Goal: Task Accomplishment & Management: Manage account settings

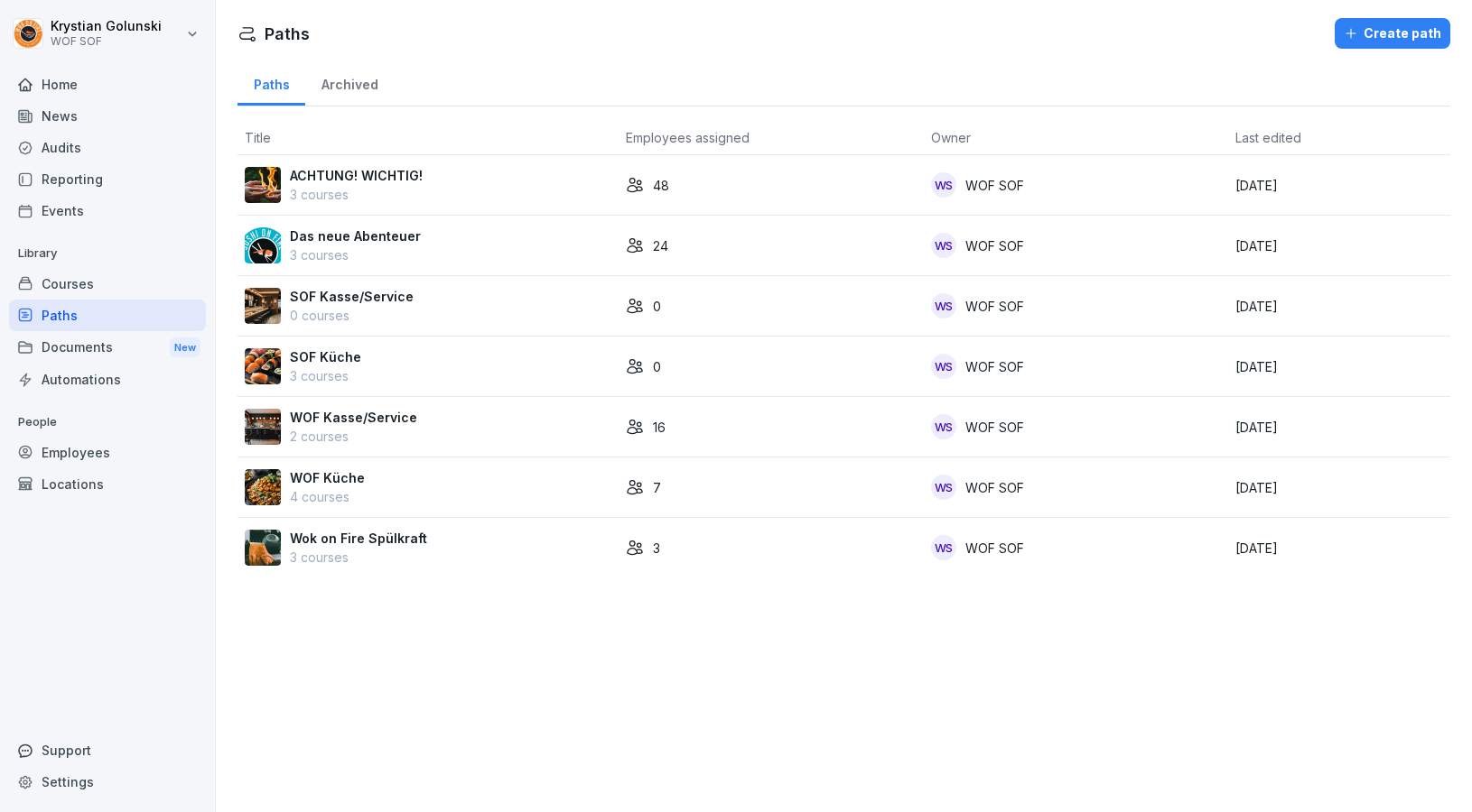
click at [471, 308] on div "SOF Kasse/Service 0 courses" at bounding box center [429, 305] width 367 height 38
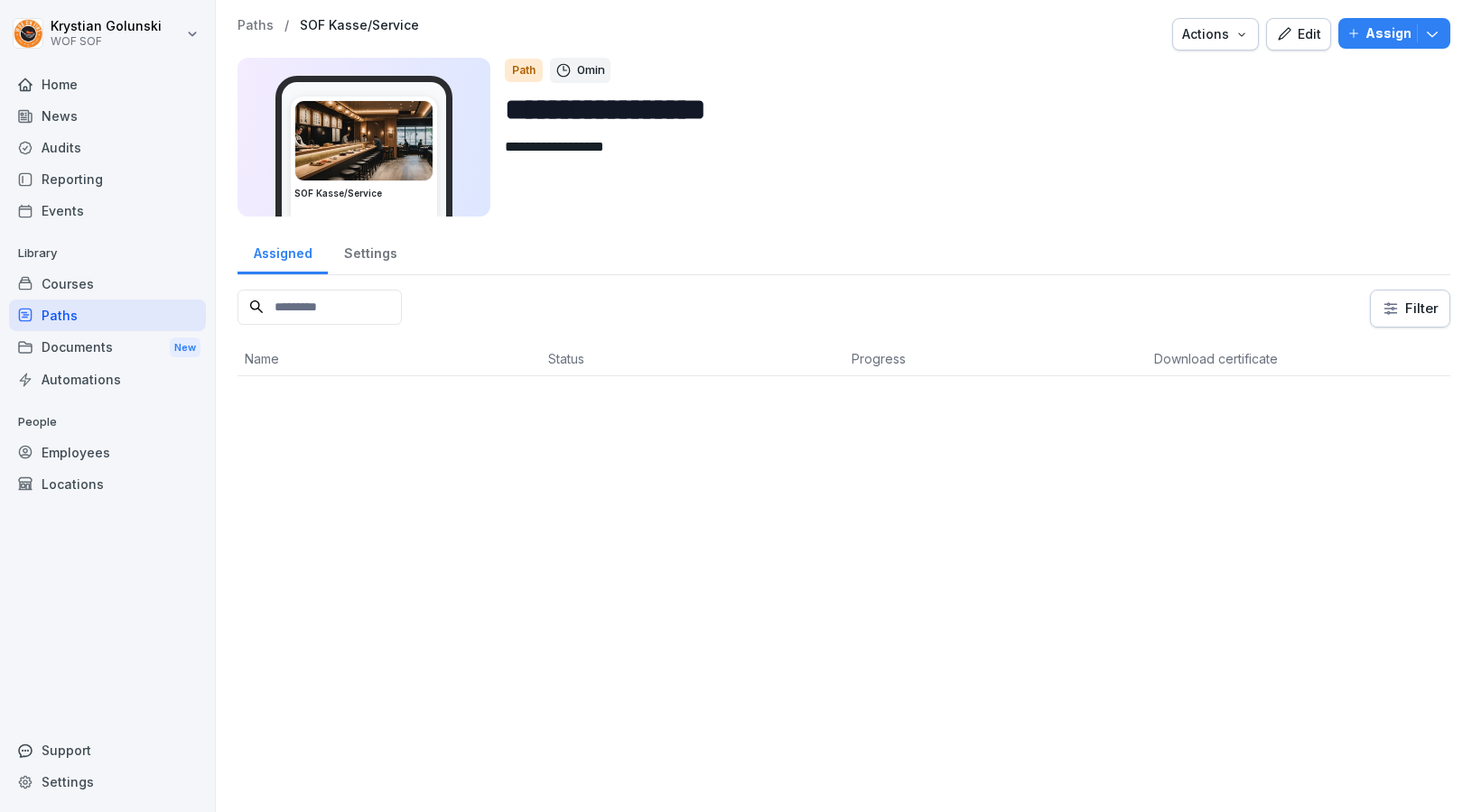
click at [1310, 42] on div "Edit" at bounding box center [1298, 35] width 46 height 20
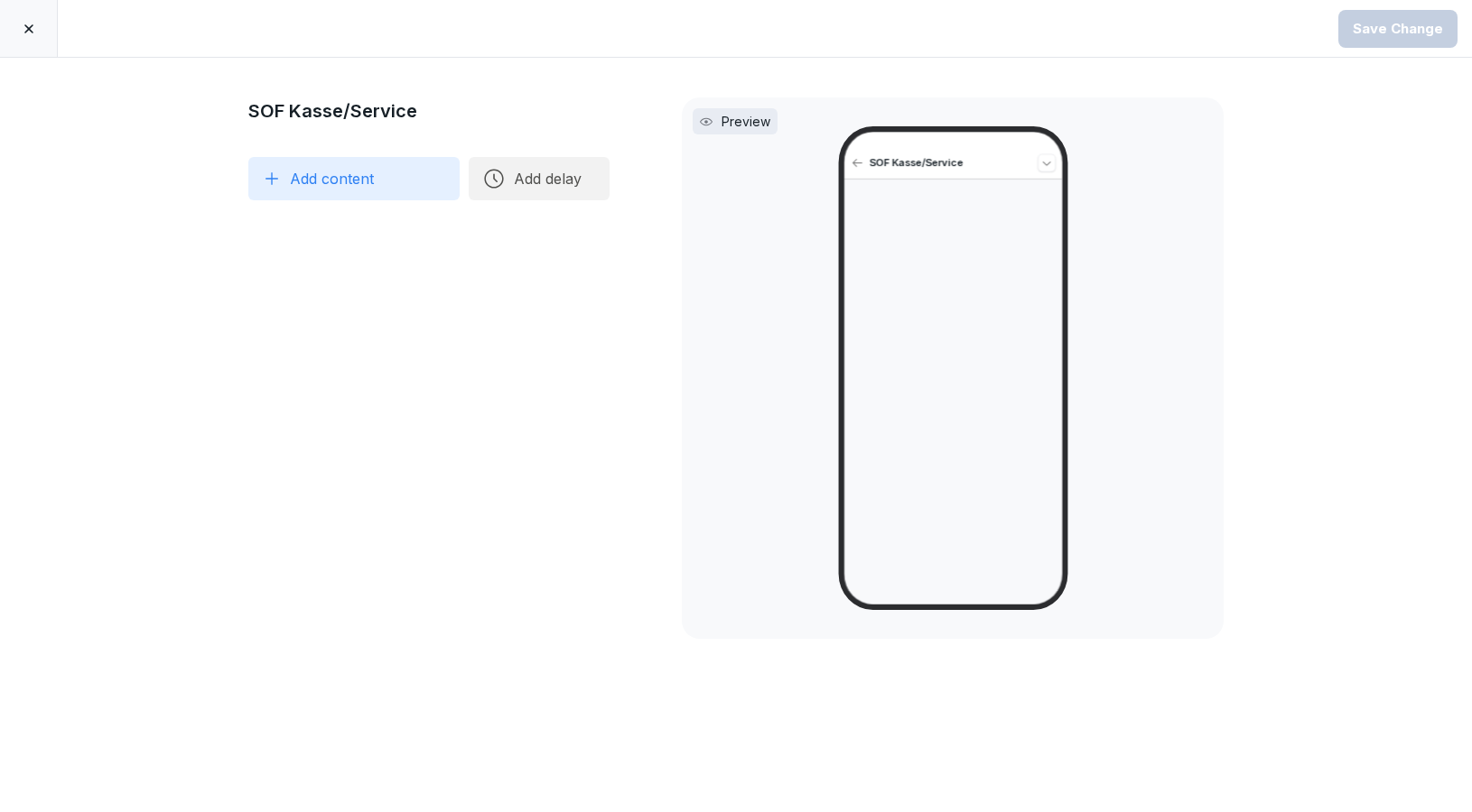
click at [29, 32] on icon at bounding box center [29, 29] width 15 height 15
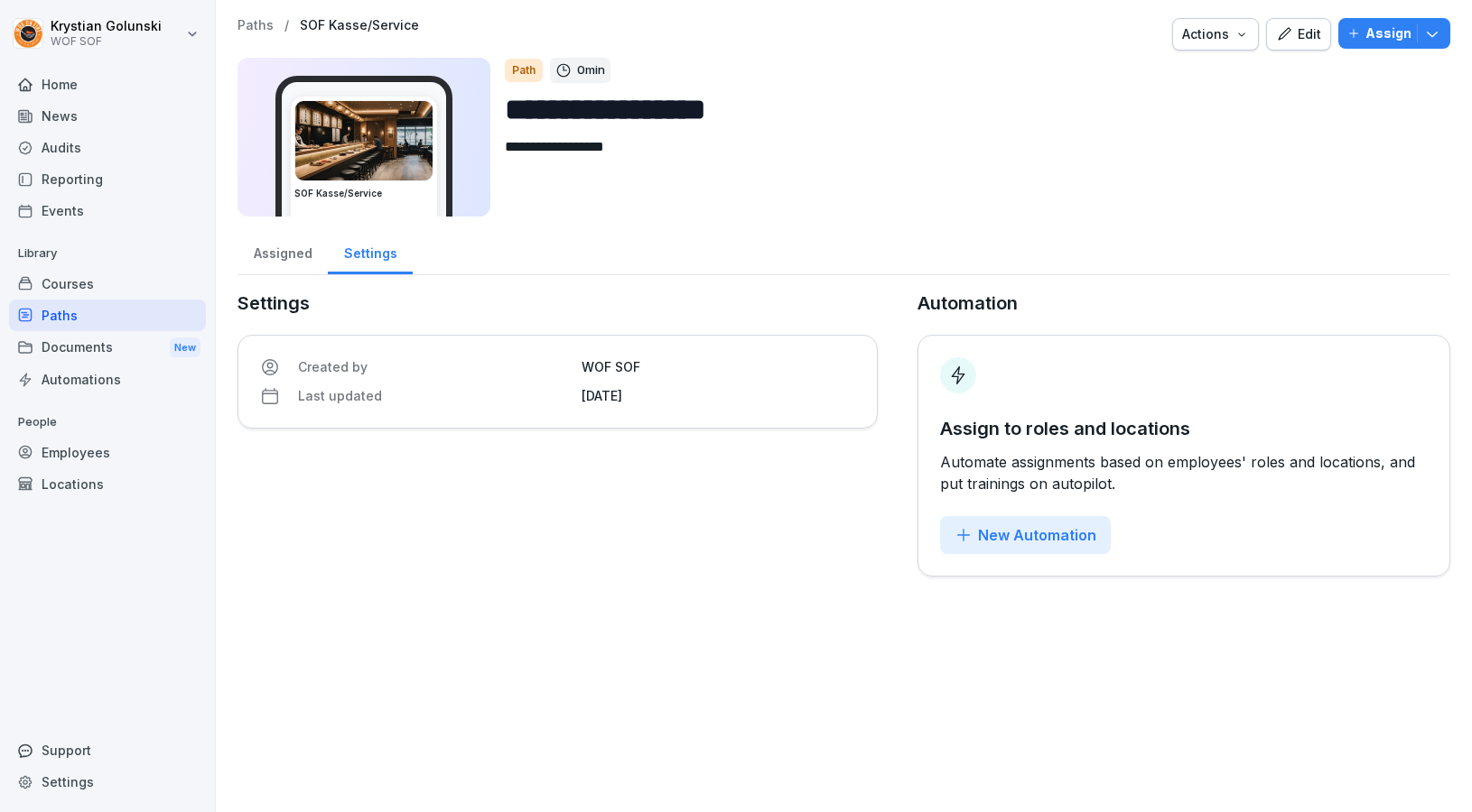
click at [119, 279] on div "Courses" at bounding box center [107, 284] width 196 height 32
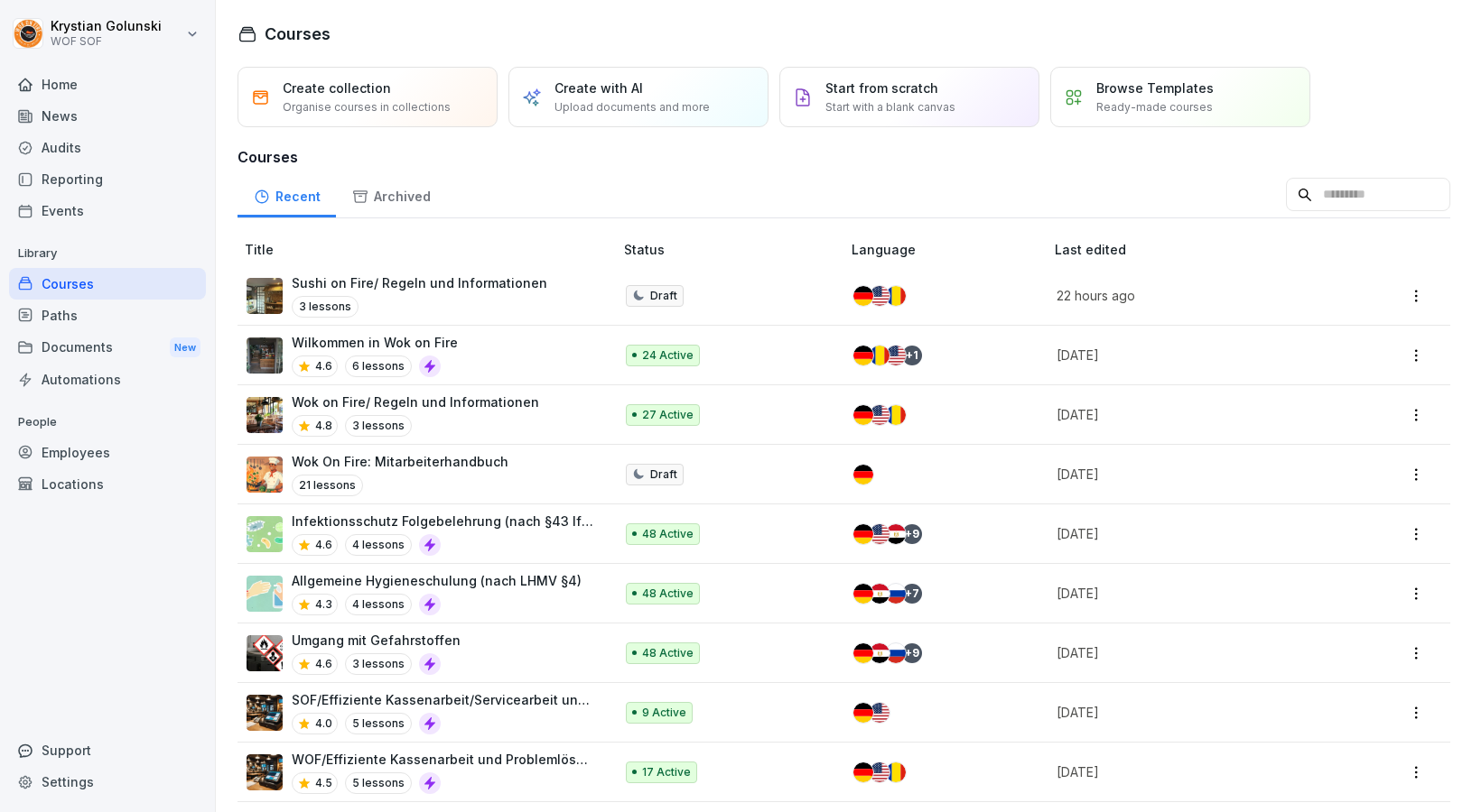
click at [489, 284] on p "Sushi on Fire/ Regeln und Informationen" at bounding box center [420, 283] width 256 height 19
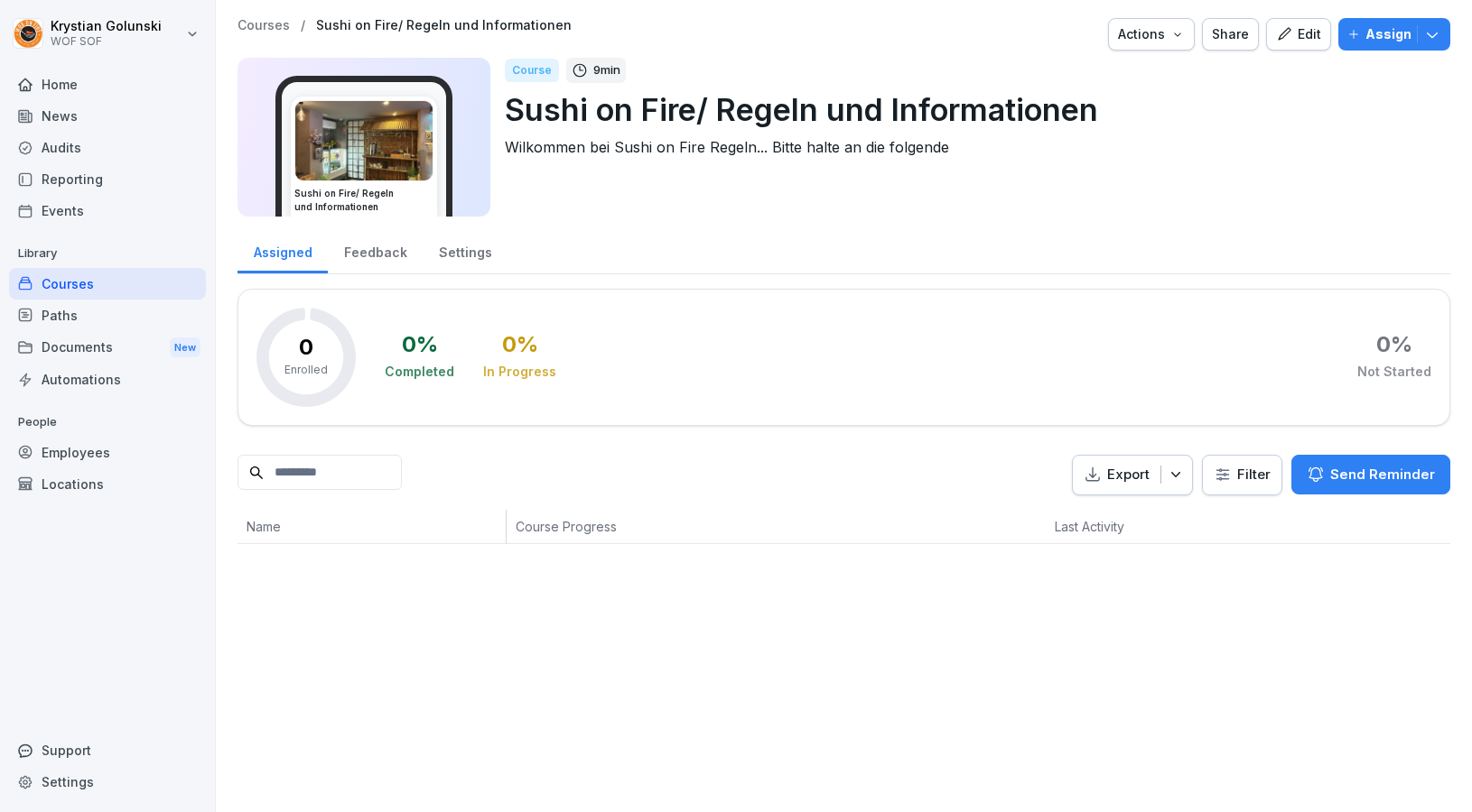
click at [1280, 49] on button "Edit" at bounding box center [1298, 34] width 65 height 33
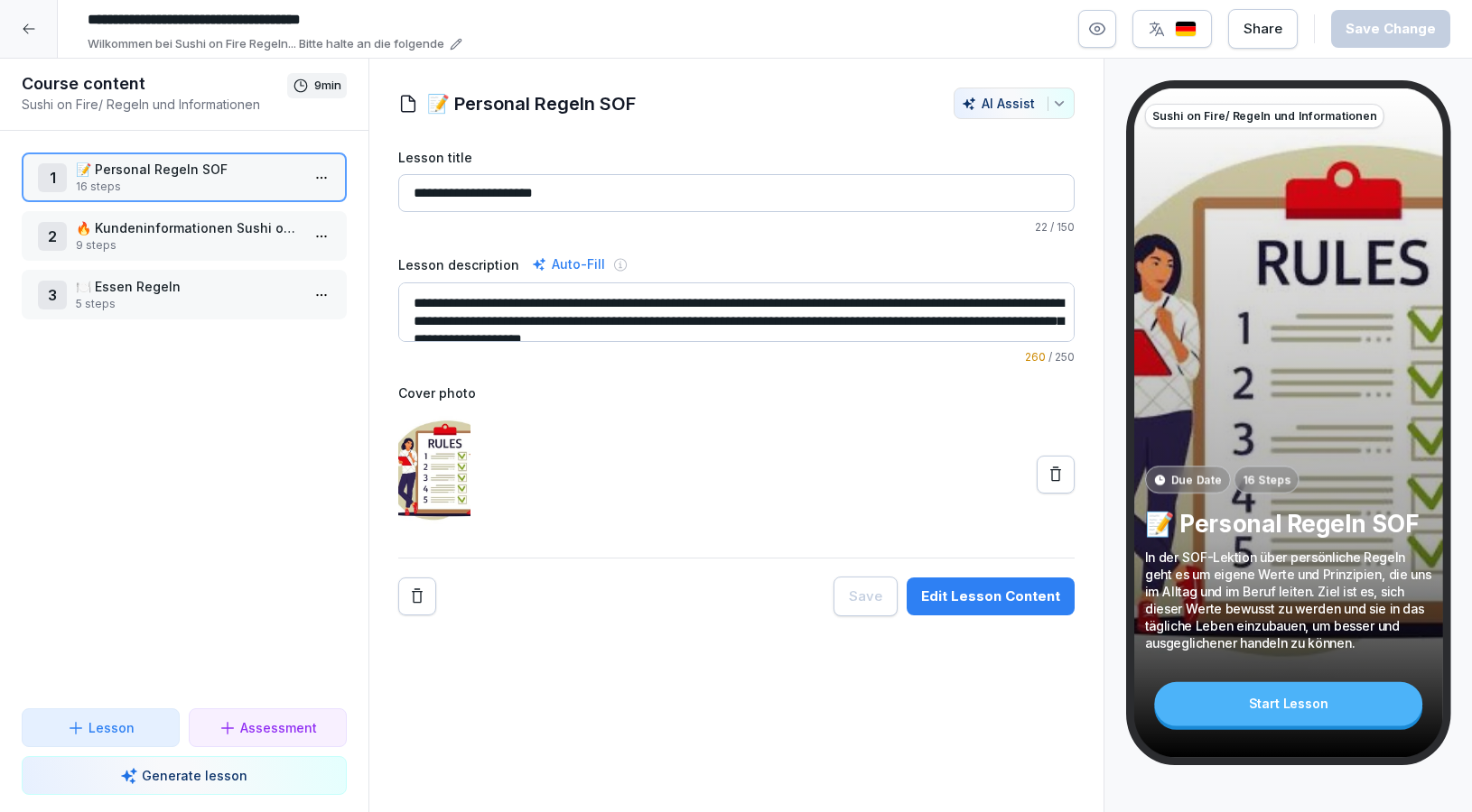
click at [315, 174] on html "**********" at bounding box center [736, 406] width 1472 height 812
click at [298, 221] on div "Edit steps" at bounding box center [254, 213] width 154 height 34
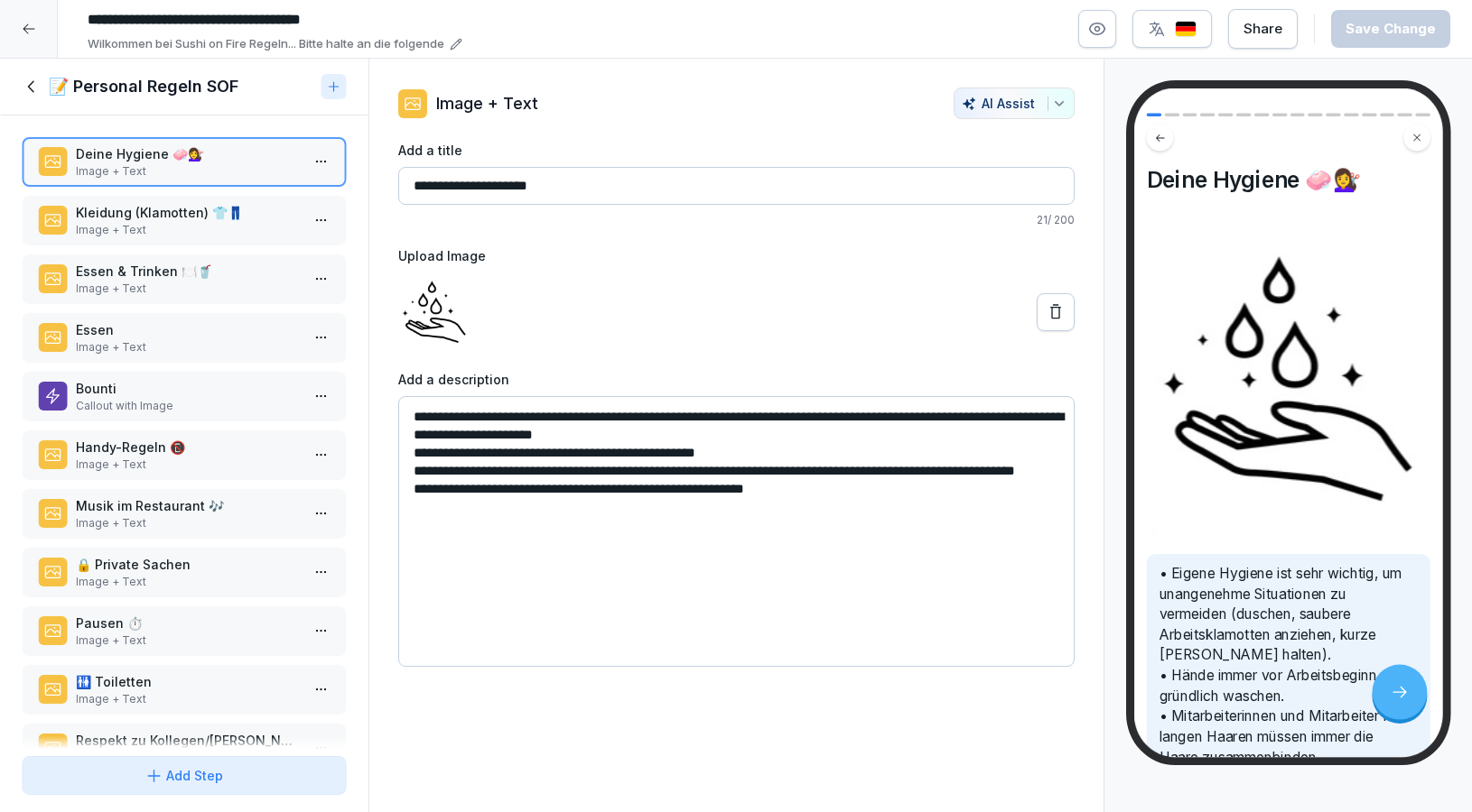
click at [111, 207] on div "Deine Hygiene 🧼💇‍♀️ Image + Text Kleidung (Klamotten) 👕👖 Image + Text Essen & T…" at bounding box center [184, 432] width 368 height 634
click at [111, 238] on p "Image + Text" at bounding box center [187, 230] width 224 height 16
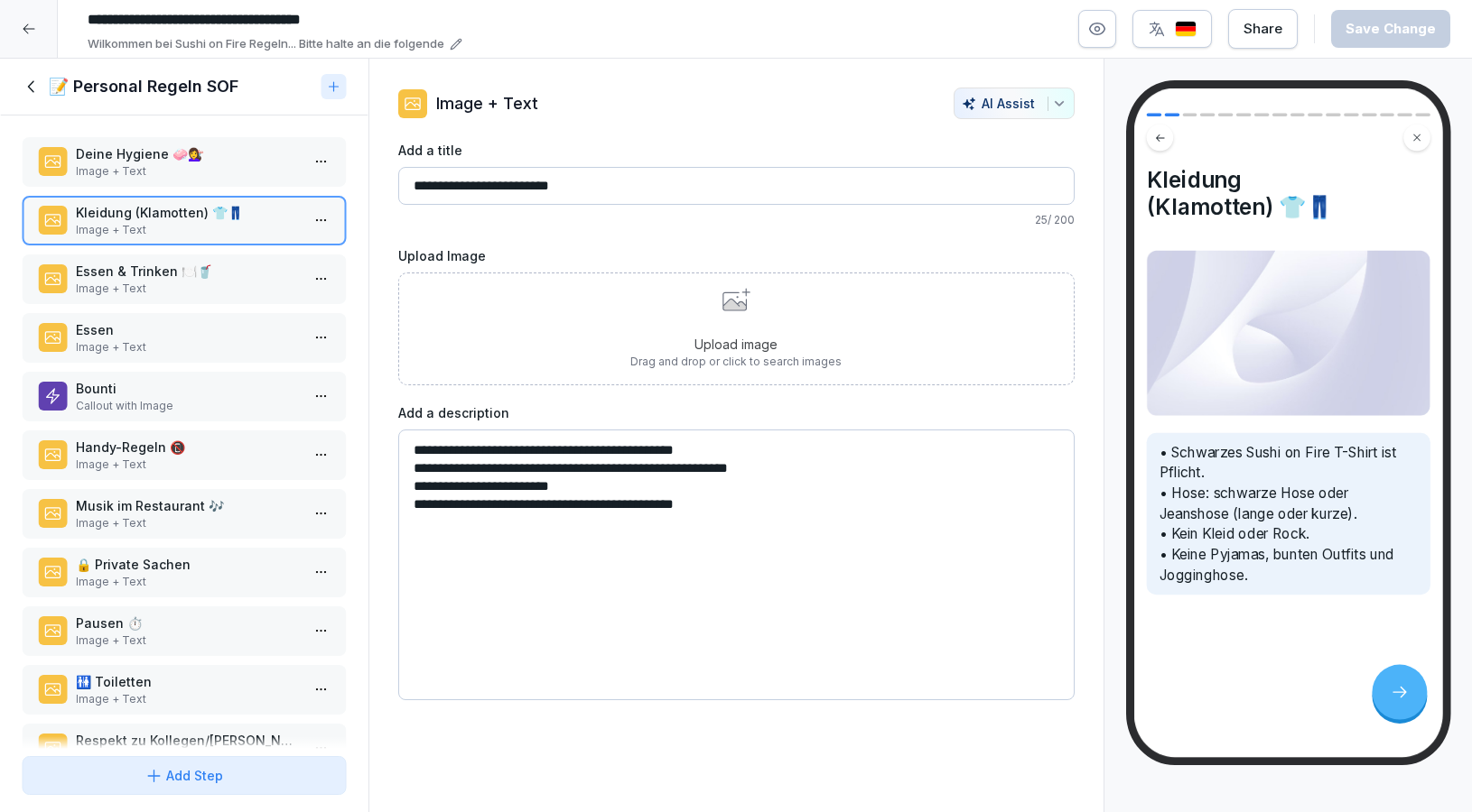
click at [153, 296] on p "Image + Text" at bounding box center [187, 289] width 224 height 16
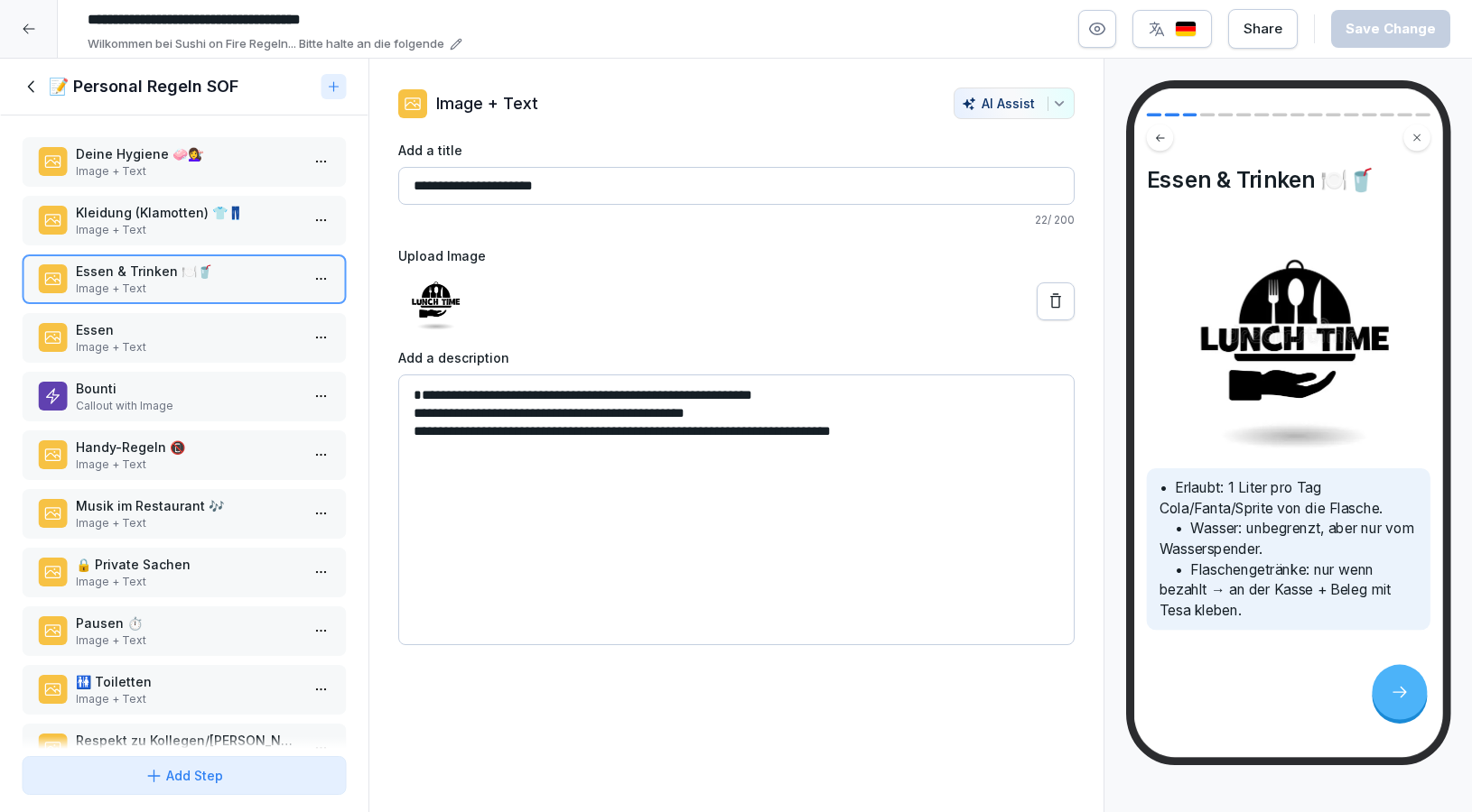
click at [153, 339] on p "Essen" at bounding box center [187, 329] width 224 height 19
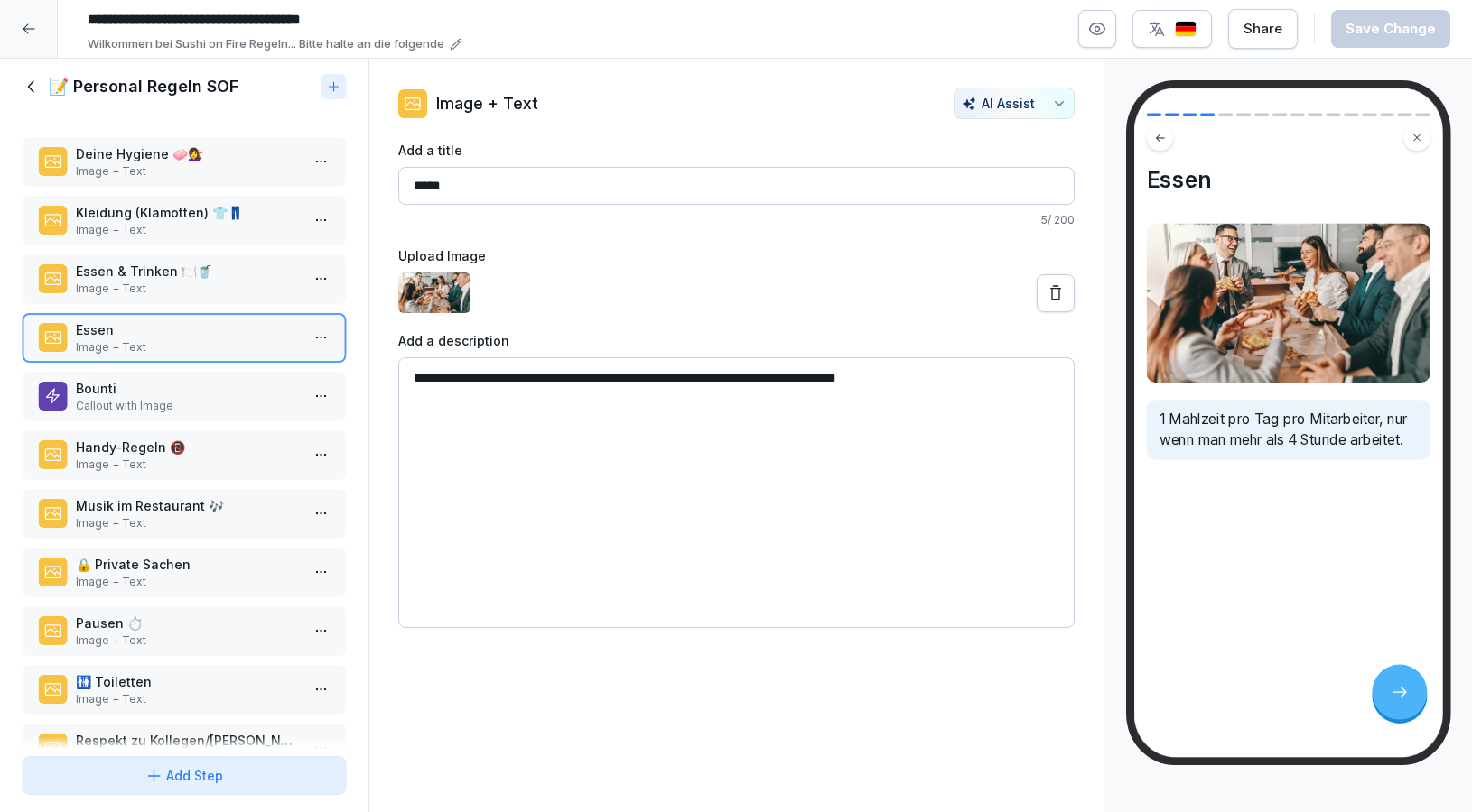
click at [169, 398] on p "Bounti" at bounding box center [187, 388] width 224 height 19
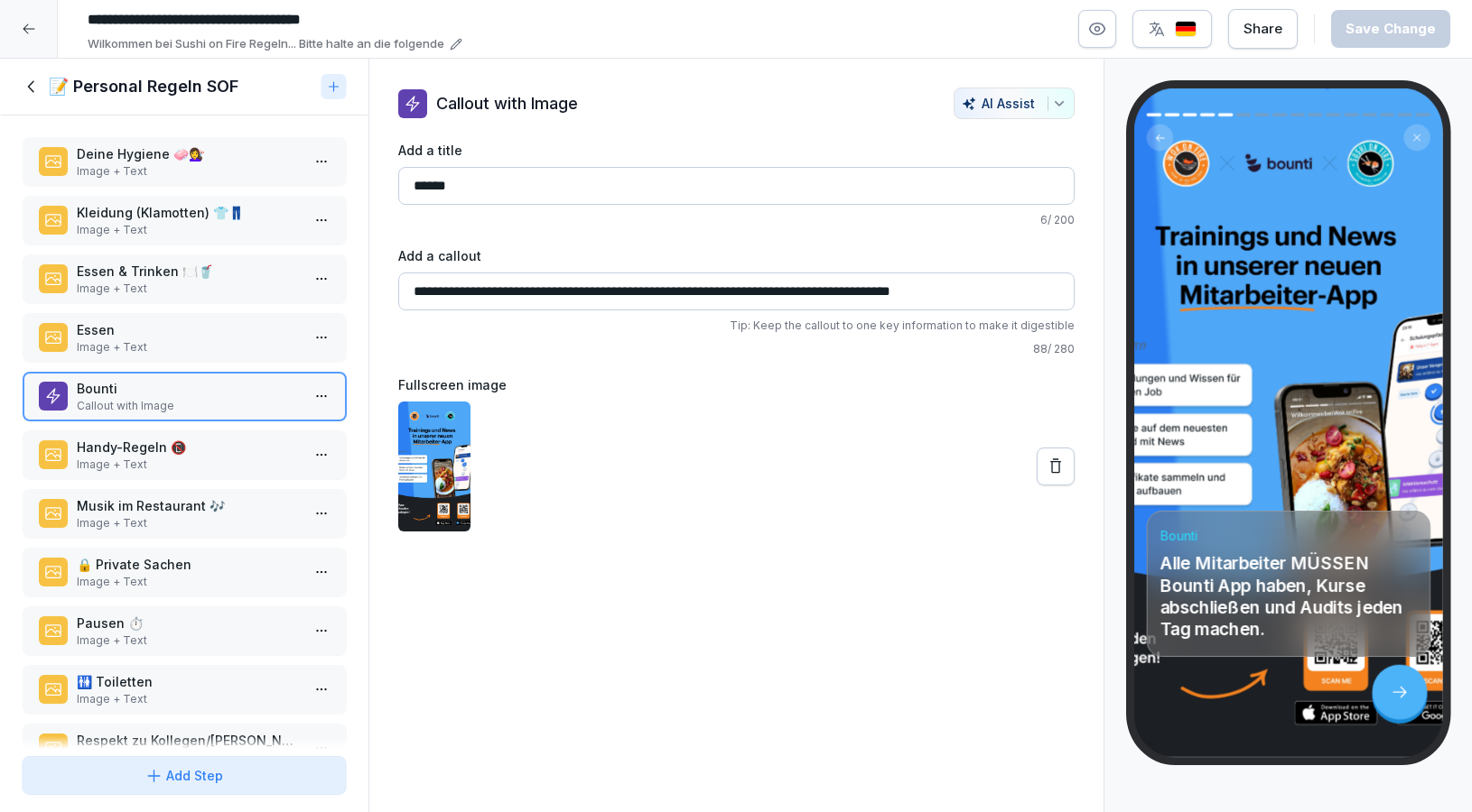
click at [173, 453] on p "Handy-Regeln 📵" at bounding box center [187, 446] width 224 height 19
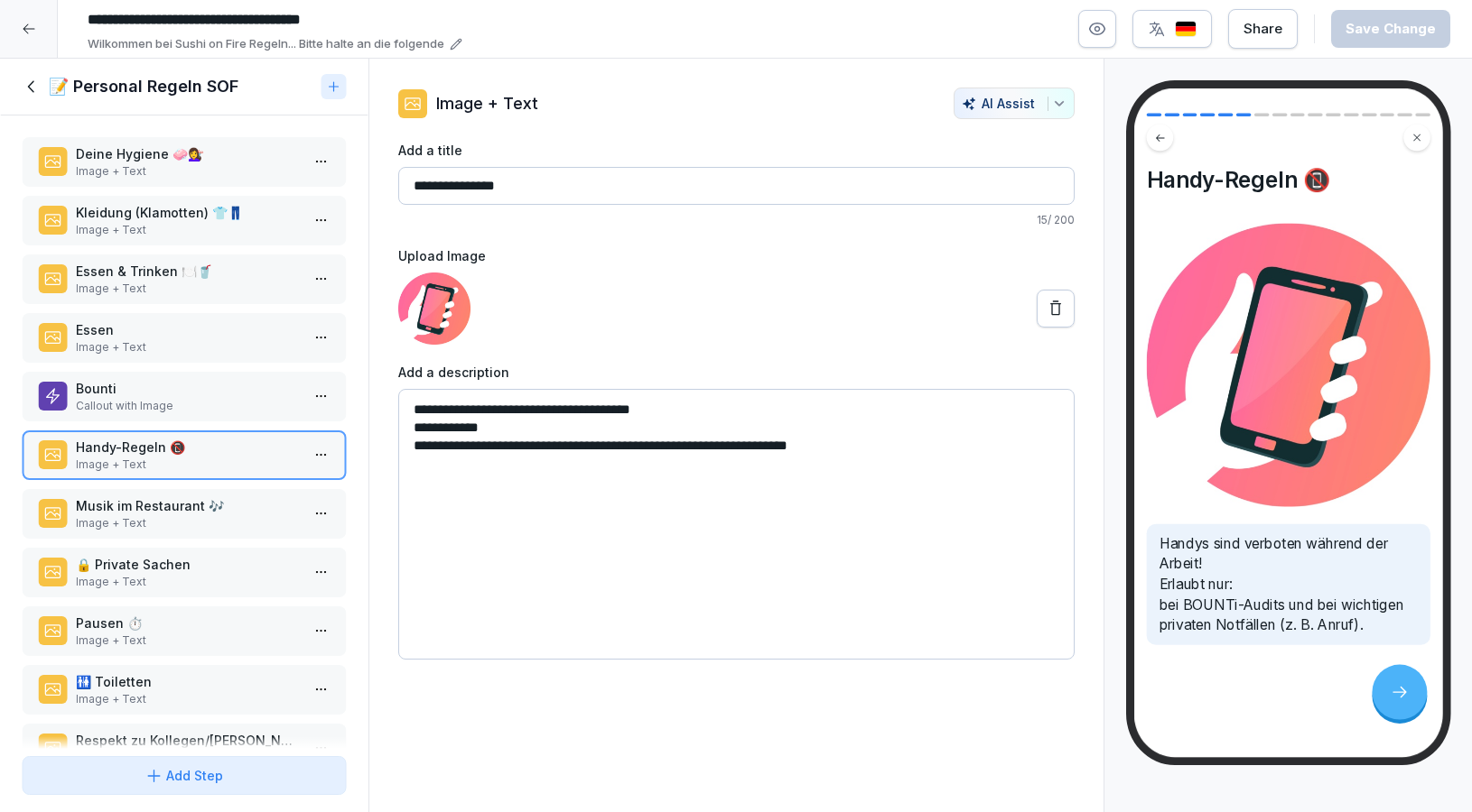
click at [172, 516] on p "Musik im Restaurant 🎶" at bounding box center [187, 506] width 224 height 19
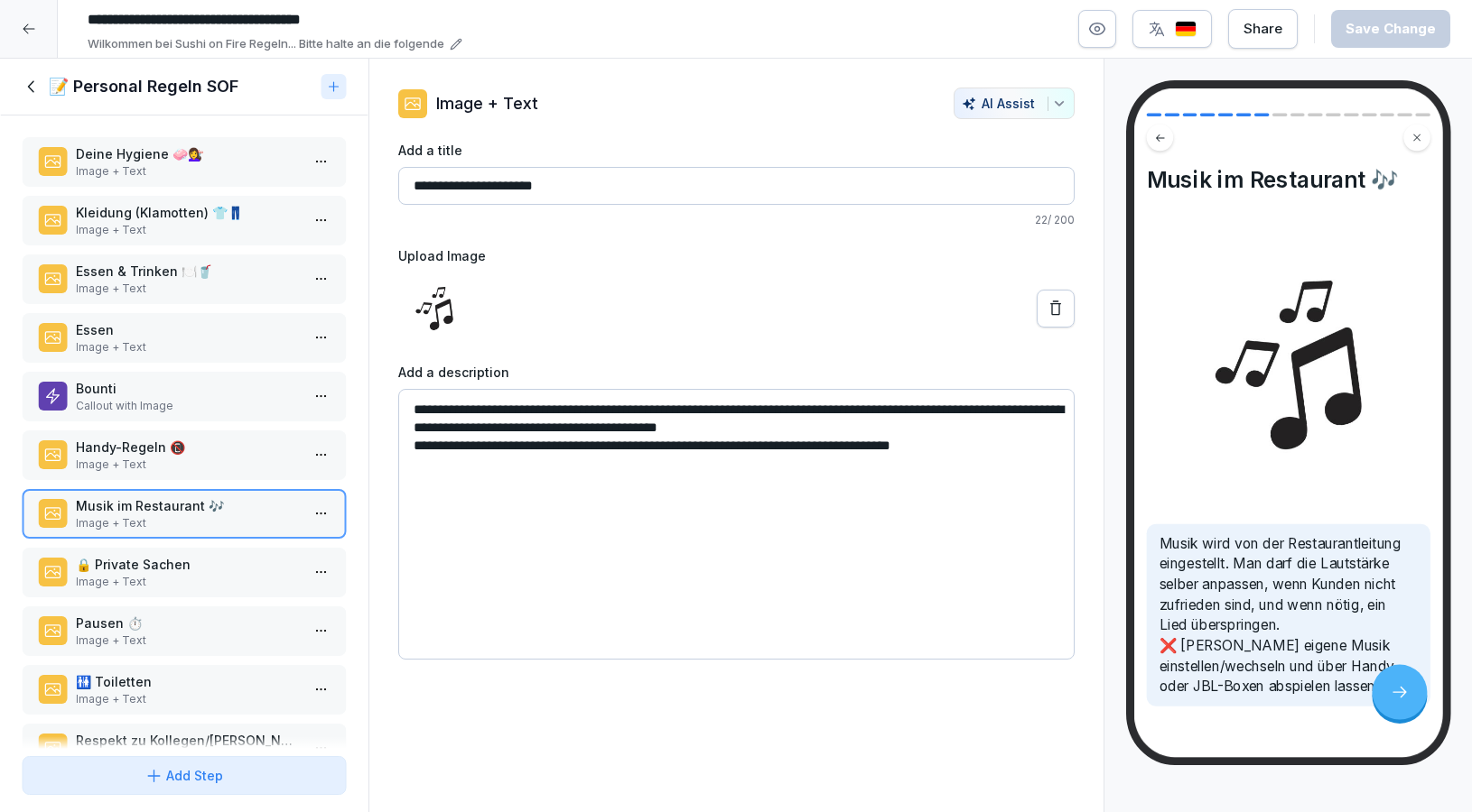
click at [31, 88] on icon at bounding box center [32, 86] width 20 height 20
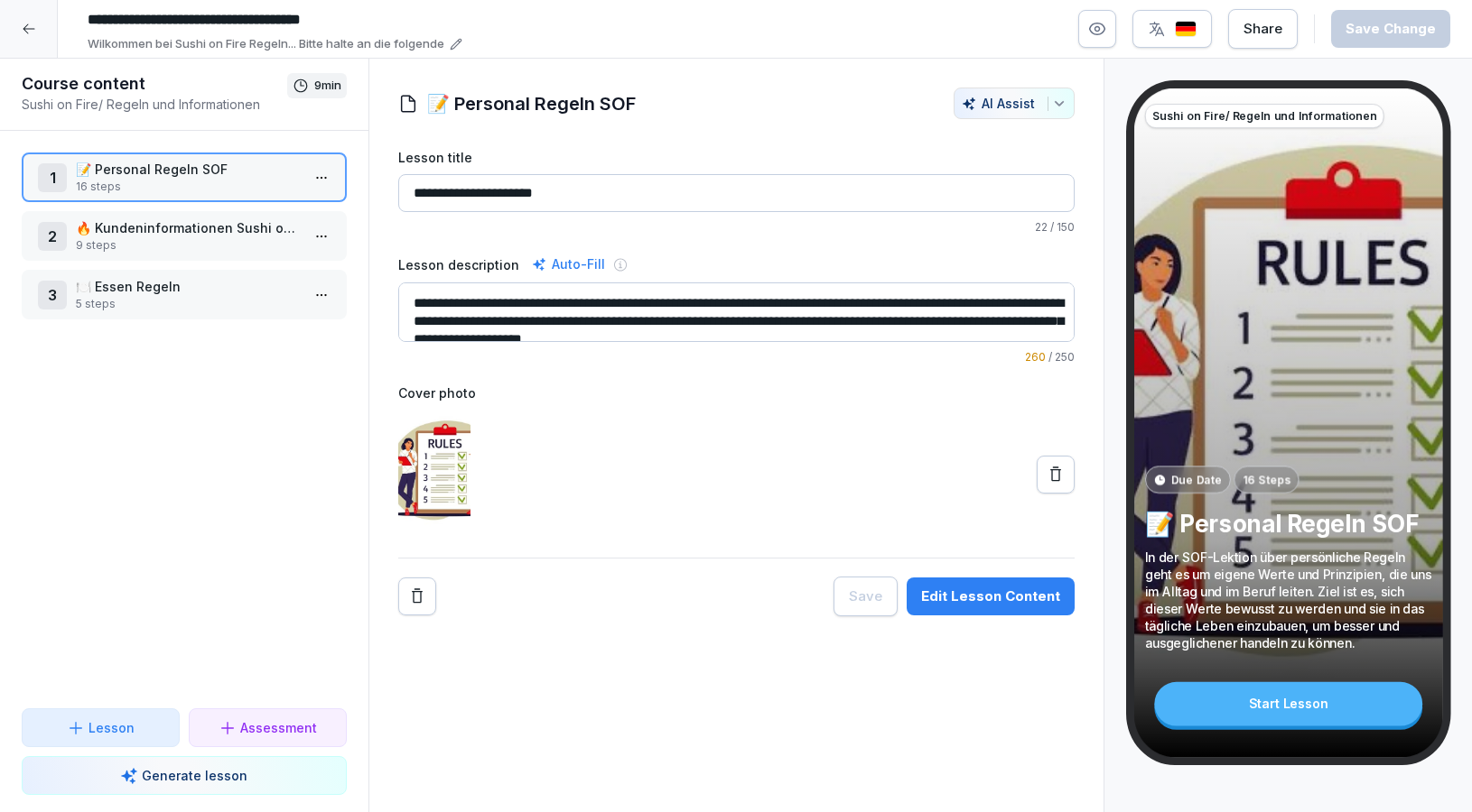
click at [256, 311] on p "5 steps" at bounding box center [187, 304] width 224 height 16
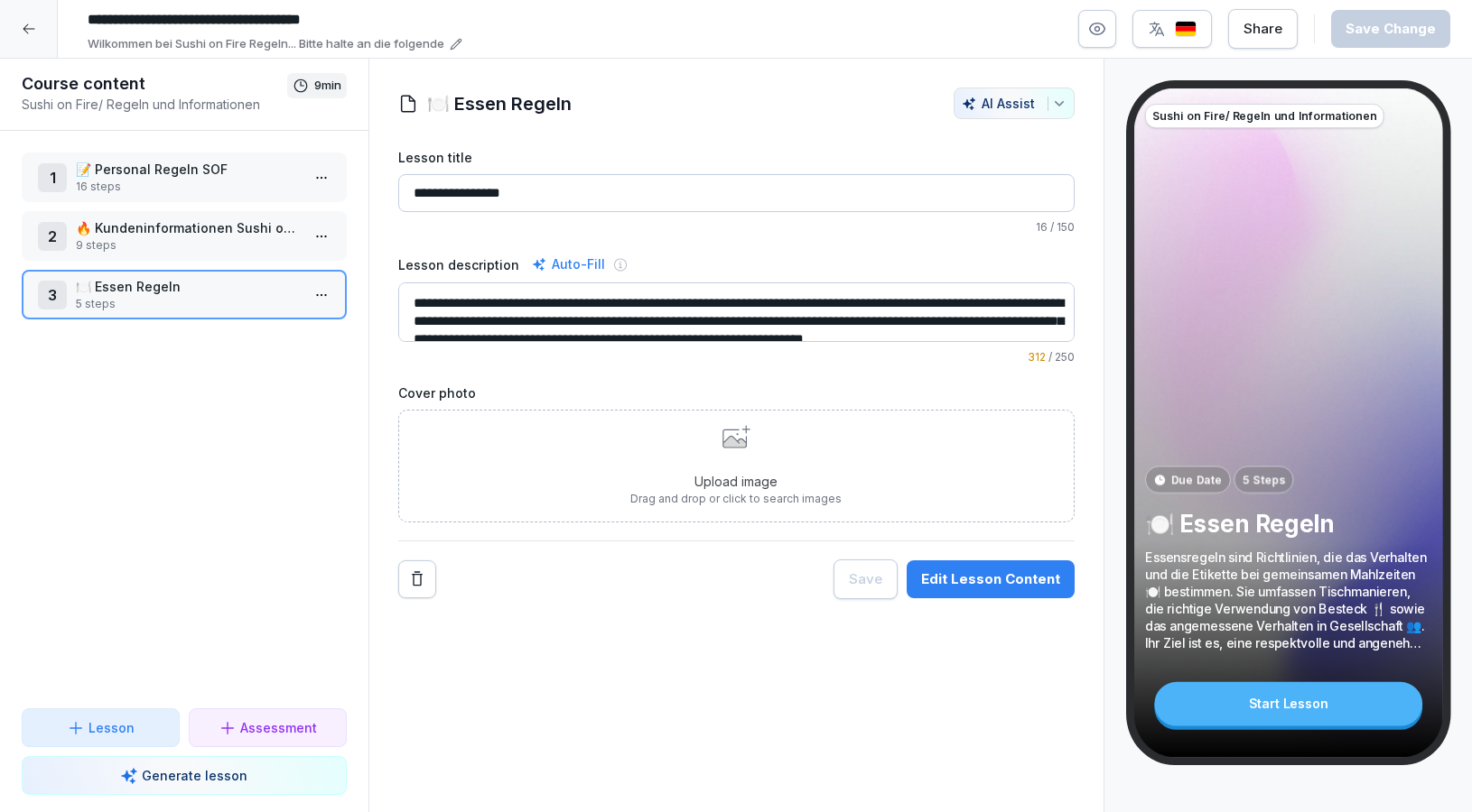
click at [319, 295] on html "**********" at bounding box center [736, 406] width 1472 height 812
click at [306, 327] on div "Edit steps" at bounding box center [254, 331] width 154 height 34
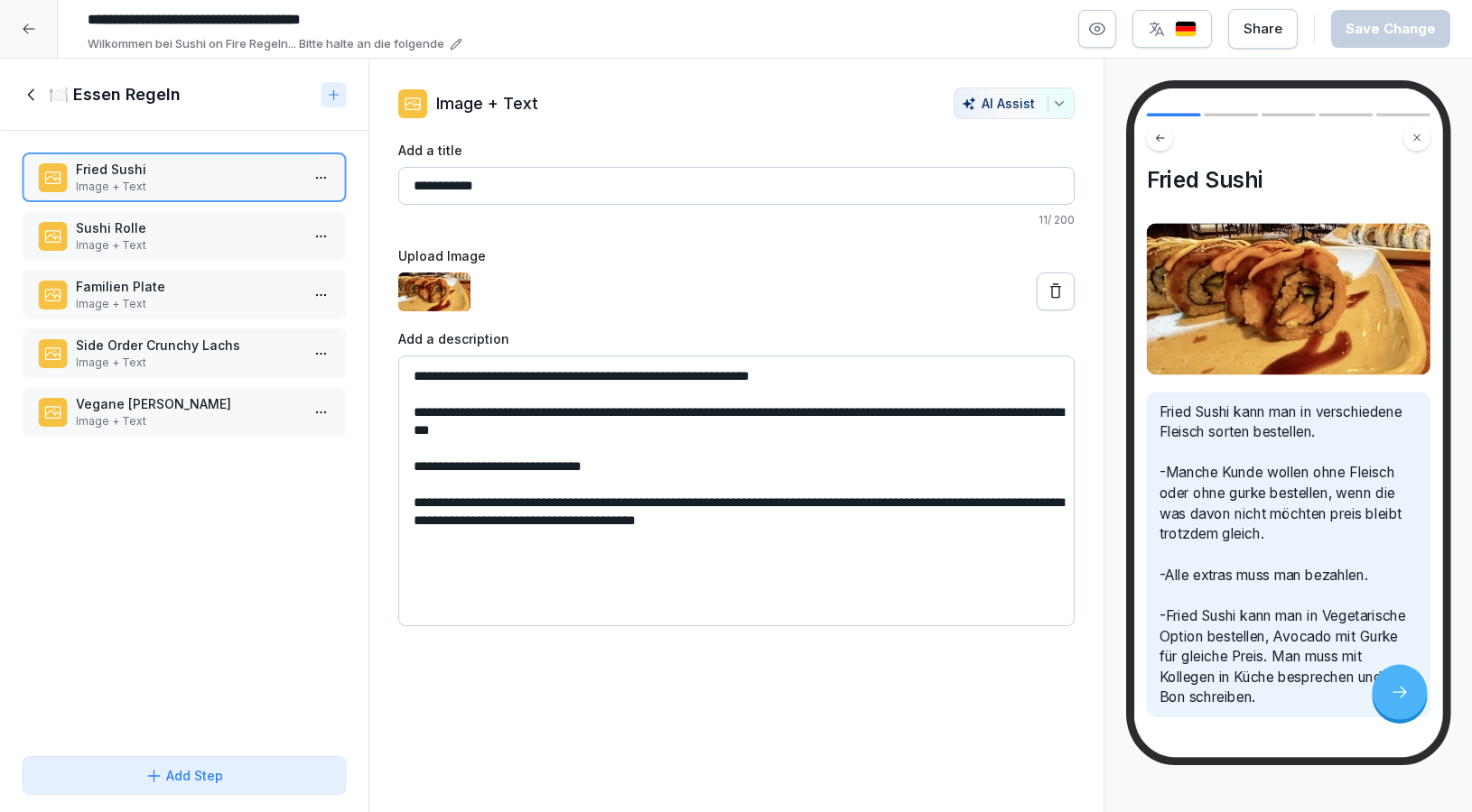
click at [196, 234] on p "Sushi Rolle" at bounding box center [187, 227] width 224 height 19
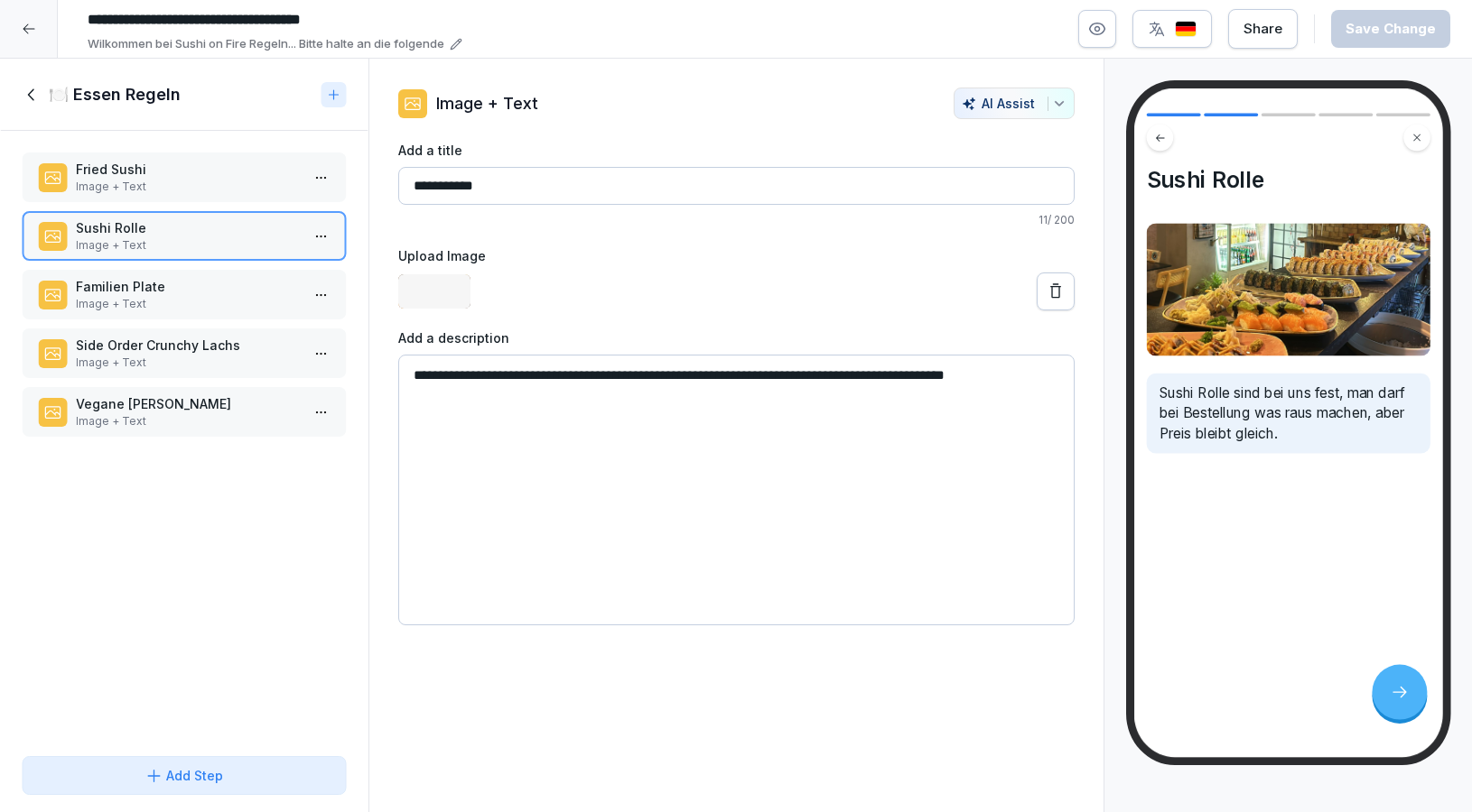
click at [197, 290] on p "Familien Plate" at bounding box center [187, 286] width 224 height 19
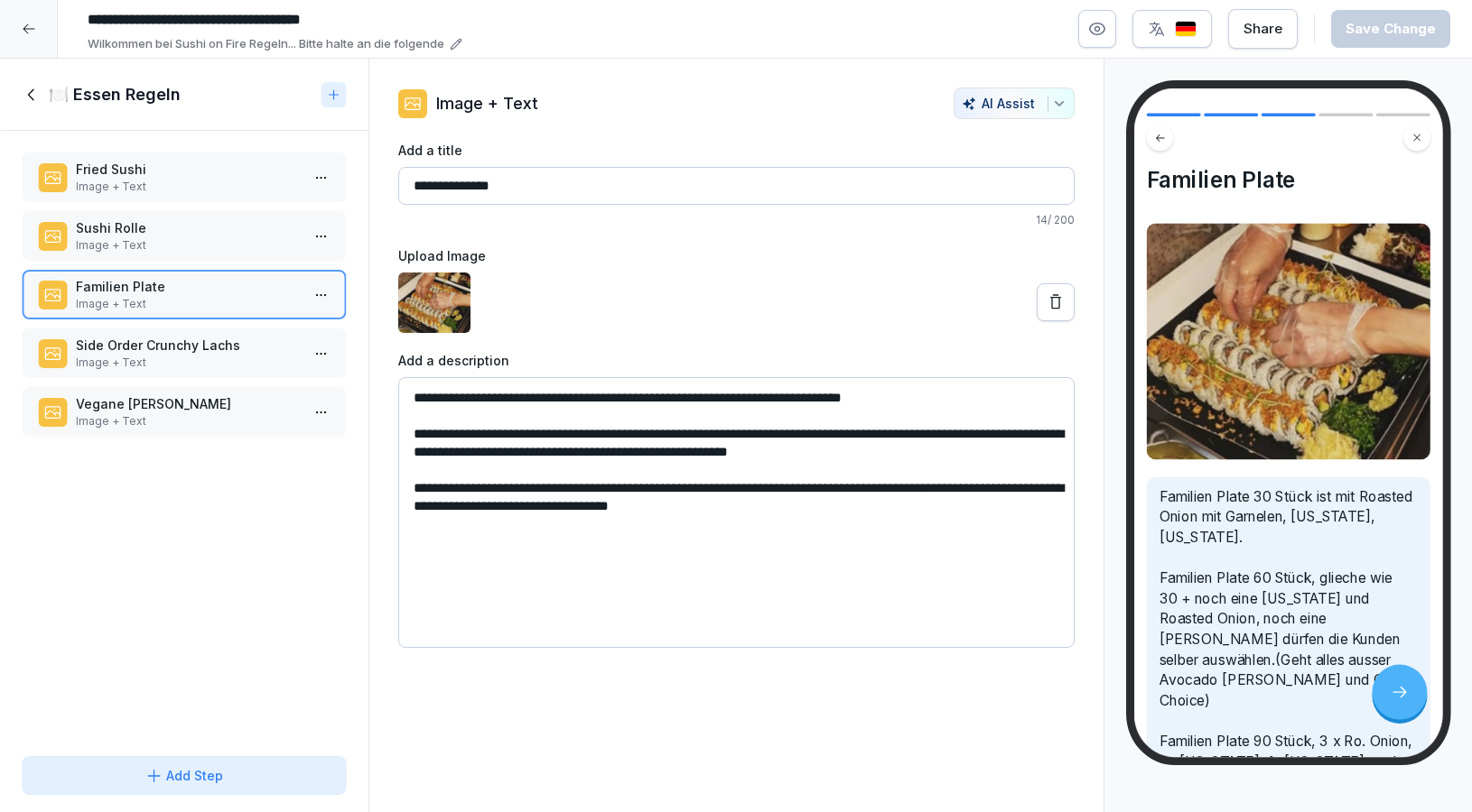
click at [204, 352] on p "Side Order Crunchy Lachs" at bounding box center [187, 345] width 224 height 19
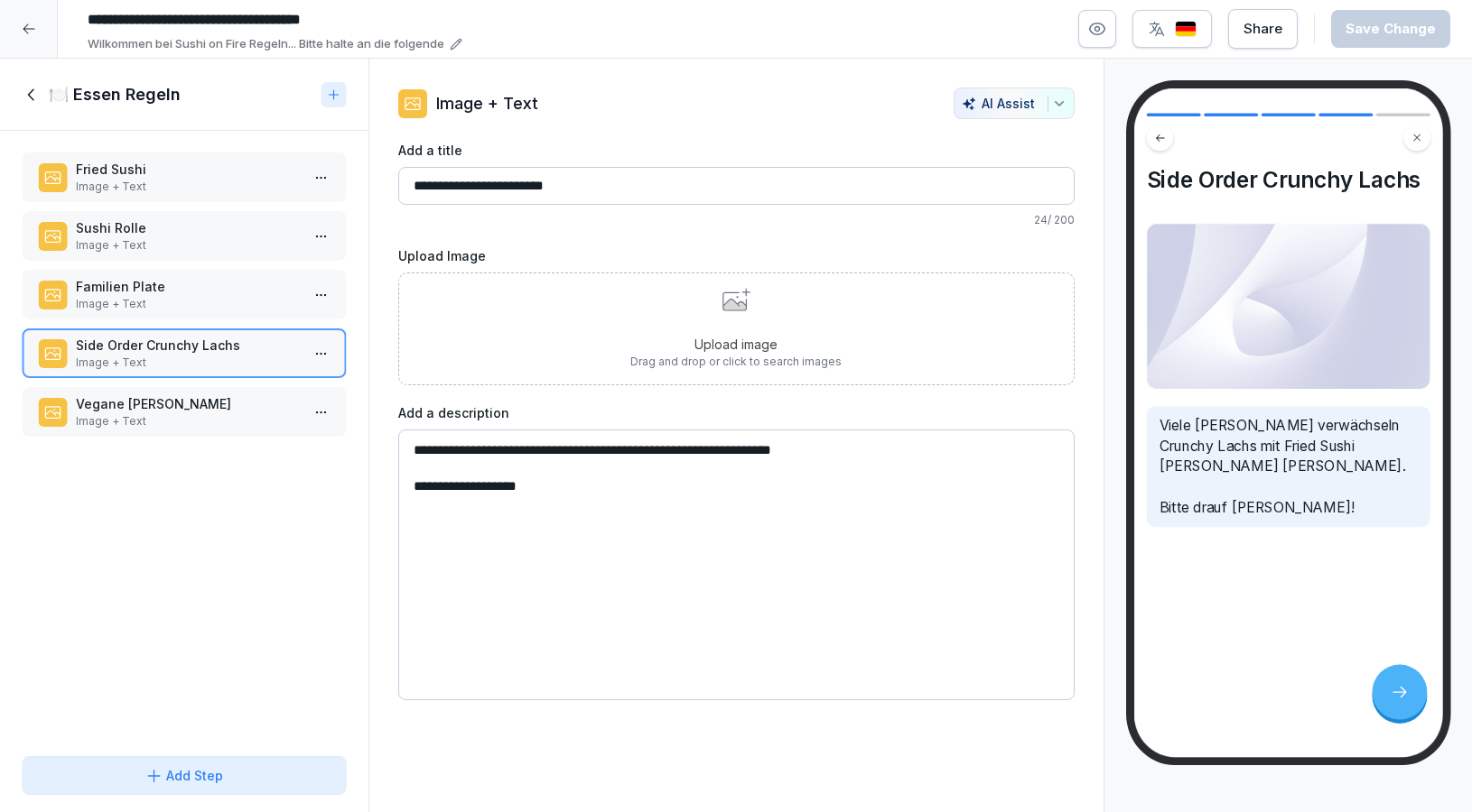
click at [217, 408] on p "Vegane Rolle" at bounding box center [187, 404] width 224 height 19
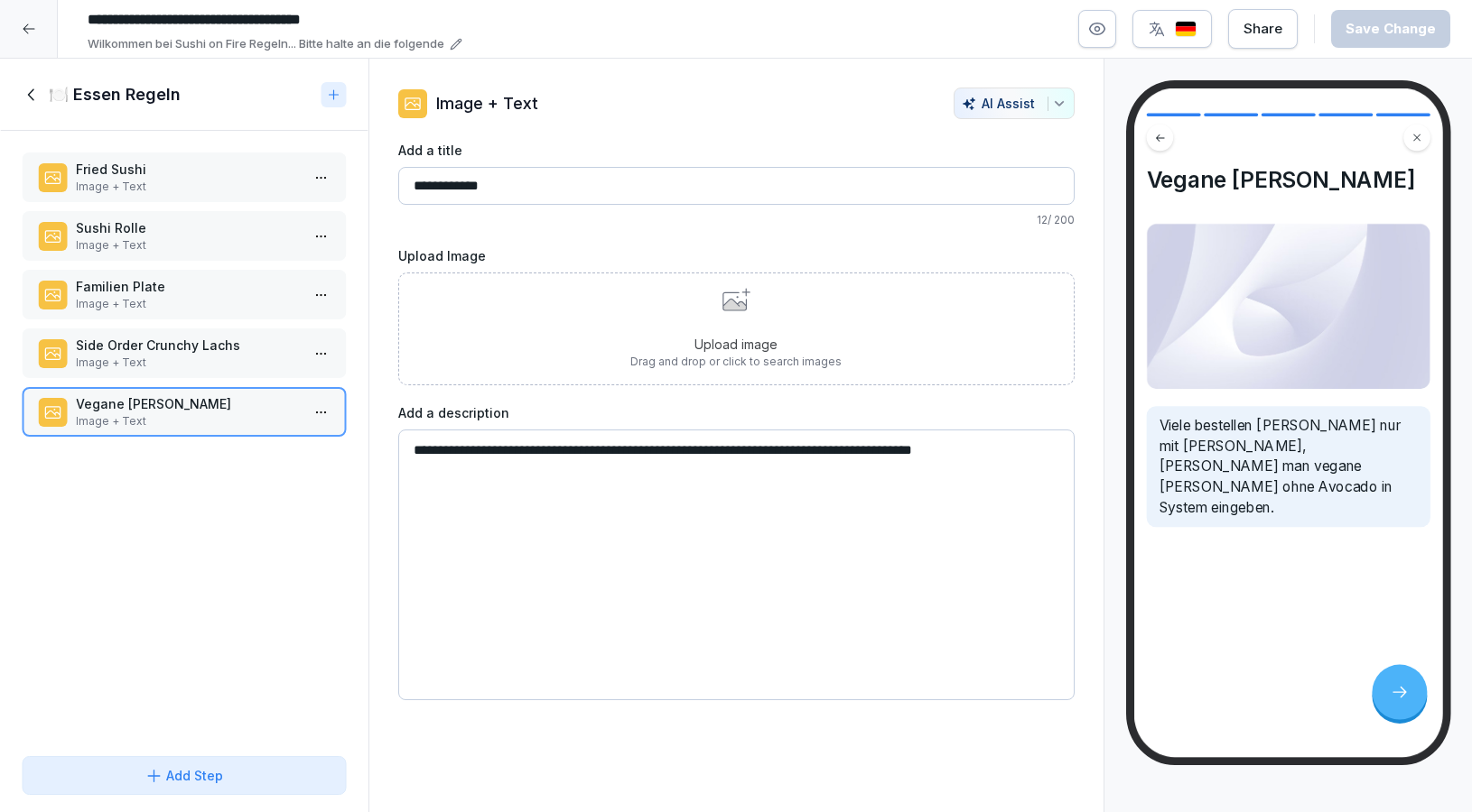
click at [27, 102] on icon at bounding box center [32, 95] width 20 height 20
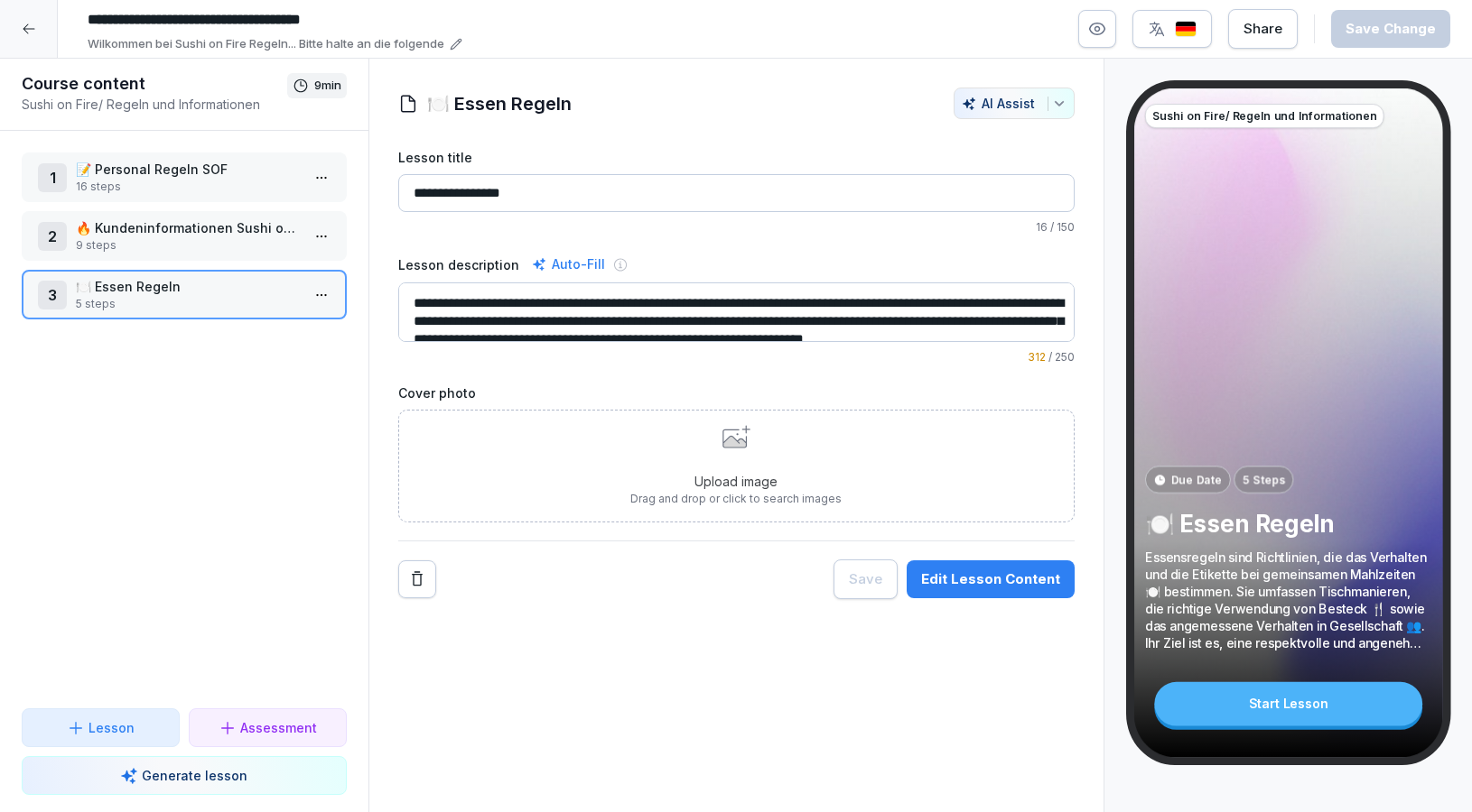
click at [44, 32] on div at bounding box center [29, 29] width 58 height 58
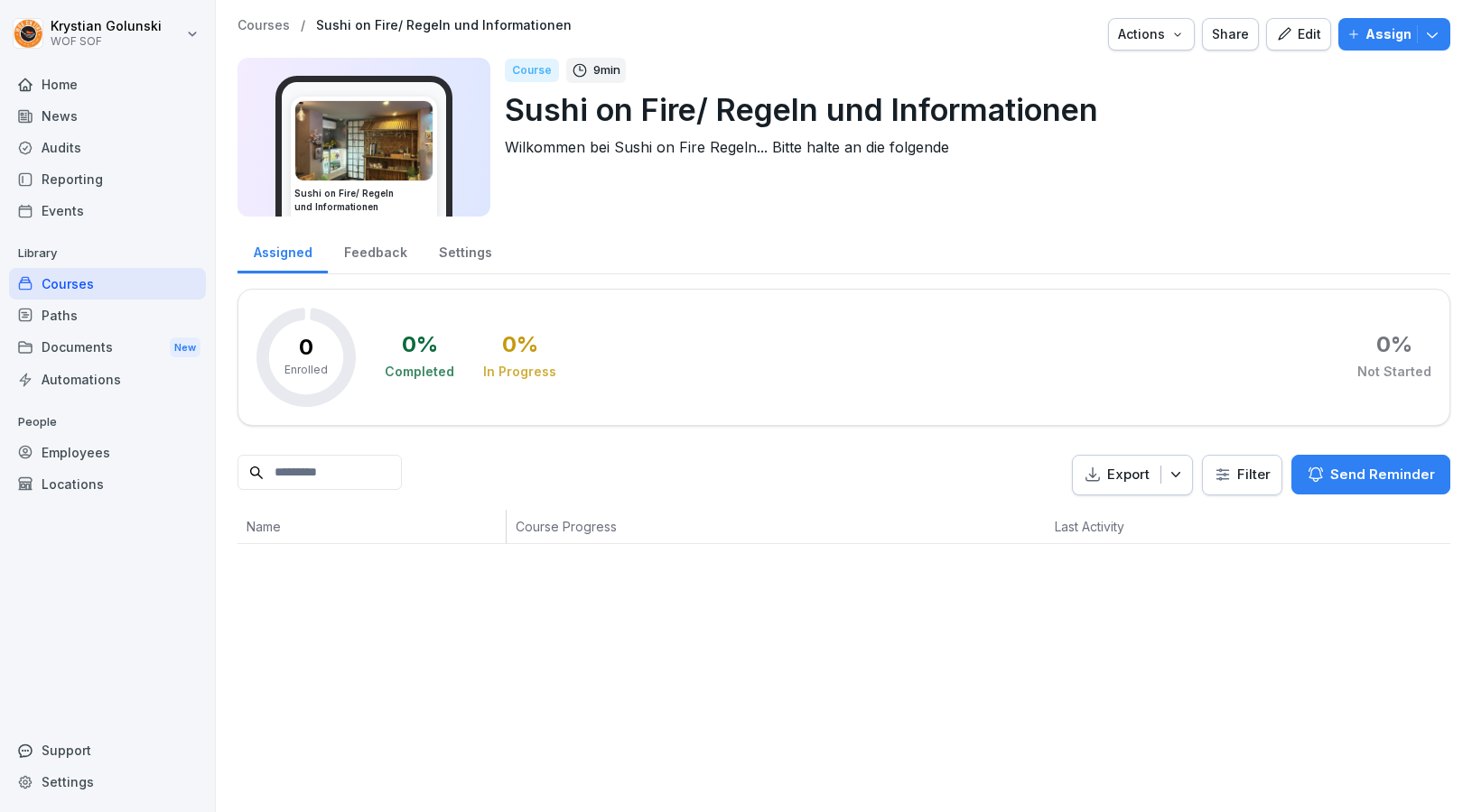
click at [128, 138] on div "Audits" at bounding box center [107, 148] width 196 height 32
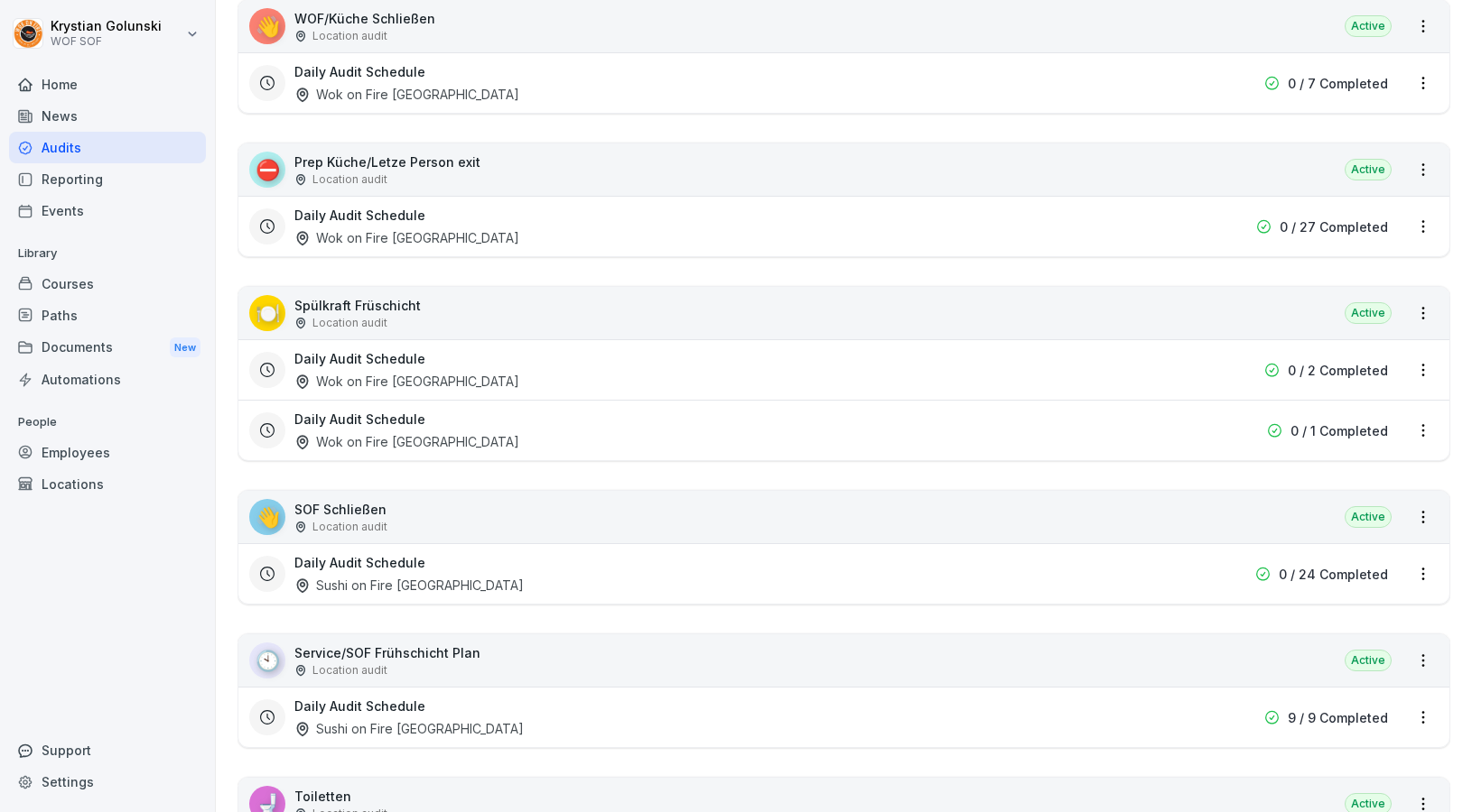
scroll to position [1070, 0]
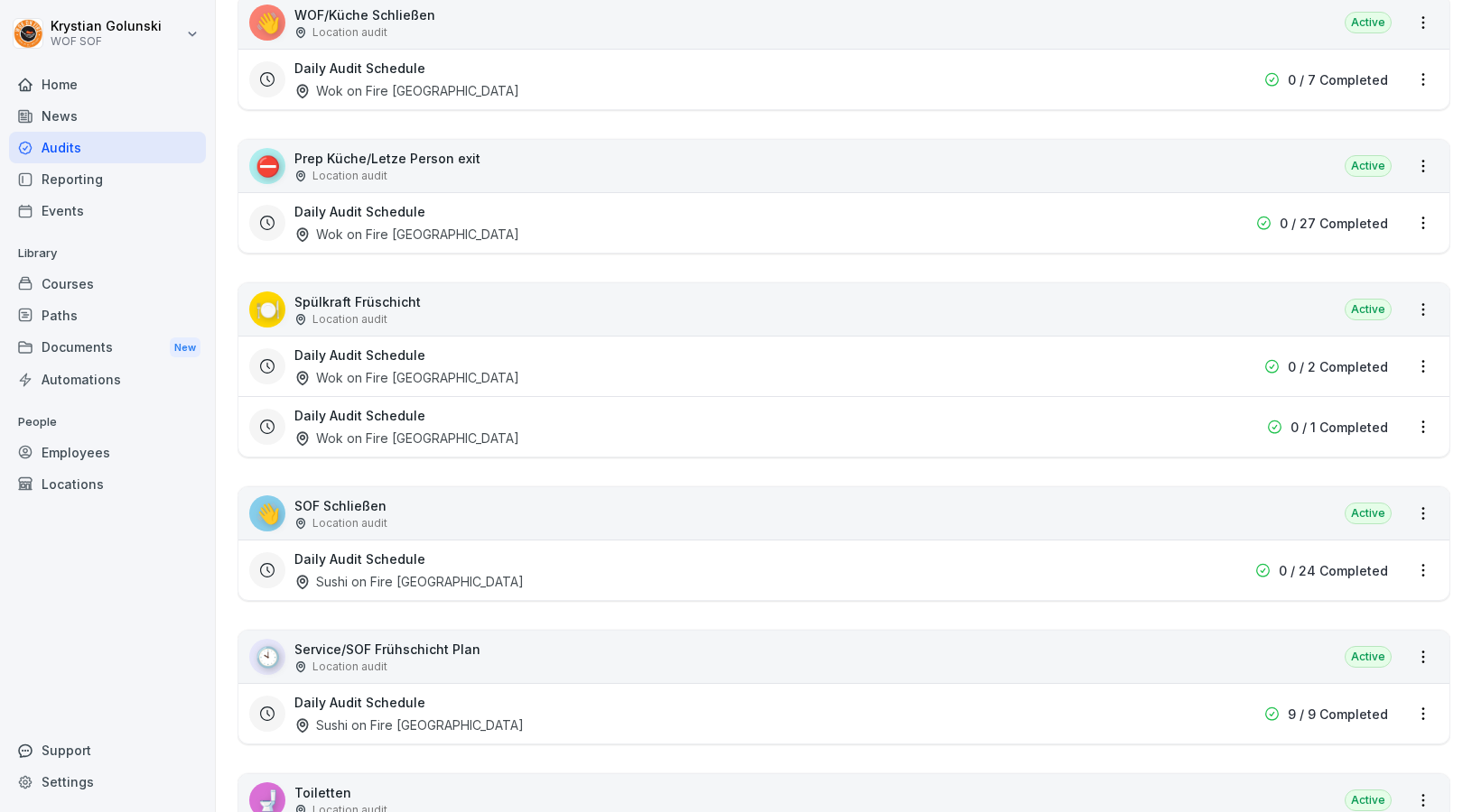
click at [1430, 211] on html "[PERSON_NAME] WOF SOF Home News Audits Reporting Events Library Courses Paths D…" at bounding box center [736, 406] width 1472 height 812
click at [1387, 255] on div "View reports" at bounding box center [1347, 257] width 181 height 30
click at [1426, 227] on html "[PERSON_NAME] WOF SOF Home News Audits Reporting Events Library Courses Paths D…" at bounding box center [736, 406] width 1472 height 812
click at [1398, 265] on div "View reports" at bounding box center [1347, 257] width 181 height 30
click at [1416, 169] on html "[PERSON_NAME] WOF SOF Home News Audits Reporting Events Library Courses Paths D…" at bounding box center [736, 406] width 1472 height 812
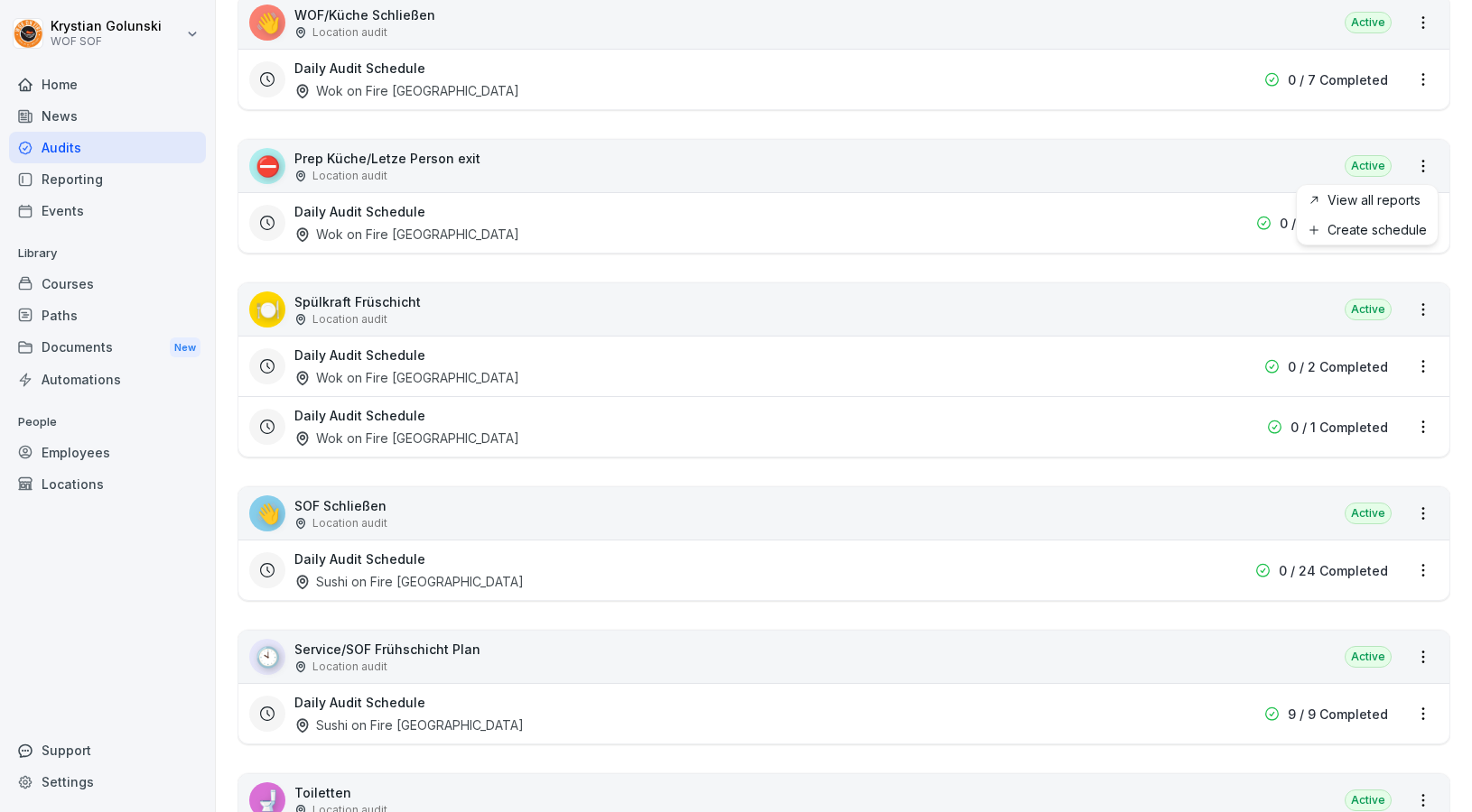
click at [0, 0] on link "View all reports" at bounding box center [0, 0] width 0 height 0
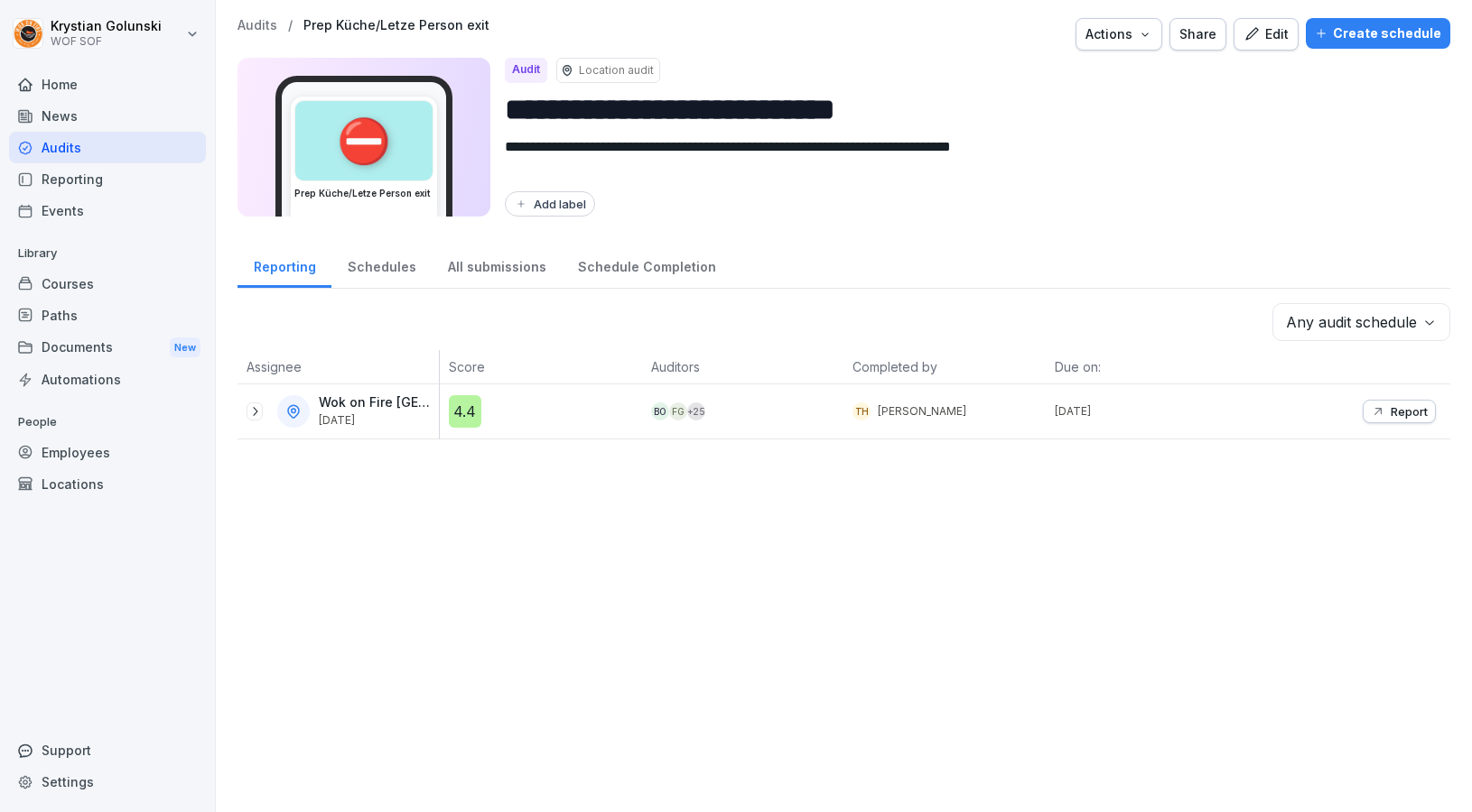
click at [256, 416] on icon at bounding box center [254, 411] width 15 height 15
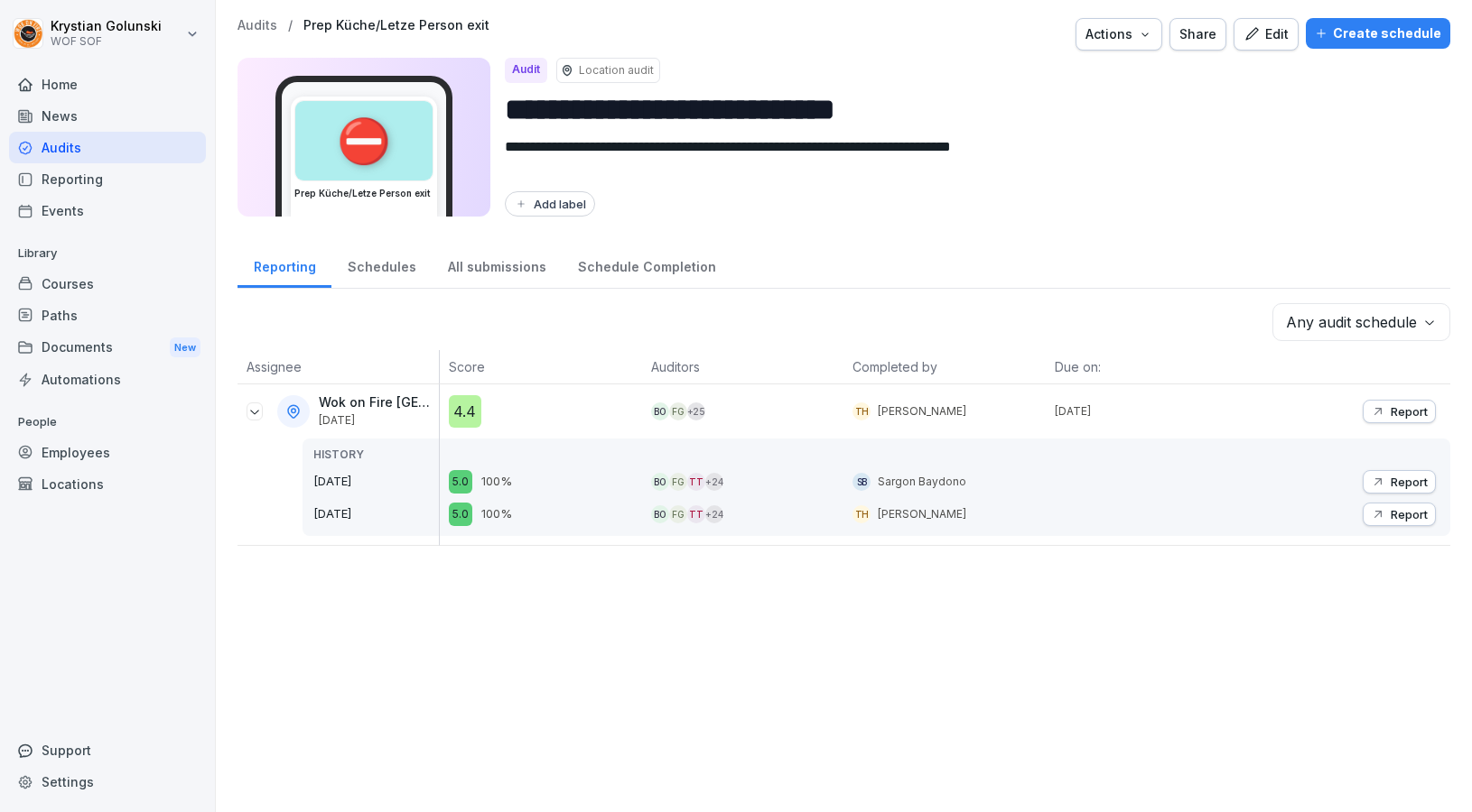
click at [1407, 414] on p "Report" at bounding box center [1409, 411] width 37 height 15
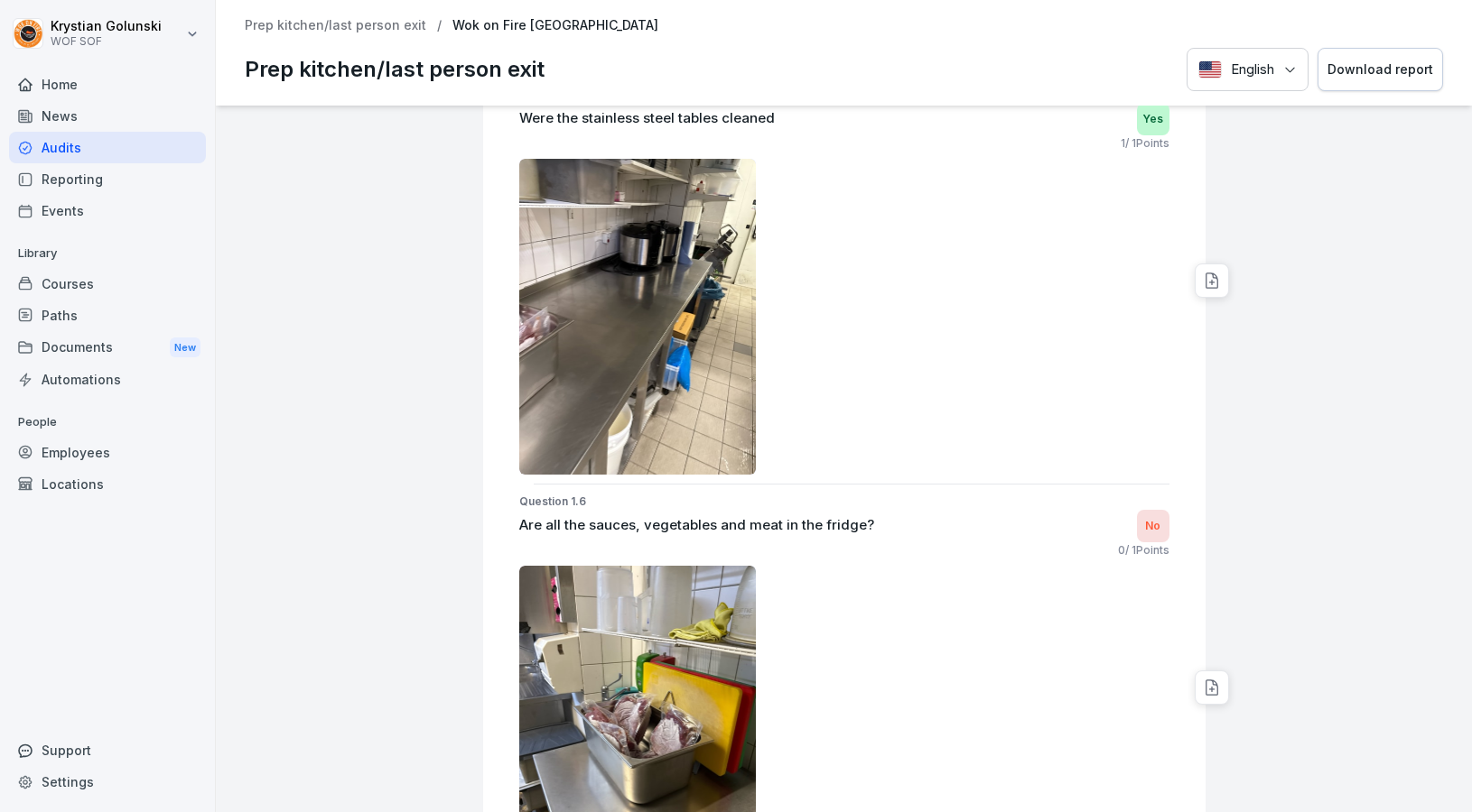
scroll to position [2017, 0]
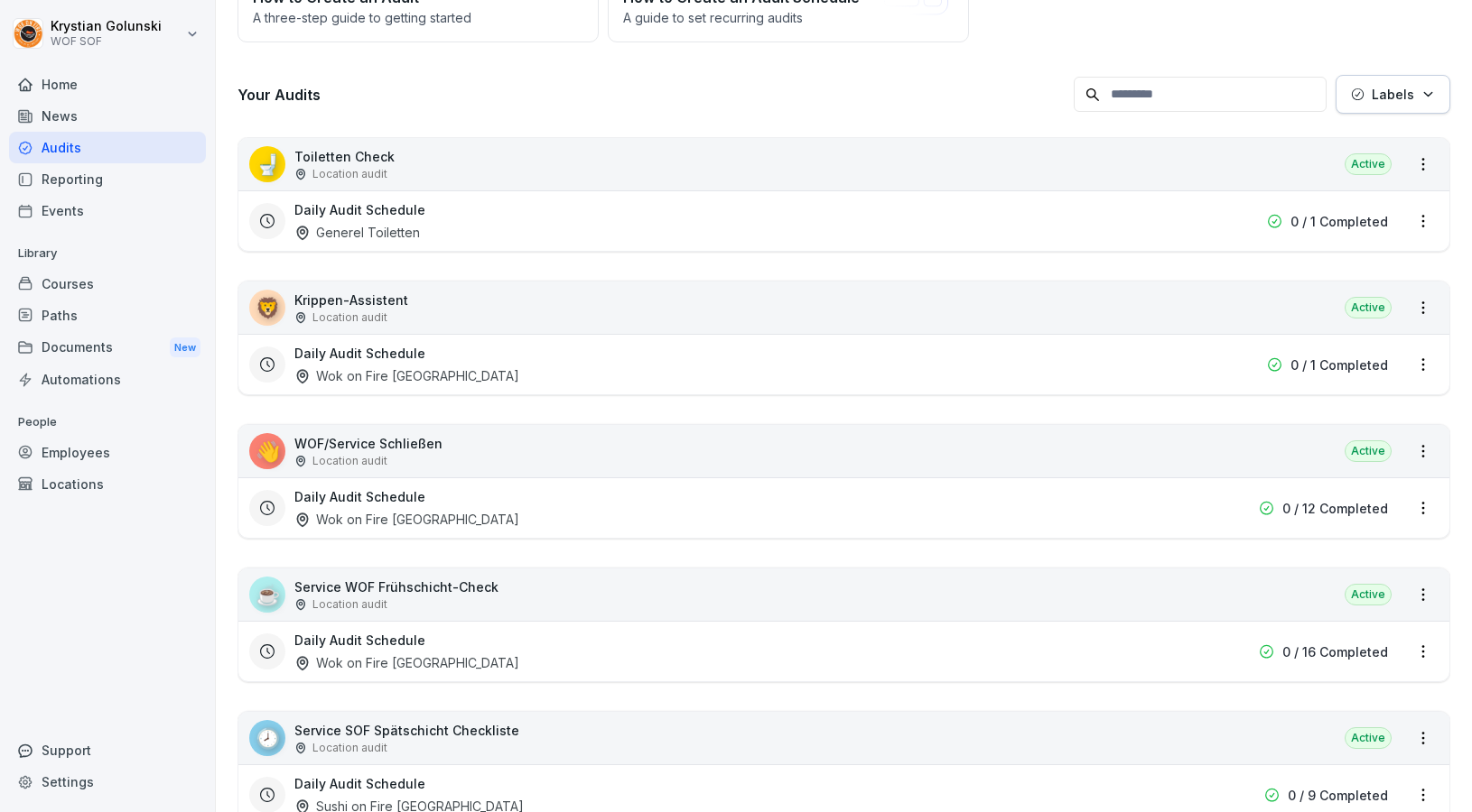
scroll to position [135, 0]
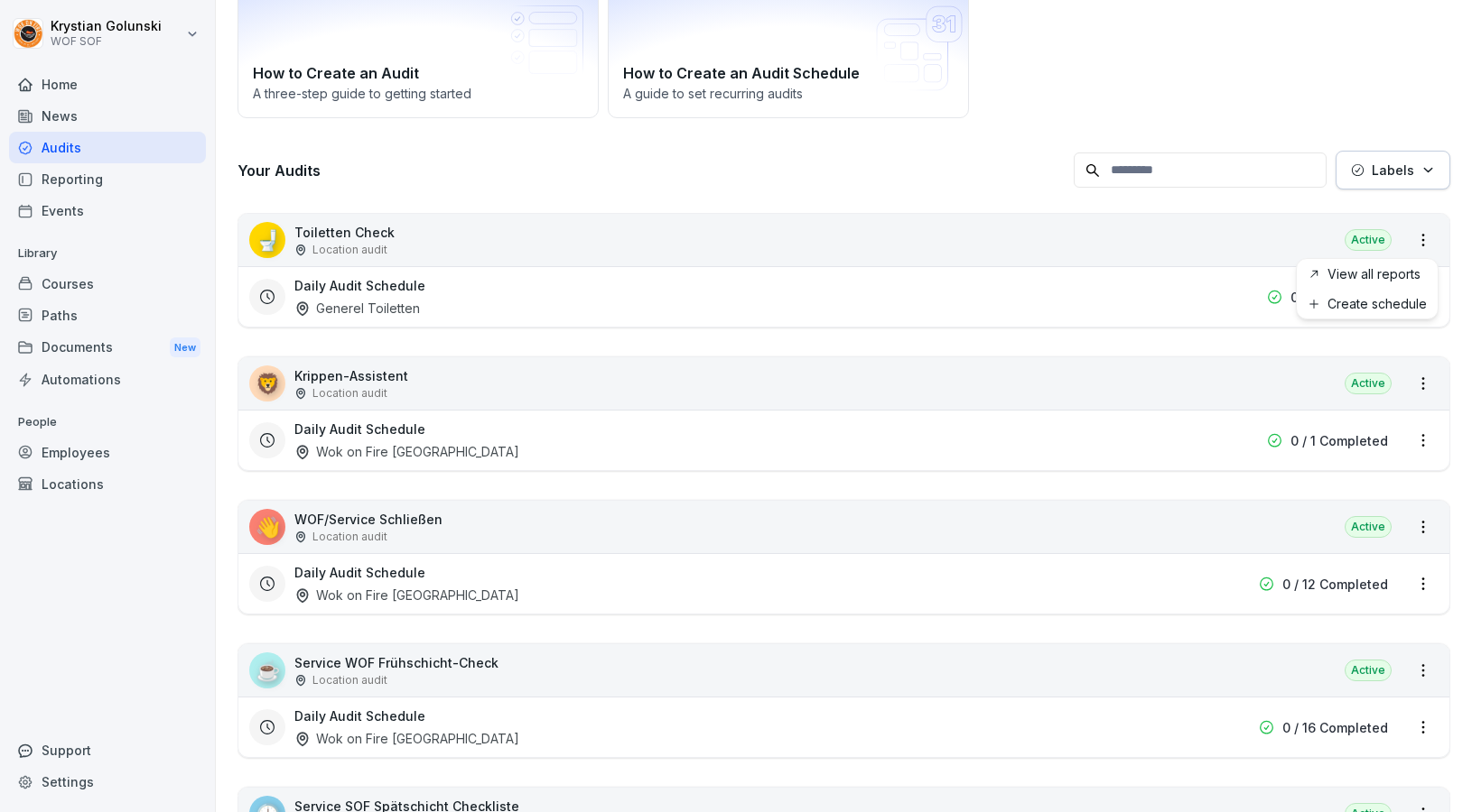
click at [1415, 231] on html "[PERSON_NAME] WOF SOF Home News Audits Reporting Events Library Courses Paths D…" at bounding box center [736, 406] width 1472 height 812
click at [0, 0] on link "View all reports" at bounding box center [0, 0] width 0 height 0
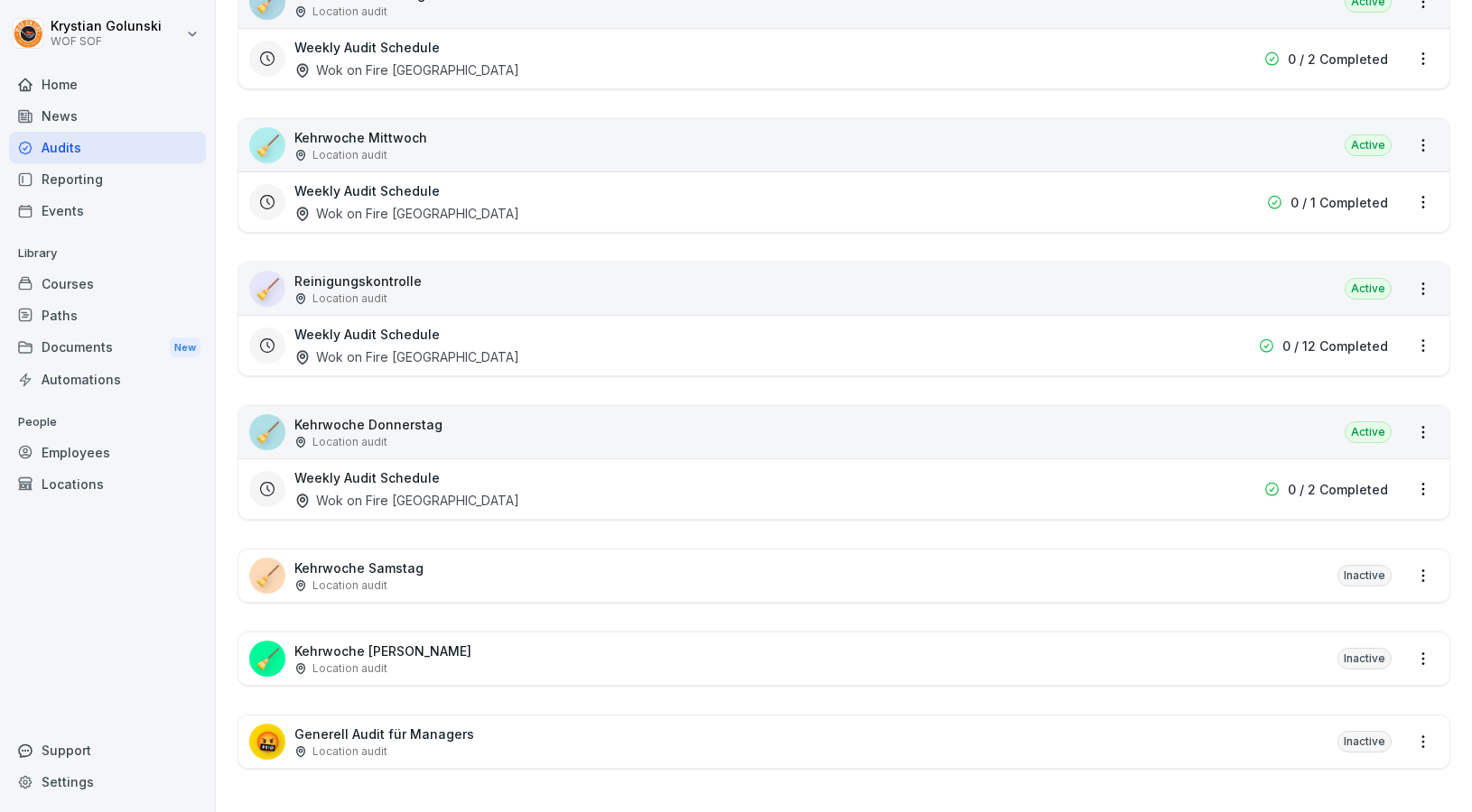
scroll to position [2790, 0]
click at [1405, 746] on div "🤬 Generell Audit für Managers Location audit Inactive" at bounding box center [843, 742] width 1211 height 53
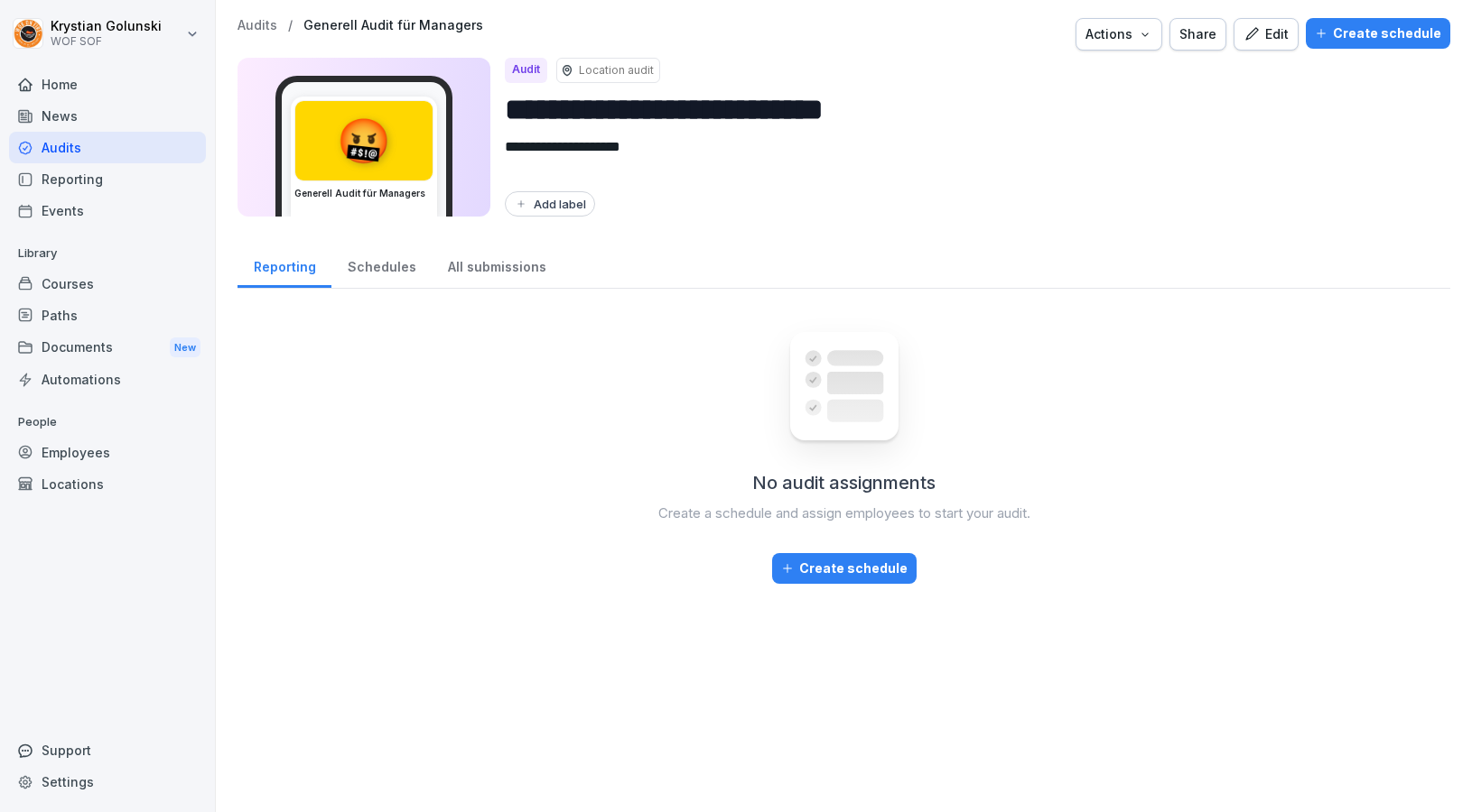
click at [1260, 41] on icon "button" at bounding box center [1251, 34] width 16 height 16
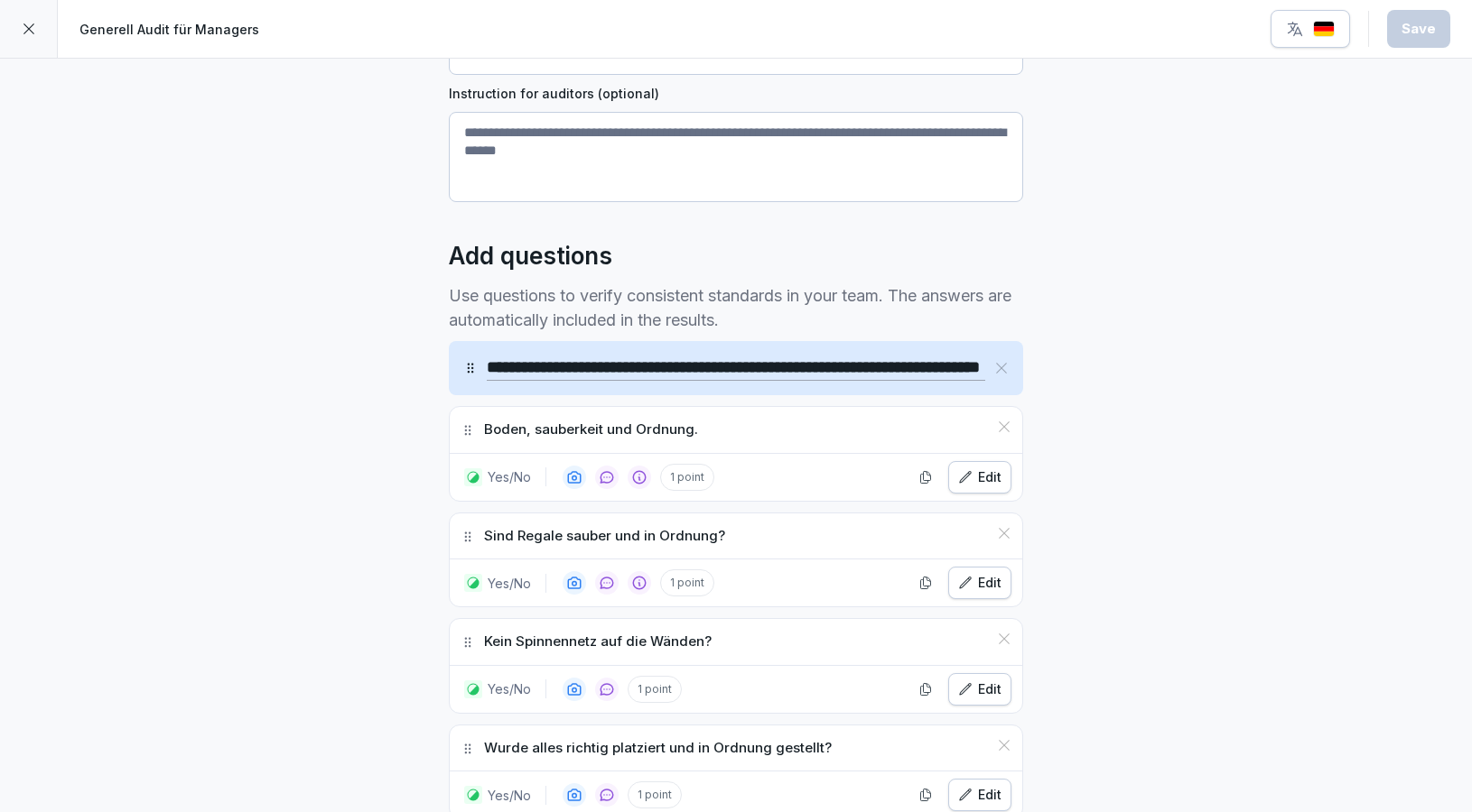
scroll to position [339, 0]
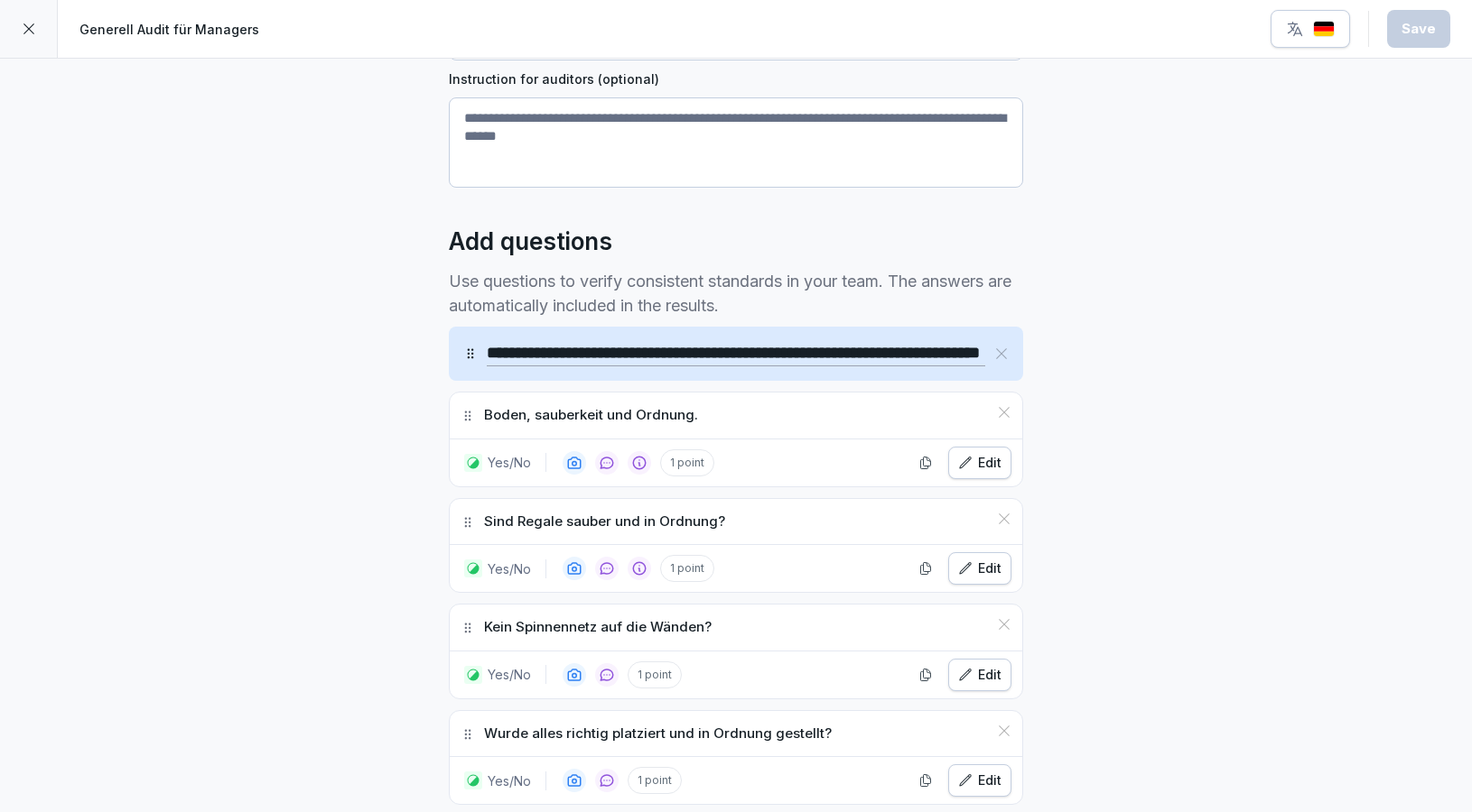
click at [1303, 23] on icon "button" at bounding box center [1294, 29] width 18 height 18
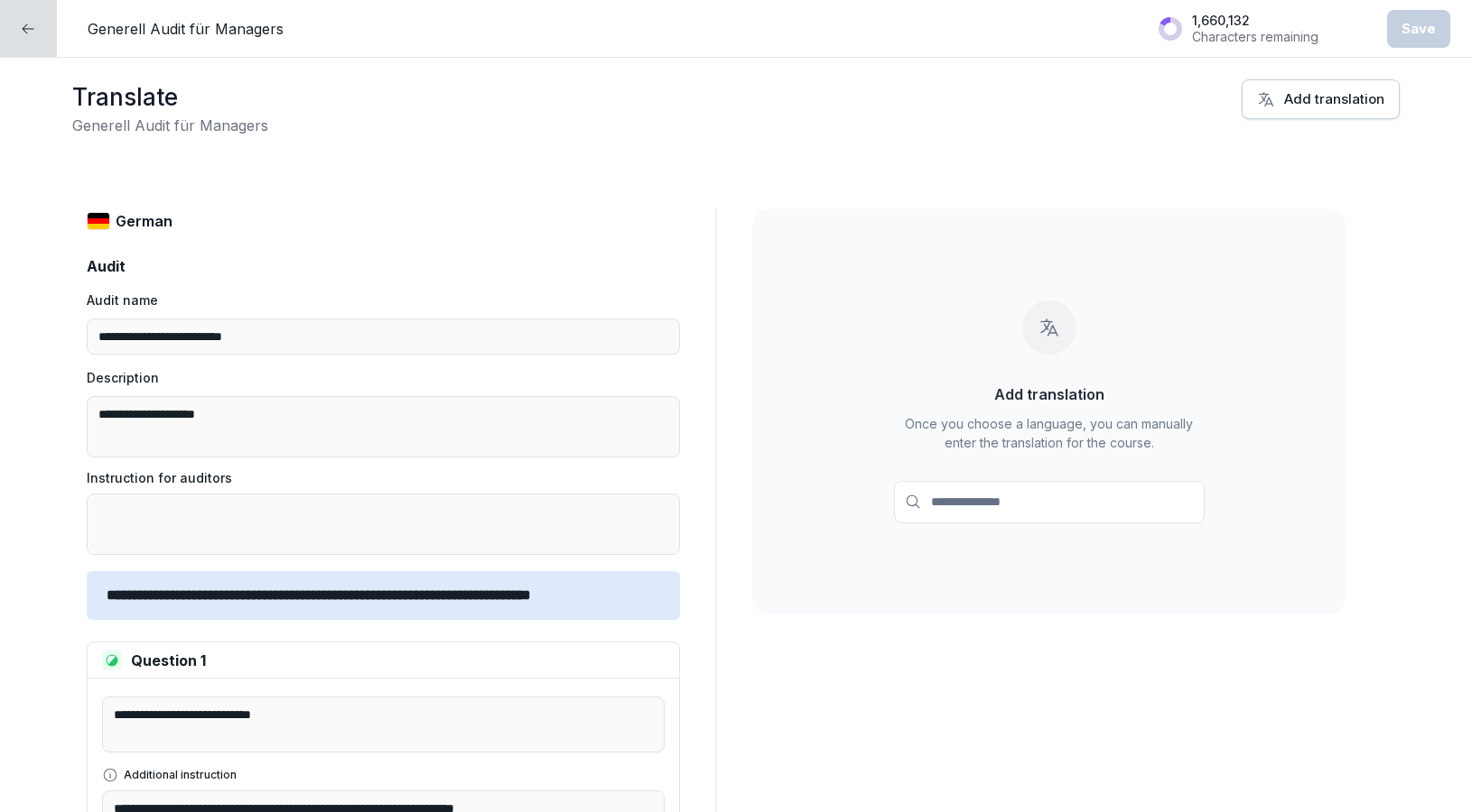
click at [22, 28] on icon at bounding box center [28, 29] width 15 height 15
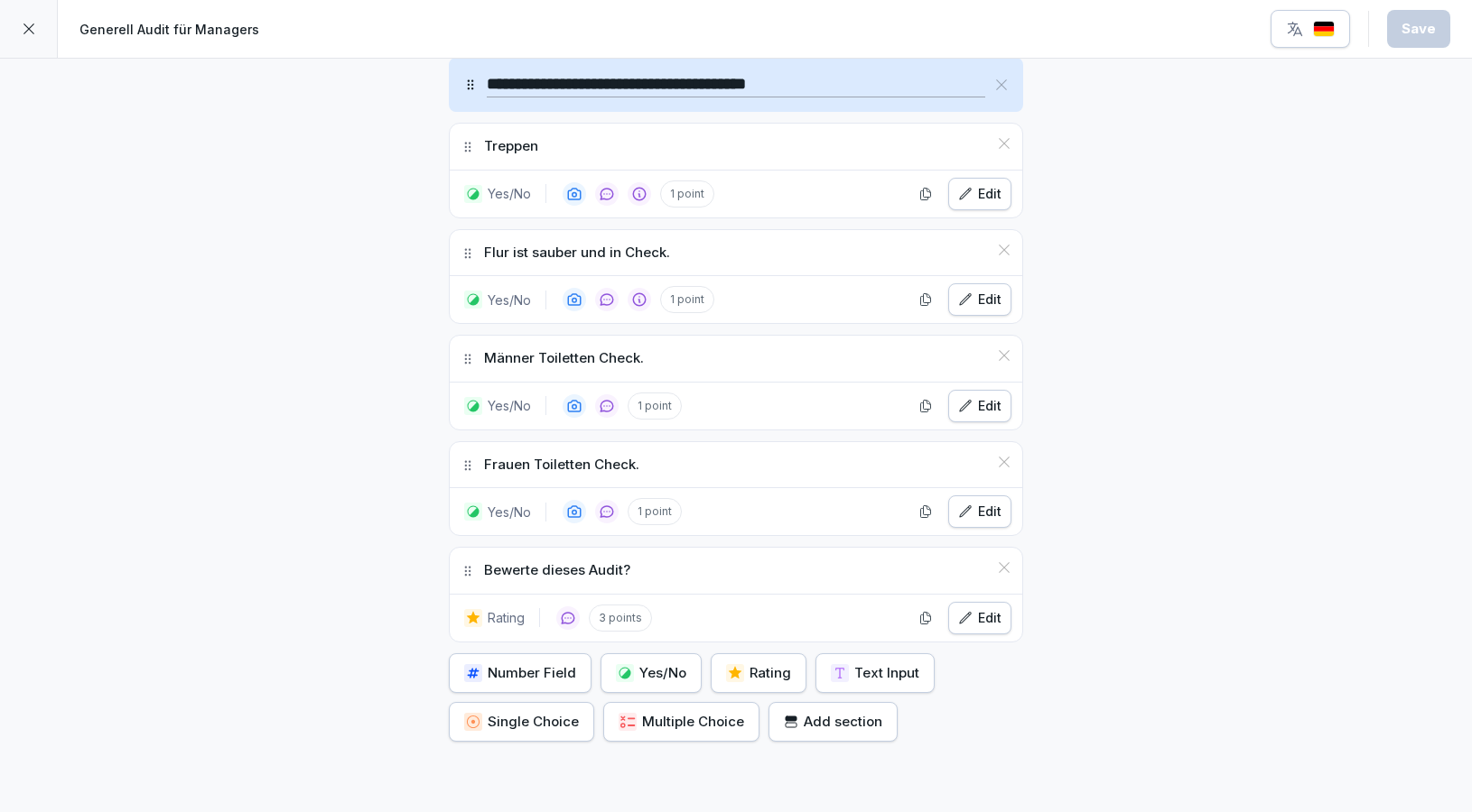
scroll to position [9830, 0]
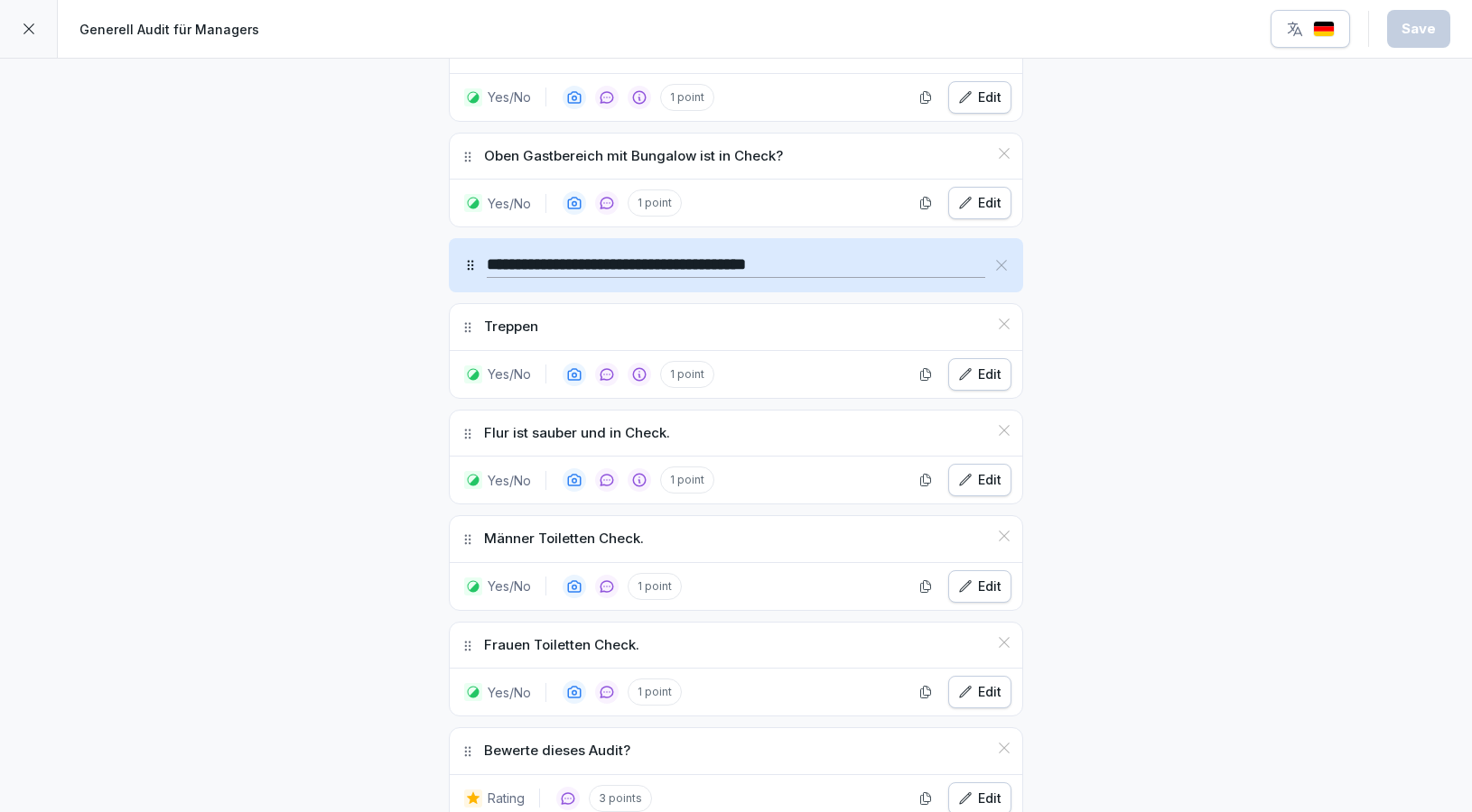
click at [36, 28] on div at bounding box center [29, 29] width 58 height 58
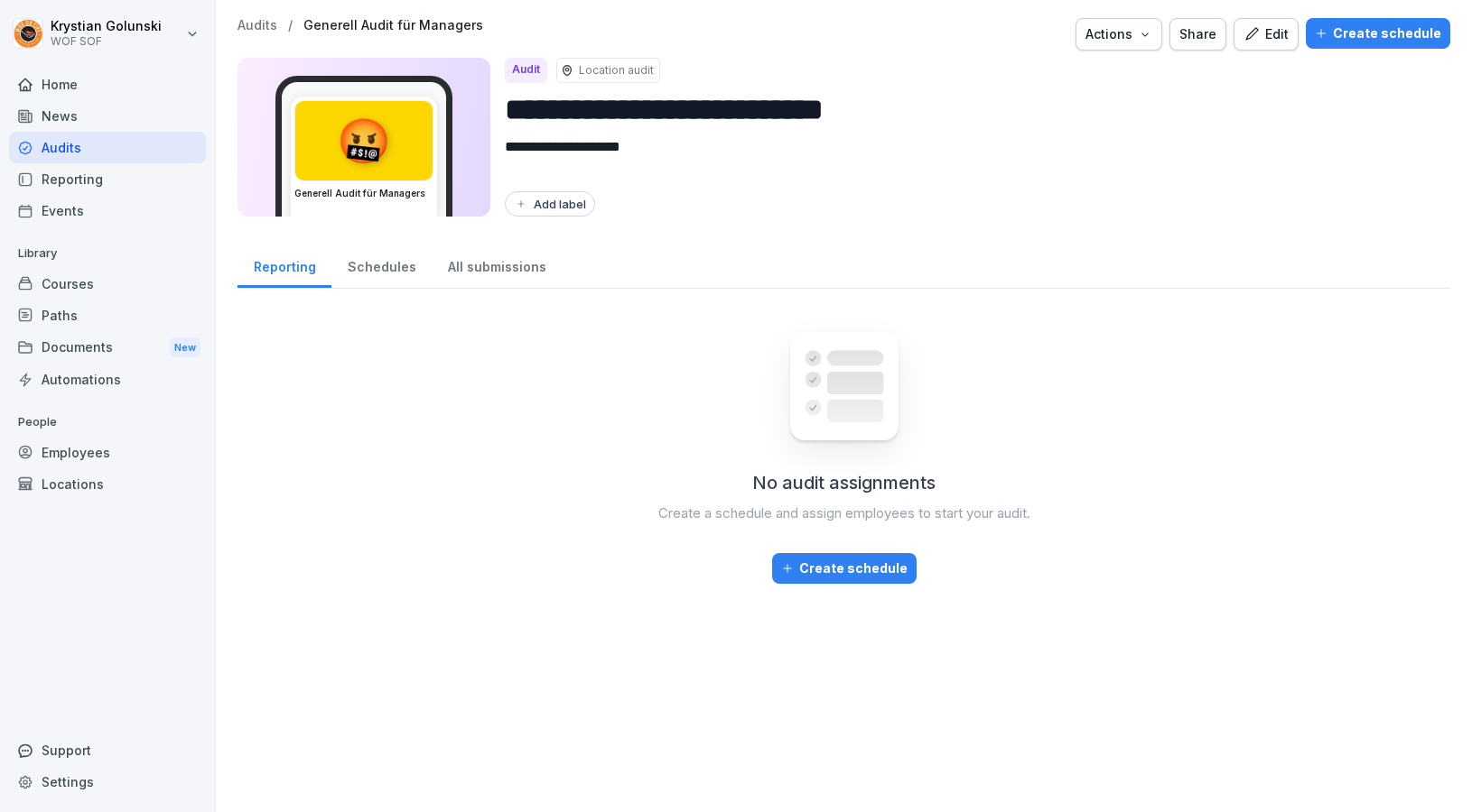
click at [147, 174] on div "Reporting" at bounding box center [107, 179] width 196 height 32
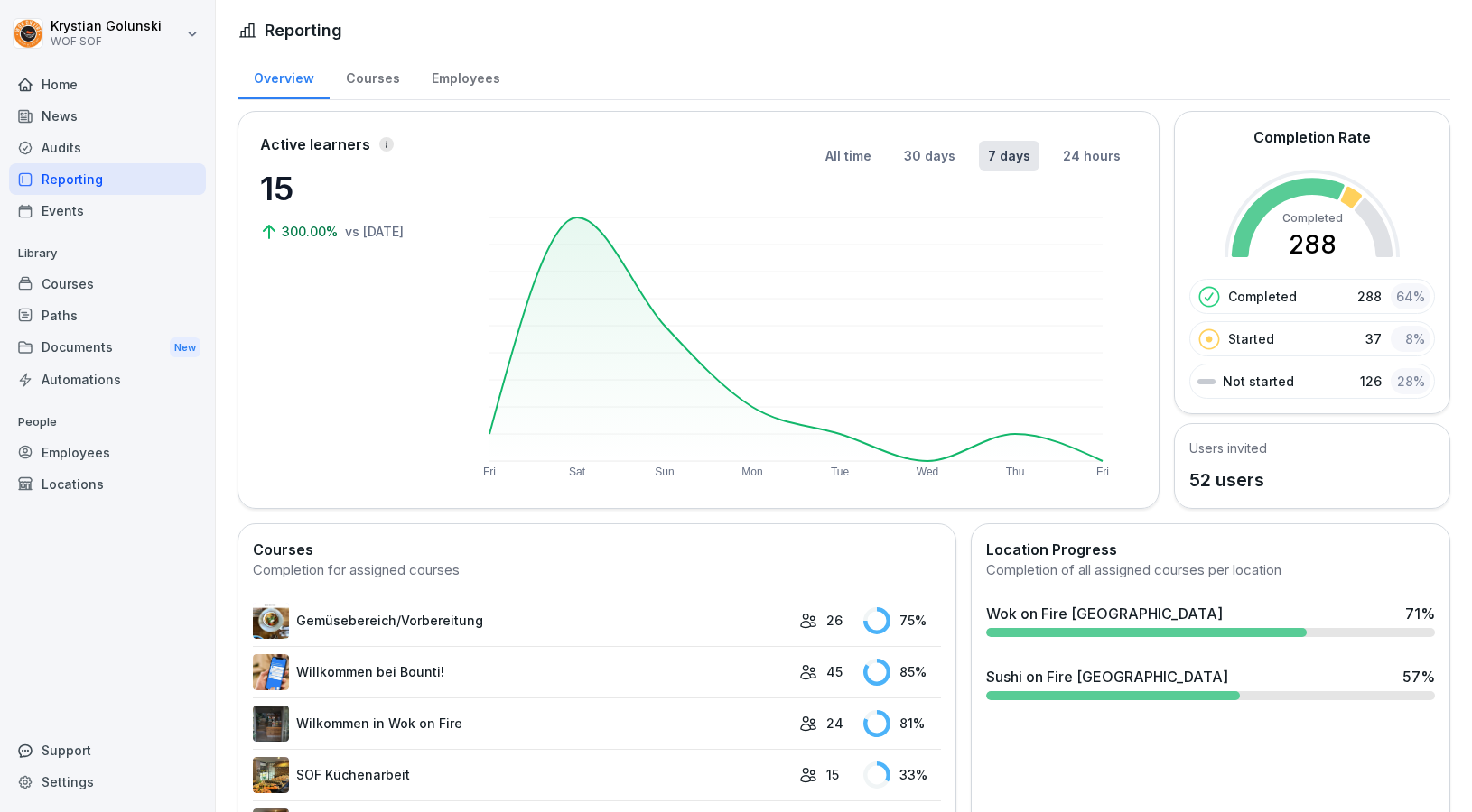
click at [137, 213] on div "Events" at bounding box center [107, 211] width 196 height 32
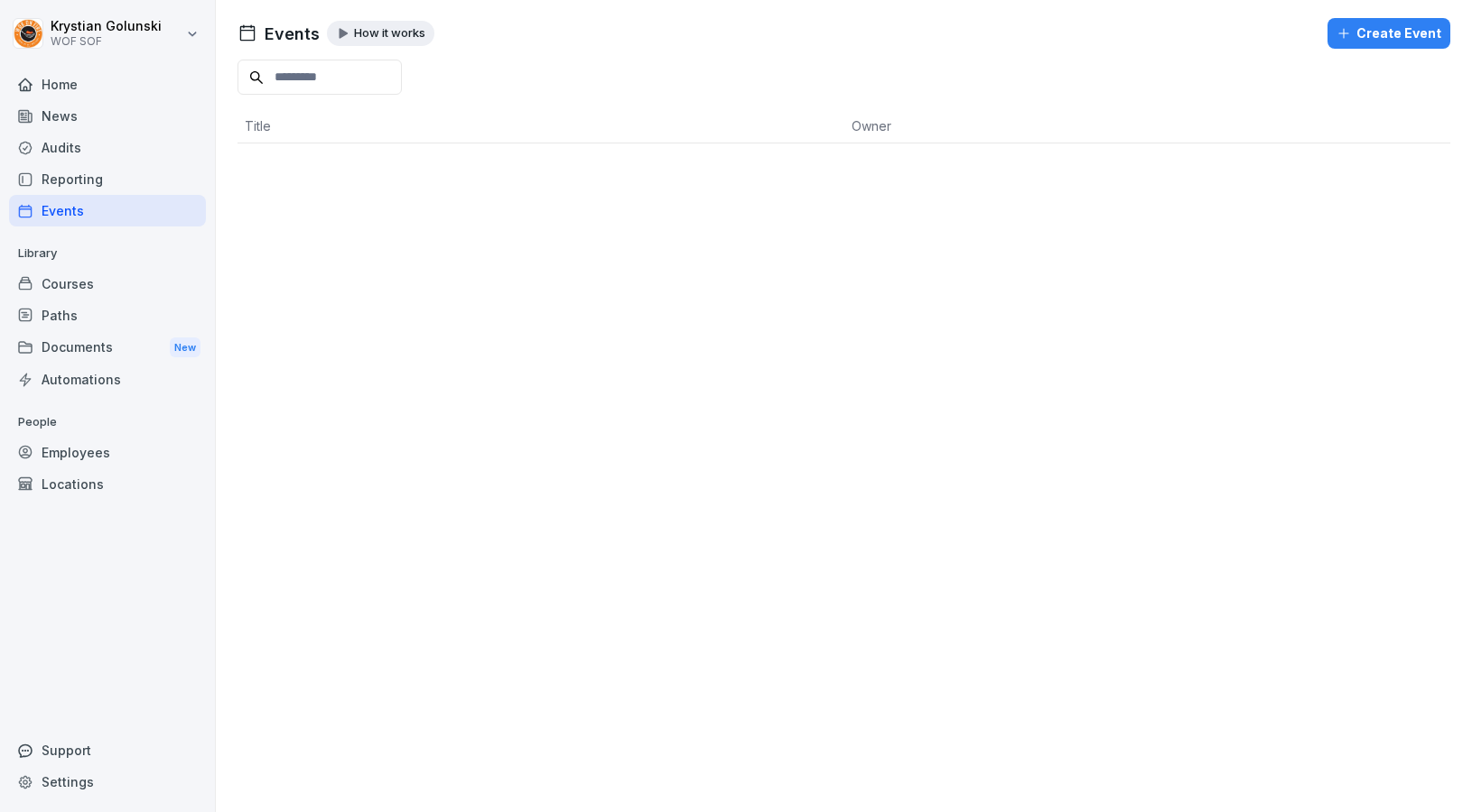
click at [111, 293] on div "Courses" at bounding box center [107, 284] width 196 height 32
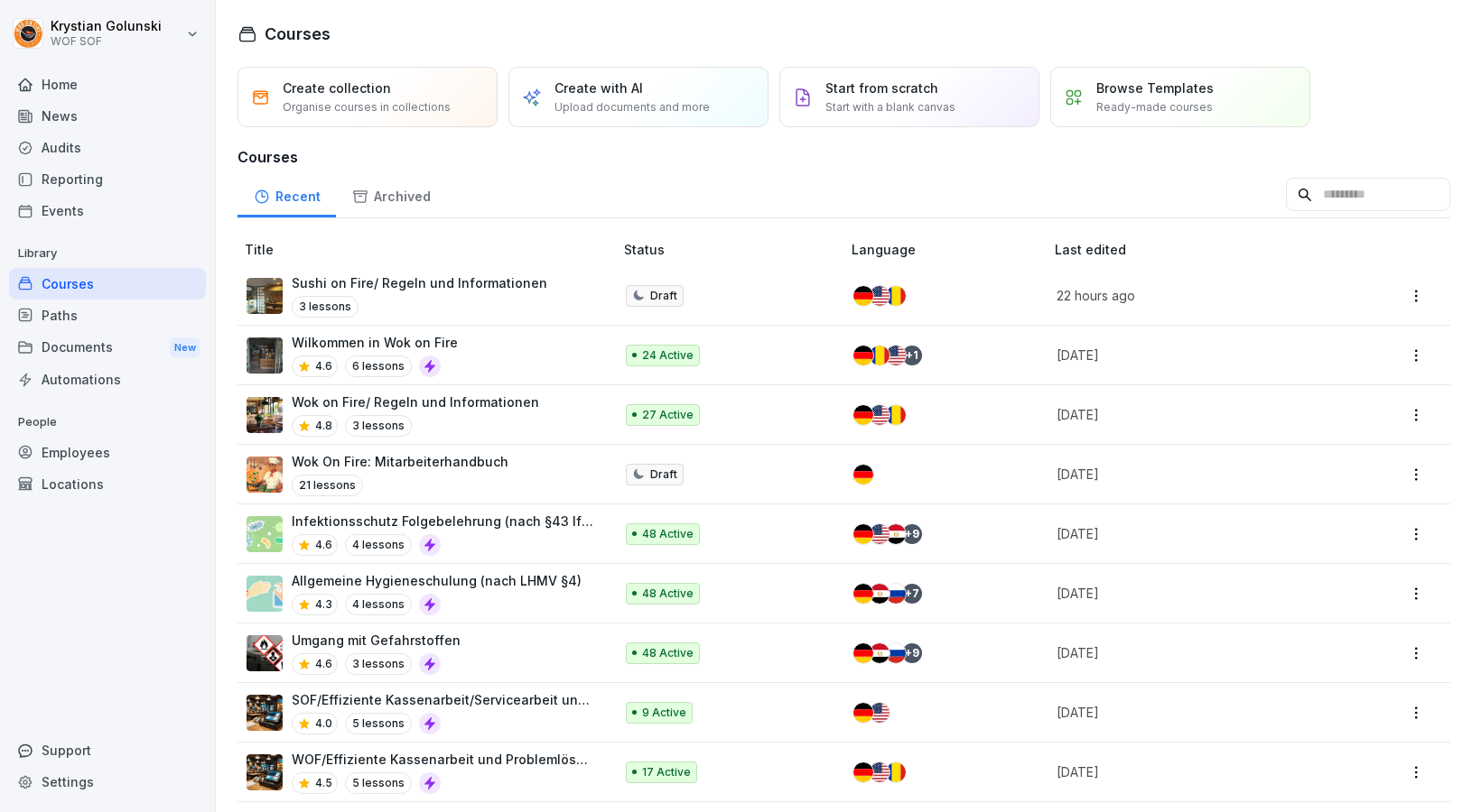
click at [110, 317] on div "Paths" at bounding box center [107, 315] width 196 height 32
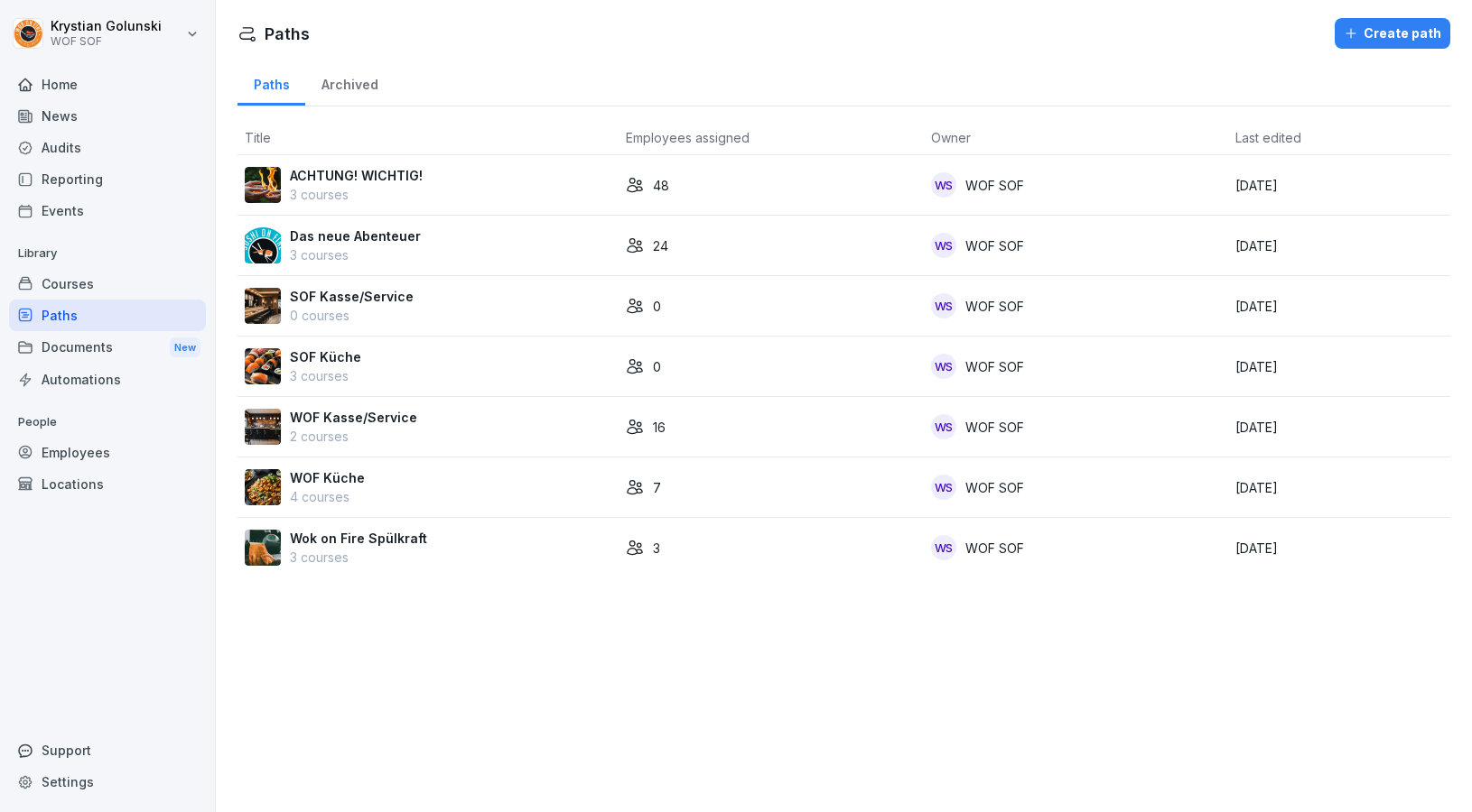
click at [334, 516] on td "WOF Küche 4 courses" at bounding box center [428, 488] width 381 height 60
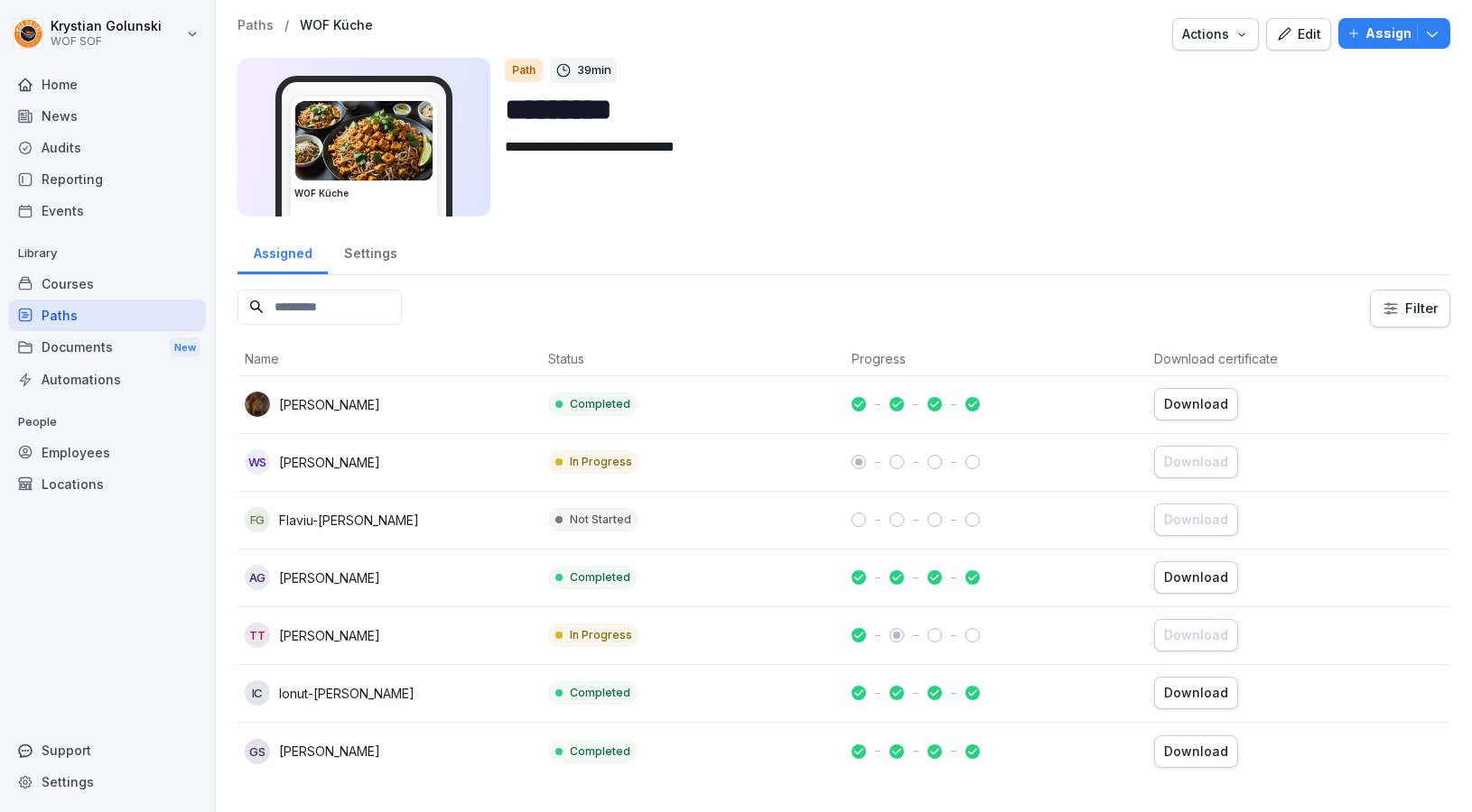
click at [1300, 27] on div "Edit" at bounding box center [1298, 35] width 46 height 20
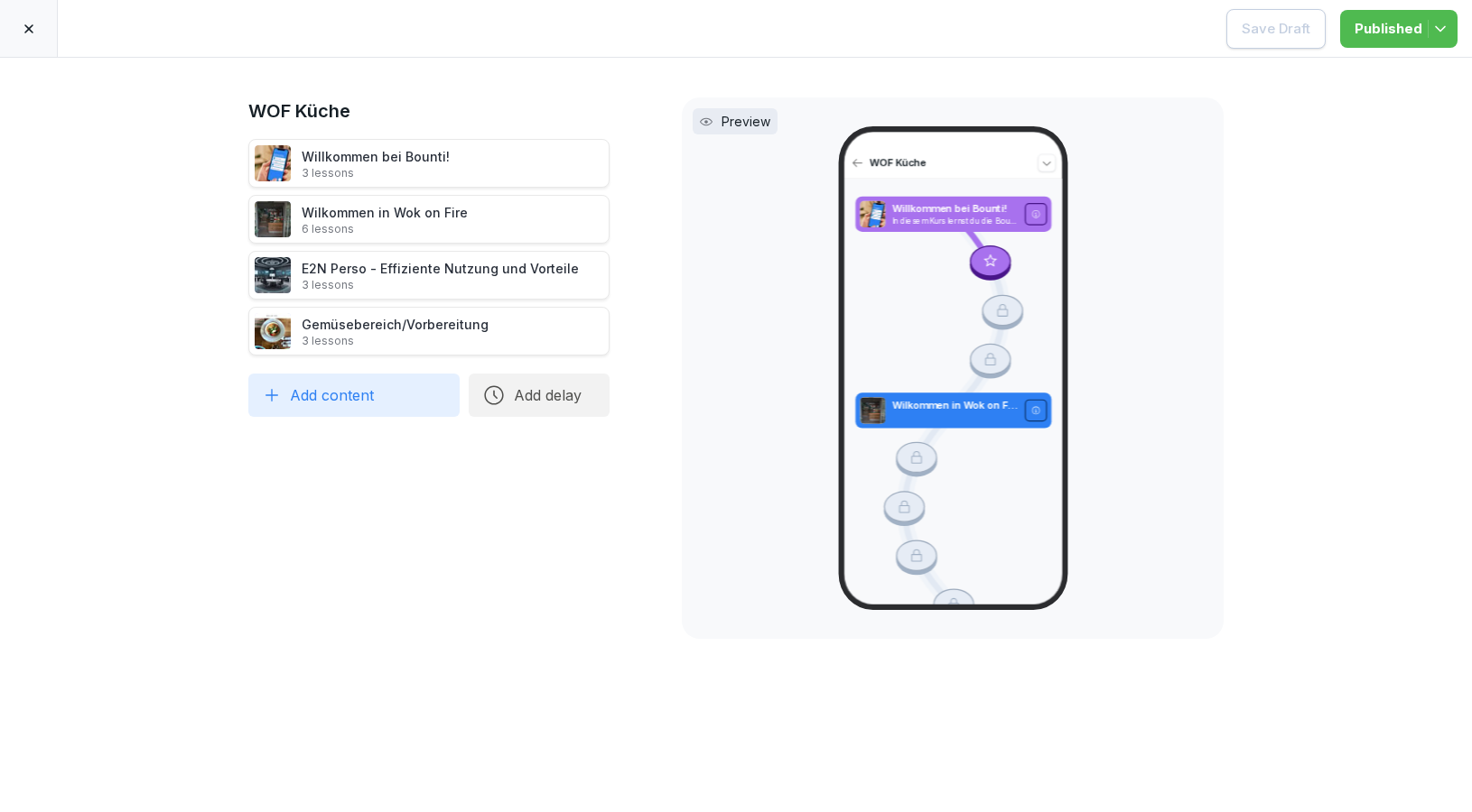
click at [40, 33] on div at bounding box center [29, 28] width 58 height 57
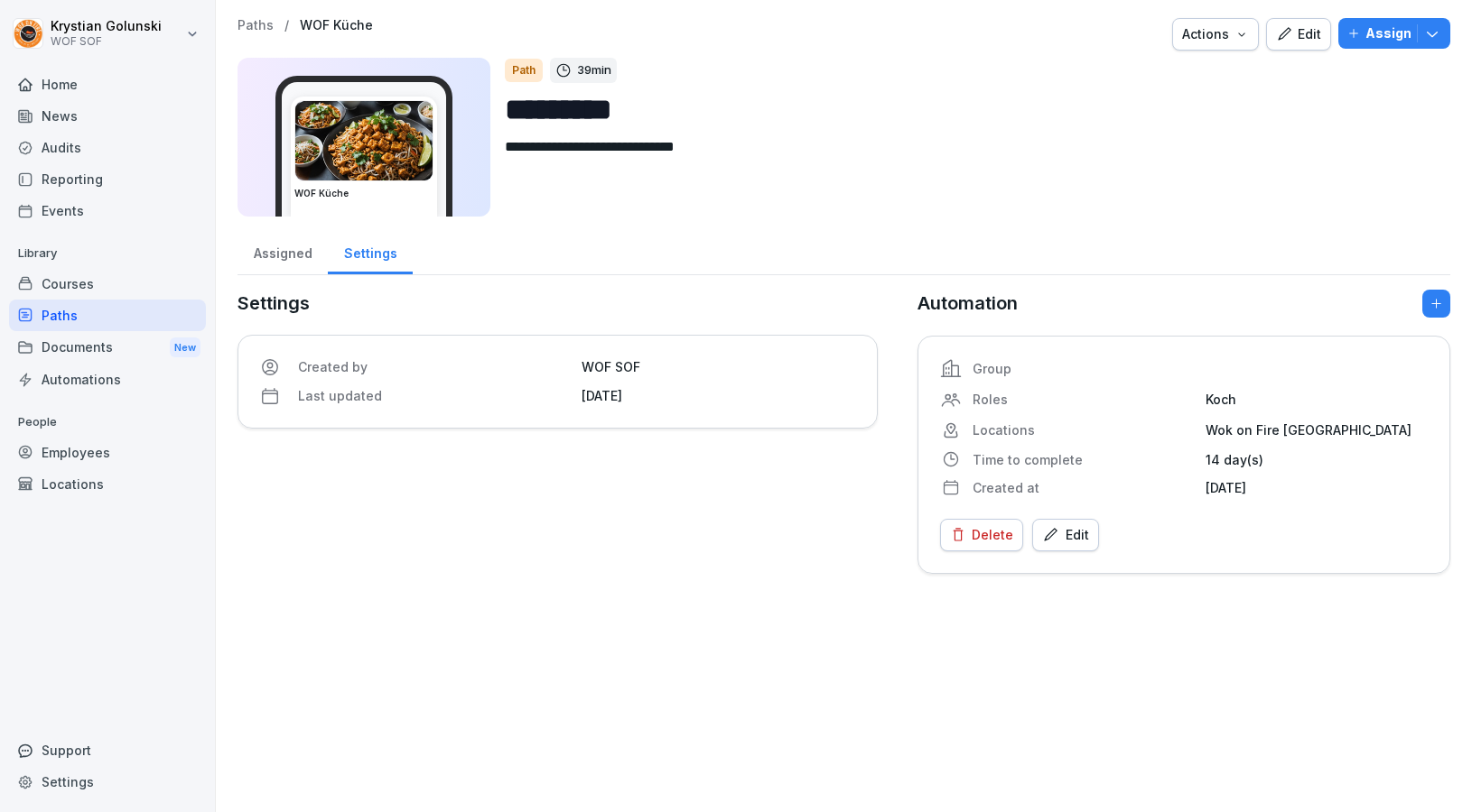
click at [167, 282] on div "Courses" at bounding box center [107, 284] width 196 height 32
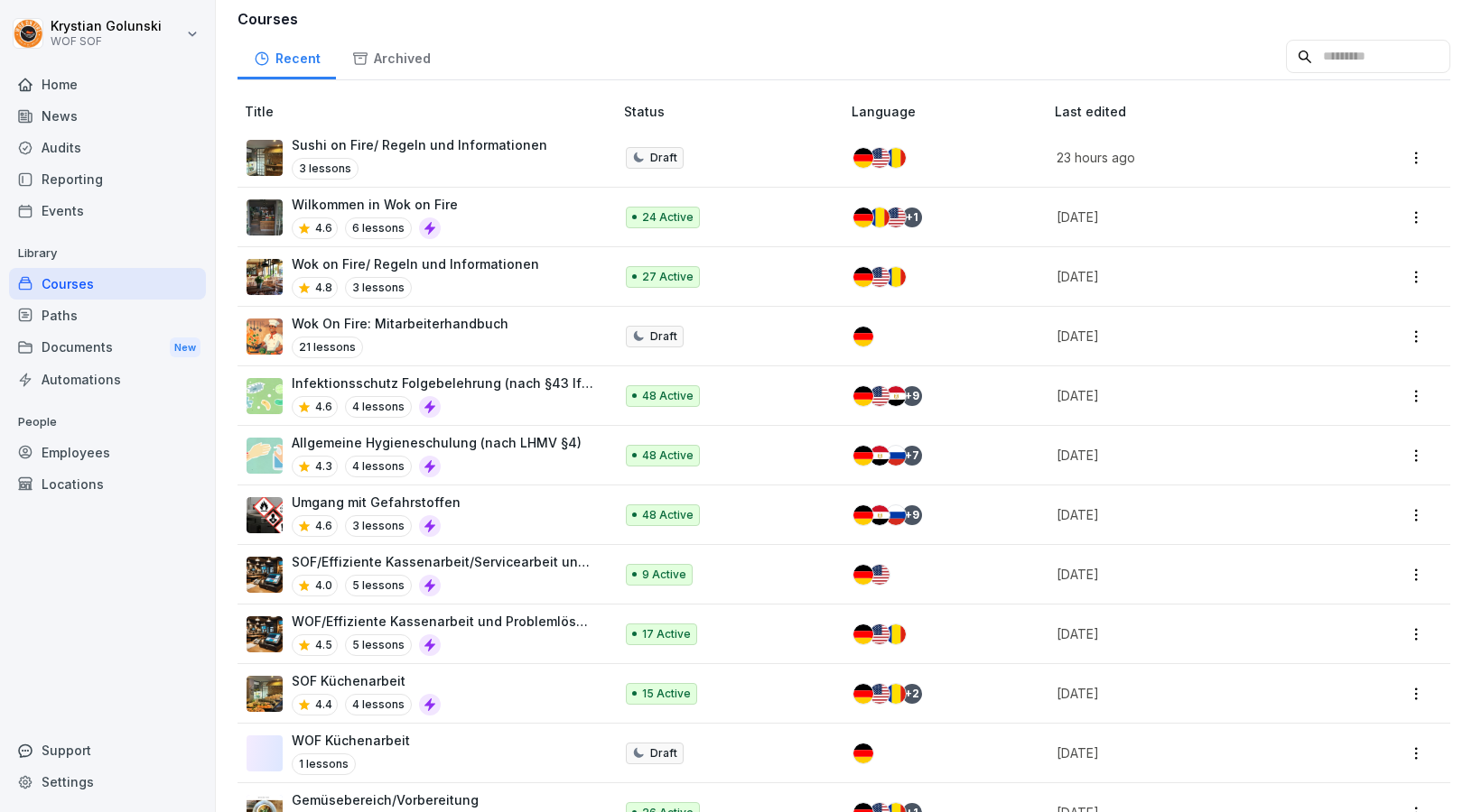
scroll to position [139, 0]
click at [487, 277] on div "4.8 3 lessons" at bounding box center [415, 288] width 247 height 22
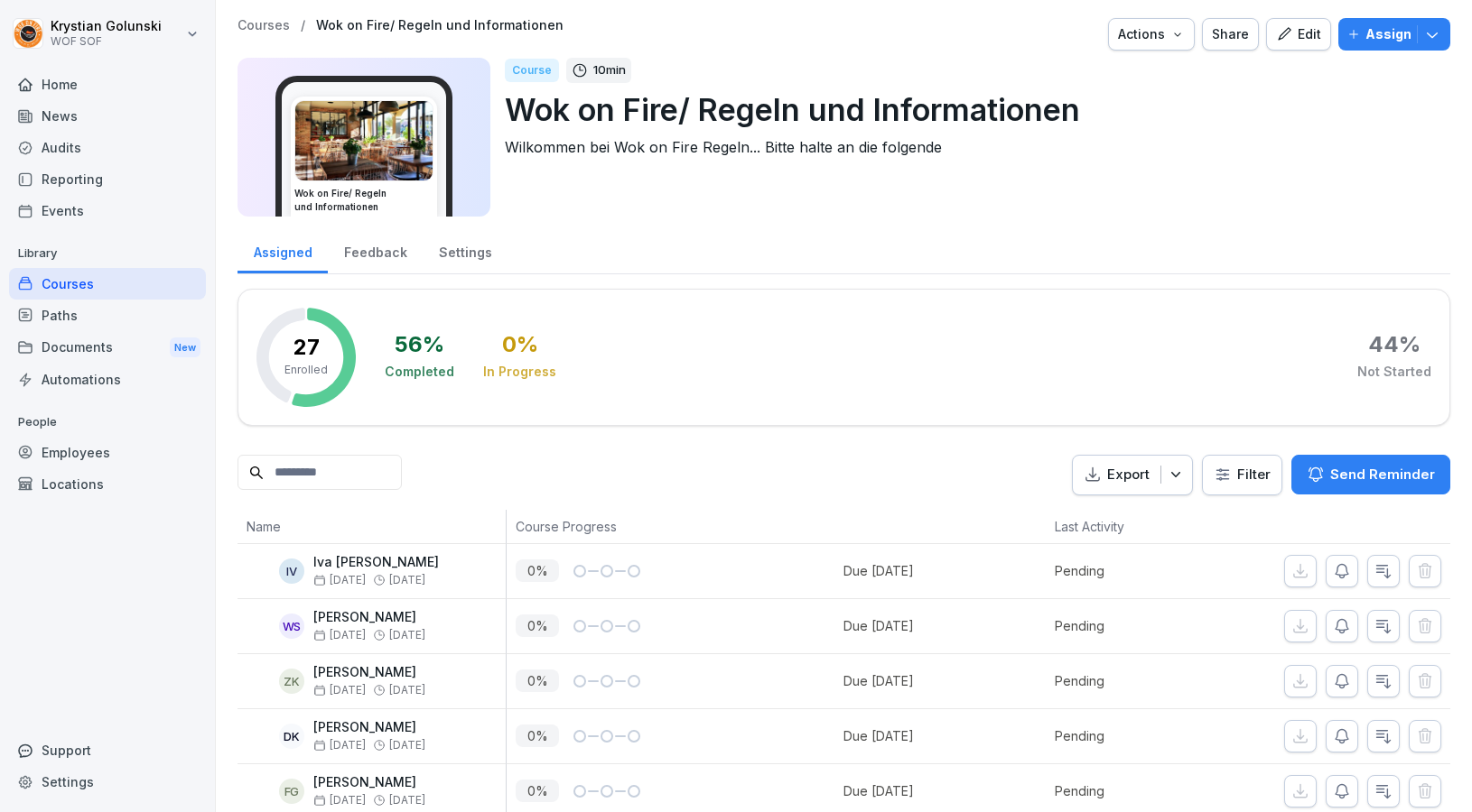
click at [1284, 37] on icon "button" at bounding box center [1284, 33] width 13 height 13
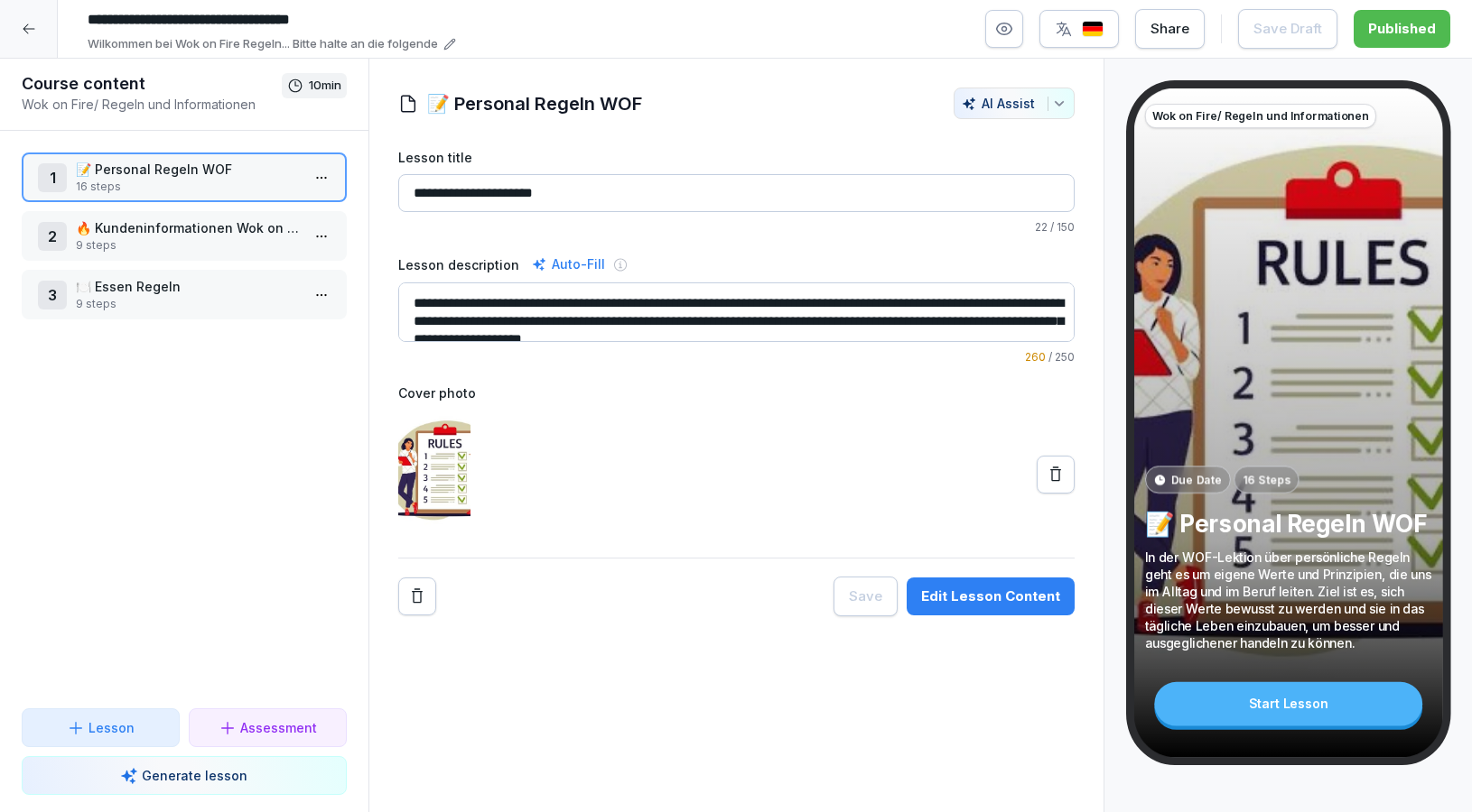
click at [251, 248] on p "9 steps" at bounding box center [187, 245] width 224 height 16
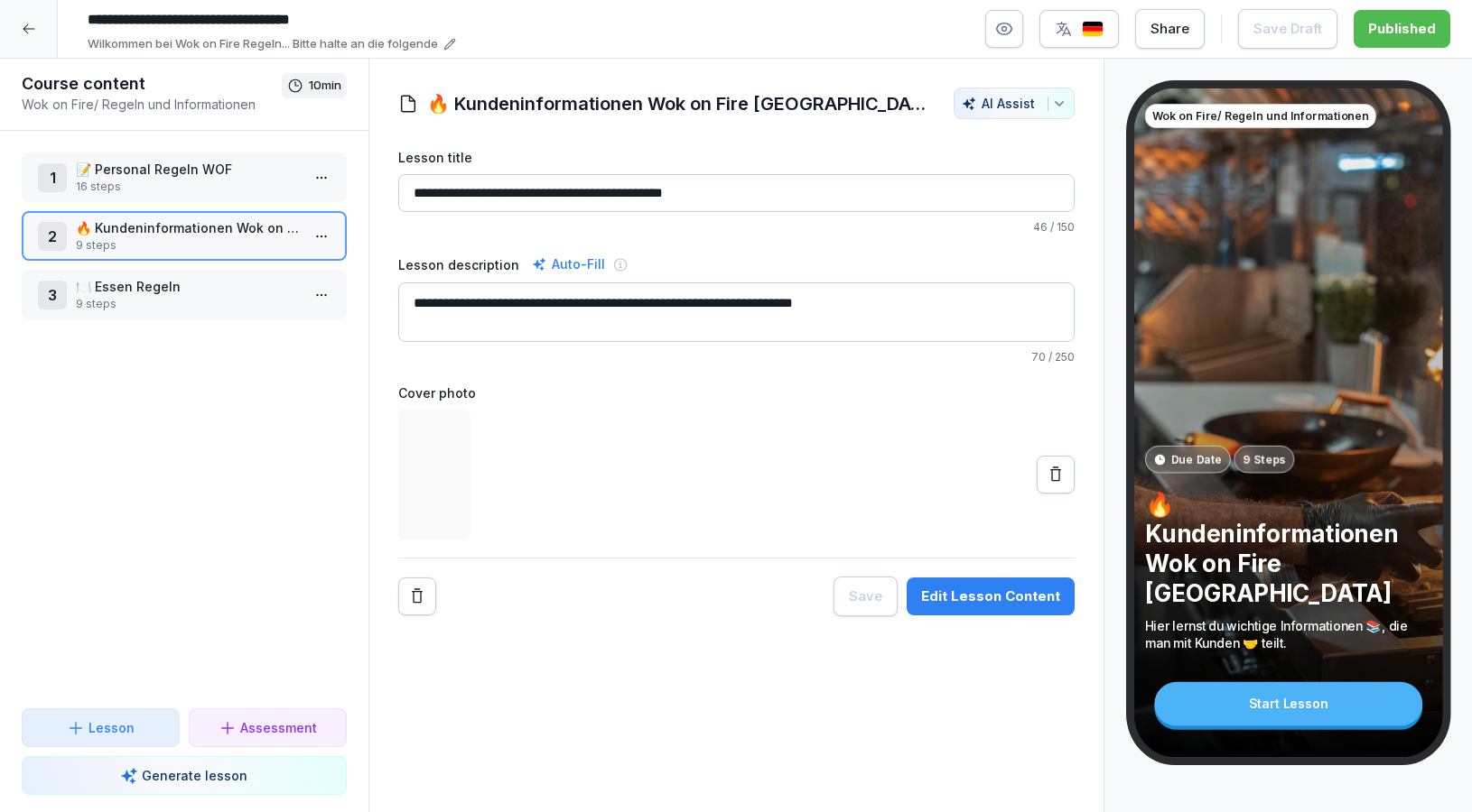
click at [244, 280] on p "🍽️ Essen Regeln" at bounding box center [187, 286] width 224 height 19
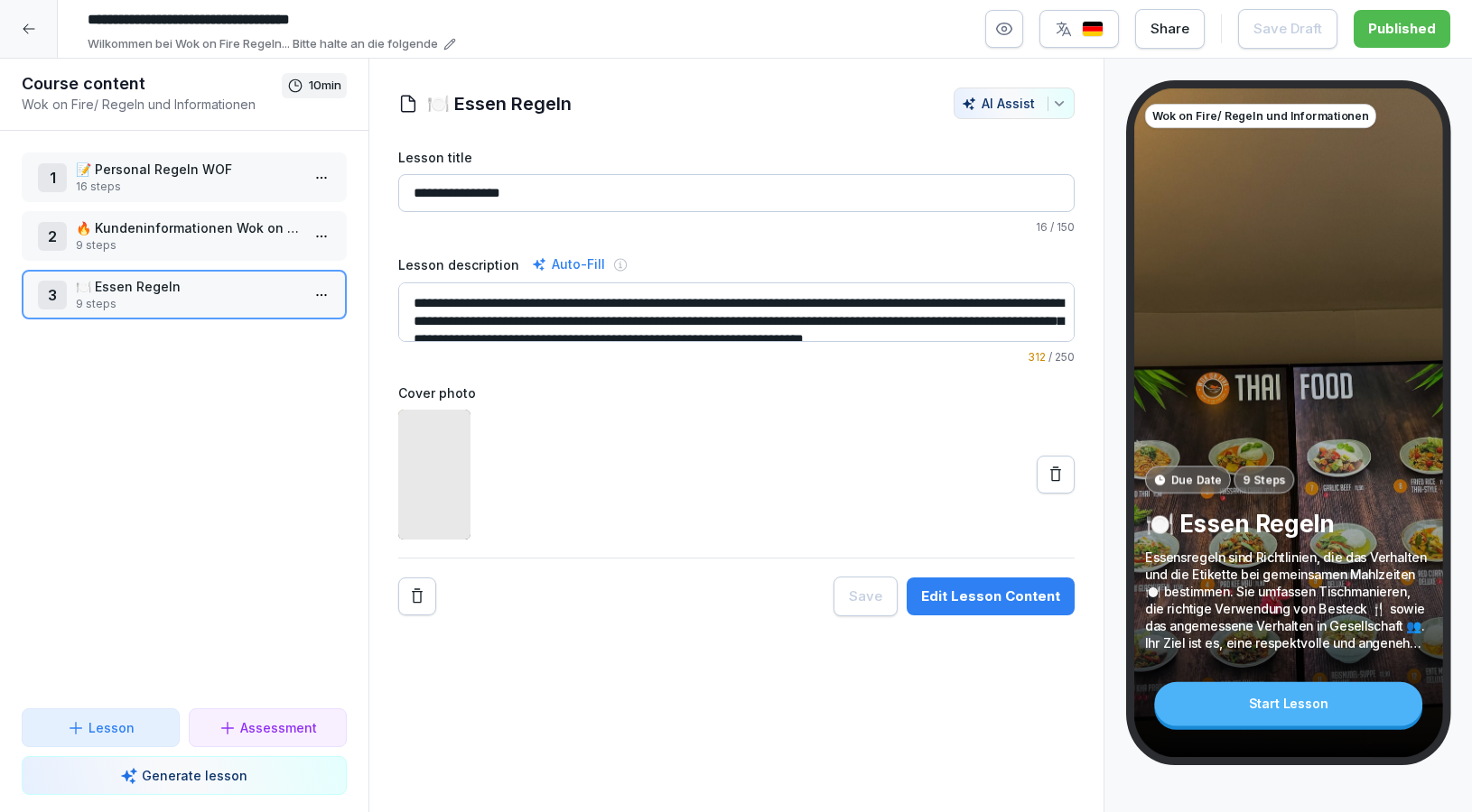
click at [247, 251] on p "9 steps" at bounding box center [187, 245] width 224 height 16
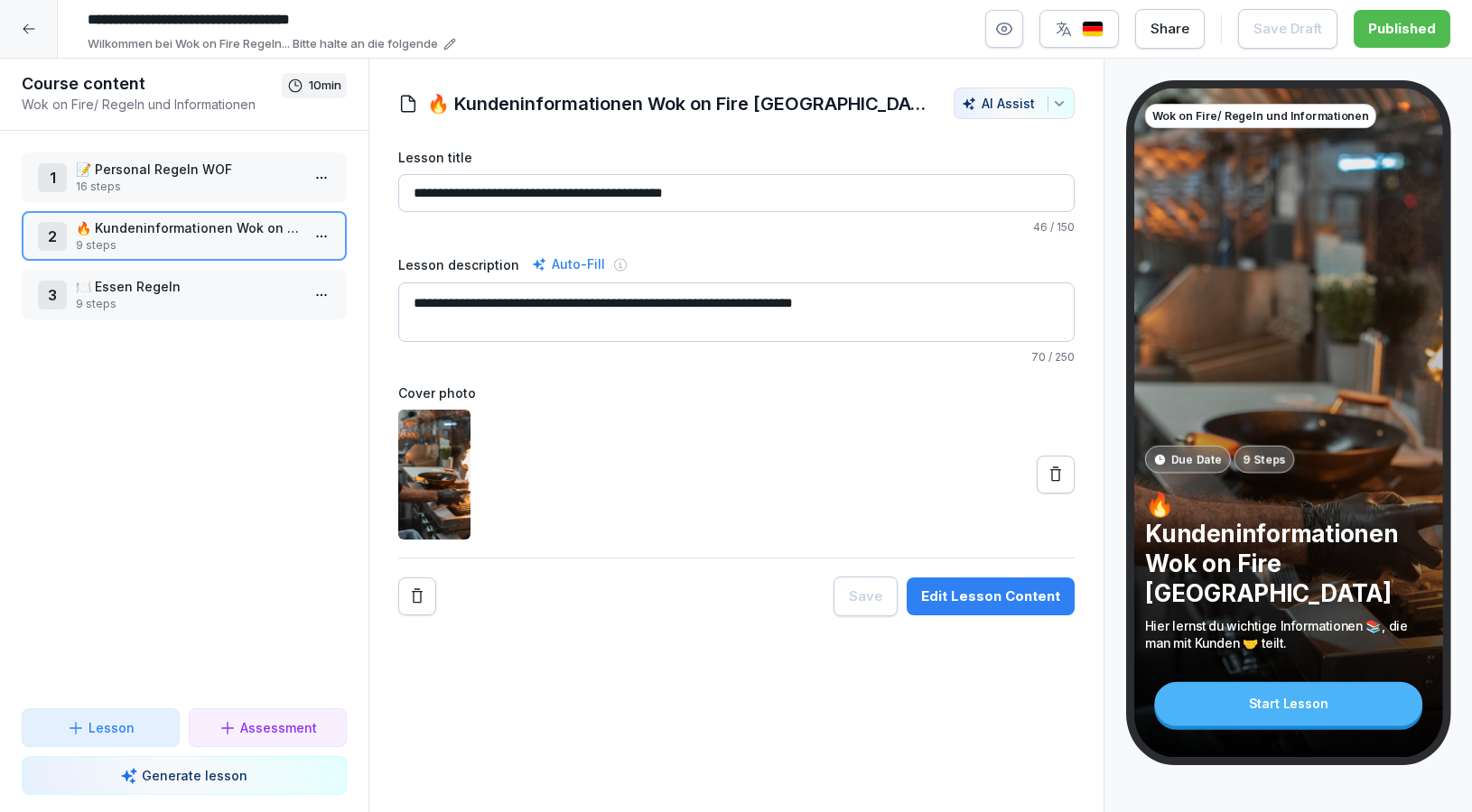
click at [229, 203] on div "1 📝 Personal Regeln WOF 16 steps 2 🔥 Kundeninformationen Wok on Fire Ludwigsbur…" at bounding box center [184, 419] width 368 height 578
click at [27, 37] on div at bounding box center [29, 29] width 58 height 58
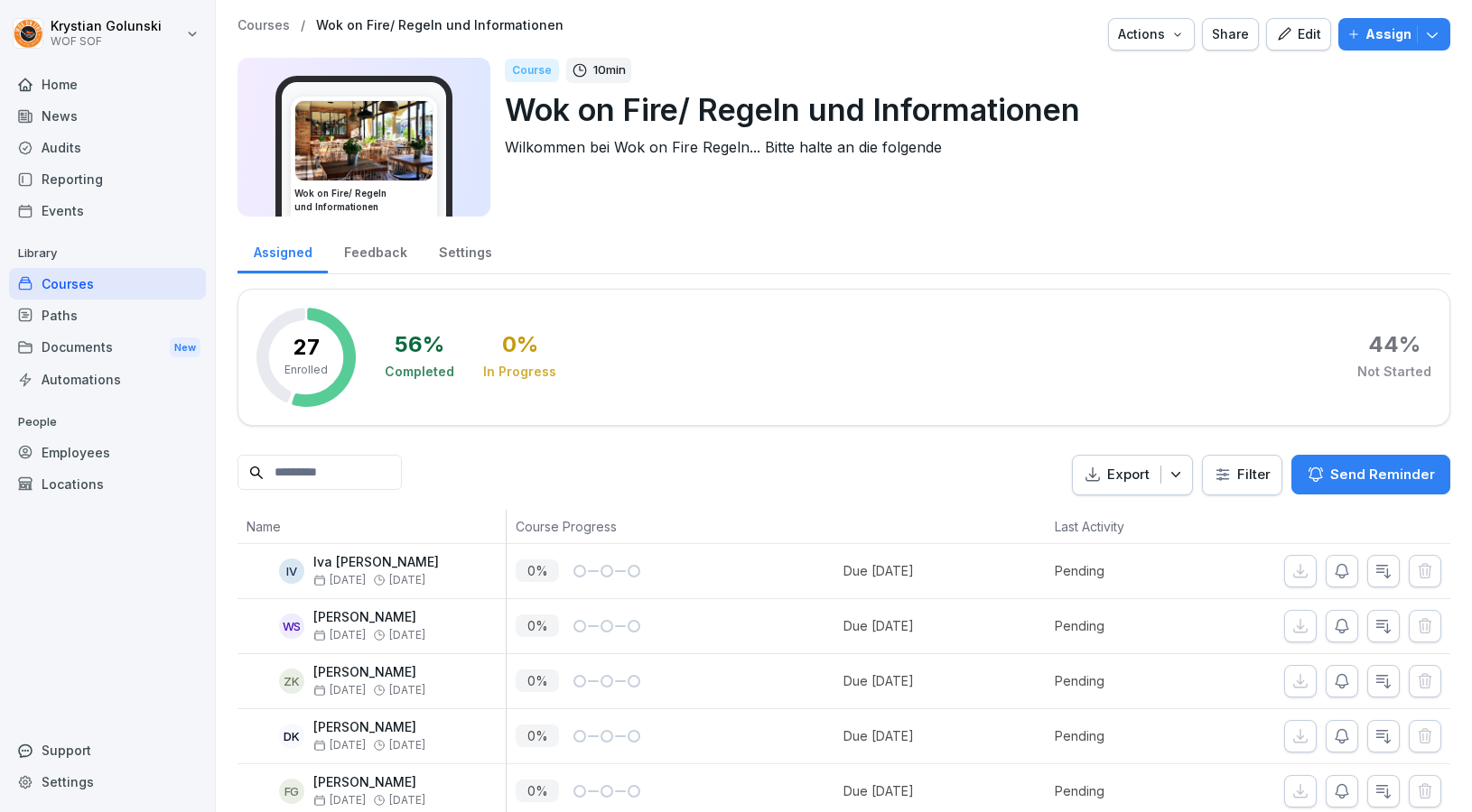
click at [146, 285] on div "Courses" at bounding box center [107, 284] width 196 height 32
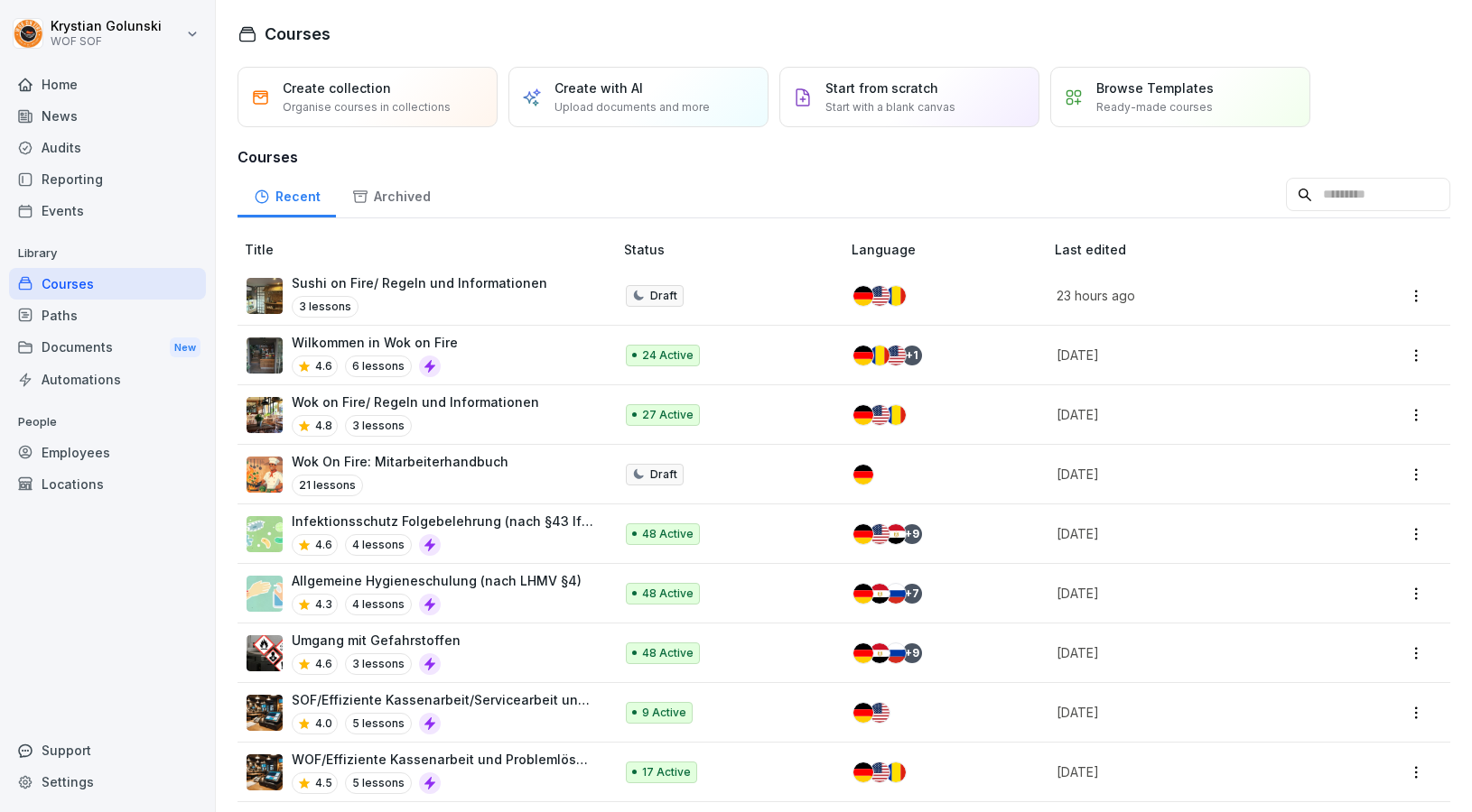
scroll to position [21, 0]
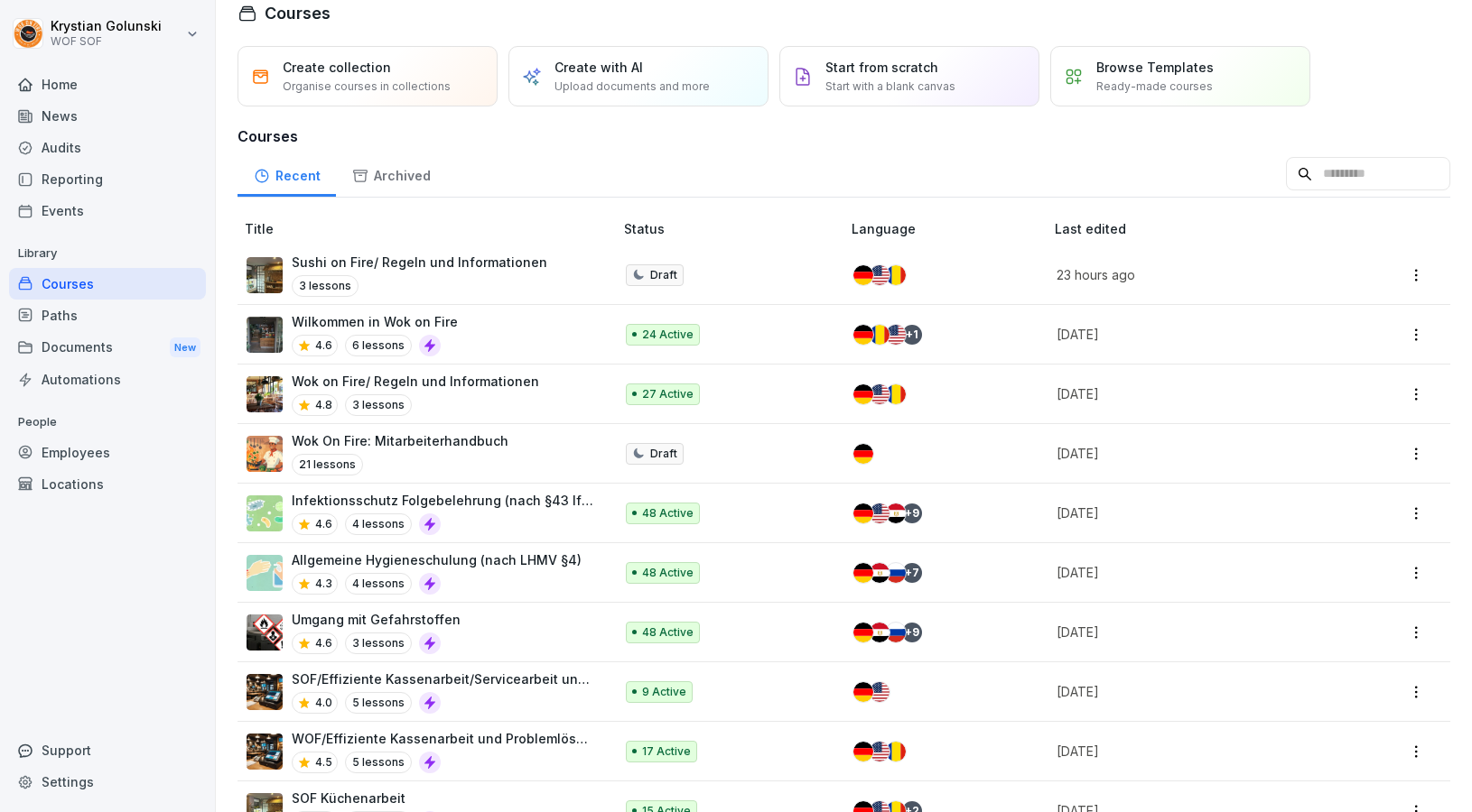
click at [502, 388] on p "Wok on Fire/ Regeln und Informationen" at bounding box center [415, 381] width 247 height 19
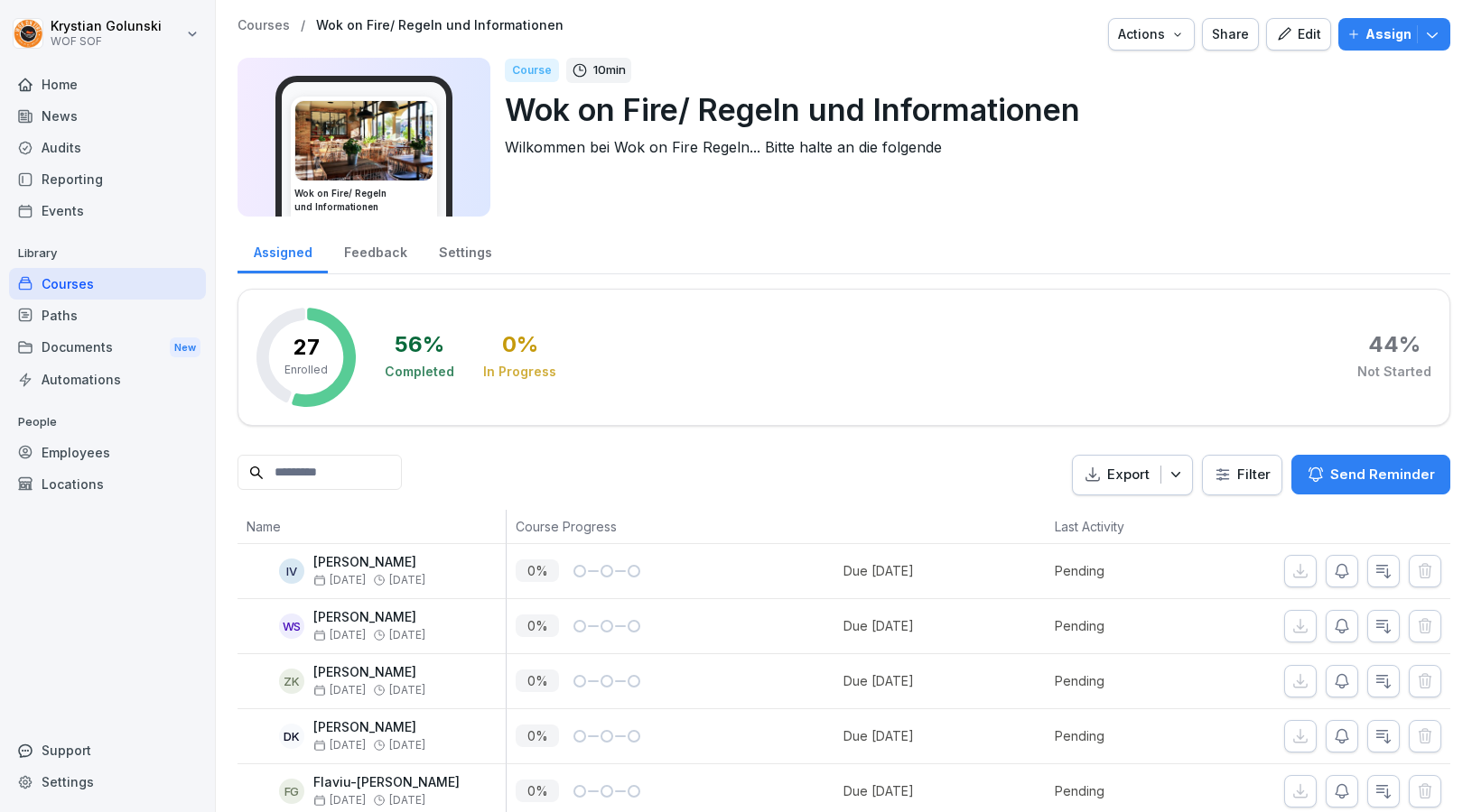
click at [1297, 41] on div "Edit" at bounding box center [1298, 35] width 46 height 20
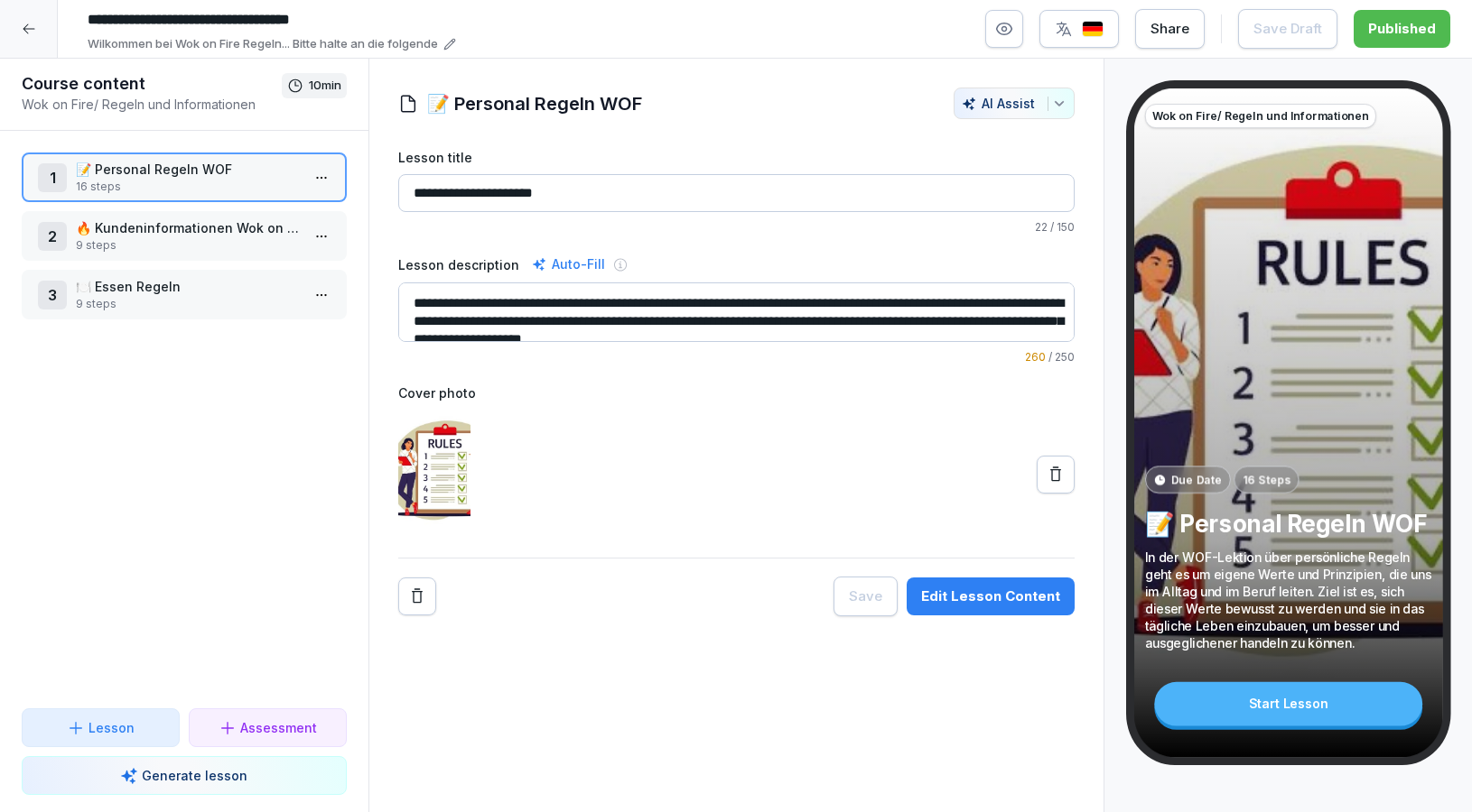
click at [334, 176] on html "**********" at bounding box center [736, 406] width 1472 height 812
click at [298, 213] on div "Edit steps" at bounding box center [254, 213] width 154 height 34
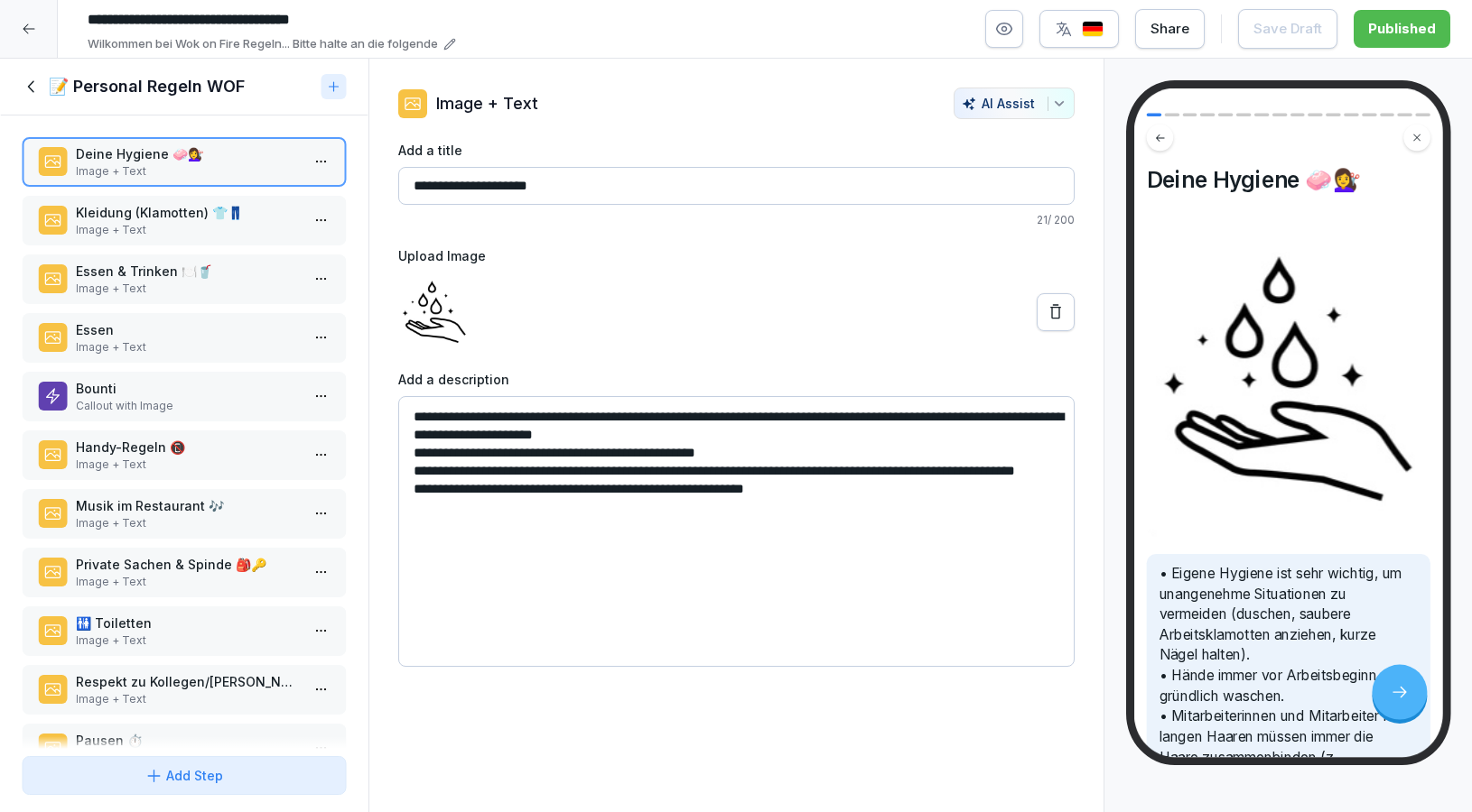
click at [41, 95] on icon at bounding box center [32, 86] width 20 height 20
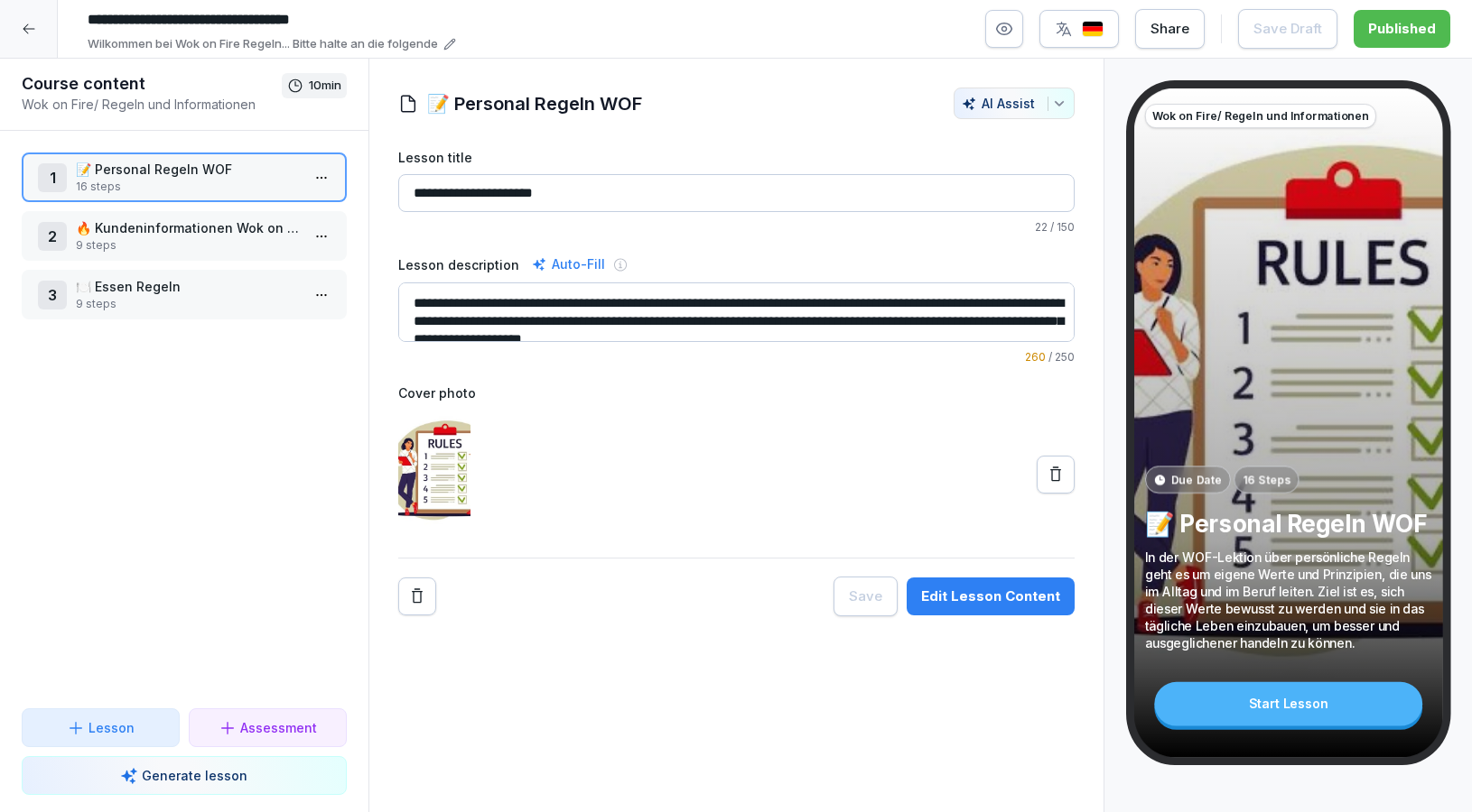
click at [46, 29] on div at bounding box center [29, 29] width 58 height 58
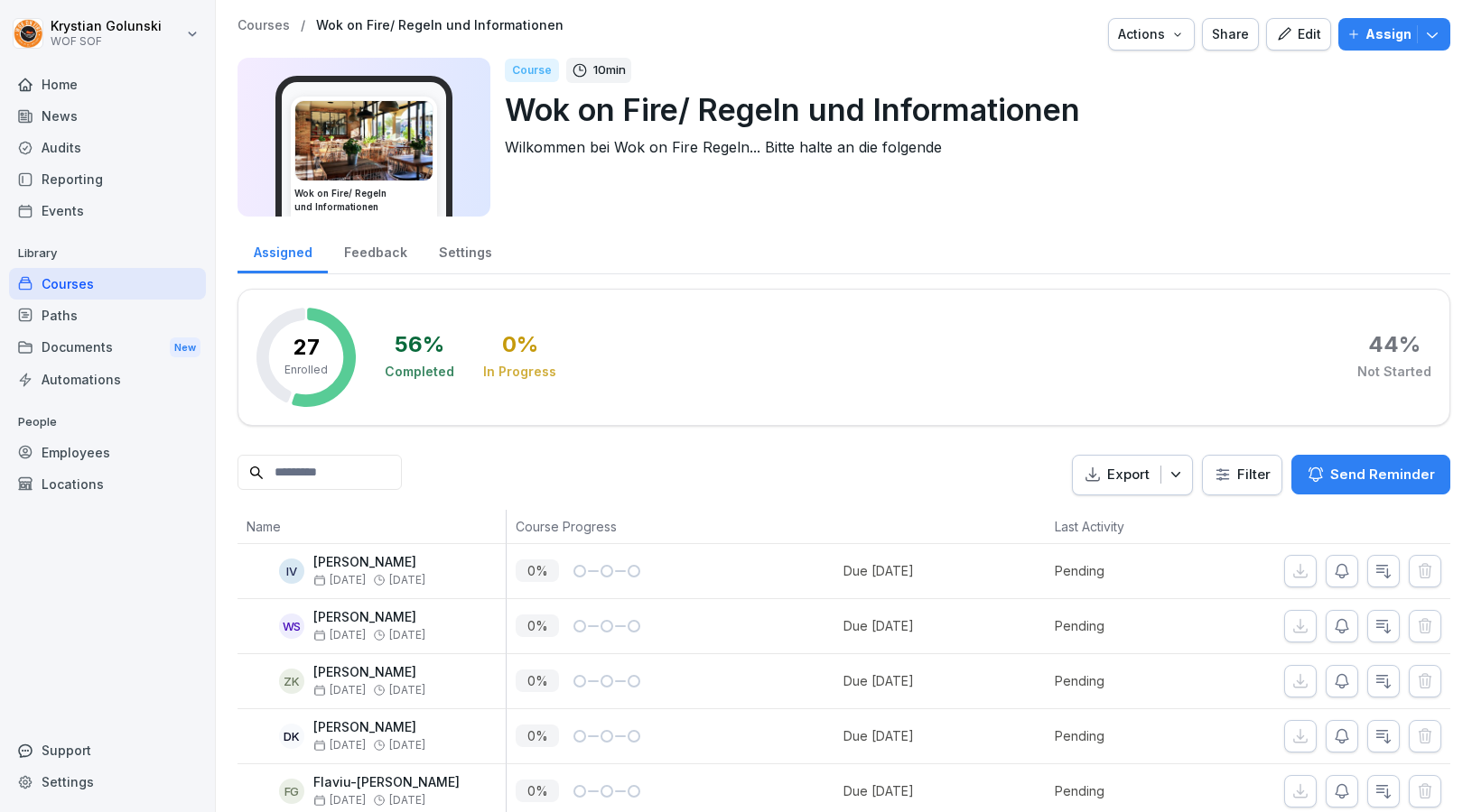
click at [98, 281] on div "Courses" at bounding box center [107, 284] width 196 height 32
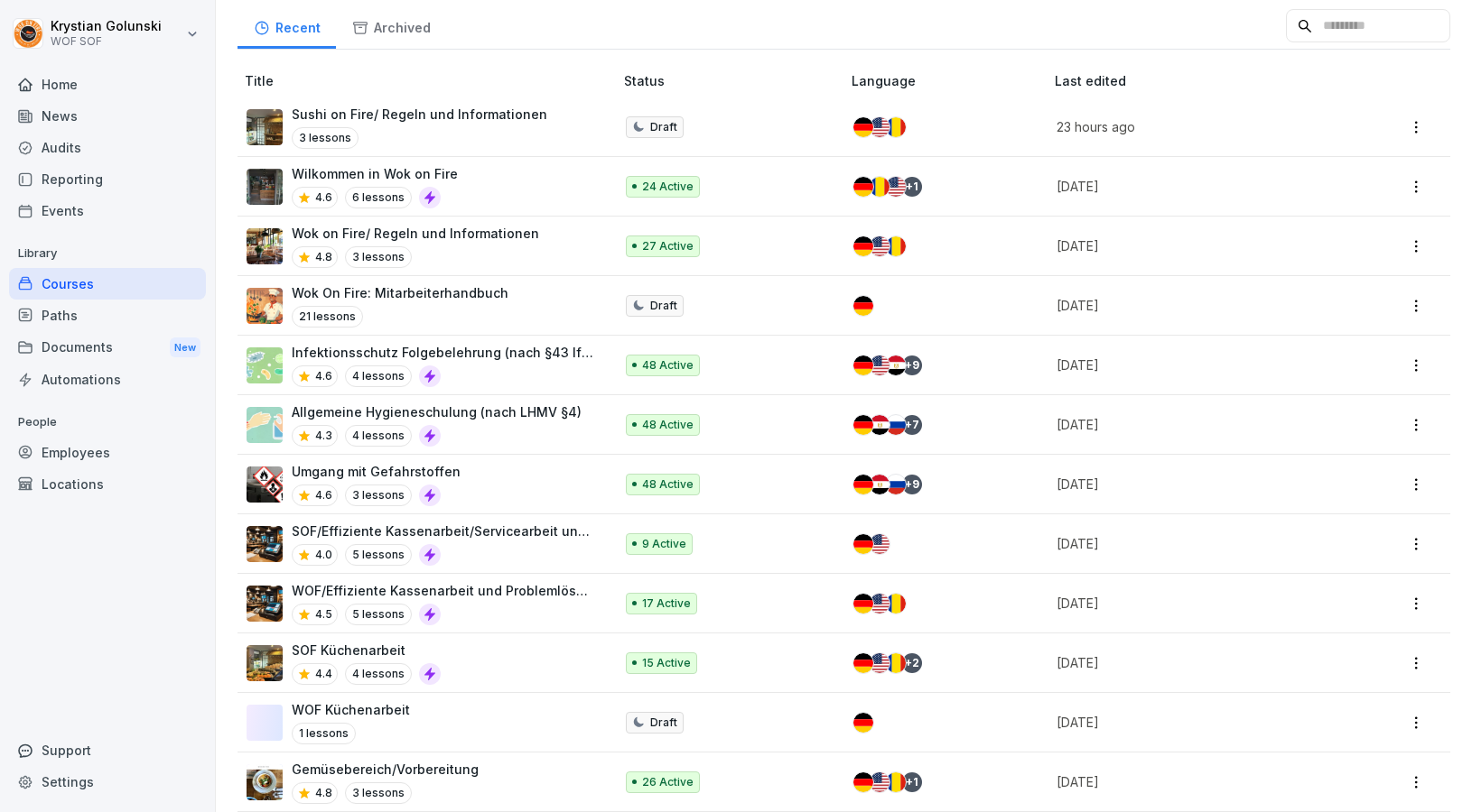
scroll to position [139, 0]
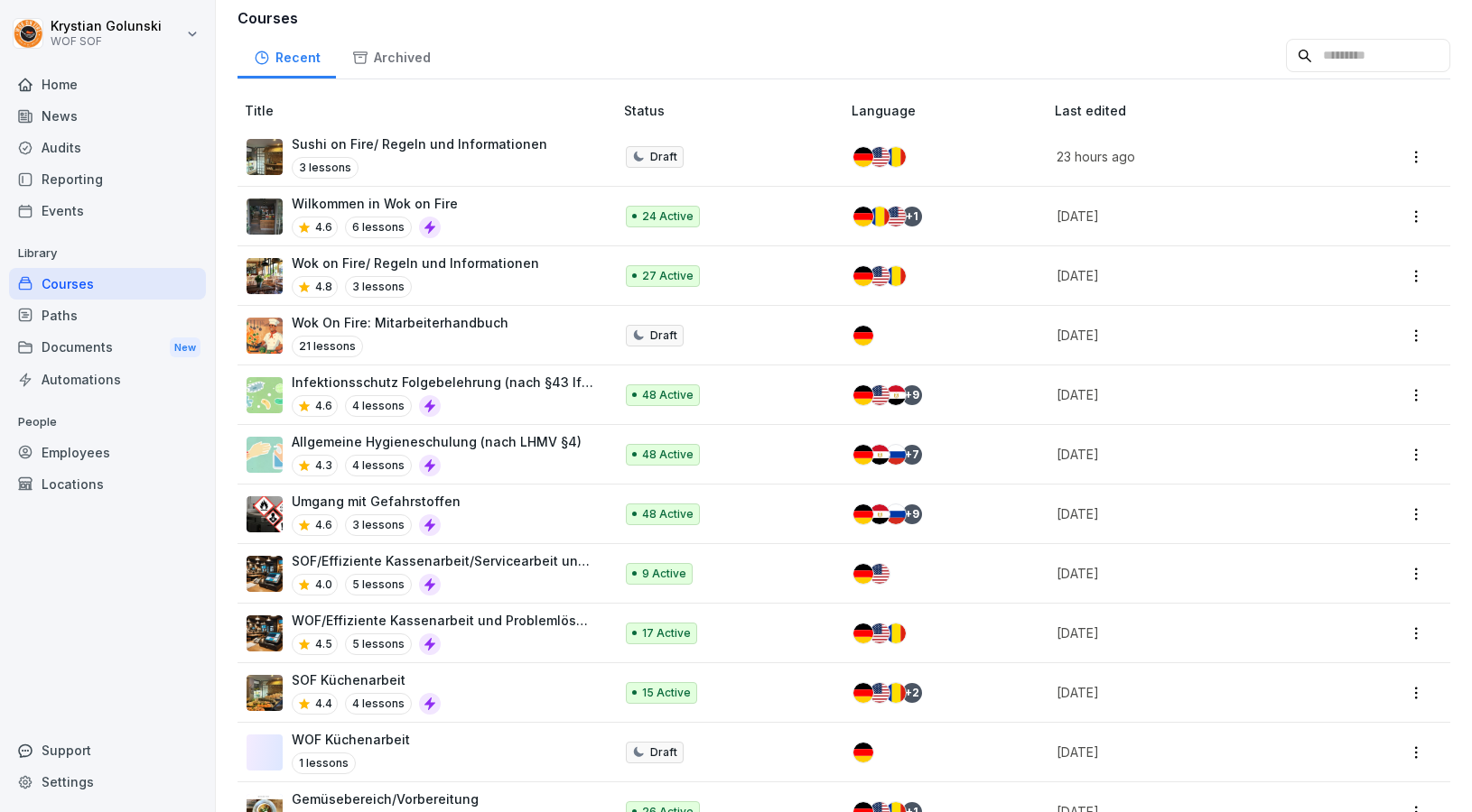
click at [528, 279] on div "Wok on Fire/ Regeln und Informationen 4.8 3 lessons" at bounding box center [421, 276] width 348 height 45
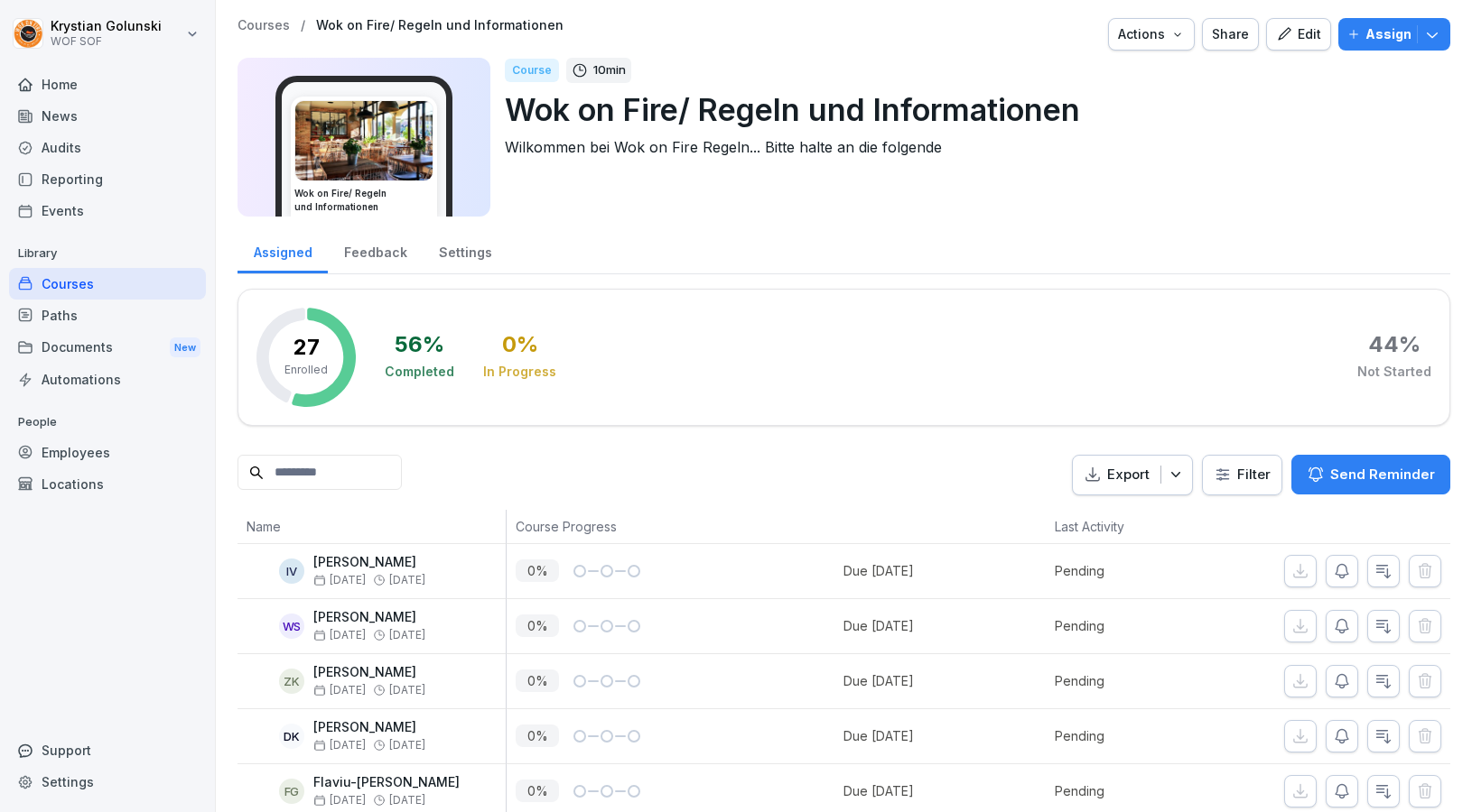
click at [1308, 52] on div "Courses / Wok on Fire/ Regeln und Informationen Actions Share Edit Assign Wok o…" at bounding box center [843, 122] width 1212 height 209
click at [1309, 42] on div "Edit" at bounding box center [1298, 35] width 46 height 20
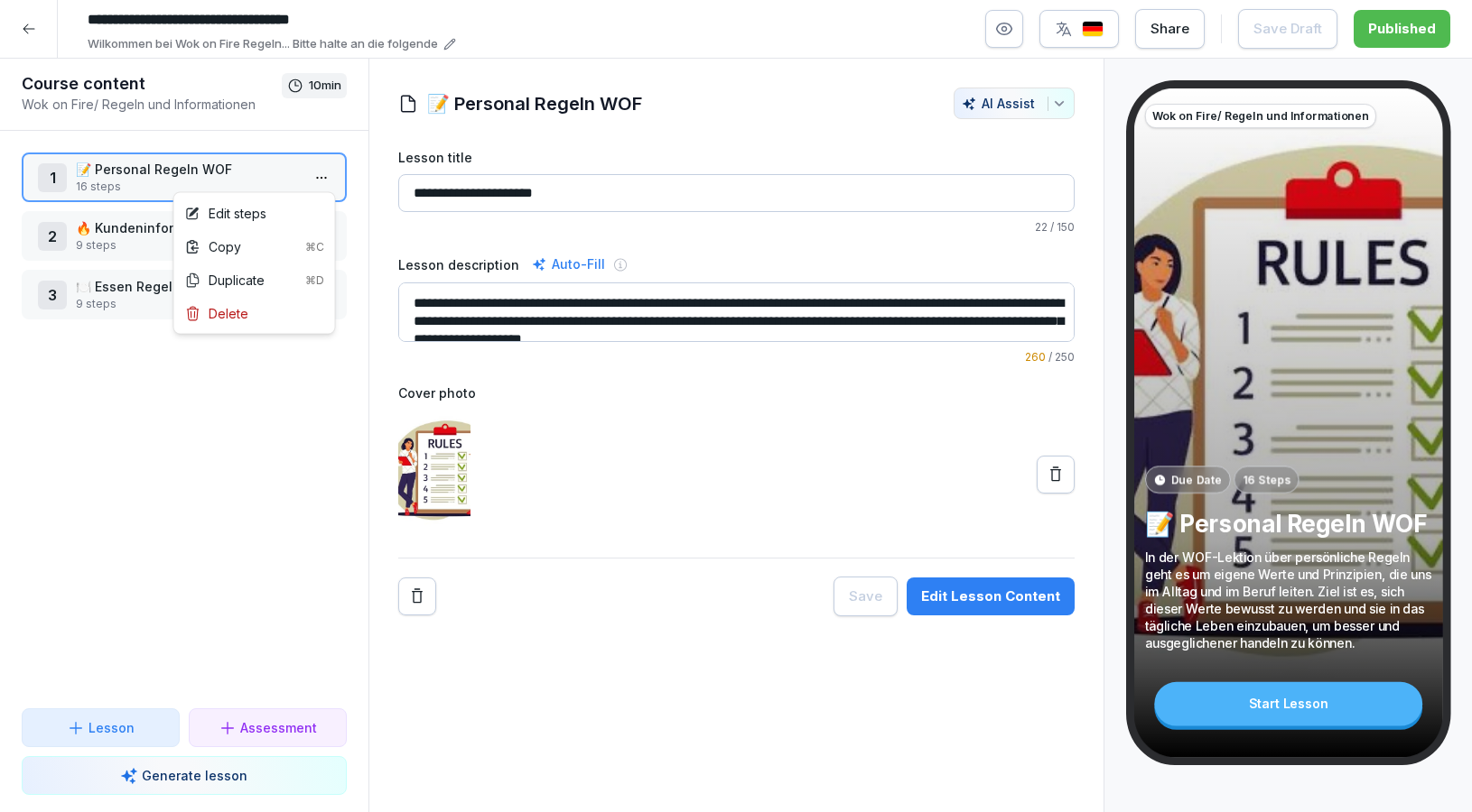
click at [324, 175] on html "**********" at bounding box center [736, 406] width 1472 height 812
click at [307, 201] on div "Edit steps" at bounding box center [254, 213] width 154 height 34
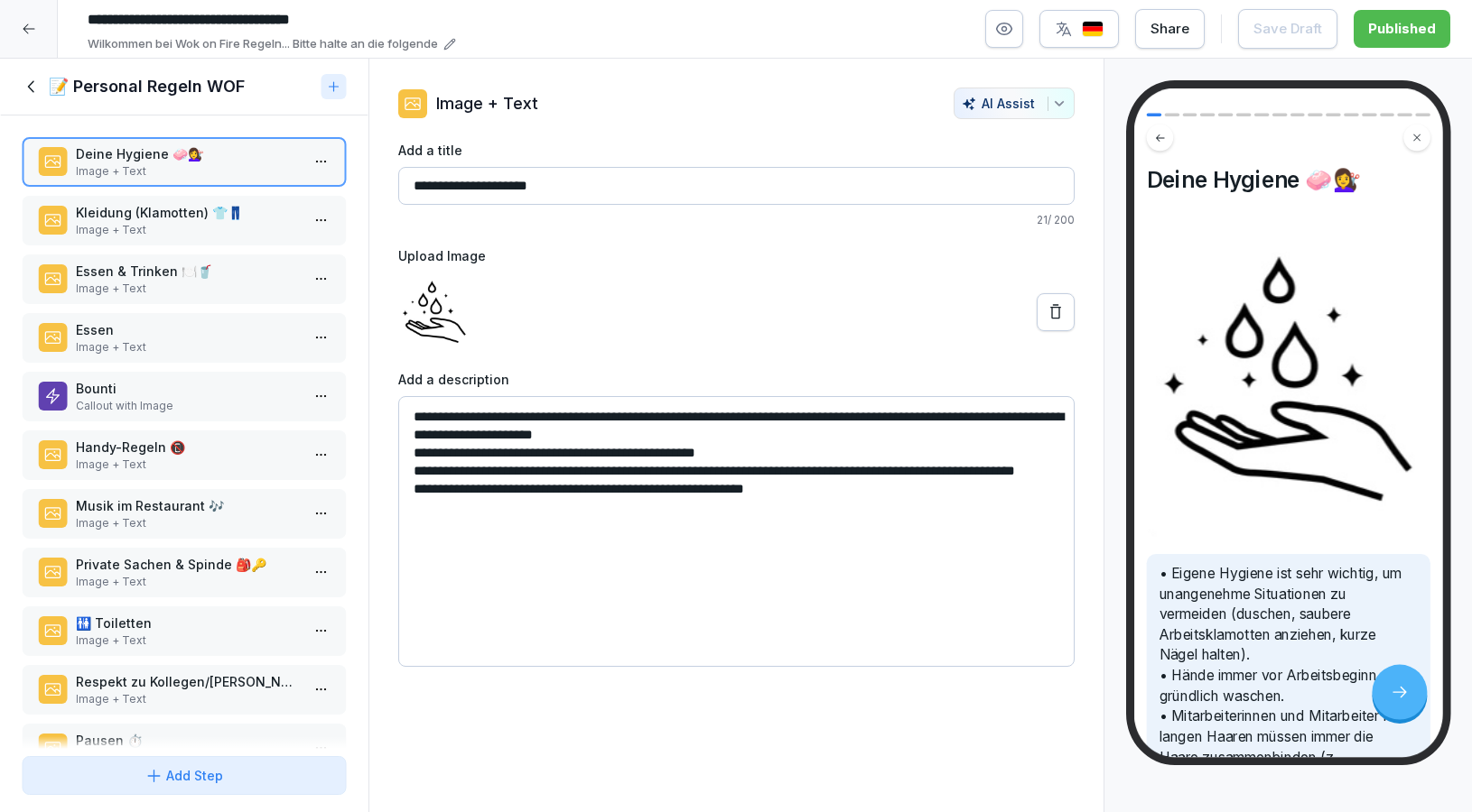
click at [28, 96] on icon at bounding box center [32, 86] width 20 height 20
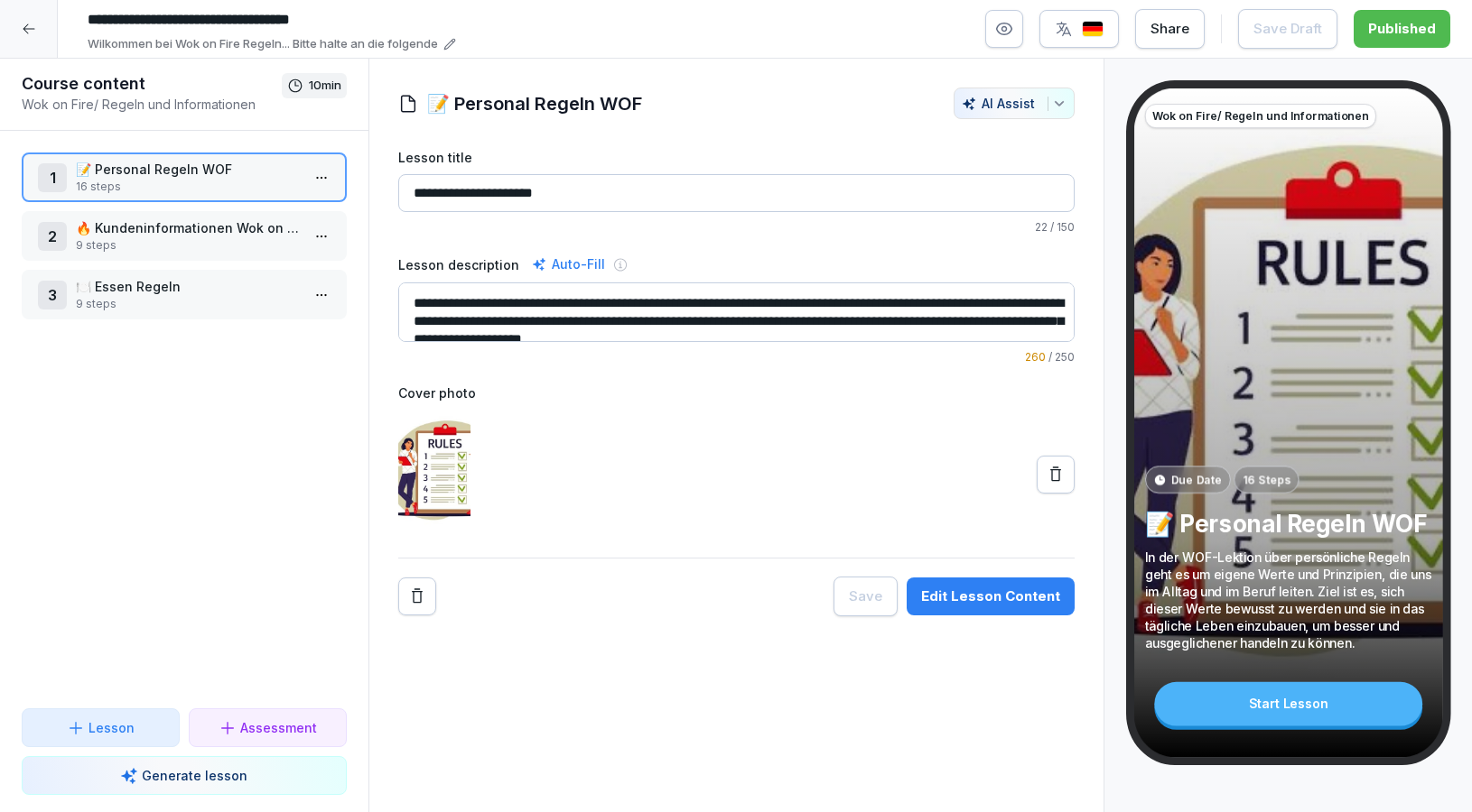
click at [1013, 26] on icon "button" at bounding box center [1004, 29] width 18 height 18
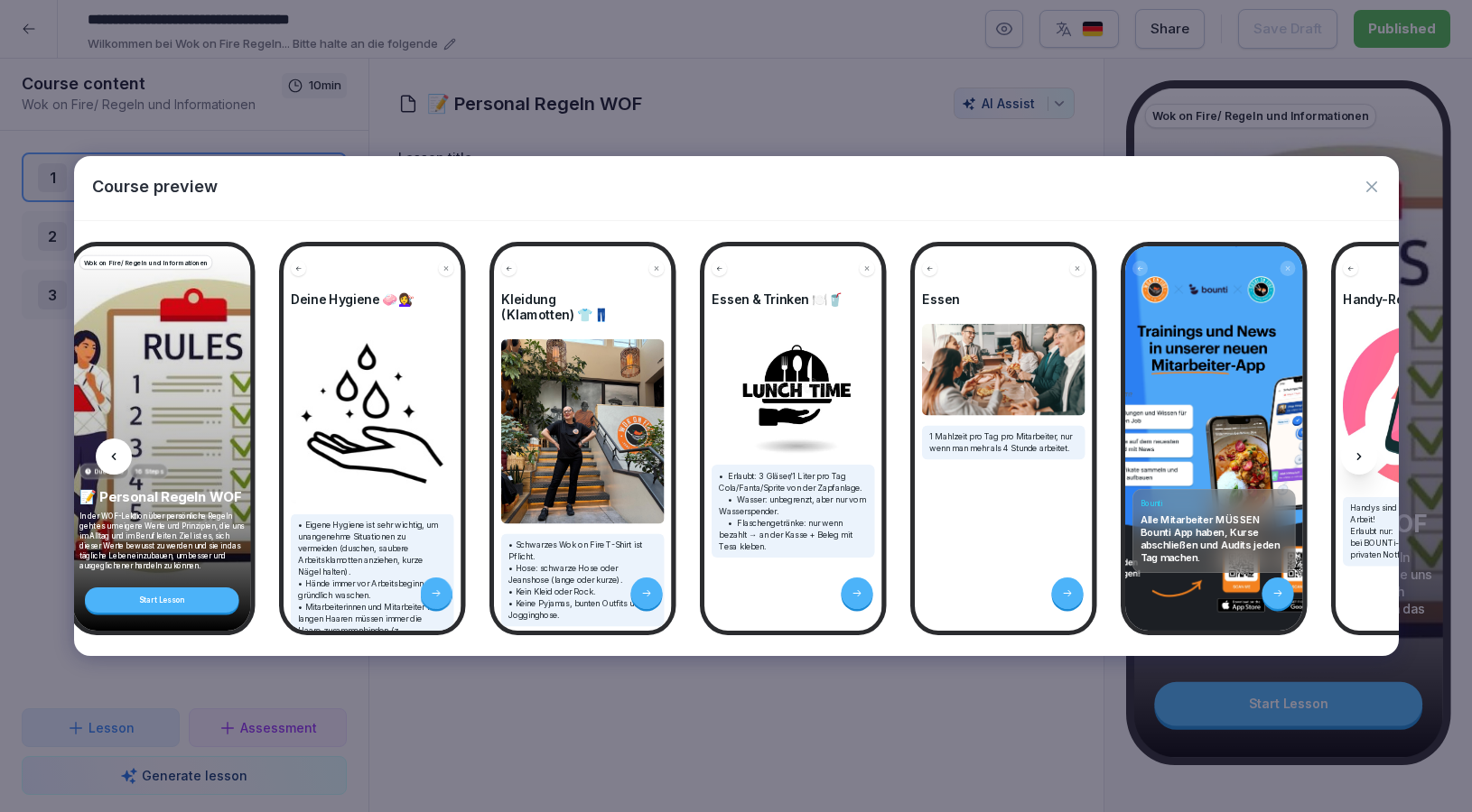
scroll to position [0, 41]
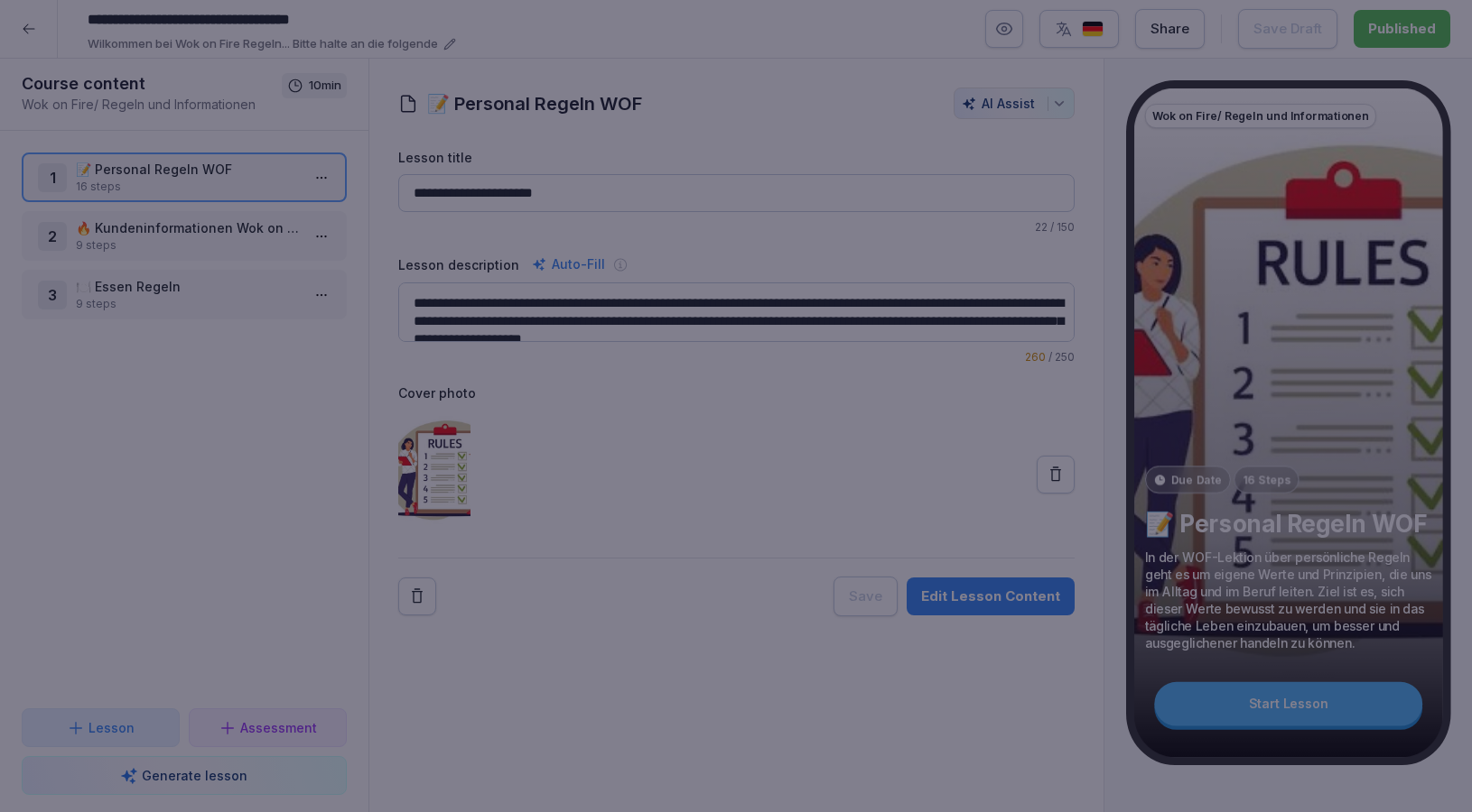
click at [776, 133] on div at bounding box center [736, 406] width 1472 height 812
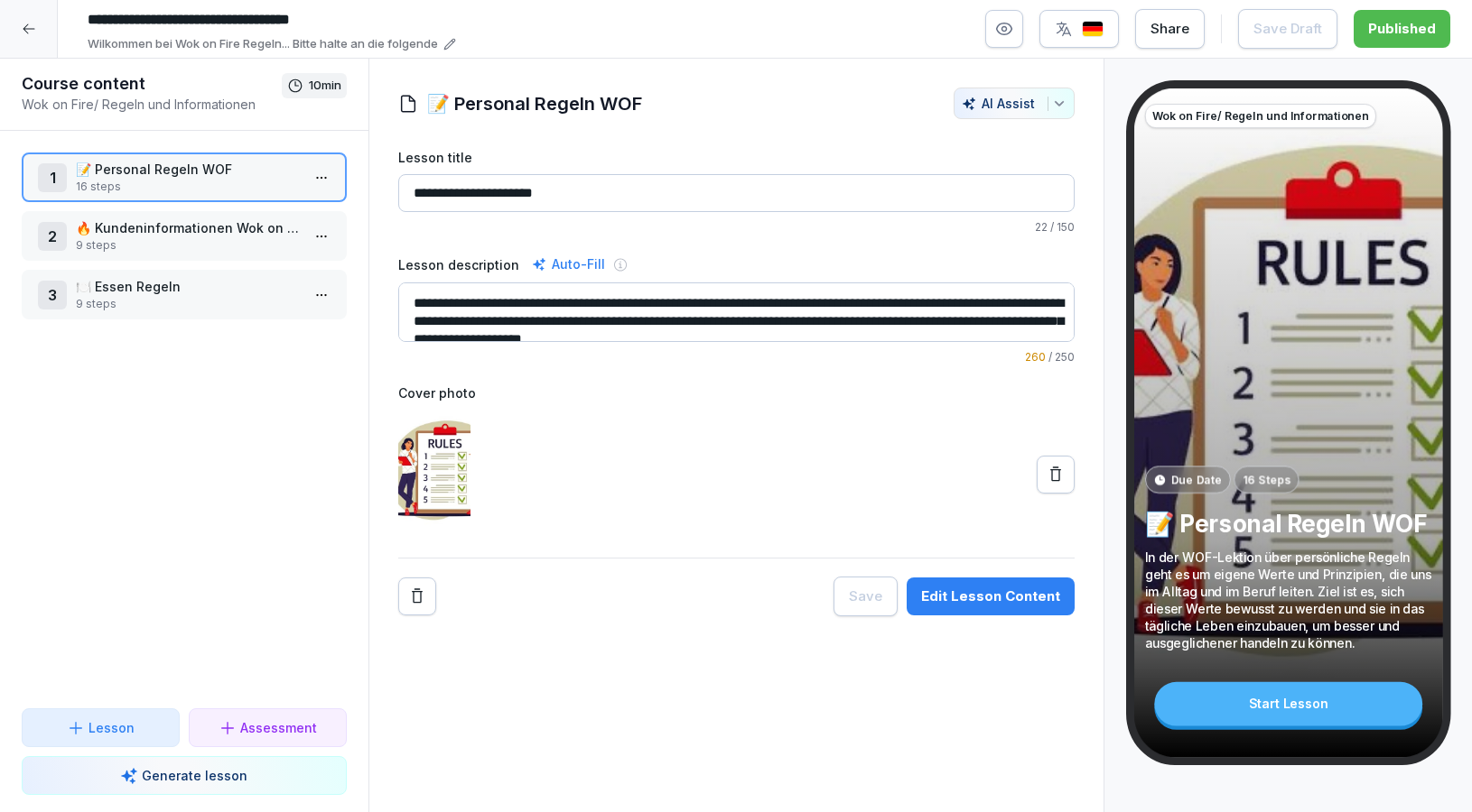
click at [11, 40] on div at bounding box center [29, 29] width 58 height 58
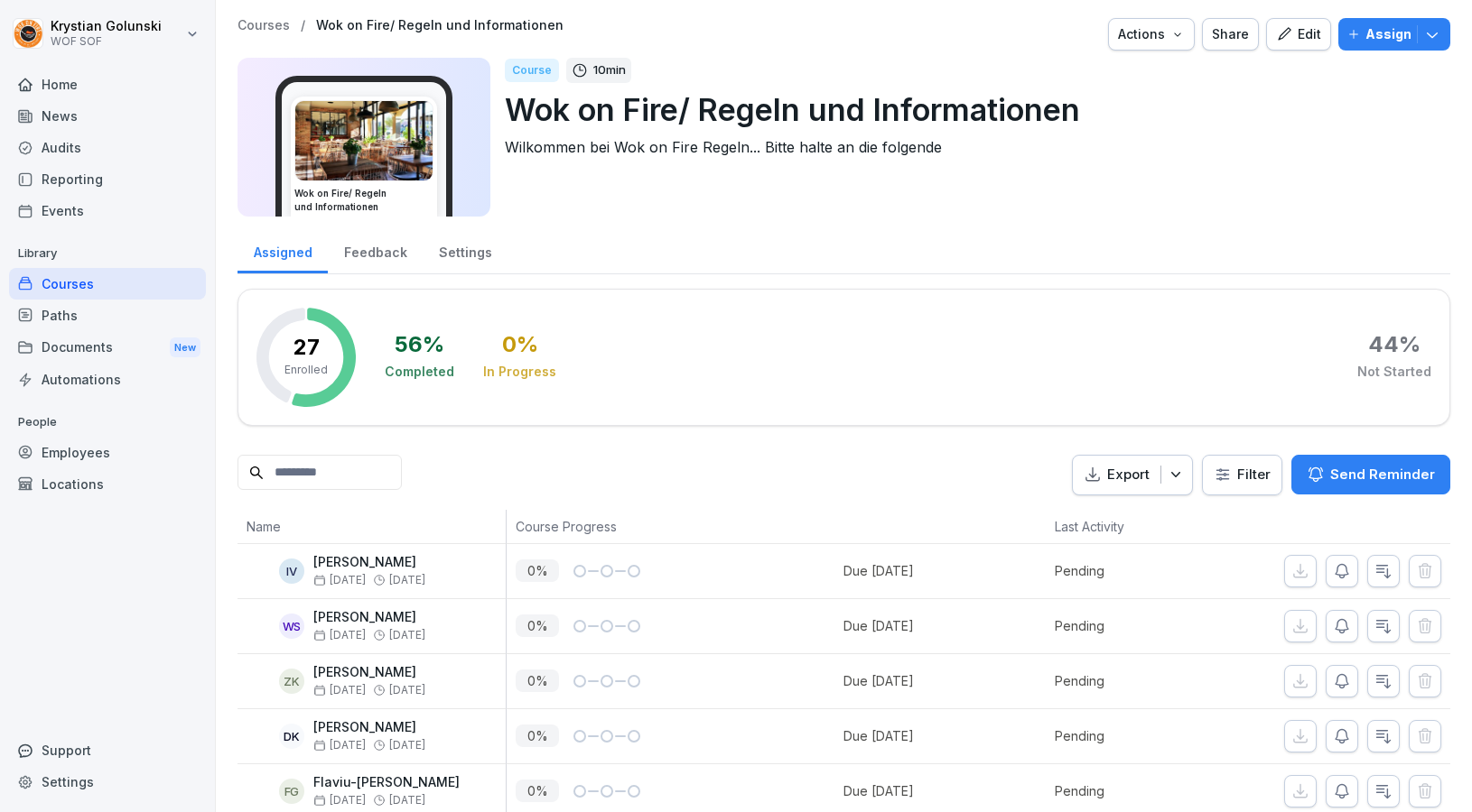
click at [83, 146] on div "Audits" at bounding box center [107, 148] width 196 height 32
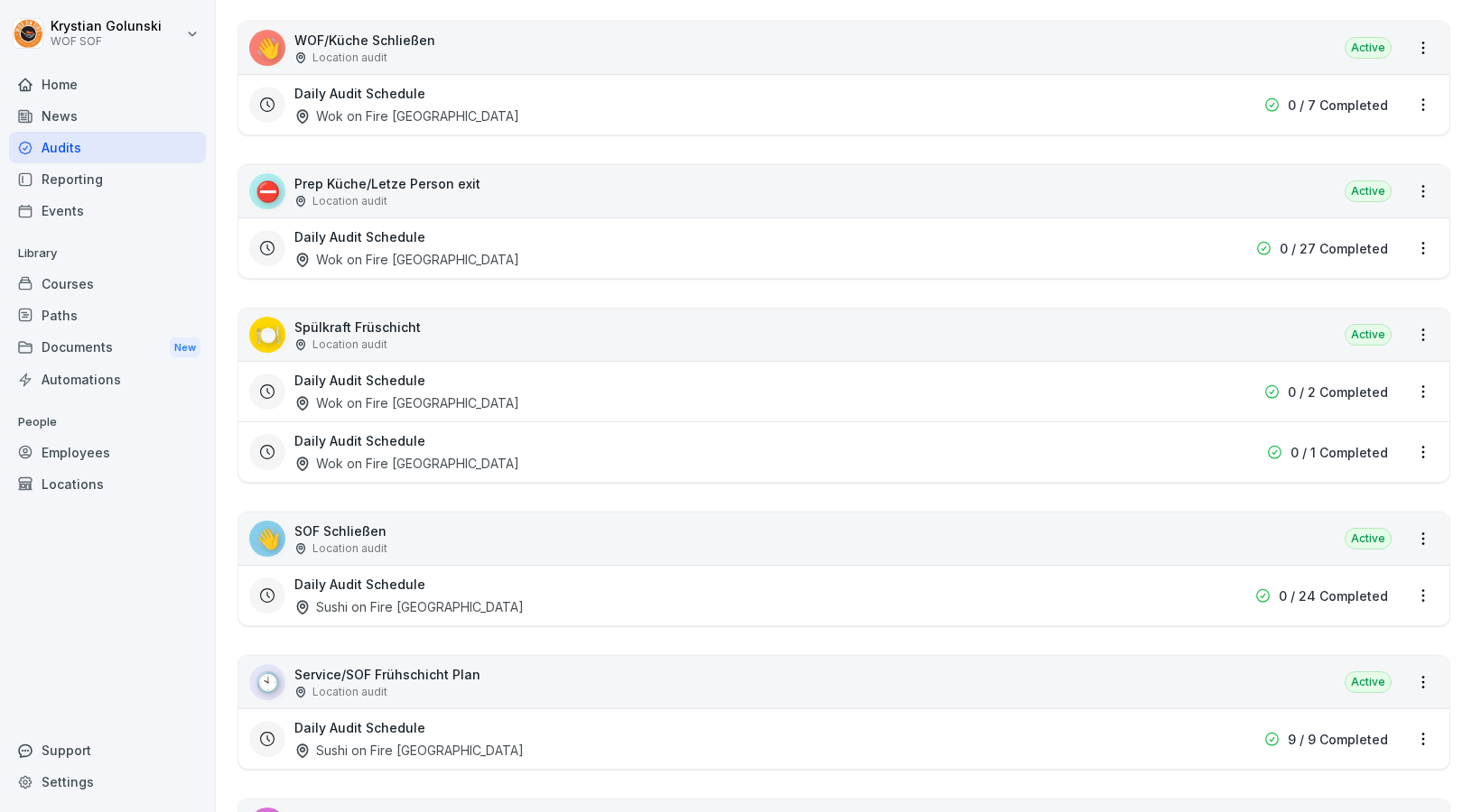
scroll to position [1045, 0]
click at [1418, 190] on html "[PERSON_NAME] WOF SOF Home News Audits Reporting Events Library Courses Paths D…" at bounding box center [736, 406] width 1472 height 812
click at [0, 0] on link "View all reports" at bounding box center [0, 0] width 0 height 0
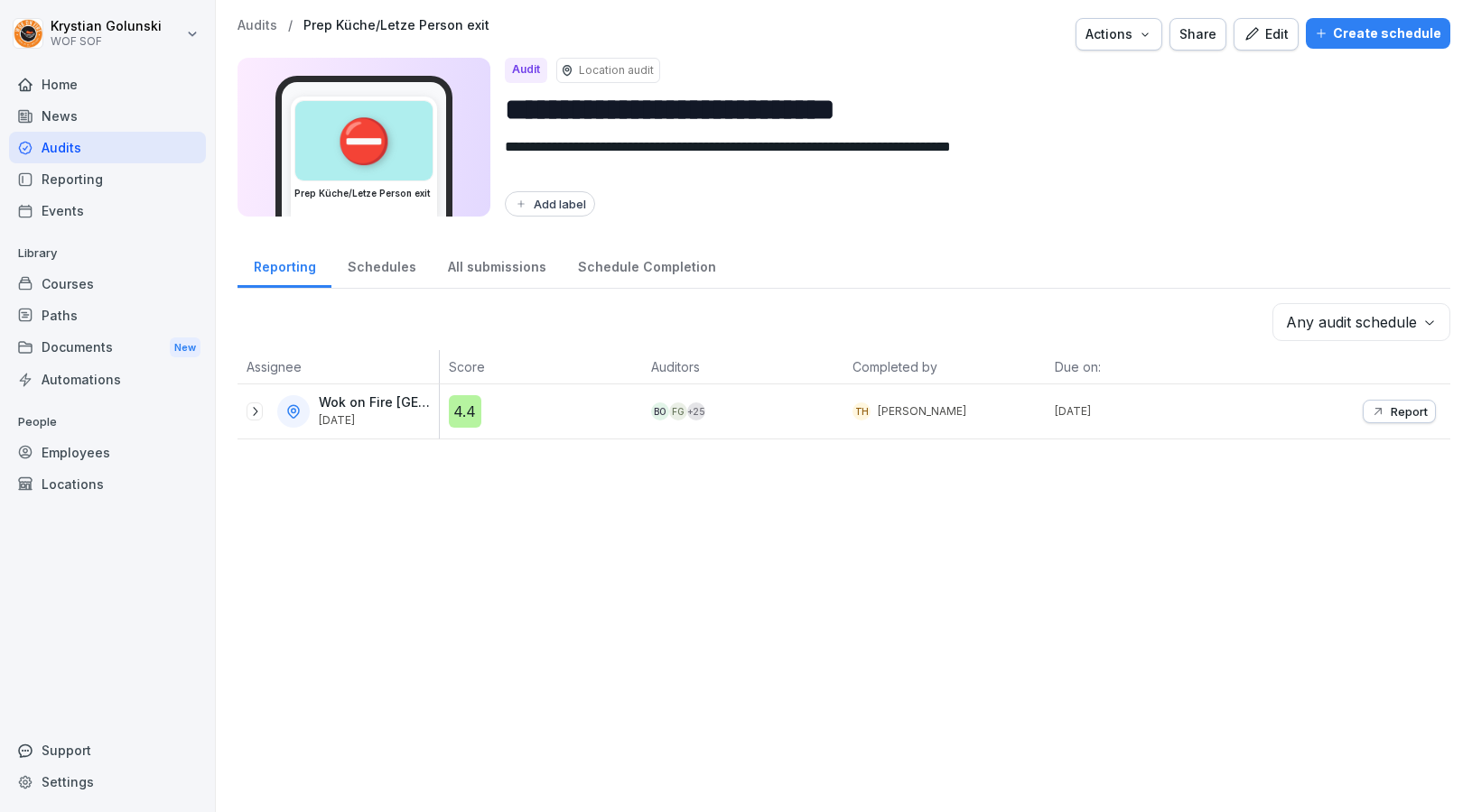
click at [1417, 400] on div "Report" at bounding box center [1349, 411] width 202 height 55
click at [1416, 404] on button "Report" at bounding box center [1400, 411] width 73 height 24
click at [1410, 406] on p "Report" at bounding box center [1409, 411] width 37 height 15
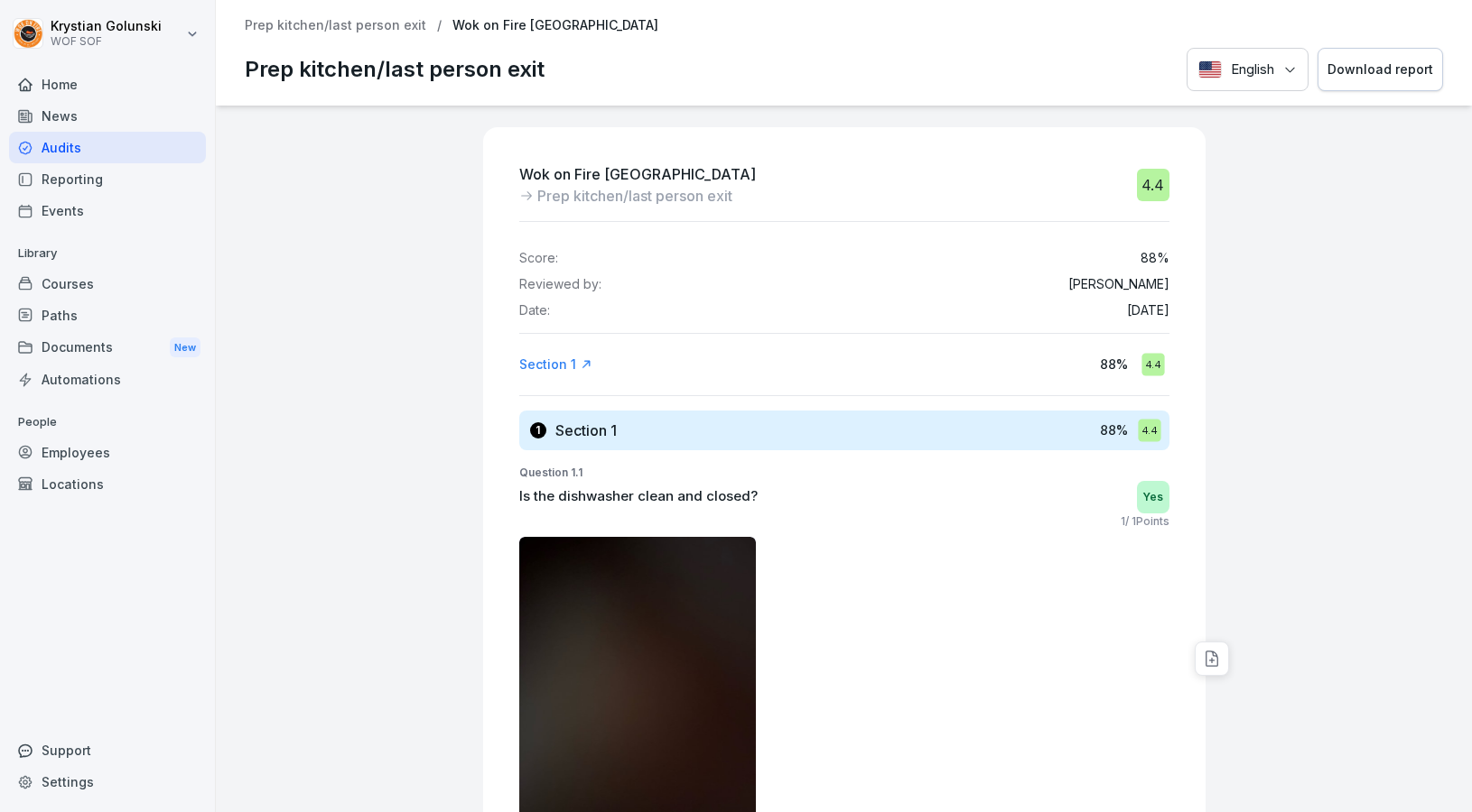
click at [134, 151] on div "Audits" at bounding box center [107, 148] width 196 height 32
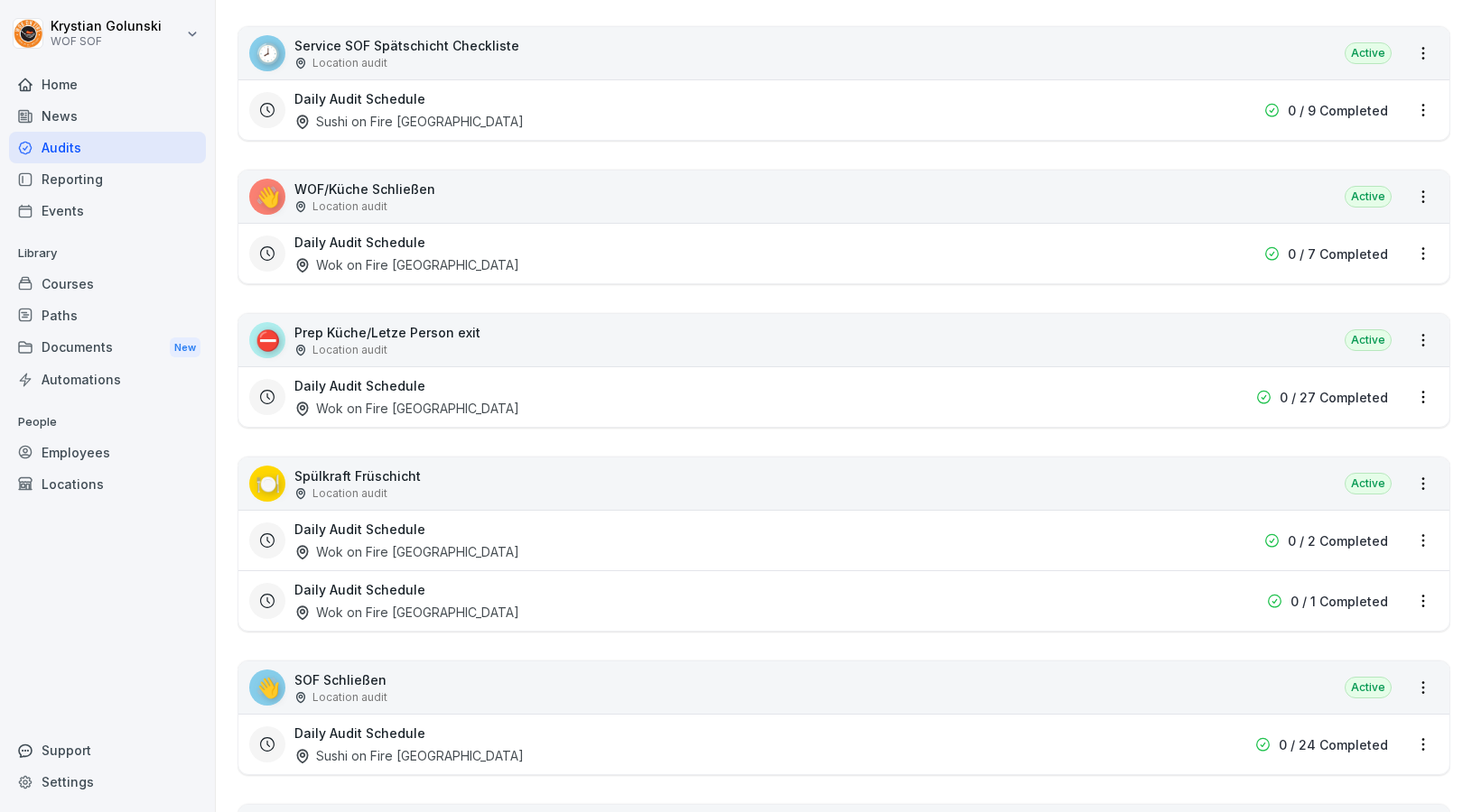
scroll to position [882, 0]
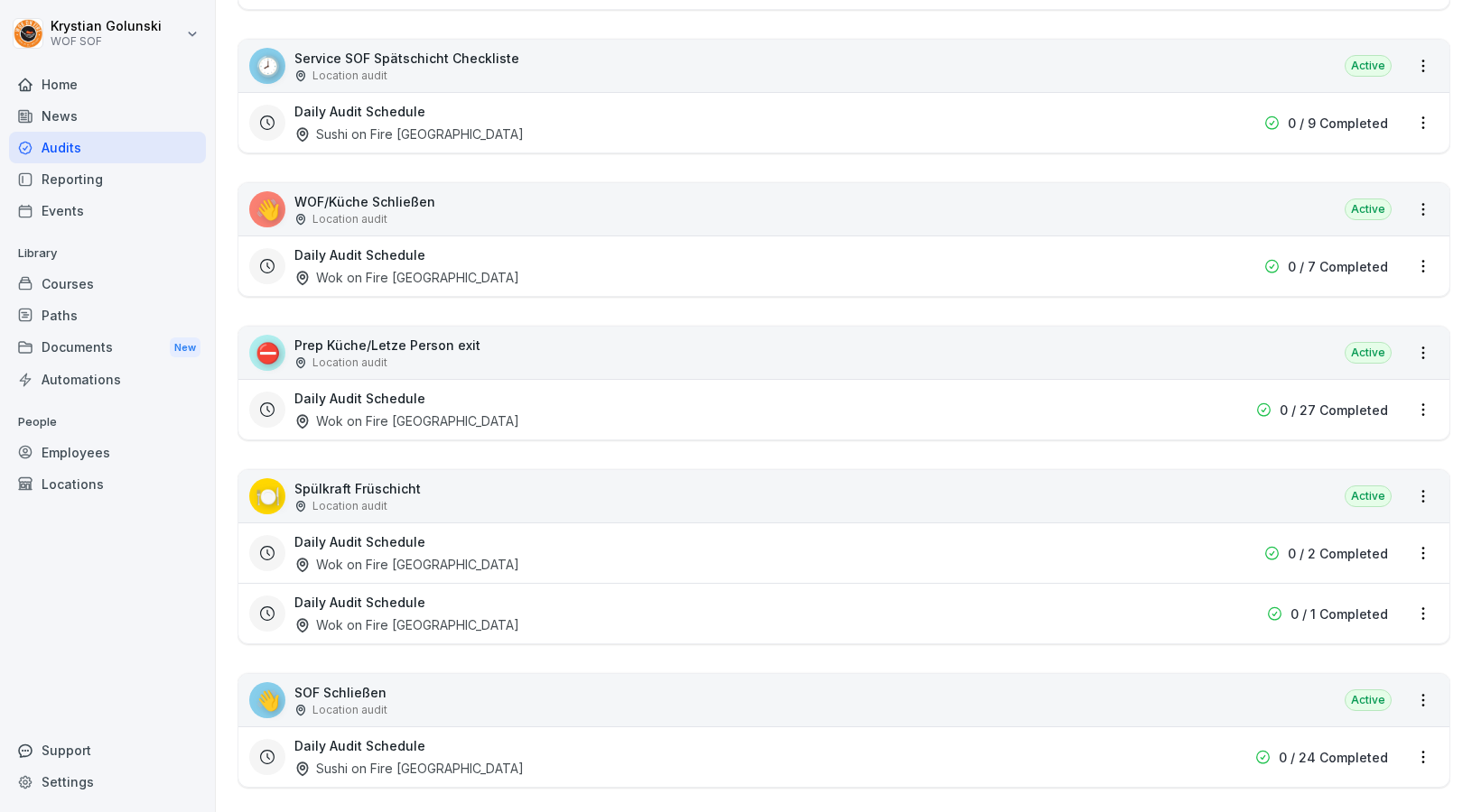
click at [1422, 346] on html "[PERSON_NAME] WOF SOF Home News Audits Reporting Events Library Courses Paths D…" at bounding box center [736, 406] width 1472 height 812
click at [0, 0] on link "View all reports" at bounding box center [0, 0] width 0 height 0
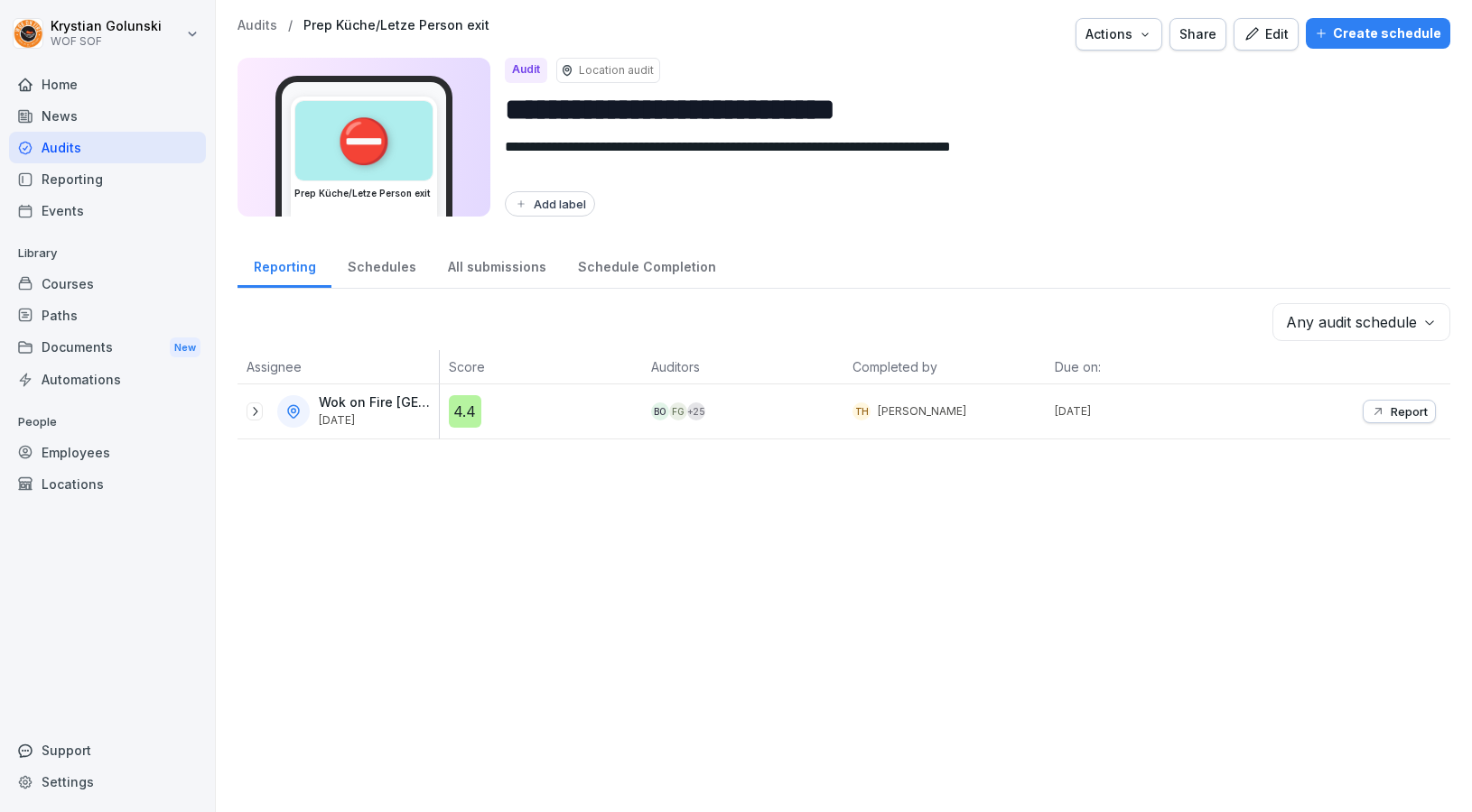
click at [1384, 412] on icon "button" at bounding box center [1378, 411] width 15 height 15
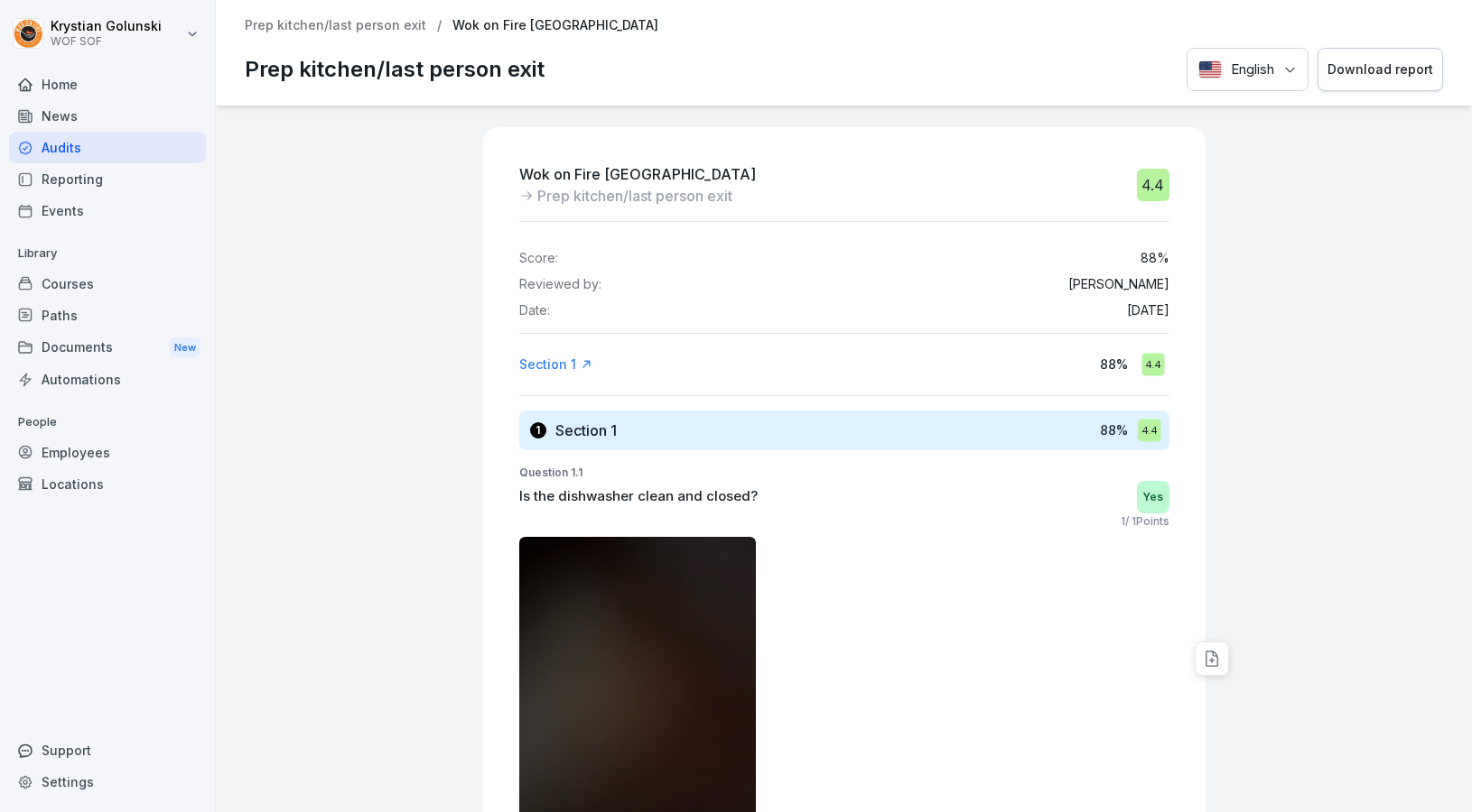
click at [170, 137] on div "Audits" at bounding box center [107, 148] width 196 height 32
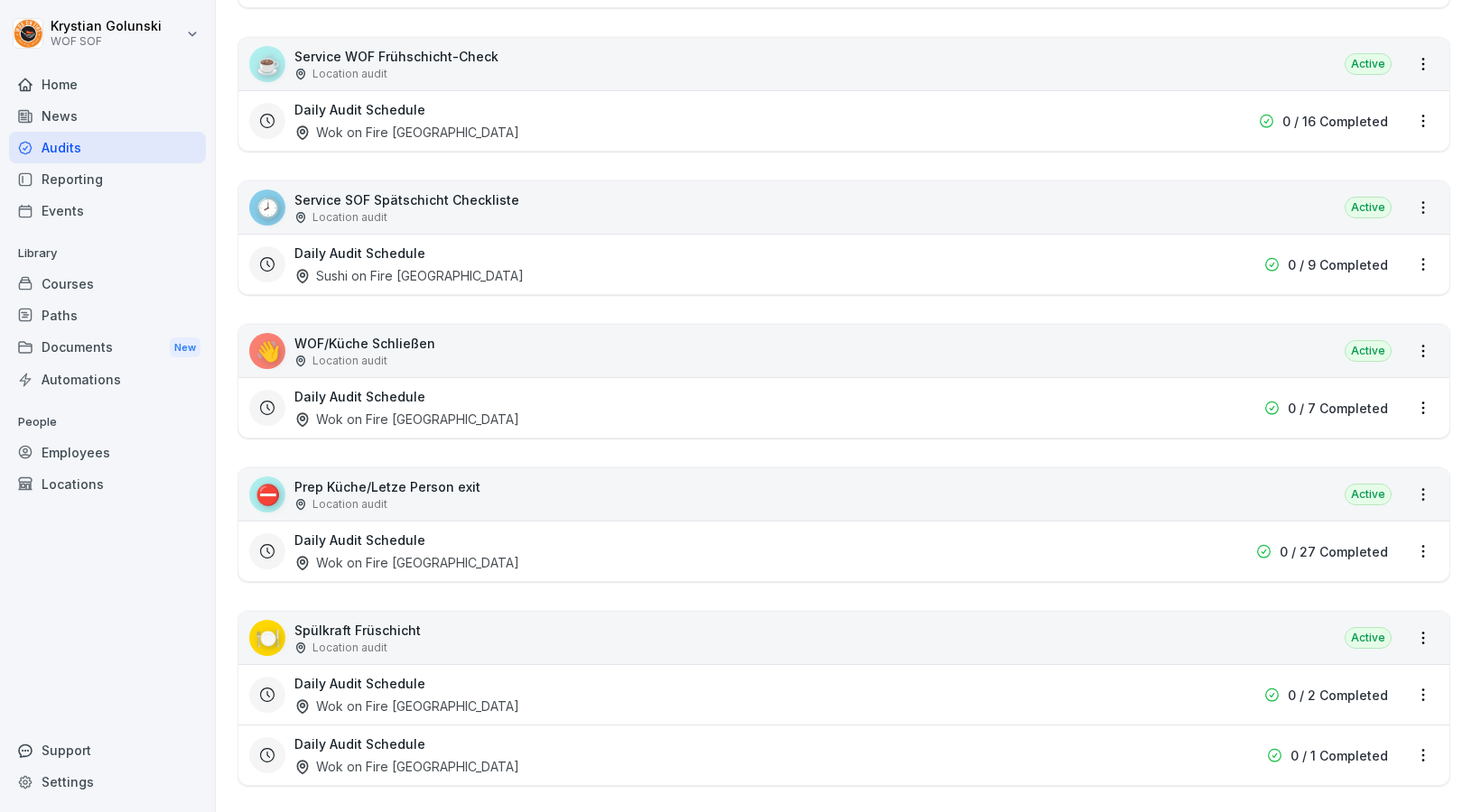
scroll to position [740, 0]
click at [1265, 492] on div "⛔ Prep Küche/Letze Person exit Location audit Active" at bounding box center [843, 496] width 1211 height 53
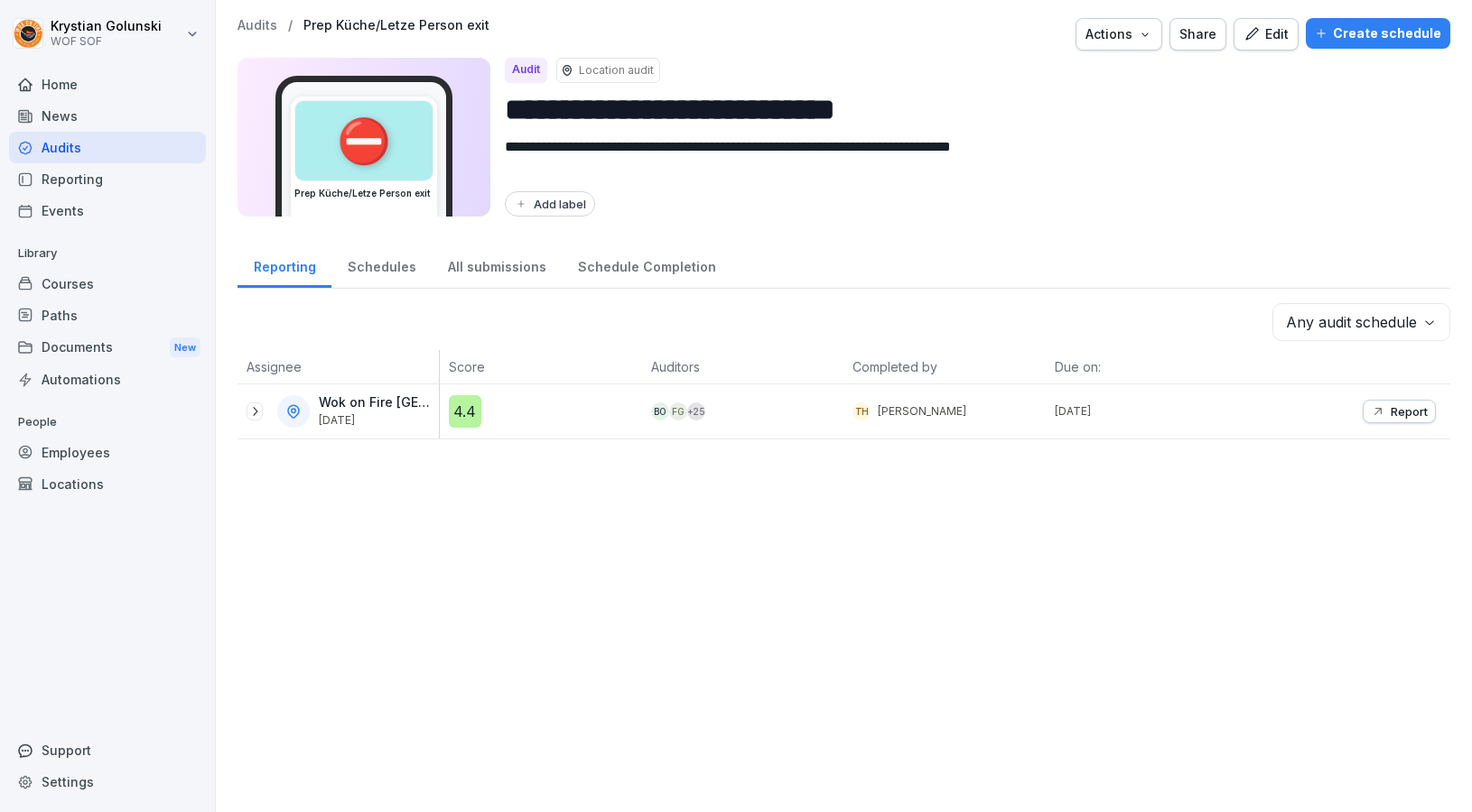
click at [250, 412] on icon at bounding box center [254, 411] width 15 height 15
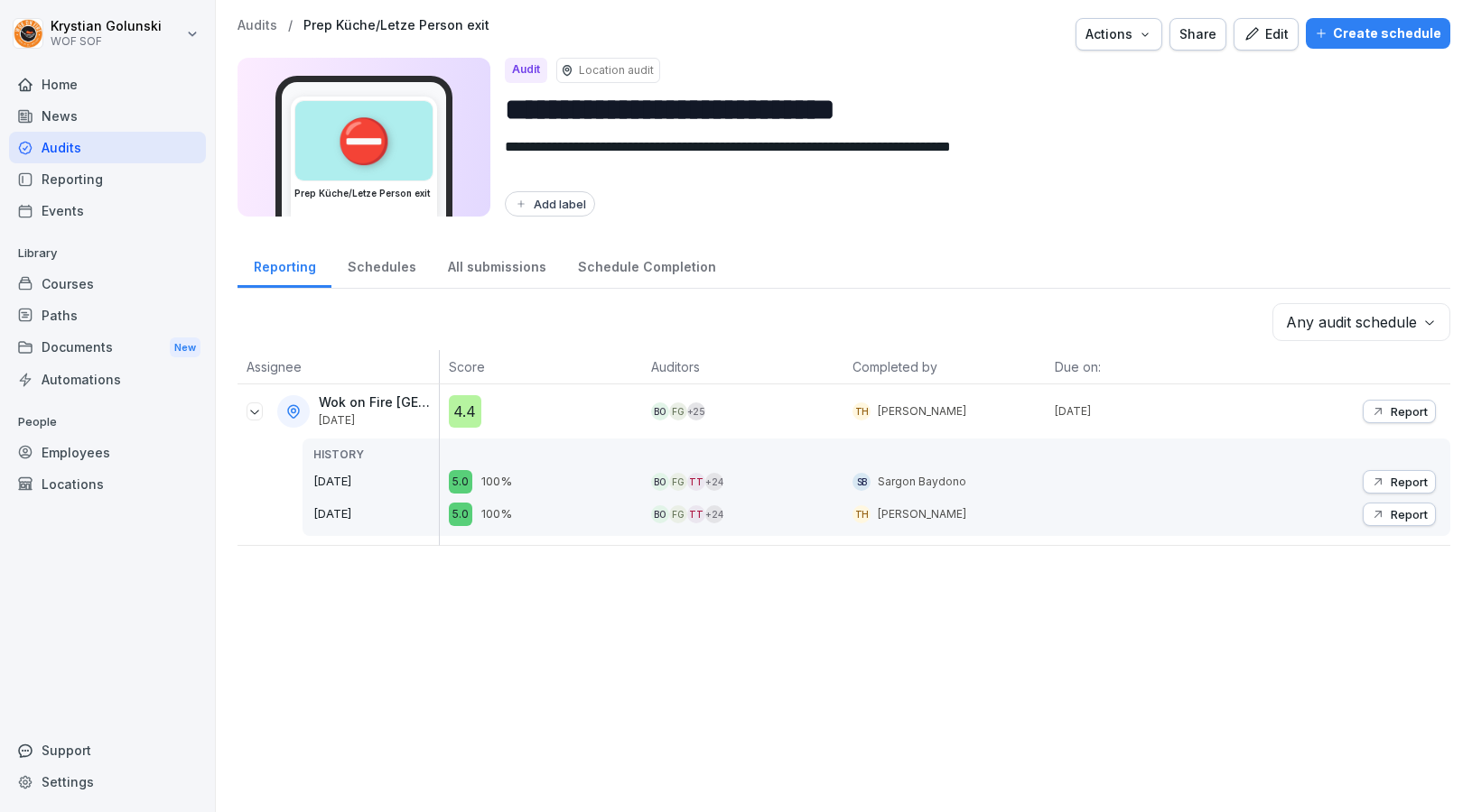
click at [1377, 478] on icon "button" at bounding box center [1378, 482] width 15 height 15
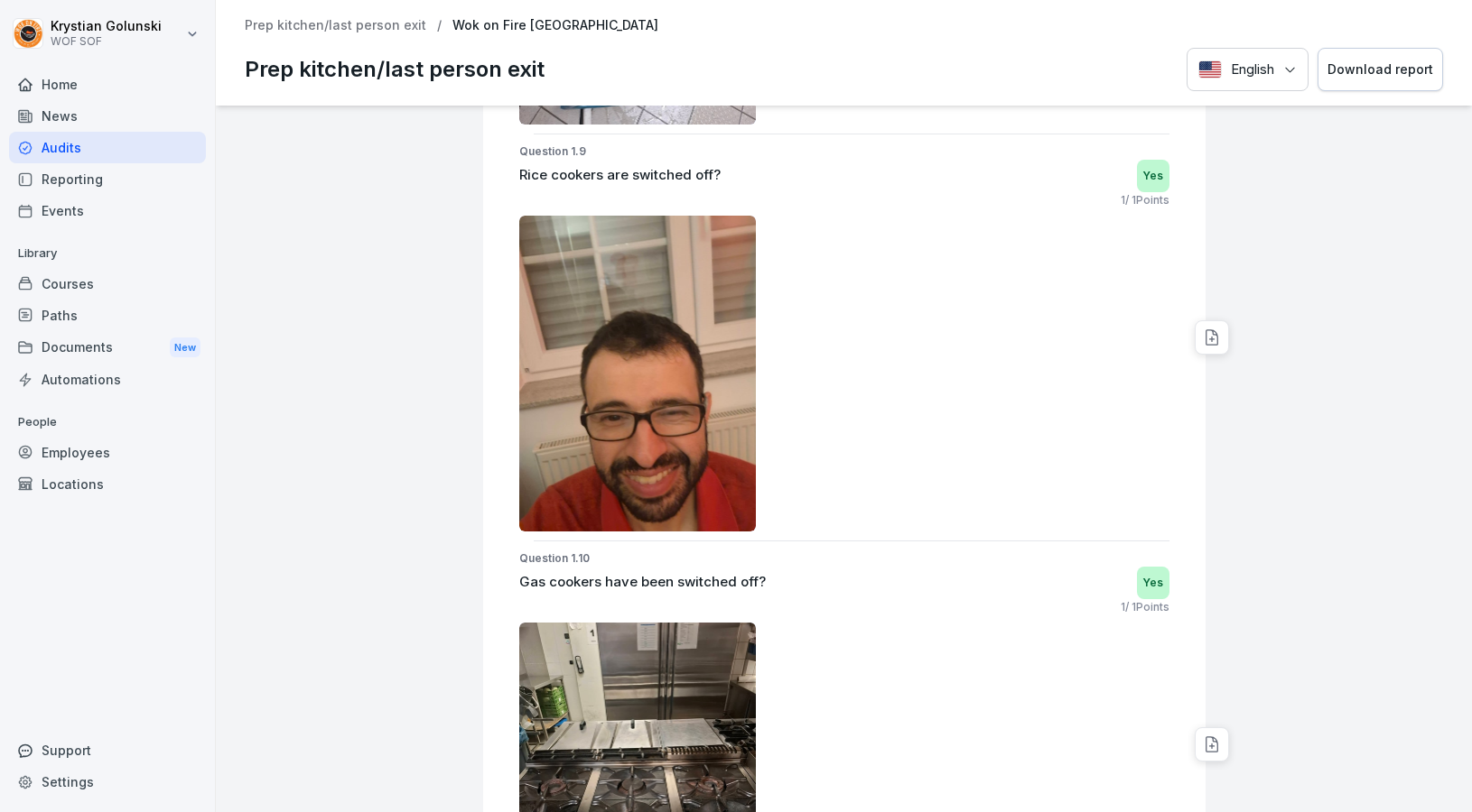
scroll to position [3575, 0]
drag, startPoint x: 509, startPoint y: 178, endPoint x: 733, endPoint y: 152, distance: 225.5
click at [733, 152] on div "Question 1.9 Rice cookers are switched off? Yes 1 / 1 Points" at bounding box center [852, 339] width 708 height 388
click at [769, 217] on div at bounding box center [843, 375] width 650 height 316
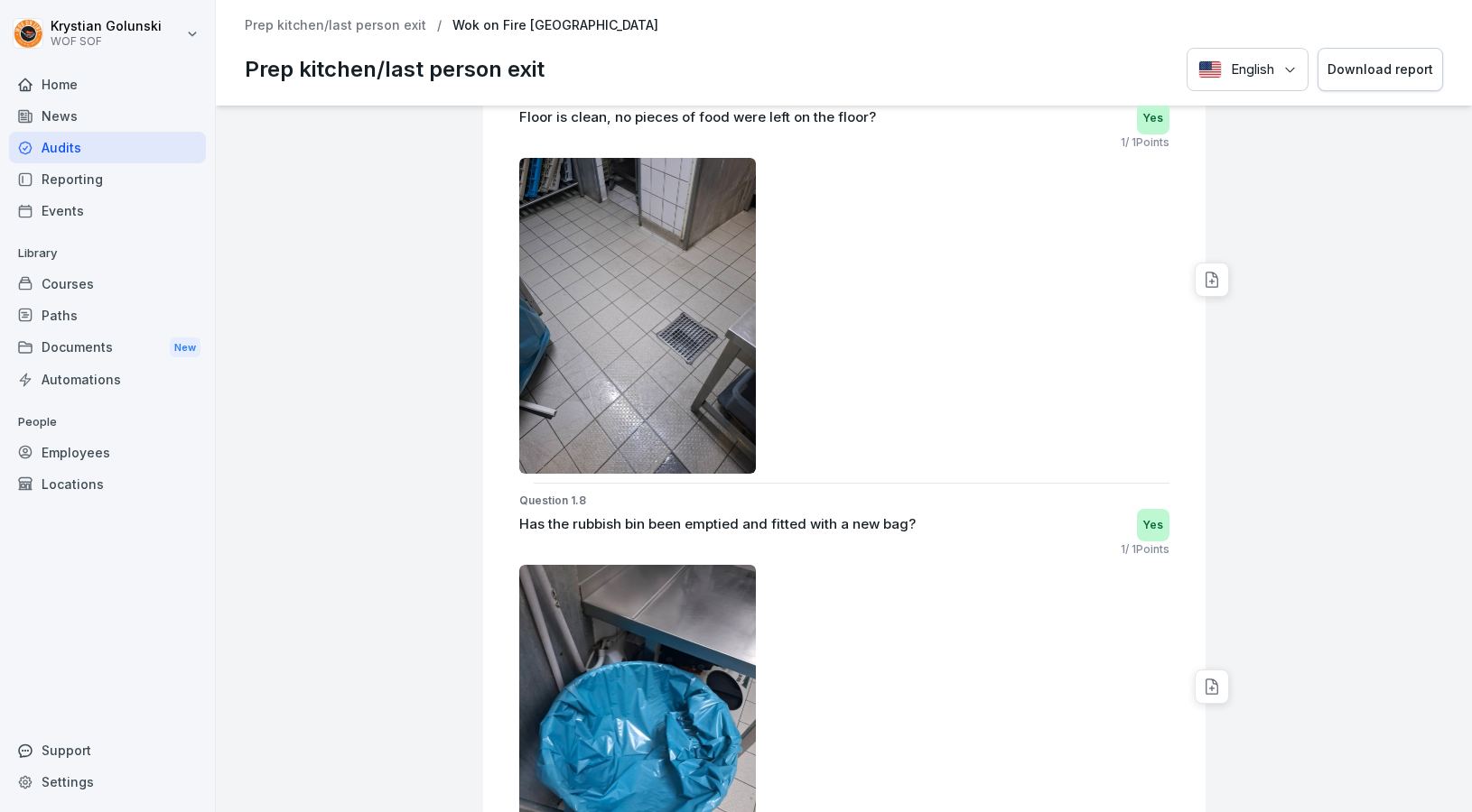
scroll to position [2775, 0]
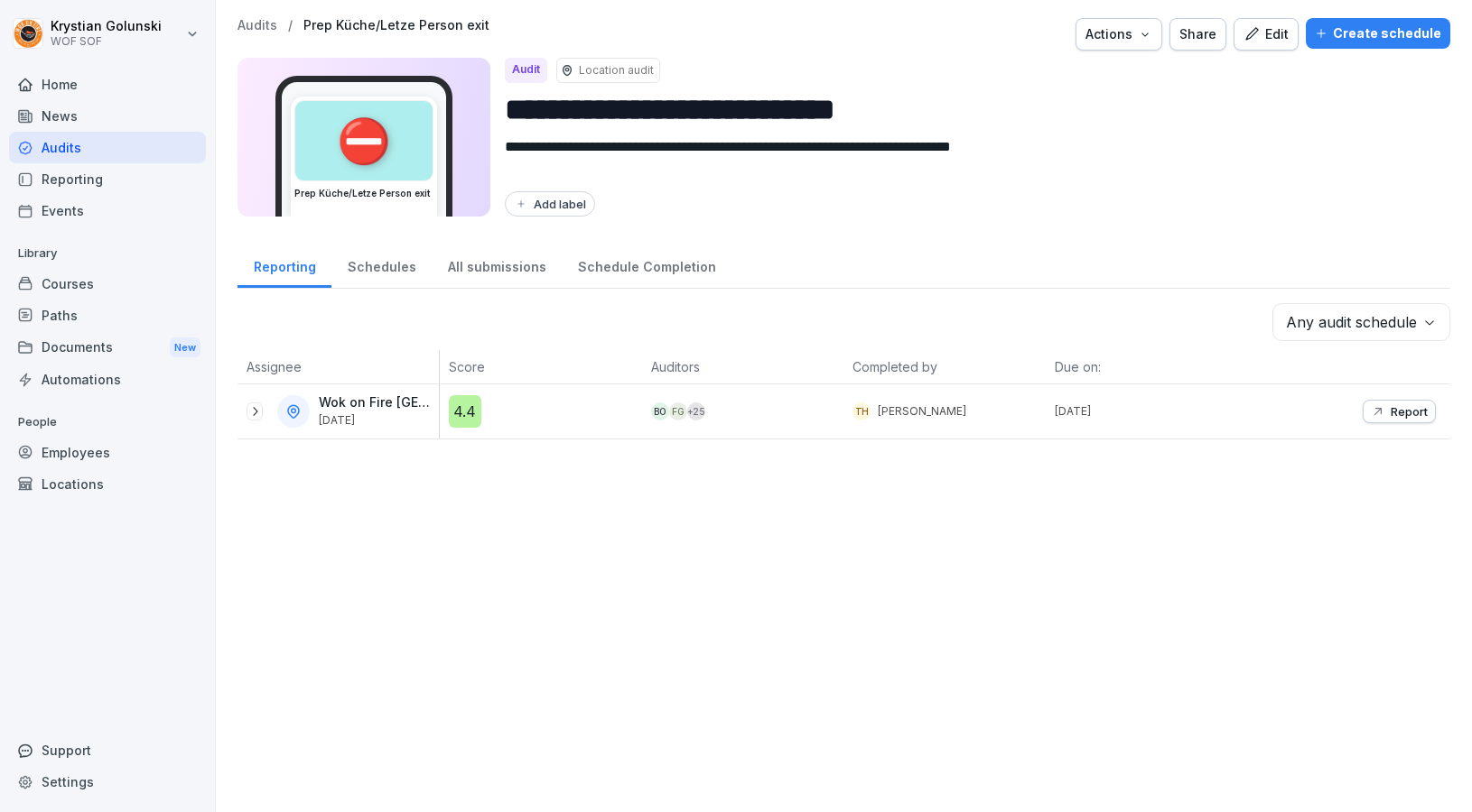
click at [66, 151] on div "Audits" at bounding box center [107, 148] width 196 height 32
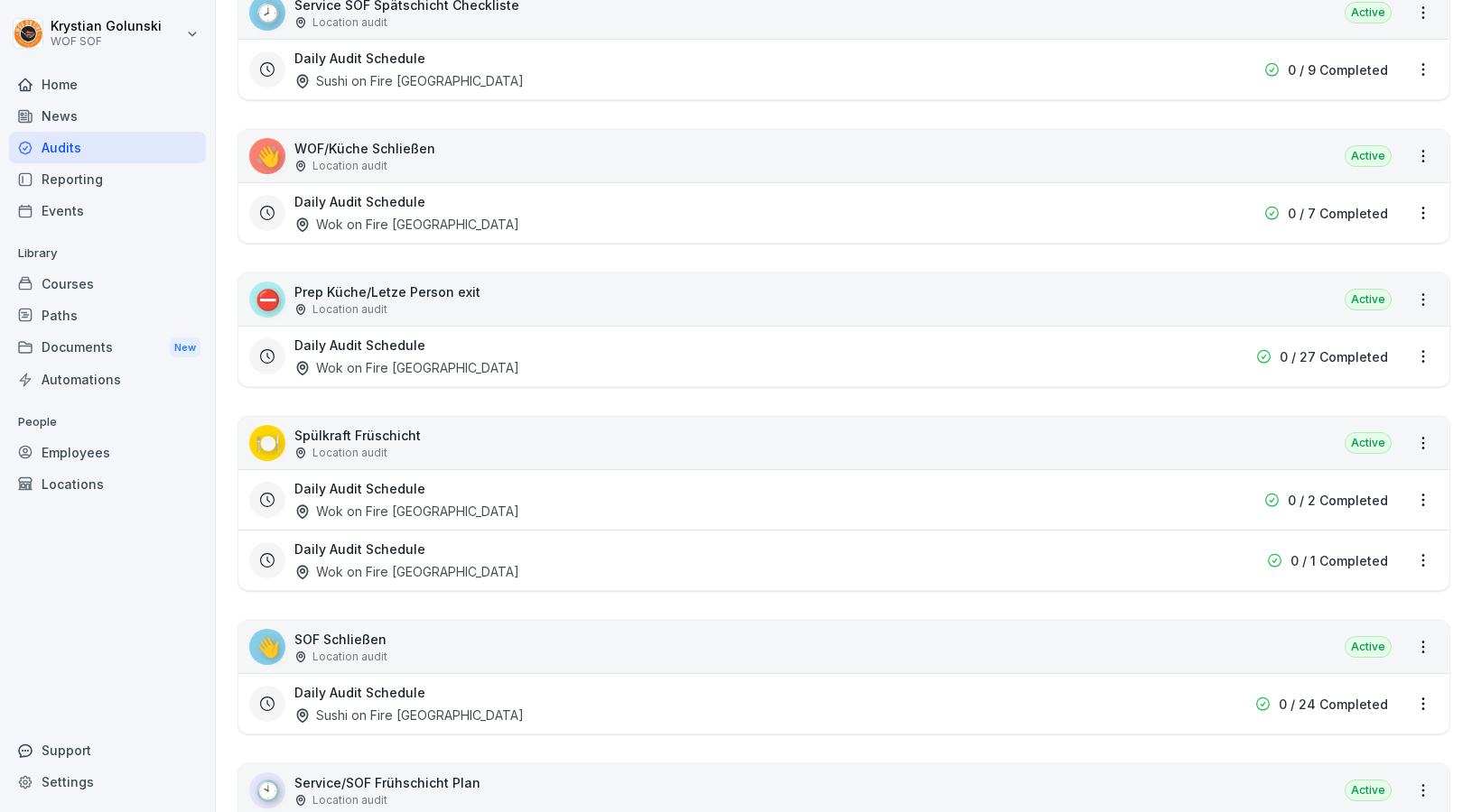
scroll to position [809, 0]
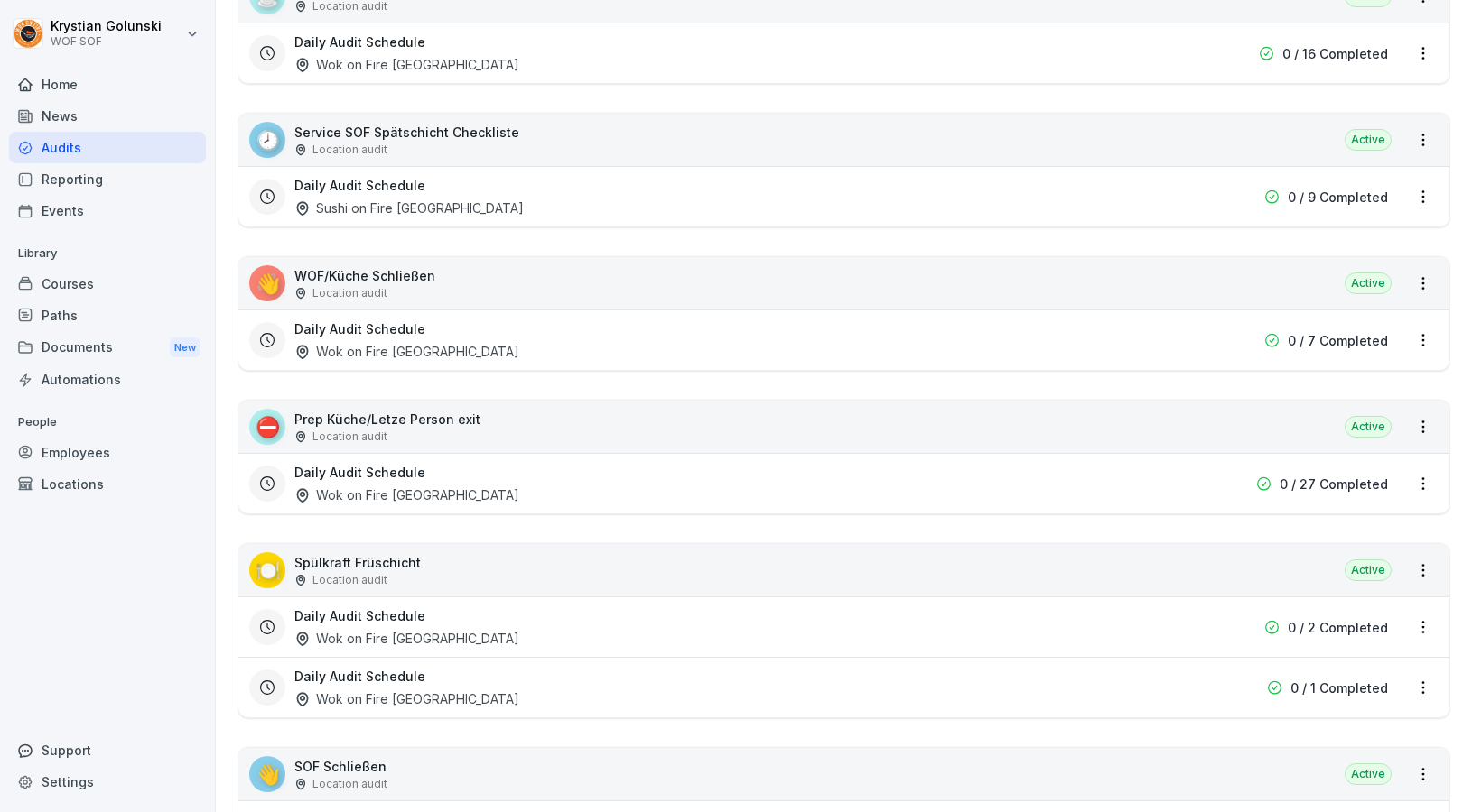
click at [89, 174] on div "Reporting" at bounding box center [107, 179] width 196 height 32
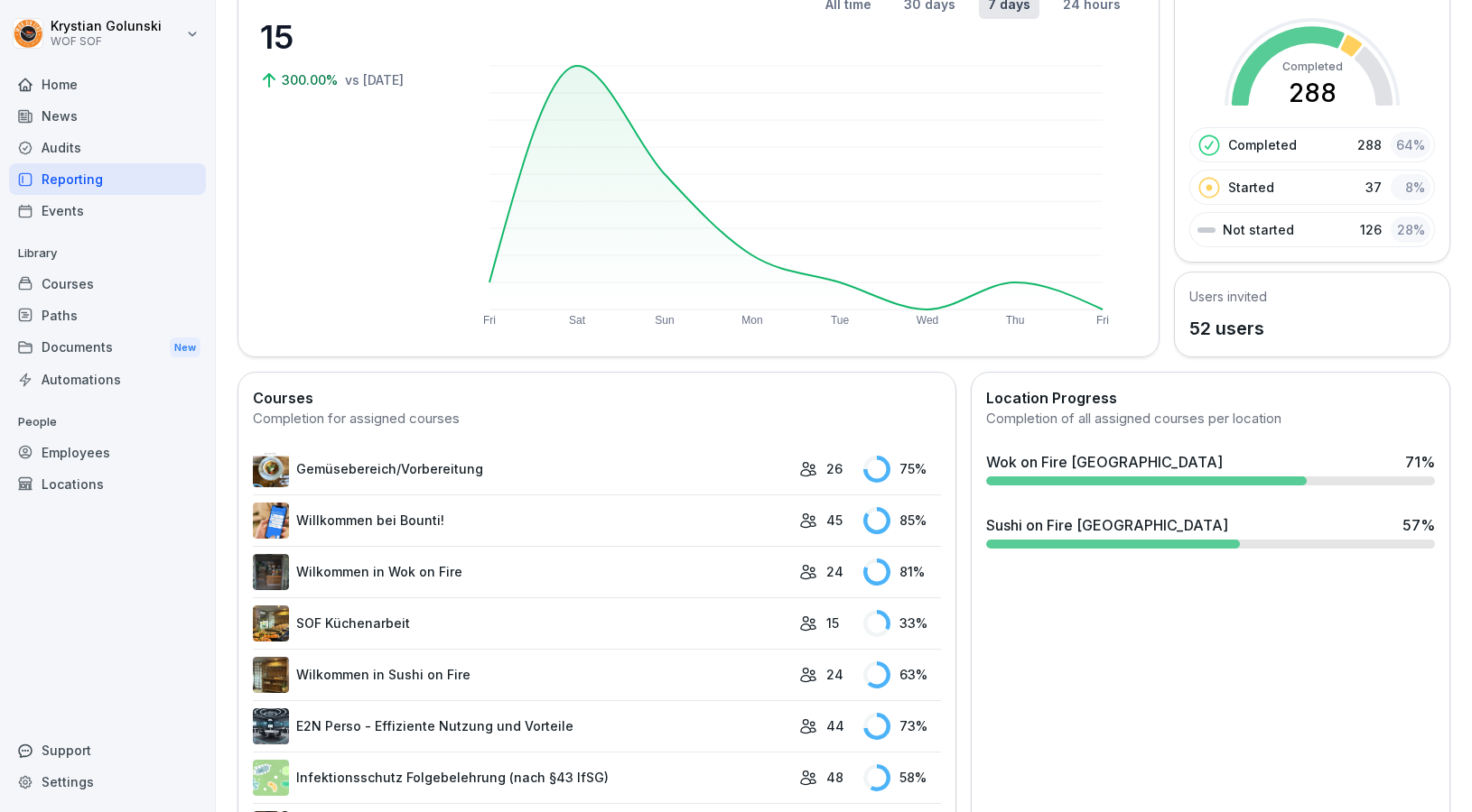
scroll to position [120, 0]
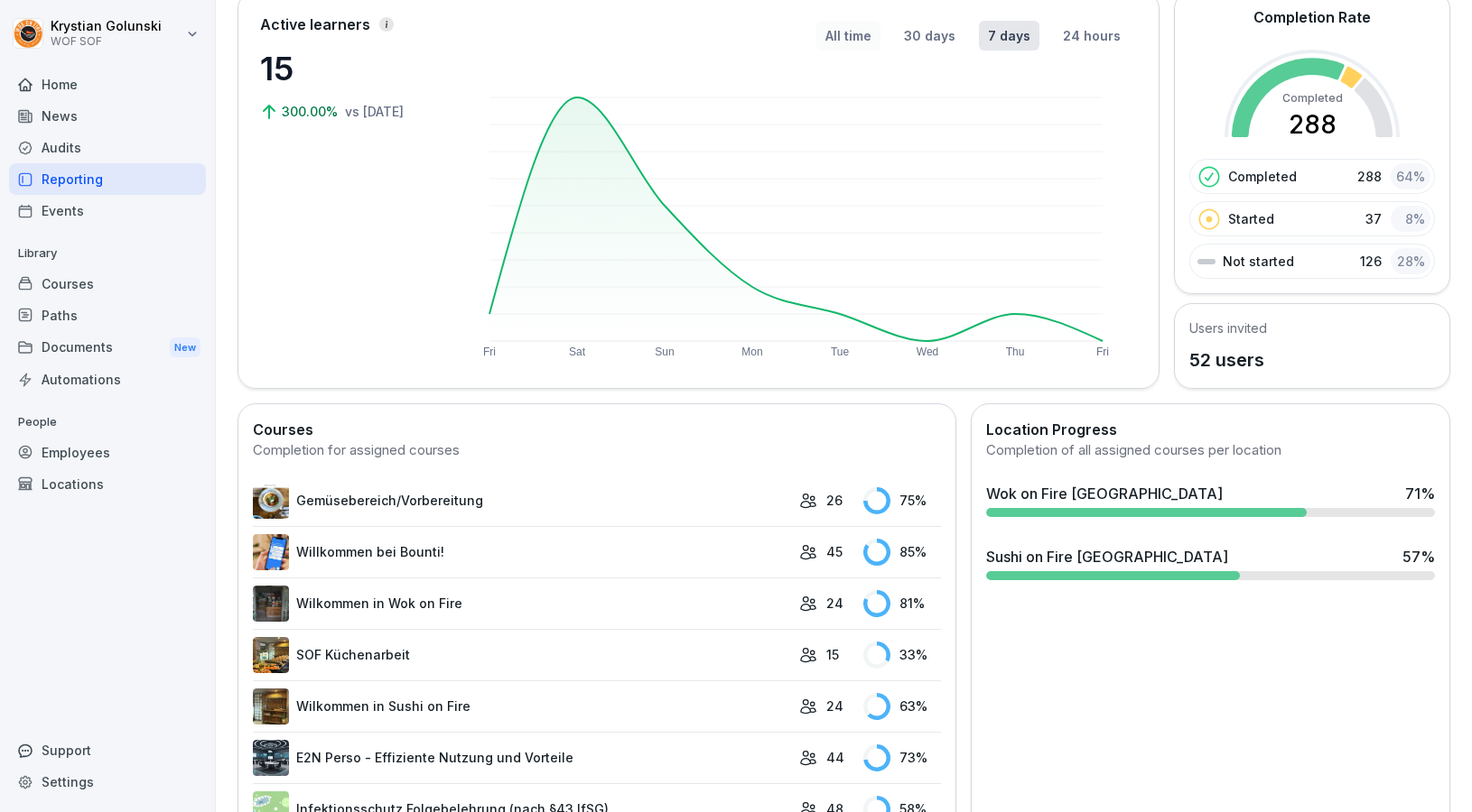
click at [849, 37] on button "All time" at bounding box center [848, 36] width 64 height 30
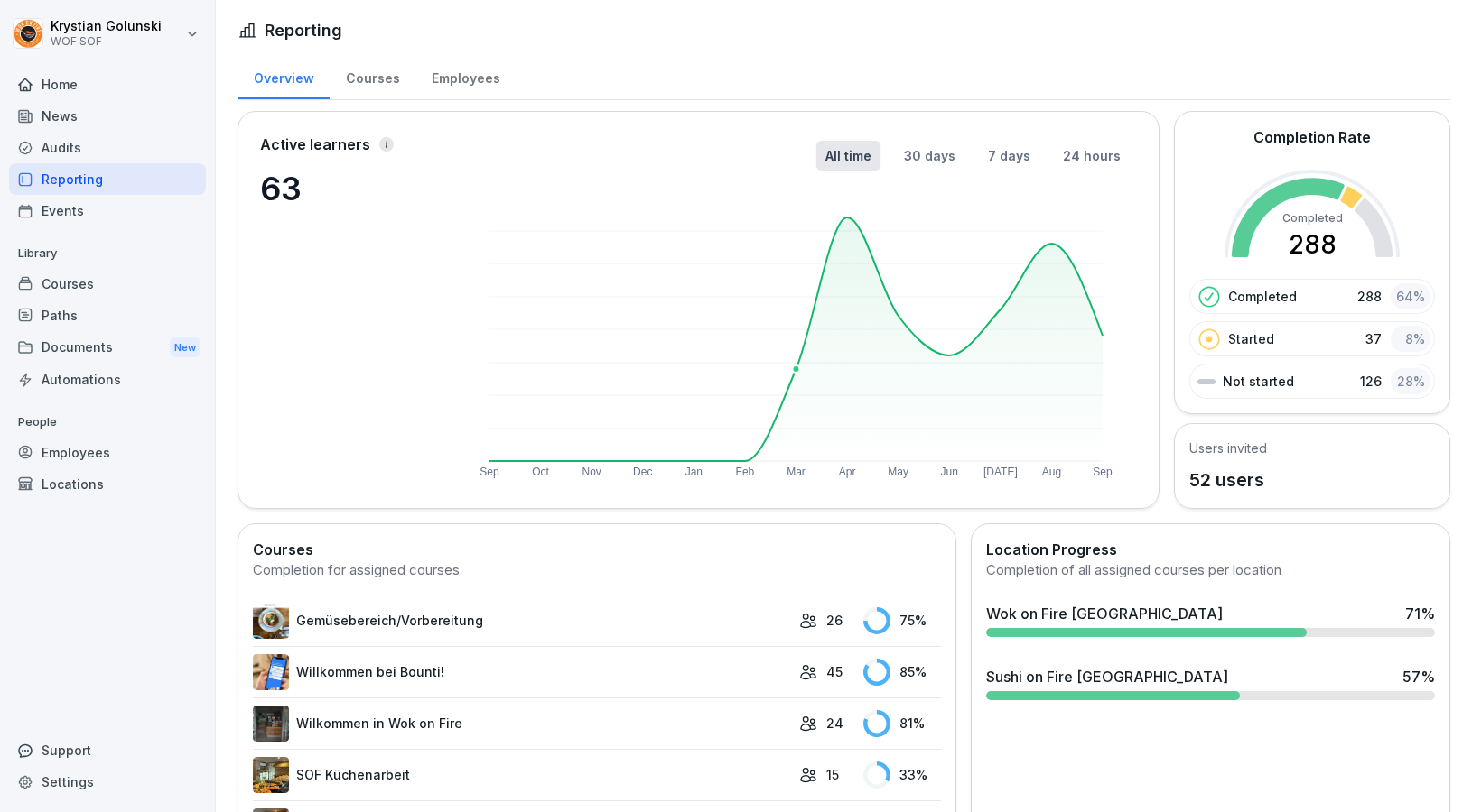
scroll to position [0, 0]
click at [398, 92] on div "Courses" at bounding box center [372, 76] width 85 height 46
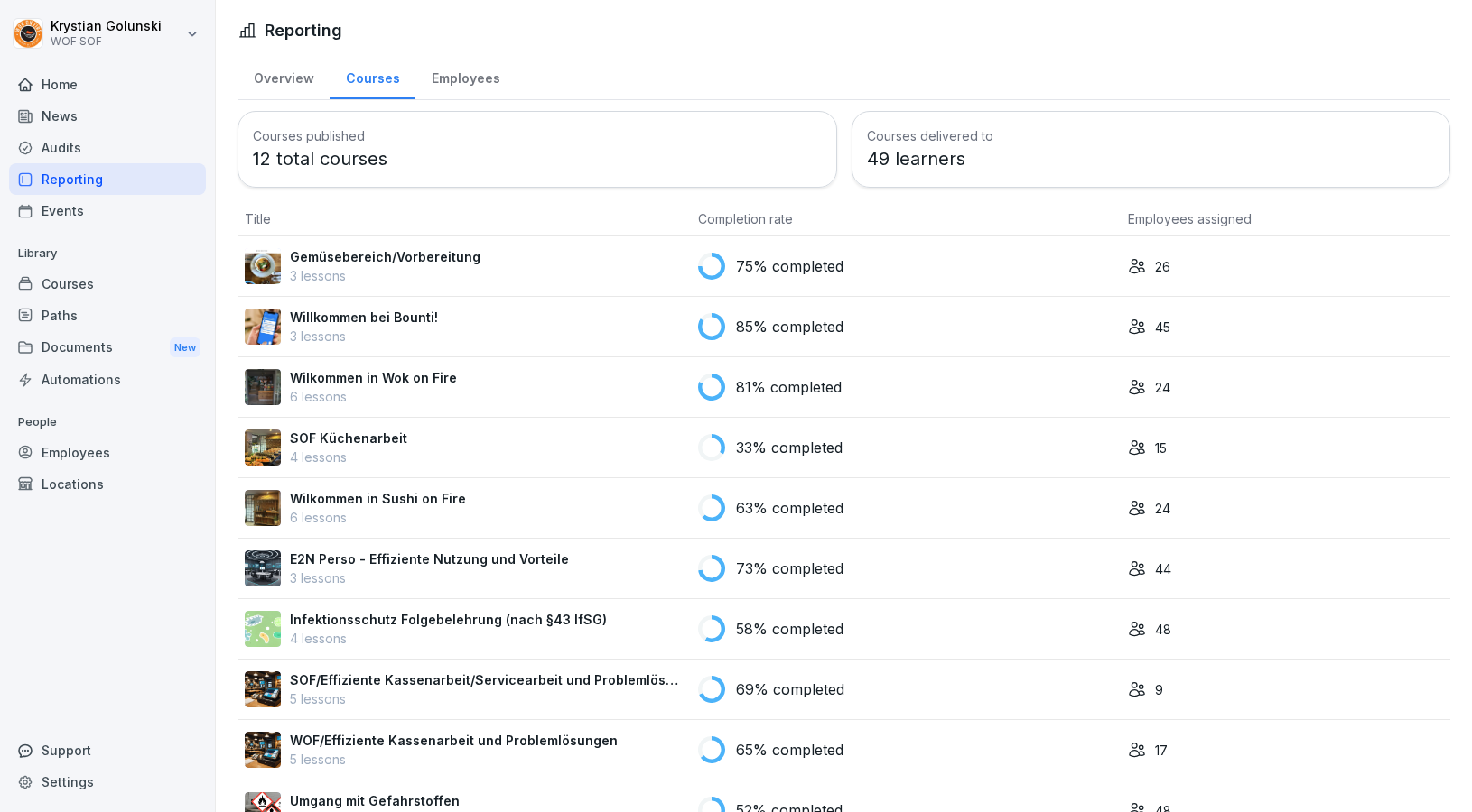
click at [383, 89] on div "Courses" at bounding box center [372, 76] width 85 height 46
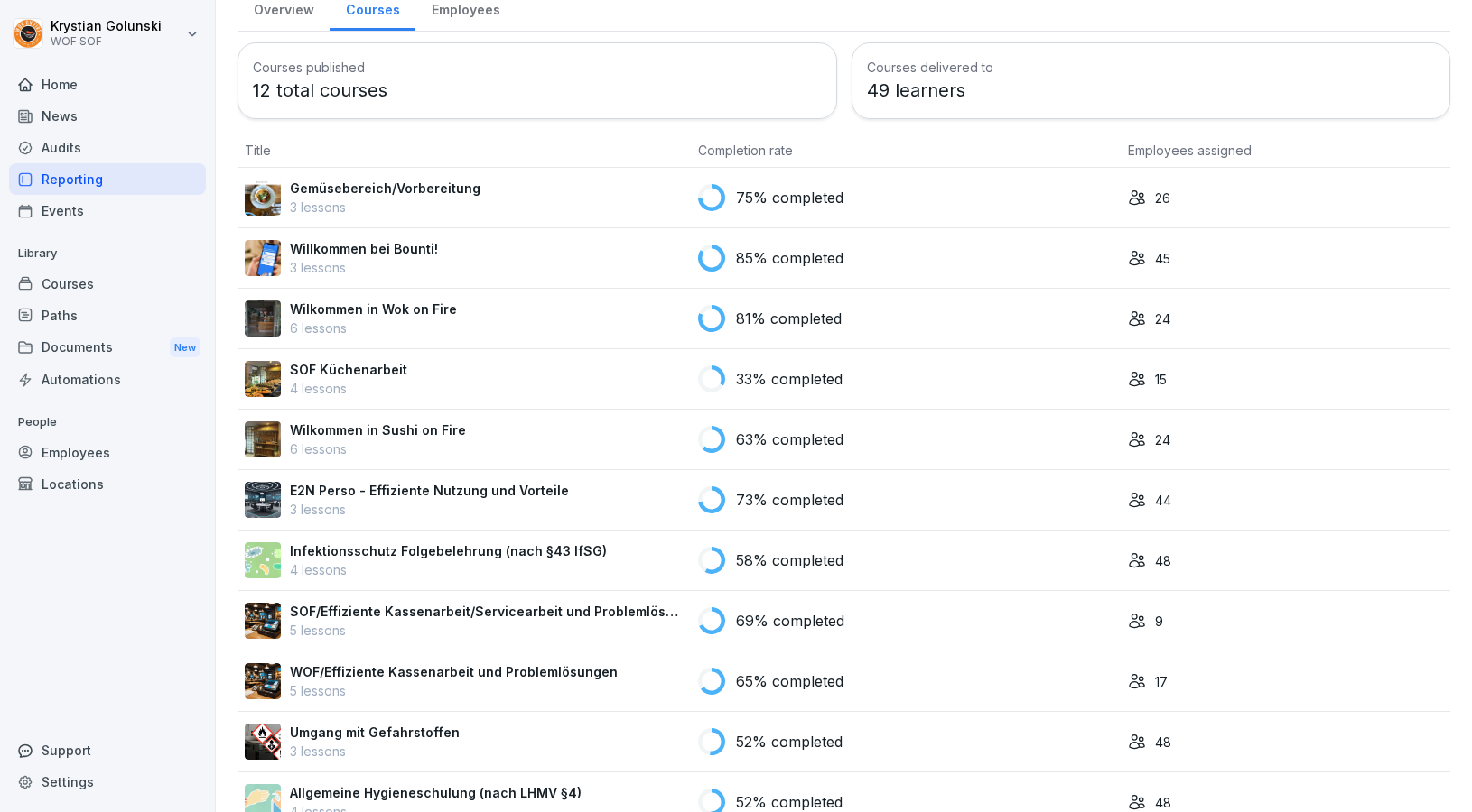
scroll to position [54, 0]
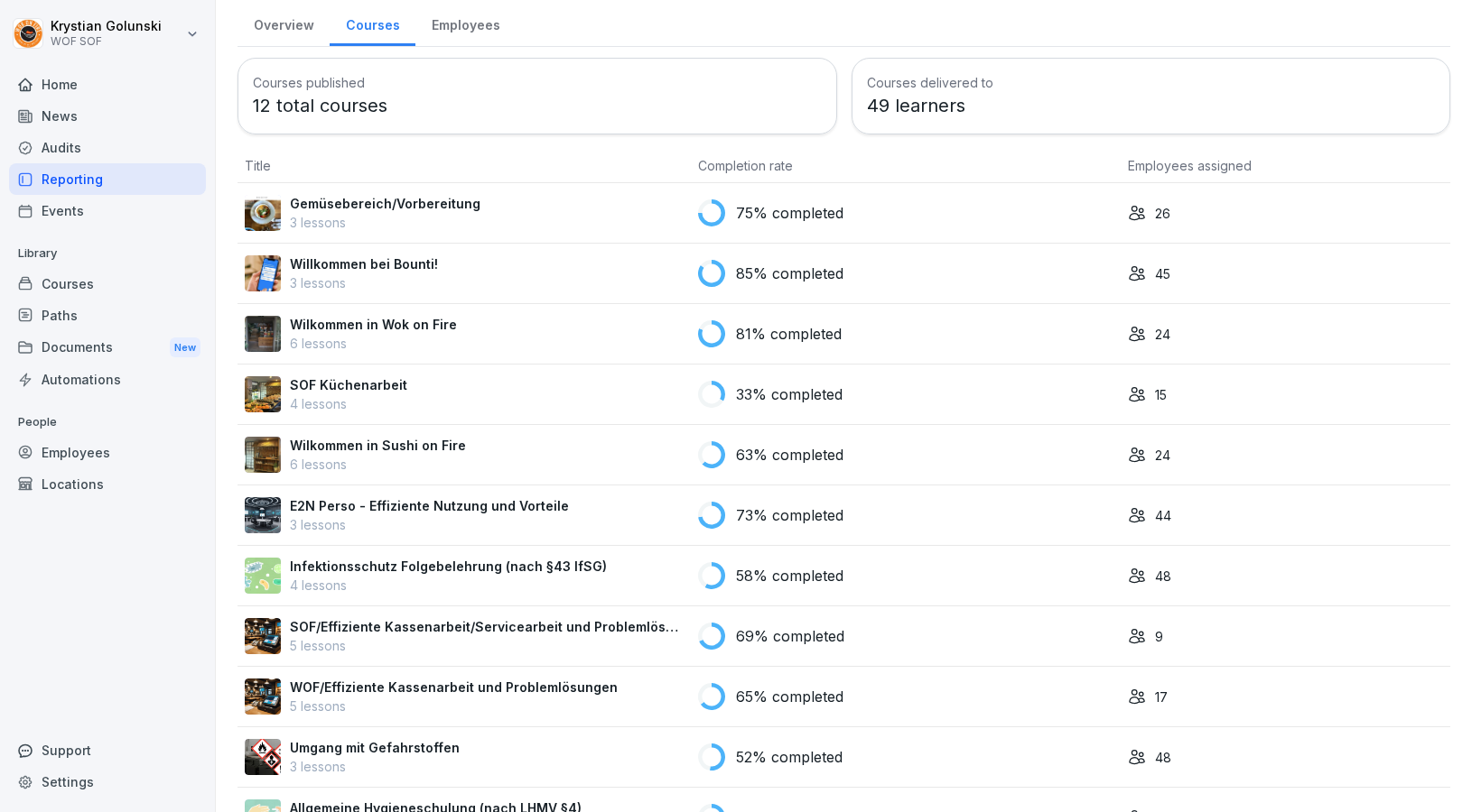
click at [151, 153] on div "Audits" at bounding box center [107, 148] width 196 height 32
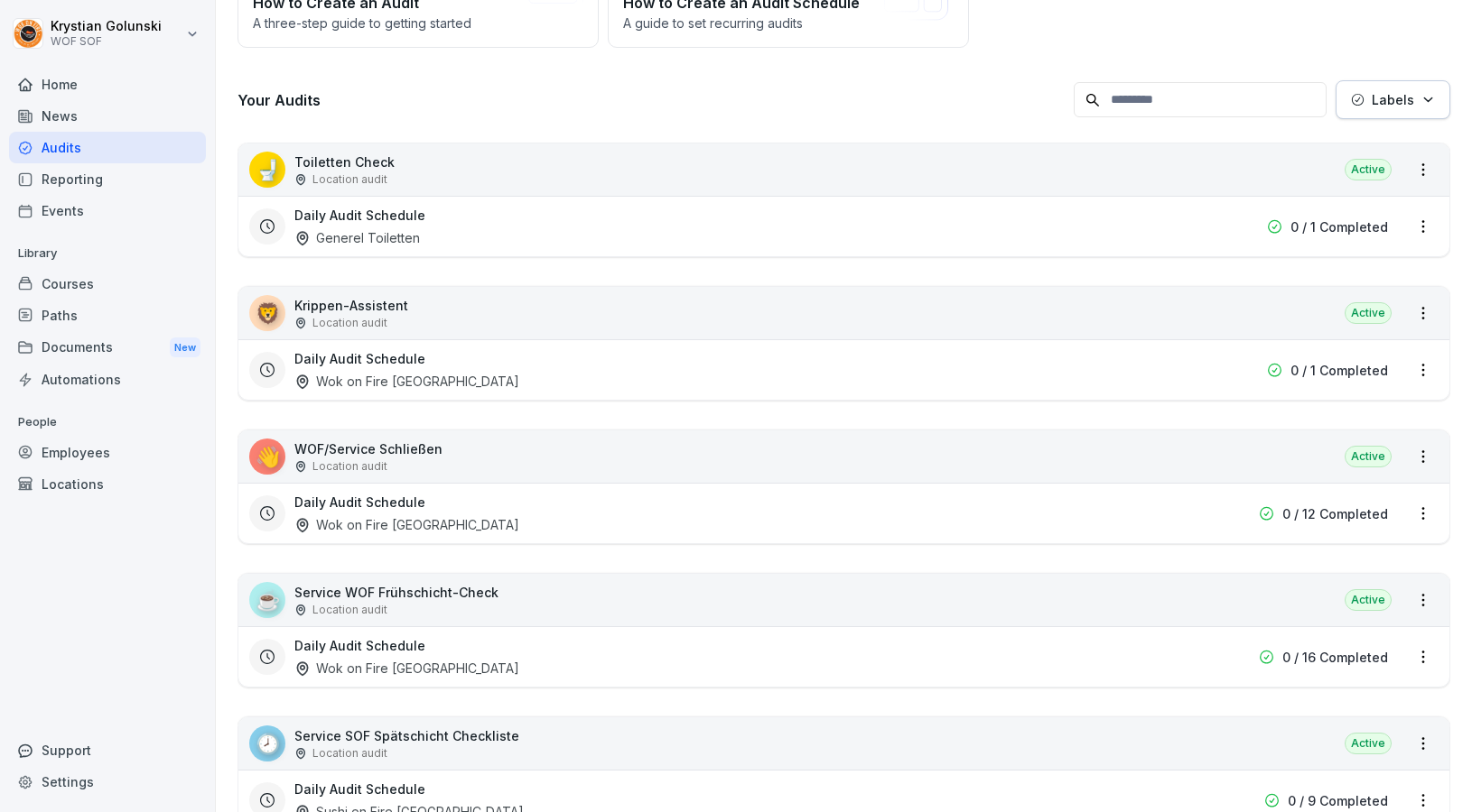
scroll to position [207, 0]
click at [134, 450] on div "Employees" at bounding box center [107, 453] width 196 height 32
click at [123, 464] on div "Employees" at bounding box center [107, 453] width 196 height 32
click at [108, 454] on div "Employees" at bounding box center [107, 453] width 196 height 32
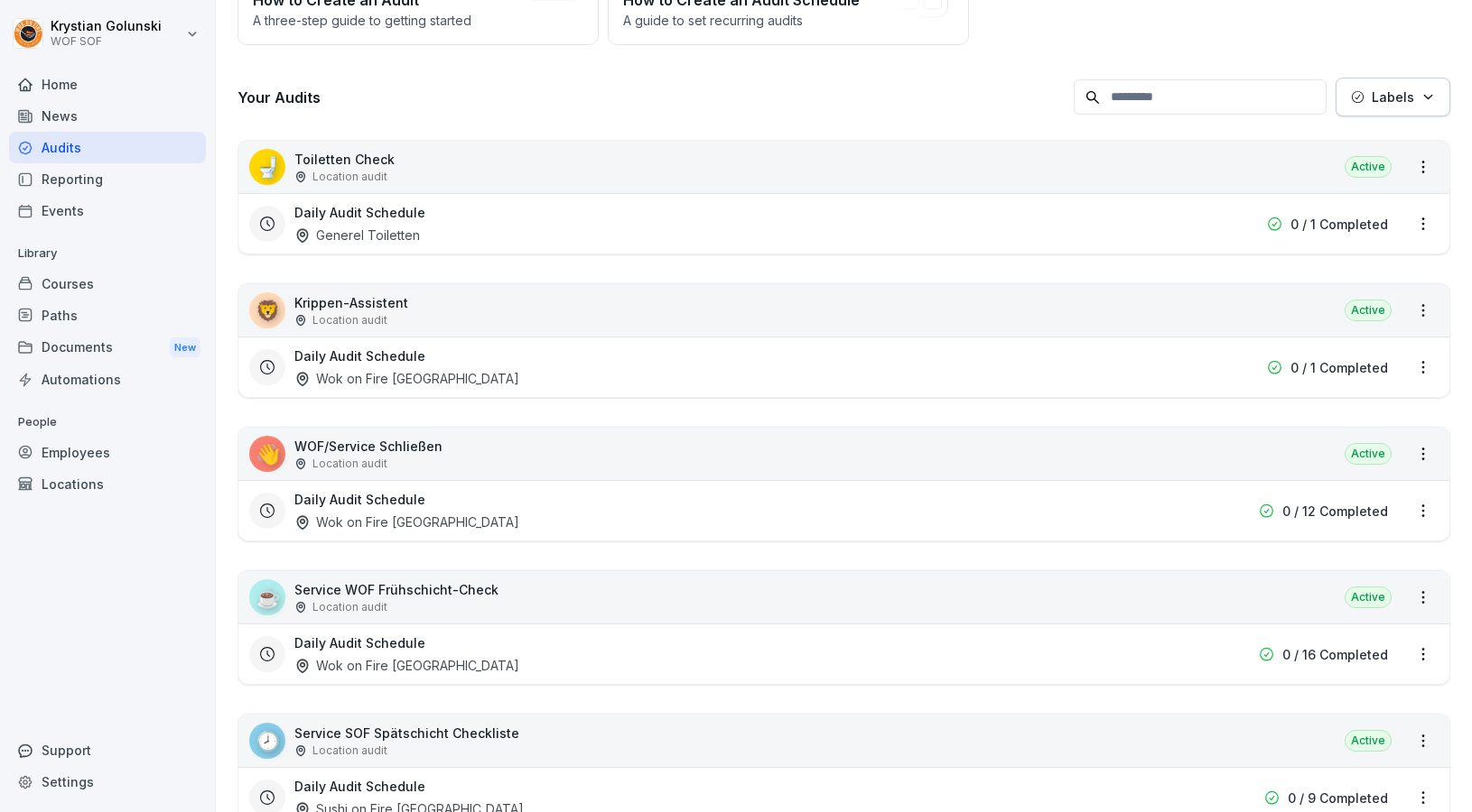
click at [94, 347] on div "Documents New" at bounding box center [107, 348] width 196 height 34
click at [98, 338] on div "Documents New" at bounding box center [107, 348] width 196 height 34
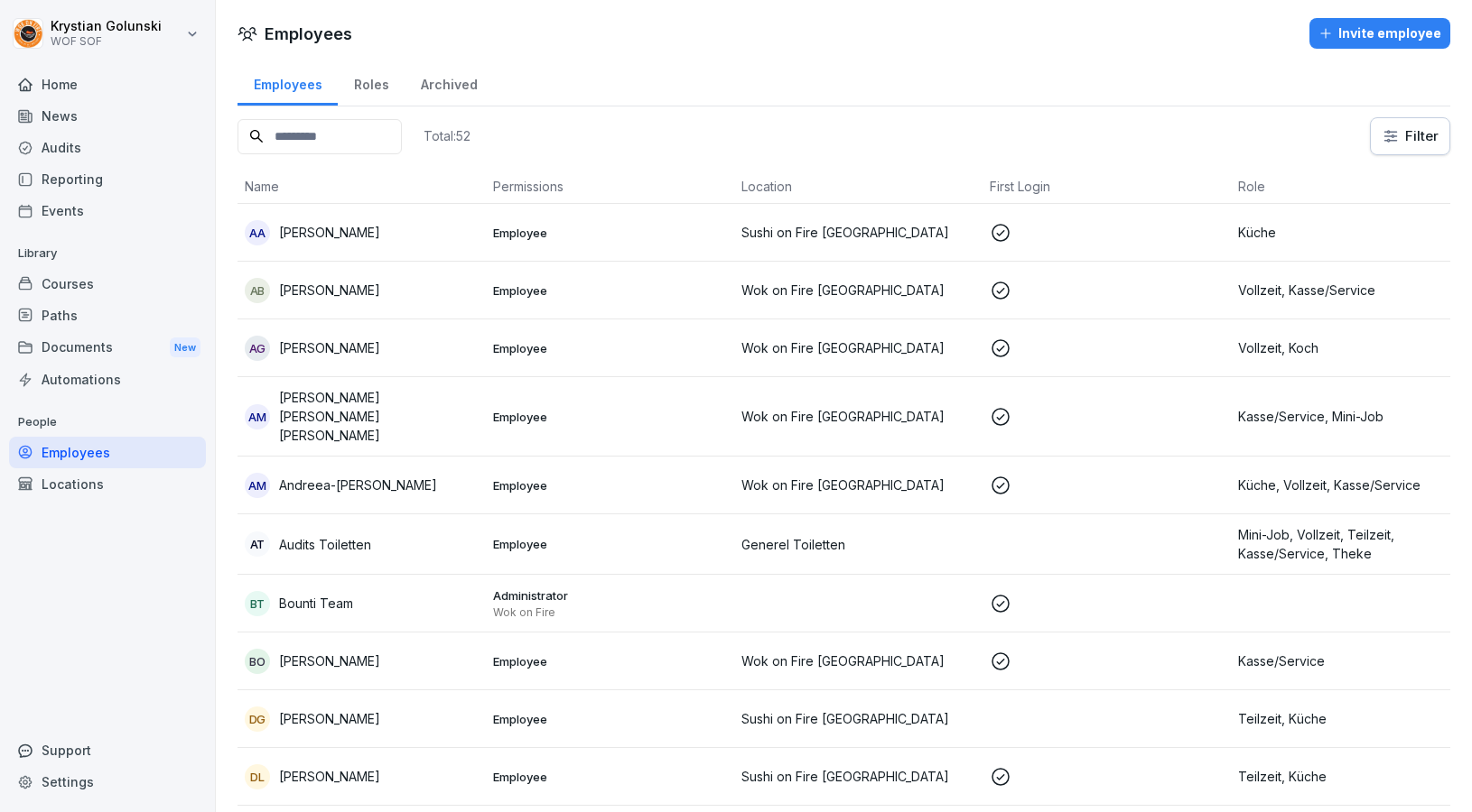
scroll to position [37, 0]
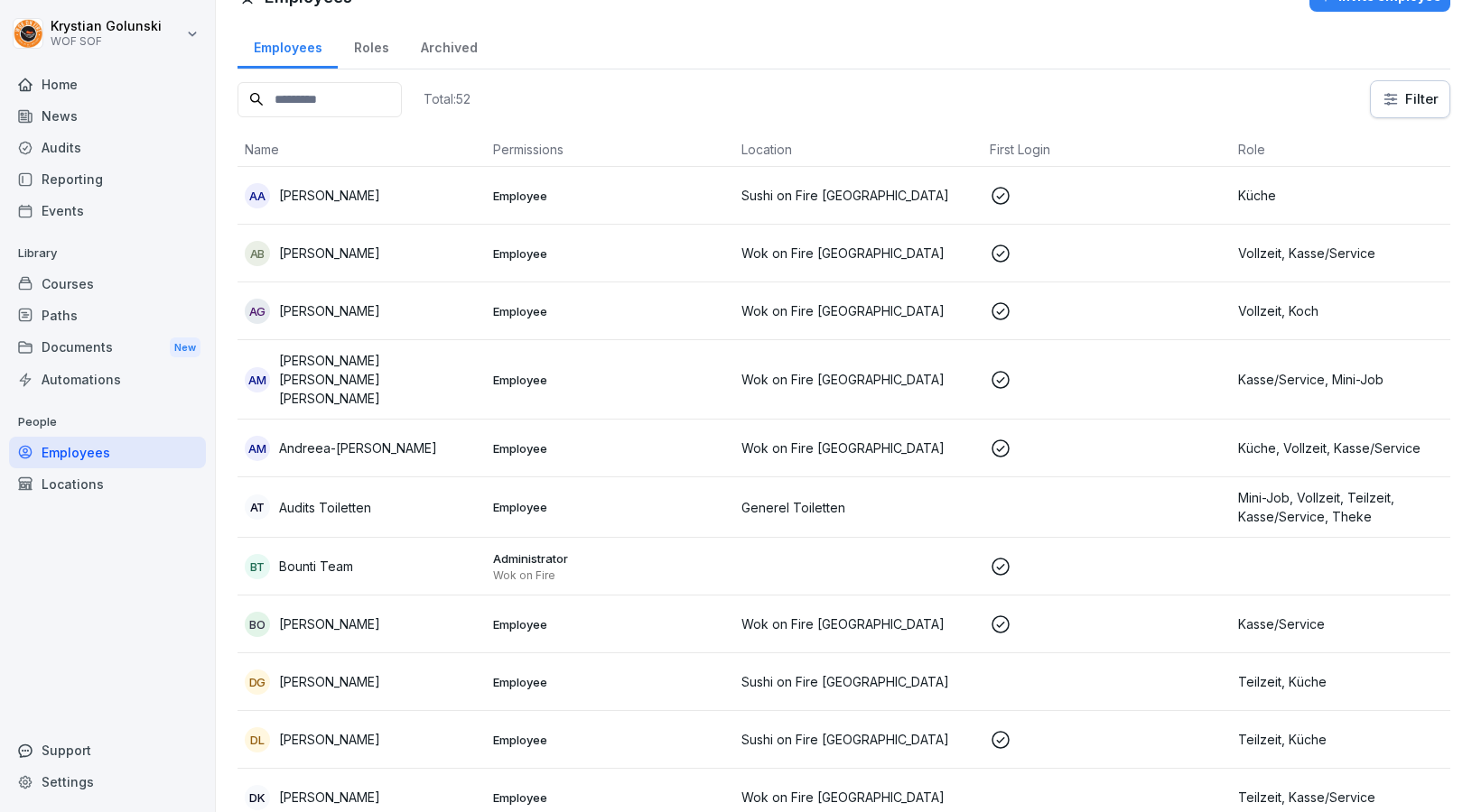
click at [375, 106] on input at bounding box center [319, 100] width 165 height 36
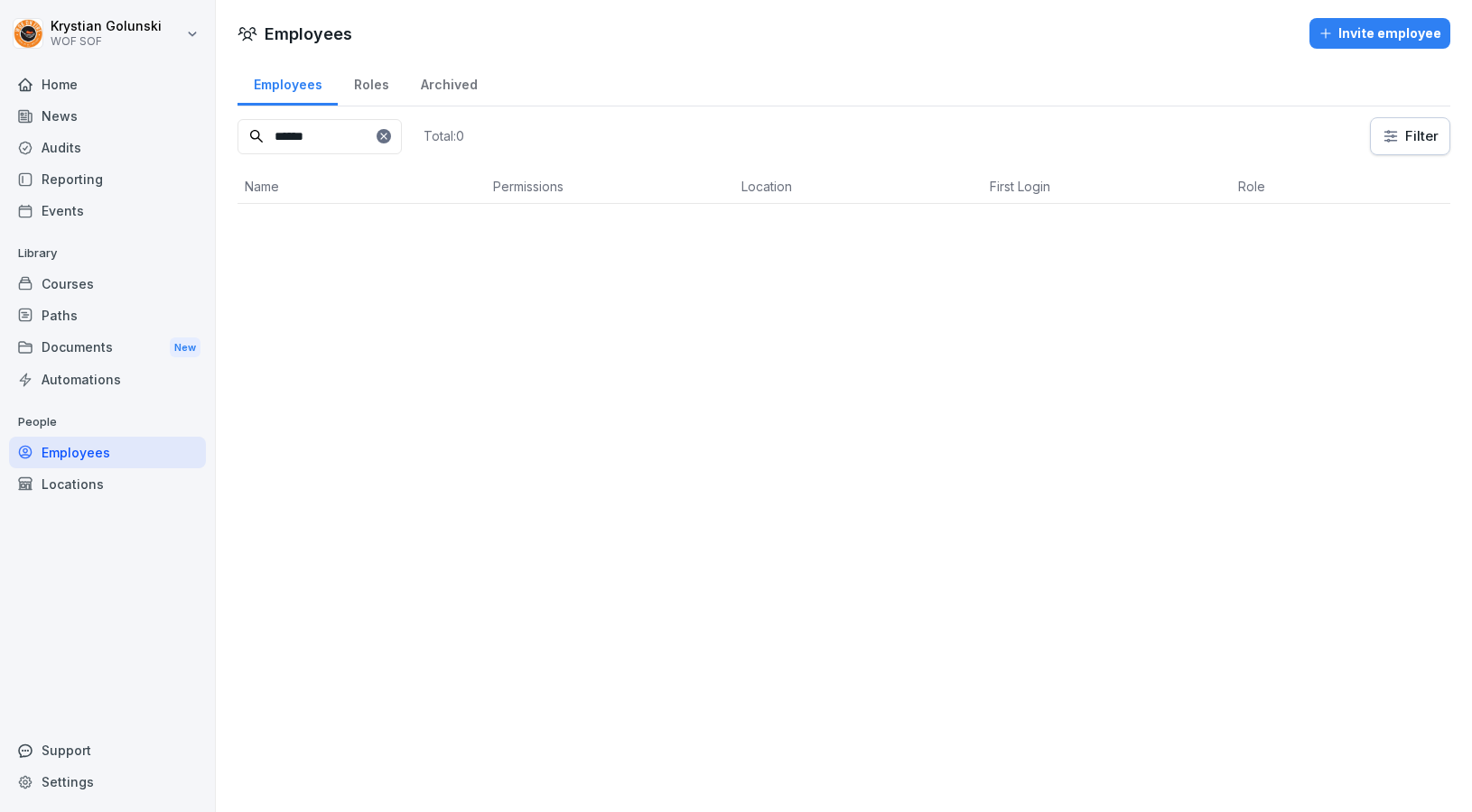
scroll to position [0, 0]
type input "******"
drag, startPoint x: 378, startPoint y: 113, endPoint x: 356, endPoint y: 237, distance: 125.9
click at [356, 237] on p "Sargon Baydono" at bounding box center [329, 233] width 101 height 19
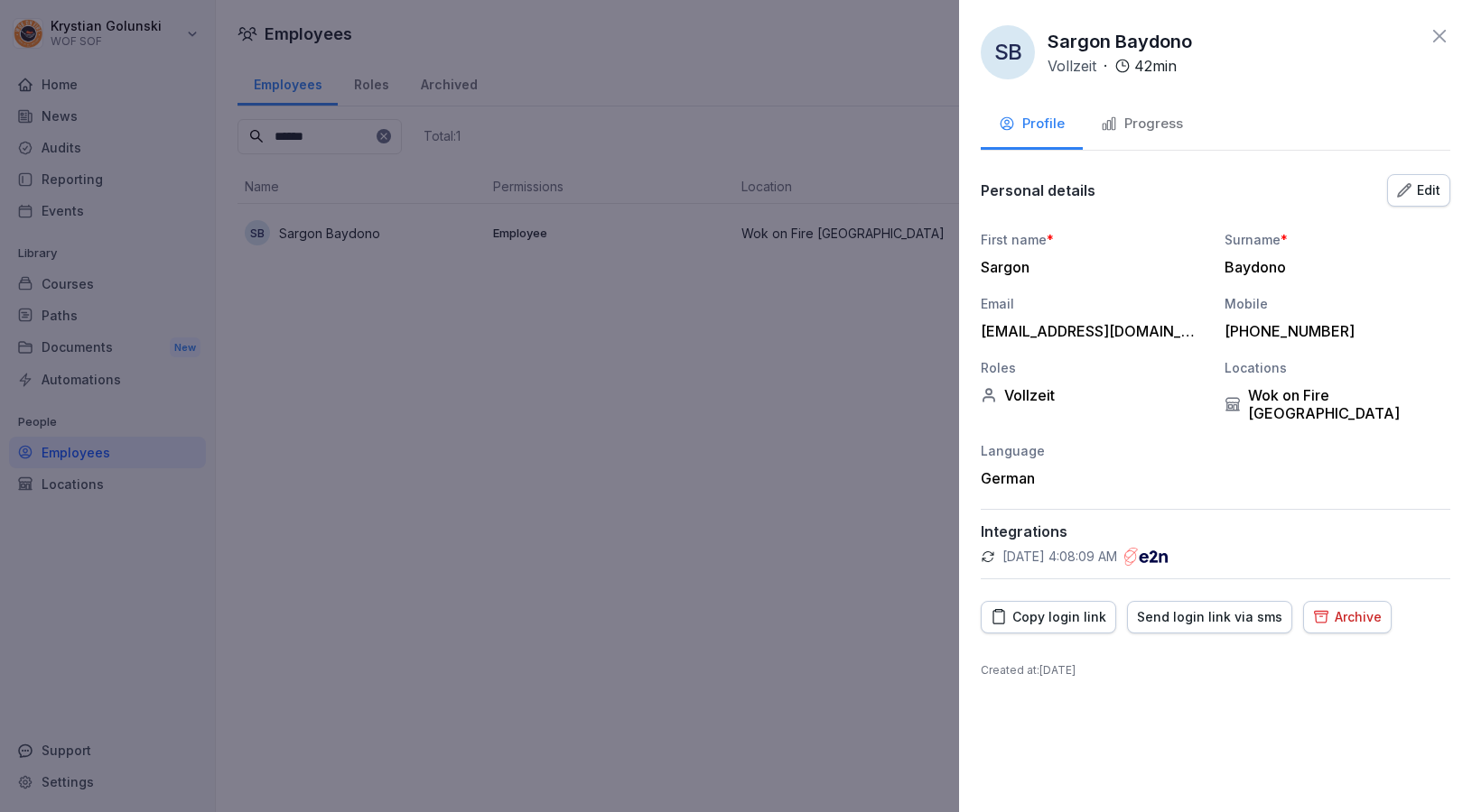
click at [1161, 116] on div "Progress" at bounding box center [1142, 124] width 82 height 21
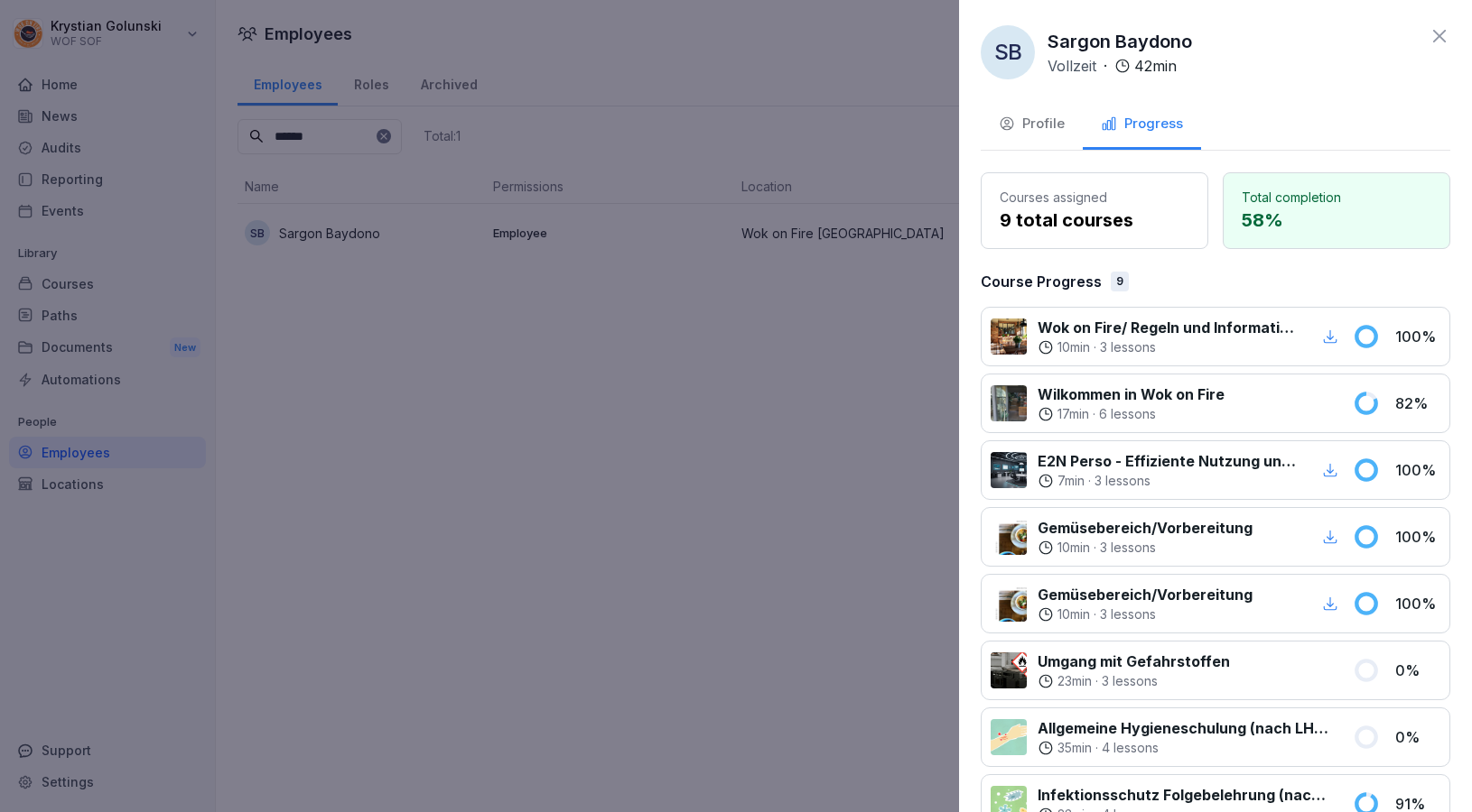
click at [1448, 34] on icon at bounding box center [1439, 36] width 22 height 22
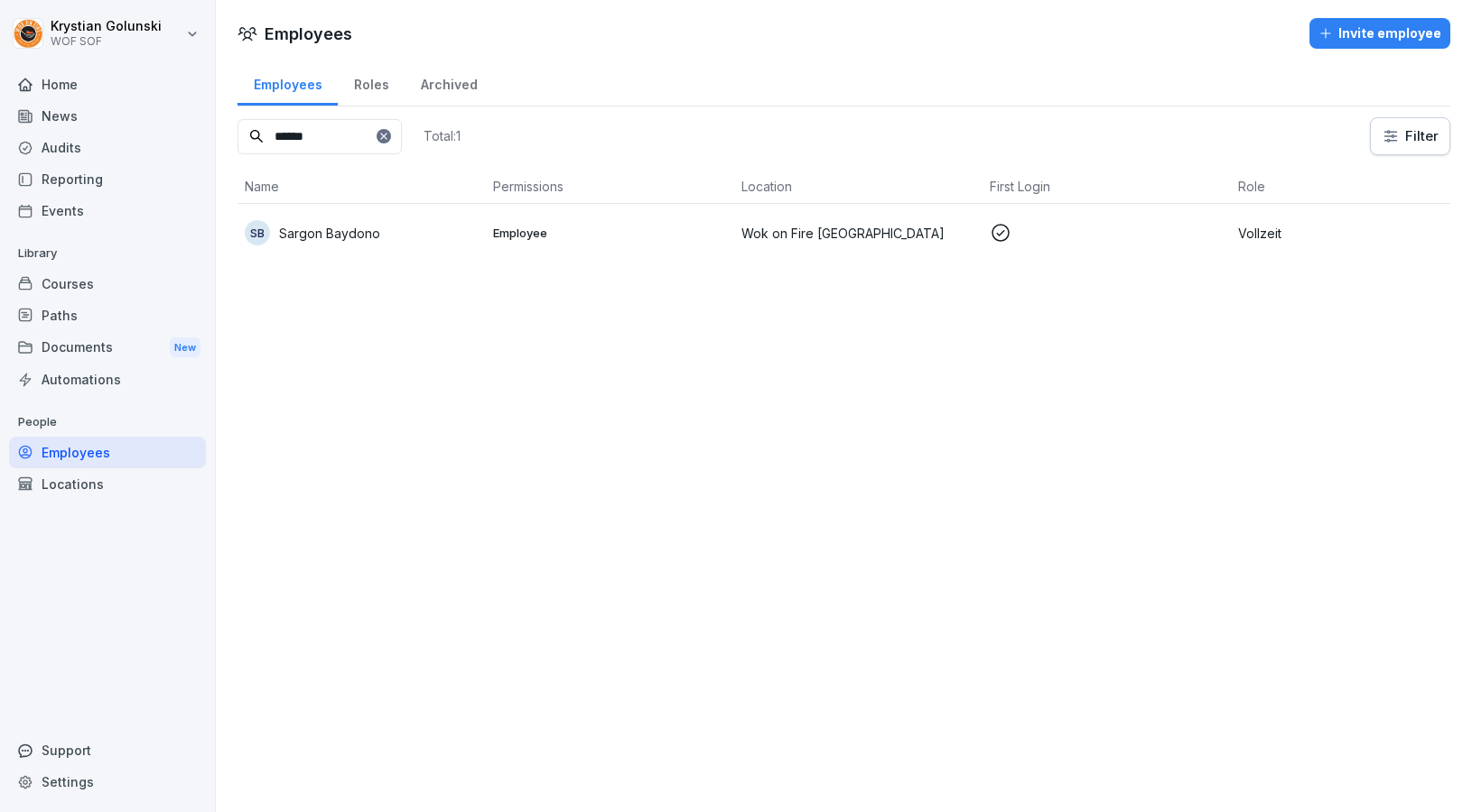
click at [110, 145] on div "Audits" at bounding box center [107, 148] width 196 height 32
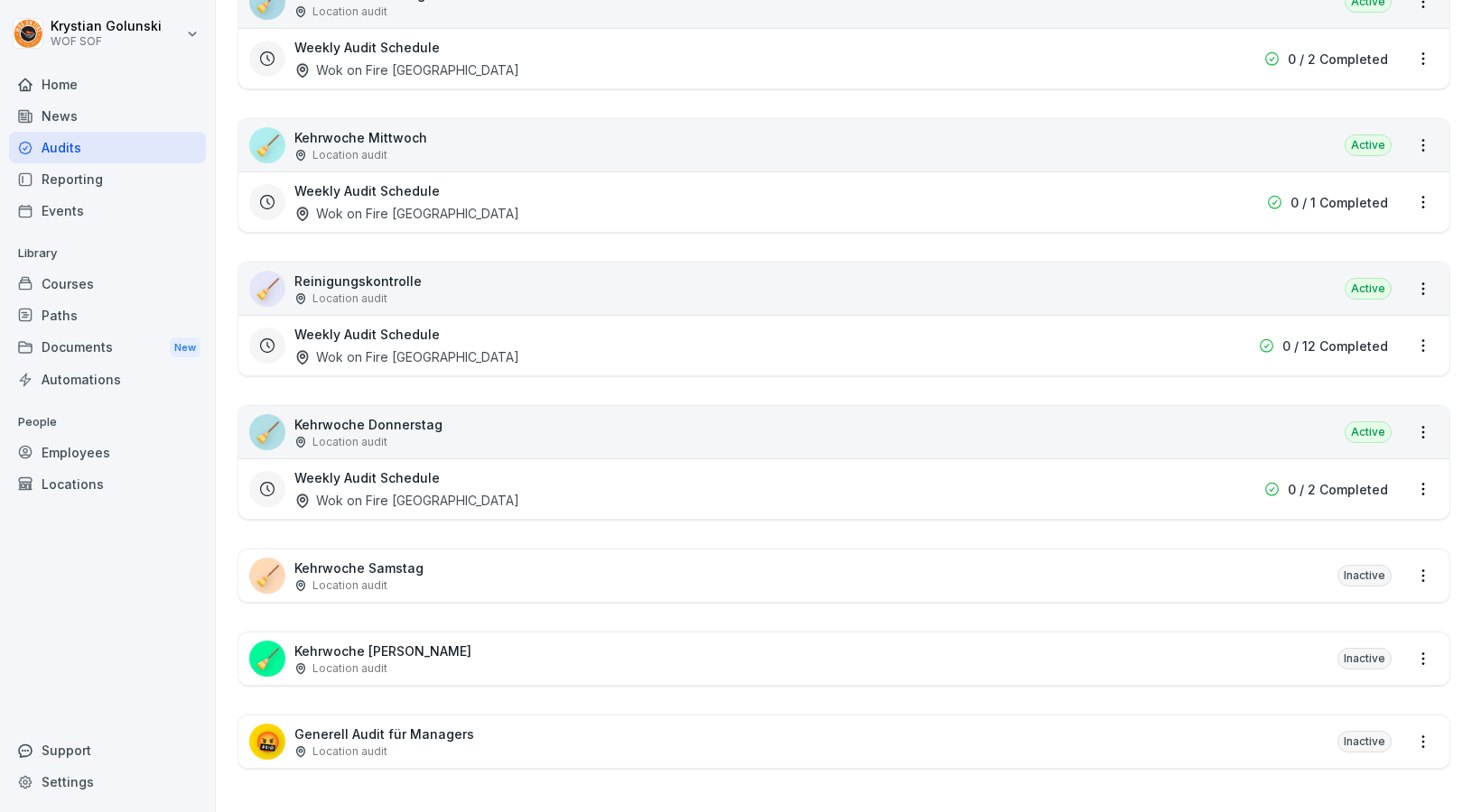
scroll to position [2790, 0]
click at [1415, 744] on html "[PERSON_NAME] WOF SOF Home News Audits Reporting Events Library Courses Paths D…" at bounding box center [736, 406] width 1472 height 812
click at [0, 0] on link "View all reports" at bounding box center [0, 0] width 0 height 0
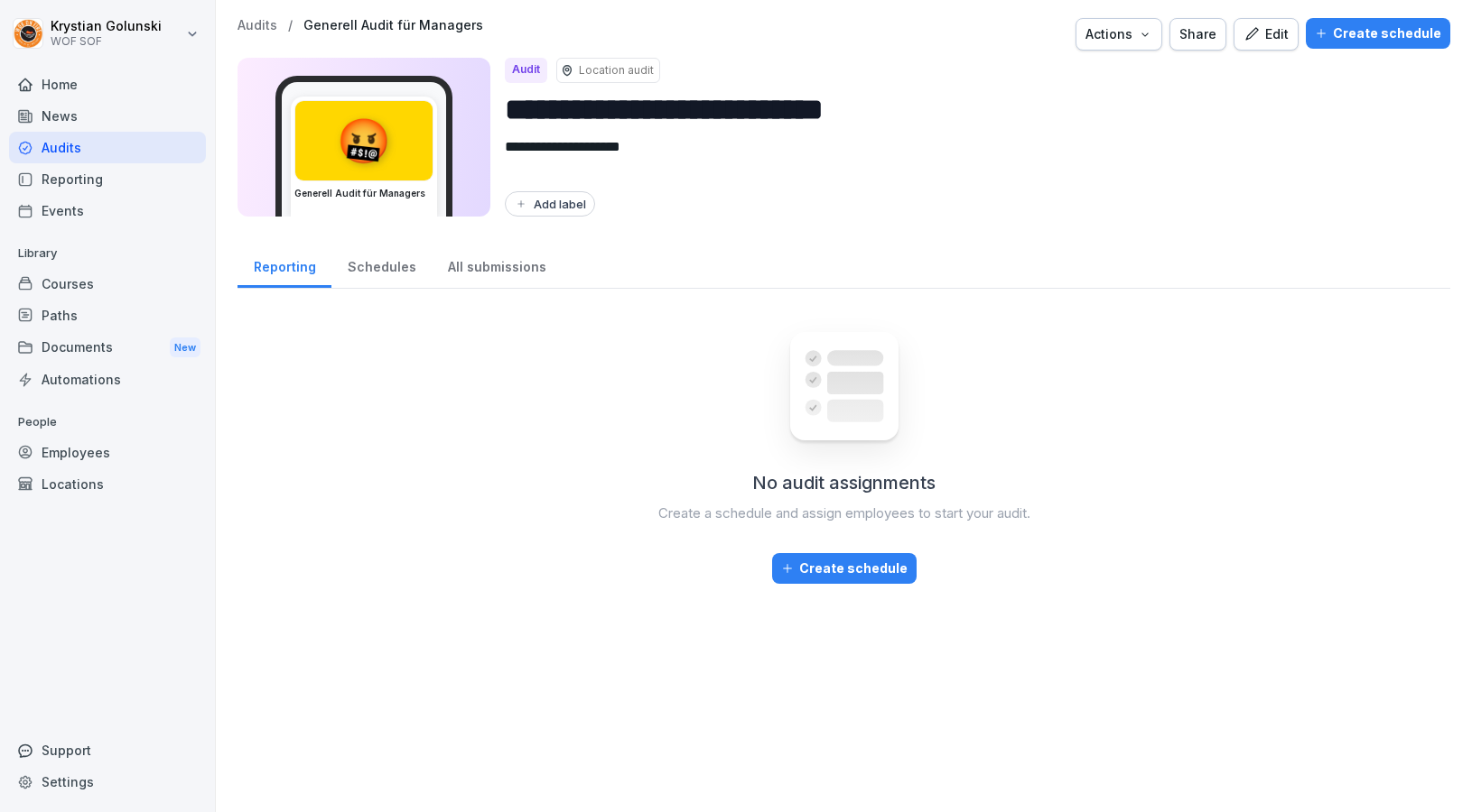
click at [1273, 35] on div "Edit" at bounding box center [1266, 35] width 46 height 20
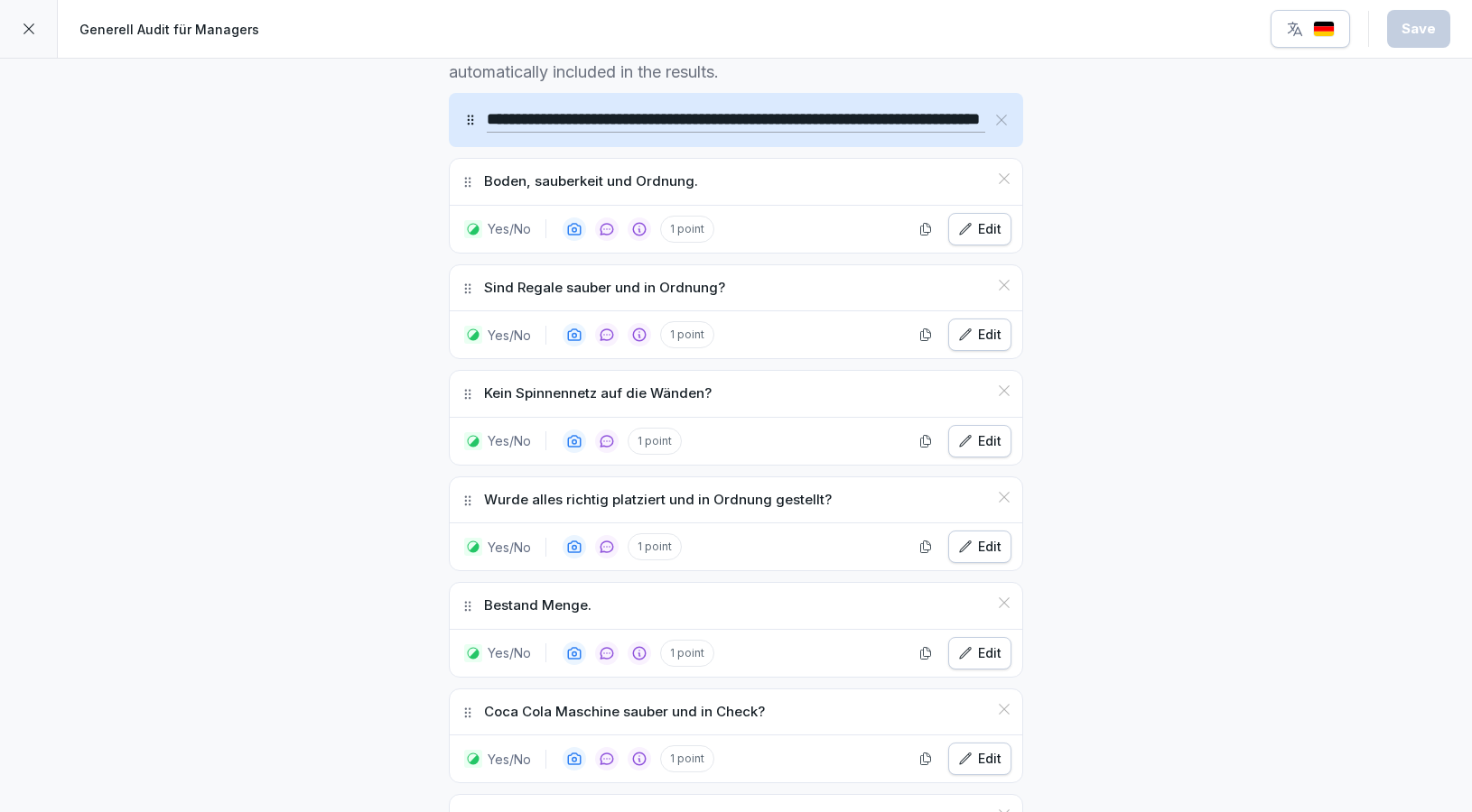
scroll to position [575, 0]
click at [36, 45] on div at bounding box center [29, 29] width 58 height 58
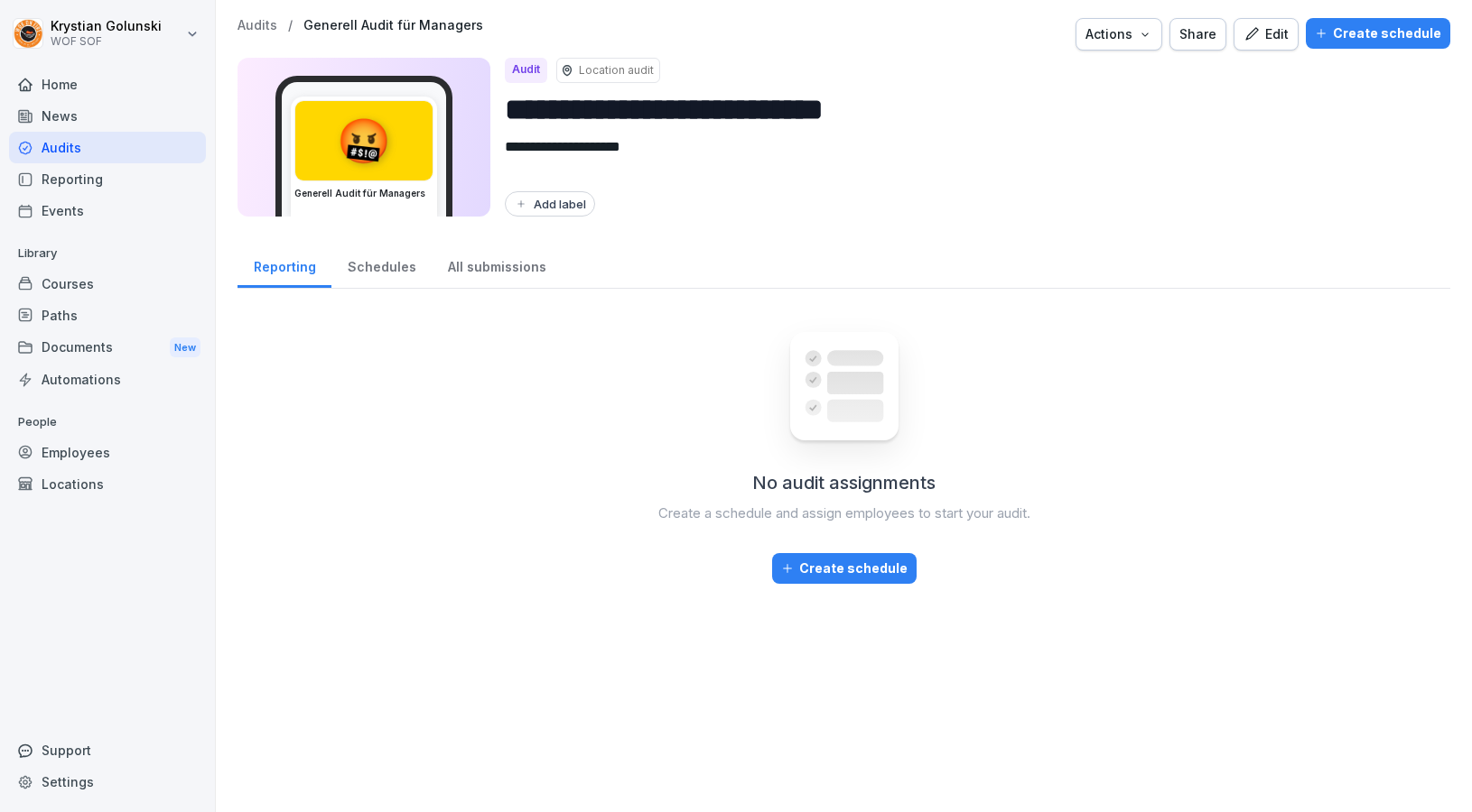
click at [400, 273] on div "Schedules" at bounding box center [381, 265] width 100 height 46
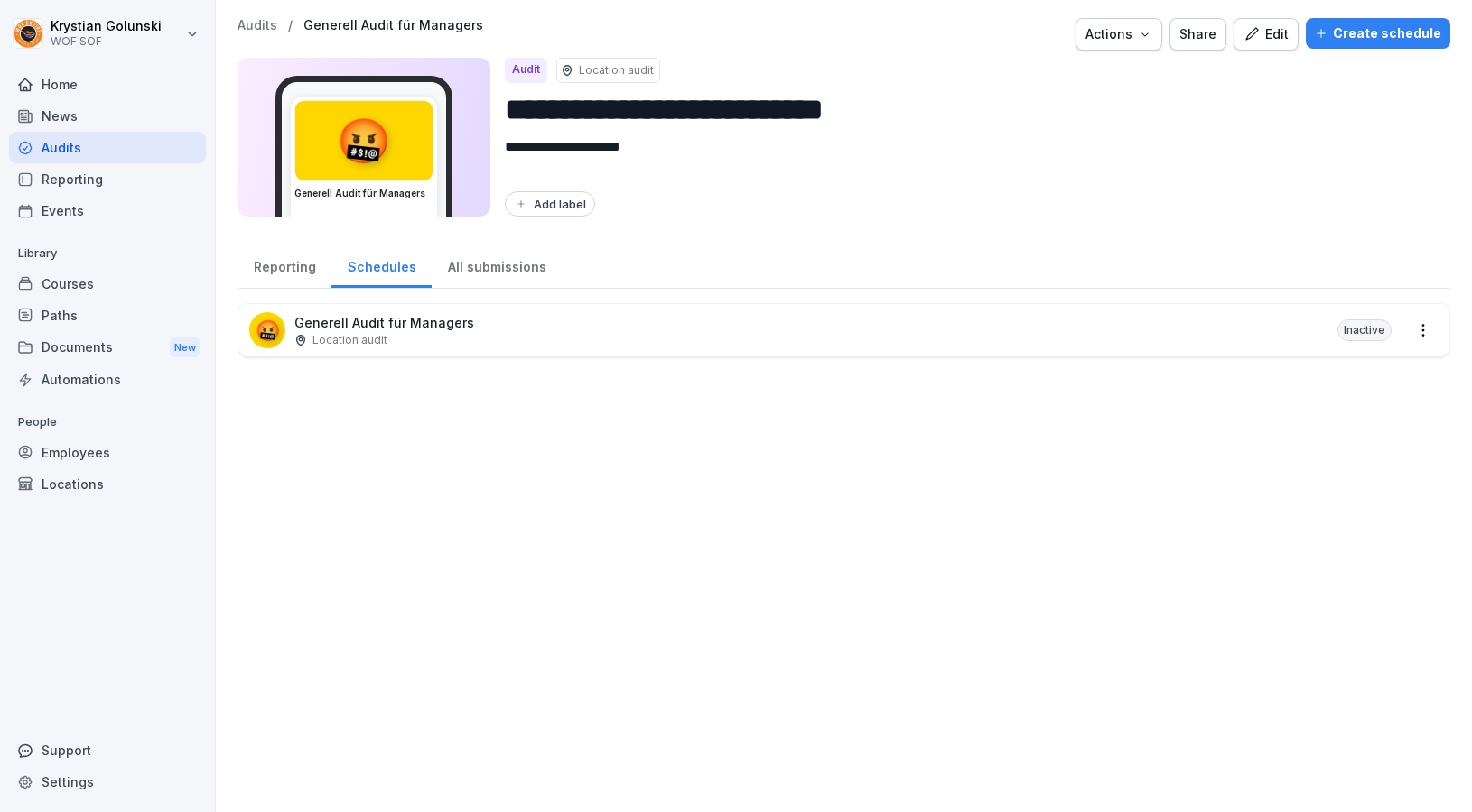
click at [1152, 38] on icon "button" at bounding box center [1145, 34] width 15 height 15
click at [299, 277] on div "Reporting" at bounding box center [284, 265] width 94 height 46
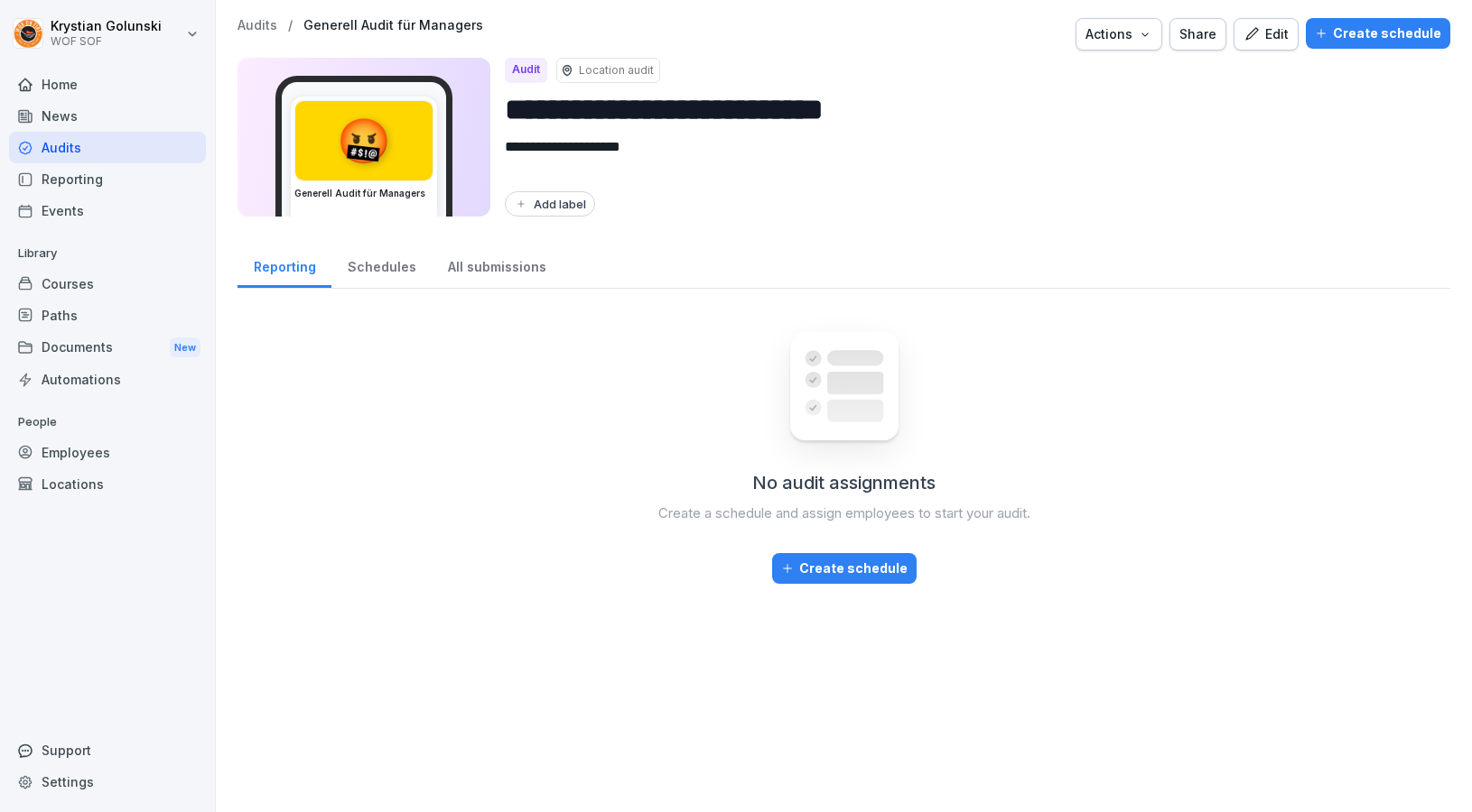
click at [510, 265] on div "All submissions" at bounding box center [496, 265] width 130 height 46
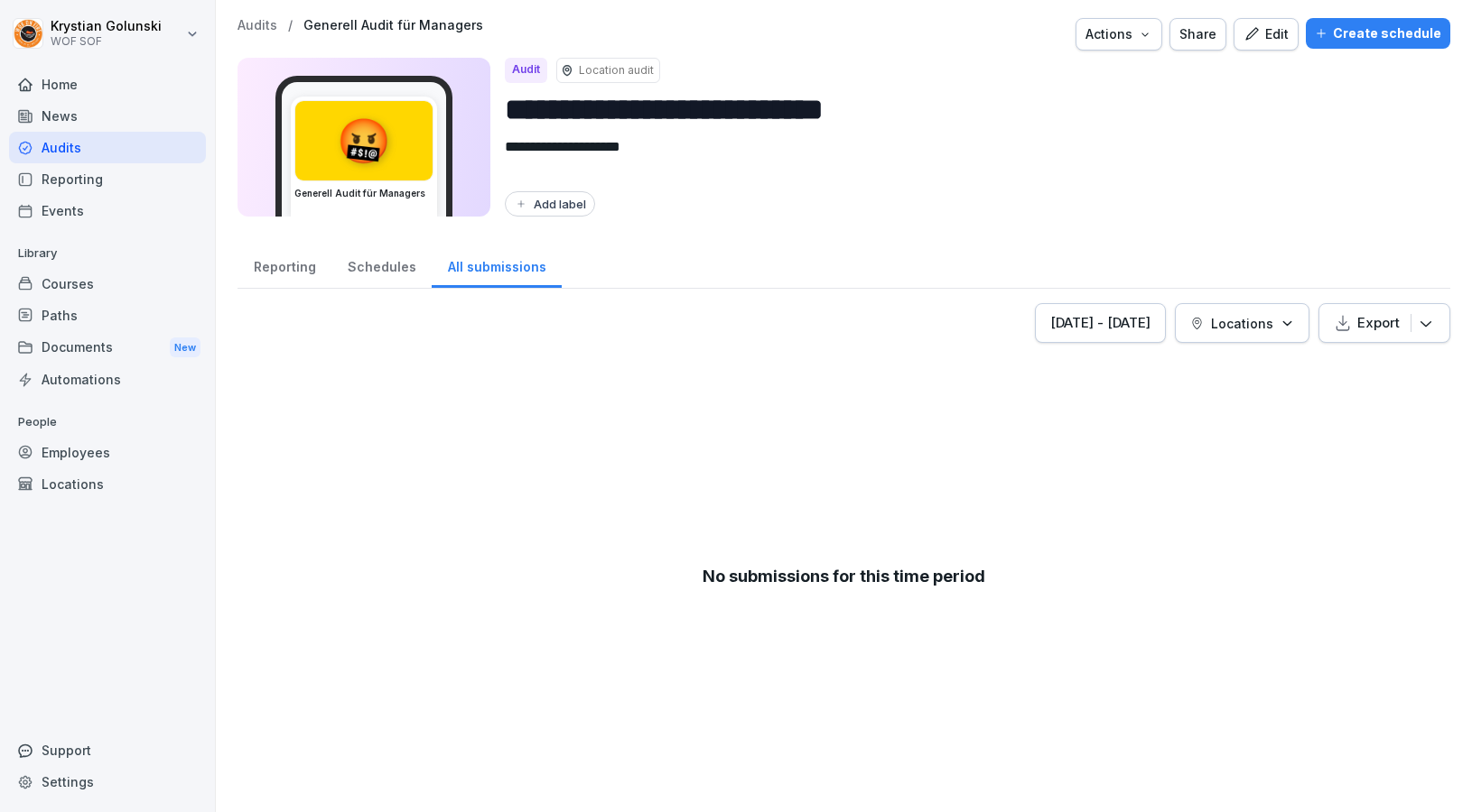
click at [313, 271] on div "Reporting" at bounding box center [284, 265] width 94 height 46
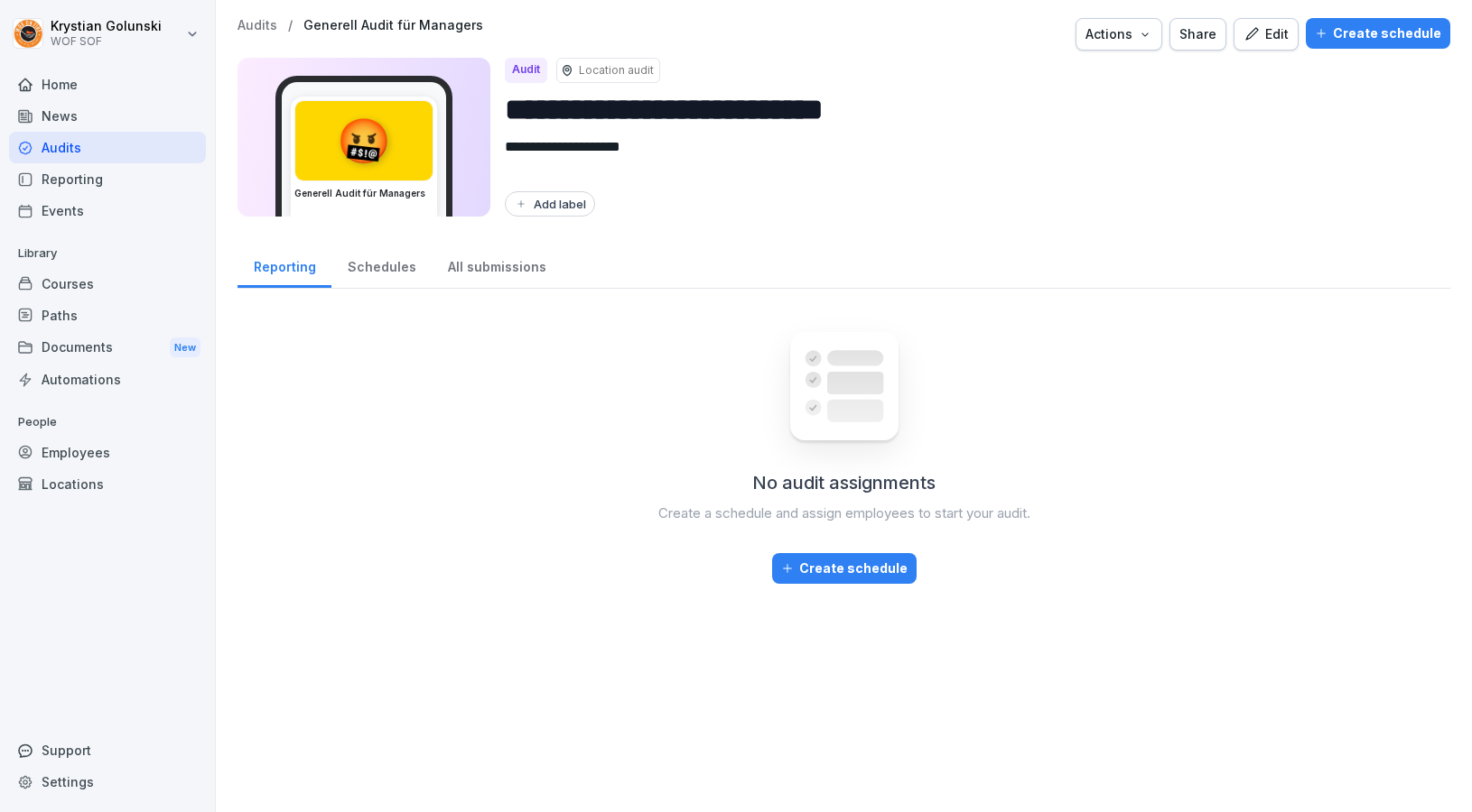
click at [898, 563] on div "Create schedule" at bounding box center [843, 568] width 126 height 20
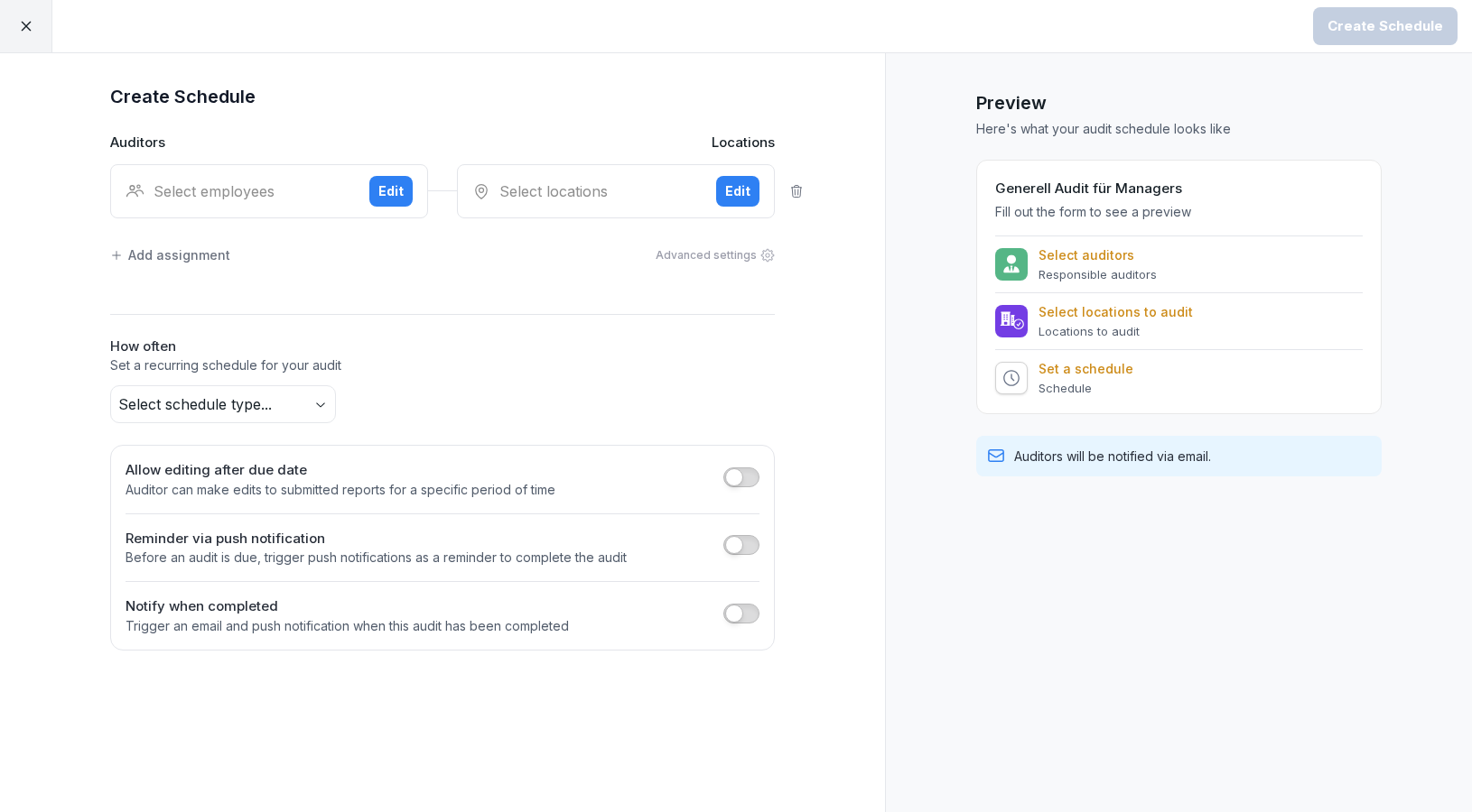
click at [265, 198] on div "Select employees" at bounding box center [240, 191] width 229 height 22
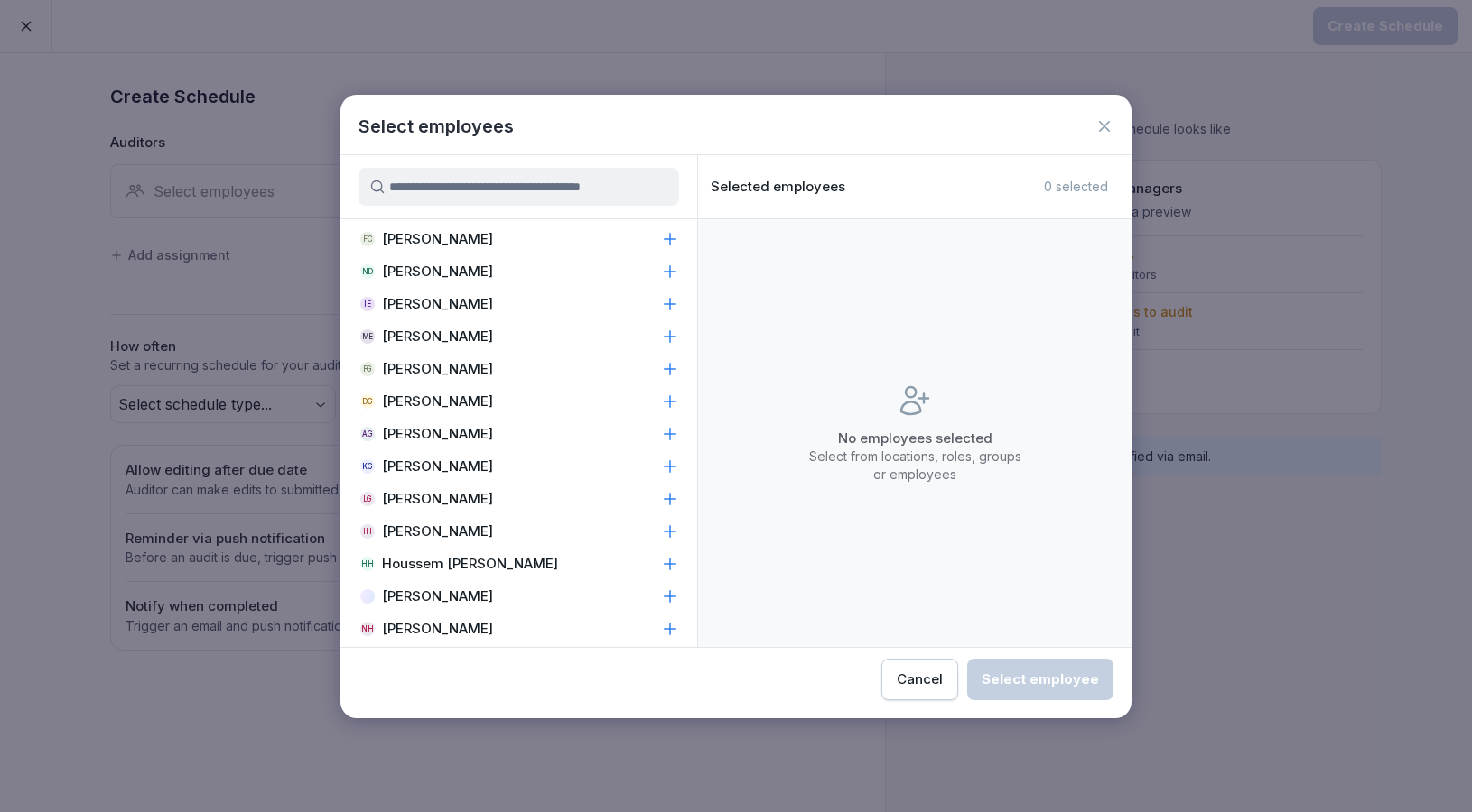
scroll to position [797, 0]
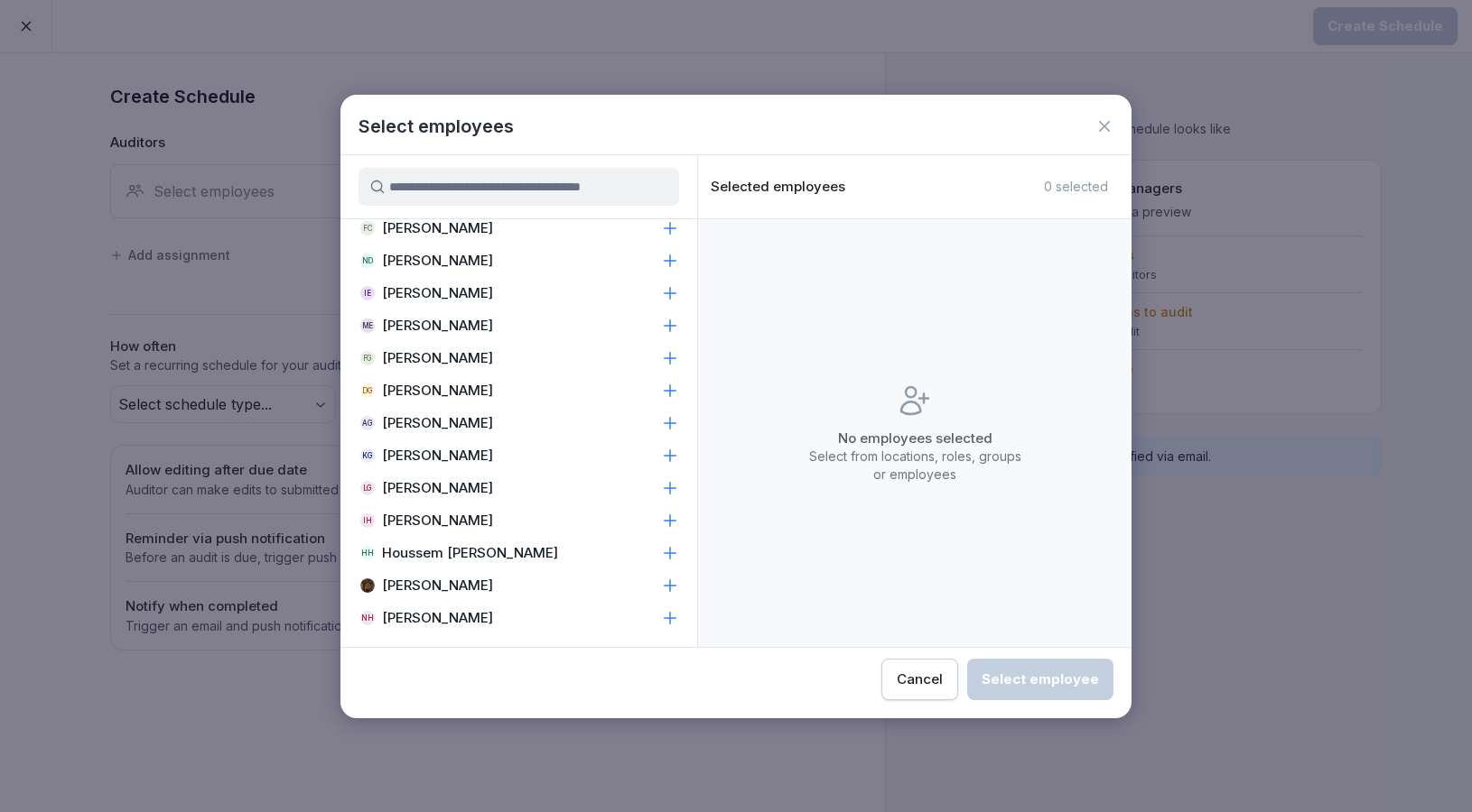
click at [671, 458] on icon at bounding box center [670, 456] width 18 height 18
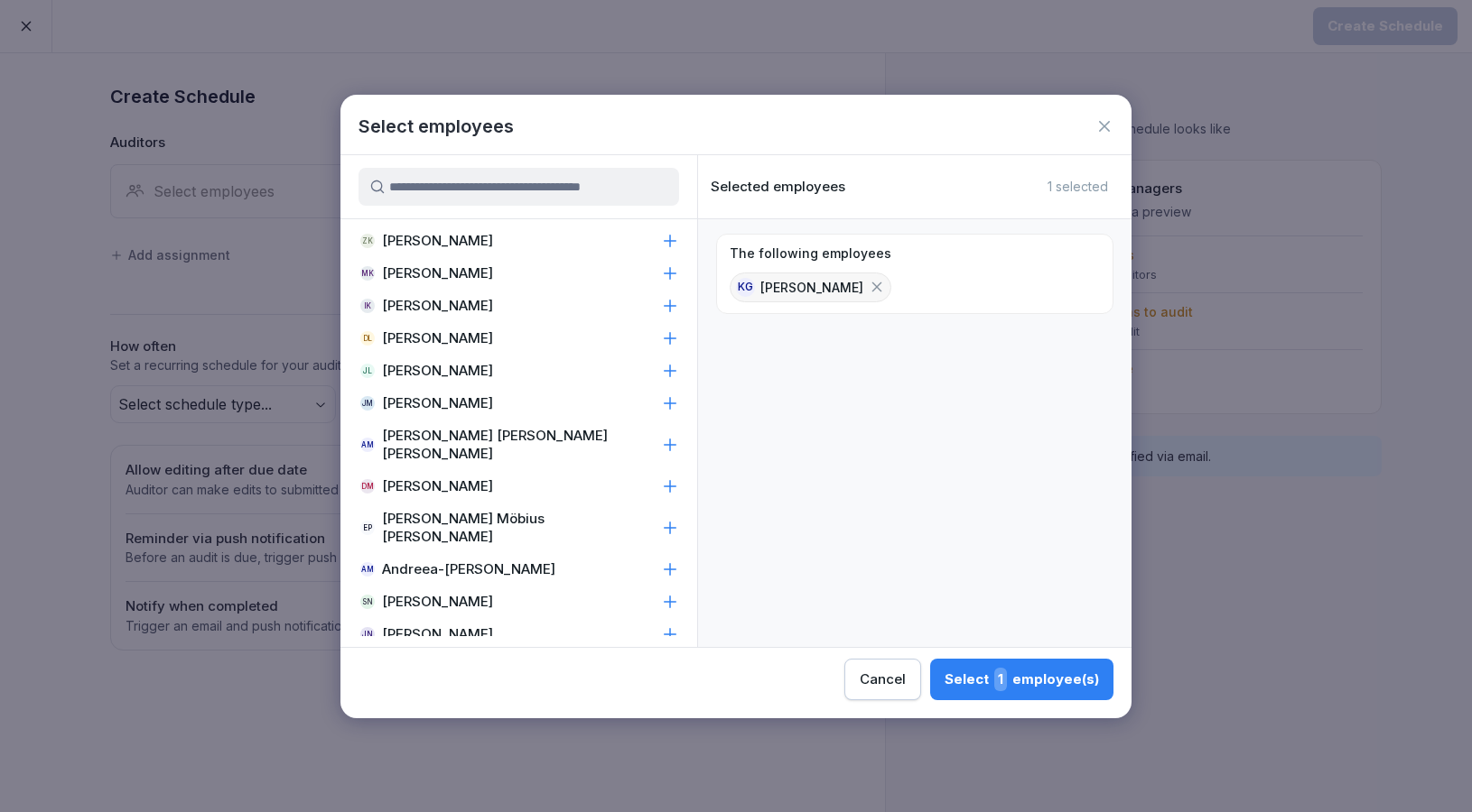
scroll to position [1322, 0]
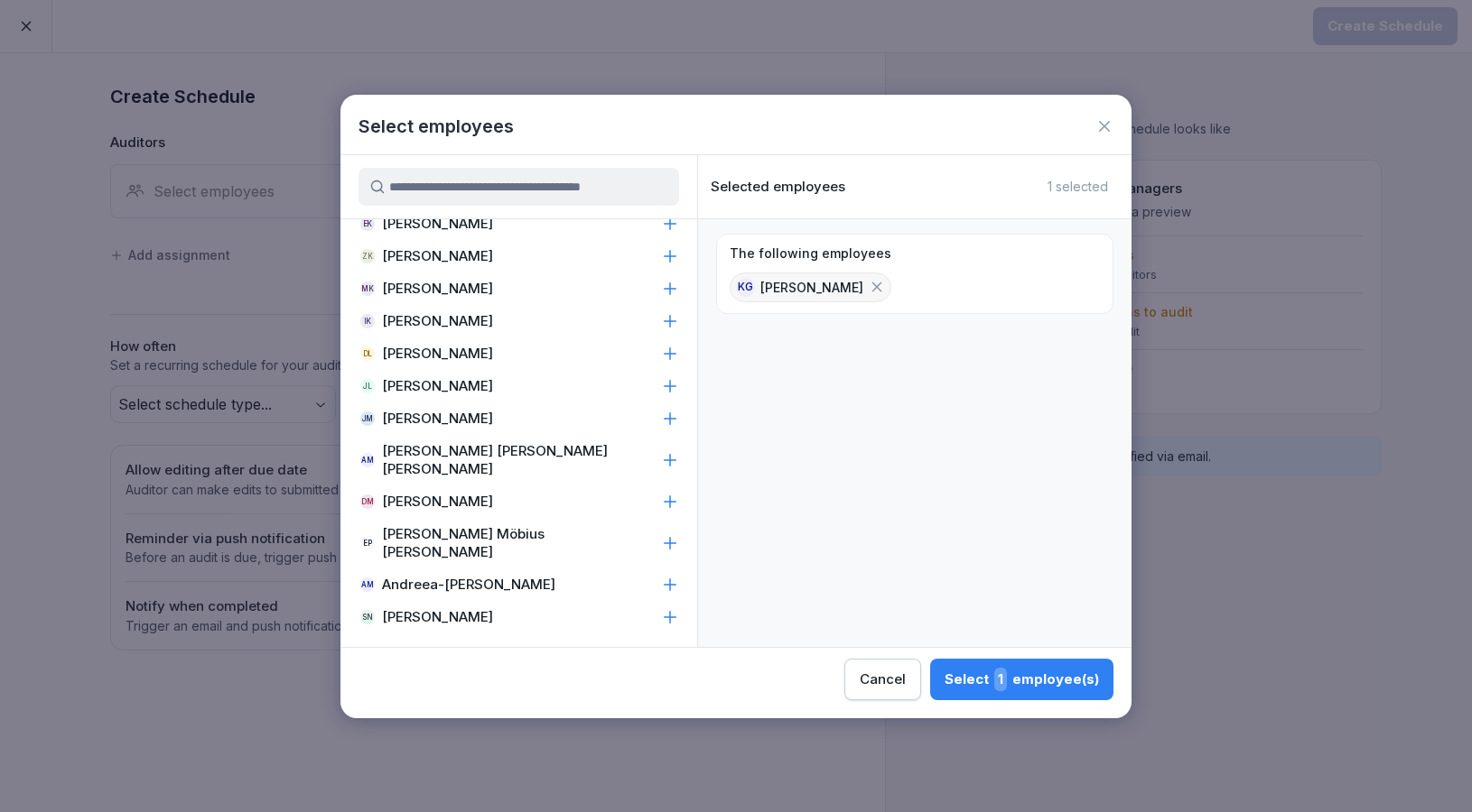
click at [663, 493] on icon at bounding box center [670, 502] width 18 height 18
click at [941, 682] on div "Select 2 employee(s)" at bounding box center [1020, 680] width 157 height 24
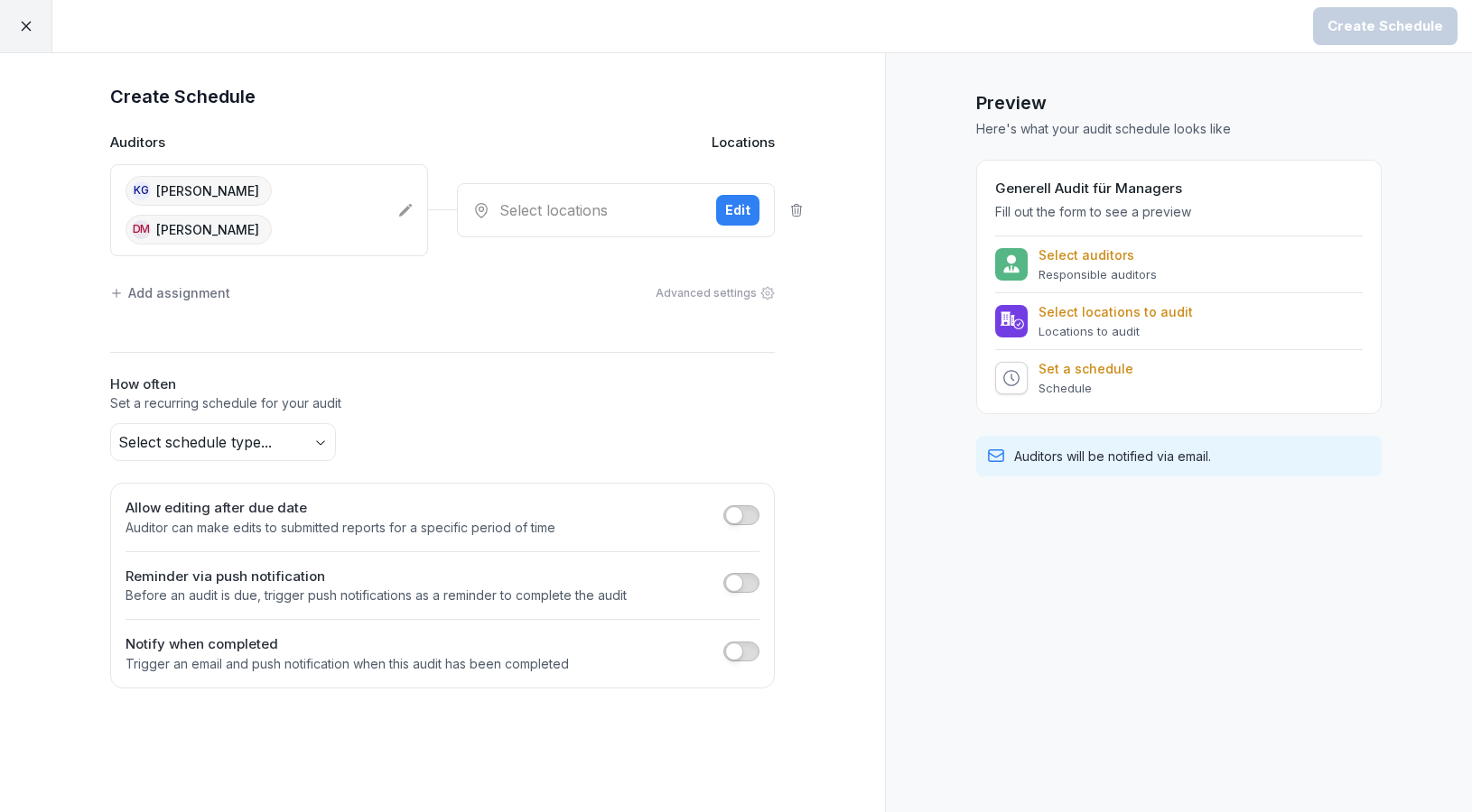
click at [652, 206] on div "Select locations" at bounding box center [586, 210] width 229 height 22
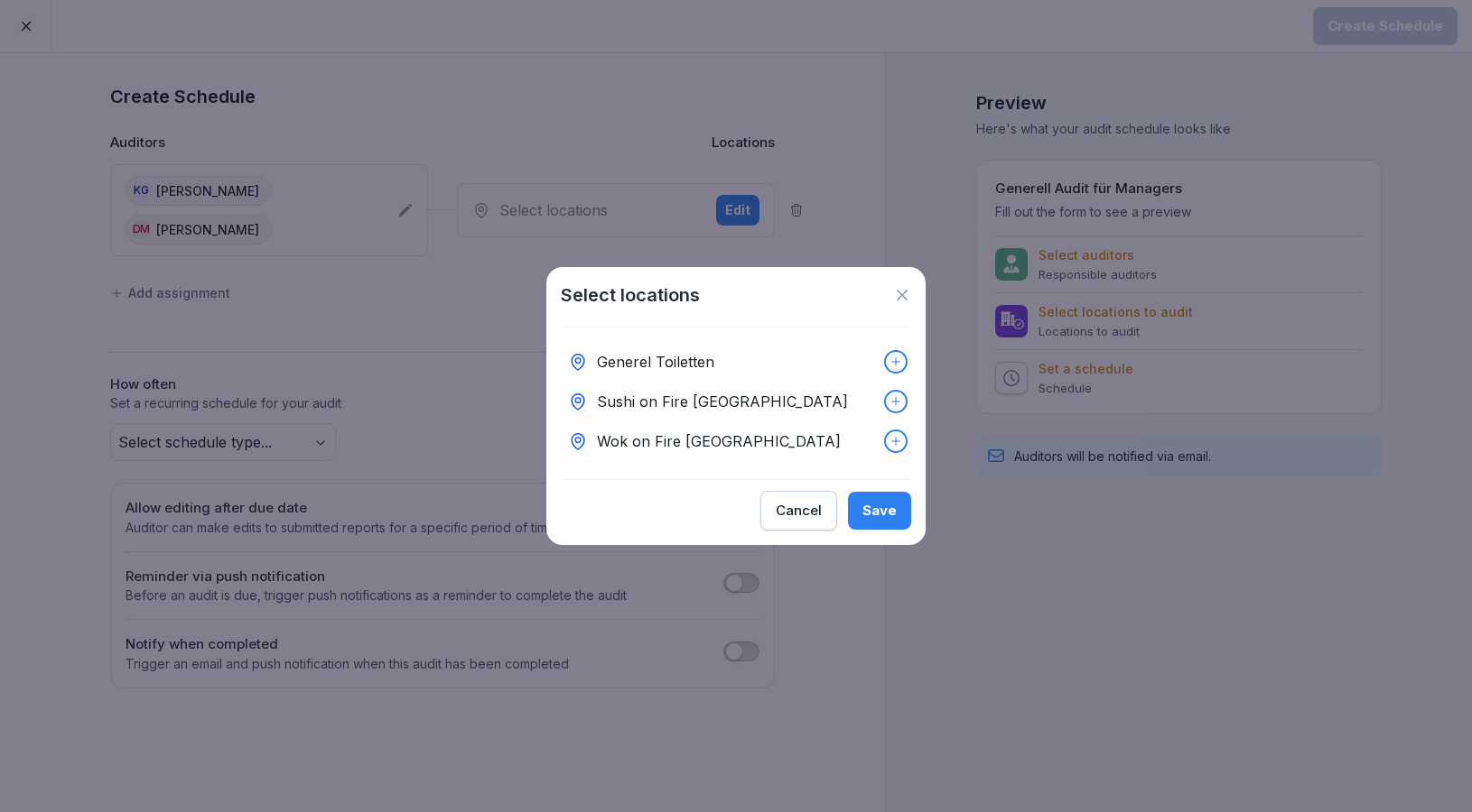
click at [889, 443] on div at bounding box center [896, 441] width 20 height 20
click at [886, 515] on div "Save" at bounding box center [879, 511] width 35 height 20
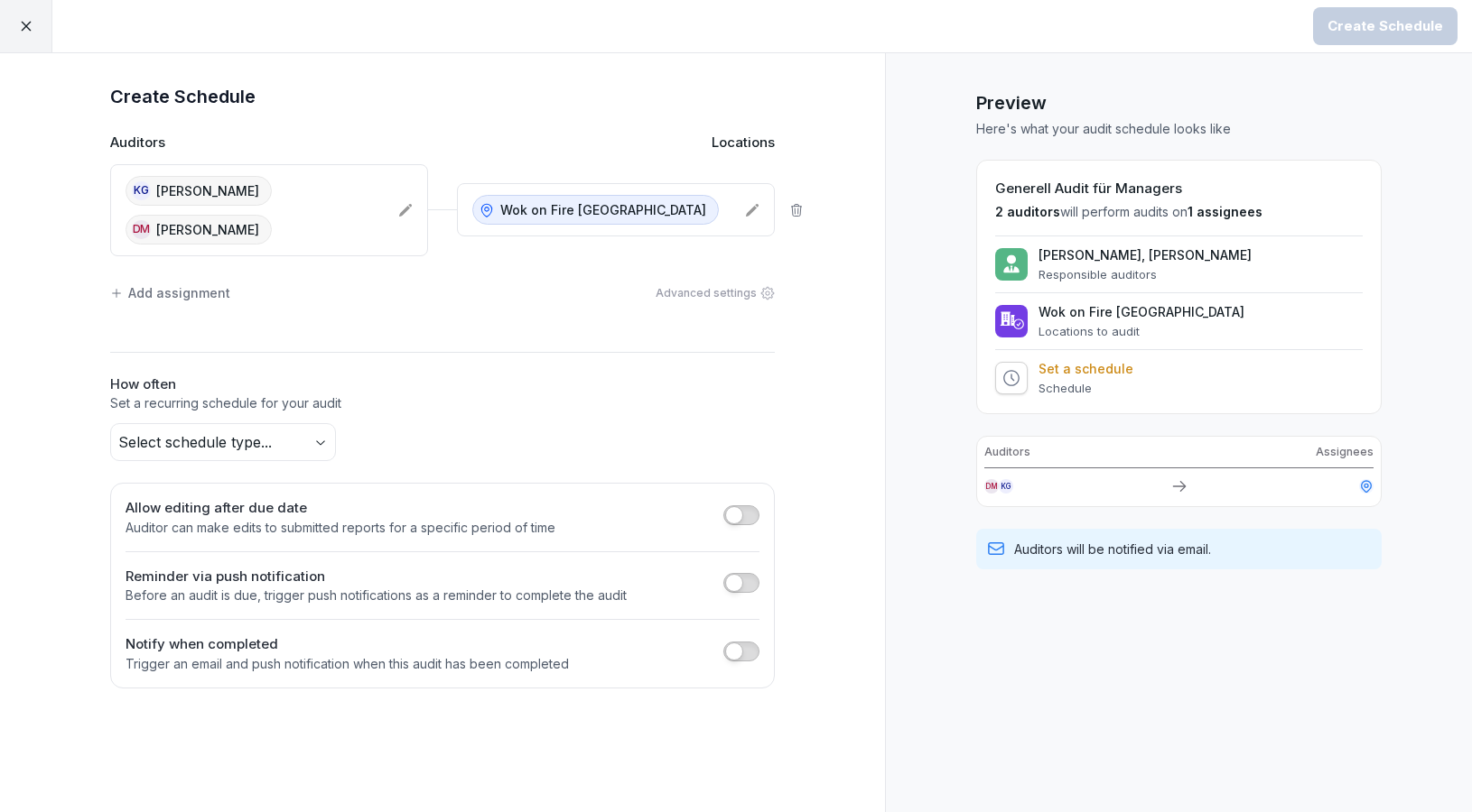
click at [746, 508] on button "button" at bounding box center [741, 516] width 36 height 20
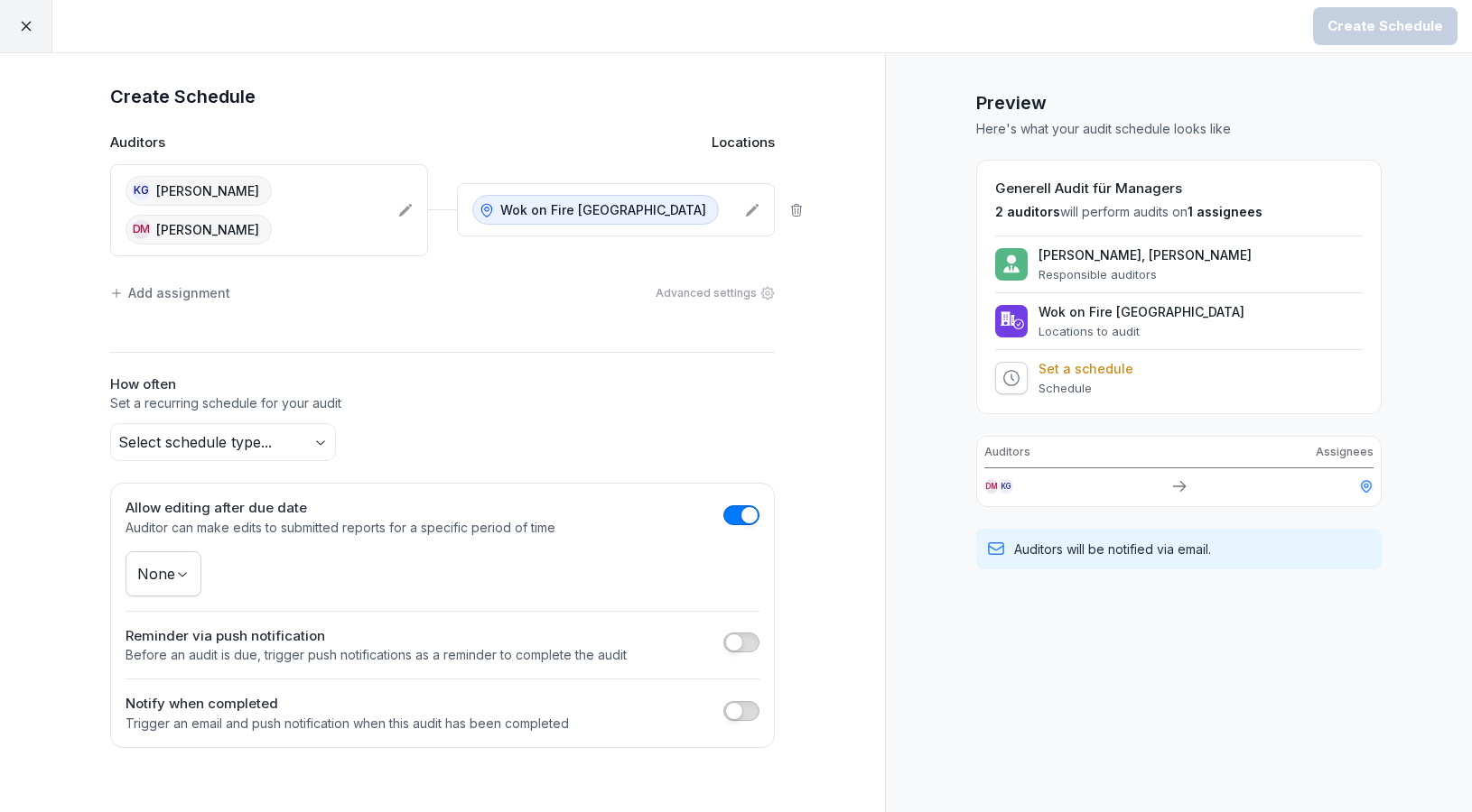
click at [750, 642] on button "button" at bounding box center [741, 642] width 36 height 20
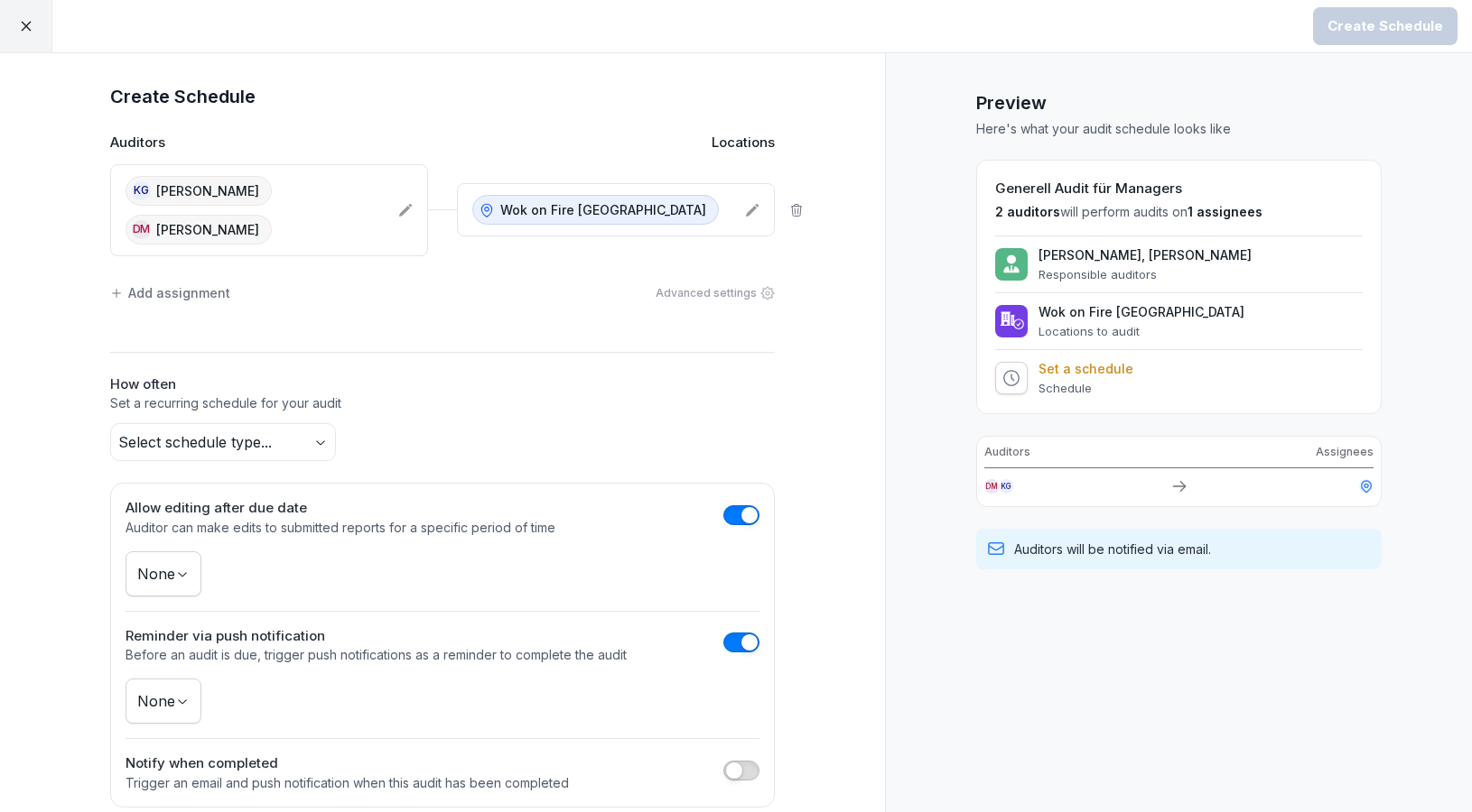
click at [739, 633] on button "button" at bounding box center [741, 642] width 36 height 20
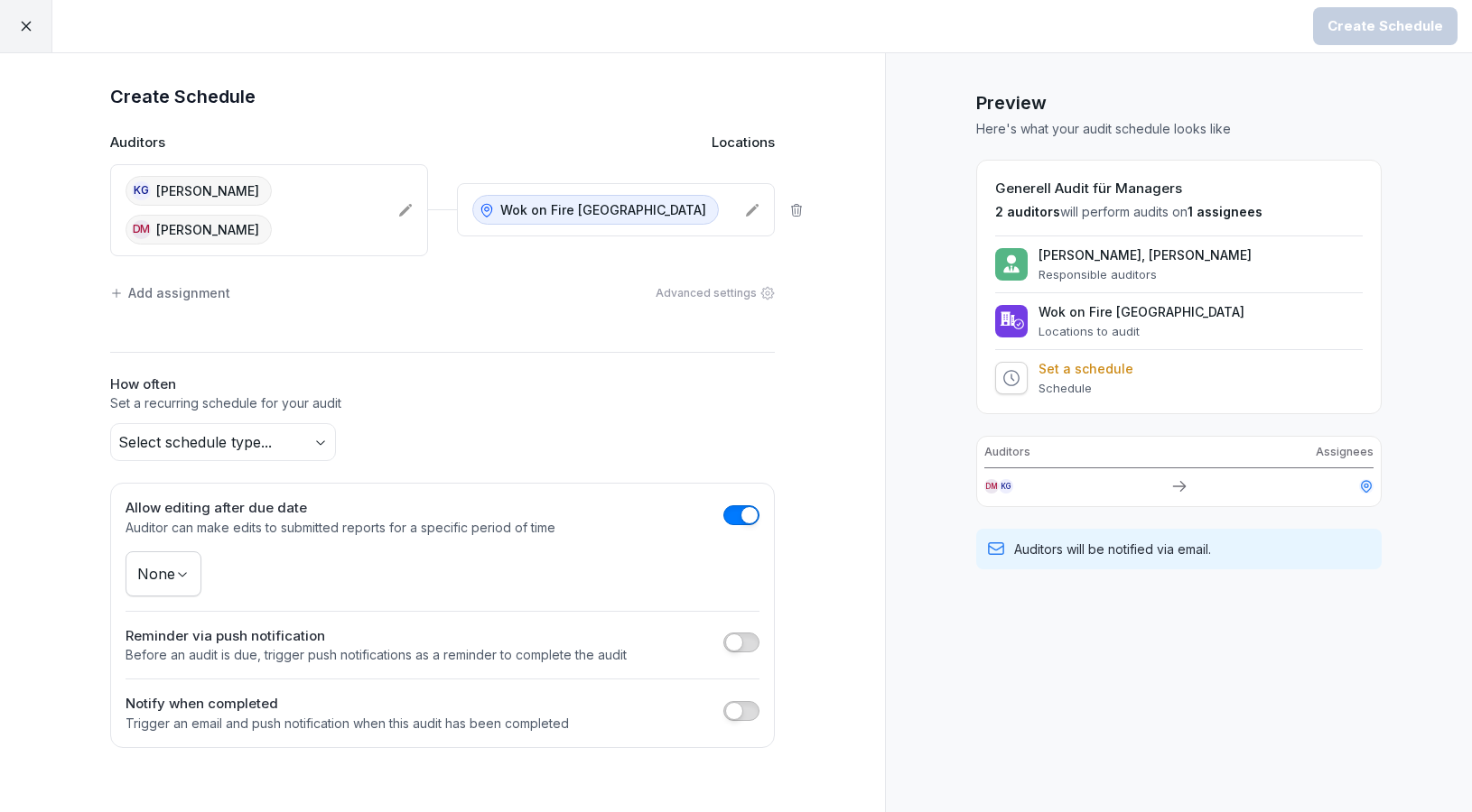
click at [759, 289] on div "Advanced settings" at bounding box center [715, 293] width 119 height 16
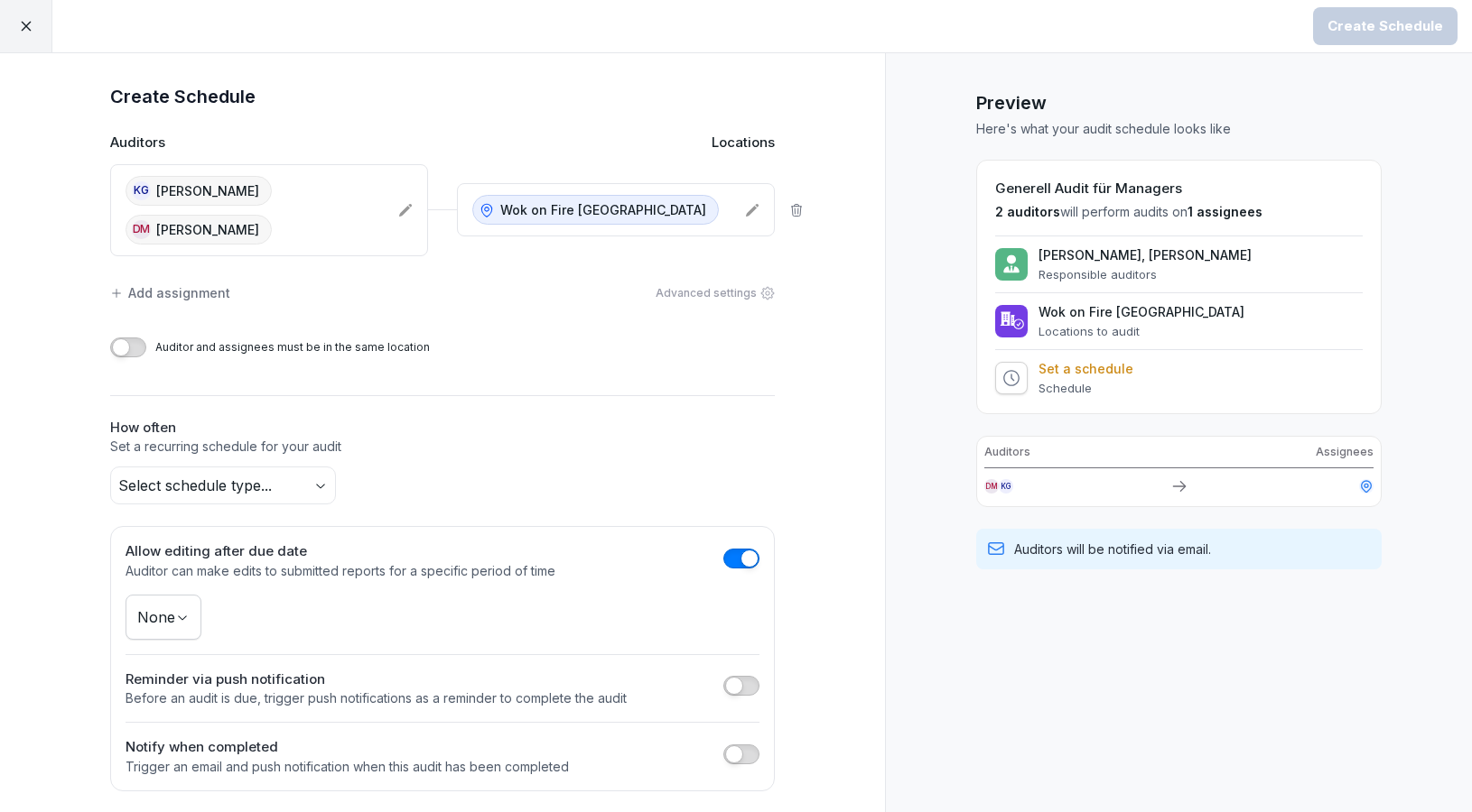
click at [742, 296] on div "Advanced settings" at bounding box center [715, 293] width 119 height 16
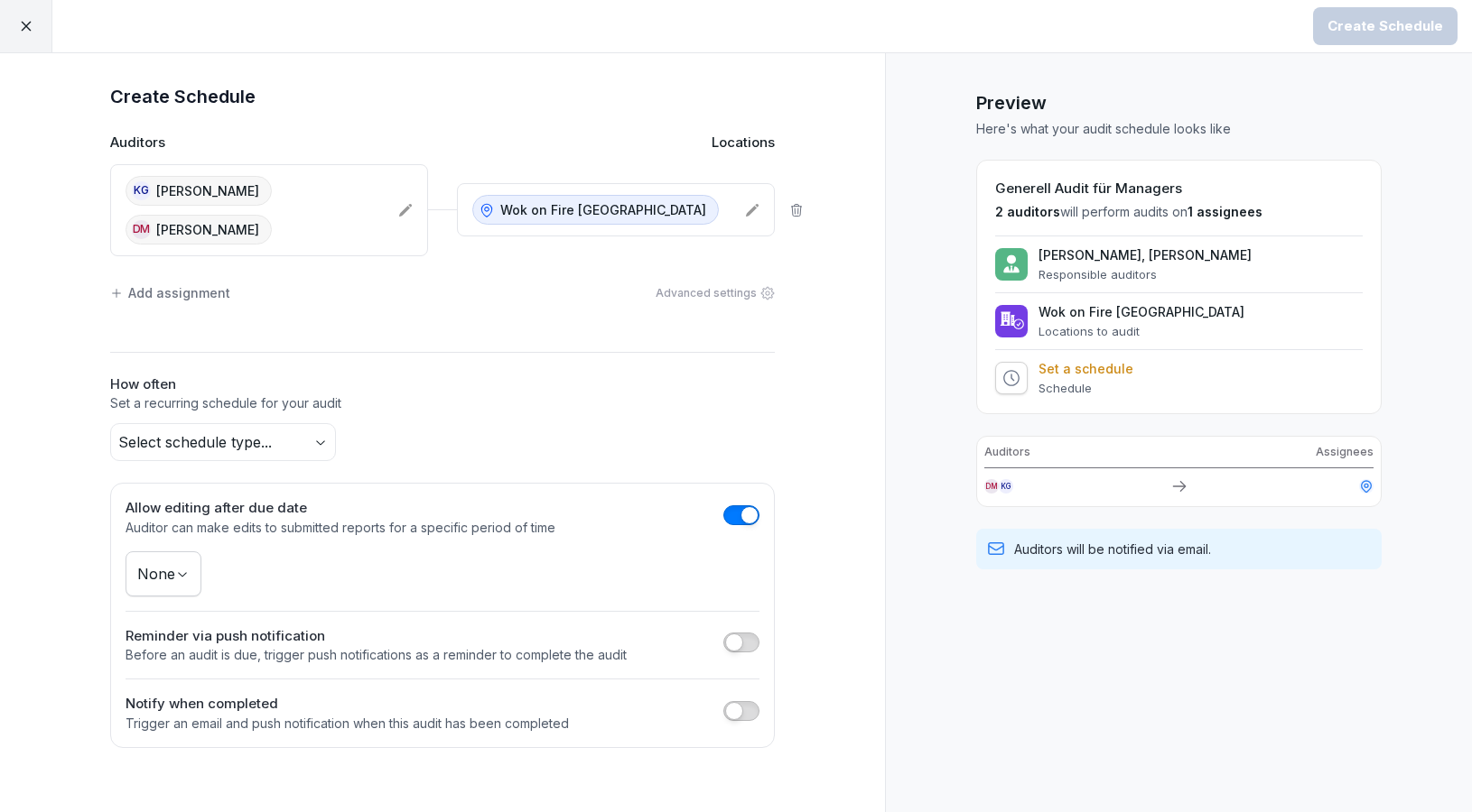
click at [213, 285] on div "Add assignment" at bounding box center [170, 292] width 120 height 19
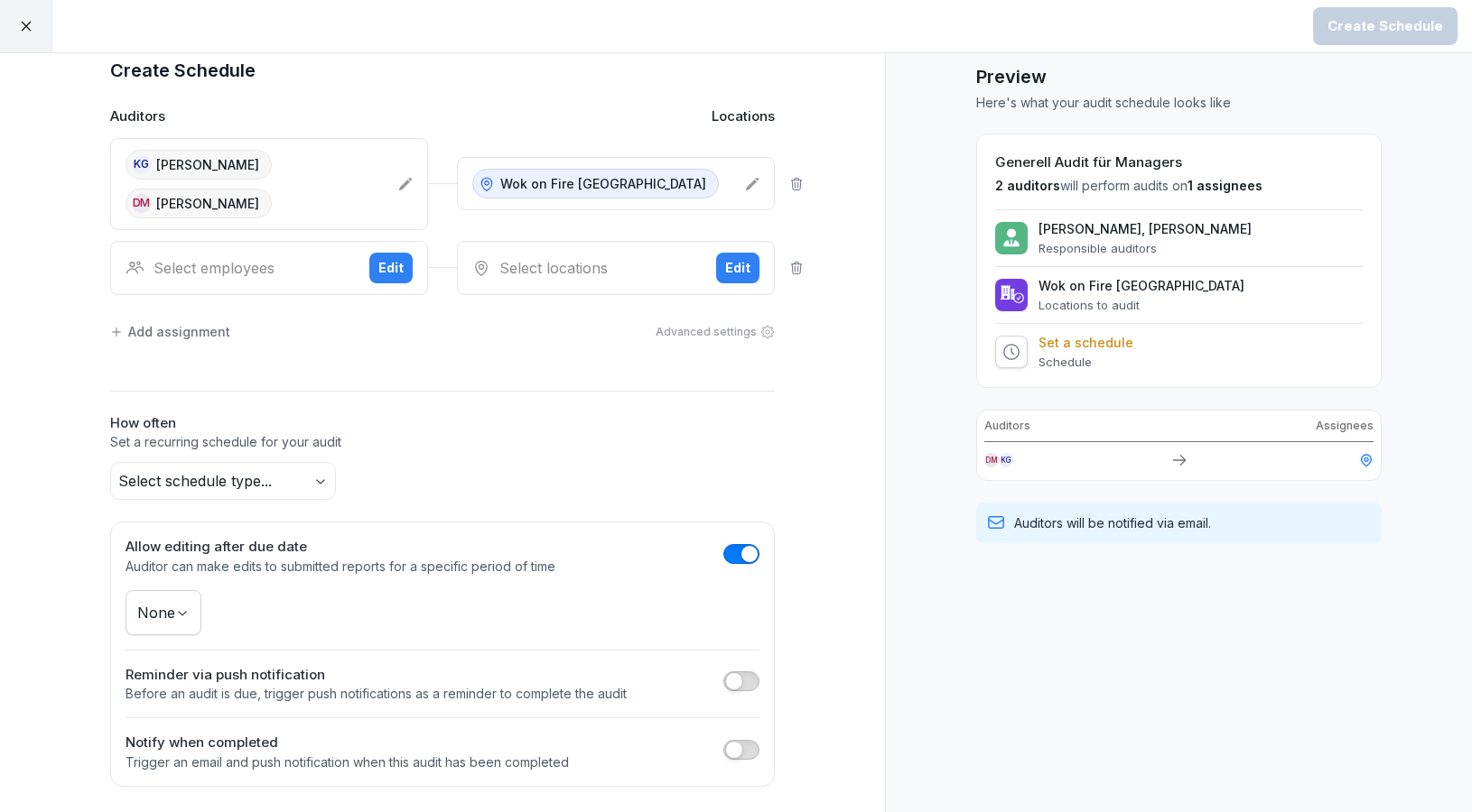
scroll to position [25, 0]
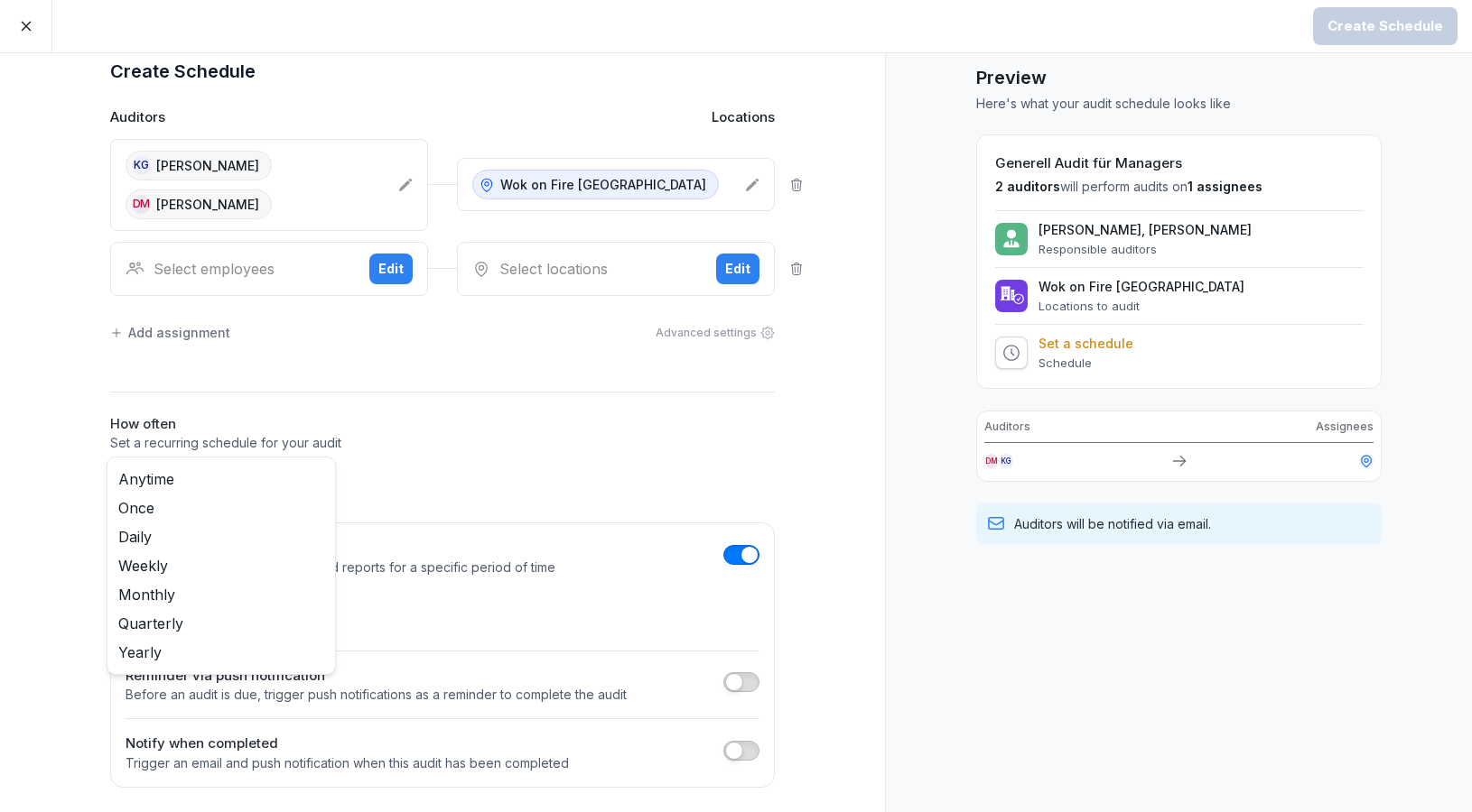
click at [317, 461] on body "Create Schedule Create Schedule Auditors Locations KG Krystian [PERSON_NAME] [P…" at bounding box center [736, 406] width 1472 height 812
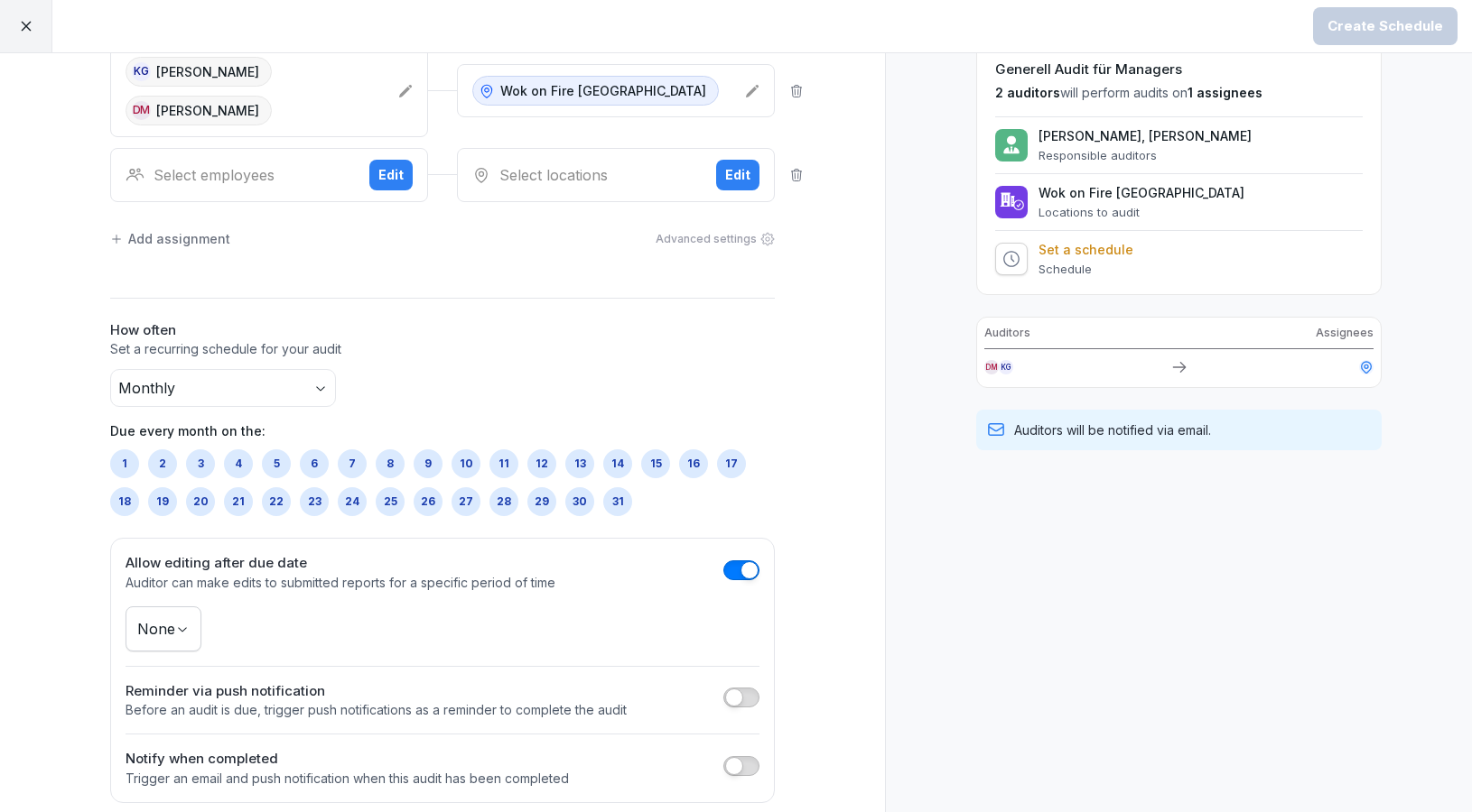
scroll to position [121, 0]
click at [348, 458] on div "7" at bounding box center [351, 461] width 29 height 29
click at [106, 459] on div "Create Schedule Auditors Locations KG Krystian [PERSON_NAME] [PERSON_NAME] Wok …" at bounding box center [442, 381] width 722 height 840
click at [128, 460] on div "1" at bounding box center [124, 461] width 29 height 29
click at [173, 465] on div "2" at bounding box center [162, 461] width 29 height 29
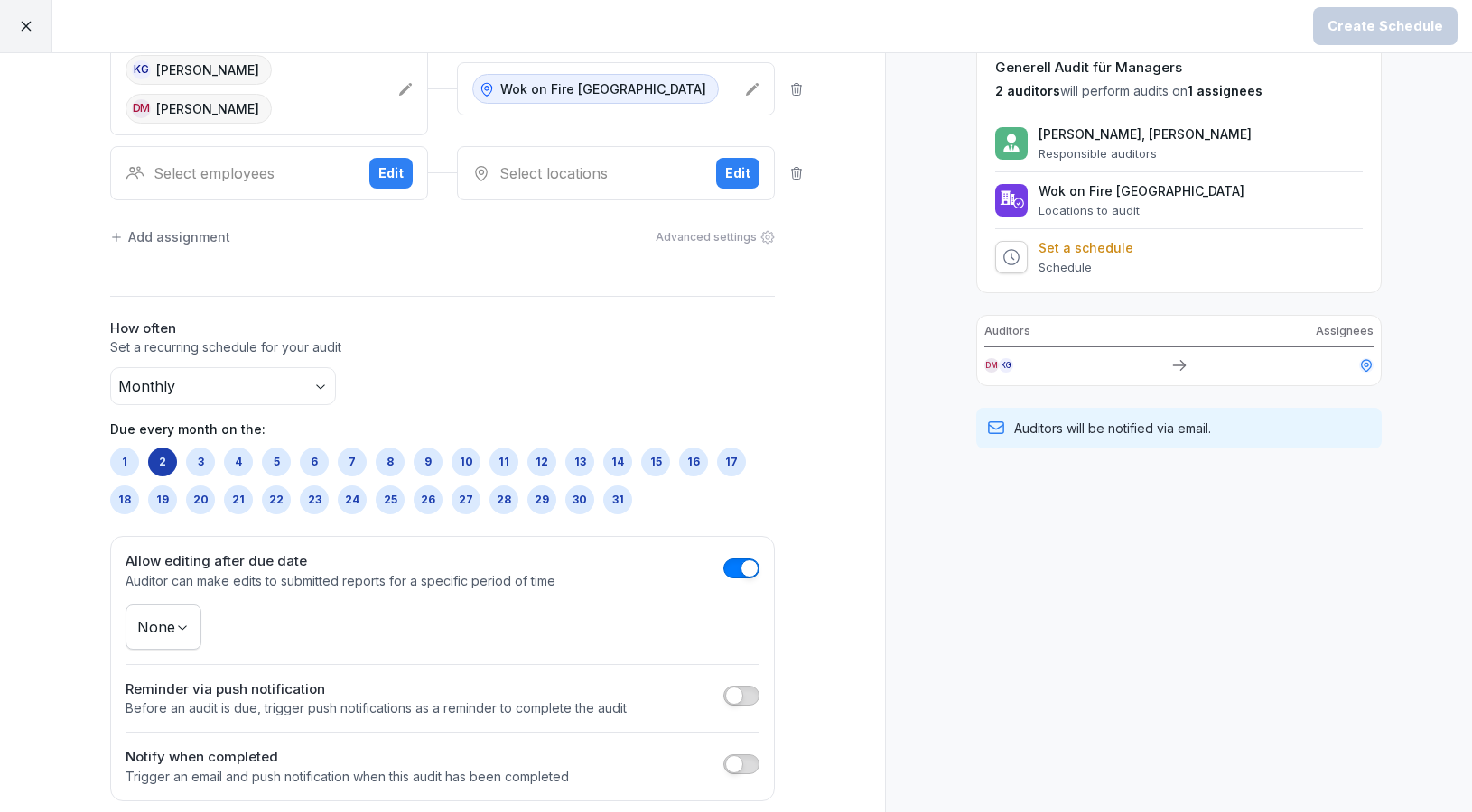
click at [207, 464] on div "3" at bounding box center [200, 461] width 29 height 29
click at [240, 464] on div "4" at bounding box center [238, 461] width 29 height 29
click at [350, 466] on div "7" at bounding box center [351, 461] width 29 height 29
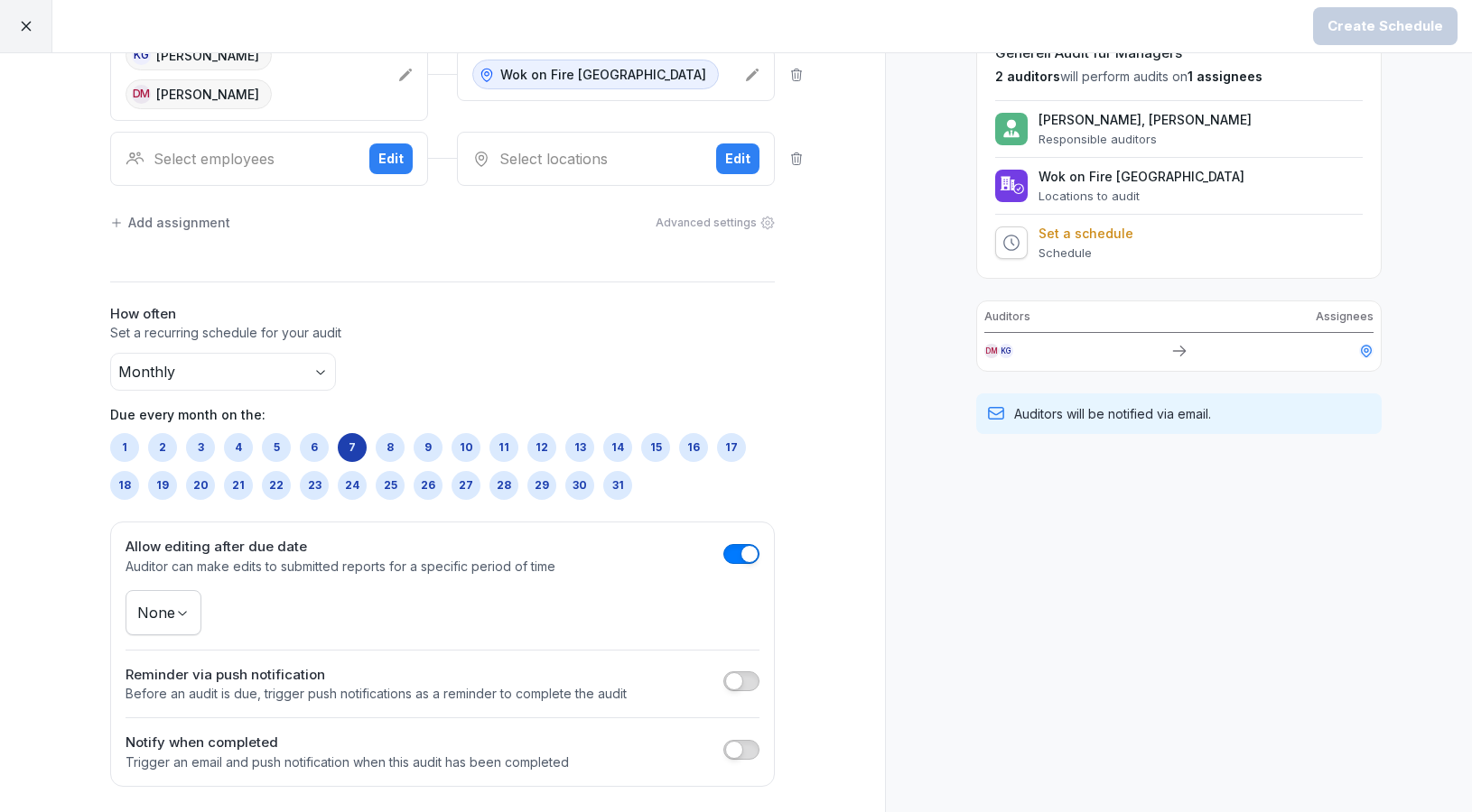
scroll to position [135, 0]
click at [184, 616] on body "Create Schedule Create Schedule Auditors Locations KG Krystian [PERSON_NAME] [P…" at bounding box center [736, 406] width 1472 height 812
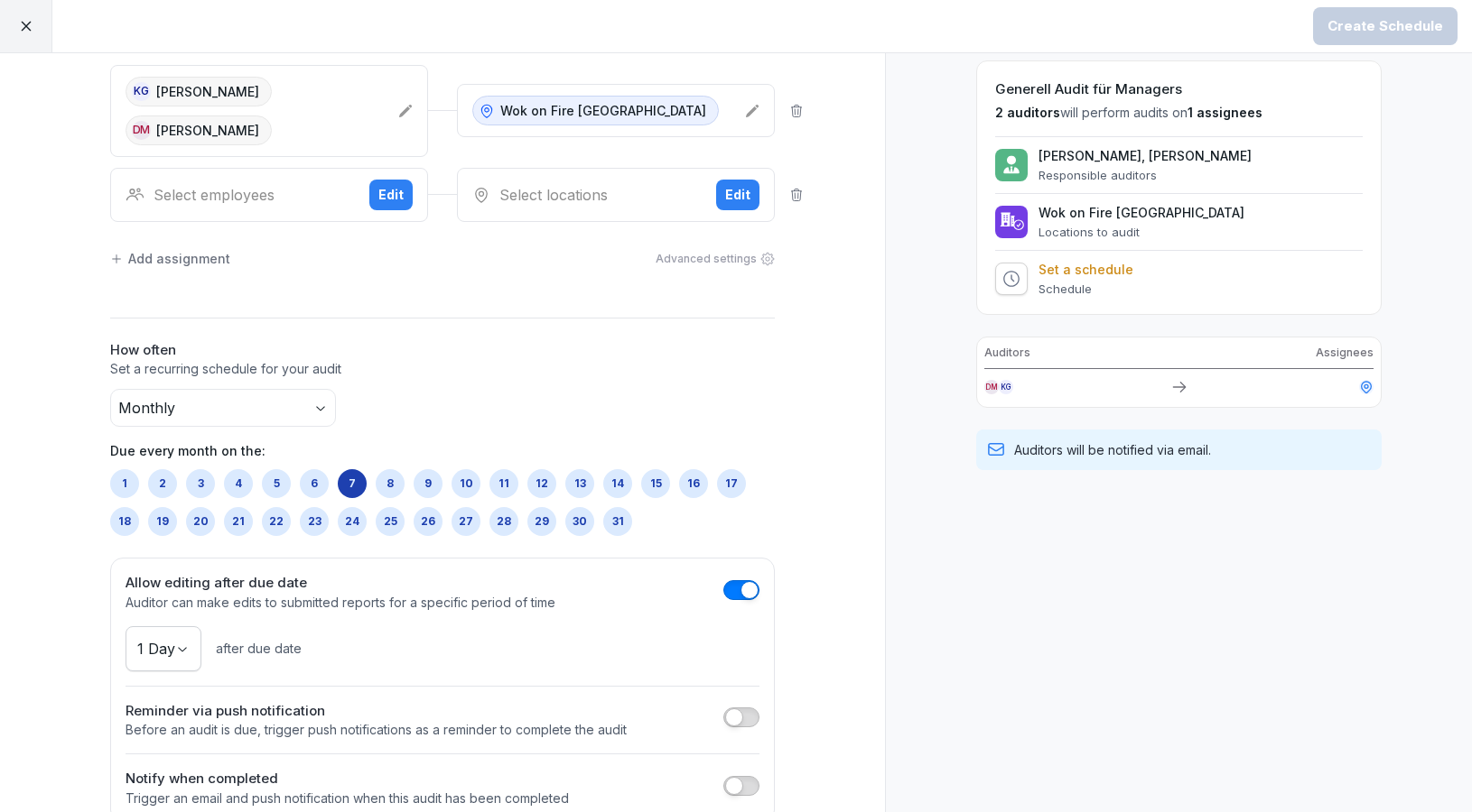
scroll to position [4, 0]
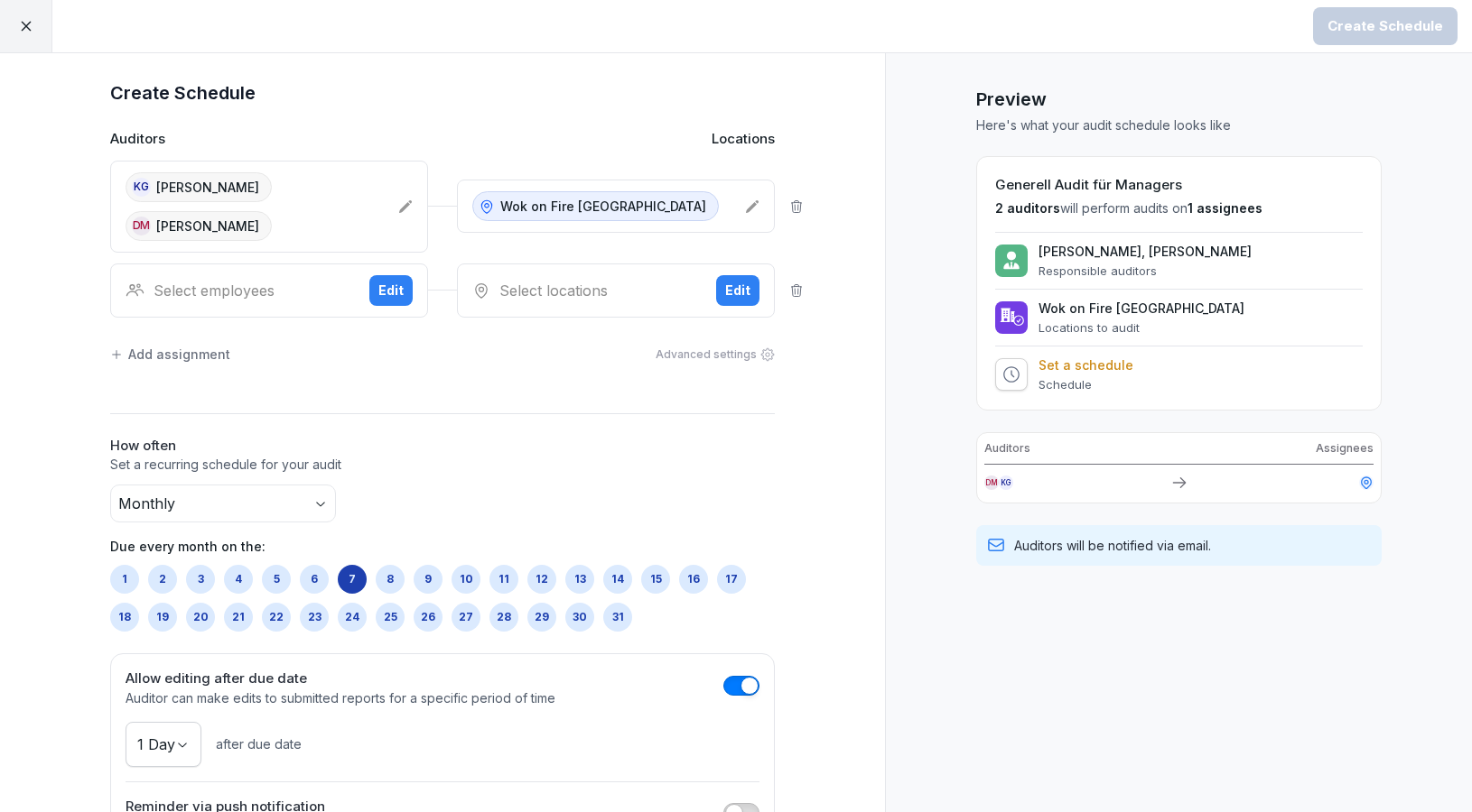
click at [801, 293] on icon at bounding box center [797, 290] width 15 height 15
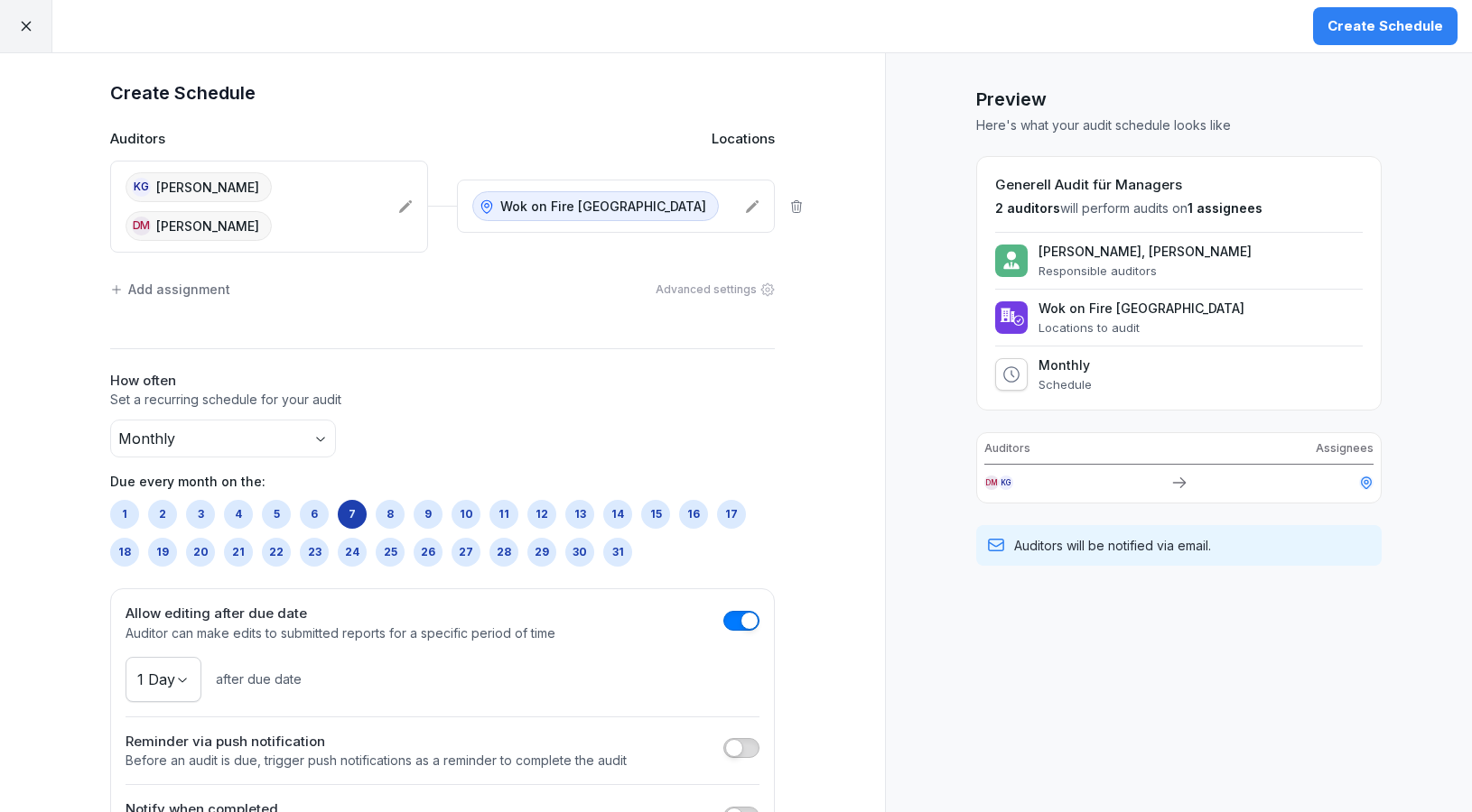
click at [407, 200] on icon at bounding box center [405, 206] width 15 height 15
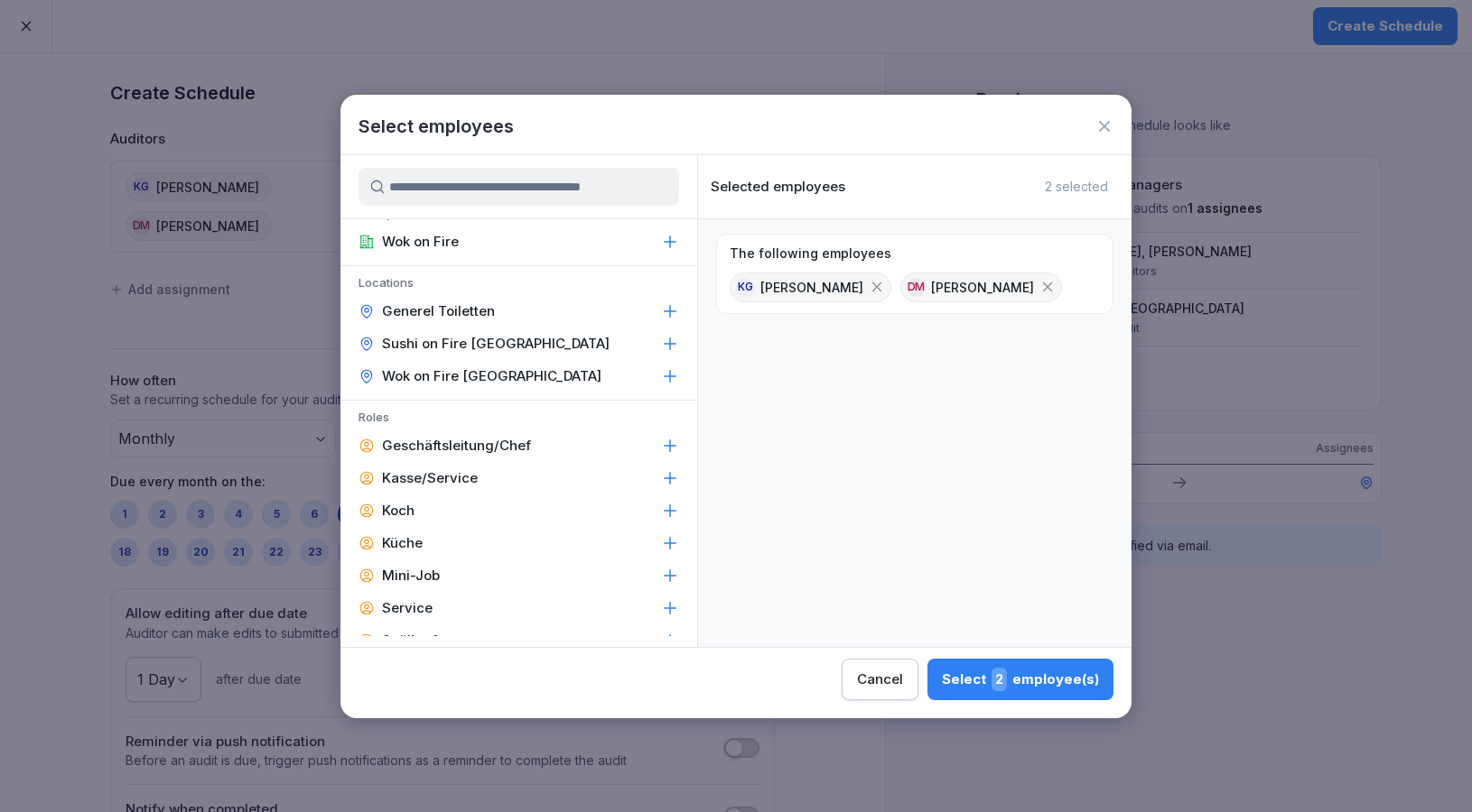
scroll to position [25, 0]
click at [577, 430] on div "Geschäftsleitung/Chef" at bounding box center [519, 443] width 357 height 33
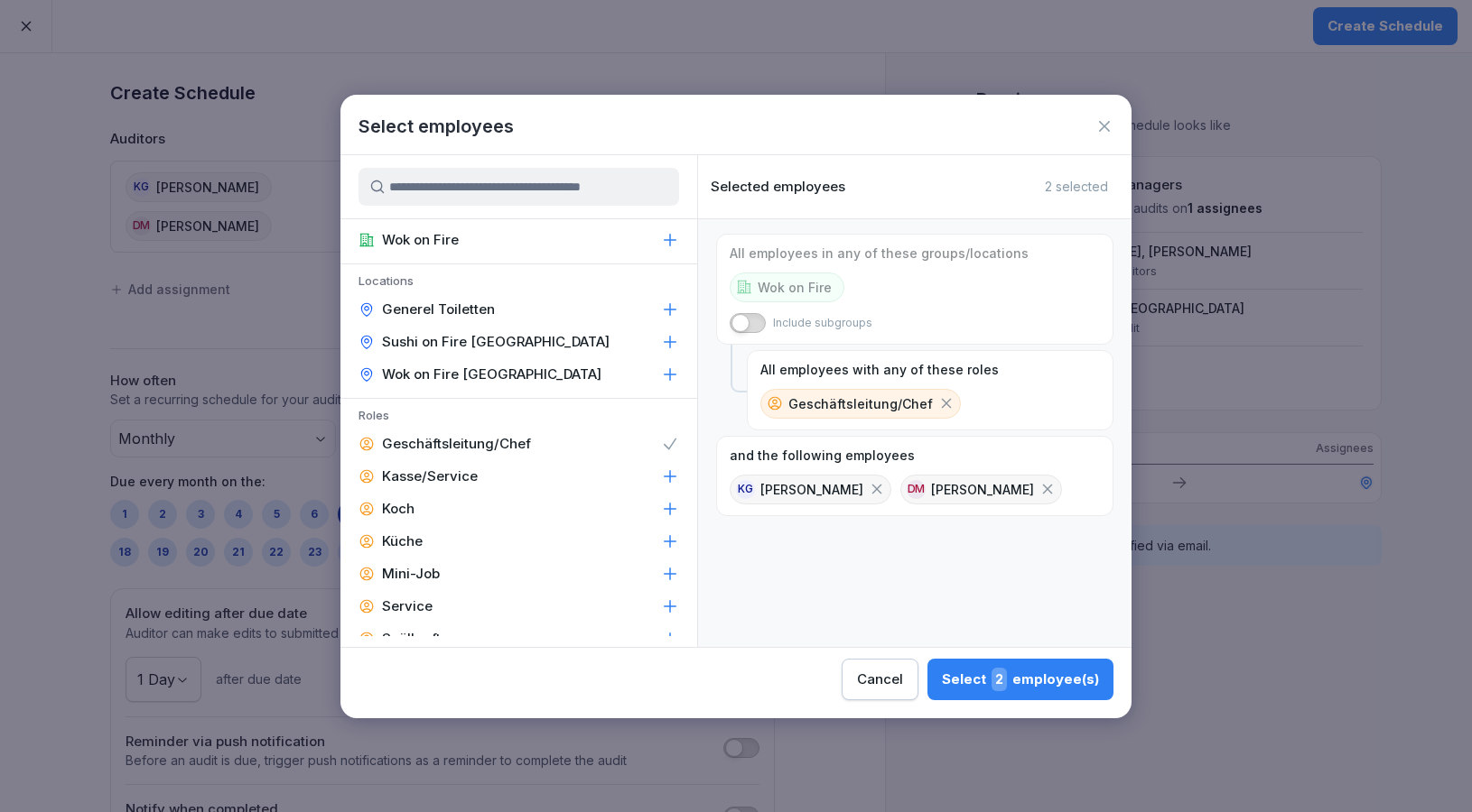
click at [938, 400] on icon at bounding box center [946, 404] width 16 height 16
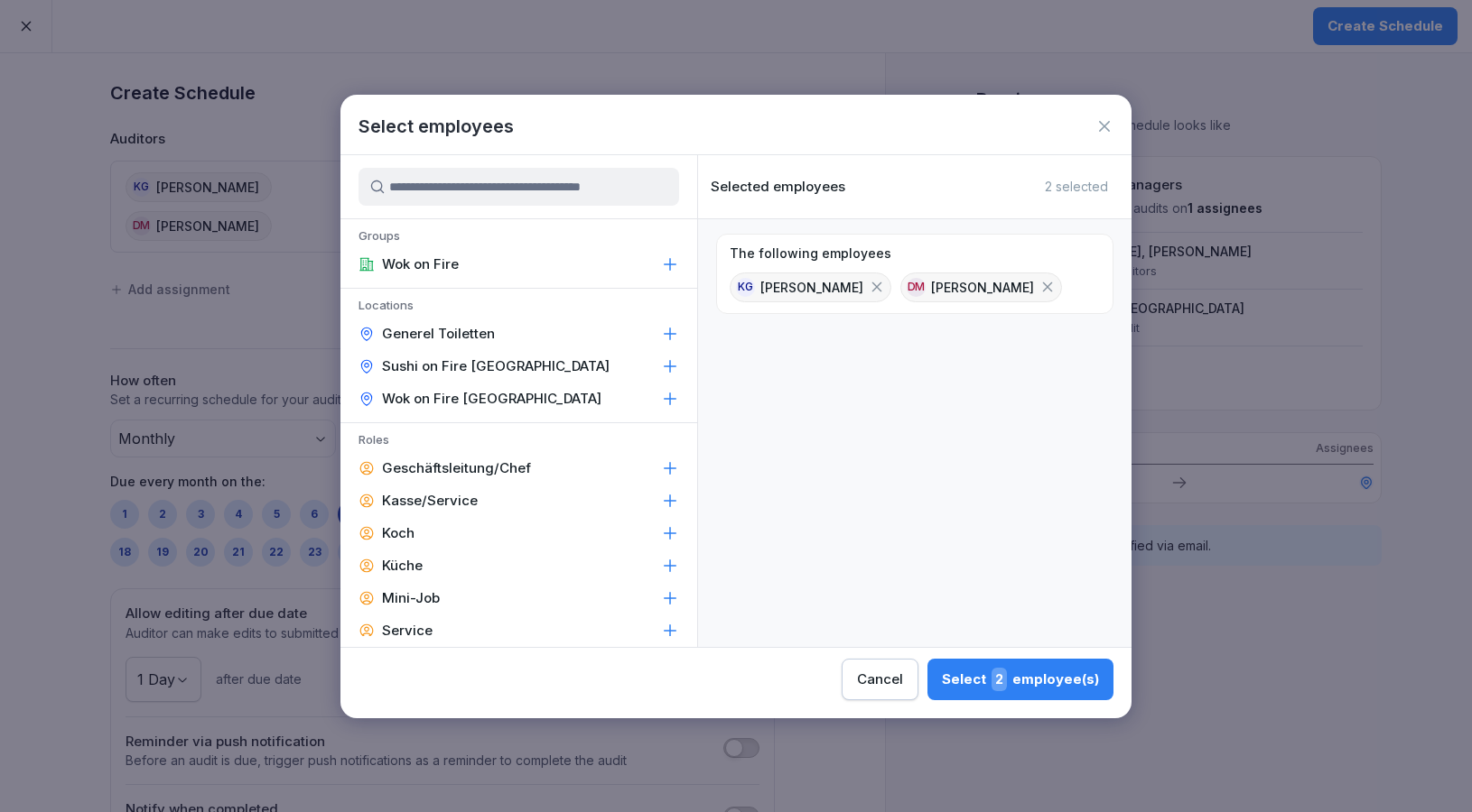
scroll to position [0, 0]
click at [927, 692] on button "Select 2 employee(s)" at bounding box center [1021, 679] width 186 height 42
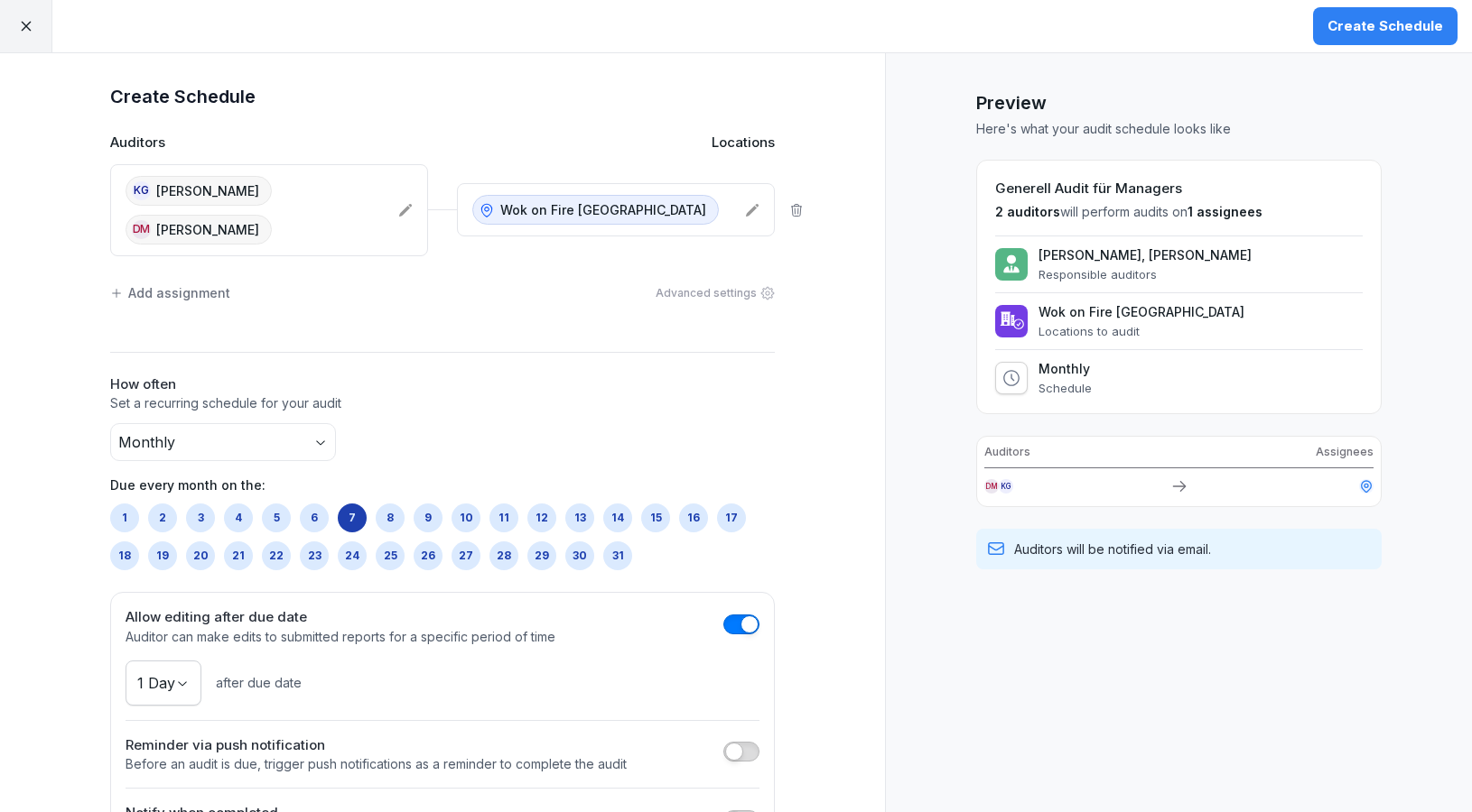
click at [1363, 31] on div "Create Schedule" at bounding box center [1385, 26] width 116 height 20
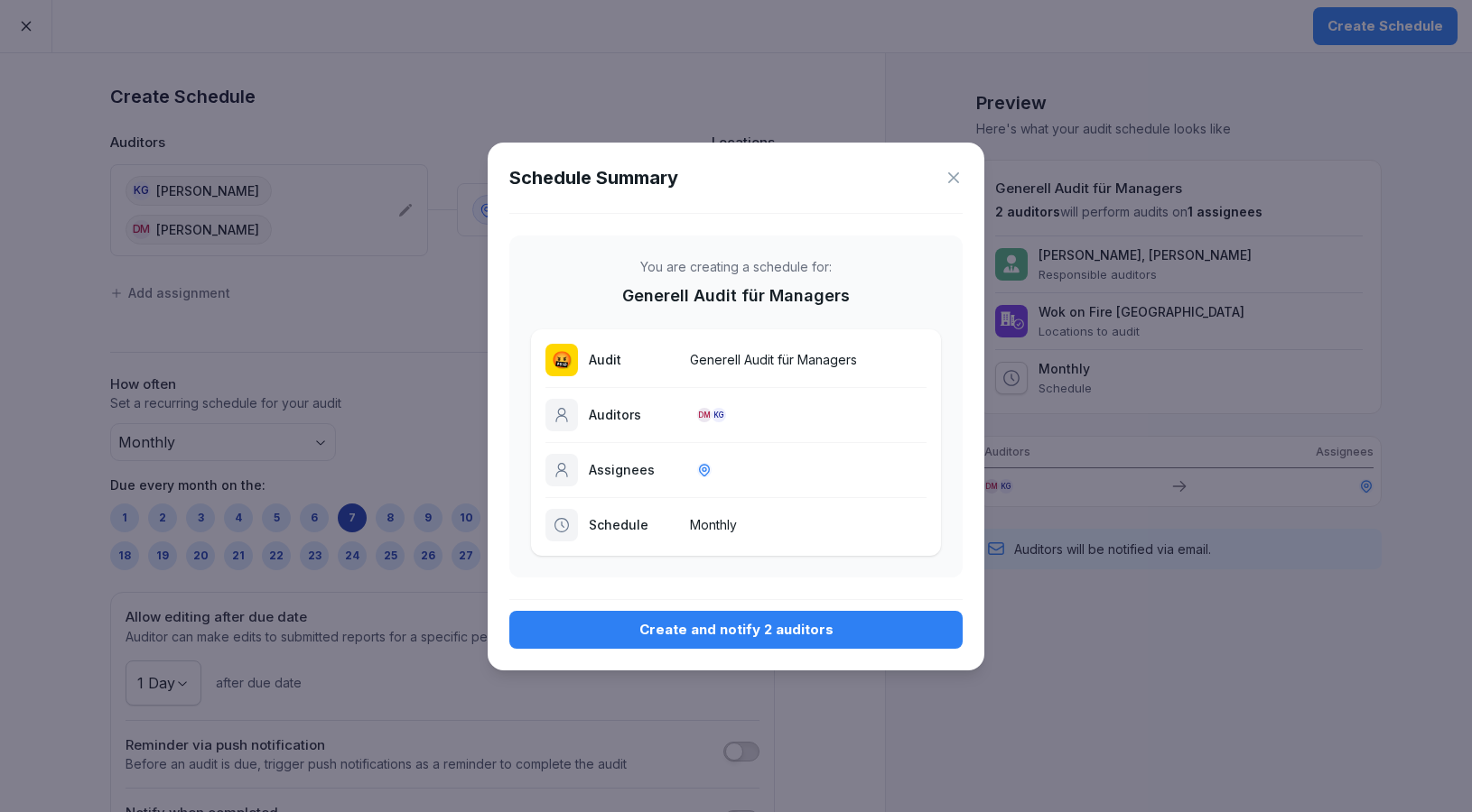
click at [726, 628] on div "Create and notify 2 auditors" at bounding box center [736, 630] width 425 height 20
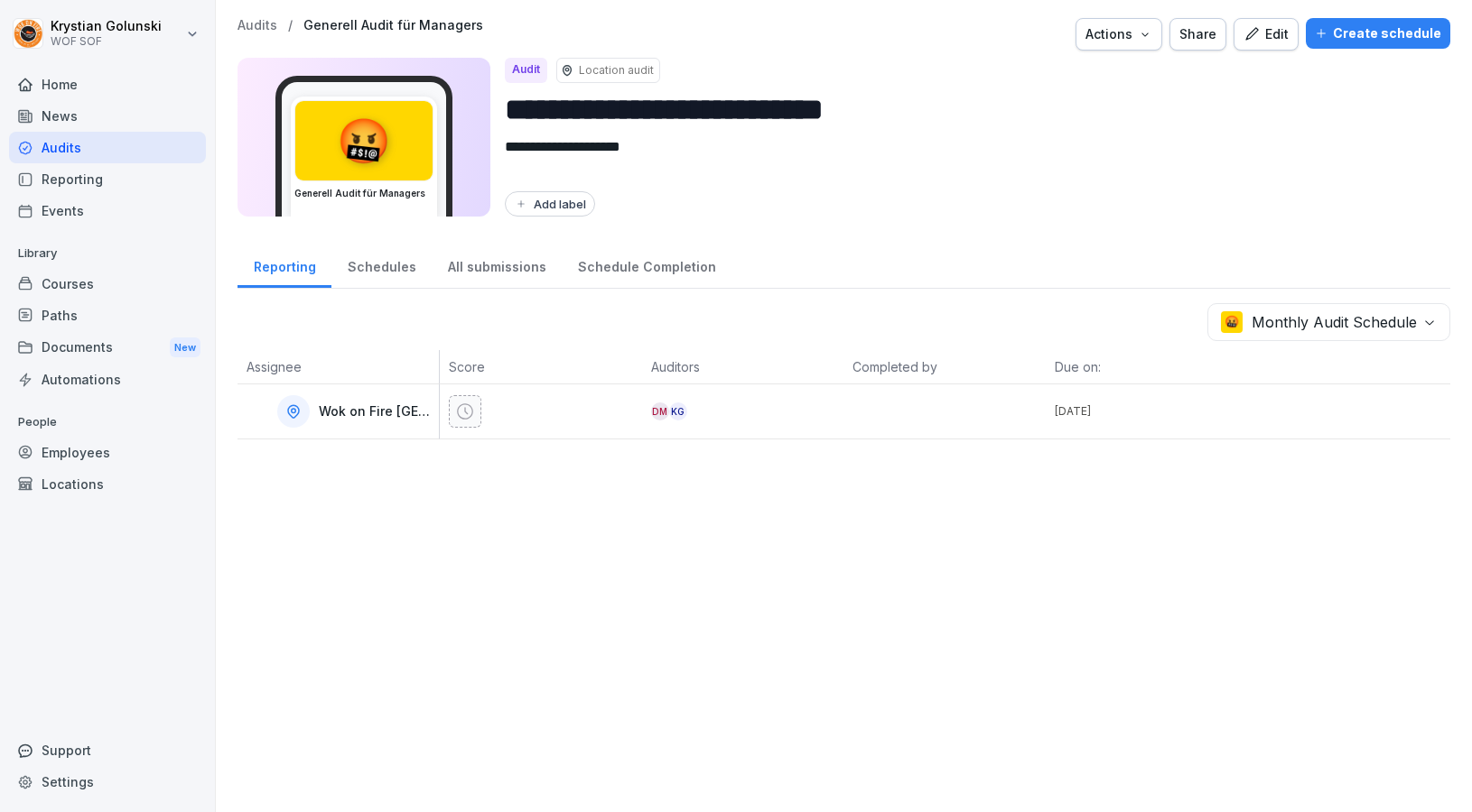
click at [517, 276] on div "All submissions" at bounding box center [496, 265] width 130 height 46
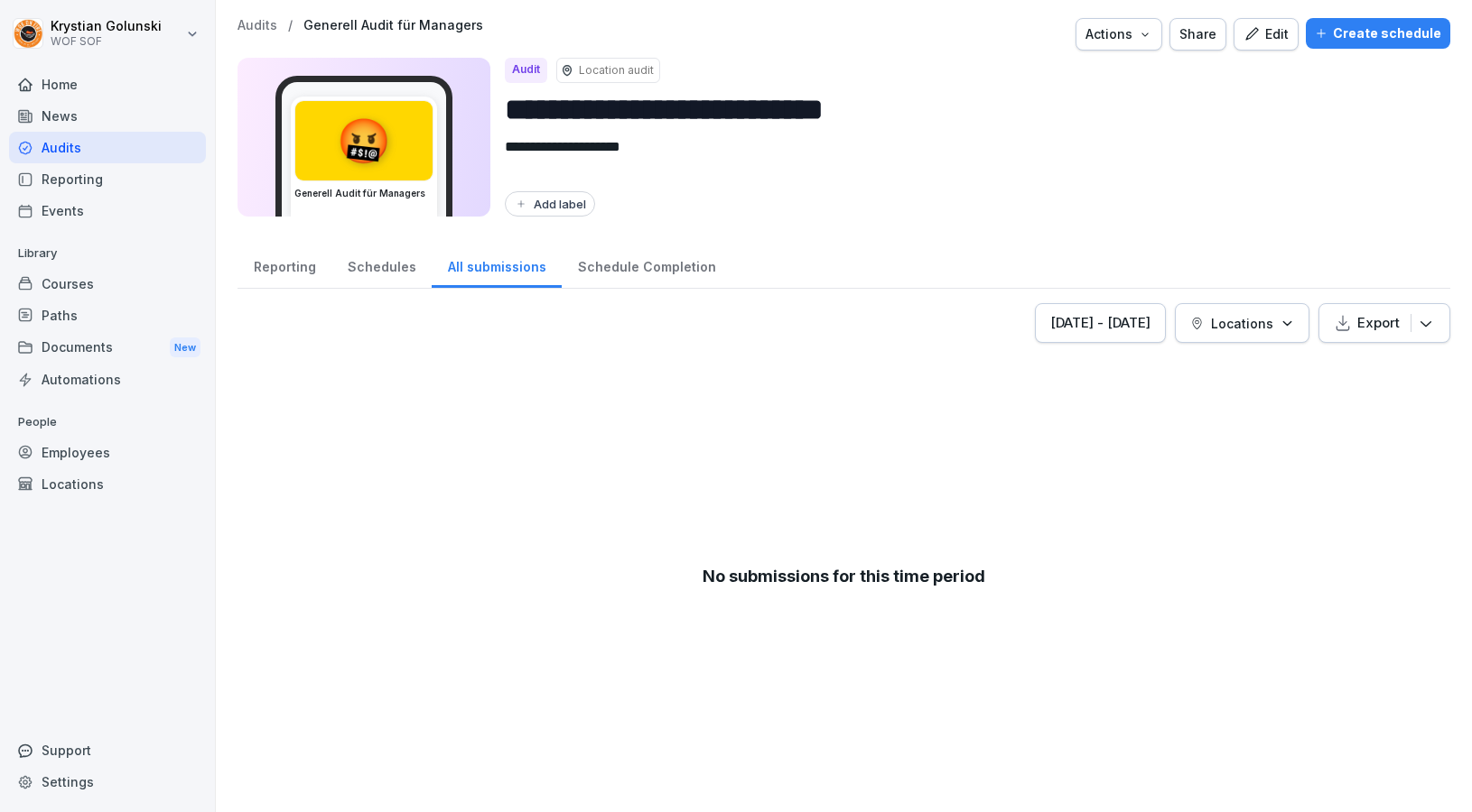
click at [604, 267] on div "Schedule Completion" at bounding box center [646, 265] width 170 height 46
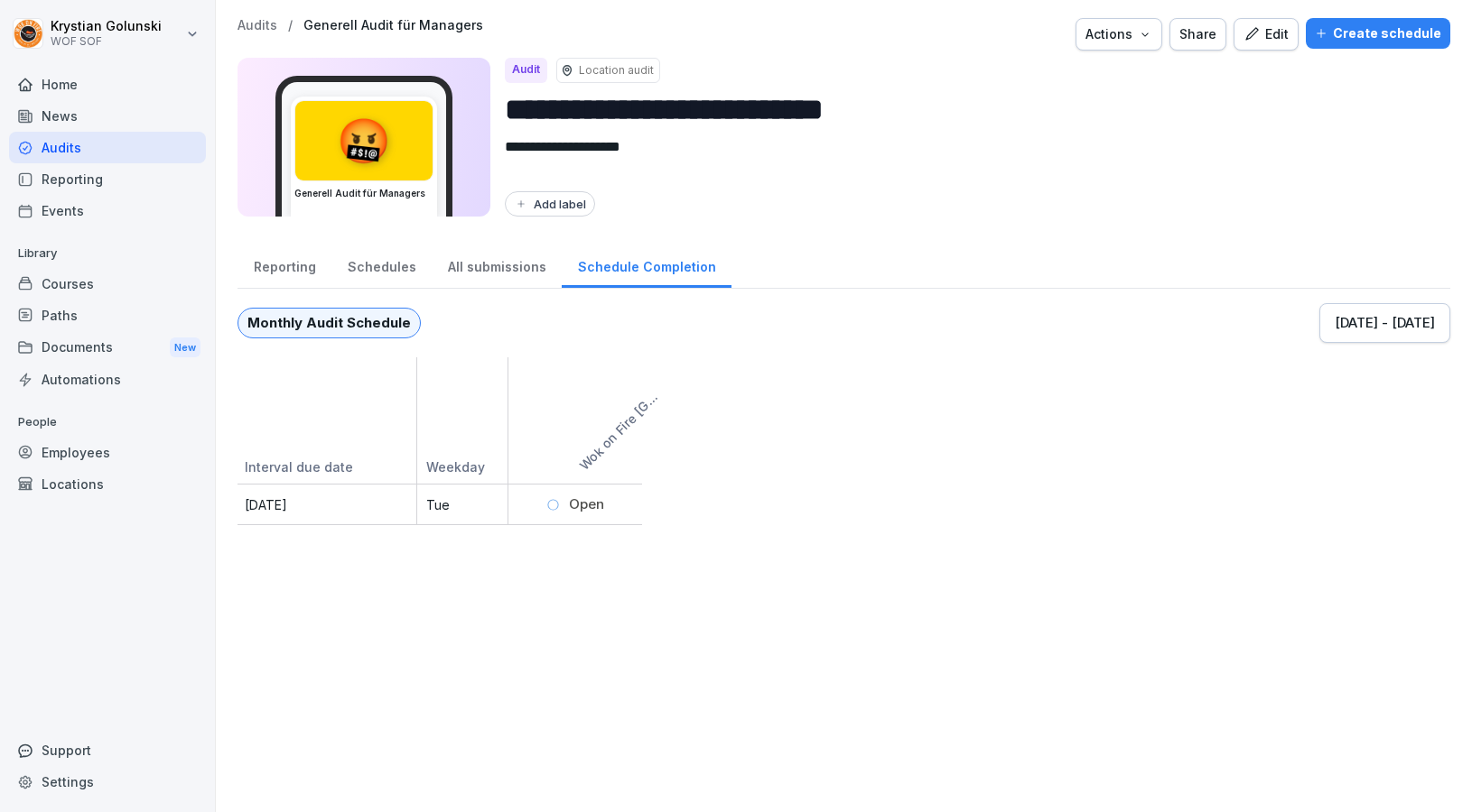
click at [514, 277] on div "All submissions" at bounding box center [496, 265] width 130 height 46
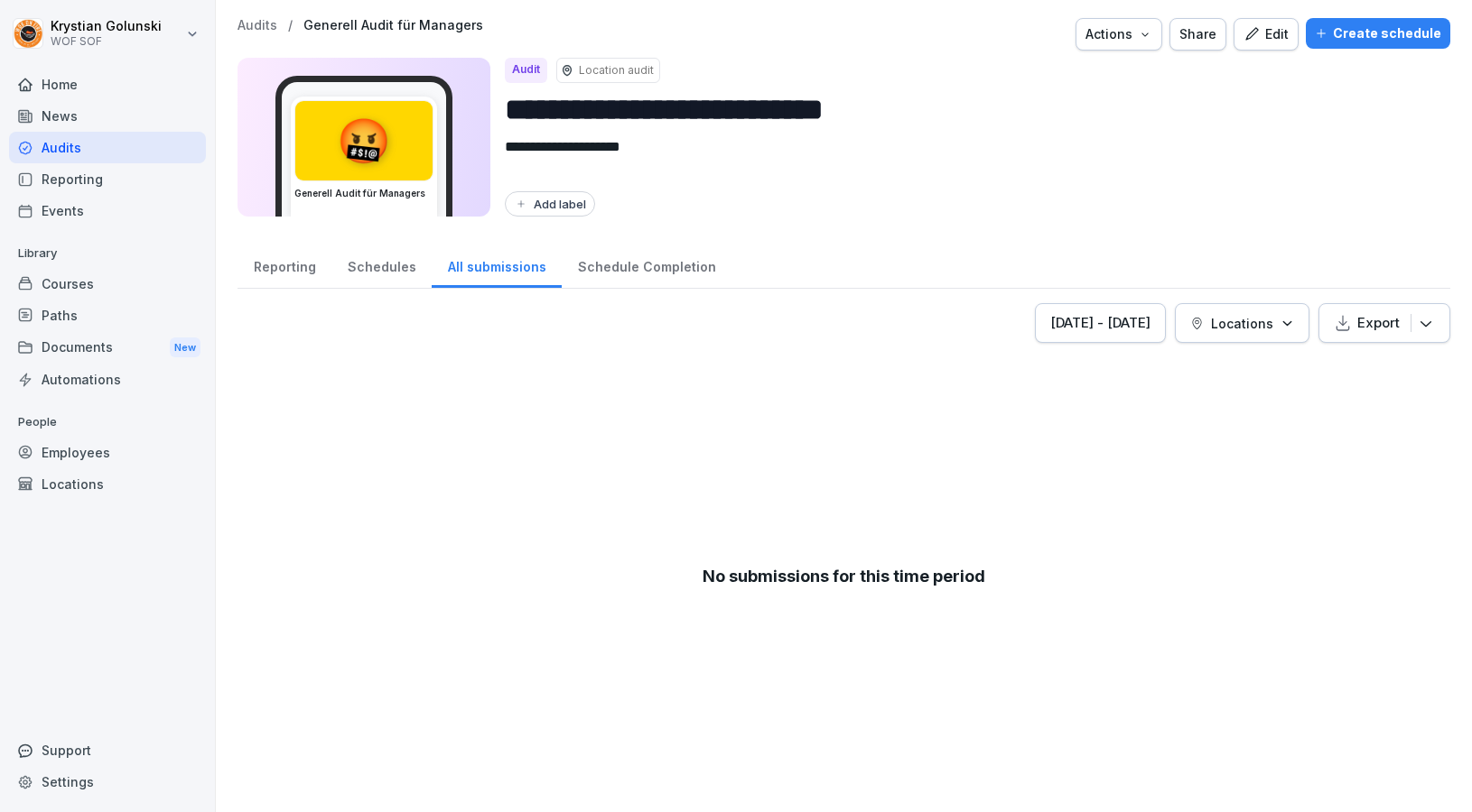
click at [418, 271] on div "Schedules" at bounding box center [381, 265] width 100 height 46
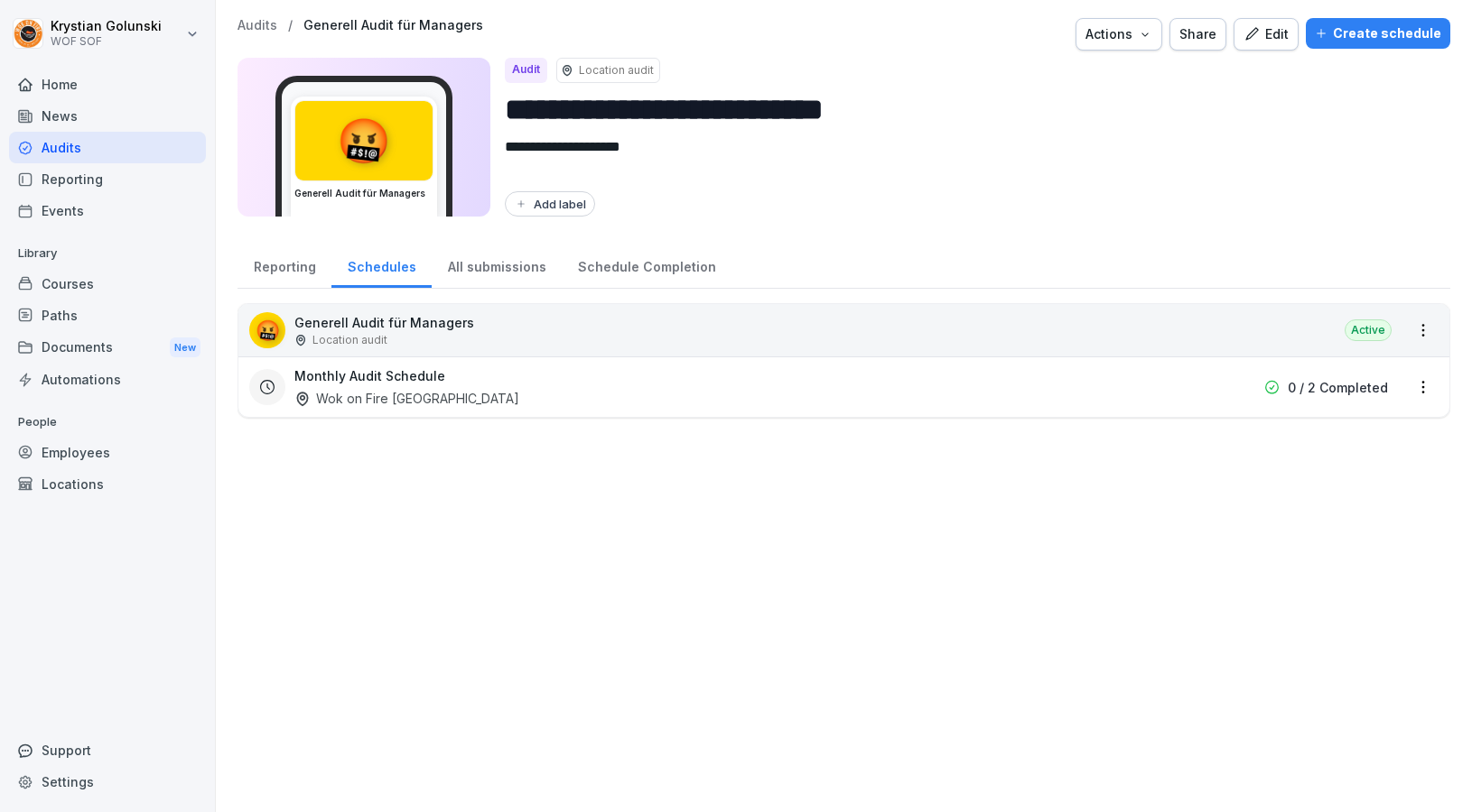
click at [119, 118] on div "News" at bounding box center [107, 116] width 196 height 32
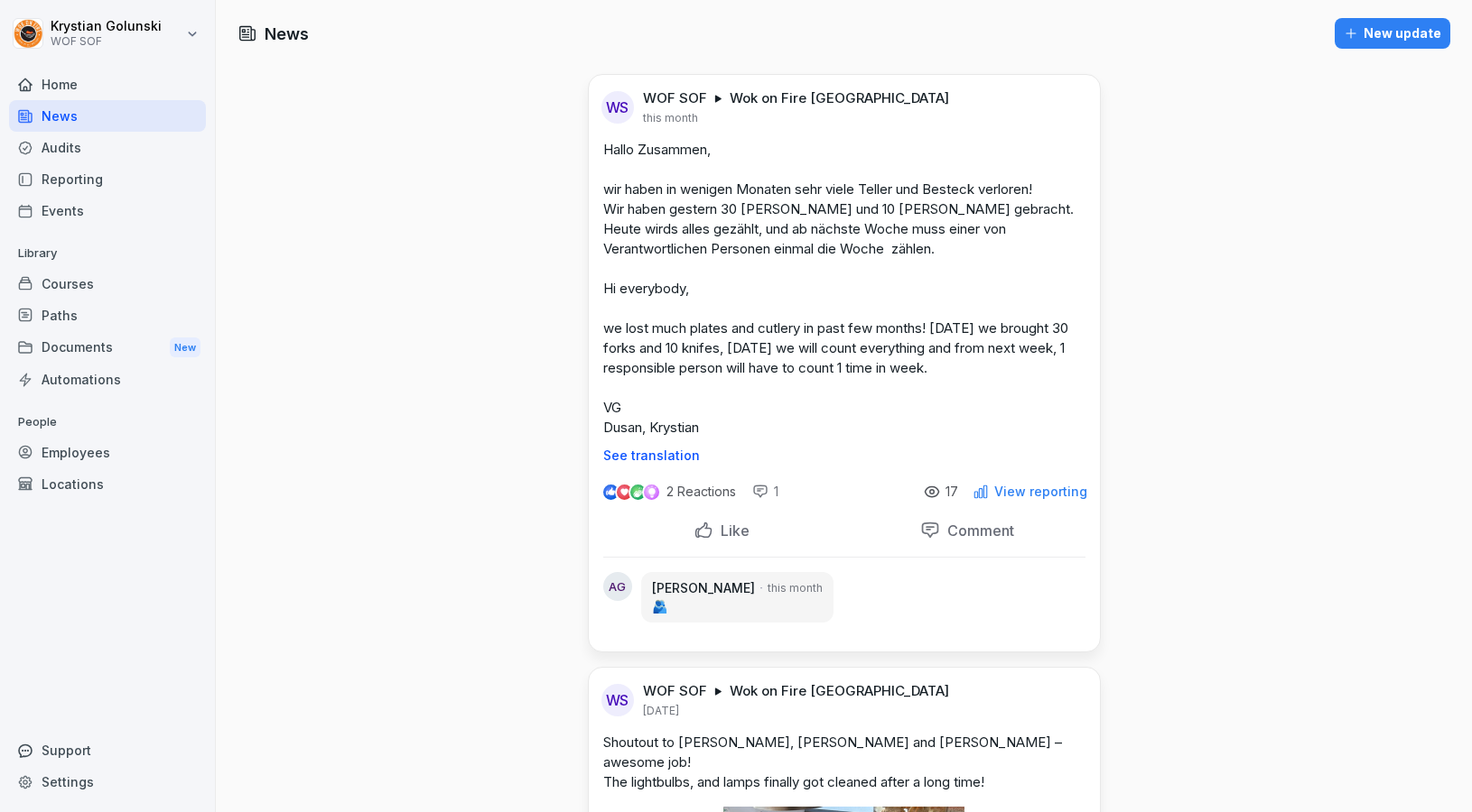
click at [118, 140] on div "Audits" at bounding box center [107, 148] width 196 height 32
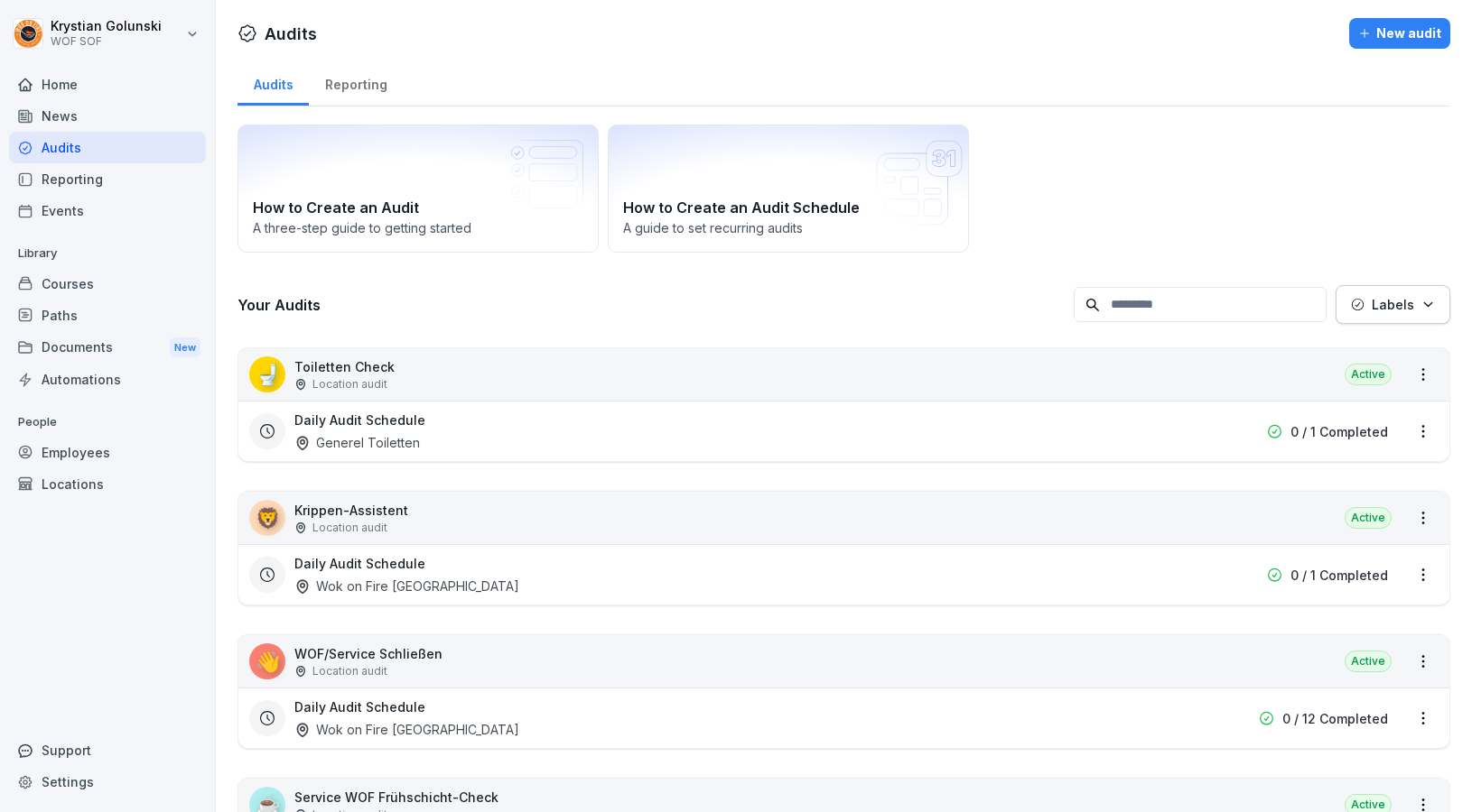
click at [121, 182] on div "Reporting" at bounding box center [107, 179] width 196 height 32
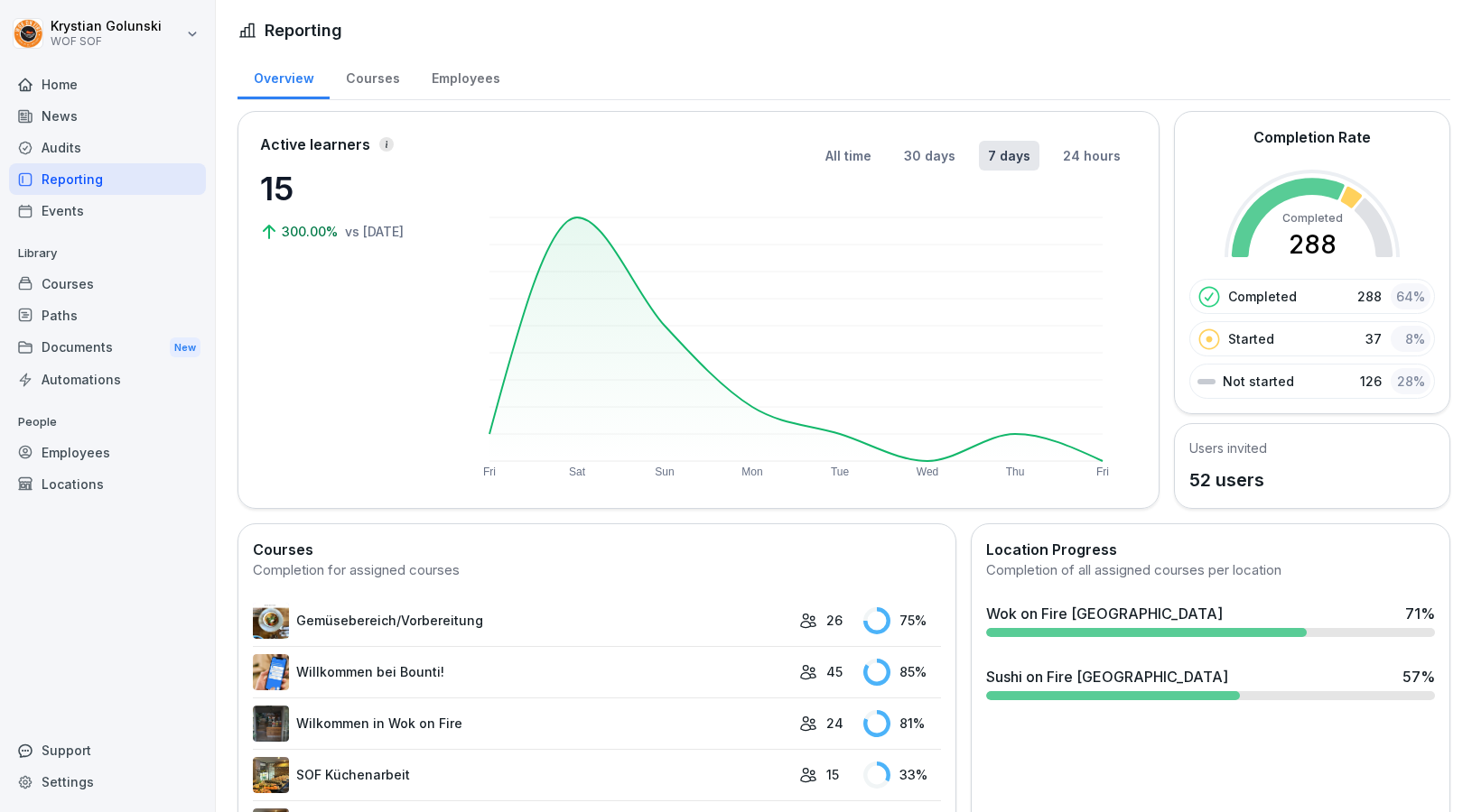
click at [123, 202] on div "Events" at bounding box center [107, 211] width 196 height 32
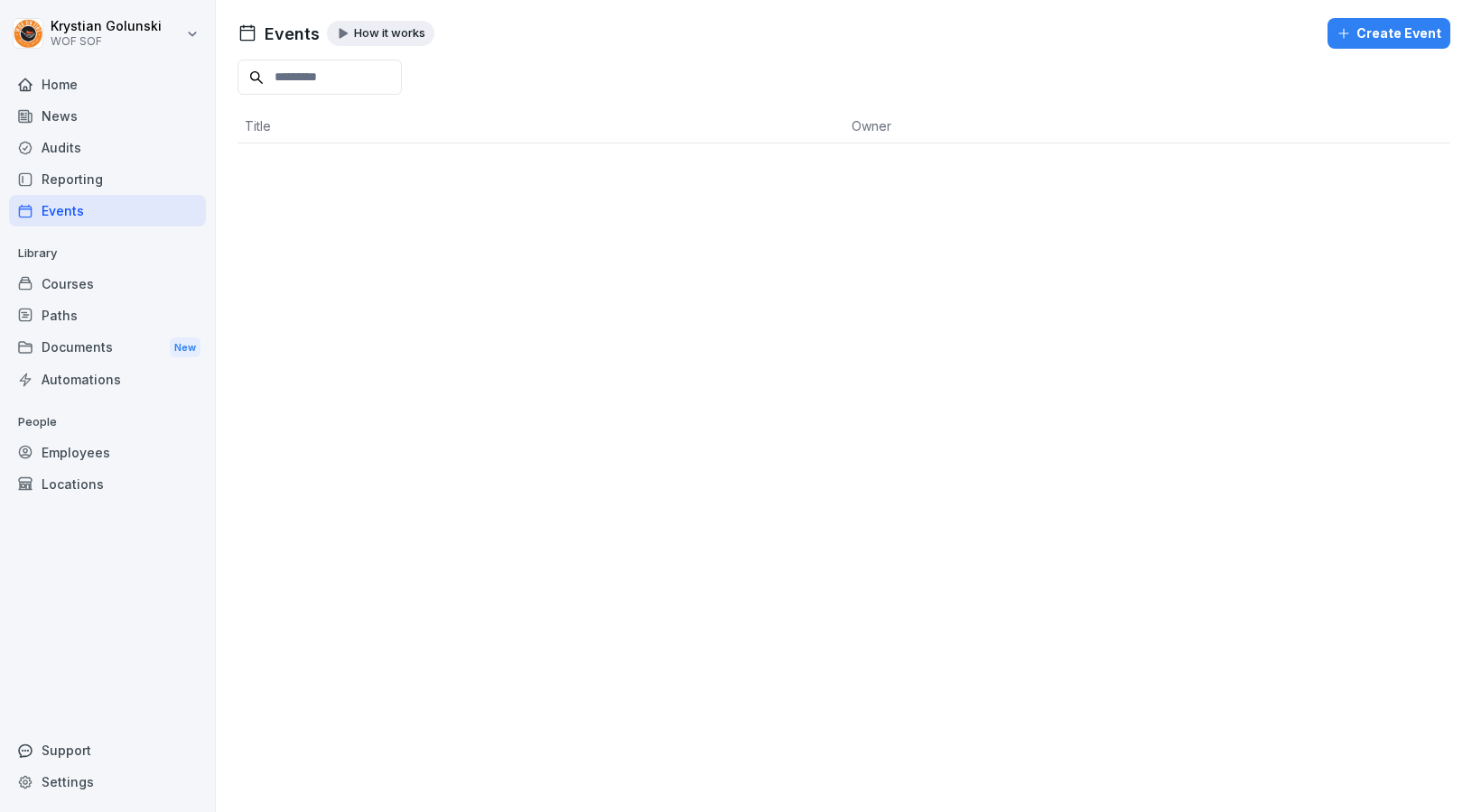
click at [151, 89] on div "Home" at bounding box center [107, 84] width 196 height 32
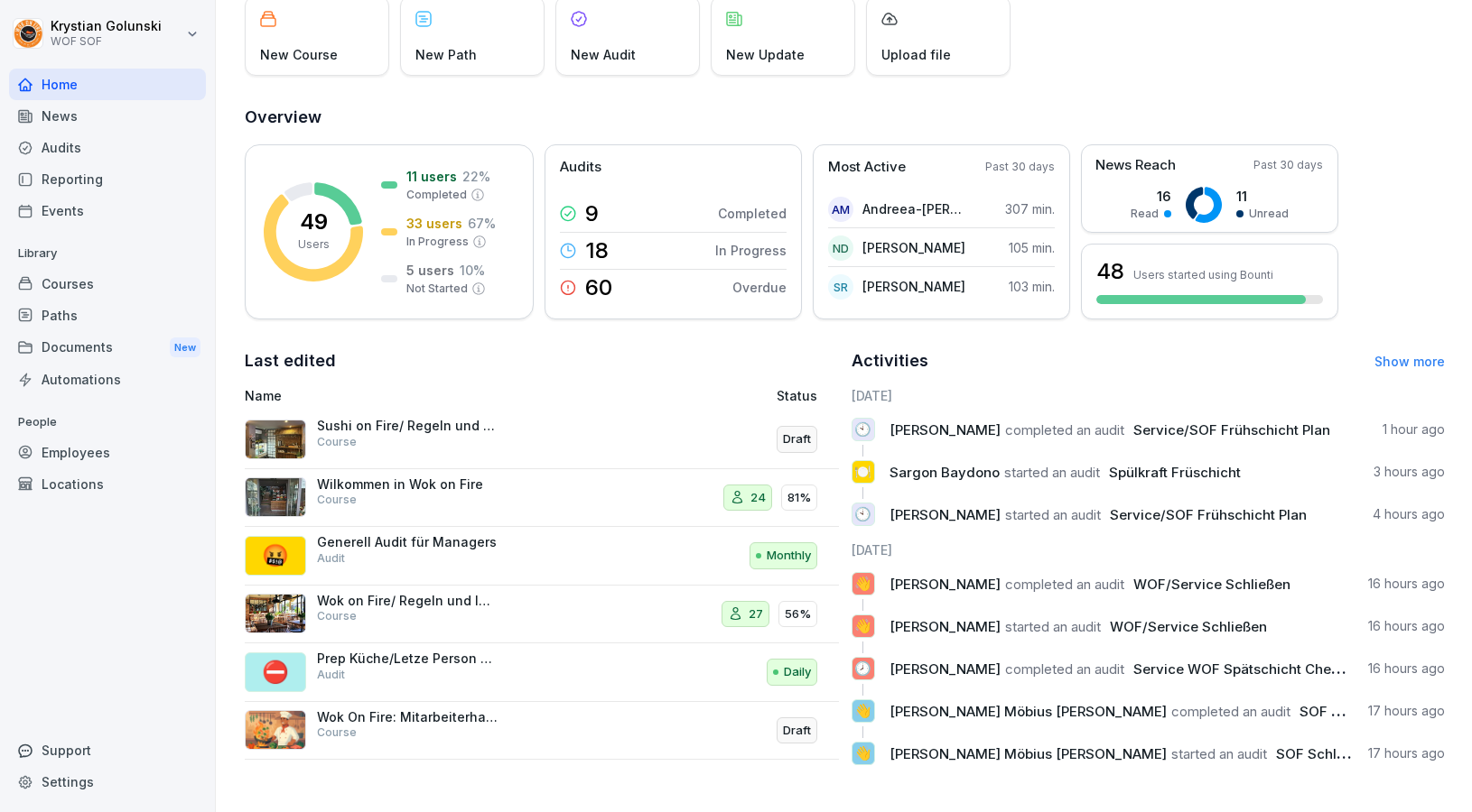
scroll to position [124, 0]
click at [136, 290] on div "Courses" at bounding box center [107, 284] width 196 height 32
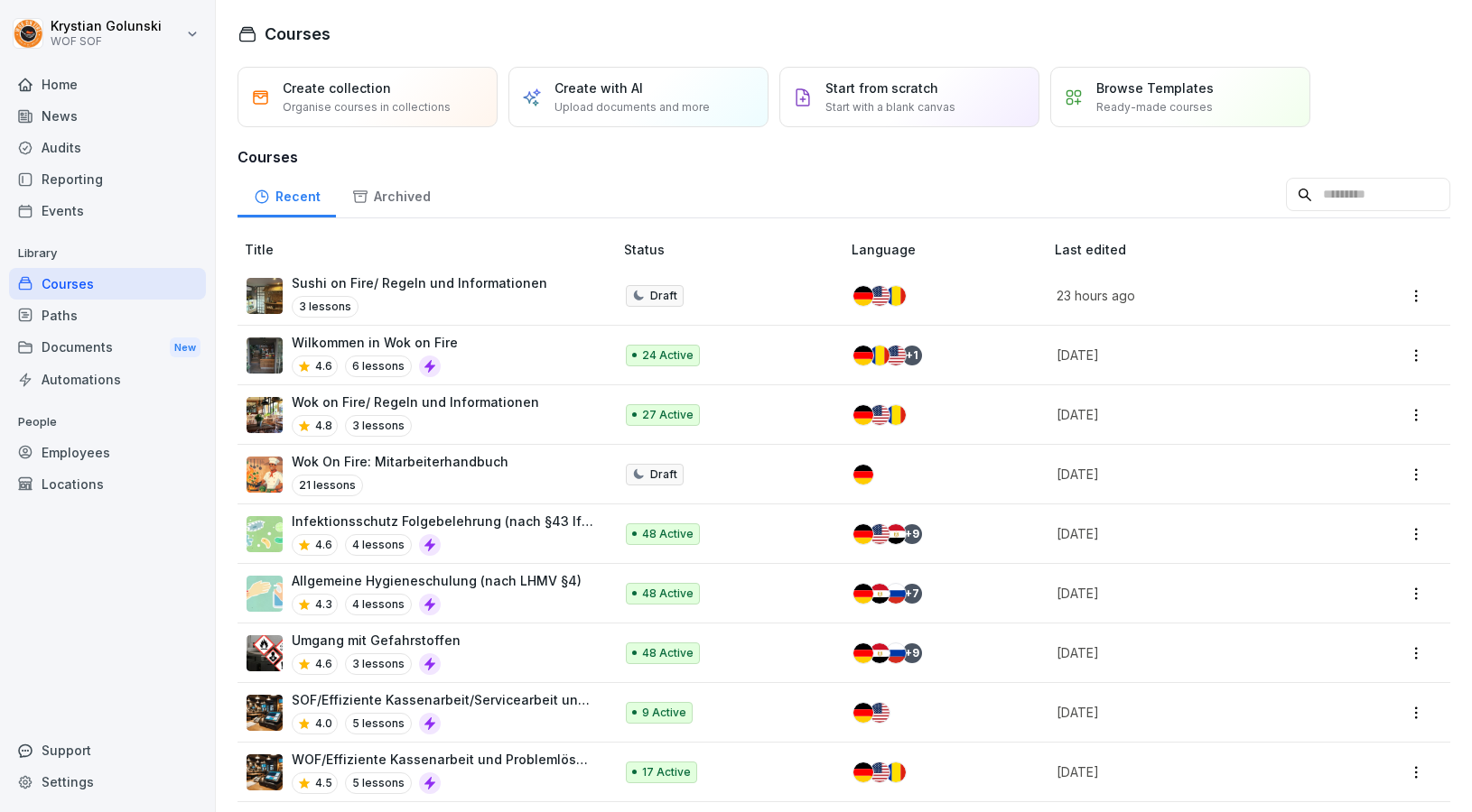
click at [142, 372] on div "Automations" at bounding box center [107, 380] width 196 height 32
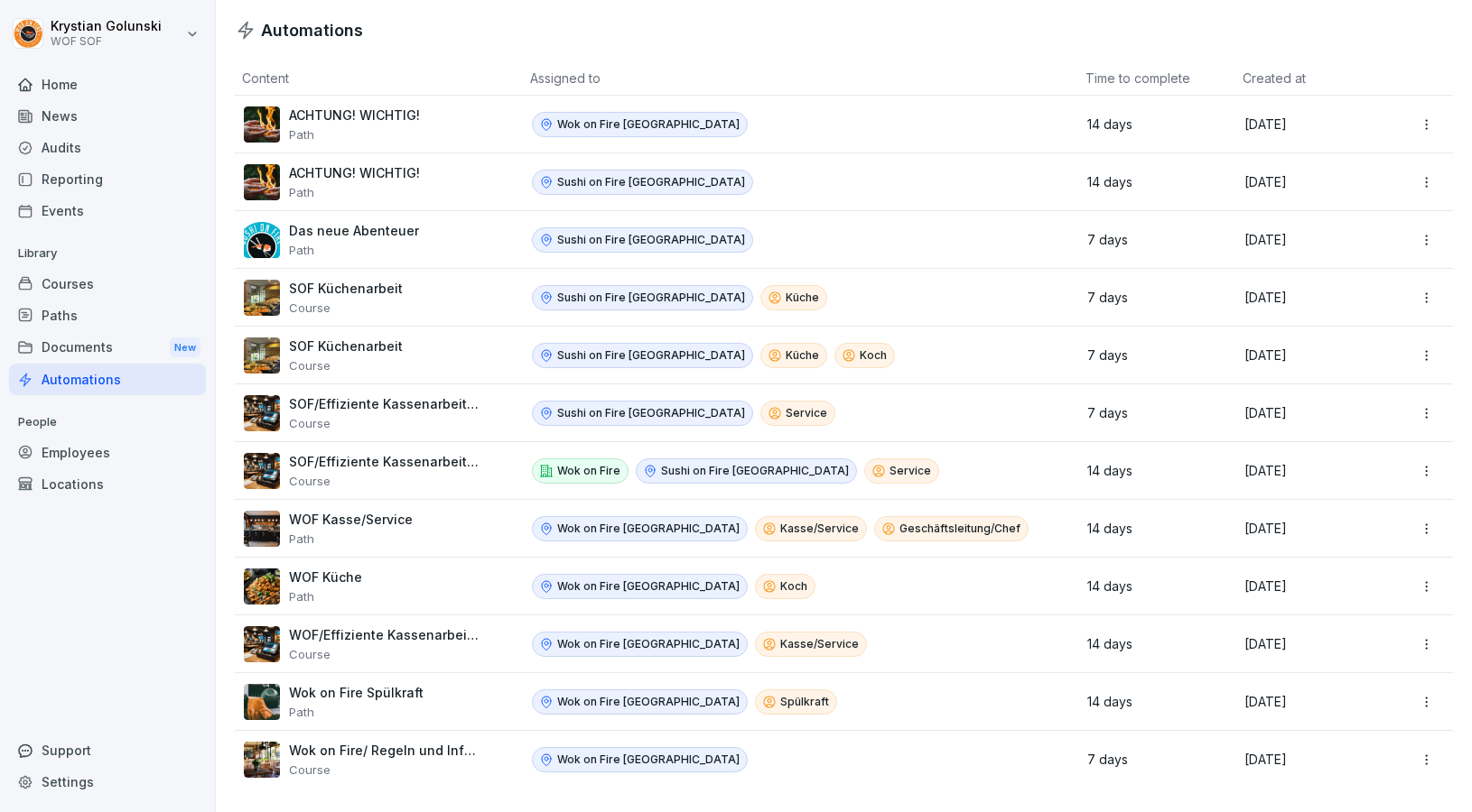
click at [145, 353] on div "Documents New" at bounding box center [107, 348] width 196 height 34
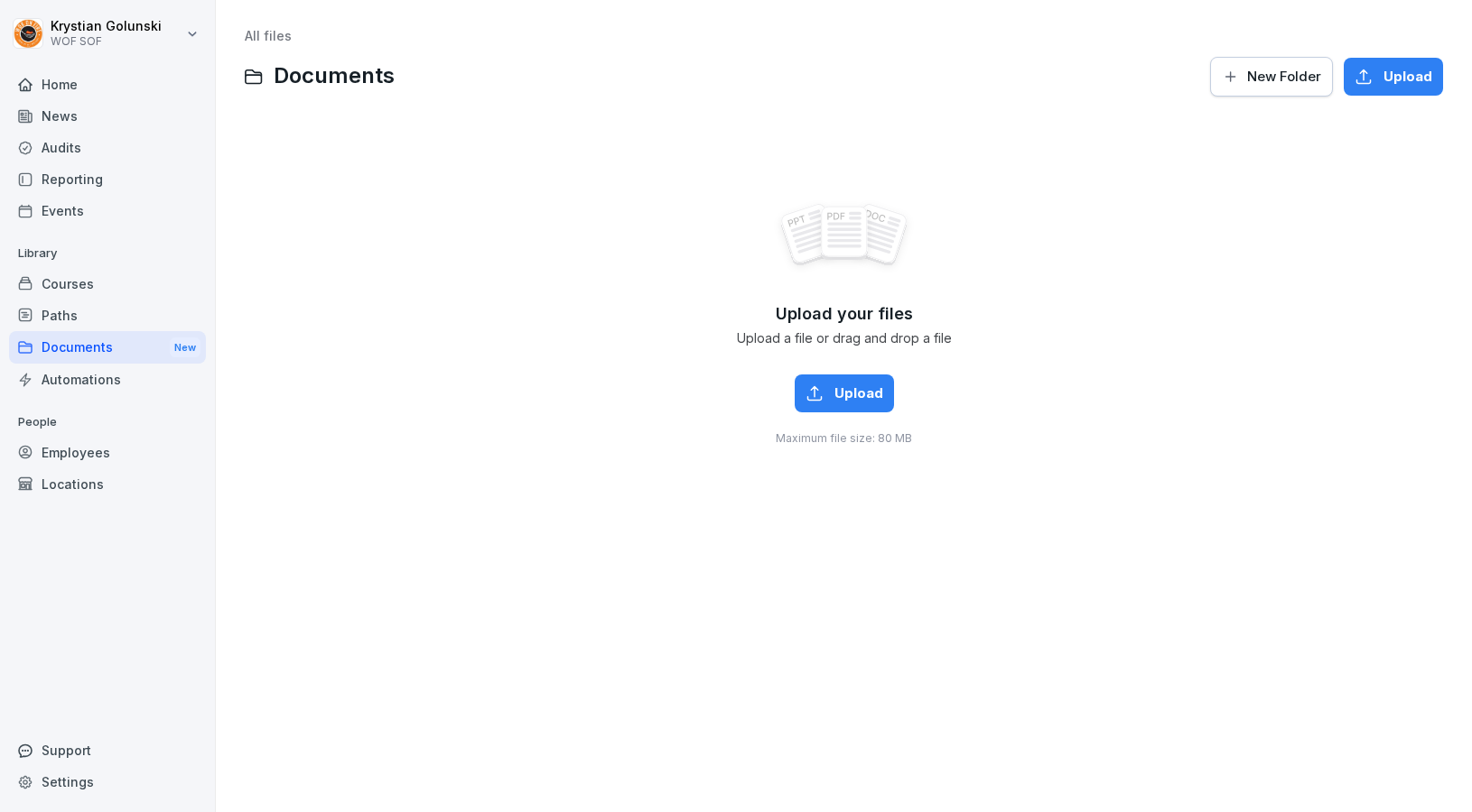
click at [134, 310] on div "Paths" at bounding box center [107, 315] width 196 height 32
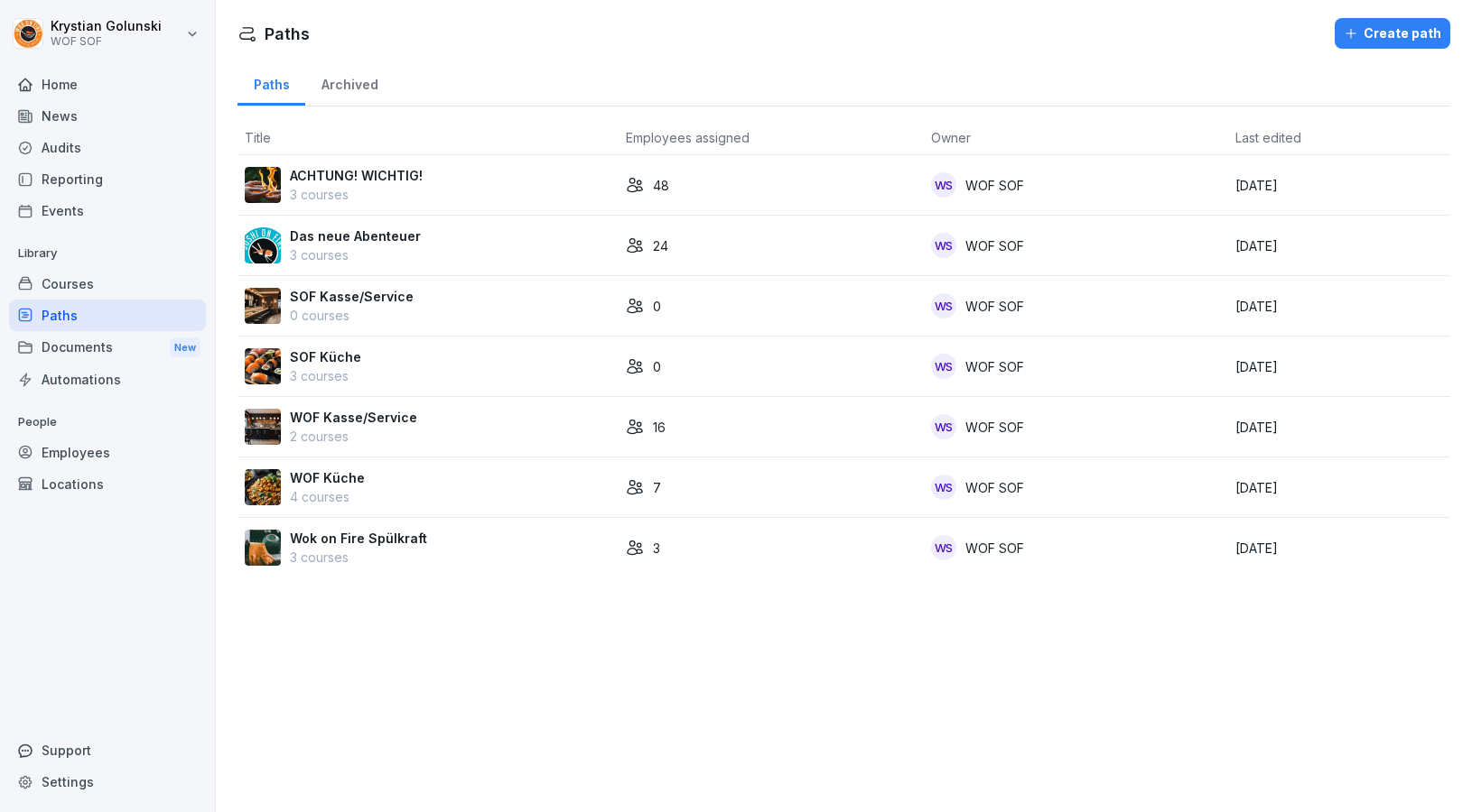
click at [116, 279] on div "Courses" at bounding box center [107, 284] width 196 height 32
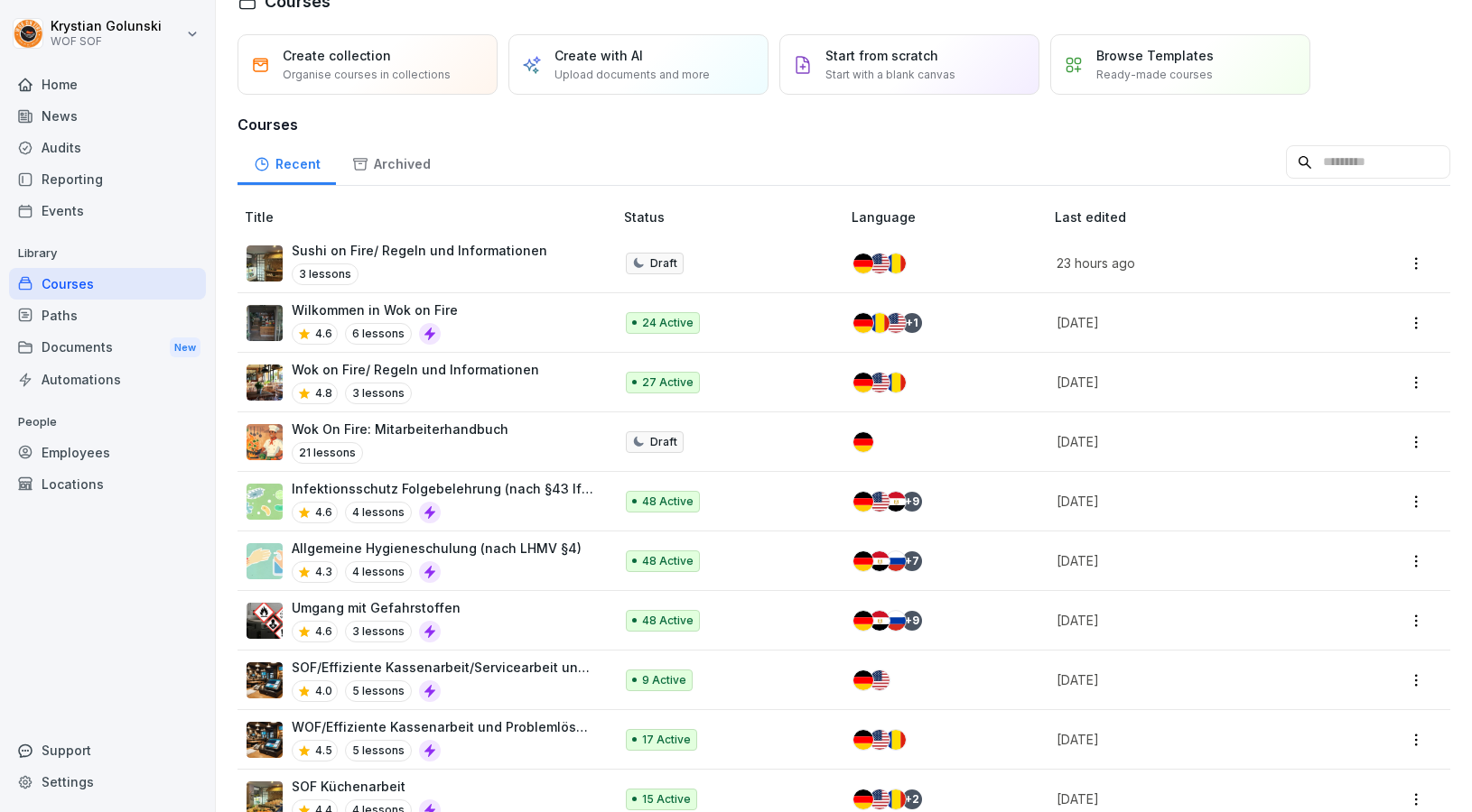
scroll to position [36, 0]
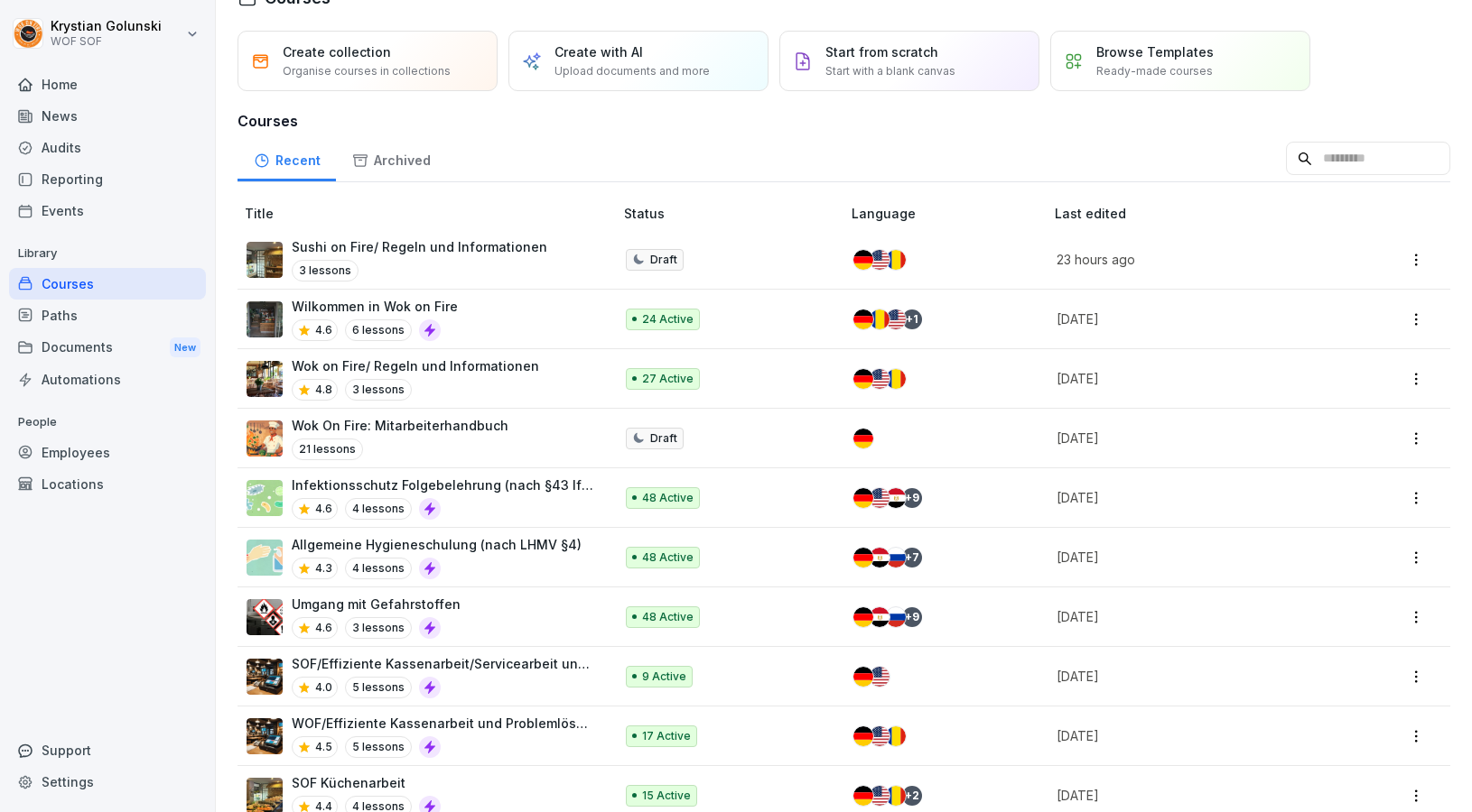
click at [64, 142] on div "Audits" at bounding box center [107, 148] width 196 height 32
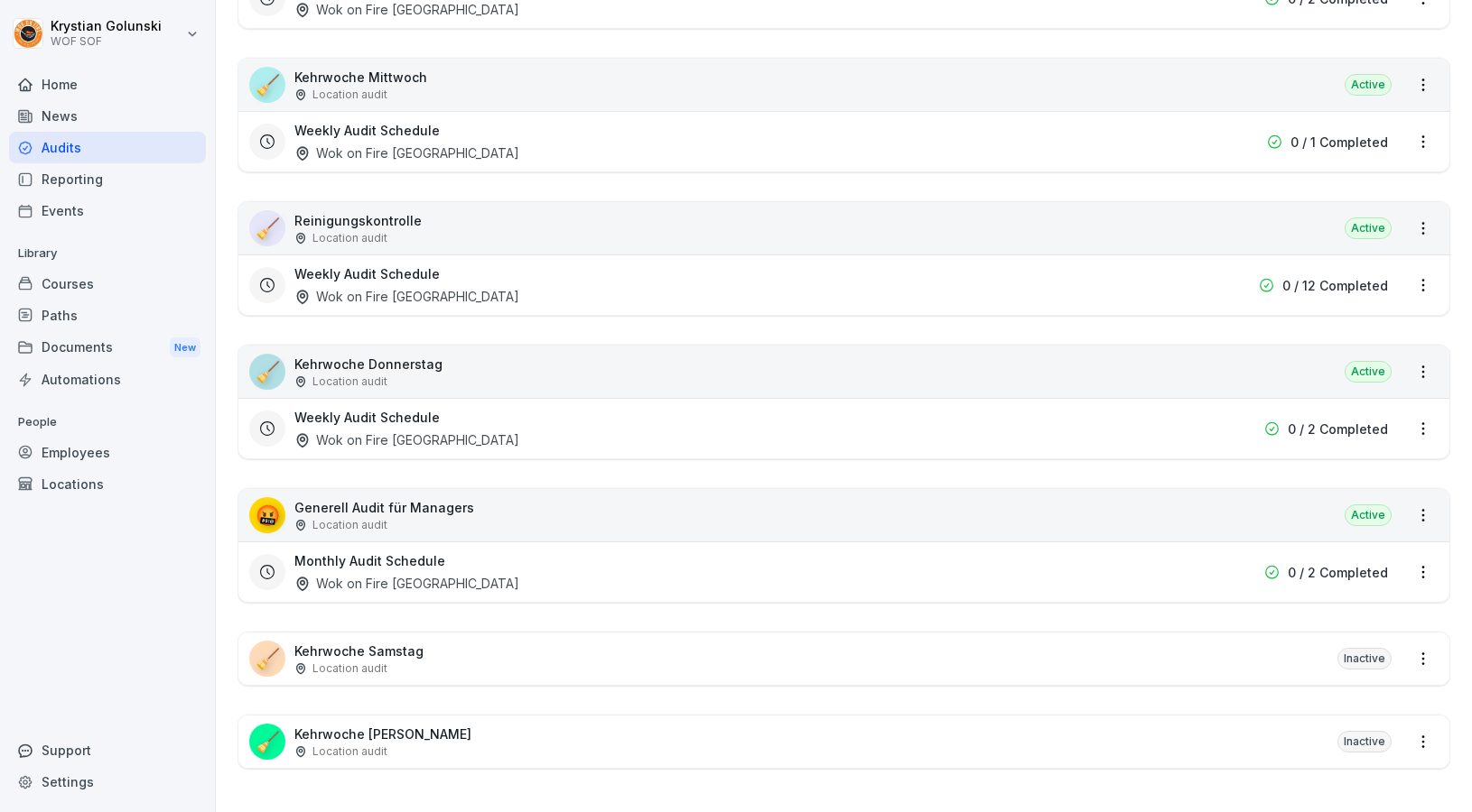
scroll to position [2850, 0]
click at [1425, 504] on html "[PERSON_NAME] WOF SOF Home News Audits Reporting Events Library Courses Paths D…" at bounding box center [736, 406] width 1472 height 812
click at [0, 0] on link "View all reports" at bounding box center [0, 0] width 0 height 0
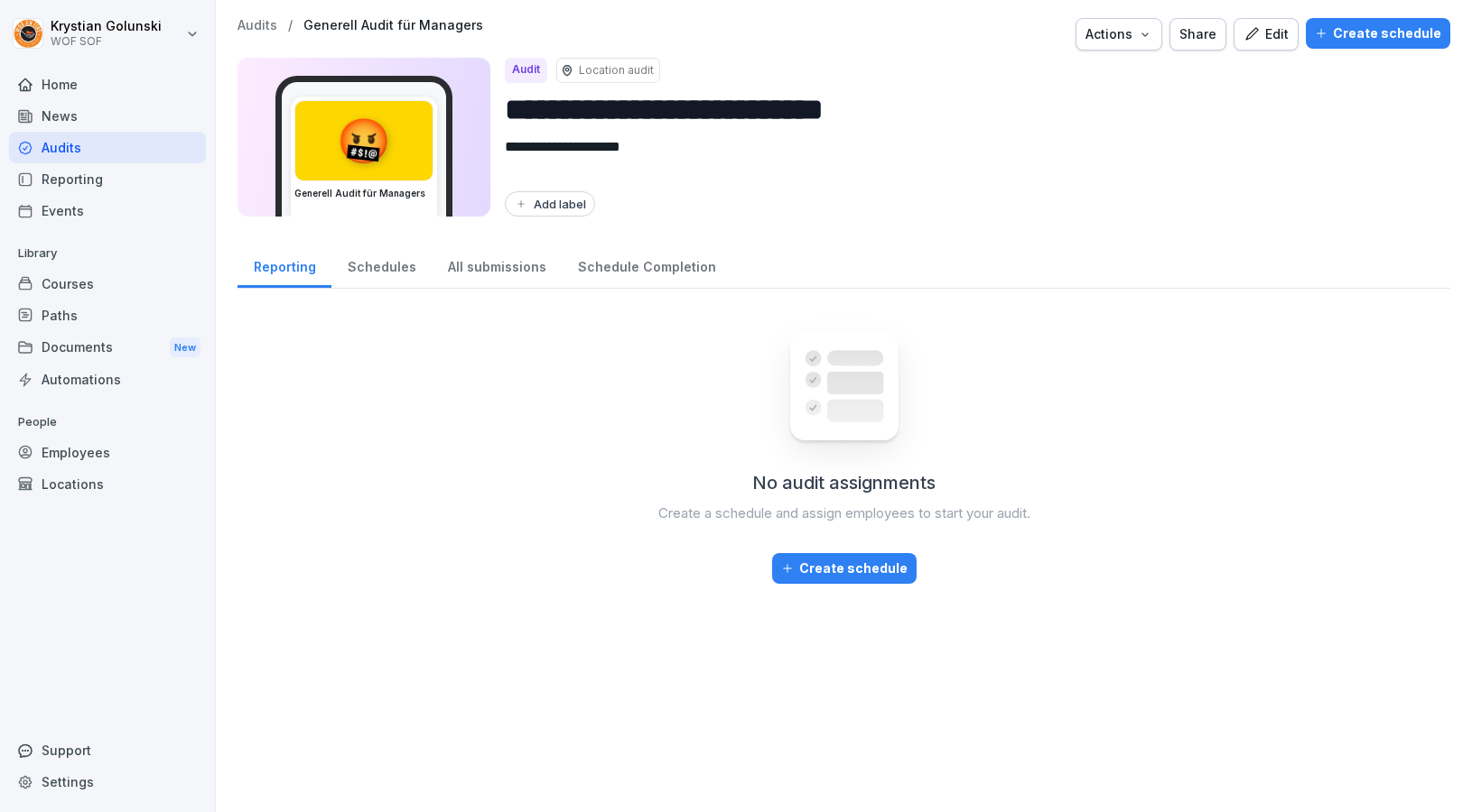
click at [352, 277] on div "Schedules" at bounding box center [381, 265] width 100 height 46
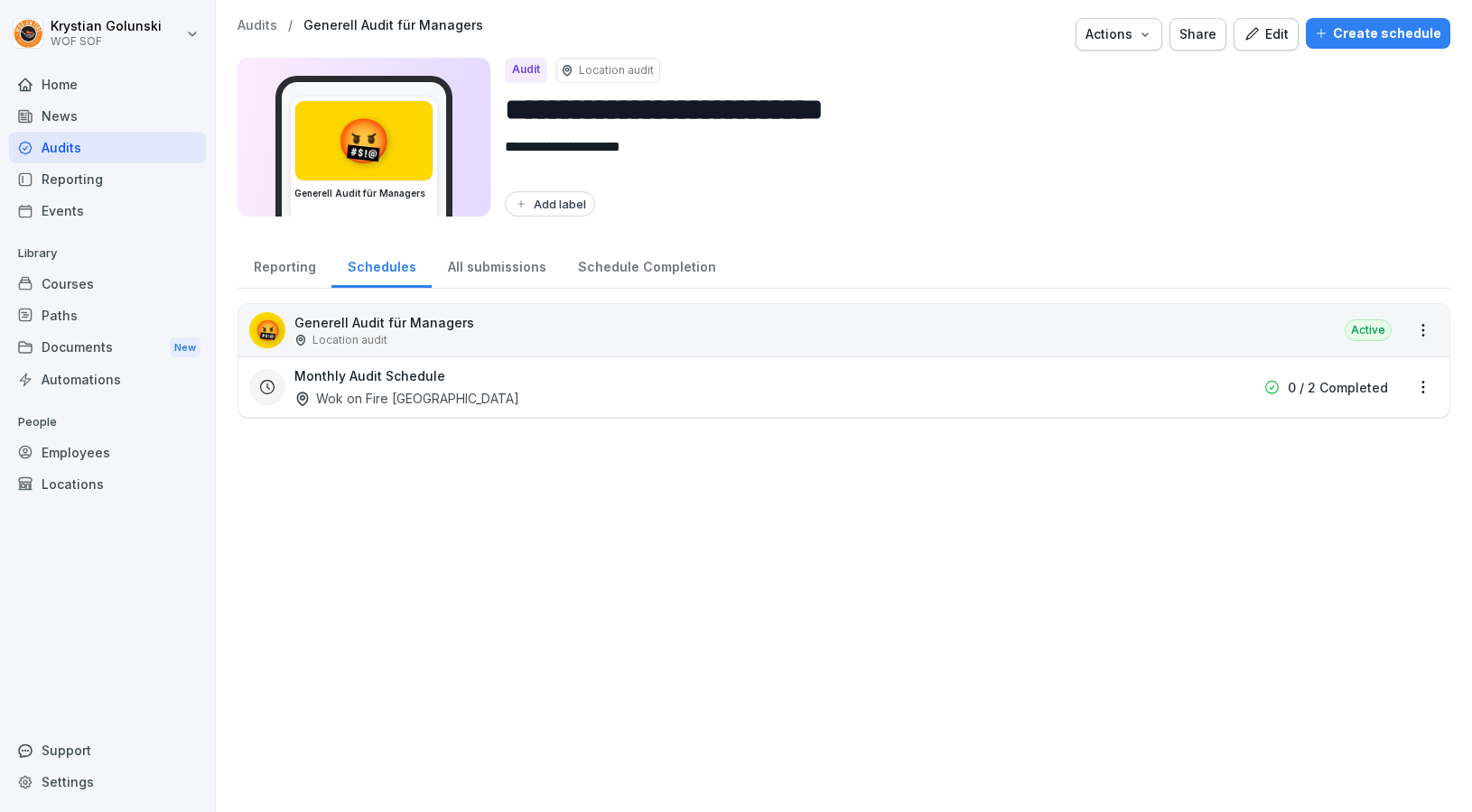
click at [444, 269] on div "All submissions" at bounding box center [496, 265] width 130 height 46
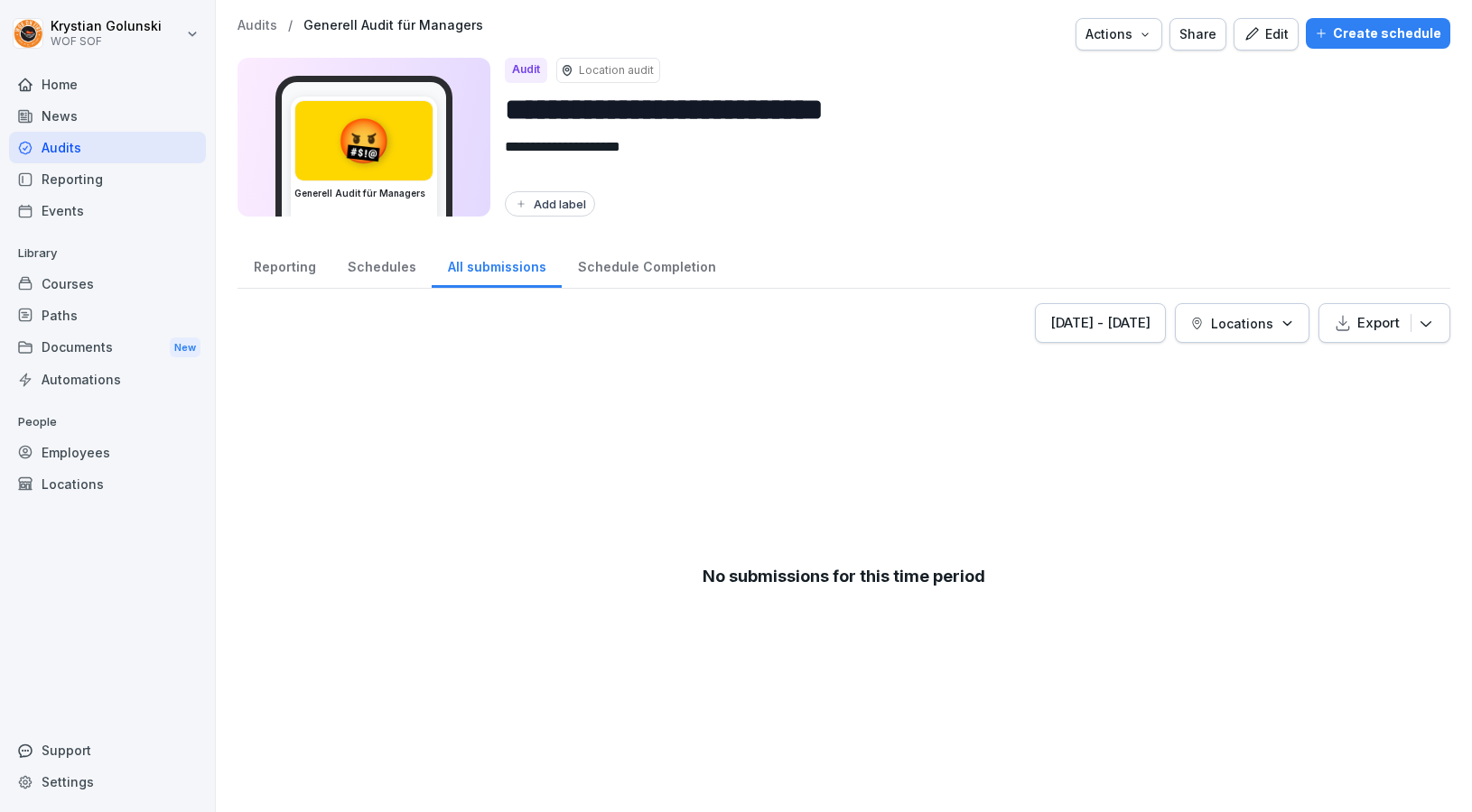
click at [398, 274] on div "Schedules" at bounding box center [381, 265] width 100 height 46
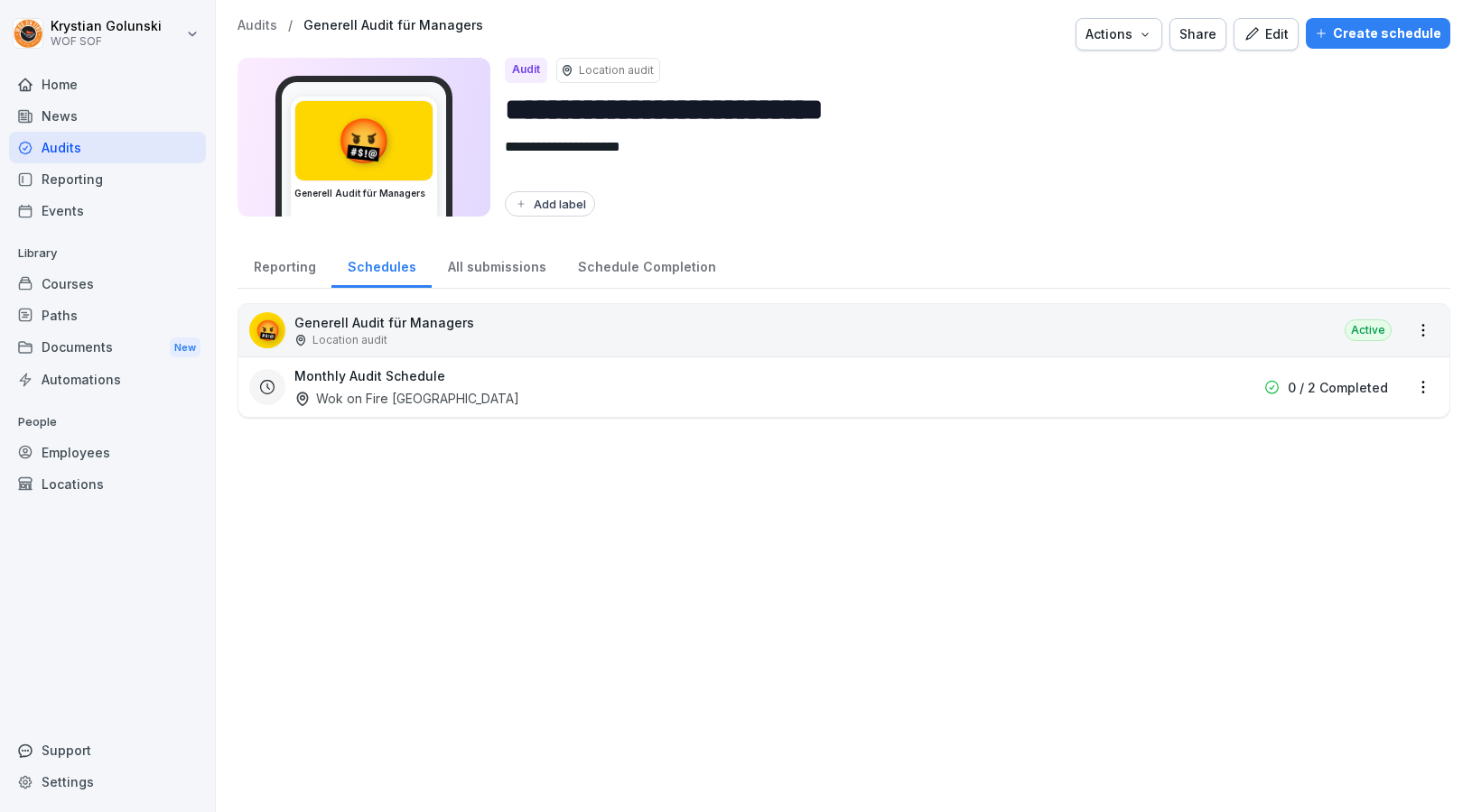
click at [1285, 44] on button "Edit" at bounding box center [1266, 34] width 65 height 33
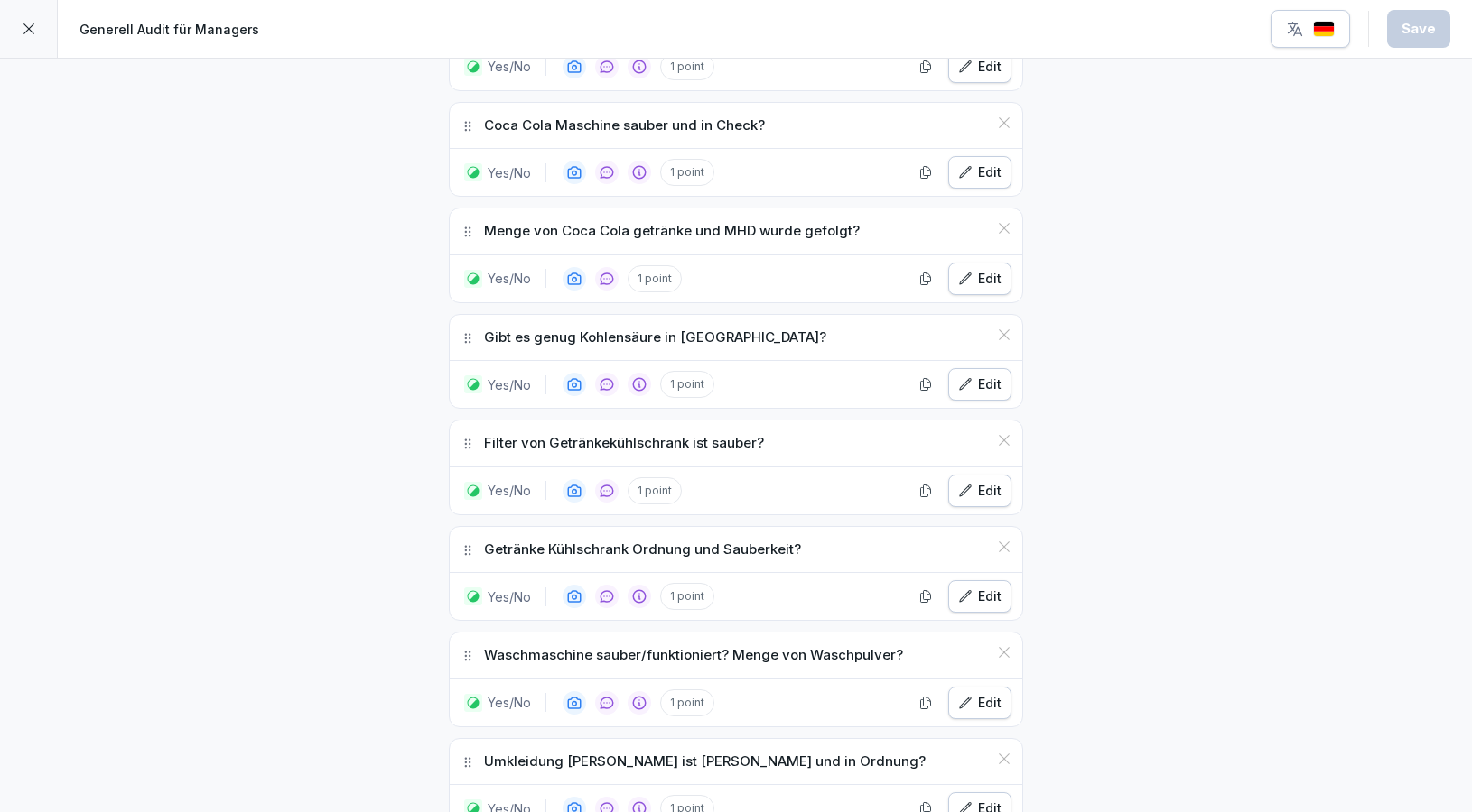
scroll to position [1159, 0]
click at [986, 382] on div "Edit" at bounding box center [980, 386] width 44 height 20
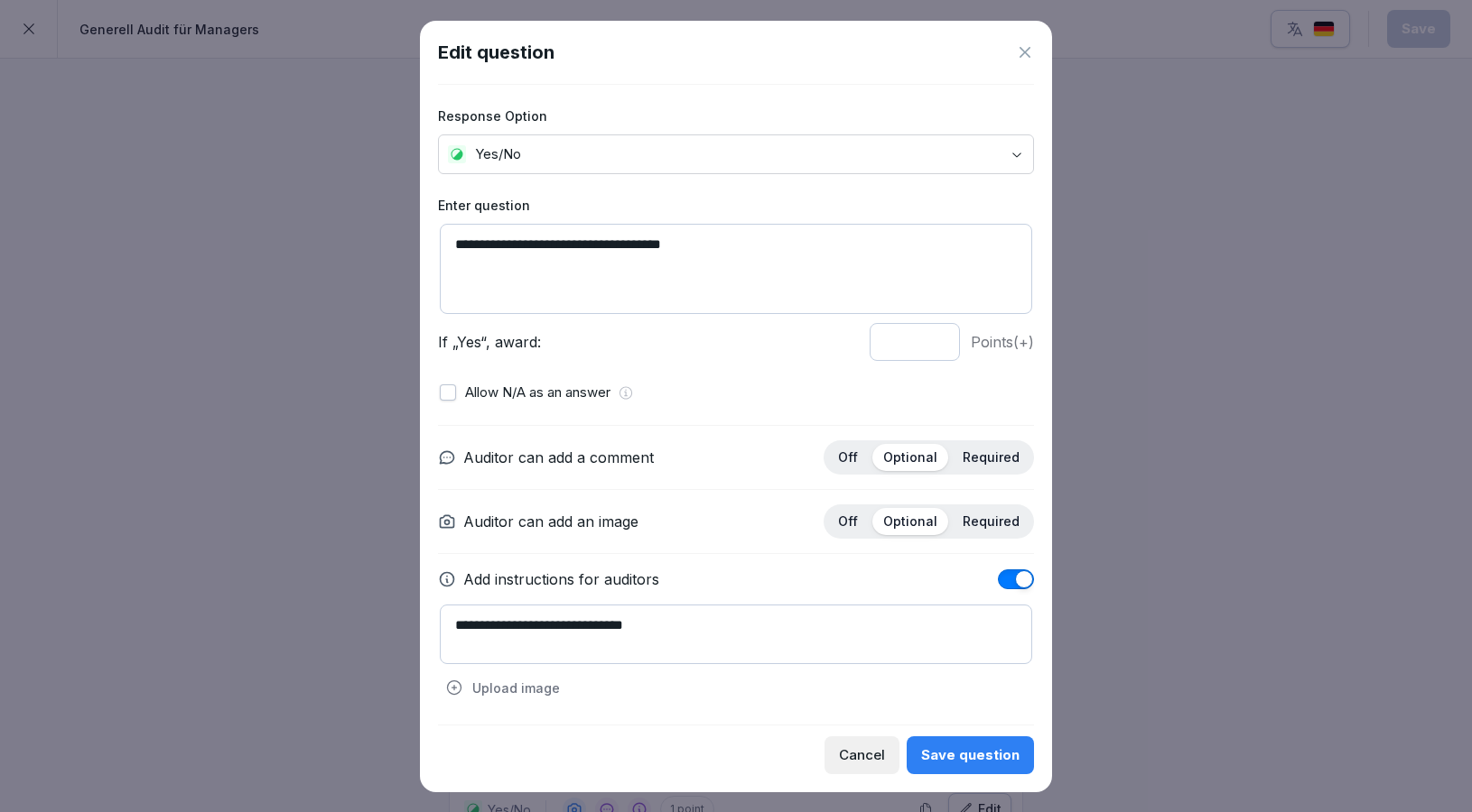
click at [499, 246] on textarea "**********" at bounding box center [735, 269] width 592 height 90
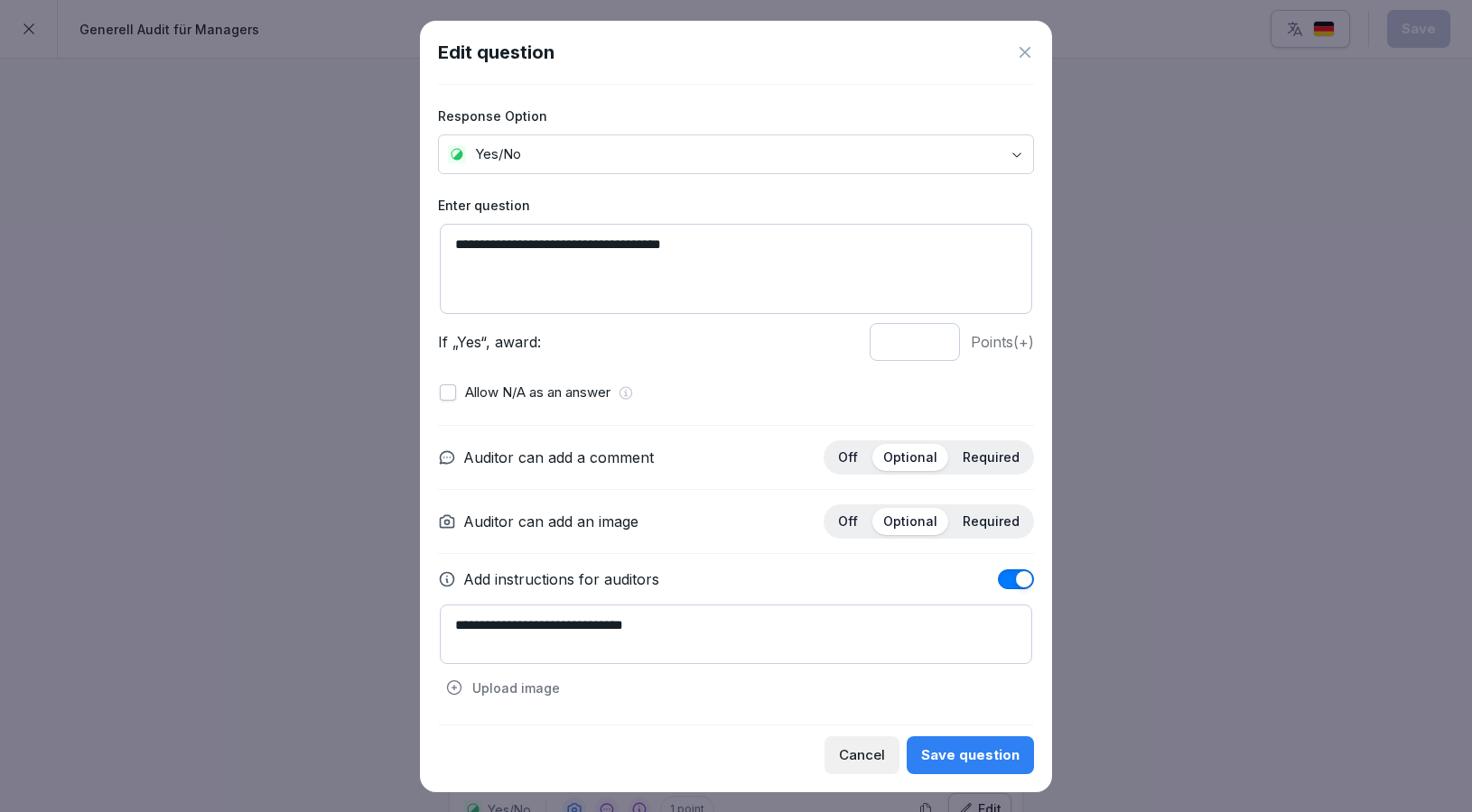
click at [500, 246] on textarea "**********" at bounding box center [735, 269] width 592 height 90
click at [649, 250] on textarea "**********" at bounding box center [735, 269] width 592 height 90
click at [551, 248] on textarea "**********" at bounding box center [735, 269] width 592 height 90
click at [618, 244] on textarea "**********" at bounding box center [735, 269] width 592 height 90
drag, startPoint x: 717, startPoint y: 245, endPoint x: 659, endPoint y: 245, distance: 58.0
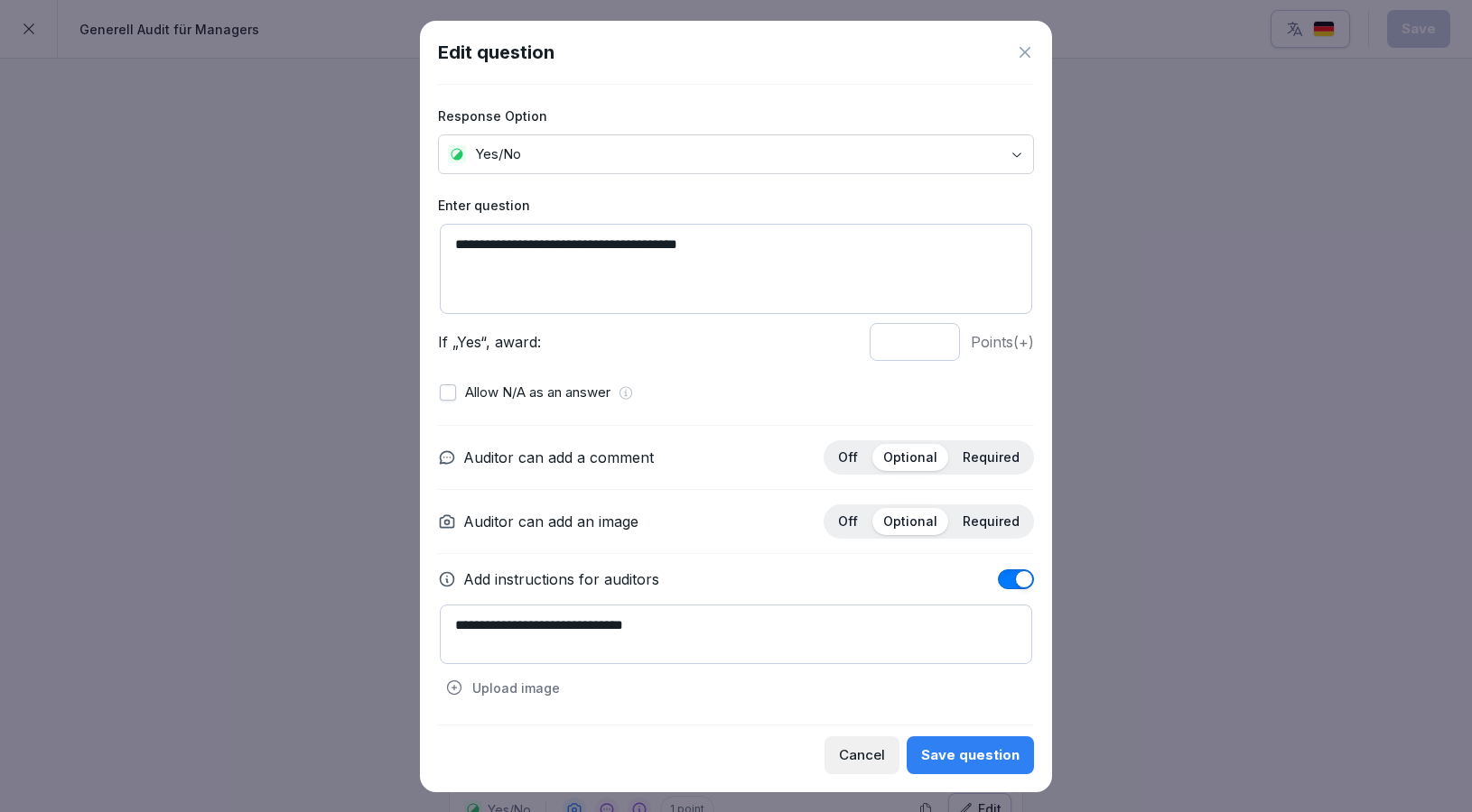
click at [659, 245] on textarea "**********" at bounding box center [735, 269] width 592 height 90
click at [703, 249] on textarea "**********" at bounding box center [735, 269] width 592 height 90
click at [664, 282] on textarea "**********" at bounding box center [735, 269] width 592 height 90
type textarea "**********"
click at [683, 624] on textarea "**********" at bounding box center [735, 635] width 592 height 59
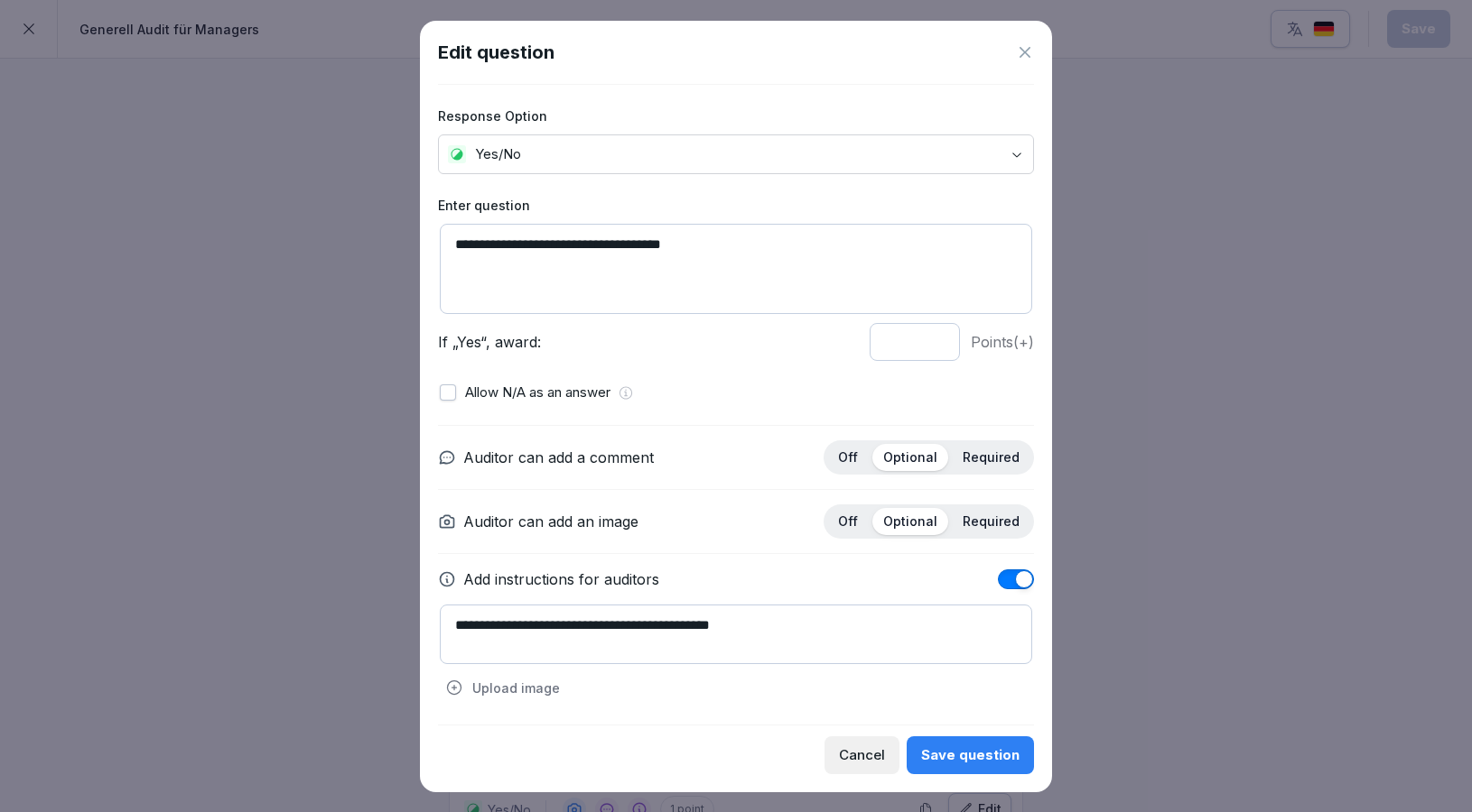
type textarea "**********"
click at [991, 746] on div "Save question" at bounding box center [969, 755] width 98 height 20
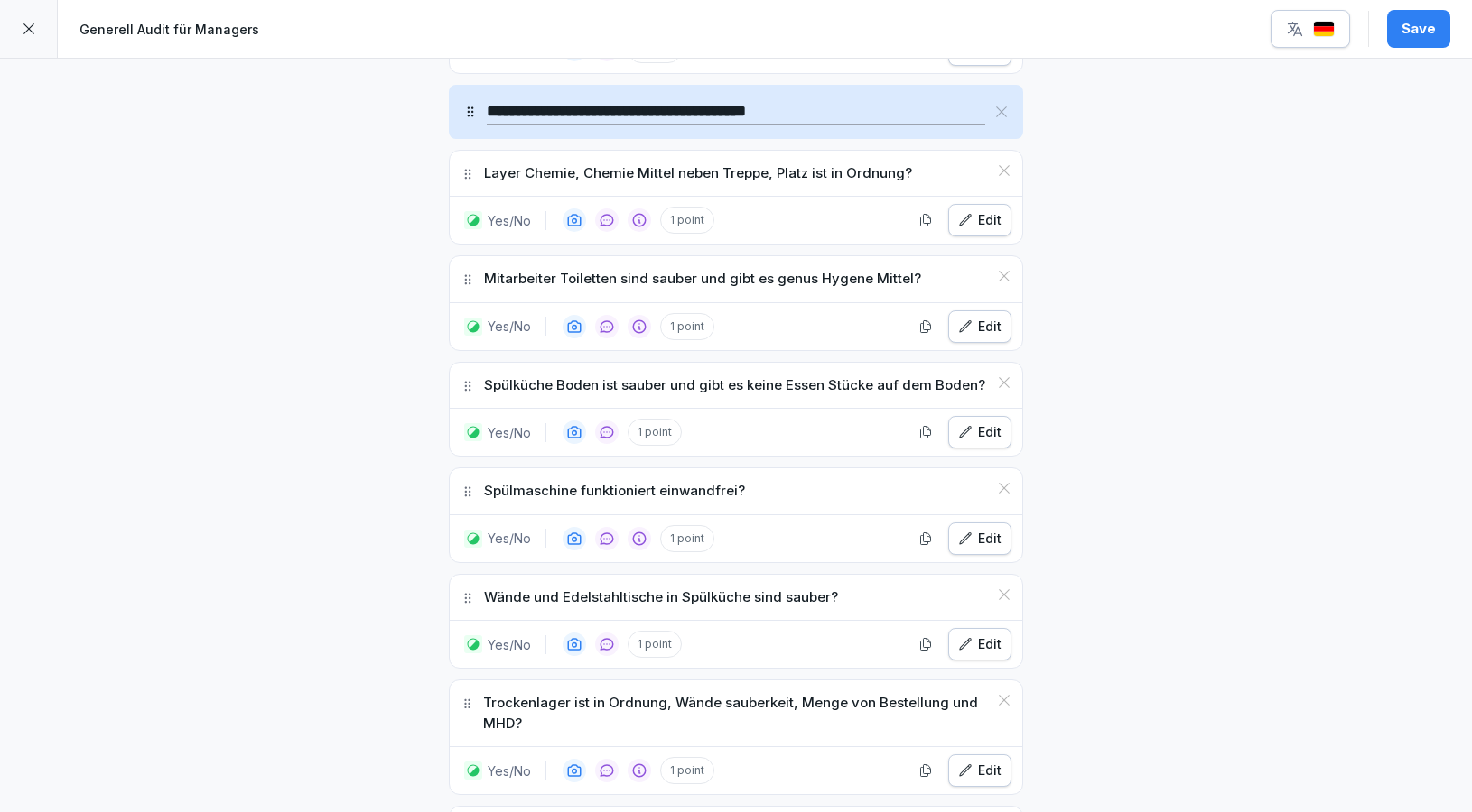
scroll to position [2027, 0]
click at [972, 322] on icon "button" at bounding box center [965, 324] width 15 height 15
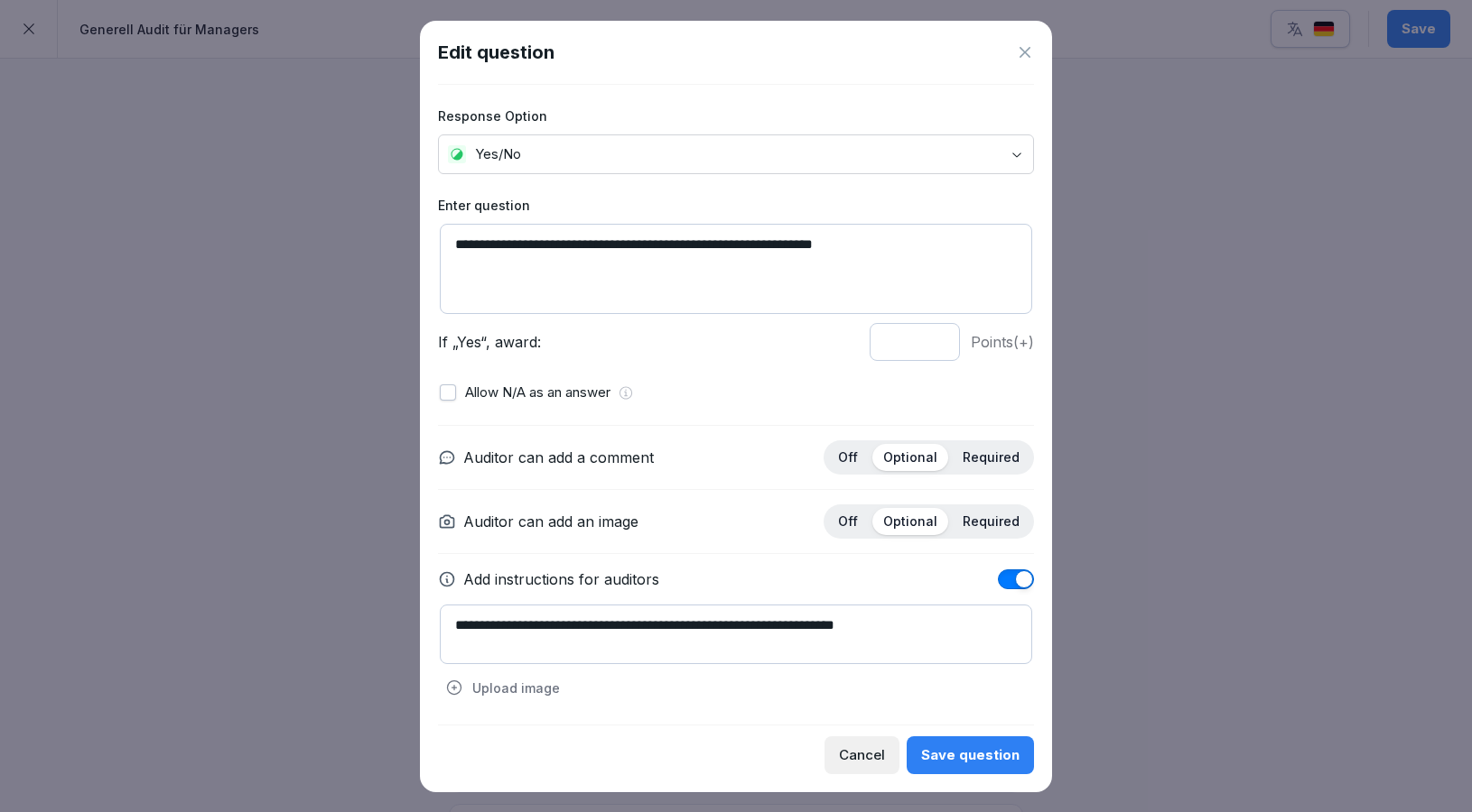
click at [782, 249] on textarea "**********" at bounding box center [735, 269] width 592 height 90
type textarea "**********"
click at [988, 755] on div "Save question" at bounding box center [969, 755] width 98 height 20
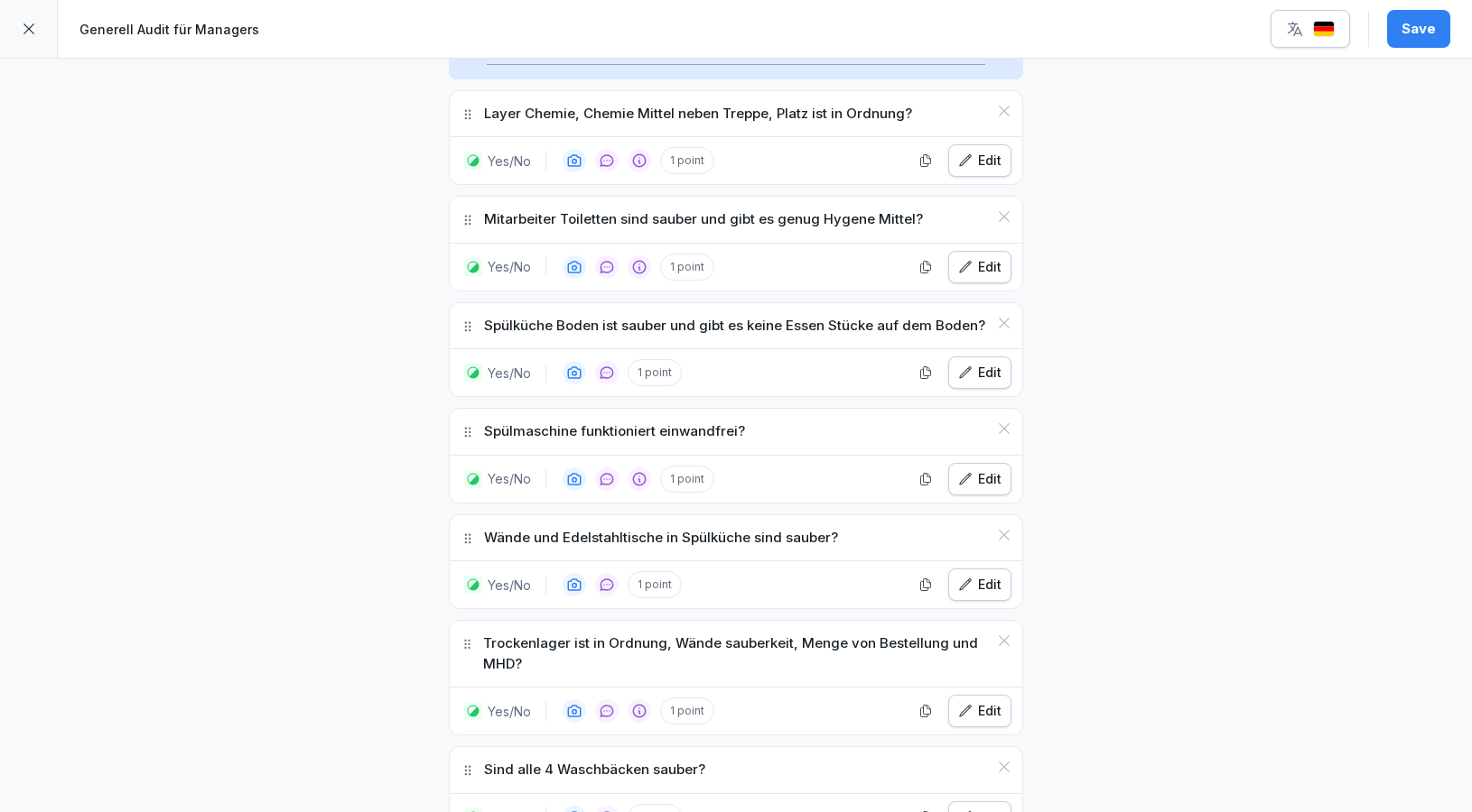
scroll to position [2086, 0]
click at [1418, 25] on div "Save" at bounding box center [1418, 29] width 35 height 20
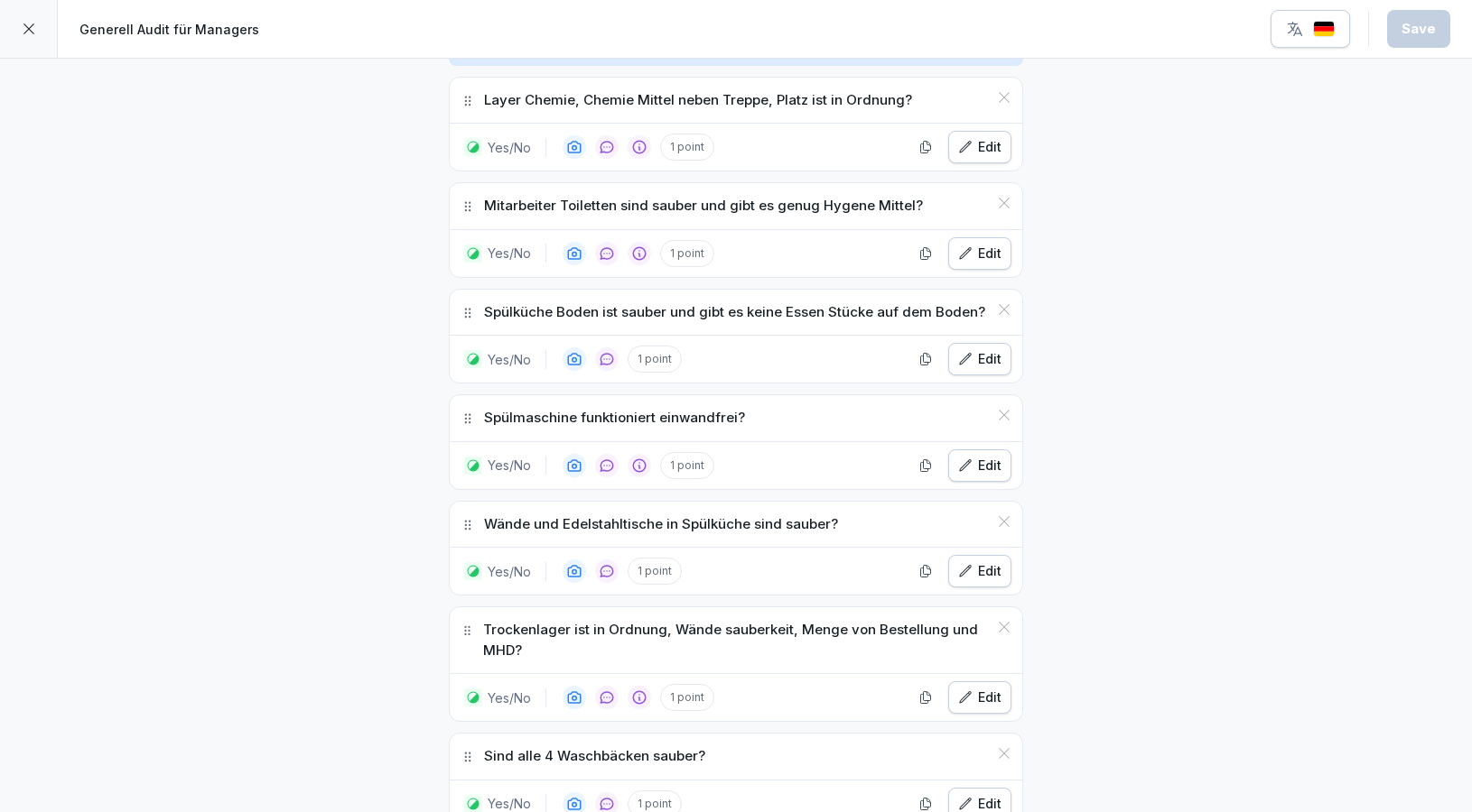
scroll to position [2093, 0]
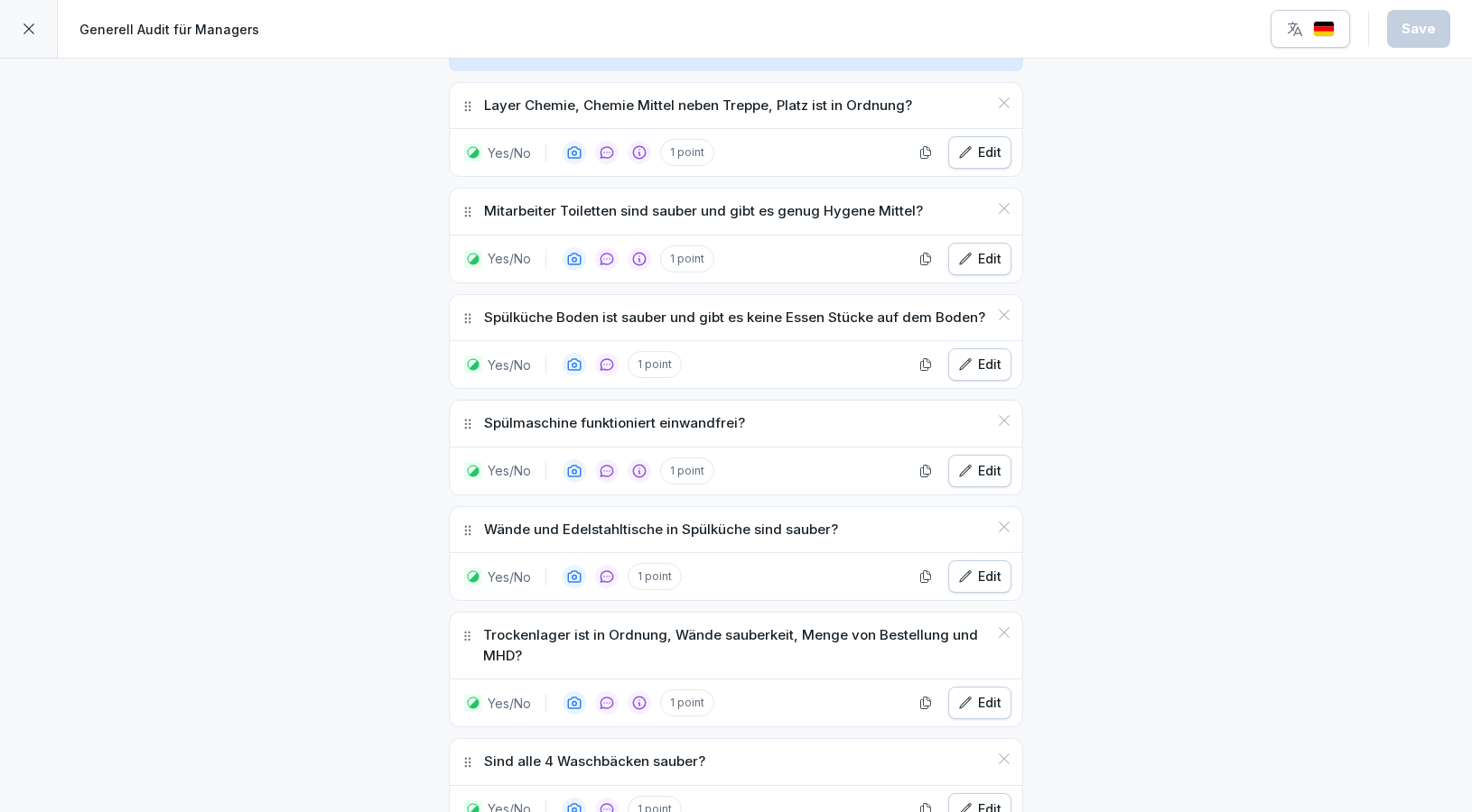
click at [983, 363] on div "Edit" at bounding box center [980, 365] width 44 height 20
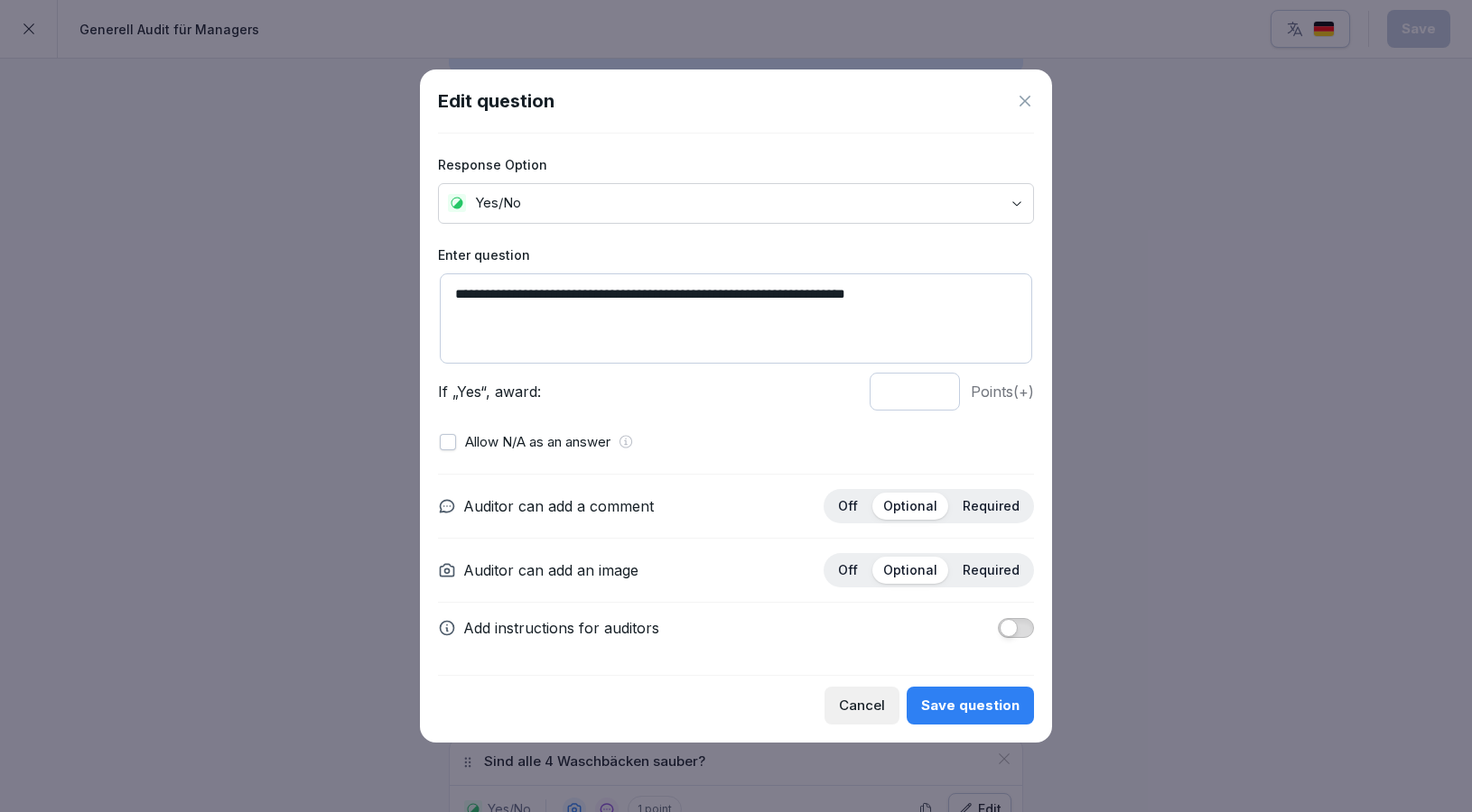
click at [1017, 627] on span "button" at bounding box center [1009, 628] width 18 height 18
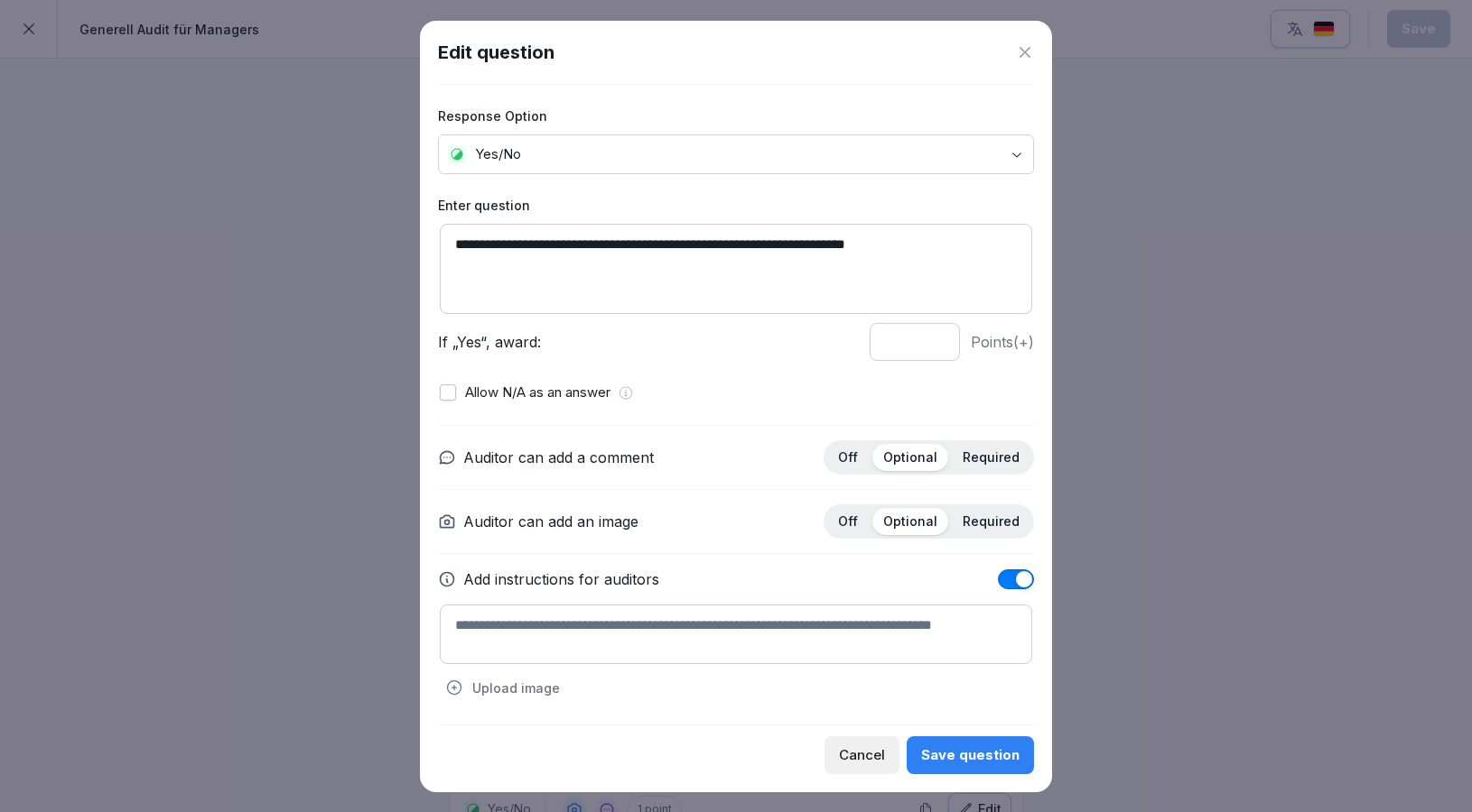
click at [725, 647] on textarea at bounding box center [735, 635] width 592 height 59
click at [497, 628] on textarea "**********" at bounding box center [735, 635] width 592 height 59
click at [568, 620] on textarea "**********" at bounding box center [735, 635] width 592 height 59
type textarea "**********"
click at [941, 743] on button "Save question" at bounding box center [970, 755] width 127 height 38
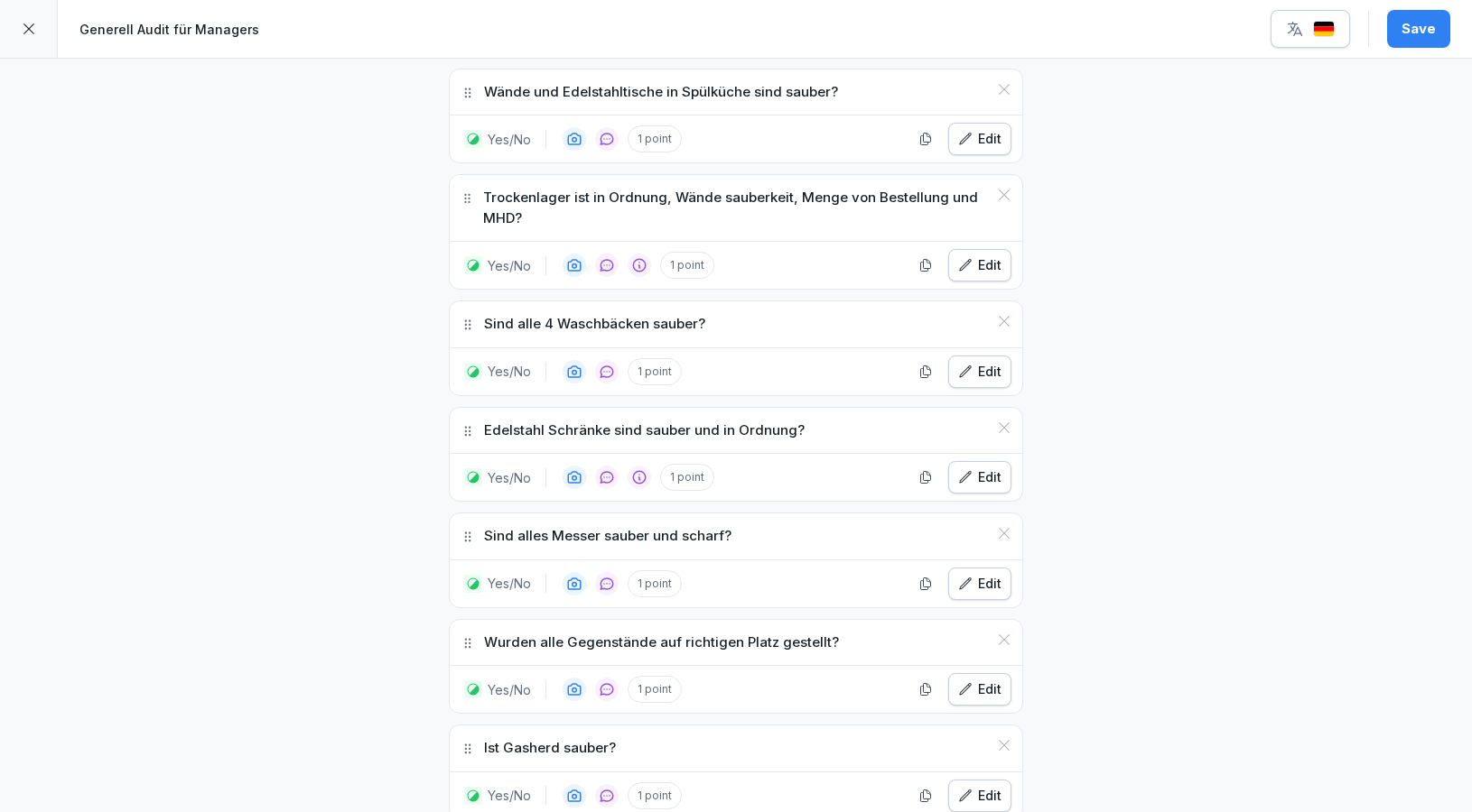
scroll to position [2516, 0]
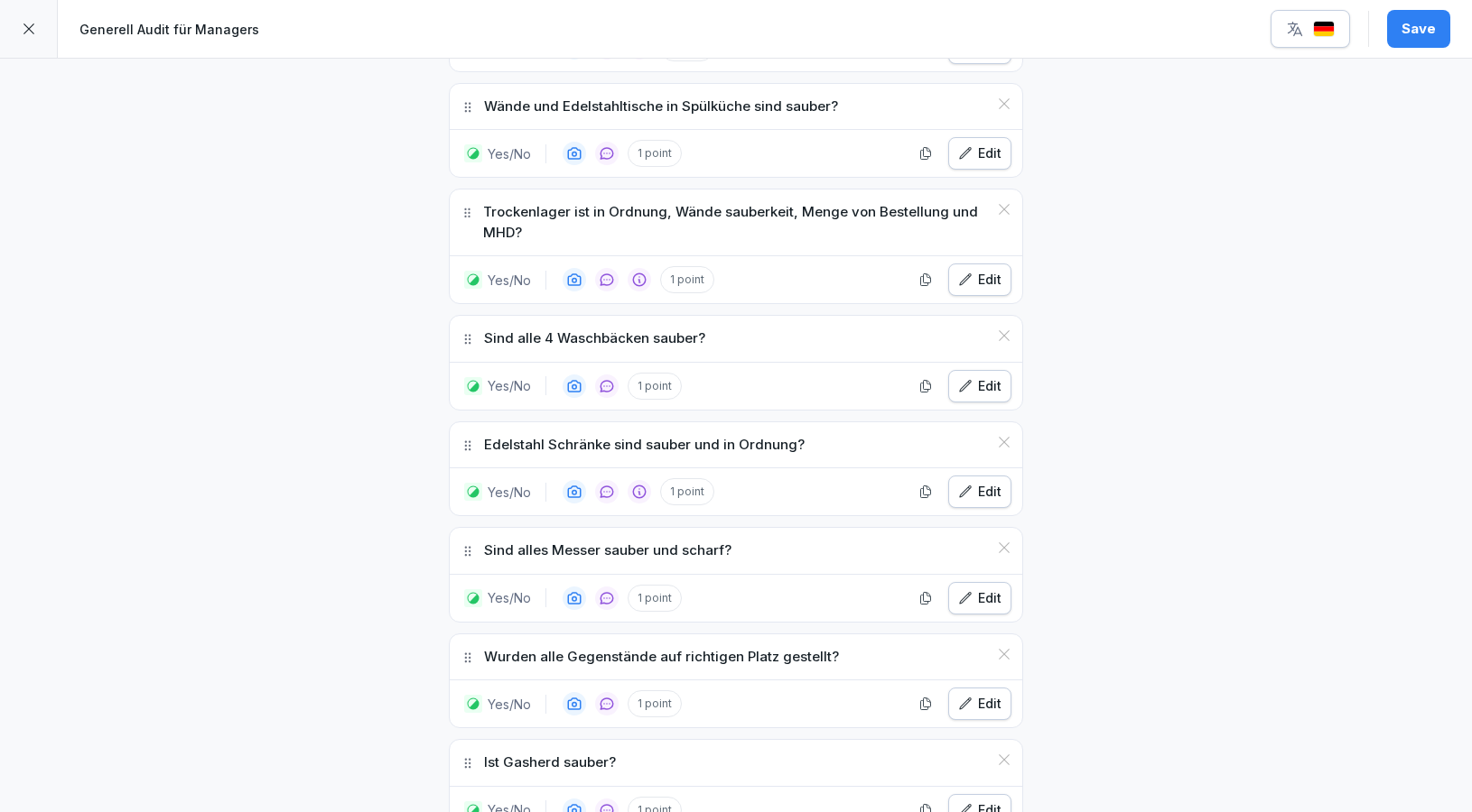
click at [1433, 32] on div "Save" at bounding box center [1418, 29] width 35 height 20
click at [971, 379] on icon "button" at bounding box center [965, 386] width 15 height 15
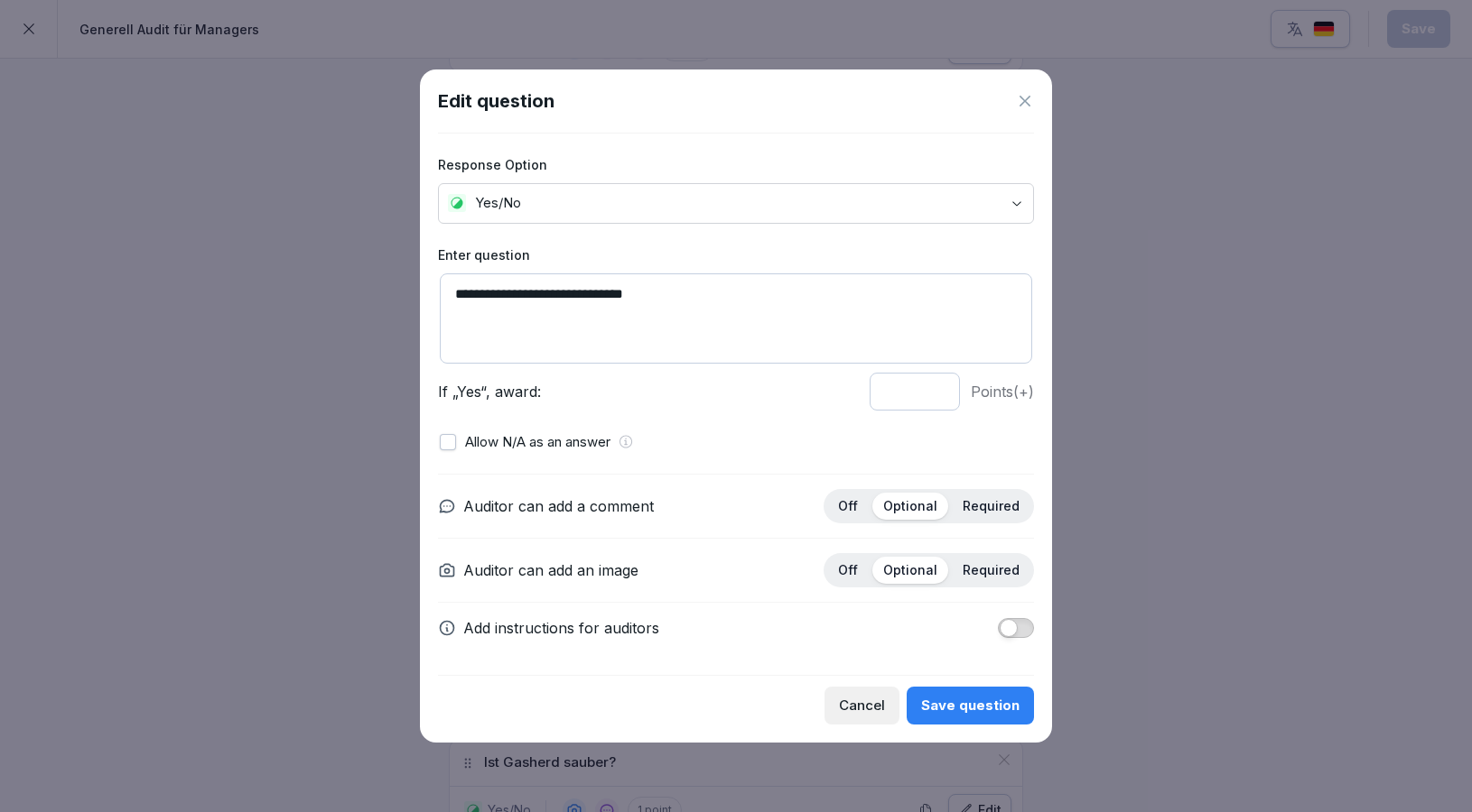
click at [1006, 622] on span "button" at bounding box center [1009, 628] width 18 height 18
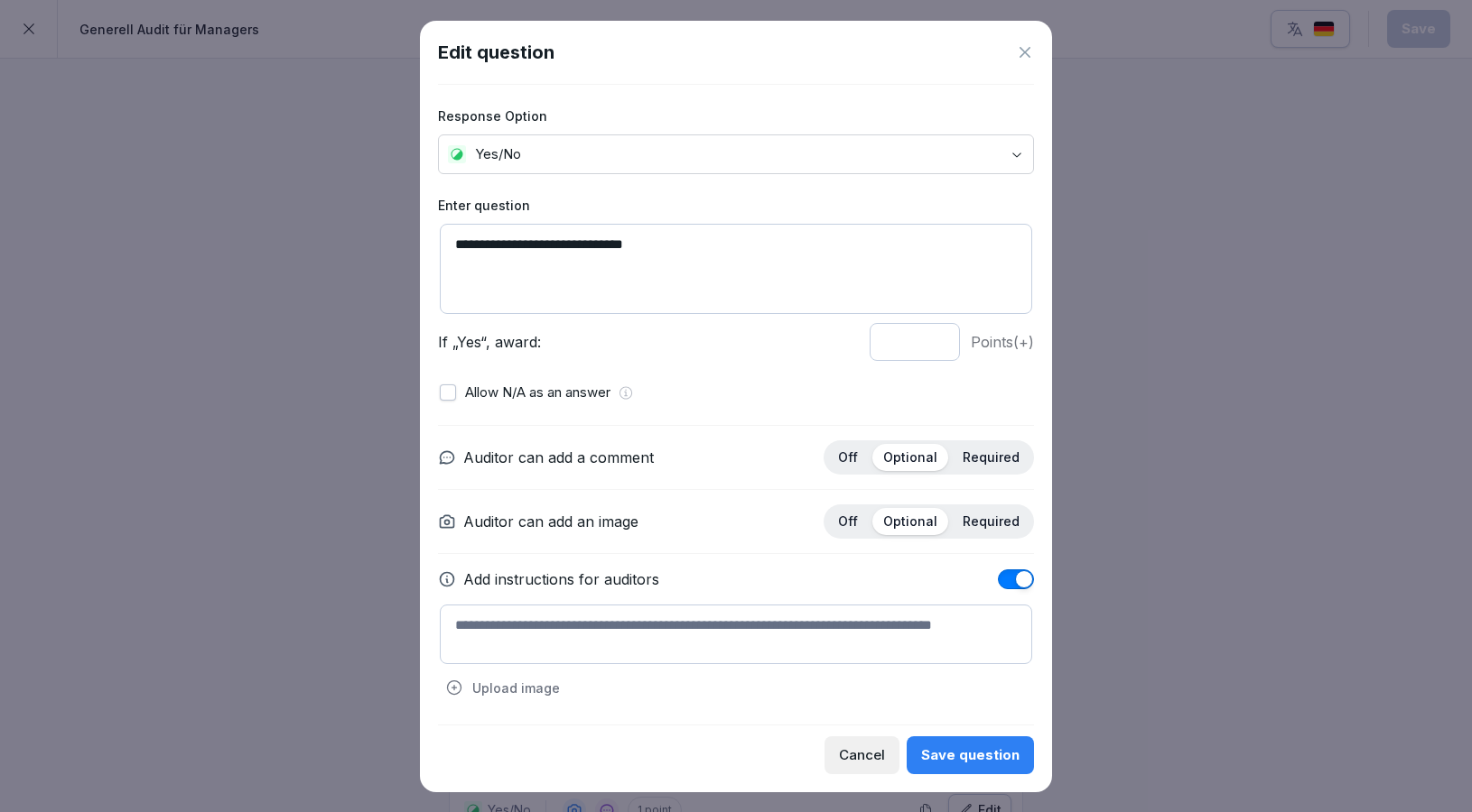
click at [811, 632] on textarea at bounding box center [735, 635] width 592 height 59
type textarea "*"
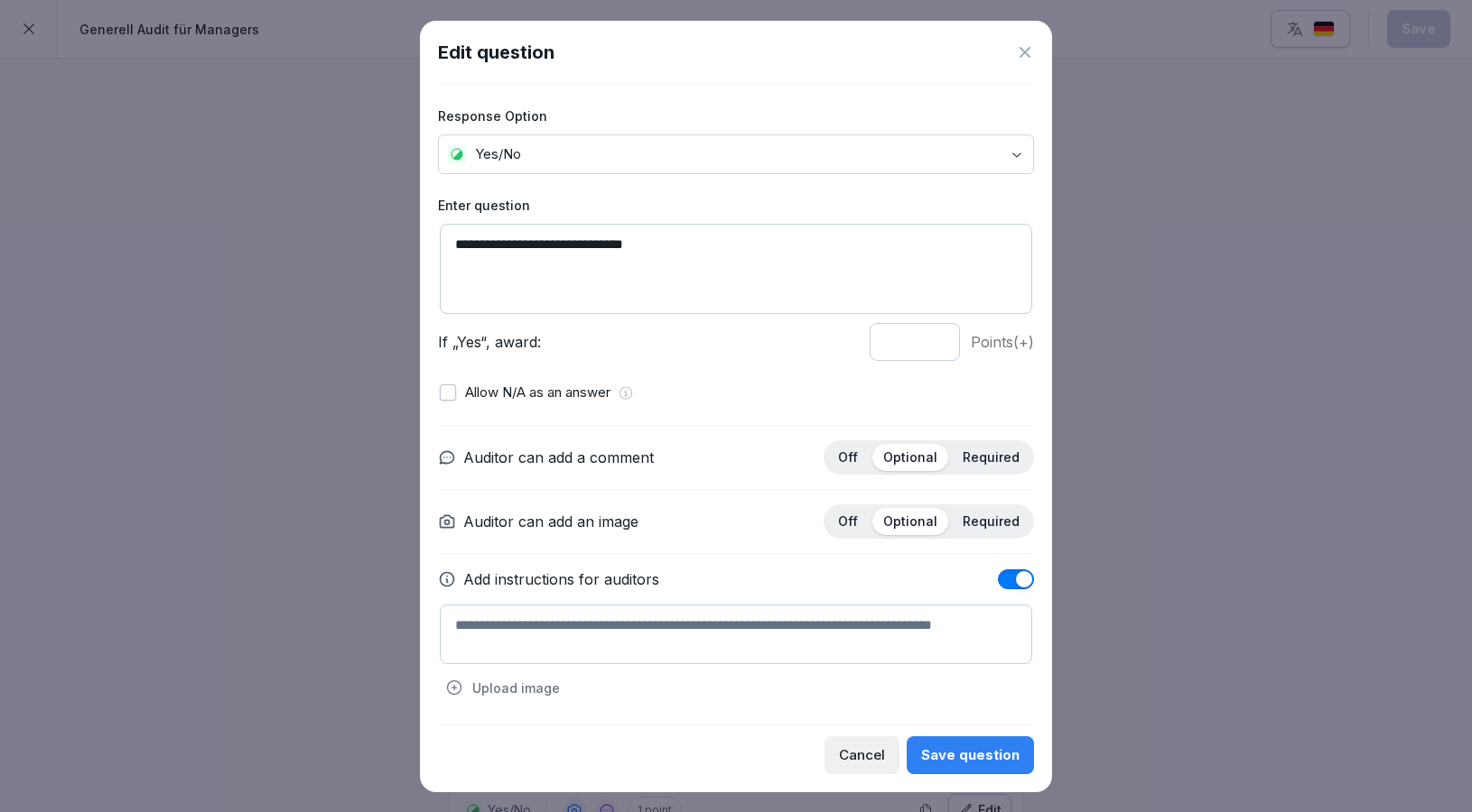
type textarea "*"
type textarea "**********"
click at [1006, 762] on div "Save question" at bounding box center [969, 755] width 98 height 20
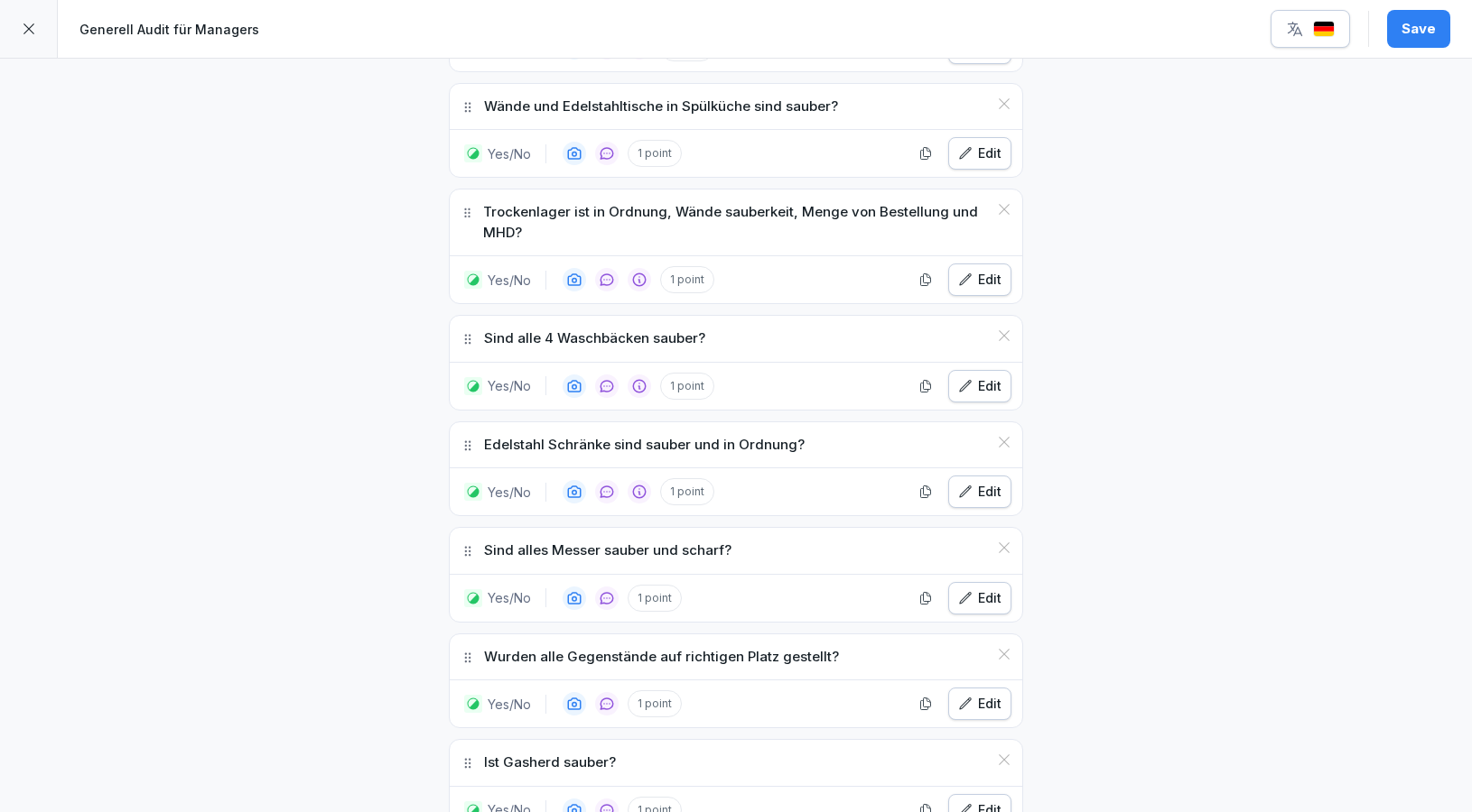
click at [1416, 31] on div "Save" at bounding box center [1418, 29] width 35 height 20
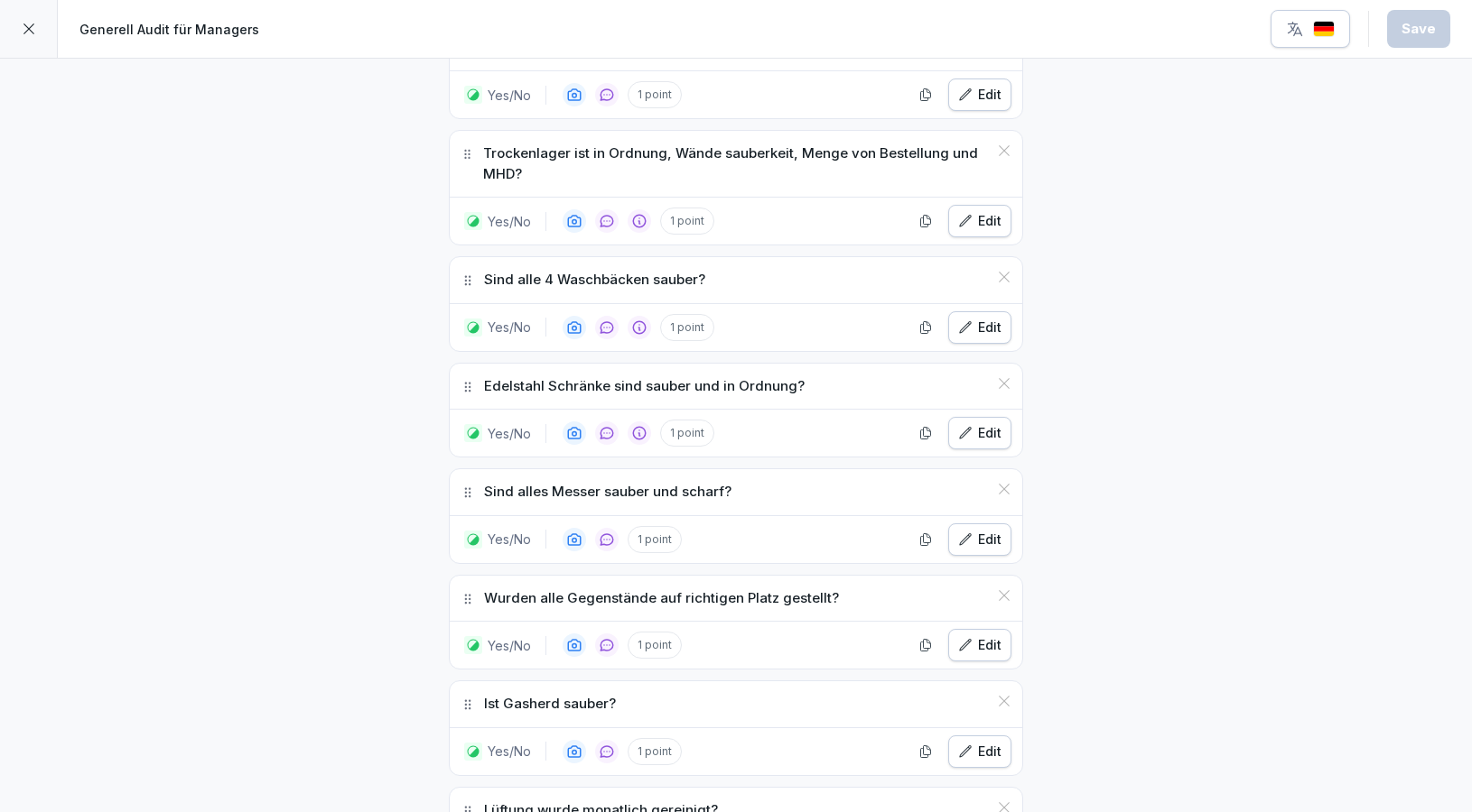
scroll to position [2577, 0]
click at [975, 528] on div "Edit" at bounding box center [980, 538] width 44 height 20
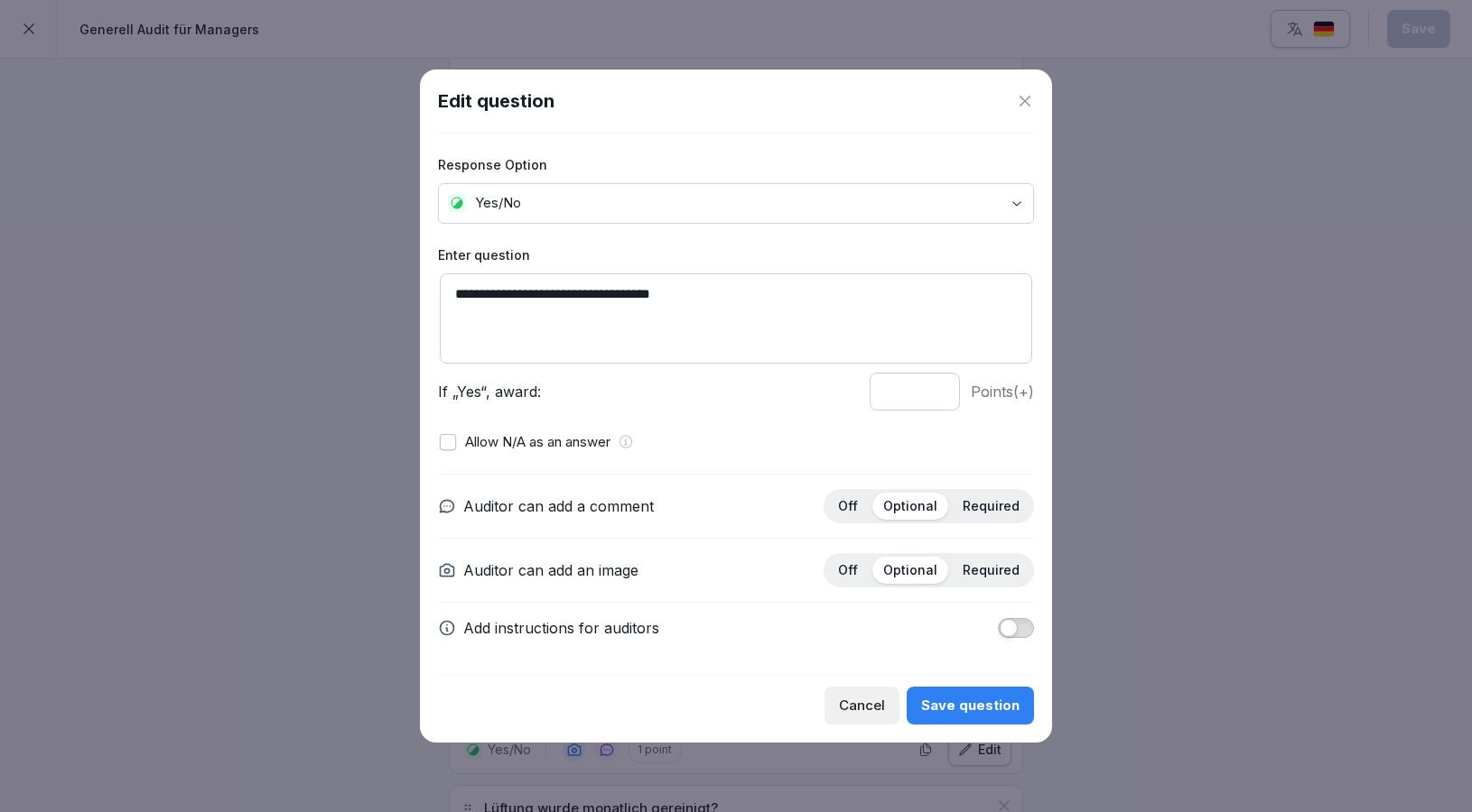
click at [1033, 625] on button "button" at bounding box center [1016, 629] width 36 height 20
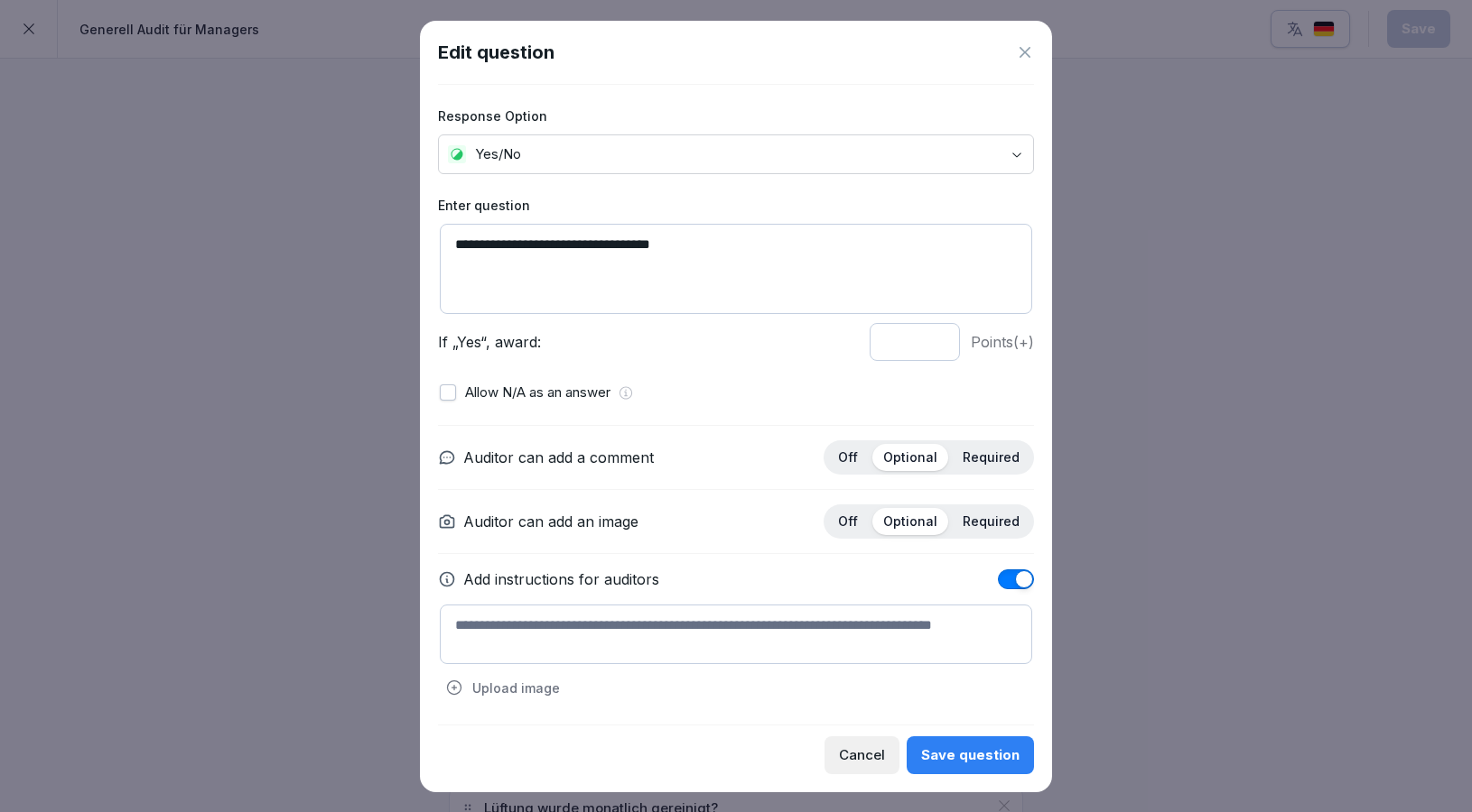
click at [828, 626] on textarea at bounding box center [735, 635] width 592 height 59
click at [448, 619] on textarea "**********" at bounding box center [735, 635] width 592 height 59
type textarea "**********"
click at [990, 749] on div "Save question" at bounding box center [969, 755] width 98 height 20
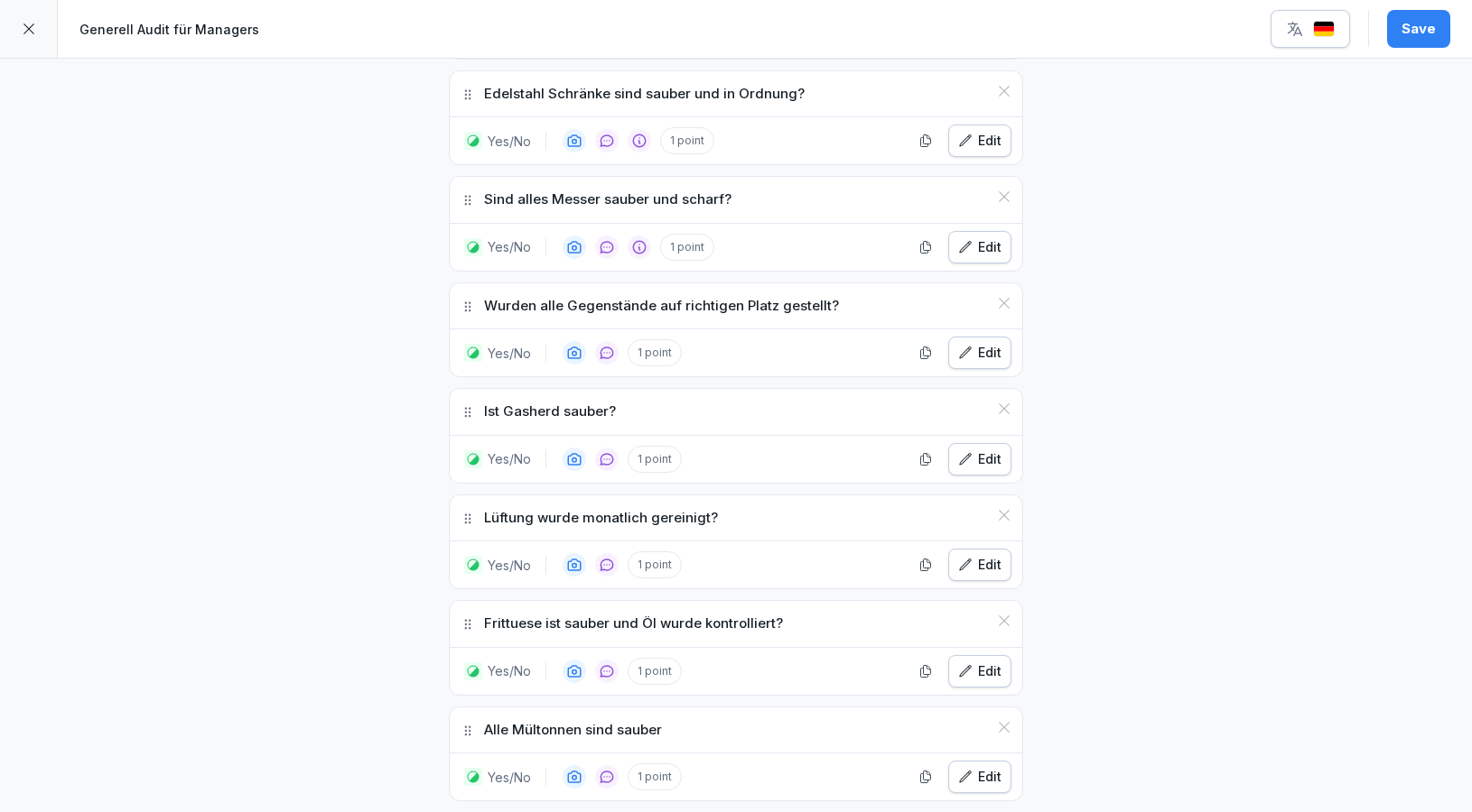
scroll to position [2871, 0]
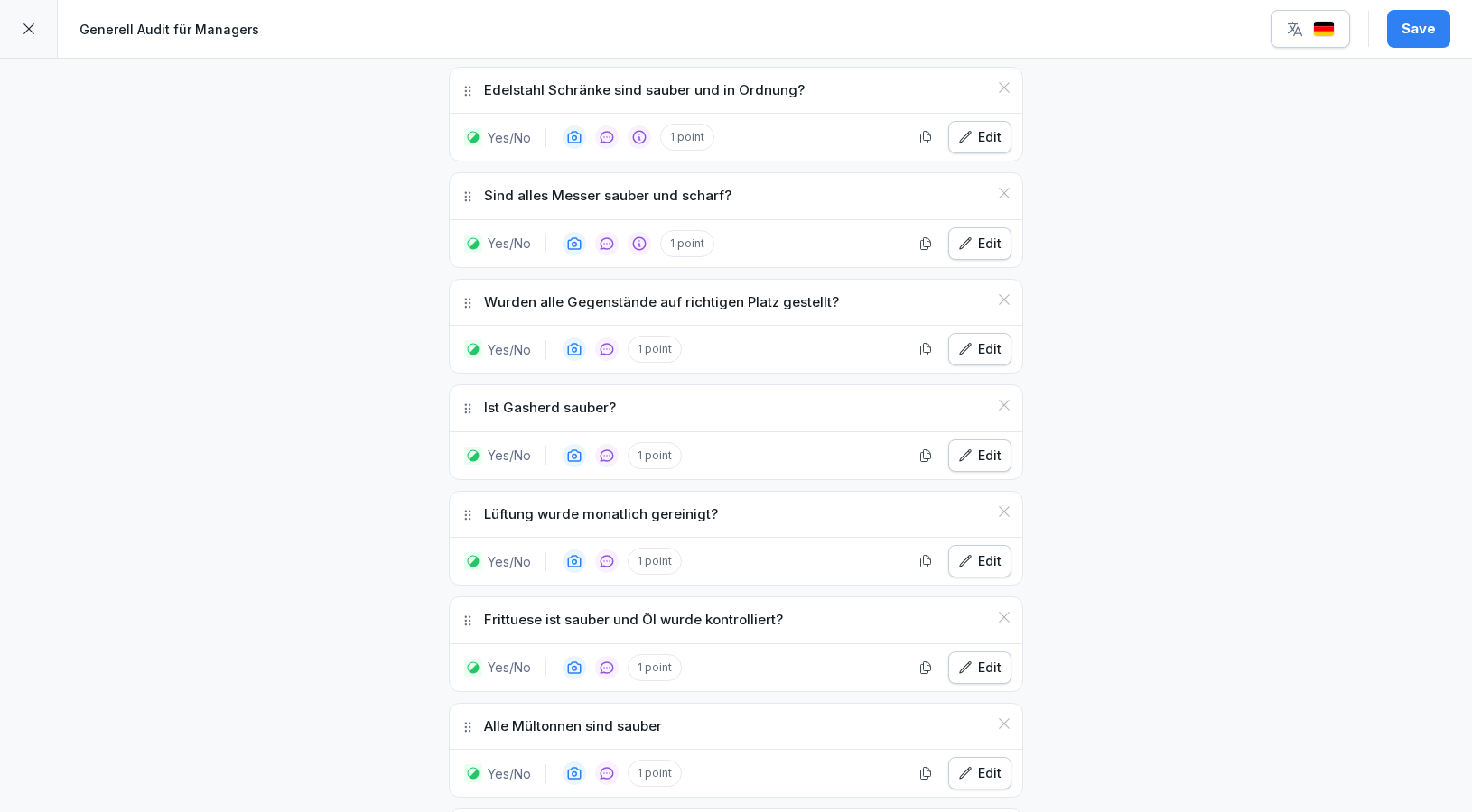
click at [986, 551] on div "Edit" at bounding box center [980, 561] width 44 height 20
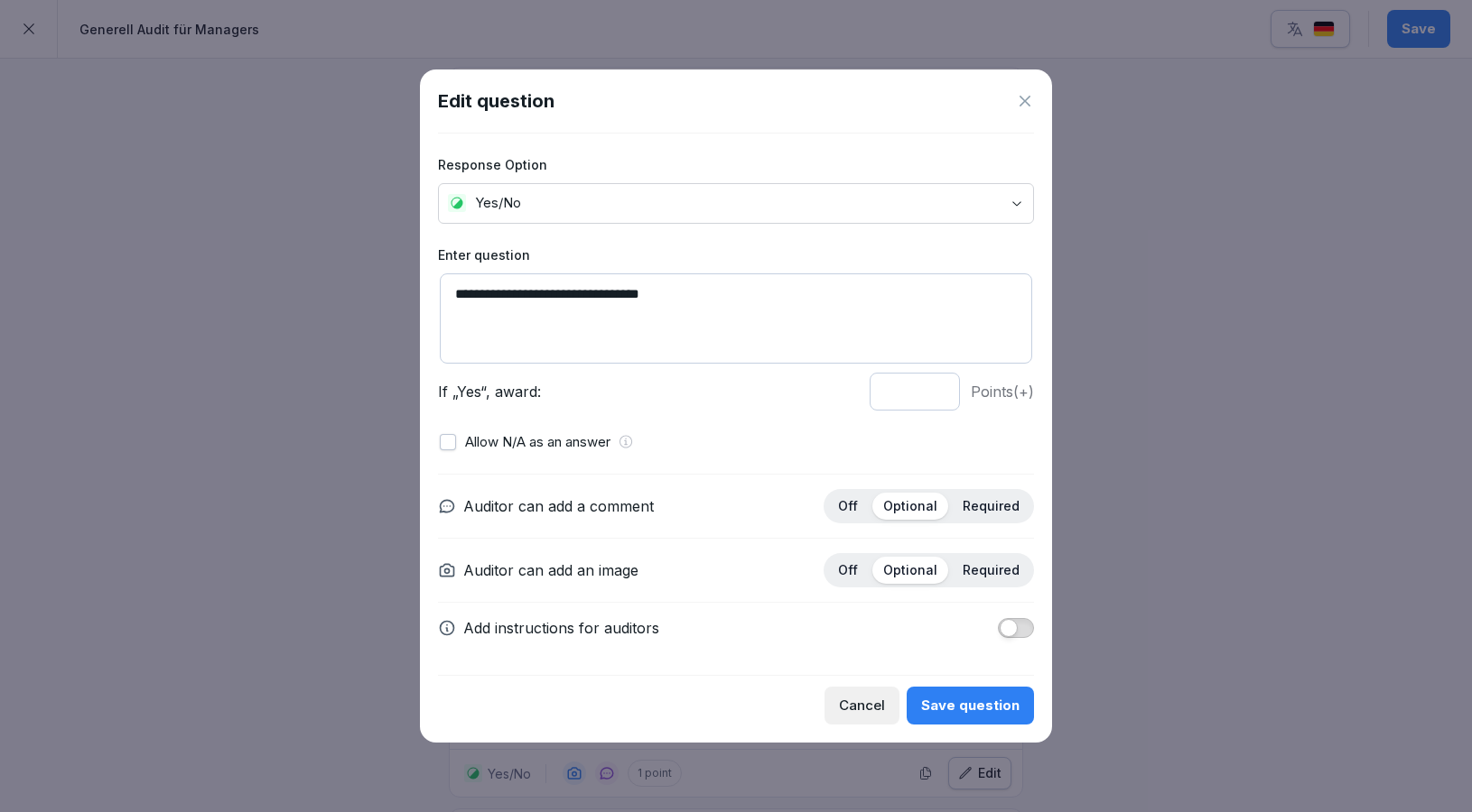
click at [690, 298] on textarea "**********" at bounding box center [735, 318] width 592 height 90
click at [550, 290] on textarea "**********" at bounding box center [735, 318] width 592 height 90
click at [760, 295] on textarea "**********" at bounding box center [735, 318] width 592 height 90
click at [850, 301] on textarea "**********" at bounding box center [735, 318] width 592 height 90
click at [716, 296] on textarea "**********" at bounding box center [735, 318] width 592 height 90
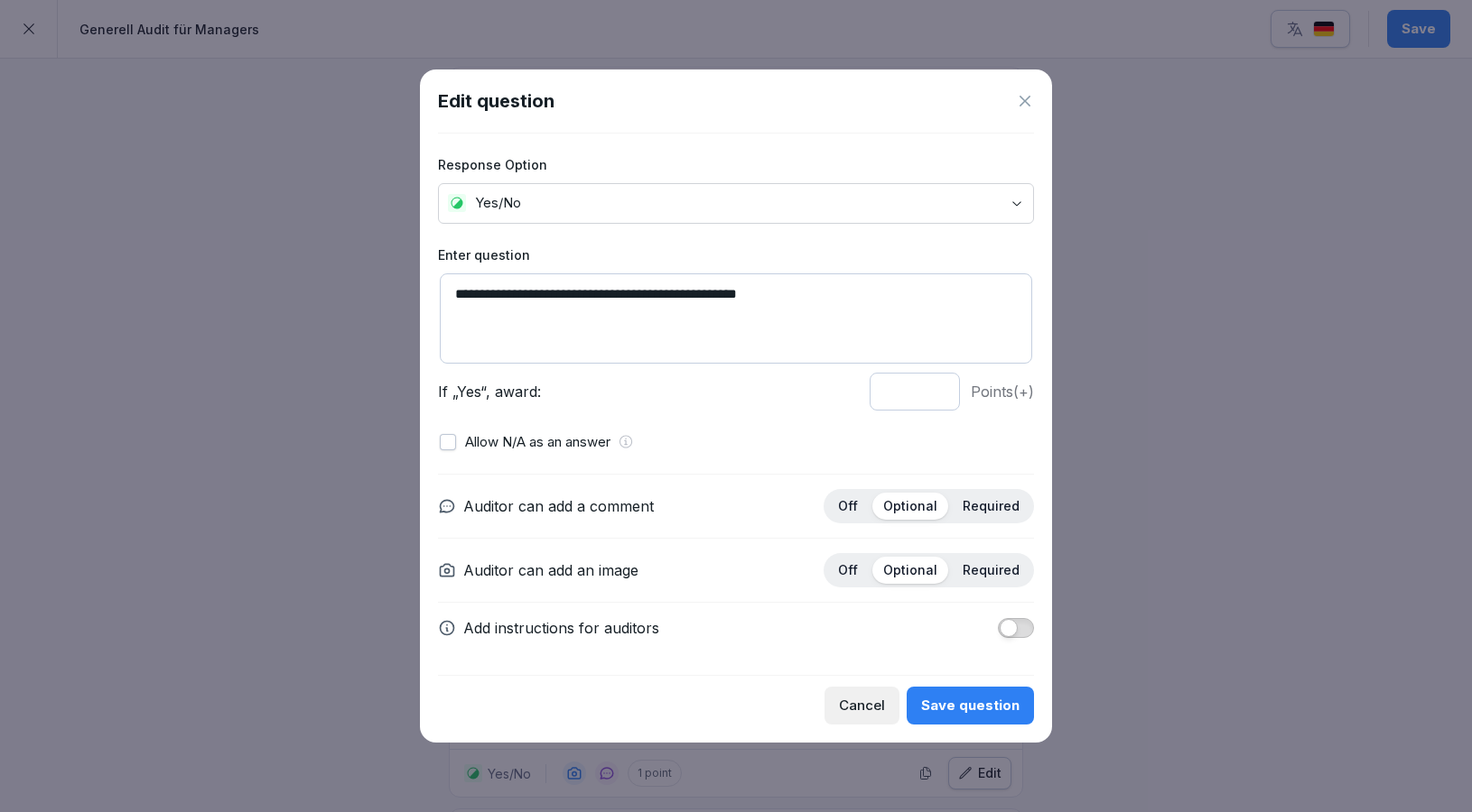
click at [720, 296] on textarea "**********" at bounding box center [735, 318] width 592 height 90
click at [872, 283] on textarea "**********" at bounding box center [735, 318] width 592 height 90
click at [709, 294] on textarea "**********" at bounding box center [735, 318] width 592 height 90
click at [881, 278] on textarea "**********" at bounding box center [735, 318] width 592 height 90
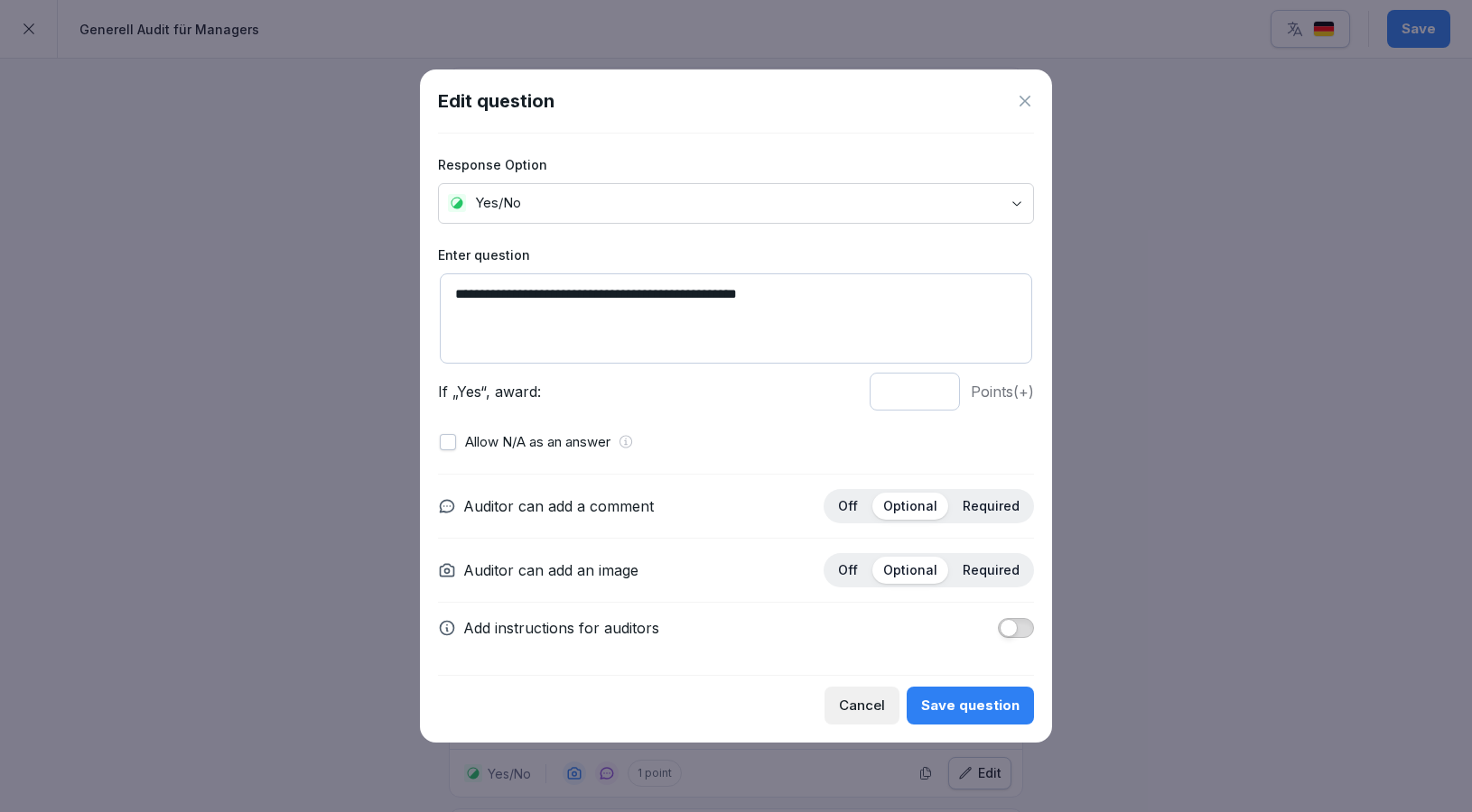
type textarea "**********"
click at [965, 697] on div "Save question" at bounding box center [969, 706] width 98 height 20
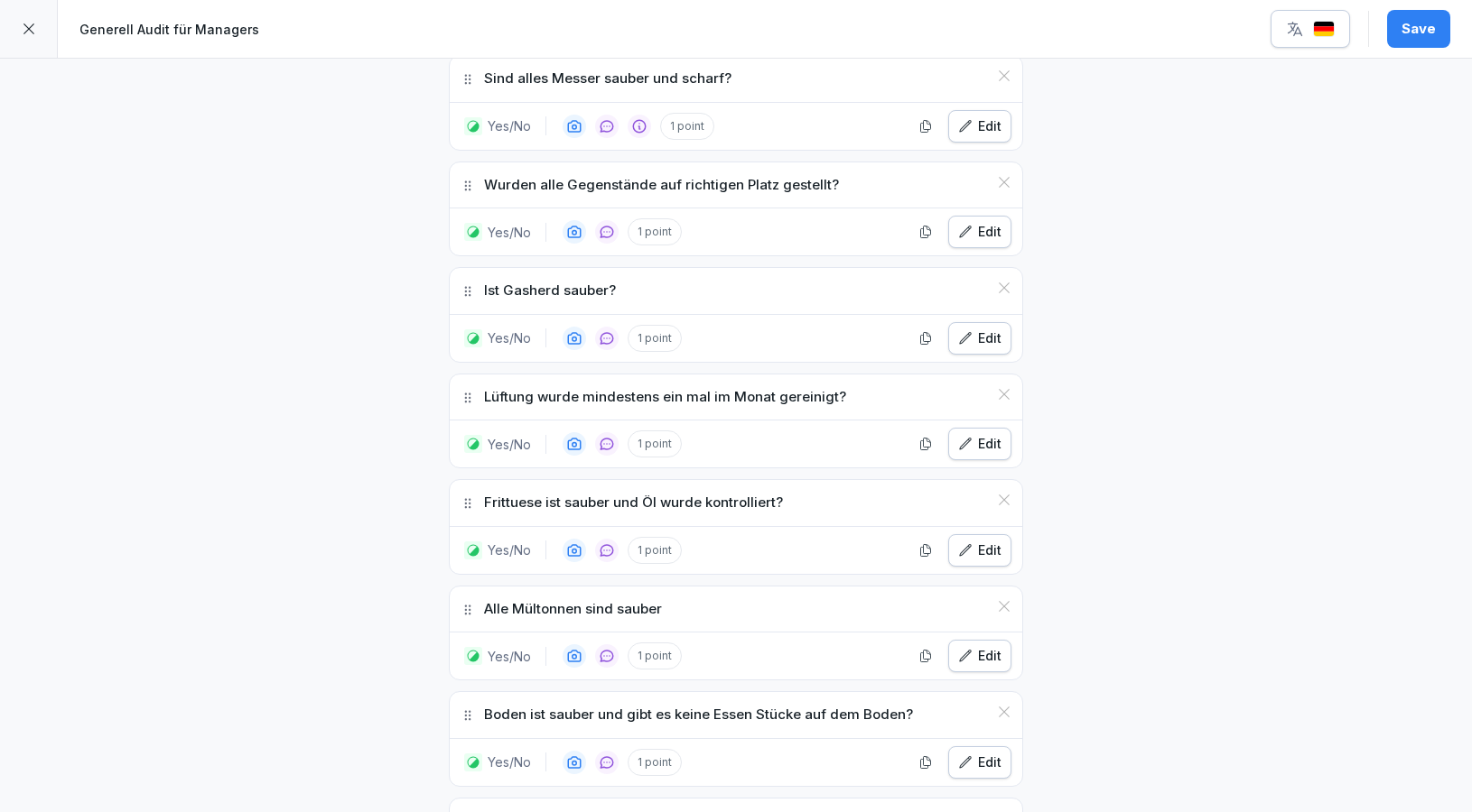
scroll to position [2992, 0]
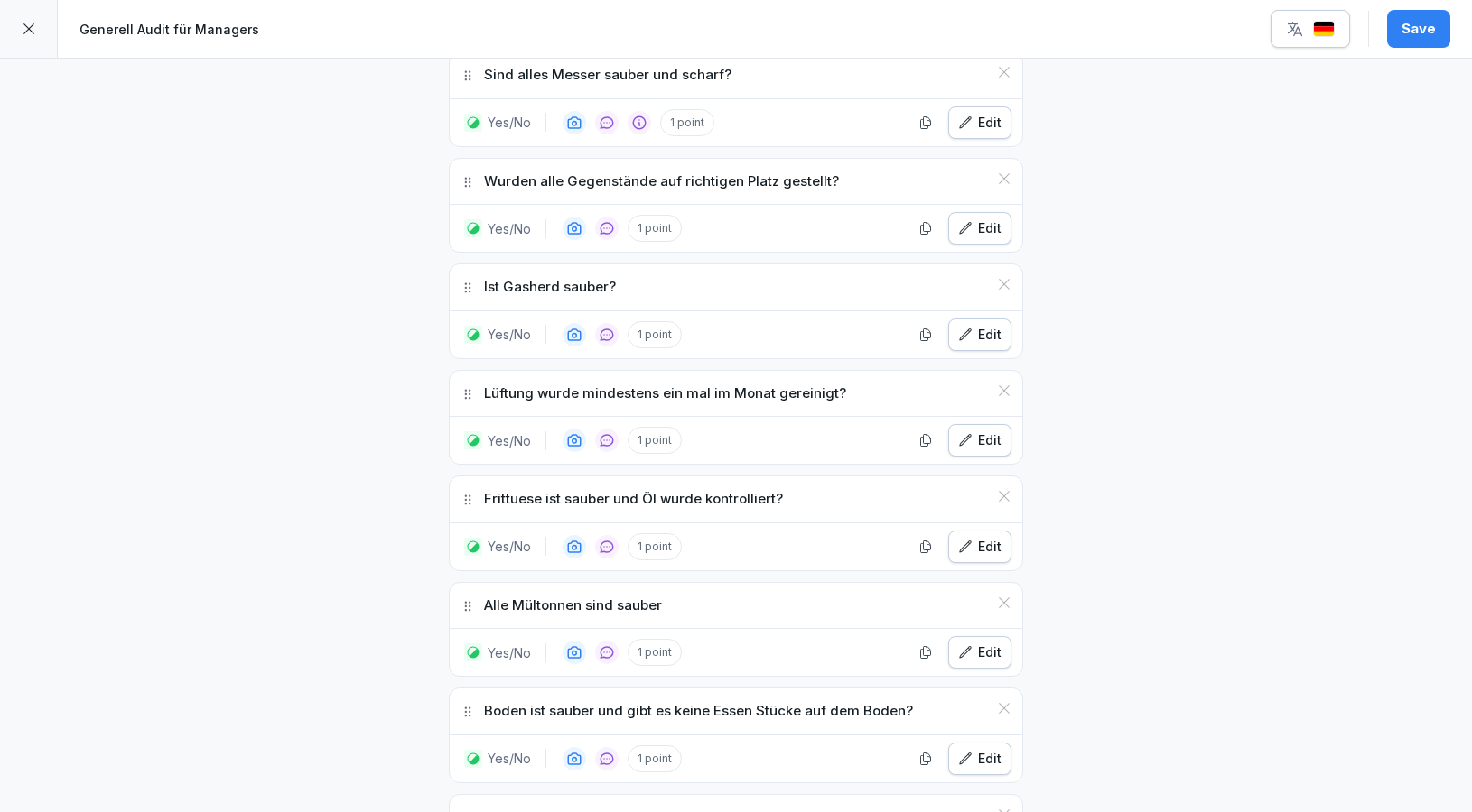
click at [961, 645] on icon "button" at bounding box center [965, 652] width 15 height 15
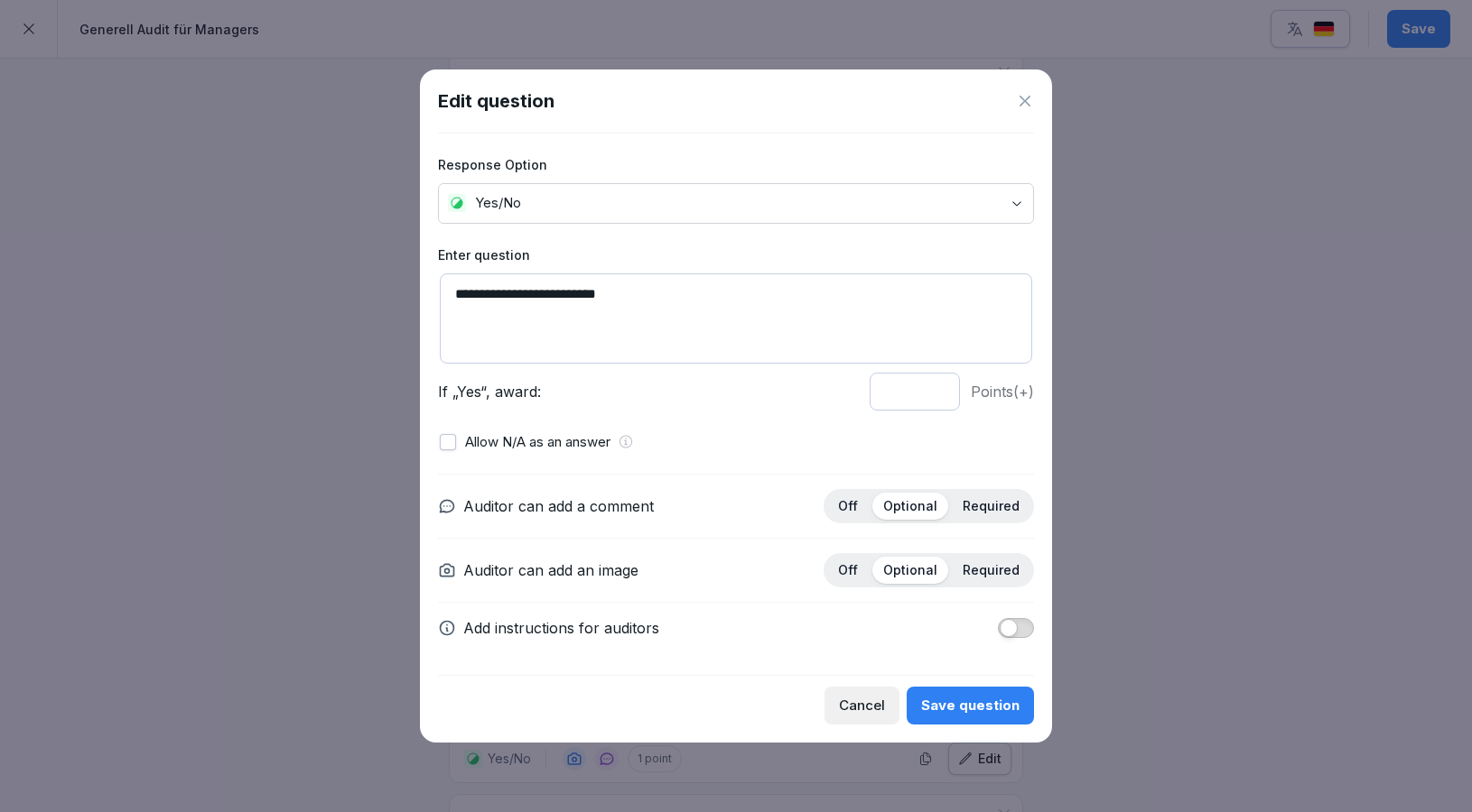
click at [1024, 629] on button "button" at bounding box center [1016, 629] width 36 height 20
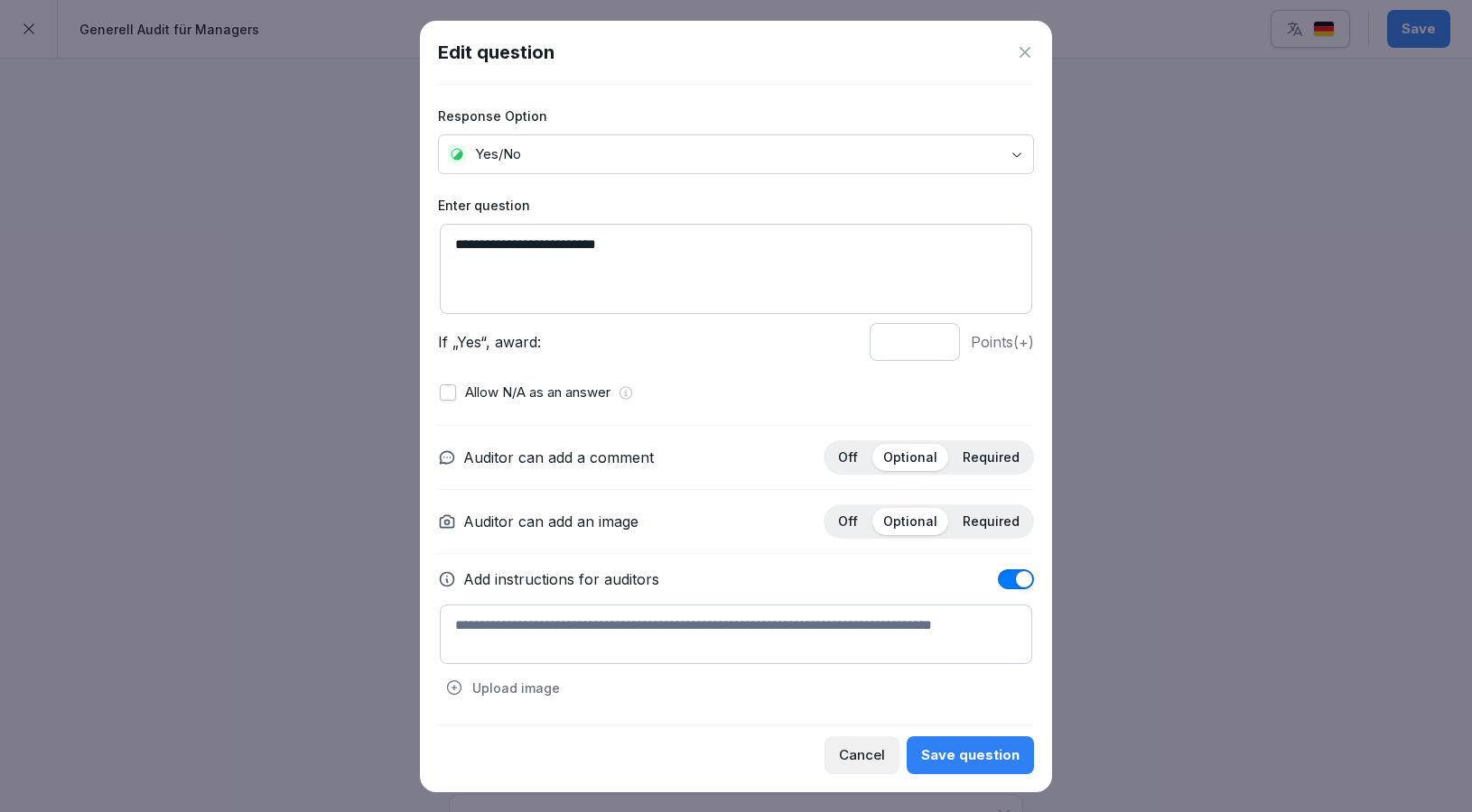
click at [1017, 51] on icon at bounding box center [1025, 53] width 18 height 18
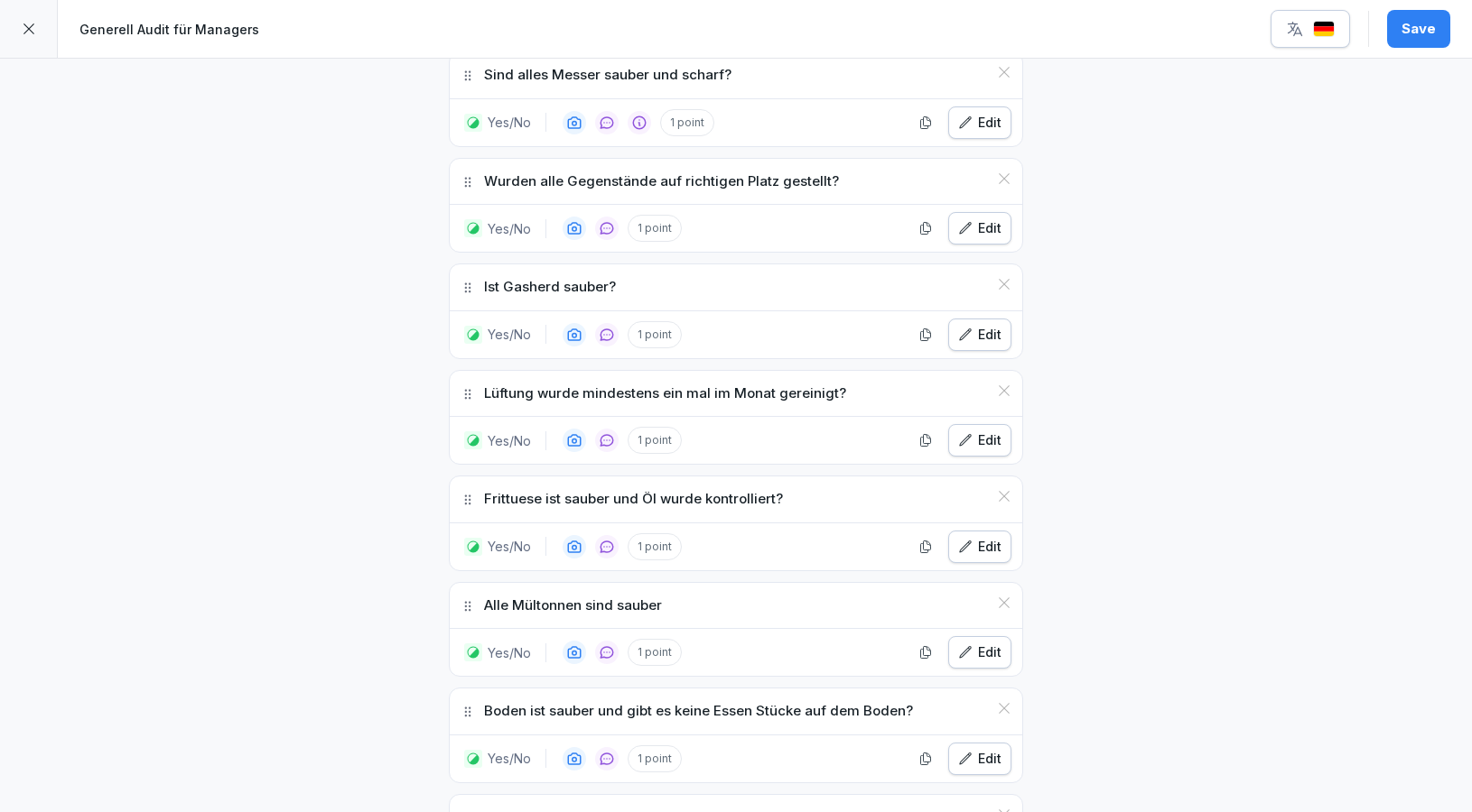
click at [985, 642] on div "Edit" at bounding box center [980, 652] width 44 height 20
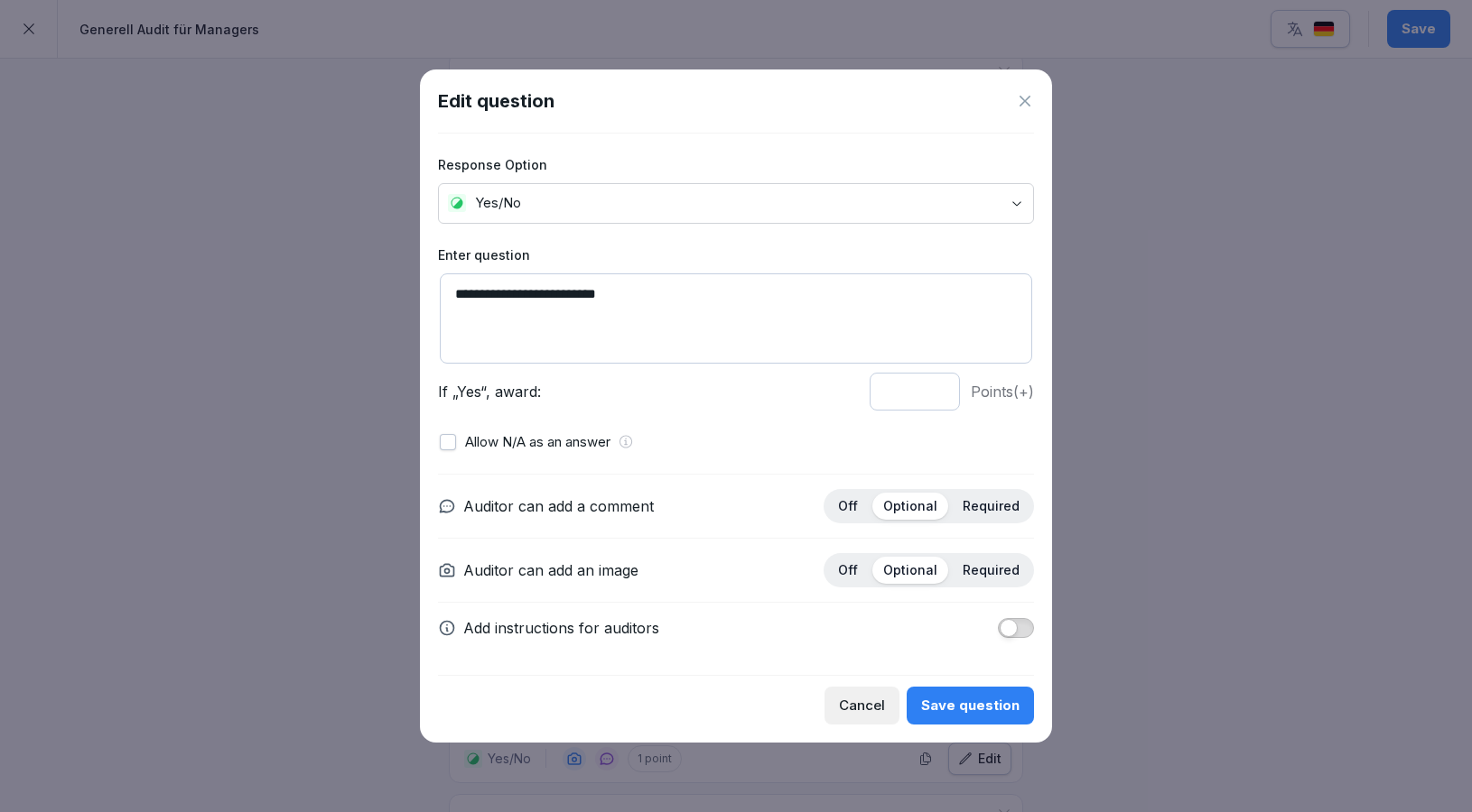
click at [552, 297] on textarea "**********" at bounding box center [735, 318] width 592 height 90
drag, startPoint x: 552, startPoint y: 303, endPoint x: 528, endPoint y: 297, distance: 24.7
click at [528, 297] on textarea "**********" at bounding box center [735, 318] width 592 height 90
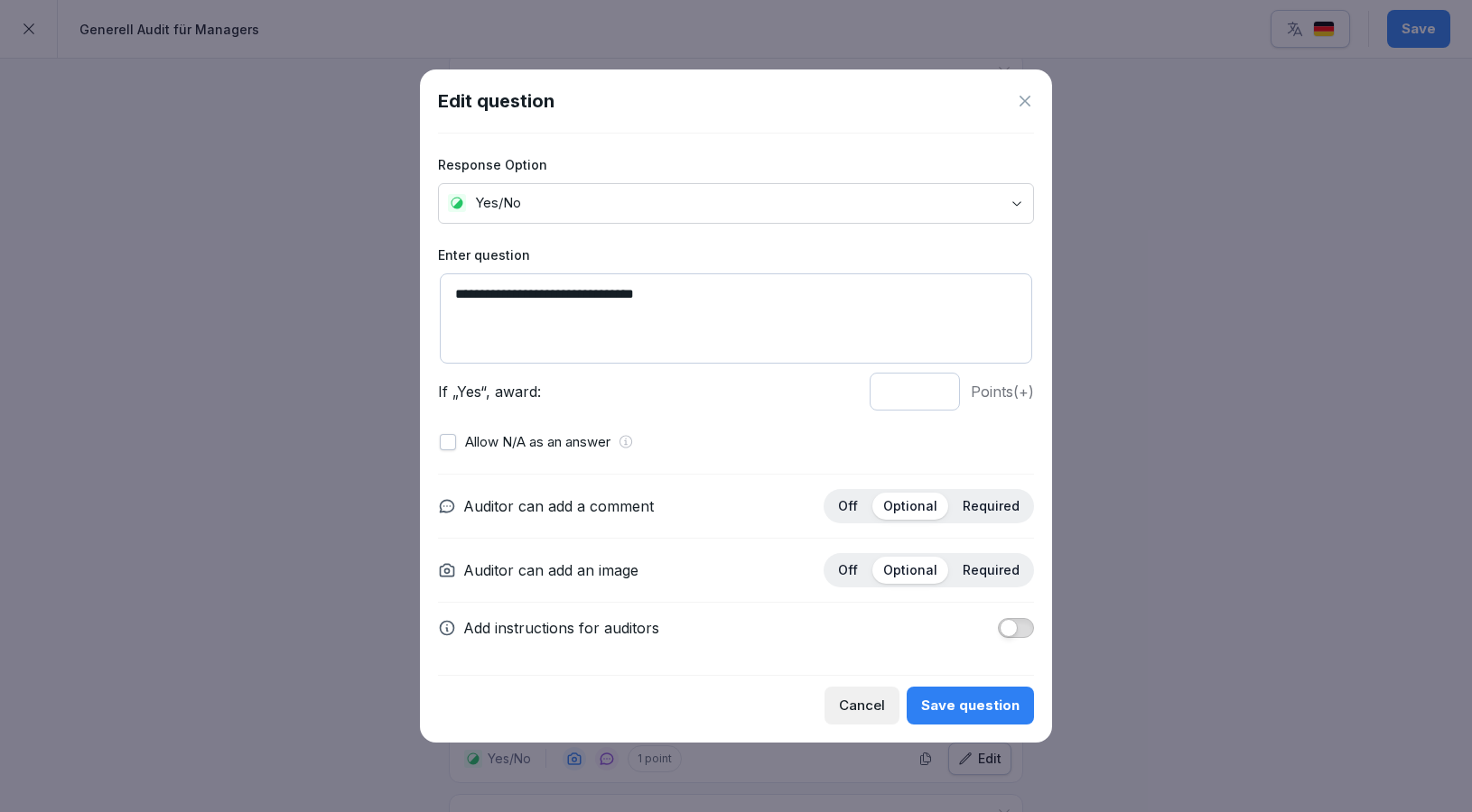
click at [729, 302] on textarea "**********" at bounding box center [735, 318] width 592 height 90
click at [537, 295] on textarea "**********" at bounding box center [735, 318] width 592 height 90
click at [711, 301] on textarea "**********" at bounding box center [735, 318] width 592 height 90
type textarea "**********"
click at [957, 701] on div "Save question" at bounding box center [969, 706] width 98 height 20
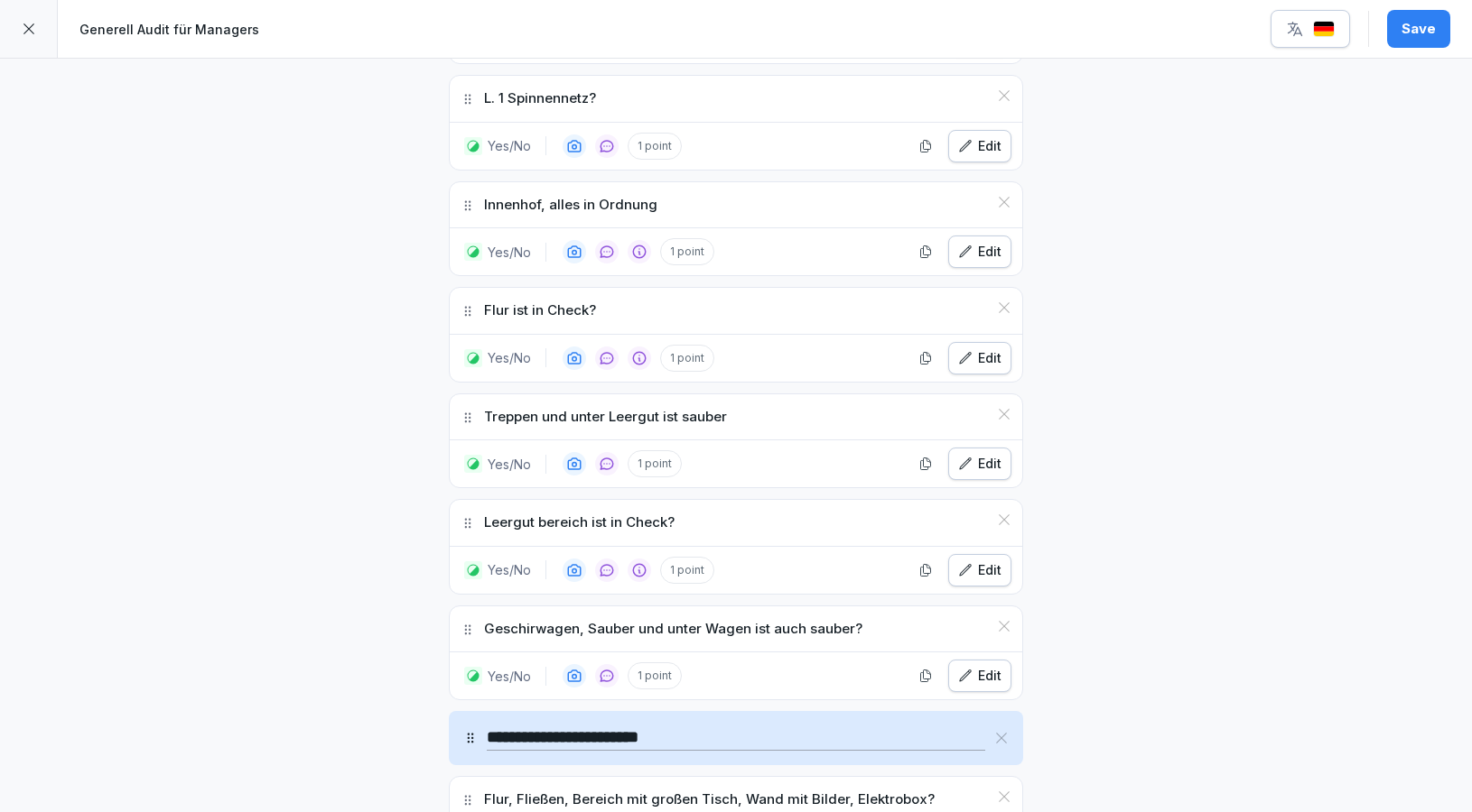
scroll to position [4888, 0]
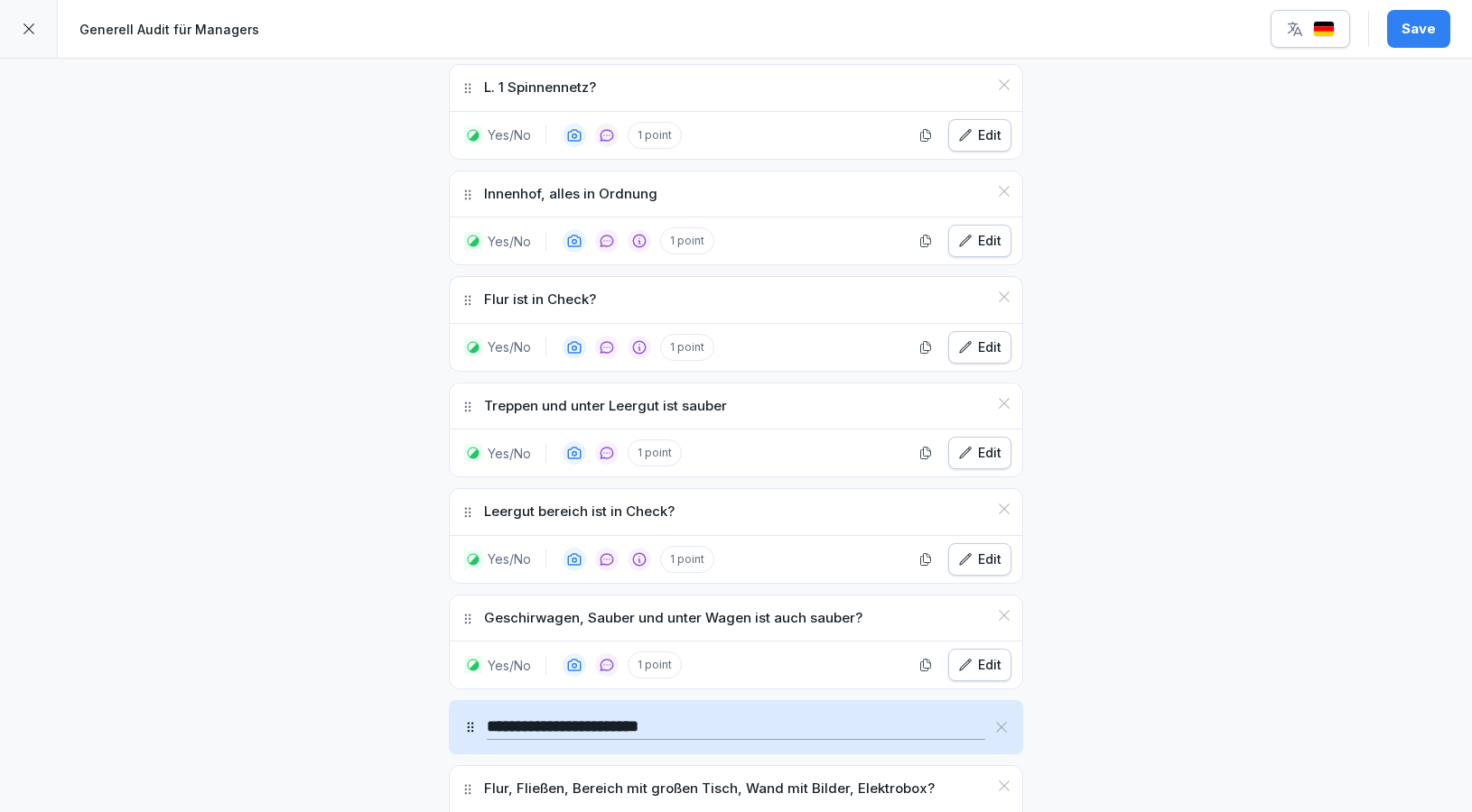
click at [982, 337] on div "Edit" at bounding box center [980, 347] width 44 height 20
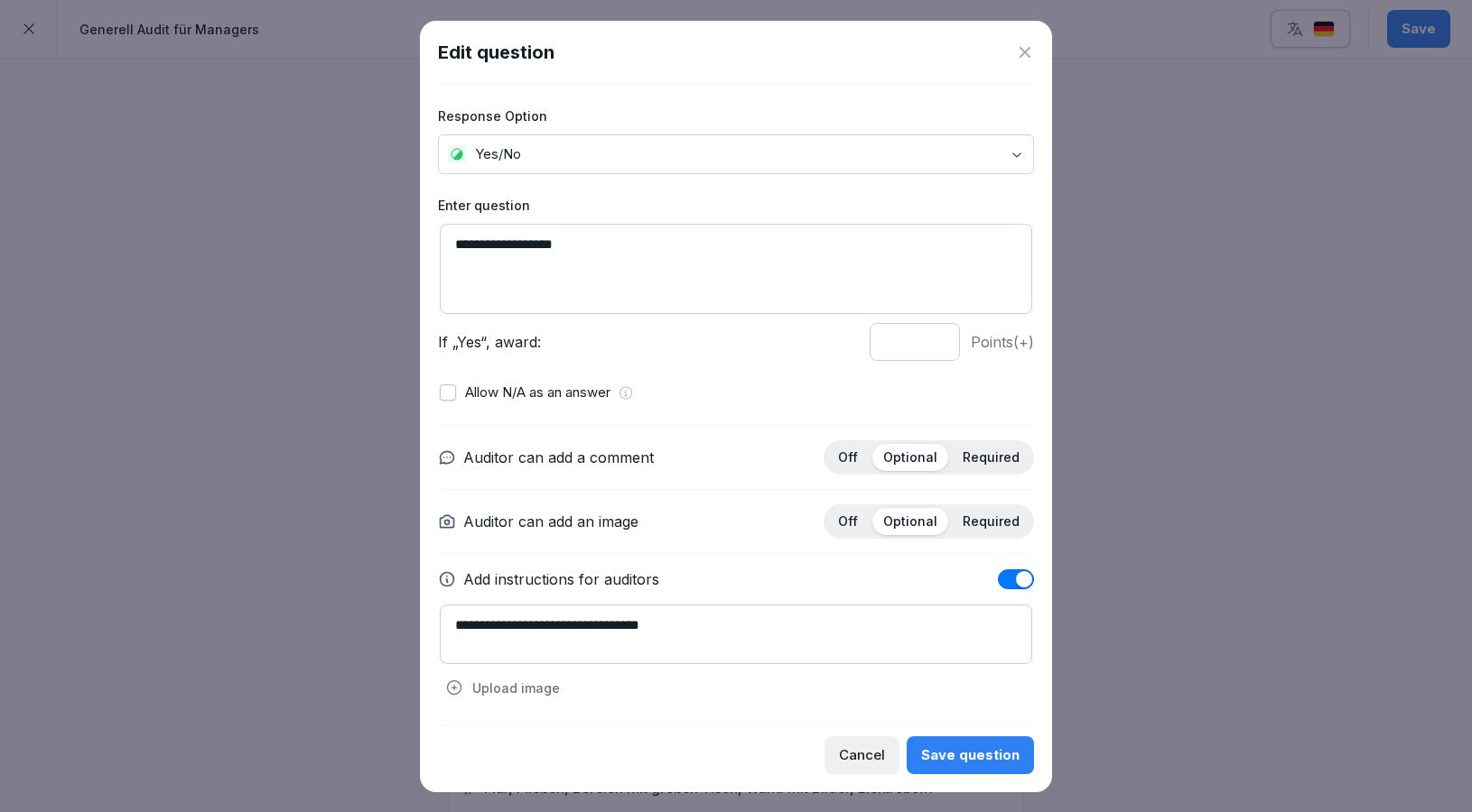
click at [452, 256] on textarea "**********" at bounding box center [735, 269] width 592 height 90
click at [453, 245] on textarea "**********" at bounding box center [735, 269] width 592 height 90
click at [583, 243] on textarea "**********" at bounding box center [735, 269] width 592 height 90
click at [711, 248] on textarea "**********" at bounding box center [735, 269] width 592 height 90
click at [655, 237] on textarea "**********" at bounding box center [735, 269] width 592 height 90
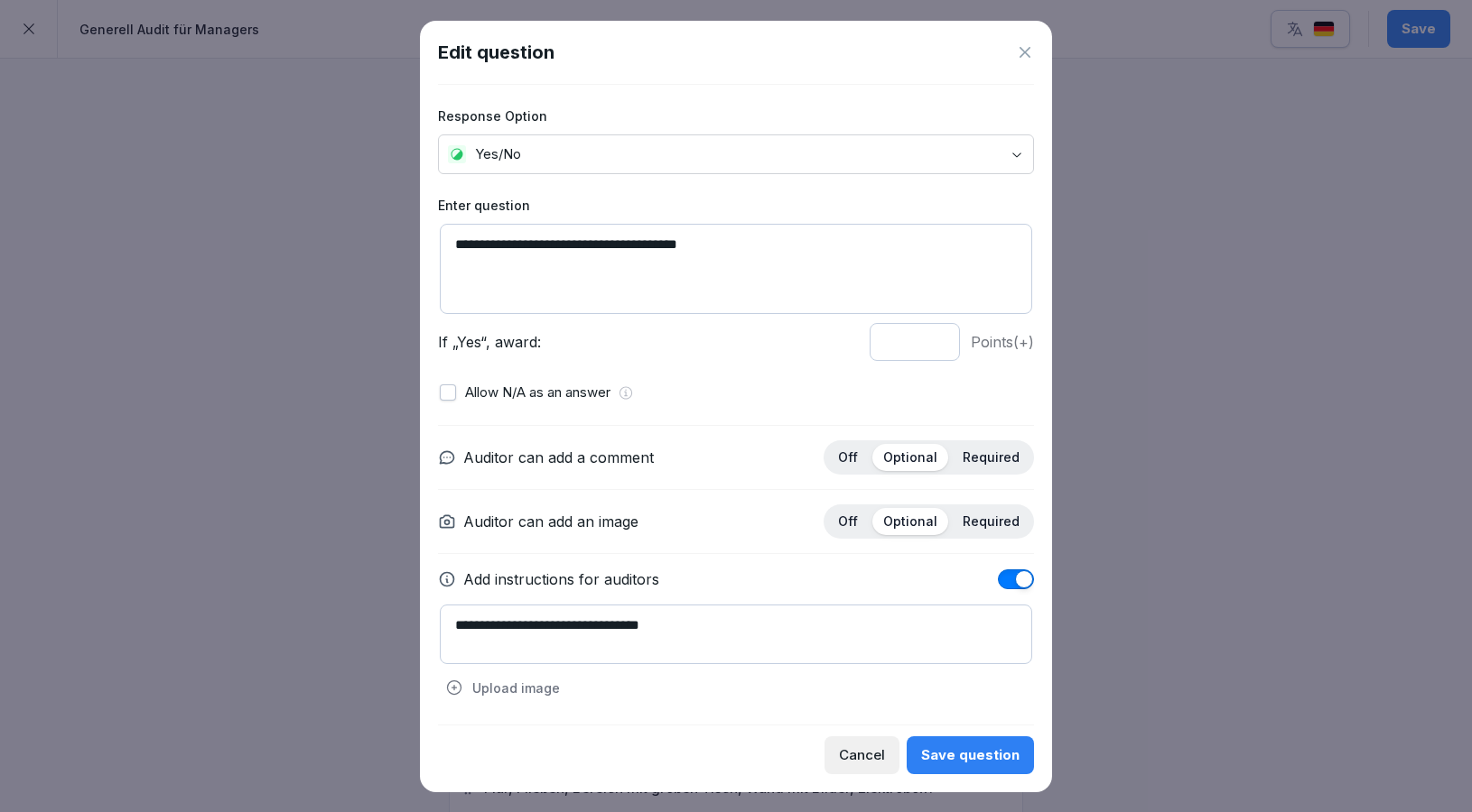
click at [550, 247] on textarea "**********" at bounding box center [735, 269] width 592 height 90
click at [599, 245] on textarea "**********" at bounding box center [735, 269] width 592 height 90
click at [650, 247] on textarea "**********" at bounding box center [735, 269] width 592 height 90
click at [866, 261] on textarea "**********" at bounding box center [735, 269] width 592 height 90
type textarea "**********"
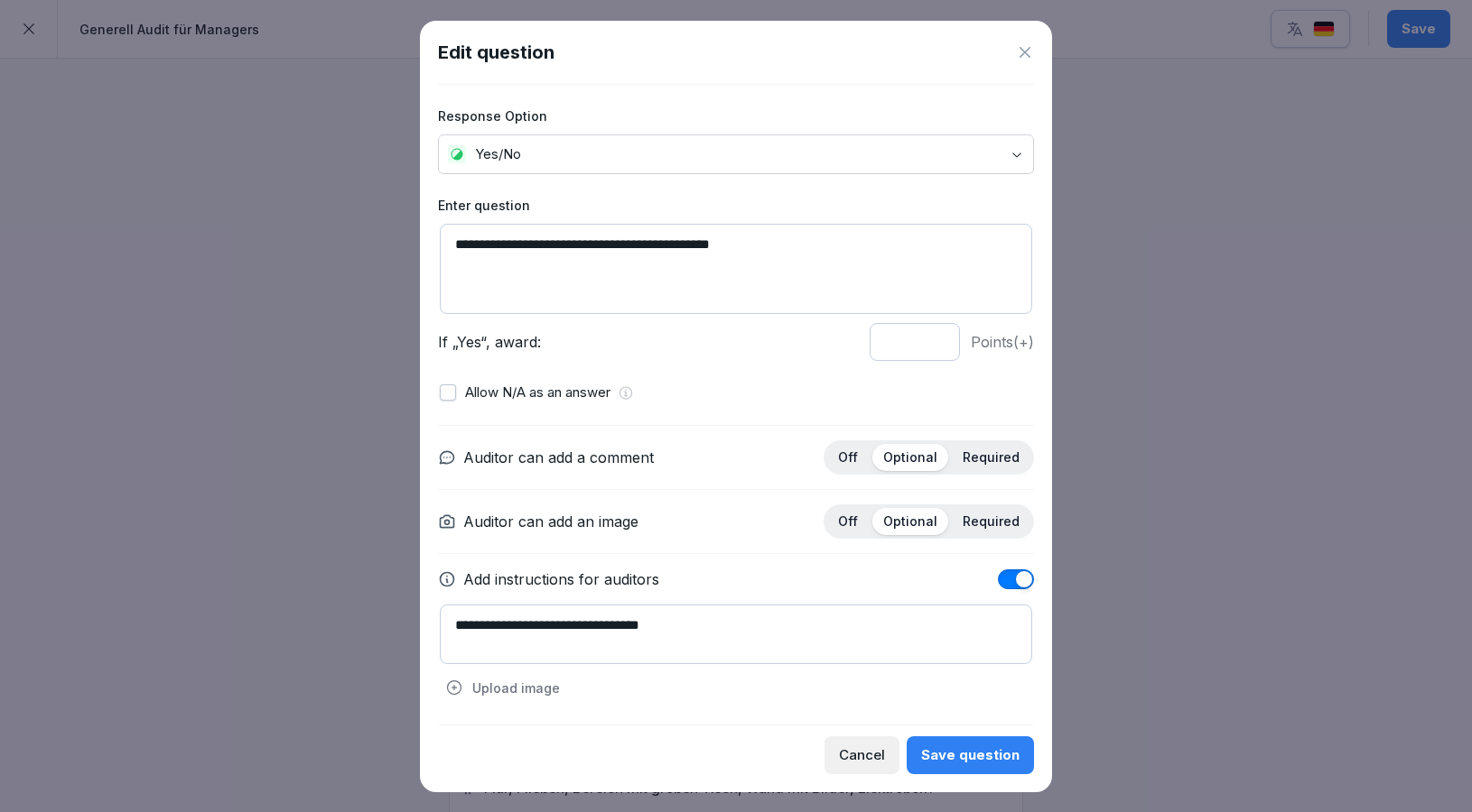
click at [964, 746] on div "Save question" at bounding box center [969, 755] width 98 height 20
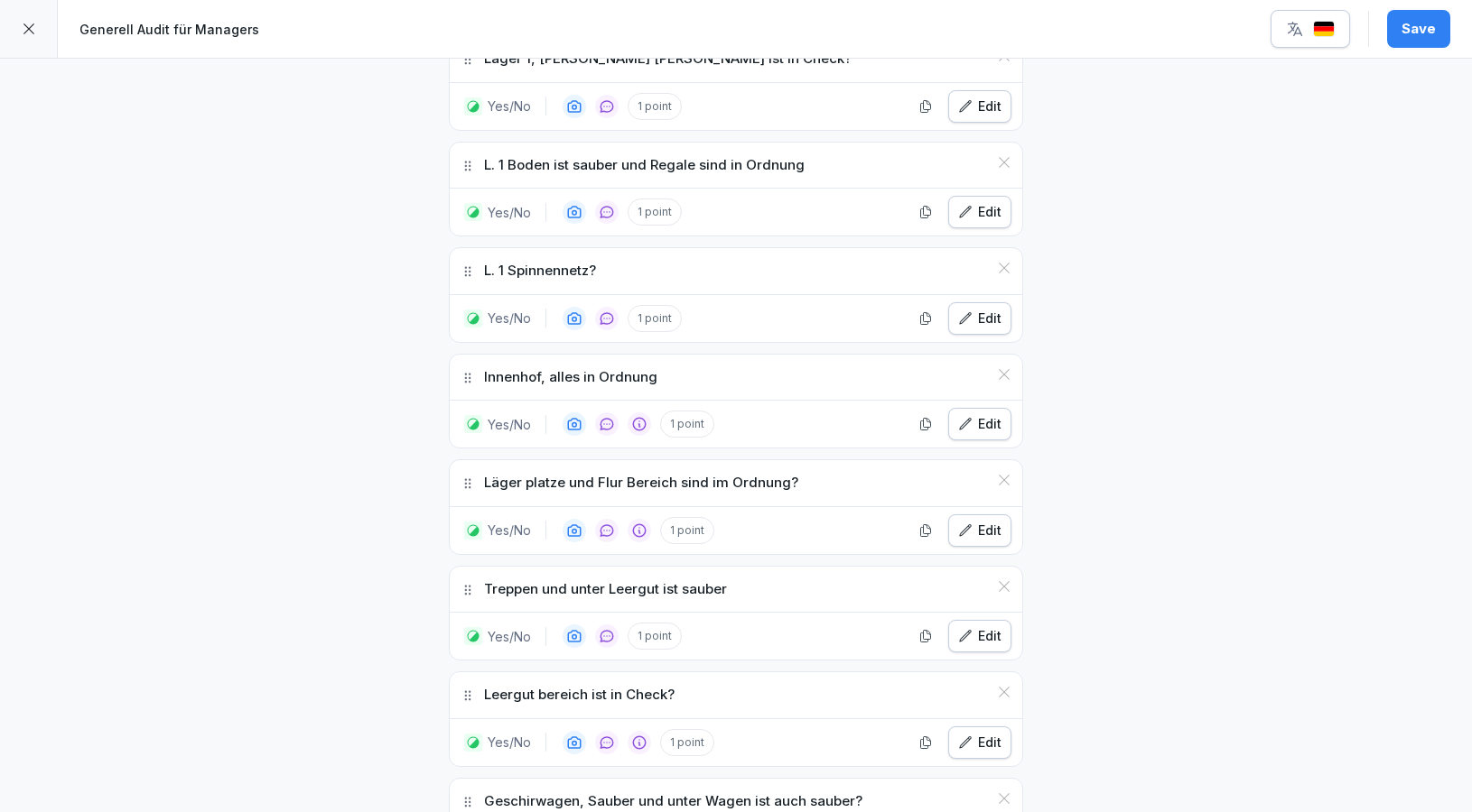
scroll to position [4294, 0]
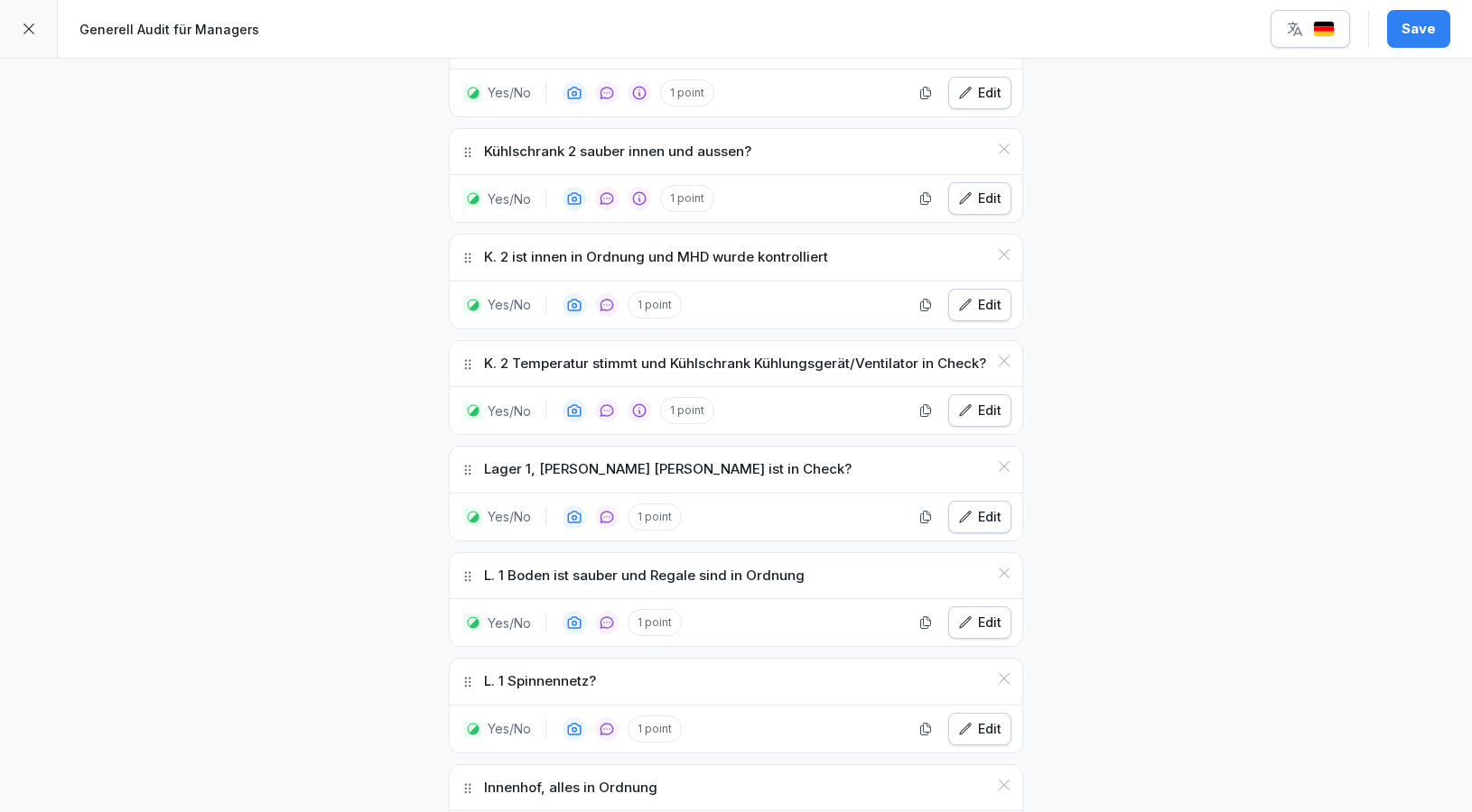
click at [1406, 46] on button "Save" at bounding box center [1418, 29] width 63 height 38
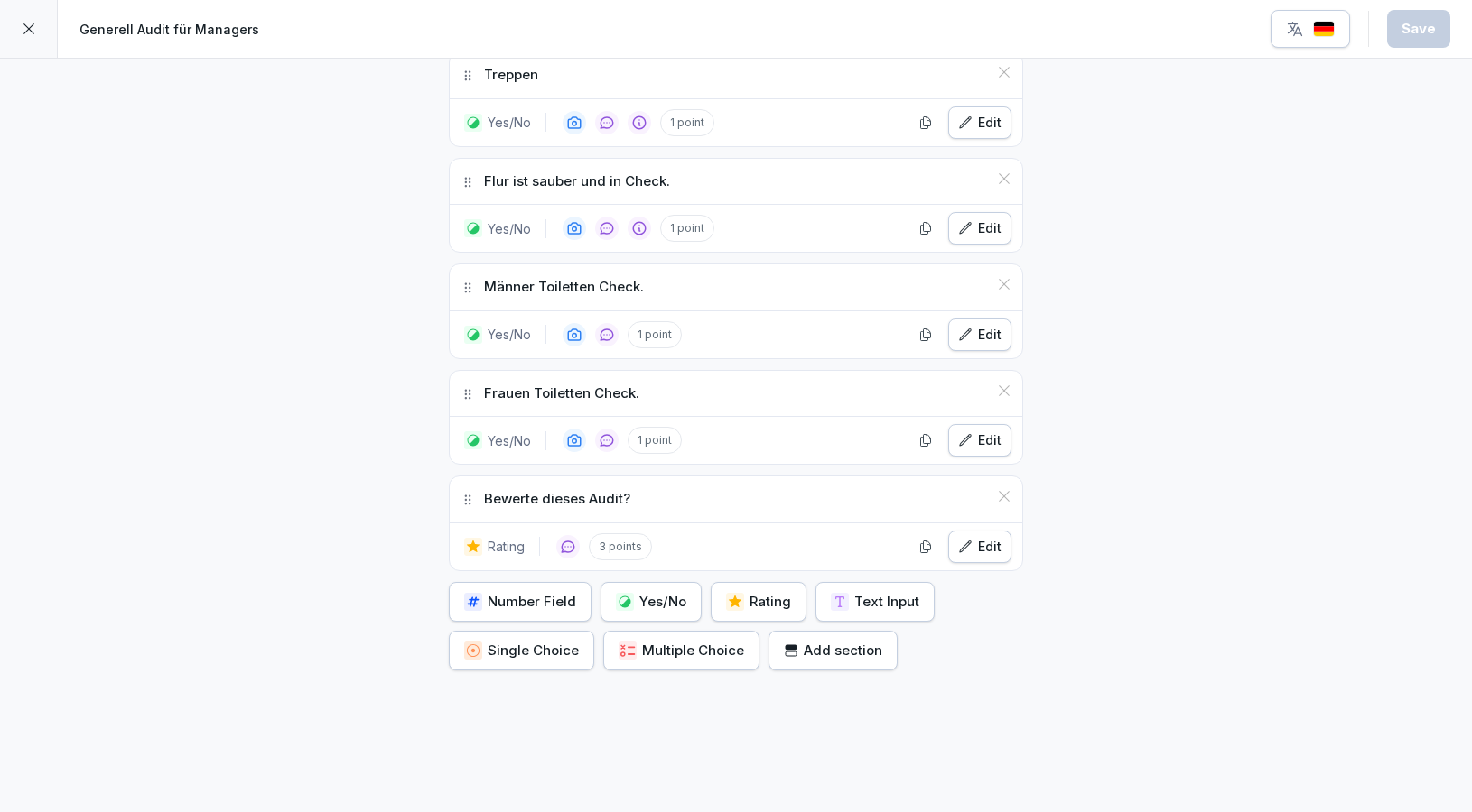
scroll to position [10080, 0]
click at [664, 595] on div "Yes/No" at bounding box center [651, 605] width 70 height 20
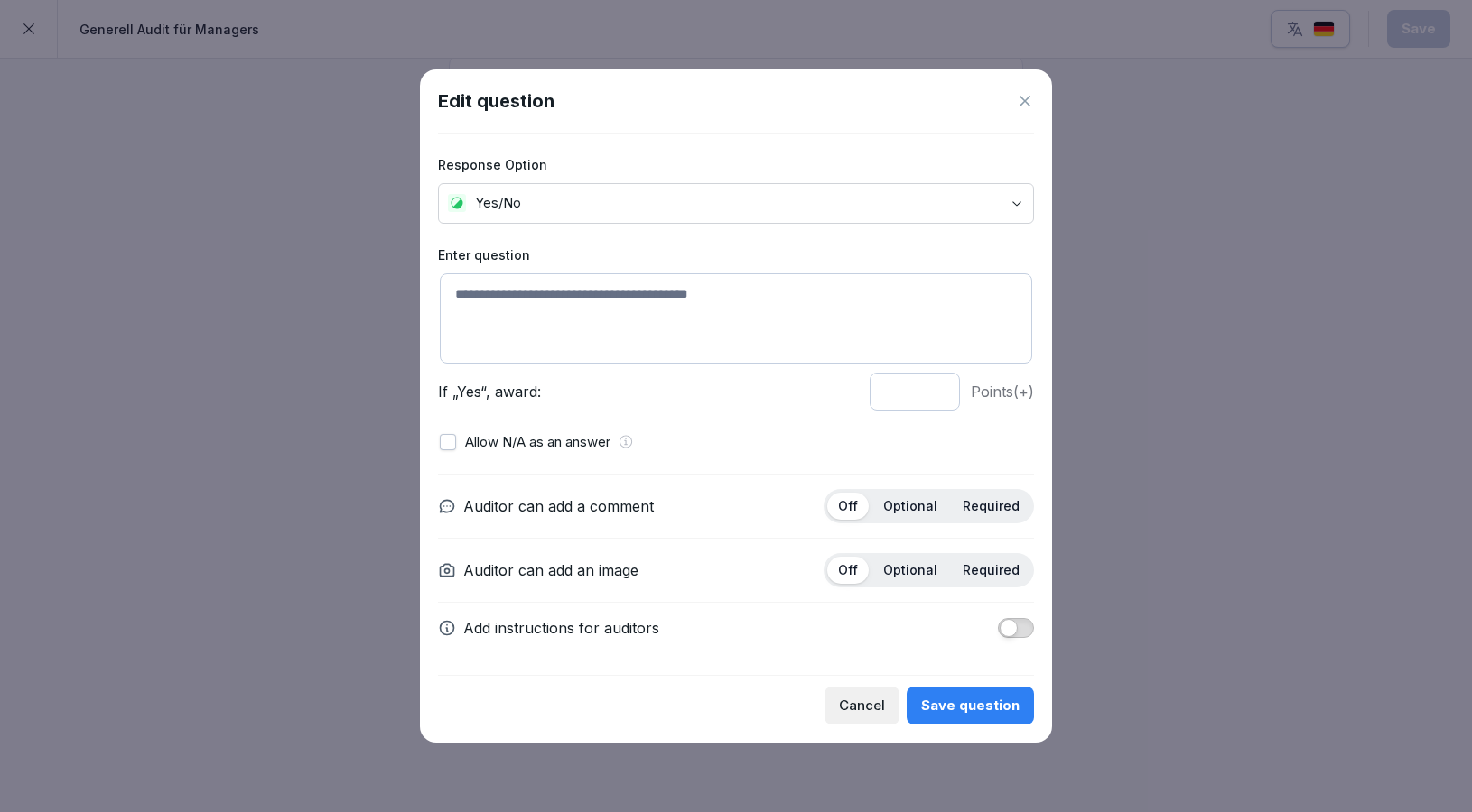
click at [636, 293] on textarea at bounding box center [735, 318] width 592 height 90
type textarea "*"
click at [539, 299] on textarea "**********" at bounding box center [735, 318] width 592 height 90
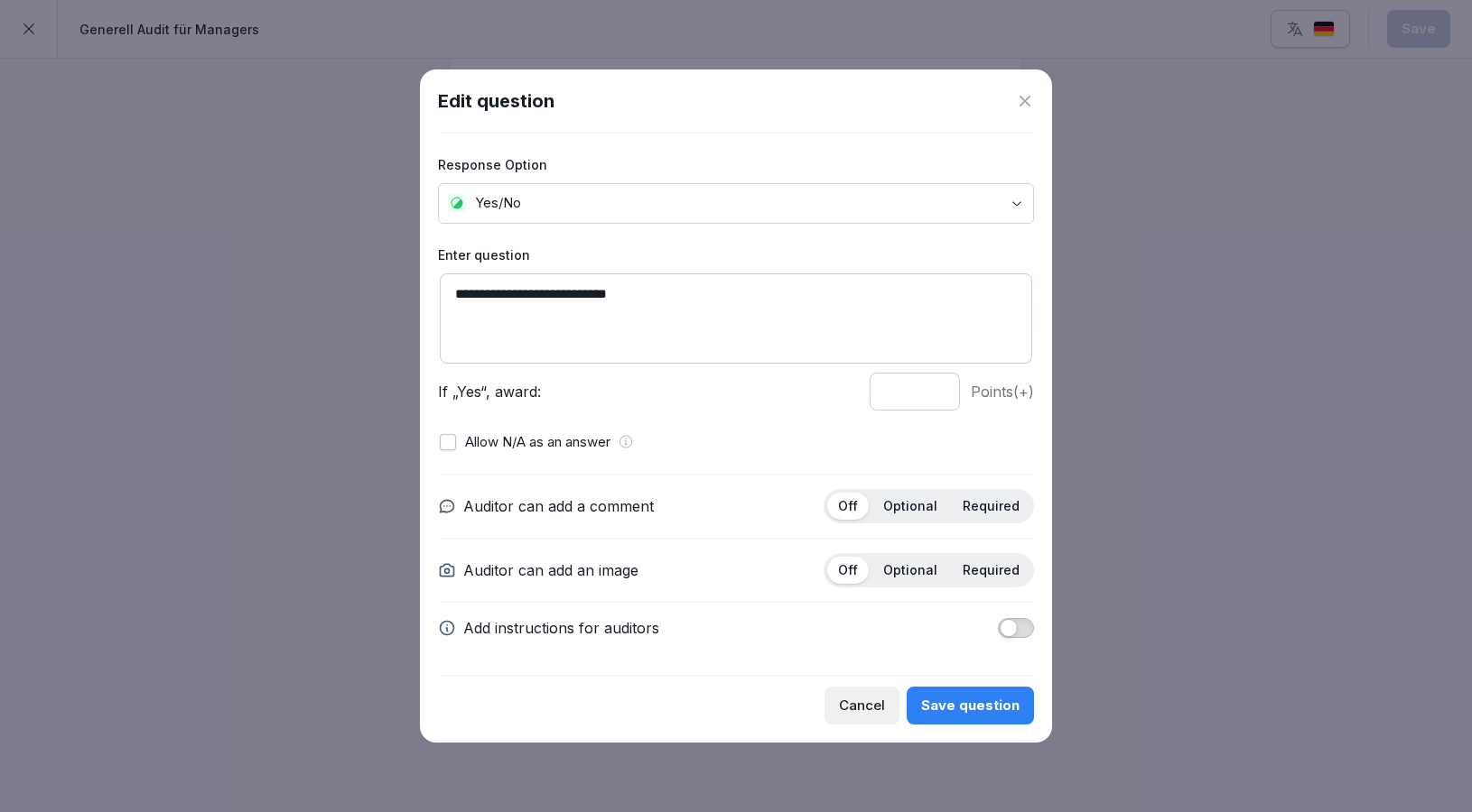
click at [568, 305] on textarea "**********" at bounding box center [735, 318] width 592 height 90
click at [547, 293] on textarea "**********" at bounding box center [735, 318] width 592 height 90
click at [664, 289] on textarea "**********" at bounding box center [735, 318] width 592 height 90
type textarea "**********"
click at [924, 515] on div "Optional" at bounding box center [910, 506] width 75 height 27
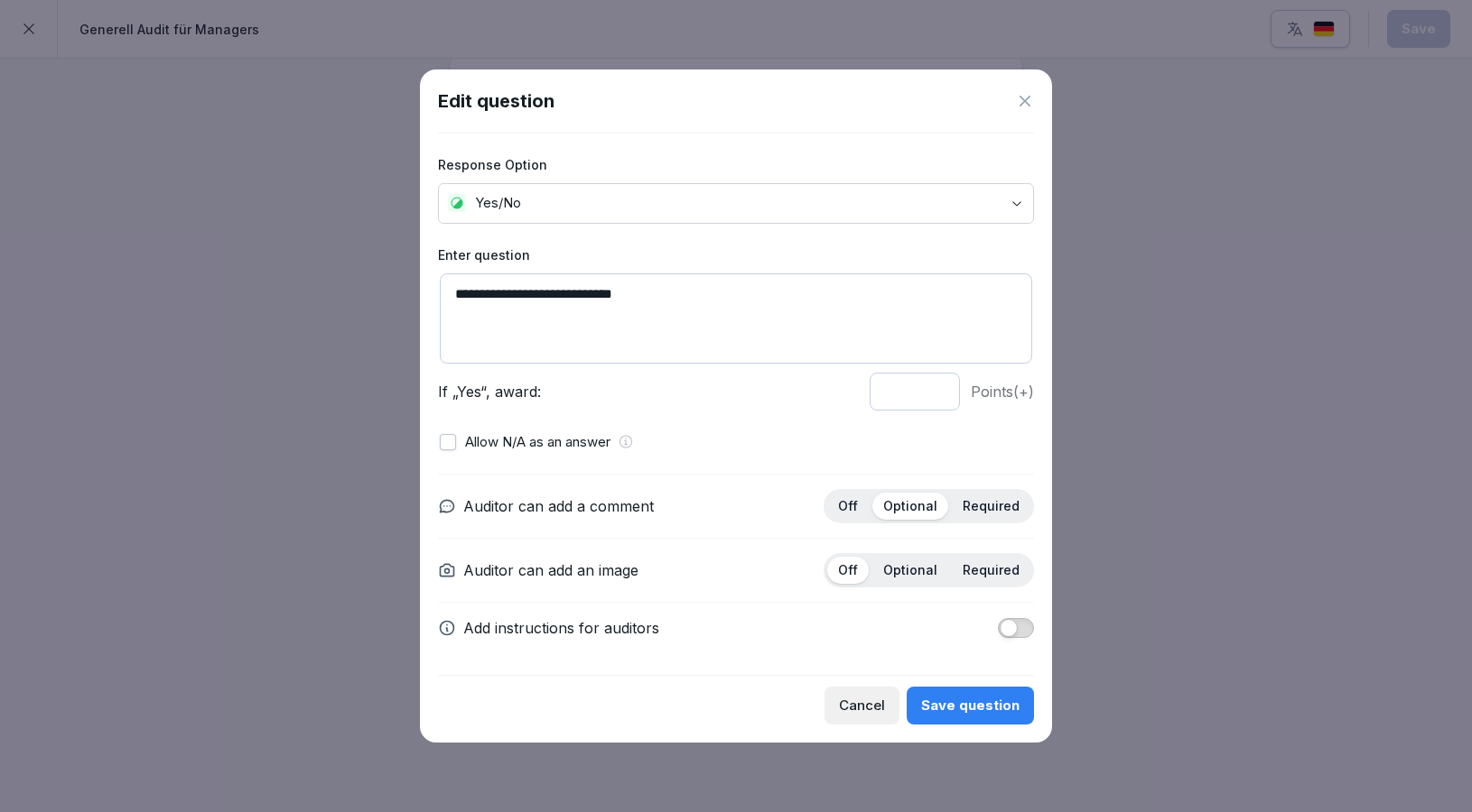
click at [917, 579] on div "Optional" at bounding box center [910, 570] width 75 height 27
click at [971, 685] on div "Cancel Save question" at bounding box center [735, 700] width 596 height 50
click at [971, 712] on div "Save question" at bounding box center [969, 706] width 98 height 20
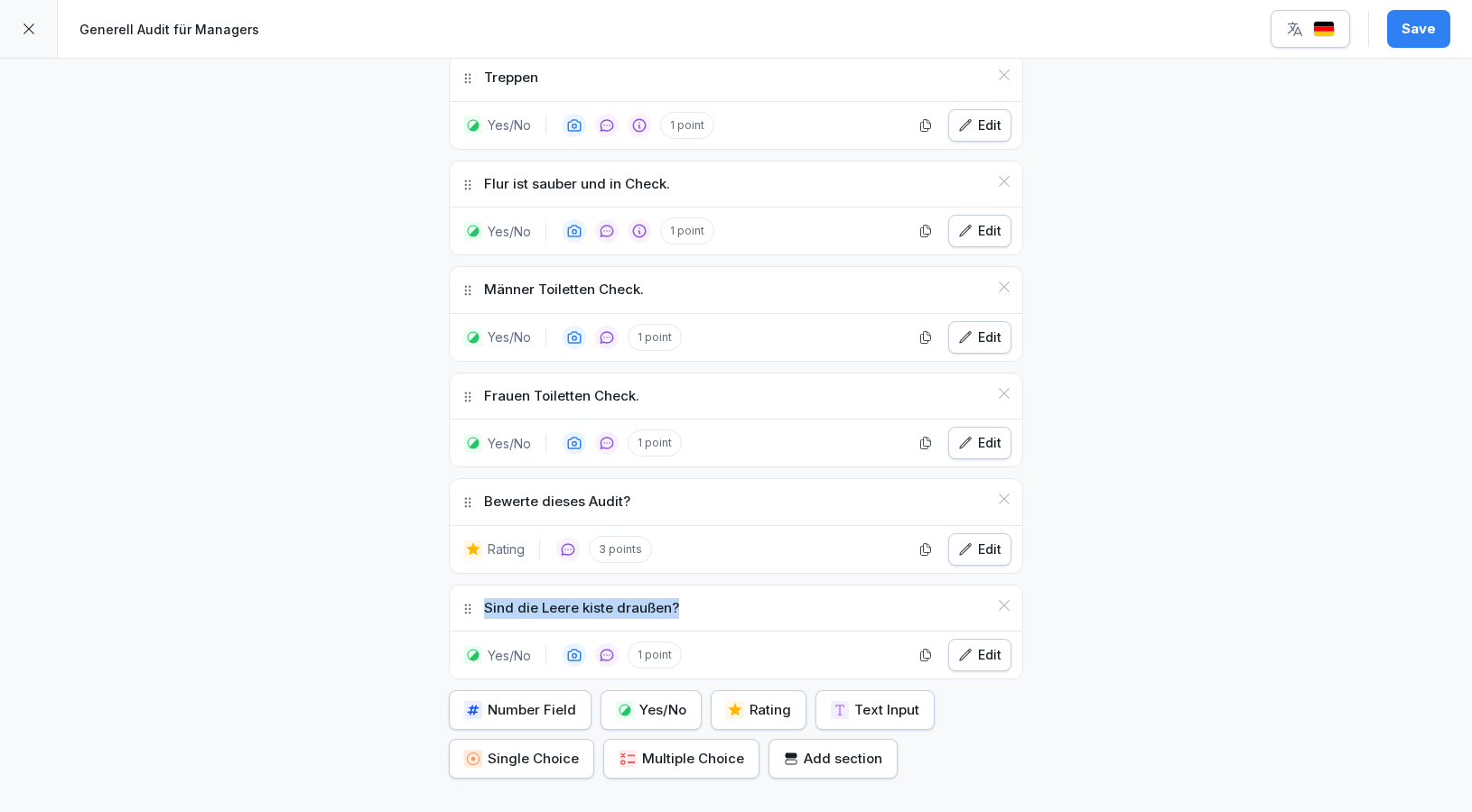
drag, startPoint x: 460, startPoint y: 575, endPoint x: 428, endPoint y: 570, distance: 32.4
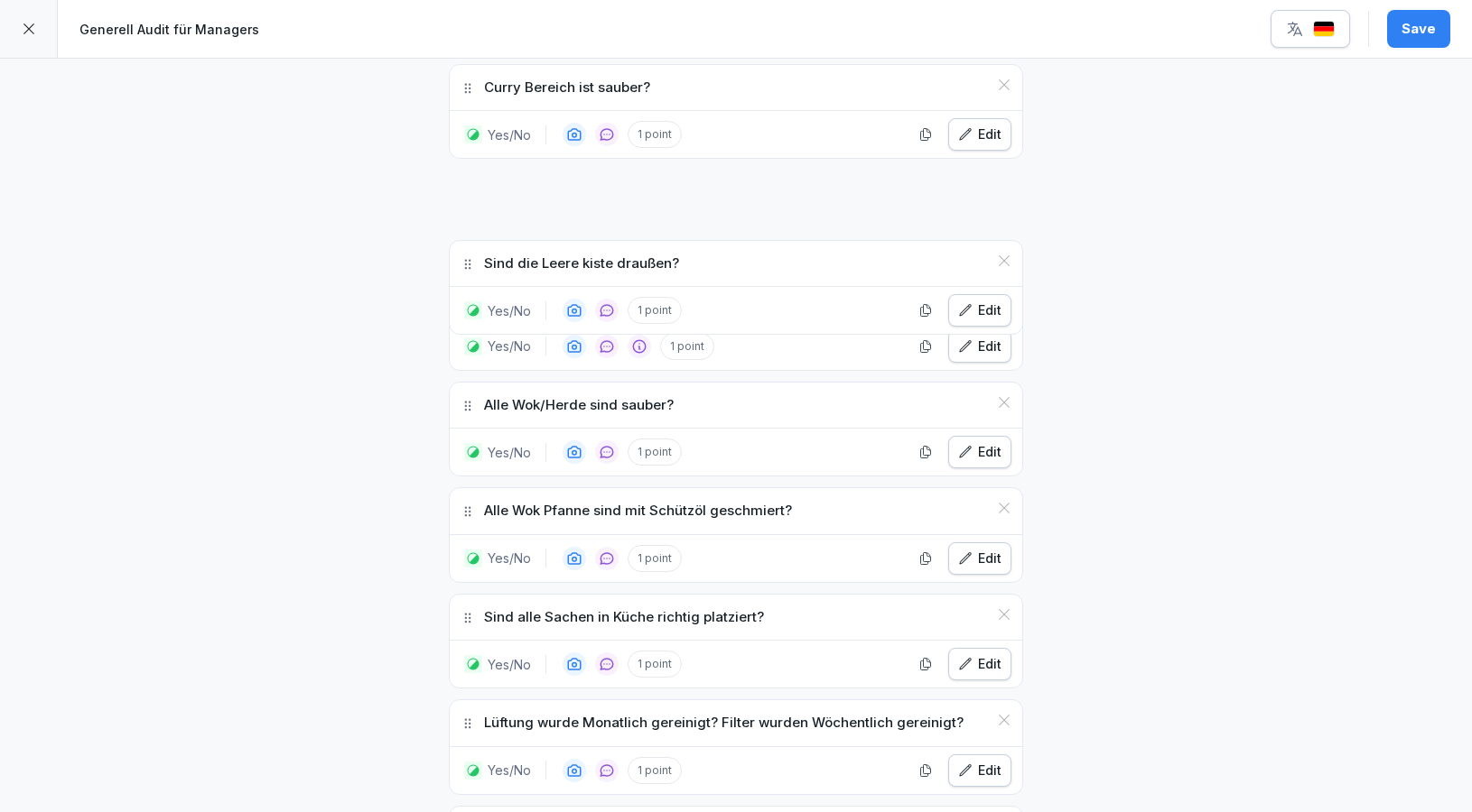
scroll to position [6573, 0]
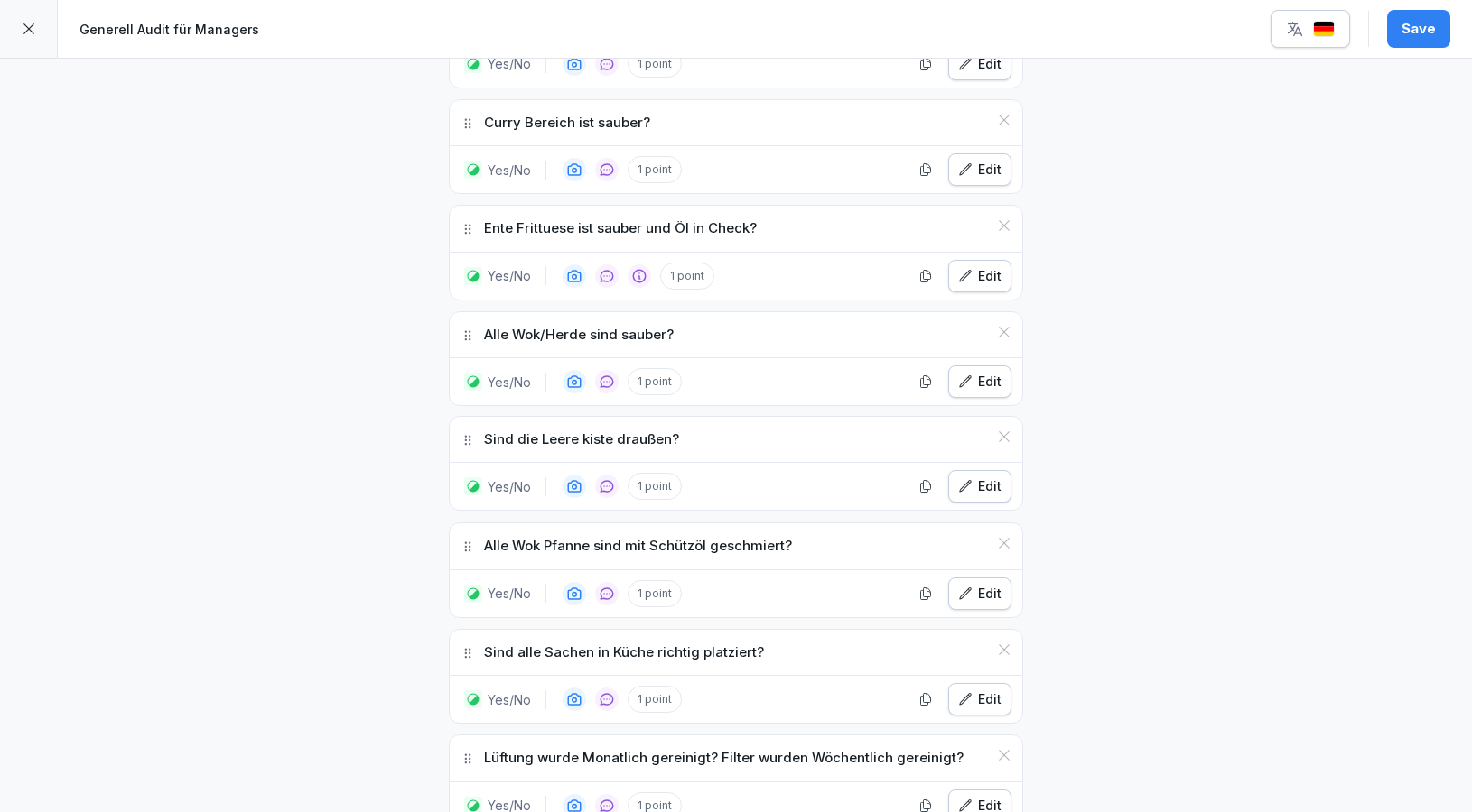
drag, startPoint x: 465, startPoint y: 574, endPoint x: 464, endPoint y: 406, distance: 168.0
click at [464, 433] on icon at bounding box center [467, 440] width 15 height 15
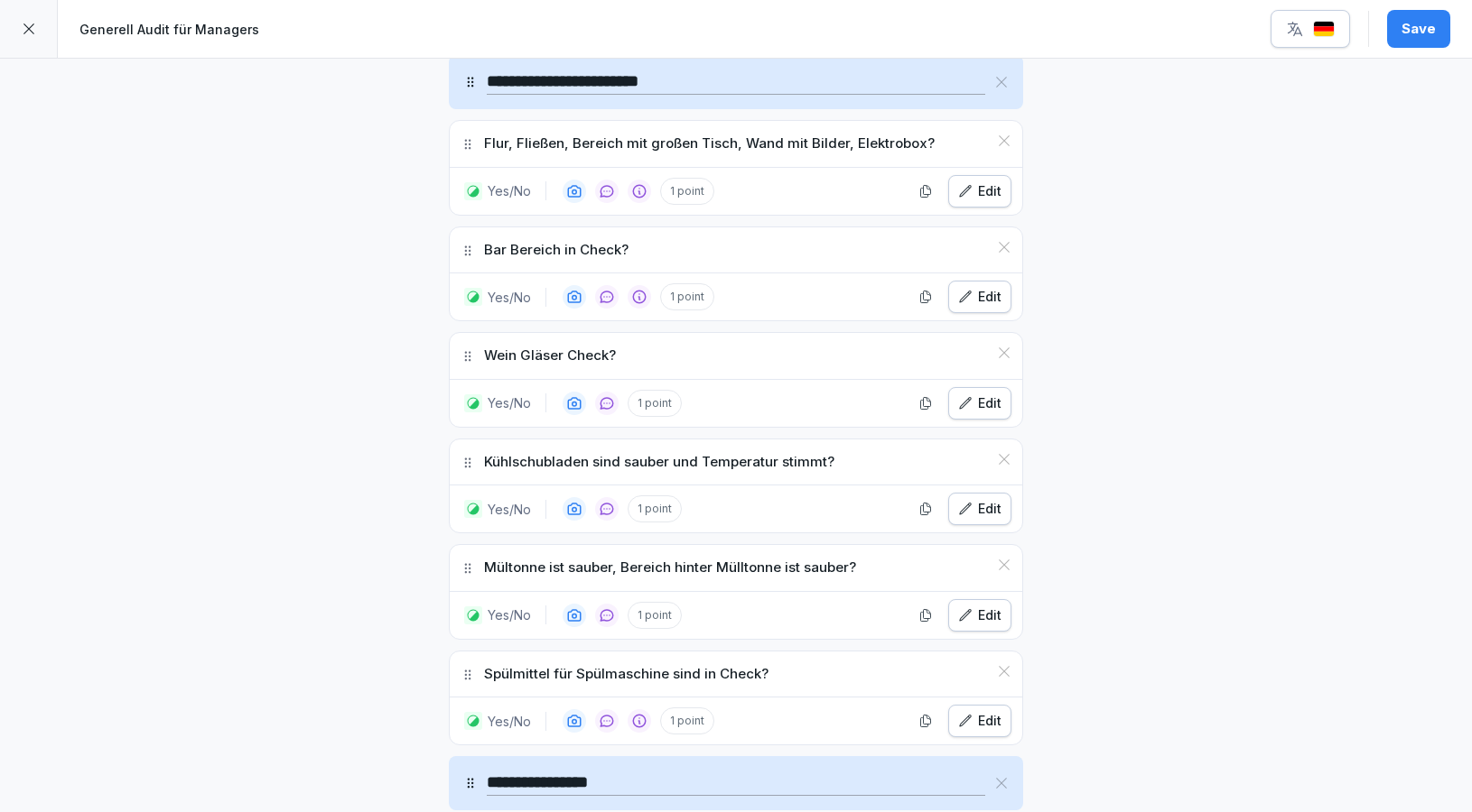
scroll to position [5553, 0]
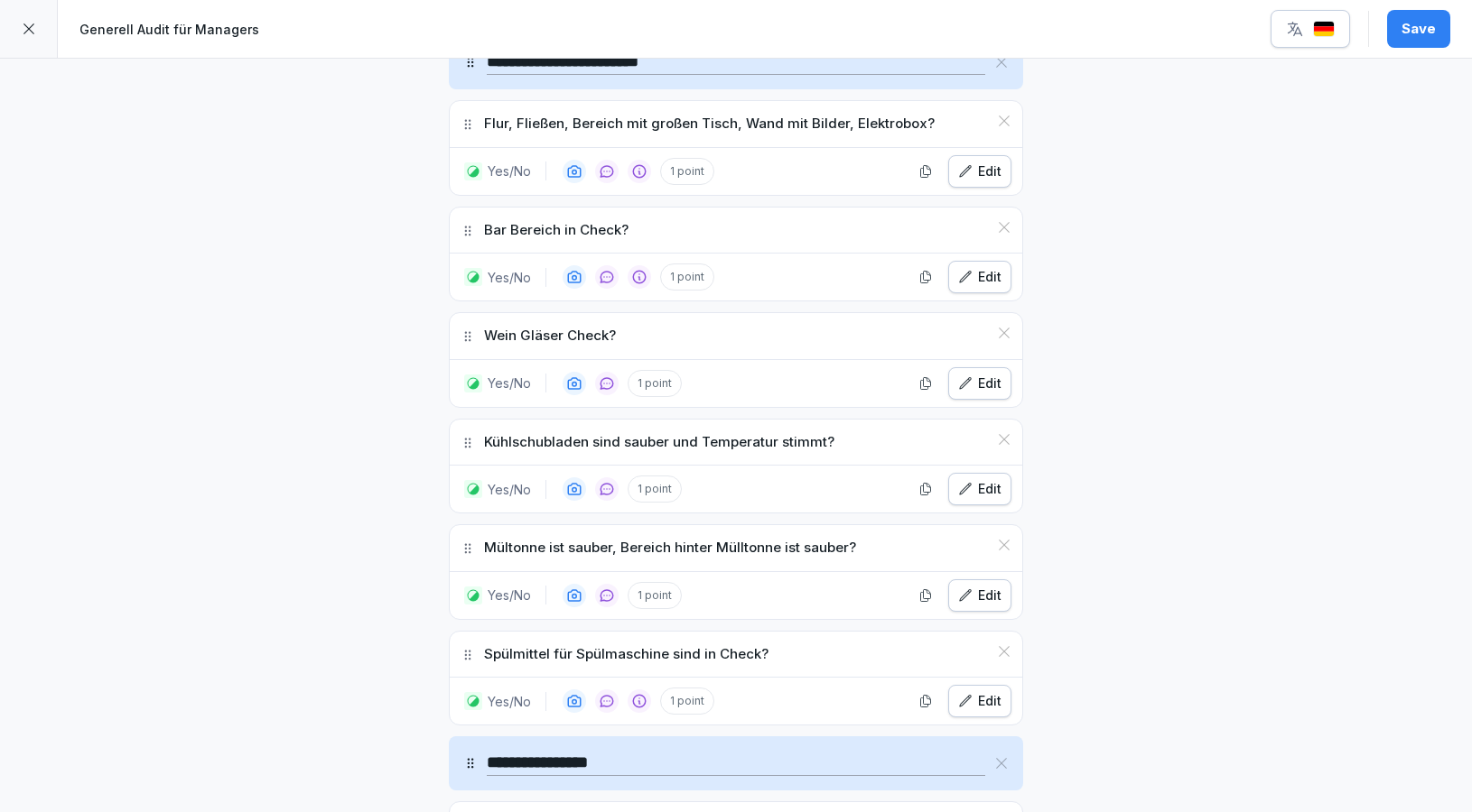
click at [972, 694] on icon "button" at bounding box center [965, 701] width 15 height 15
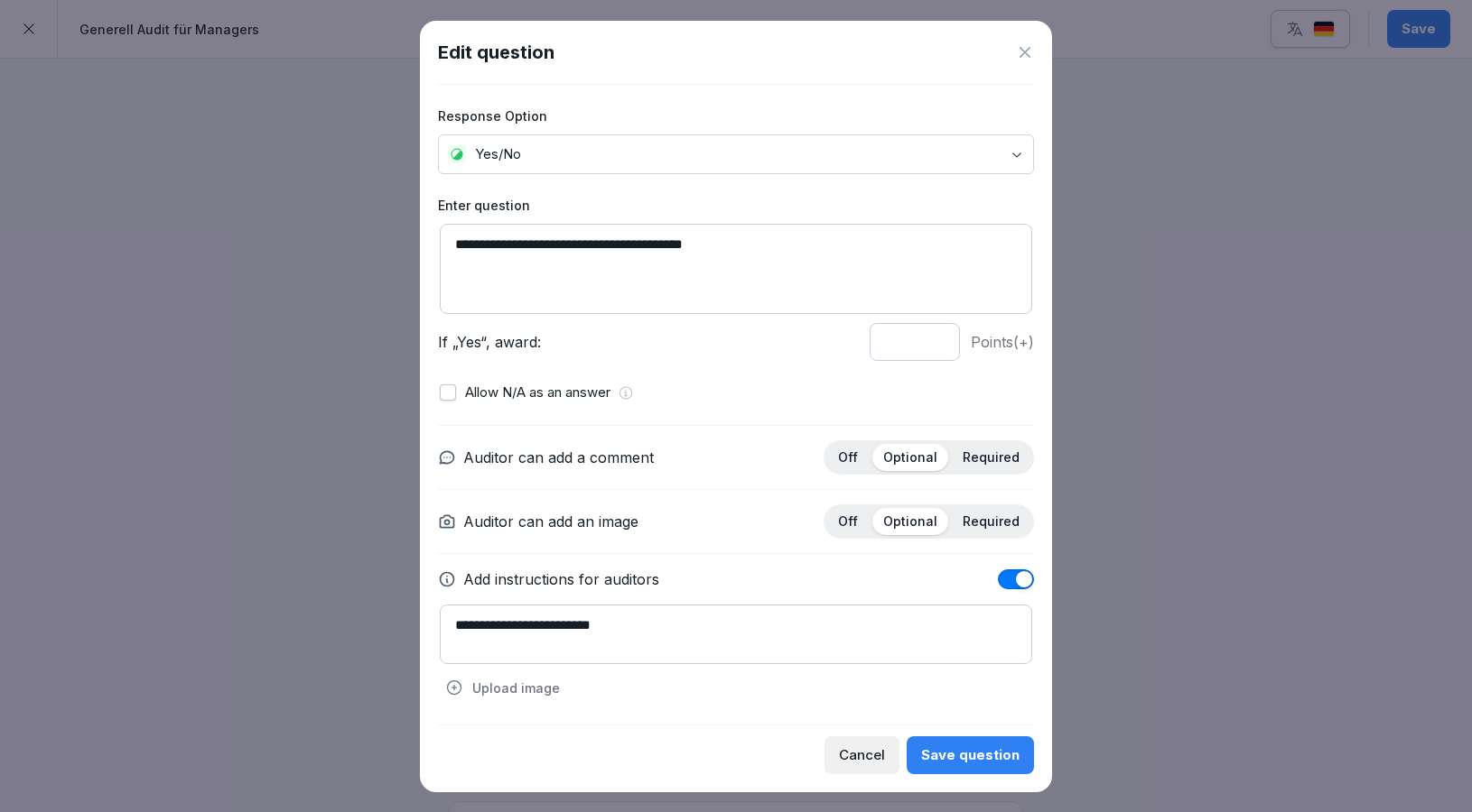
click at [717, 623] on textarea "**********" at bounding box center [735, 635] width 592 height 59
click at [740, 530] on div "Auditor can add an image Off Optional Required" at bounding box center [735, 522] width 596 height 35
click at [723, 622] on textarea "**********" at bounding box center [735, 635] width 592 height 59
type textarea "**********"
click at [756, 537] on div "Auditor can add an image Off Optional Required" at bounding box center [735, 522] width 596 height 35
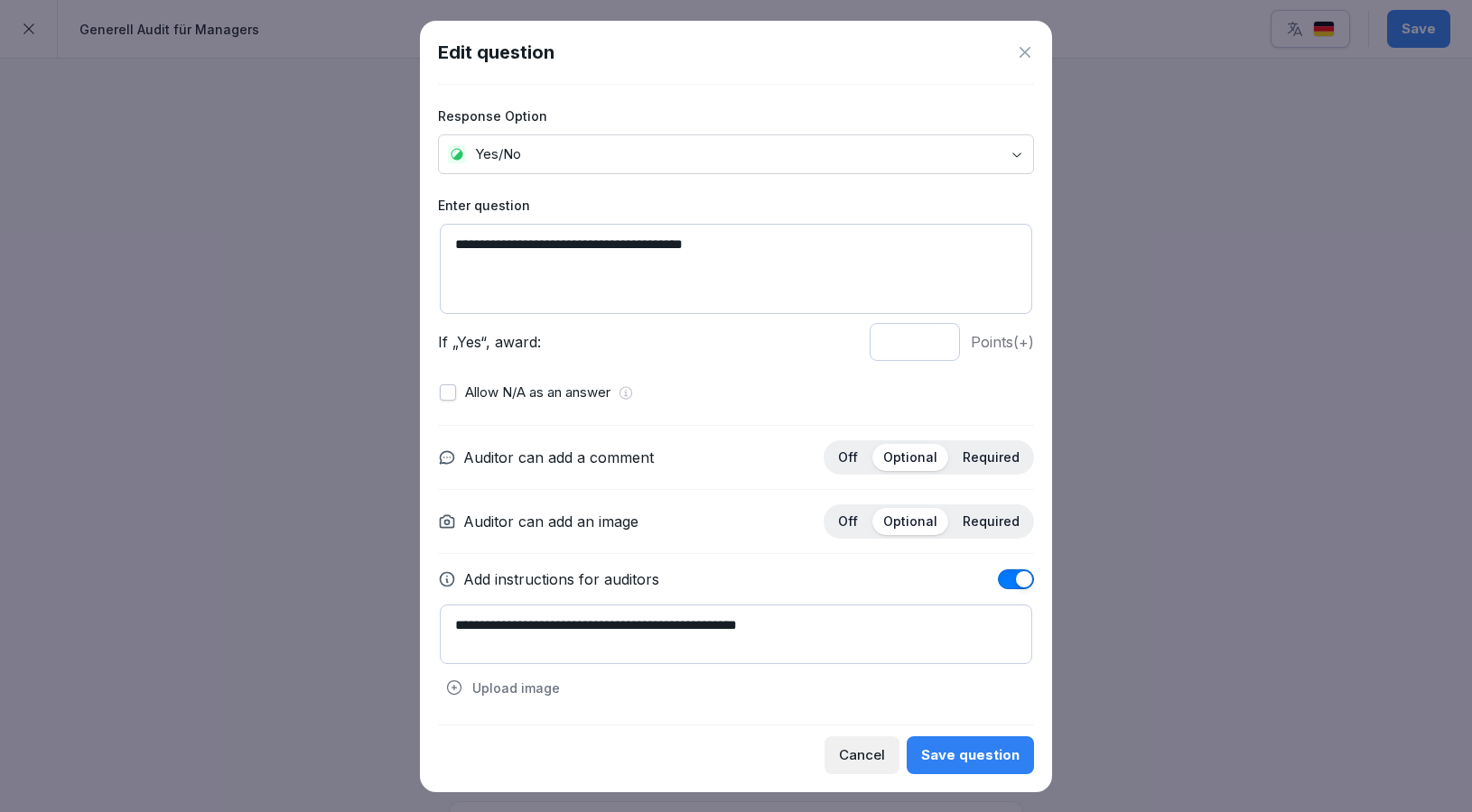
click at [1013, 766] on button "Save question" at bounding box center [970, 755] width 127 height 38
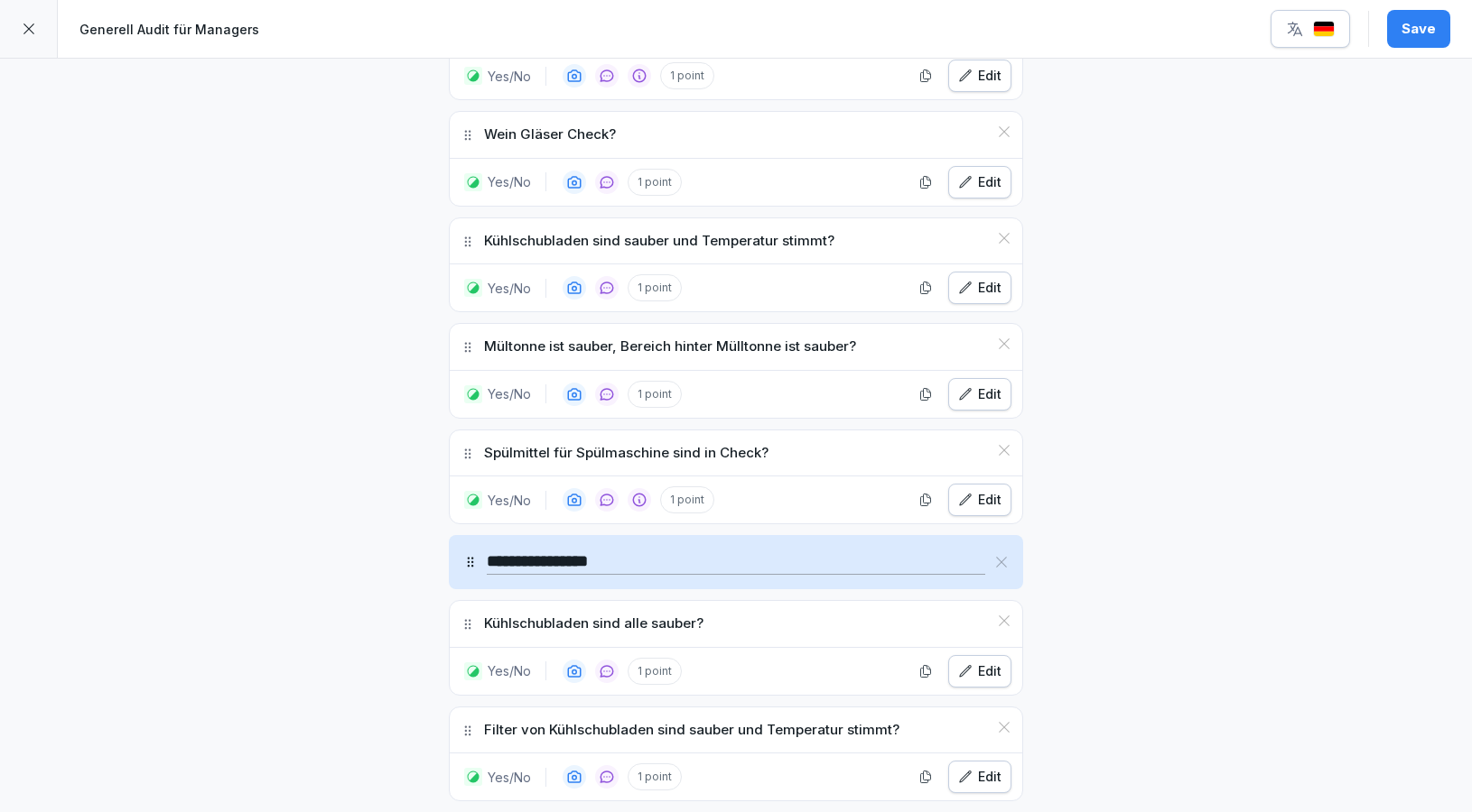
scroll to position [5737, 0]
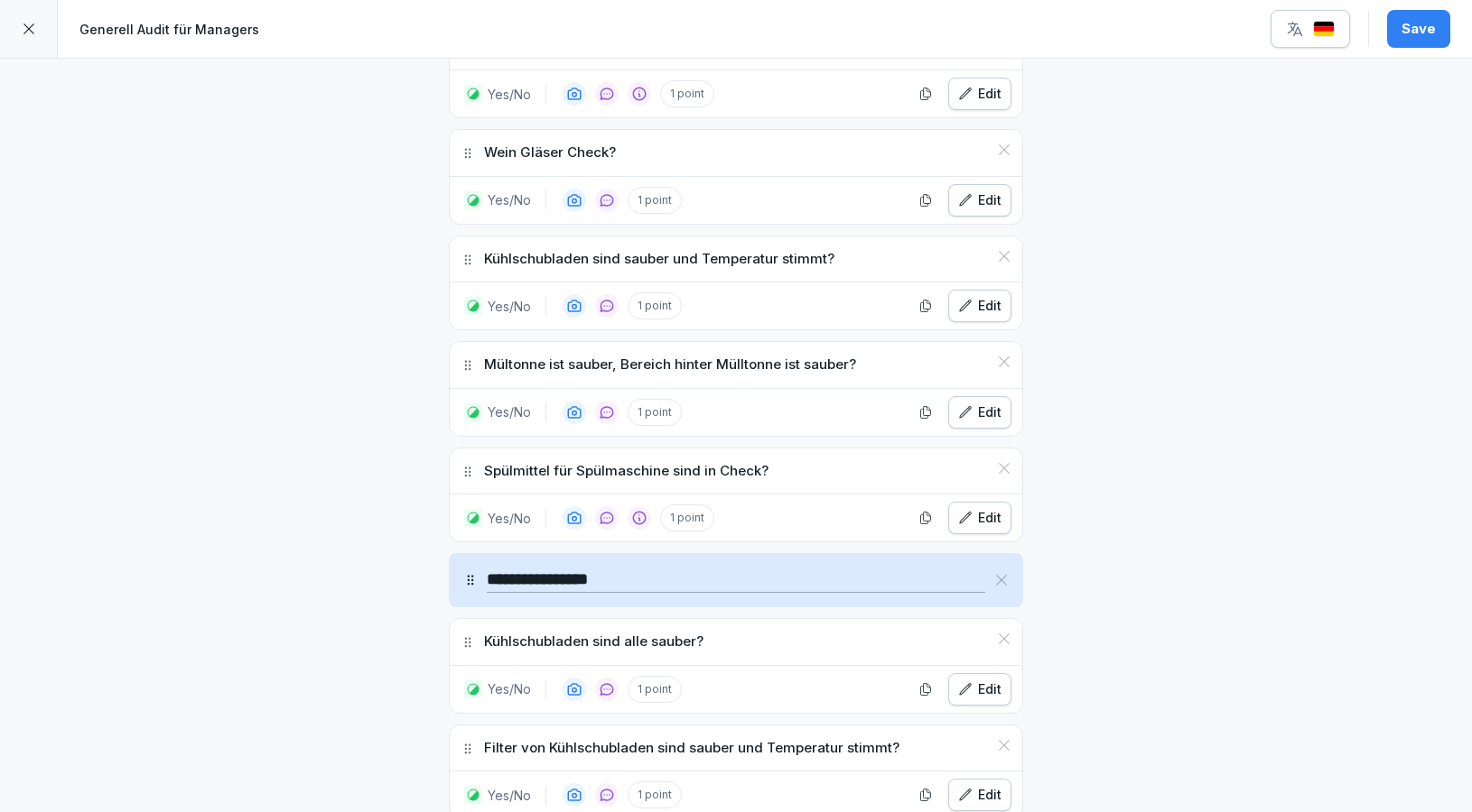
click at [997, 683] on div "Yes/No 1 point Edit" at bounding box center [735, 689] width 572 height 47
click at [1001, 679] on div "Edit" at bounding box center [980, 689] width 44 height 20
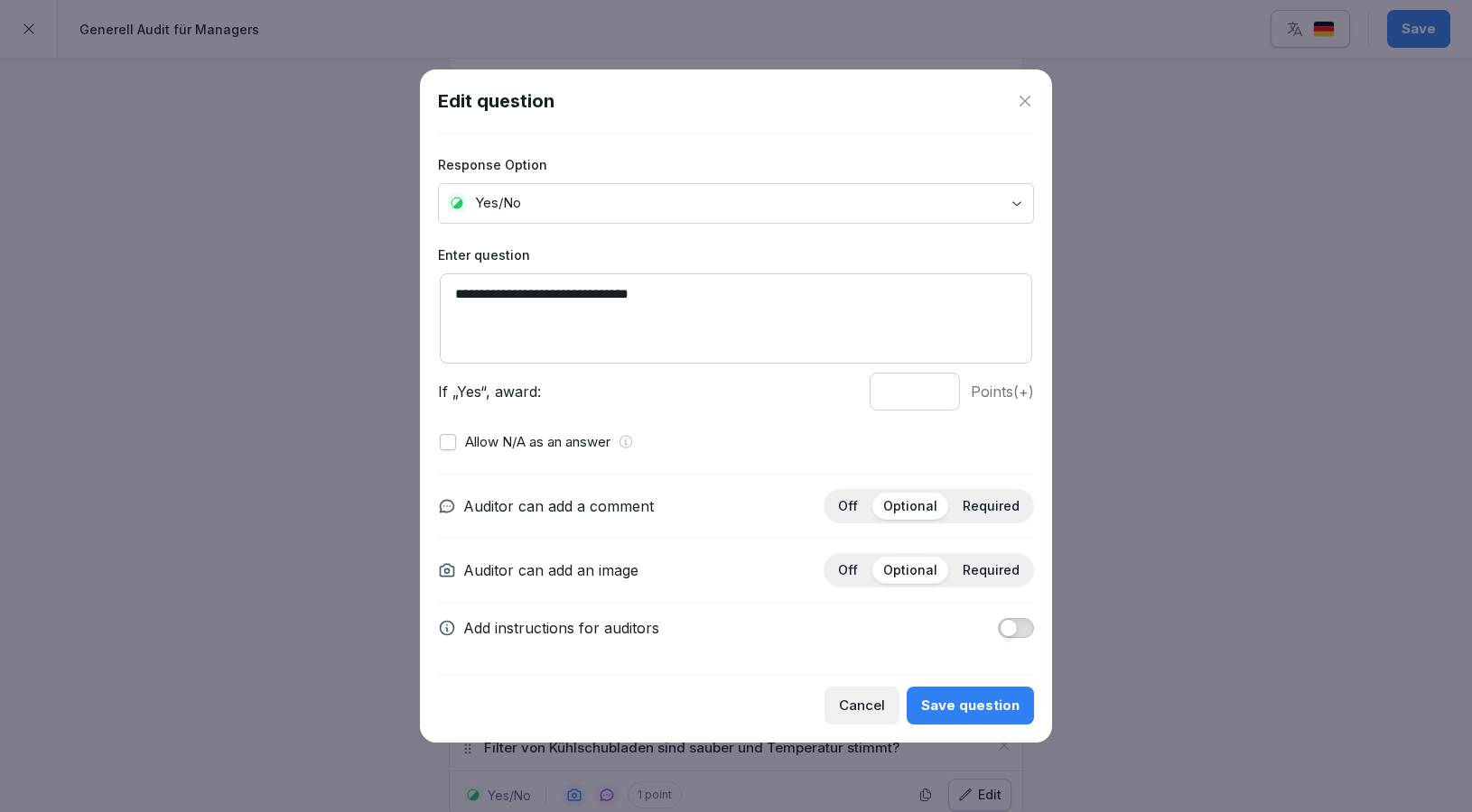
click at [1013, 622] on span "button" at bounding box center [1009, 628] width 18 height 18
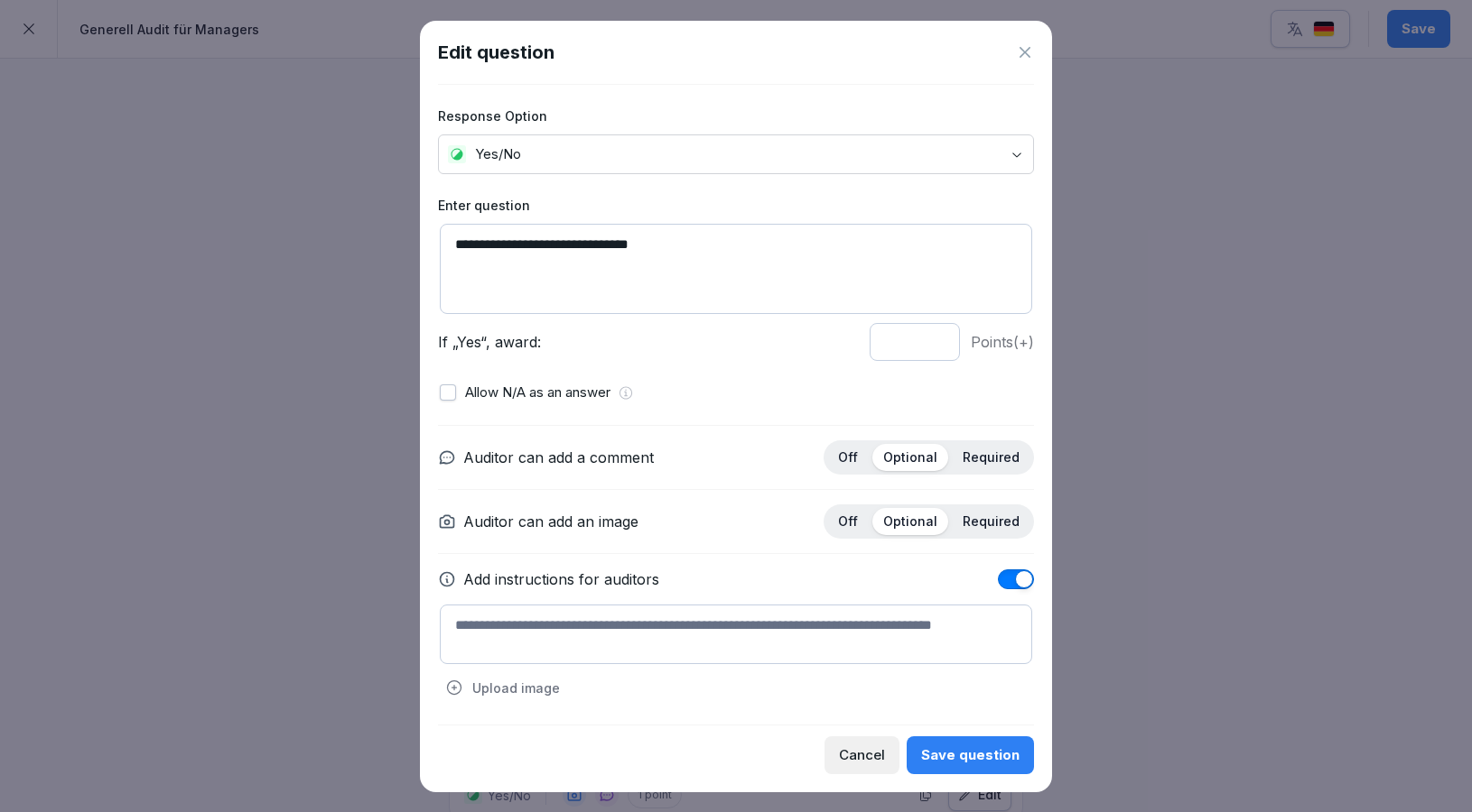
click at [687, 641] on textarea at bounding box center [735, 635] width 592 height 59
type textarea "**********"
click at [995, 746] on div "Save question" at bounding box center [969, 755] width 98 height 20
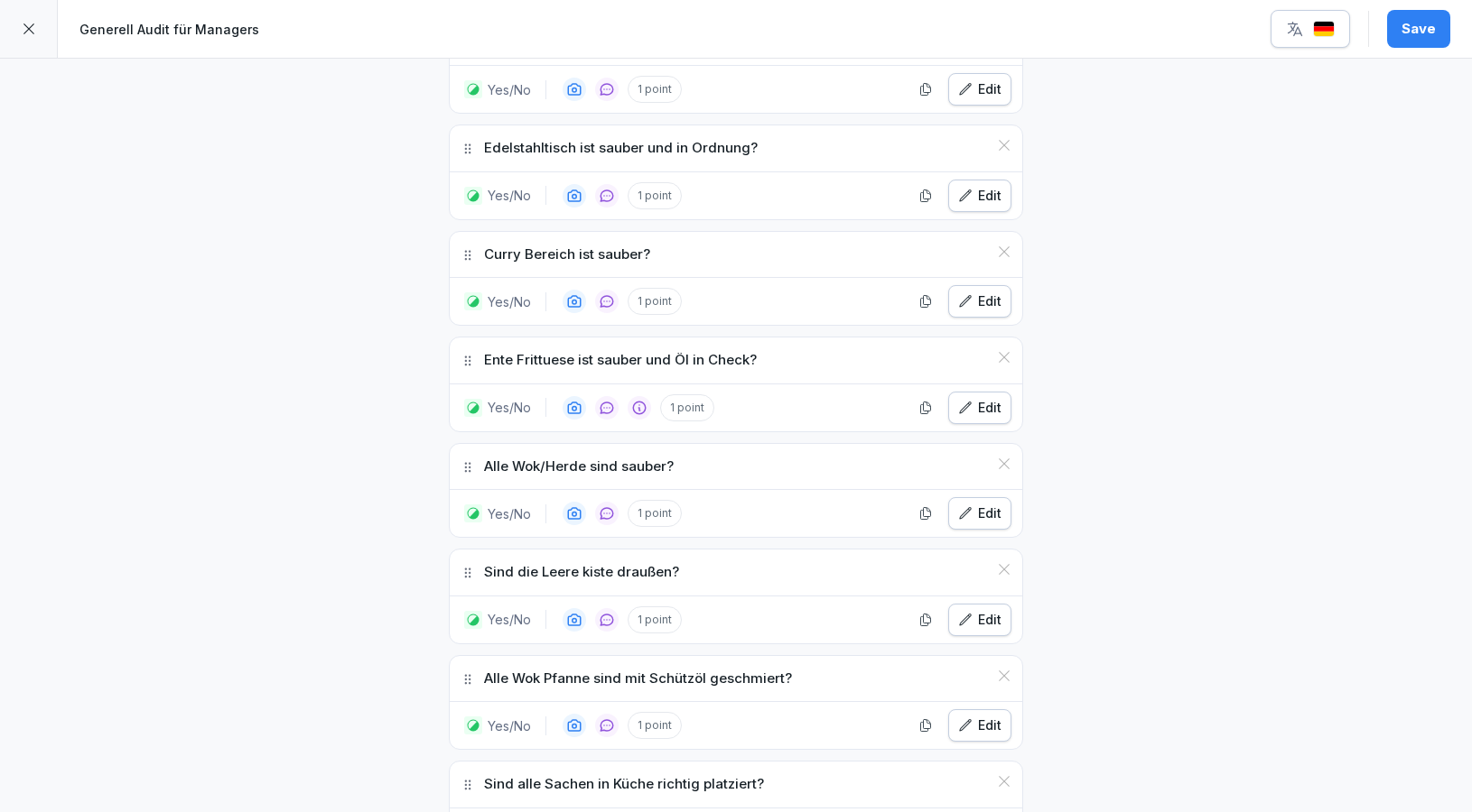
scroll to position [6483, 0]
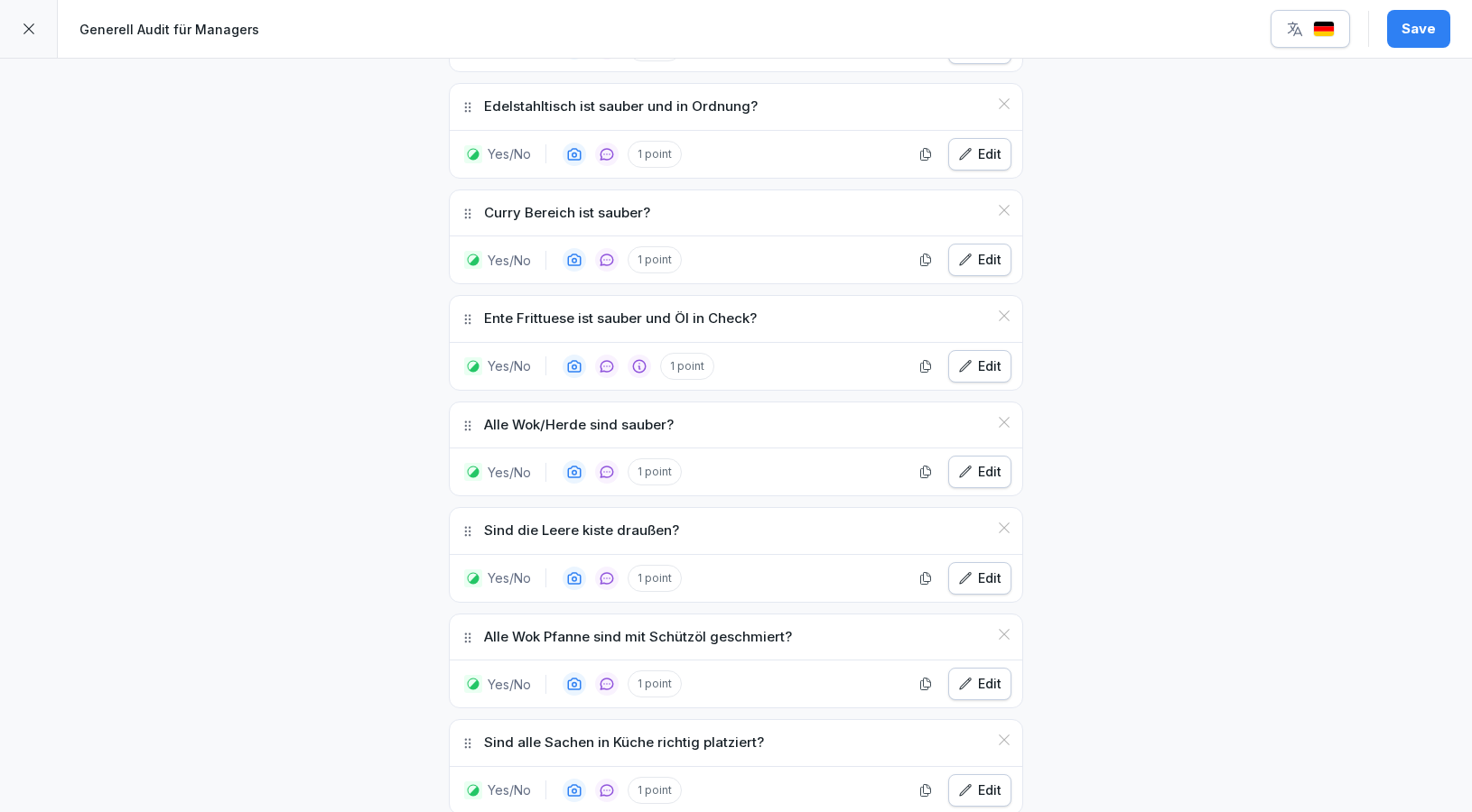
click at [987, 462] on div "Edit" at bounding box center [980, 472] width 44 height 20
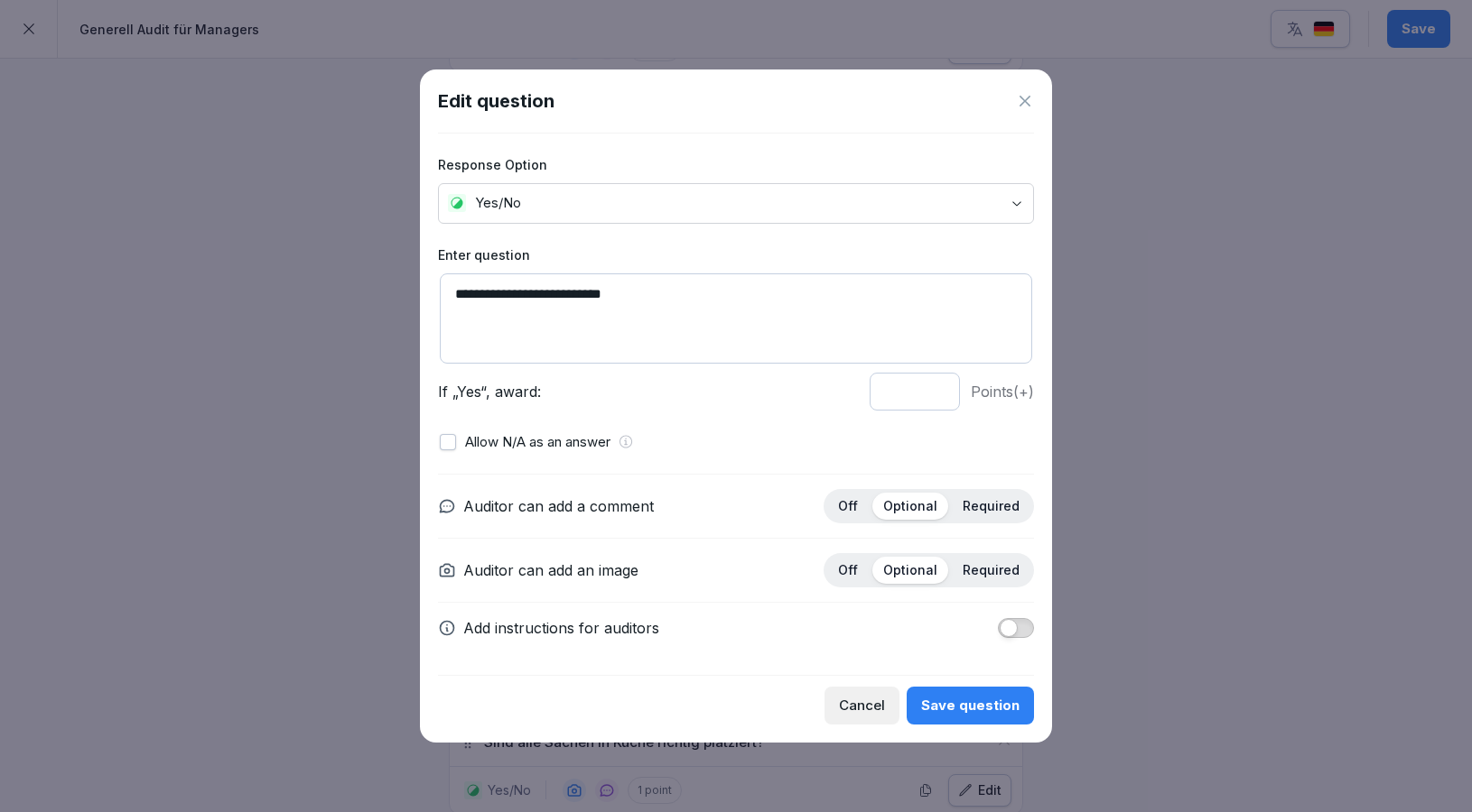
click at [1015, 620] on button "button" at bounding box center [1016, 629] width 36 height 20
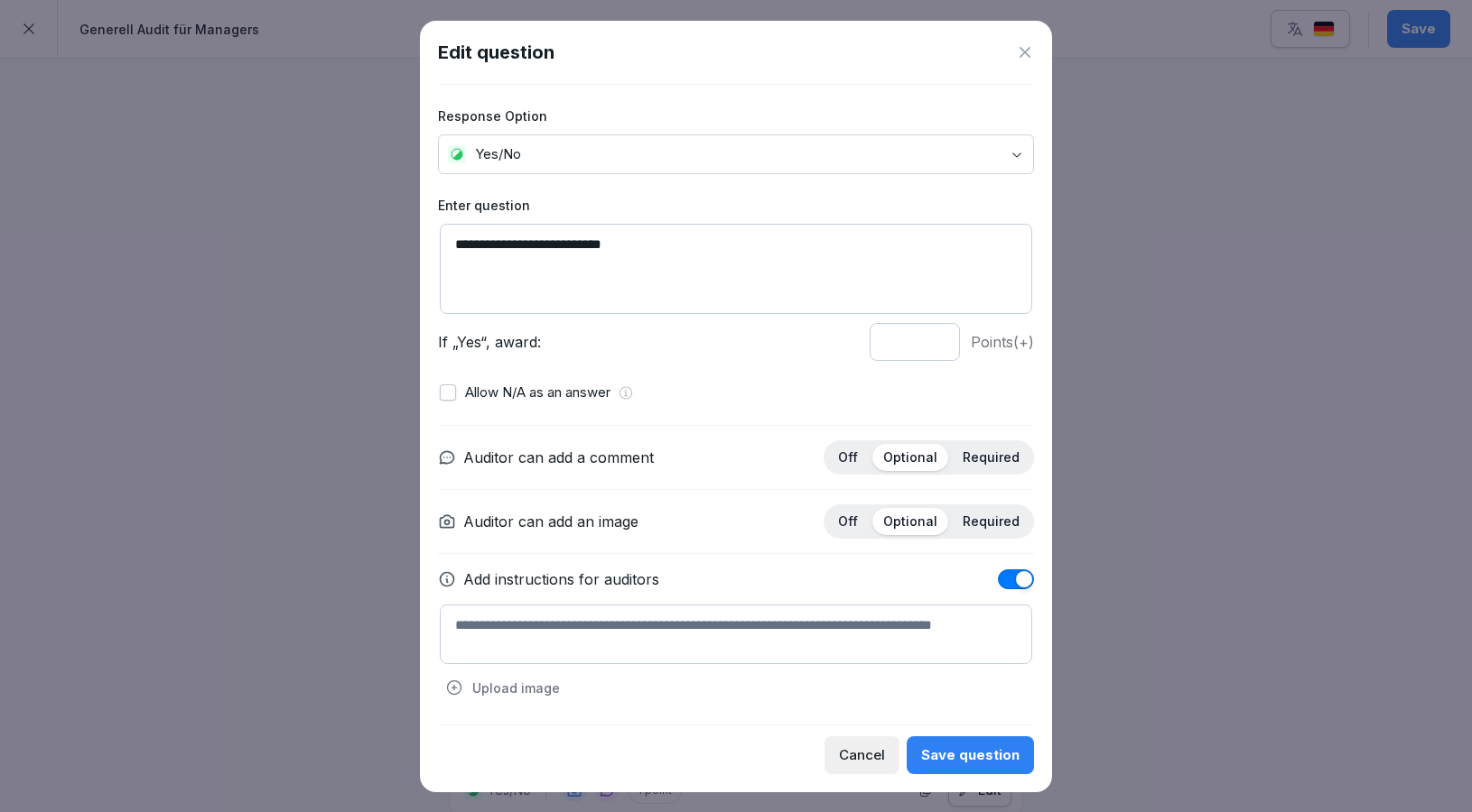
click at [587, 626] on textarea at bounding box center [735, 635] width 592 height 59
type textarea "*"
click at [453, 631] on textarea "**********" at bounding box center [735, 635] width 592 height 59
click at [618, 620] on textarea "**********" at bounding box center [735, 635] width 592 height 59
click at [770, 620] on textarea "**********" at bounding box center [735, 635] width 592 height 59
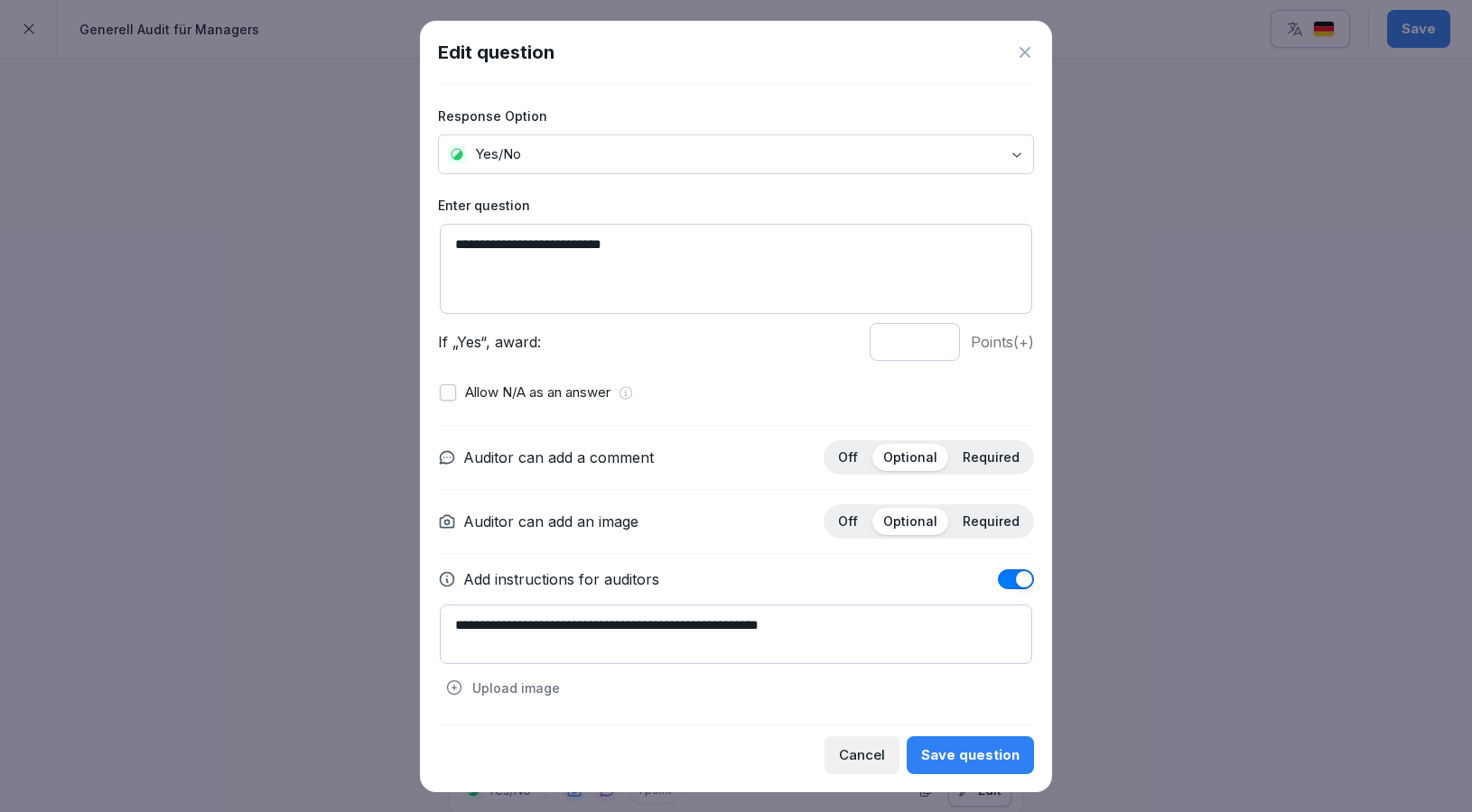
click at [843, 612] on textarea "**********" at bounding box center [735, 635] width 592 height 59
click at [859, 630] on textarea "**********" at bounding box center [735, 635] width 592 height 59
type textarea "**********"
click at [972, 751] on div "Save question" at bounding box center [969, 755] width 98 height 20
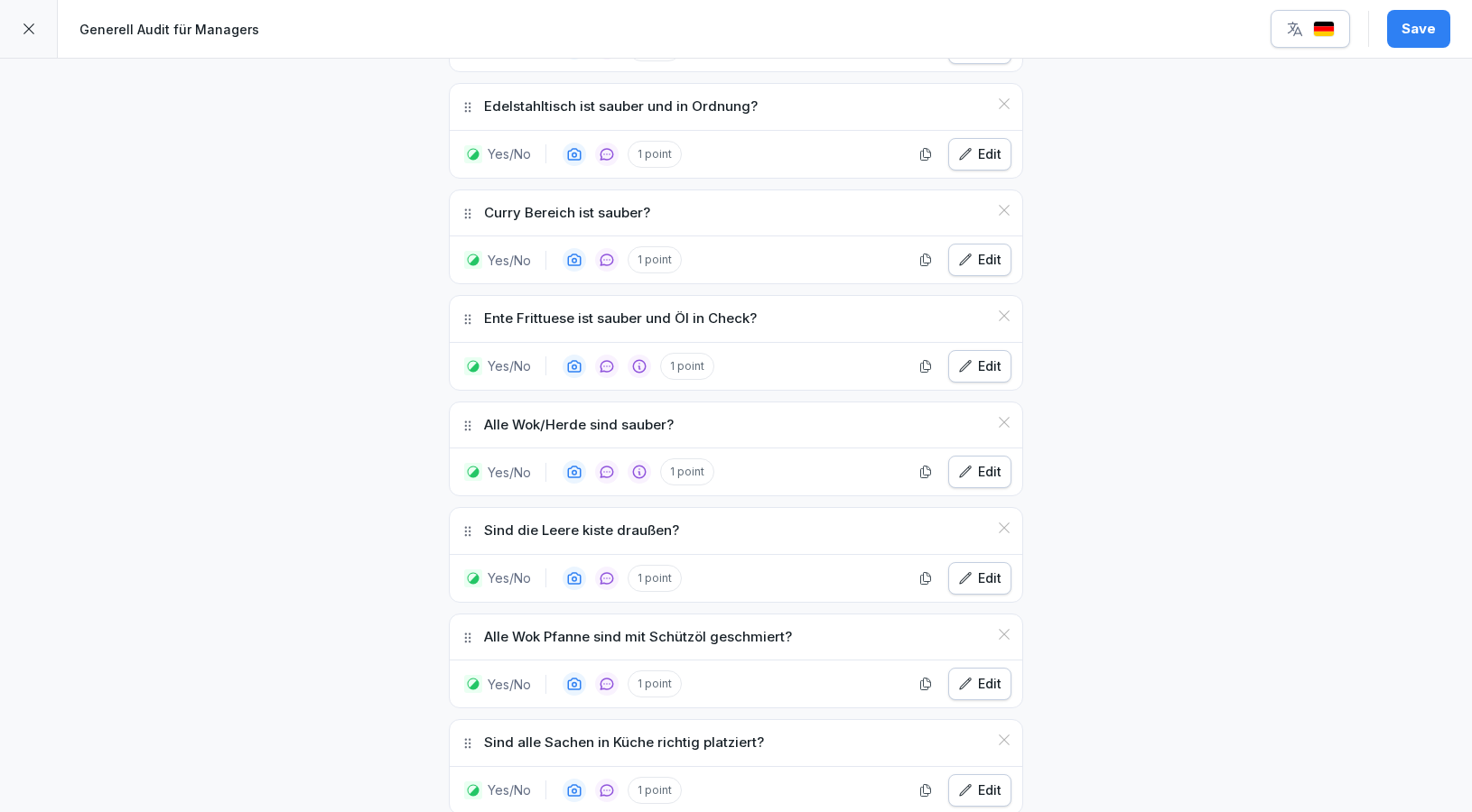
click at [468, 508] on div "Sind die Leere kiste draußen?" at bounding box center [735, 530] width 572 height 46
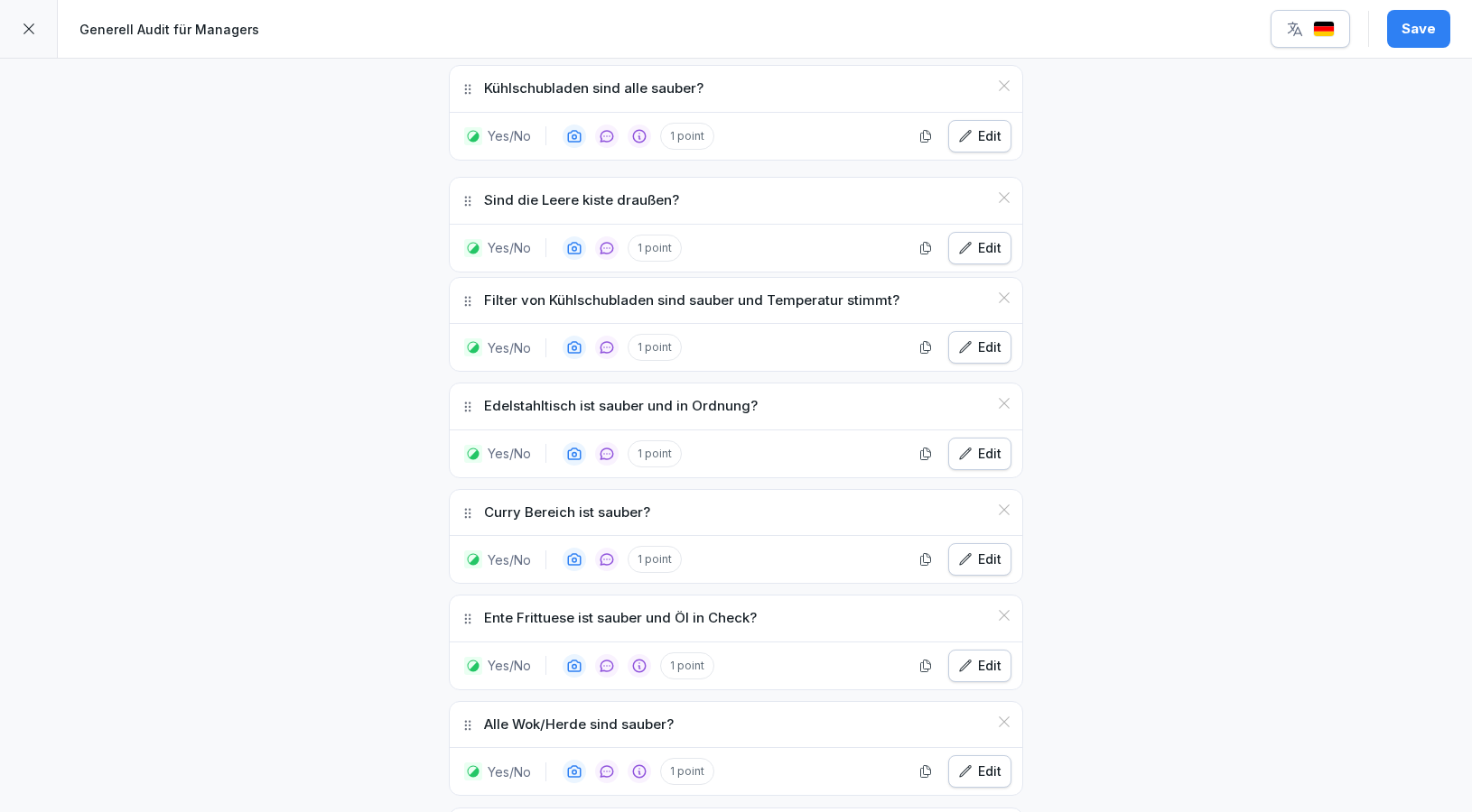
drag, startPoint x: 468, startPoint y: 508, endPoint x: 456, endPoint y: 177, distance: 331.2
click at [456, 177] on div "Sind die Leere kiste draußen?" at bounding box center [735, 200] width 572 height 46
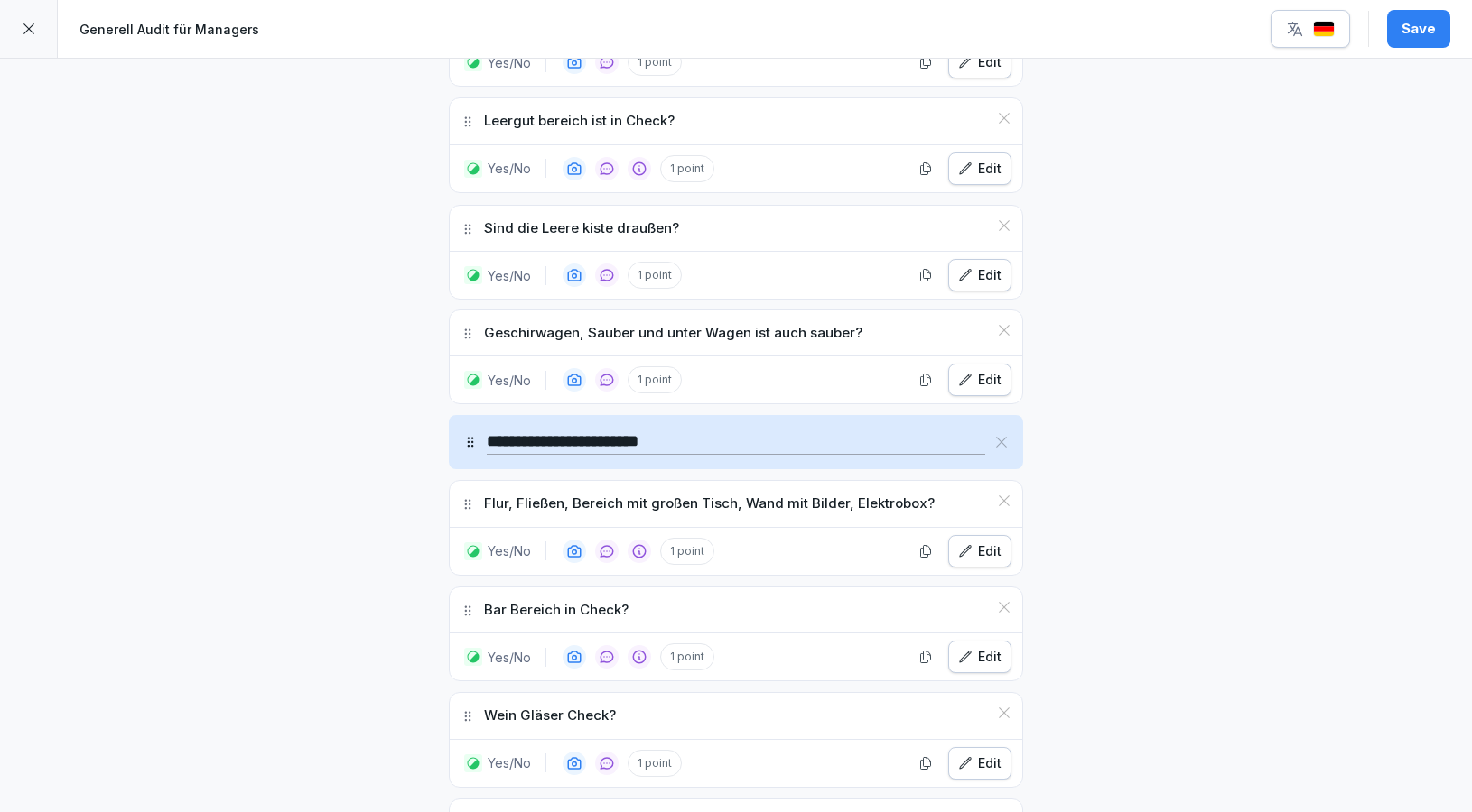
scroll to position [5271, 0]
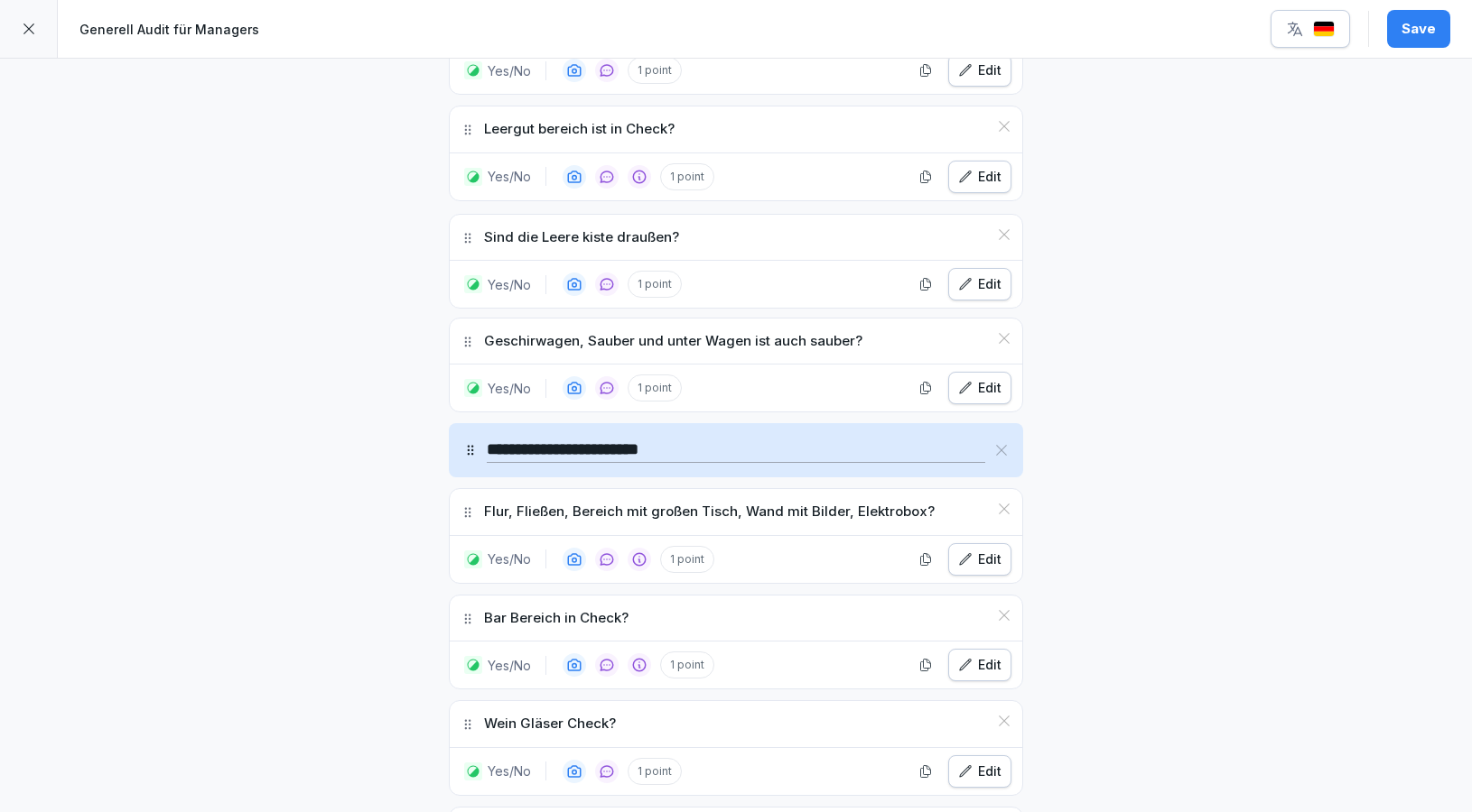
drag, startPoint x: 468, startPoint y: 596, endPoint x: 471, endPoint y: 217, distance: 379.0
click at [471, 231] on icon at bounding box center [467, 238] width 15 height 15
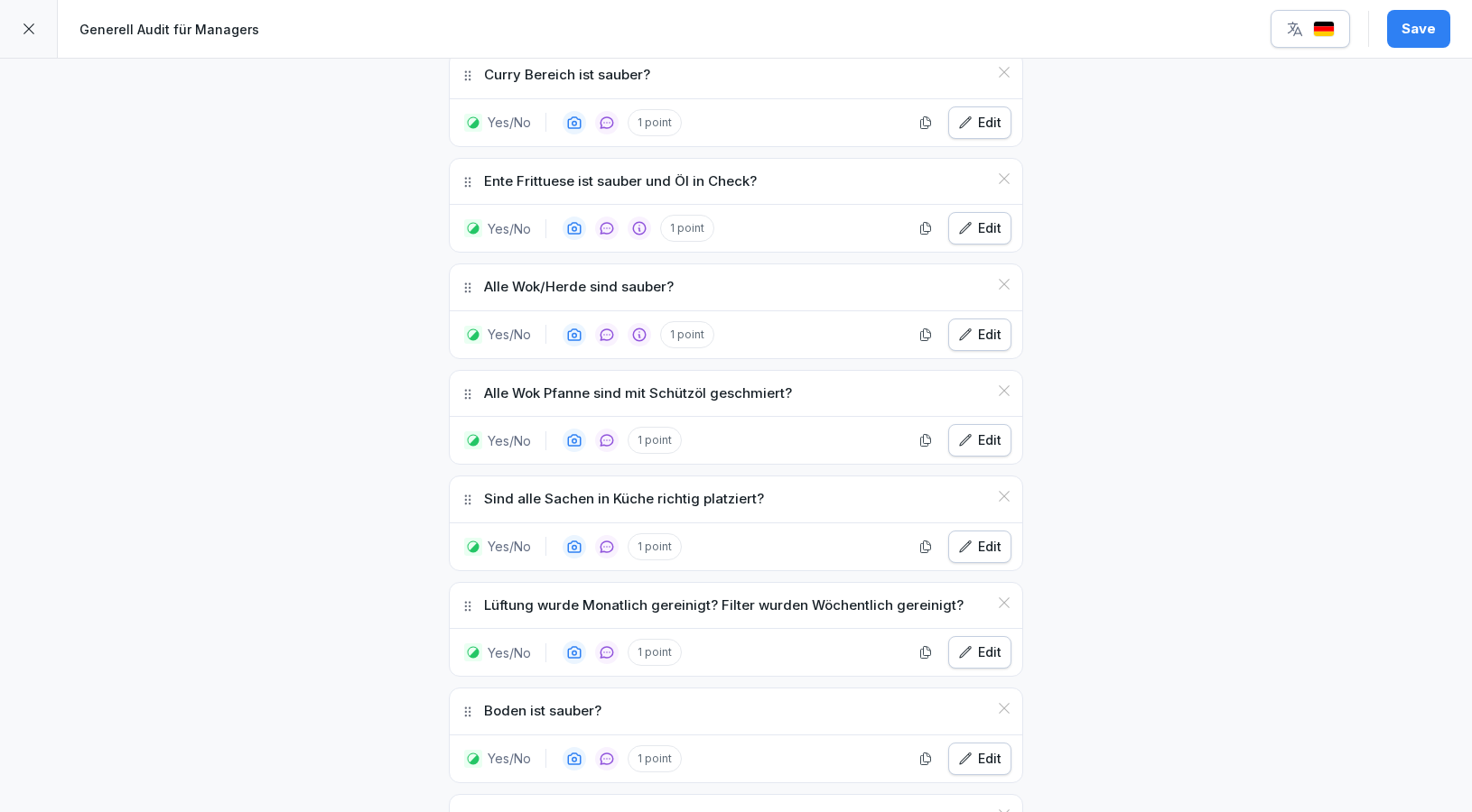
scroll to position [6723, 0]
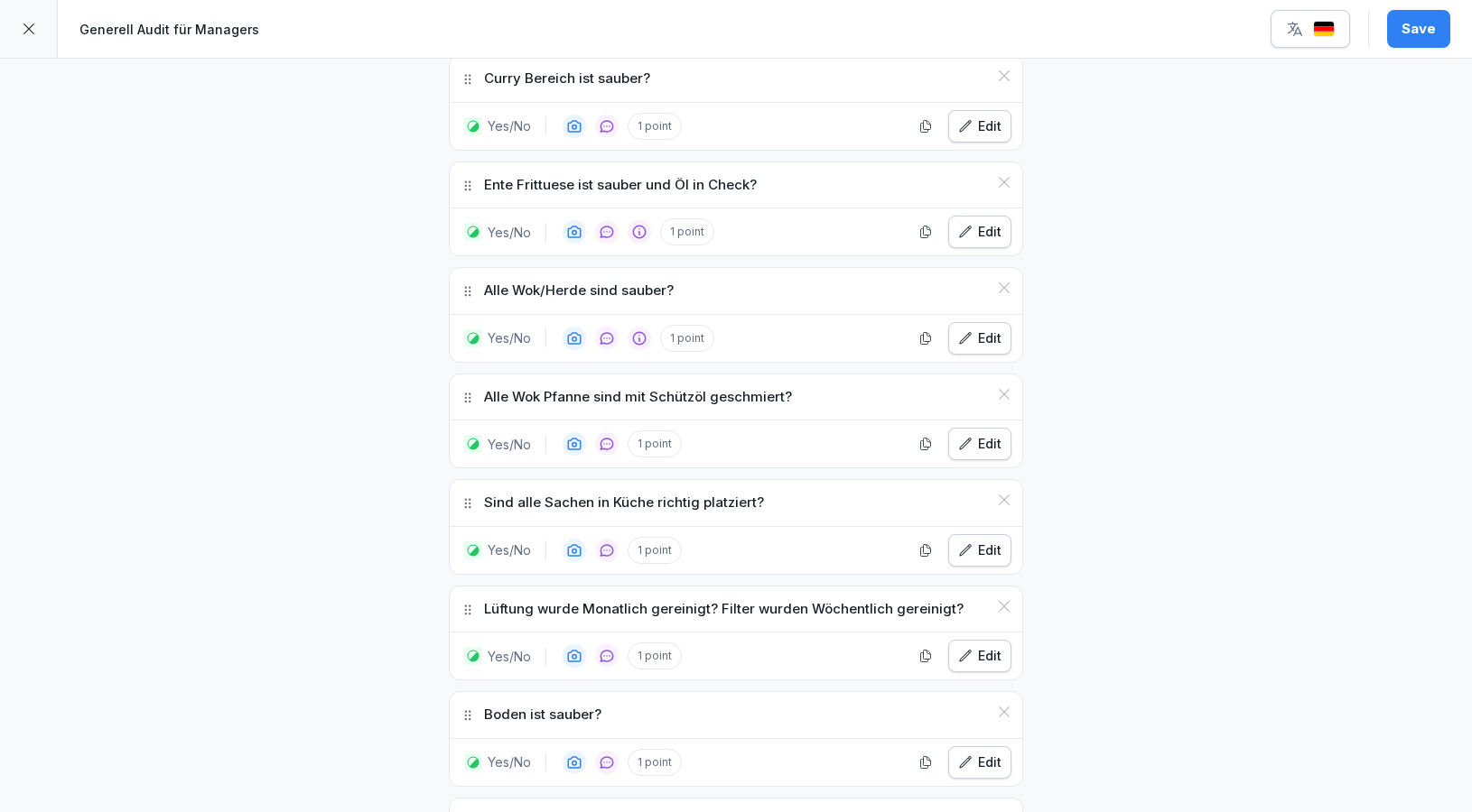
click at [996, 434] on div "Edit" at bounding box center [980, 444] width 44 height 20
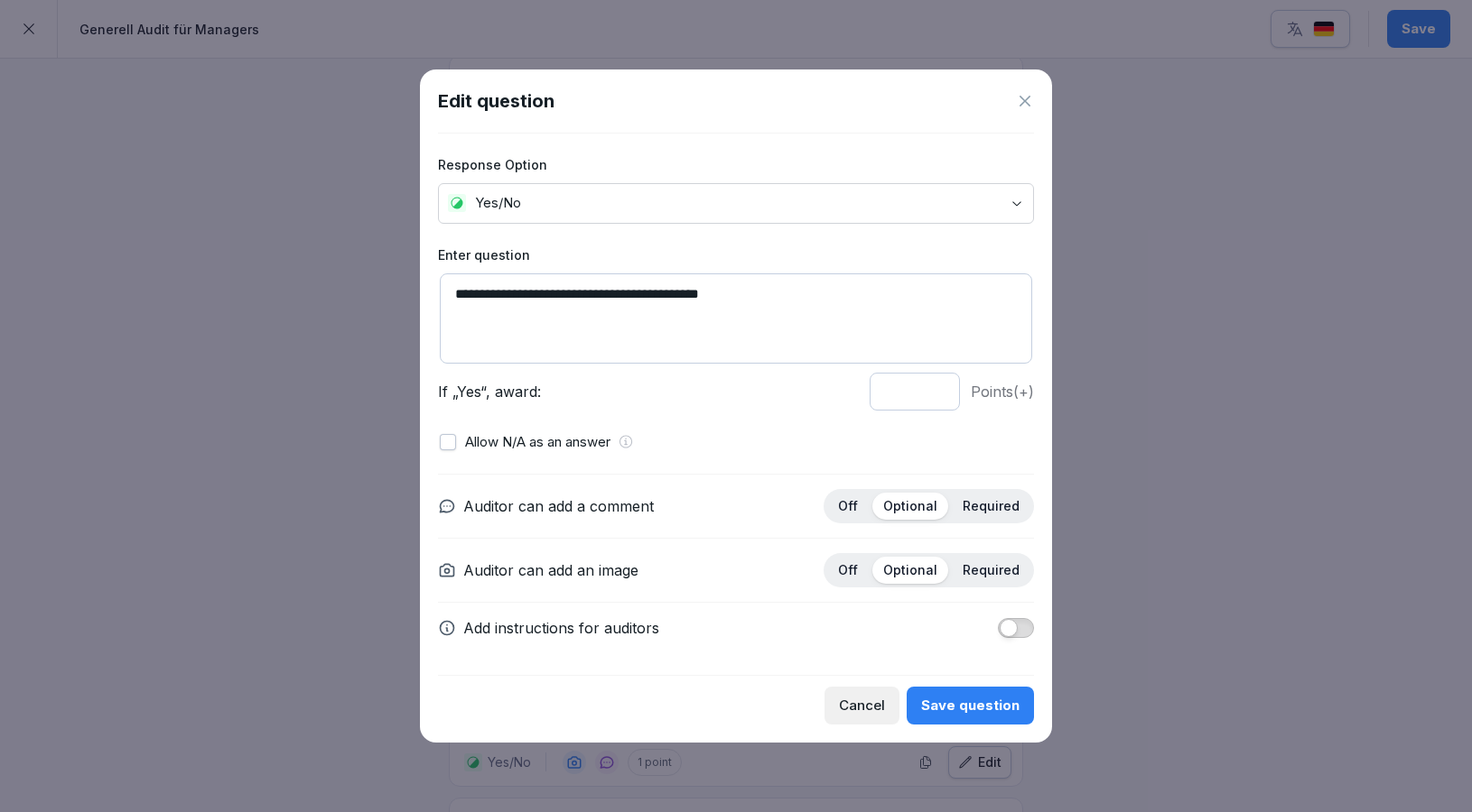
click at [803, 290] on textarea "**********" at bounding box center [735, 318] width 592 height 90
type textarea "**********"
click at [1015, 629] on span "button" at bounding box center [1009, 628] width 18 height 18
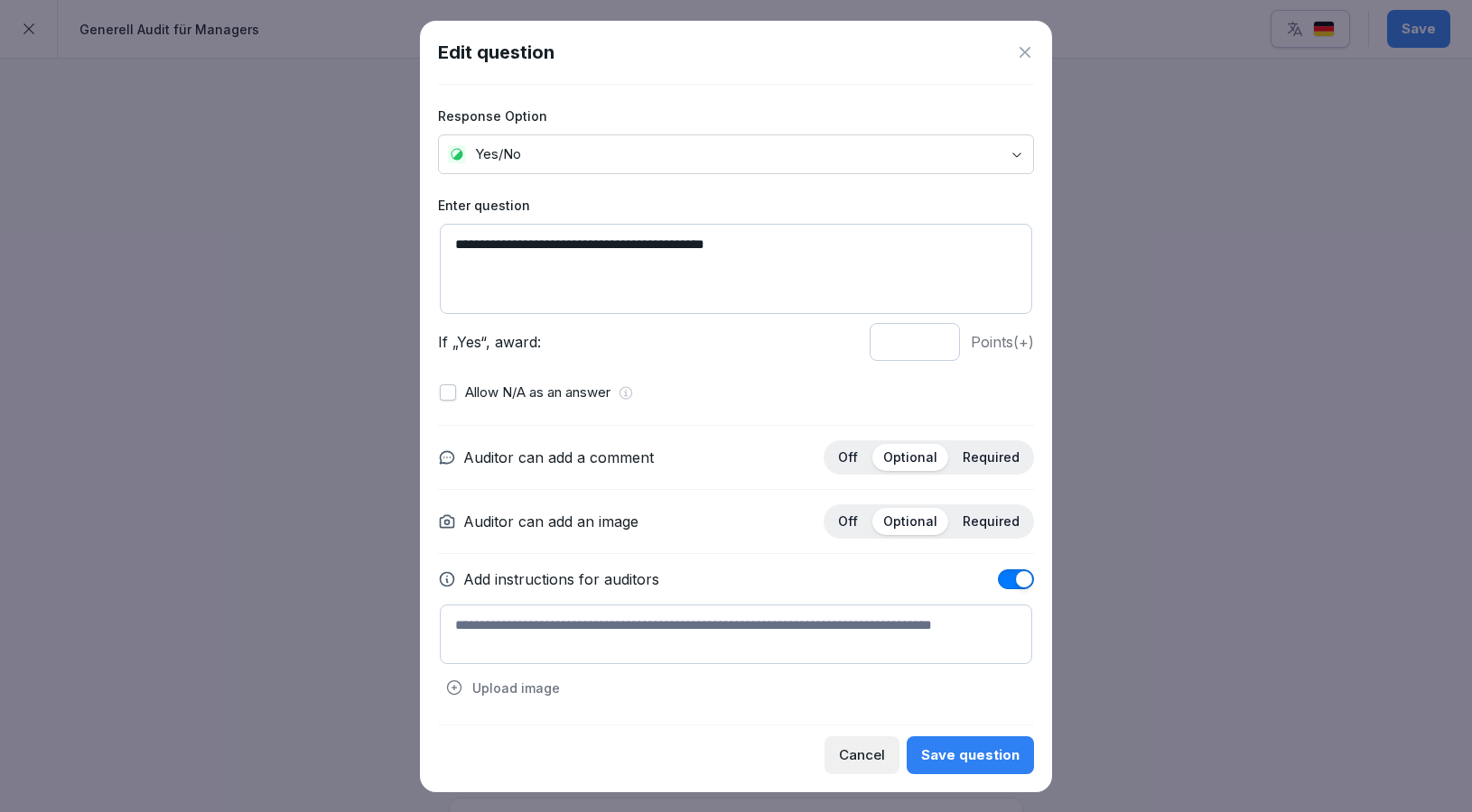
click at [734, 617] on textarea at bounding box center [735, 635] width 592 height 59
type textarea "**********"
click at [961, 746] on div "Save question" at bounding box center [969, 755] width 98 height 20
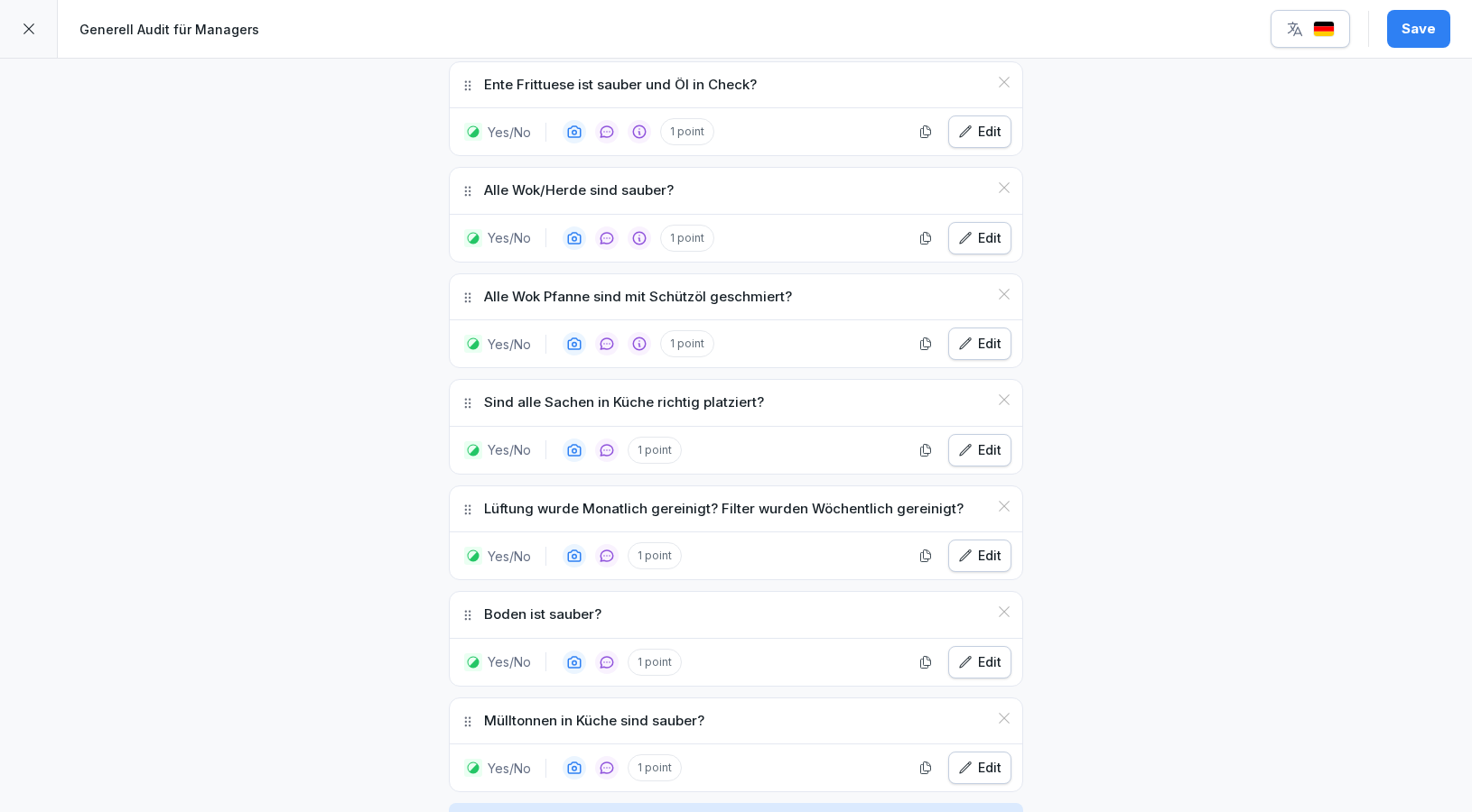
scroll to position [6853, 0]
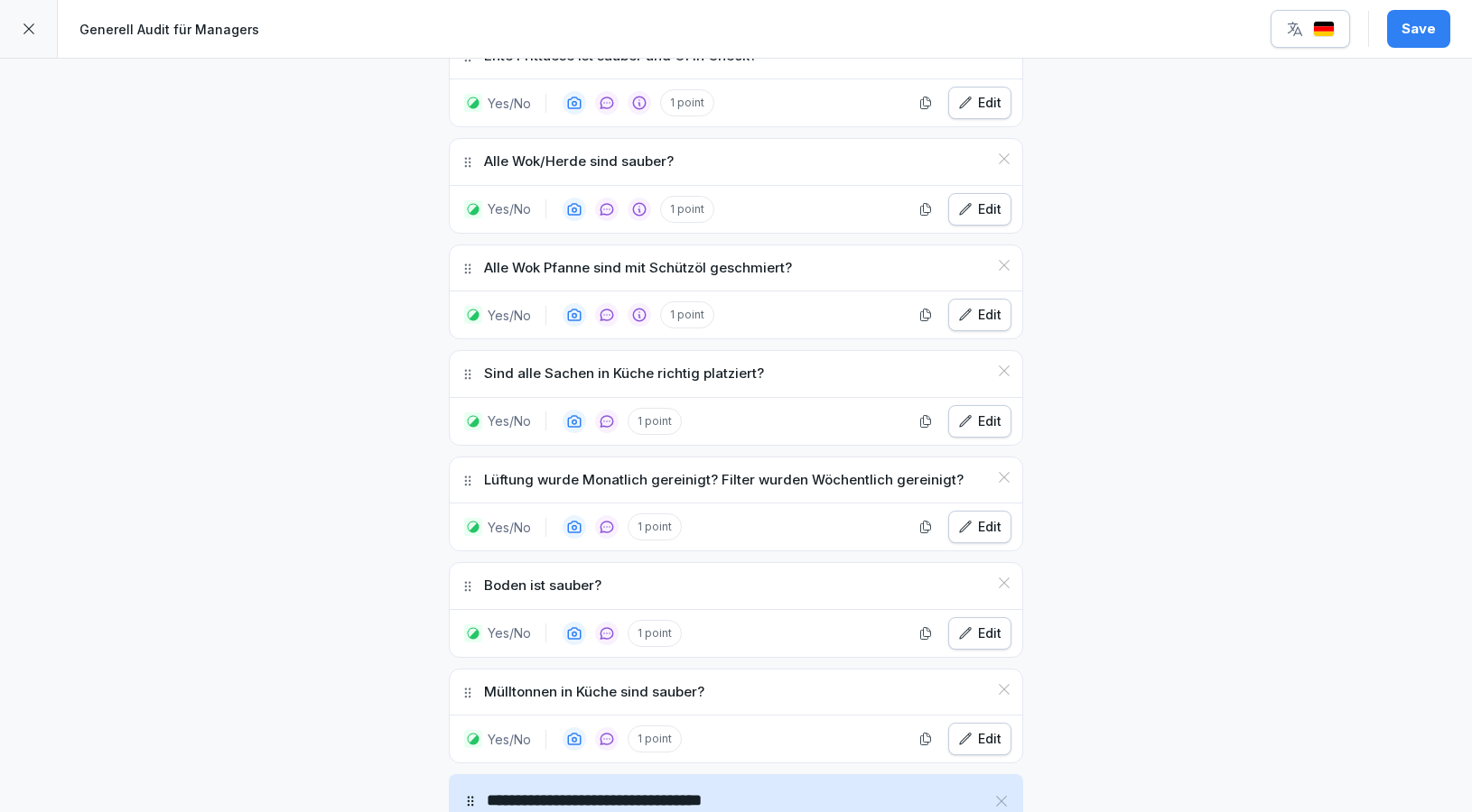
click at [993, 411] on div "Edit" at bounding box center [980, 421] width 44 height 20
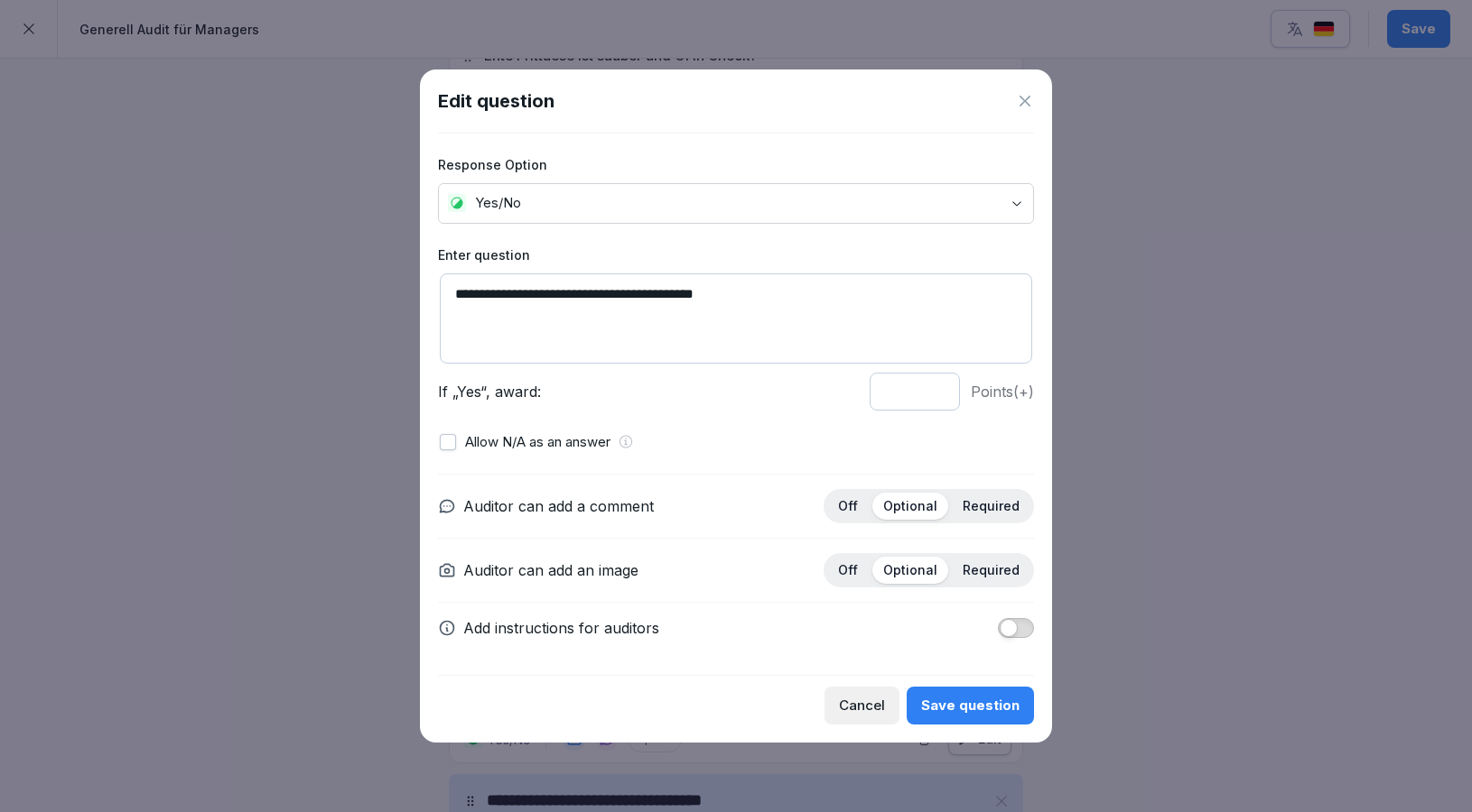
click at [1025, 625] on button "button" at bounding box center [1016, 629] width 36 height 20
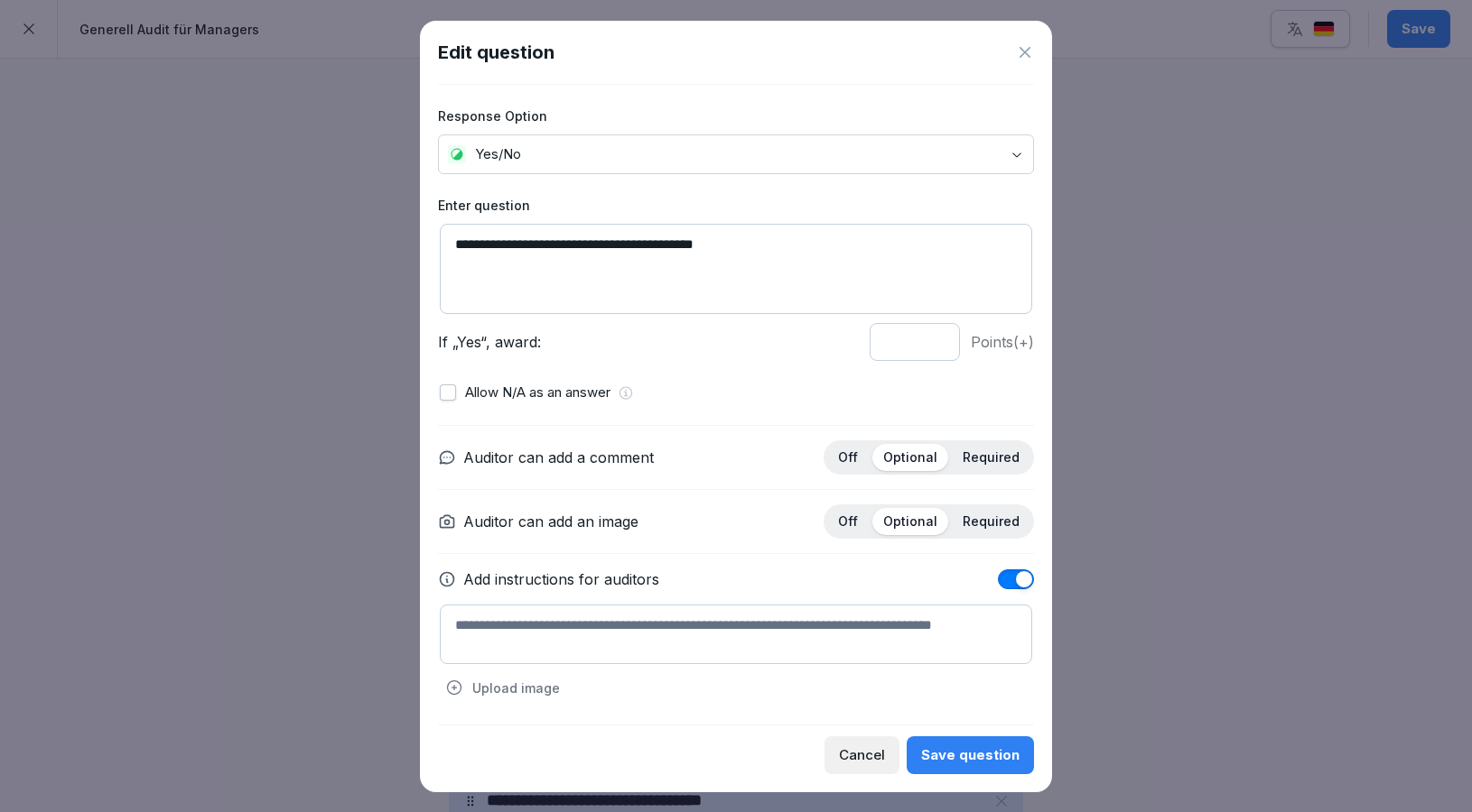
click at [719, 629] on textarea at bounding box center [735, 635] width 592 height 59
type textarea "**********"
click at [979, 754] on div "Save question" at bounding box center [969, 755] width 98 height 20
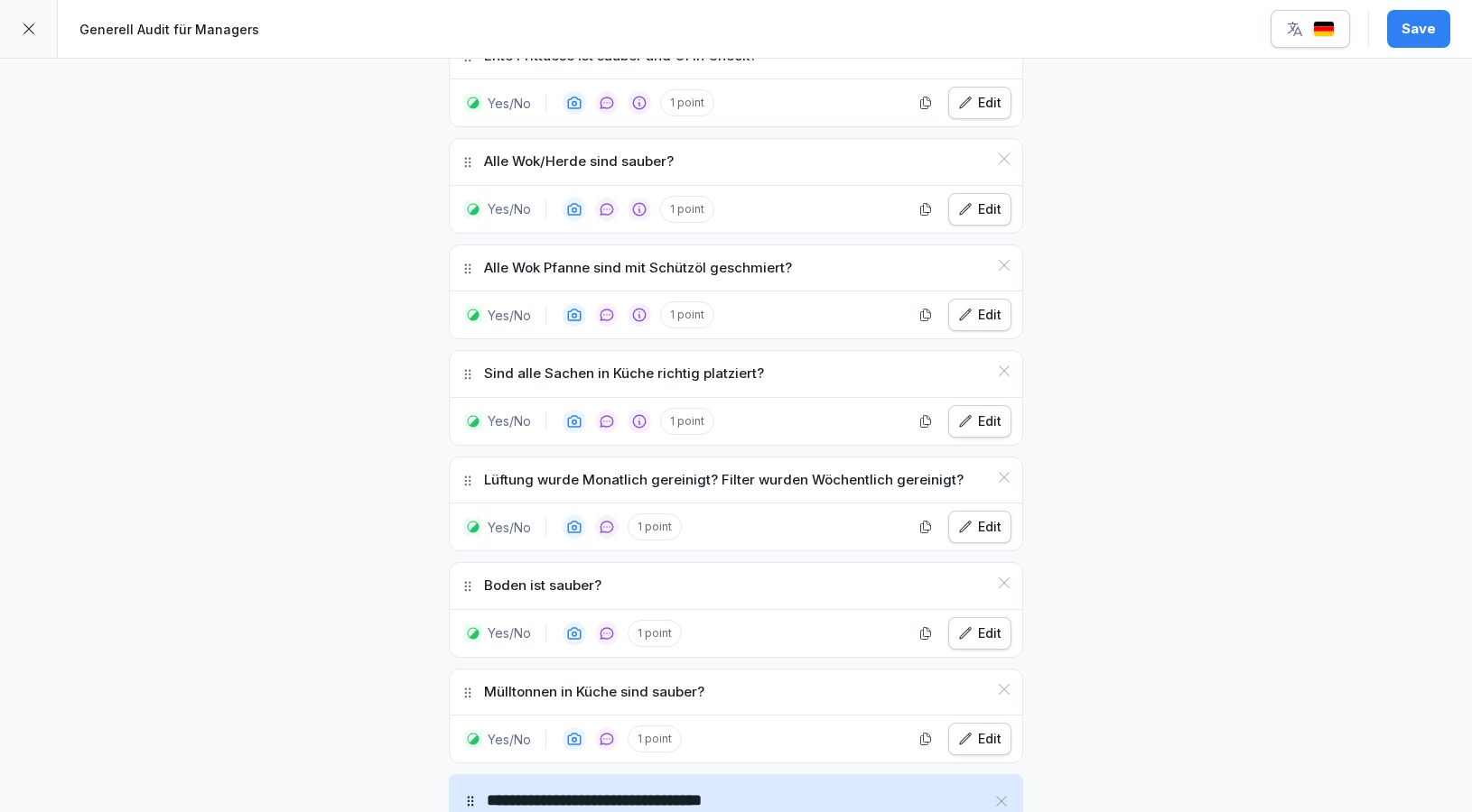
click at [1005, 618] on button "Edit" at bounding box center [980, 634] width 63 height 33
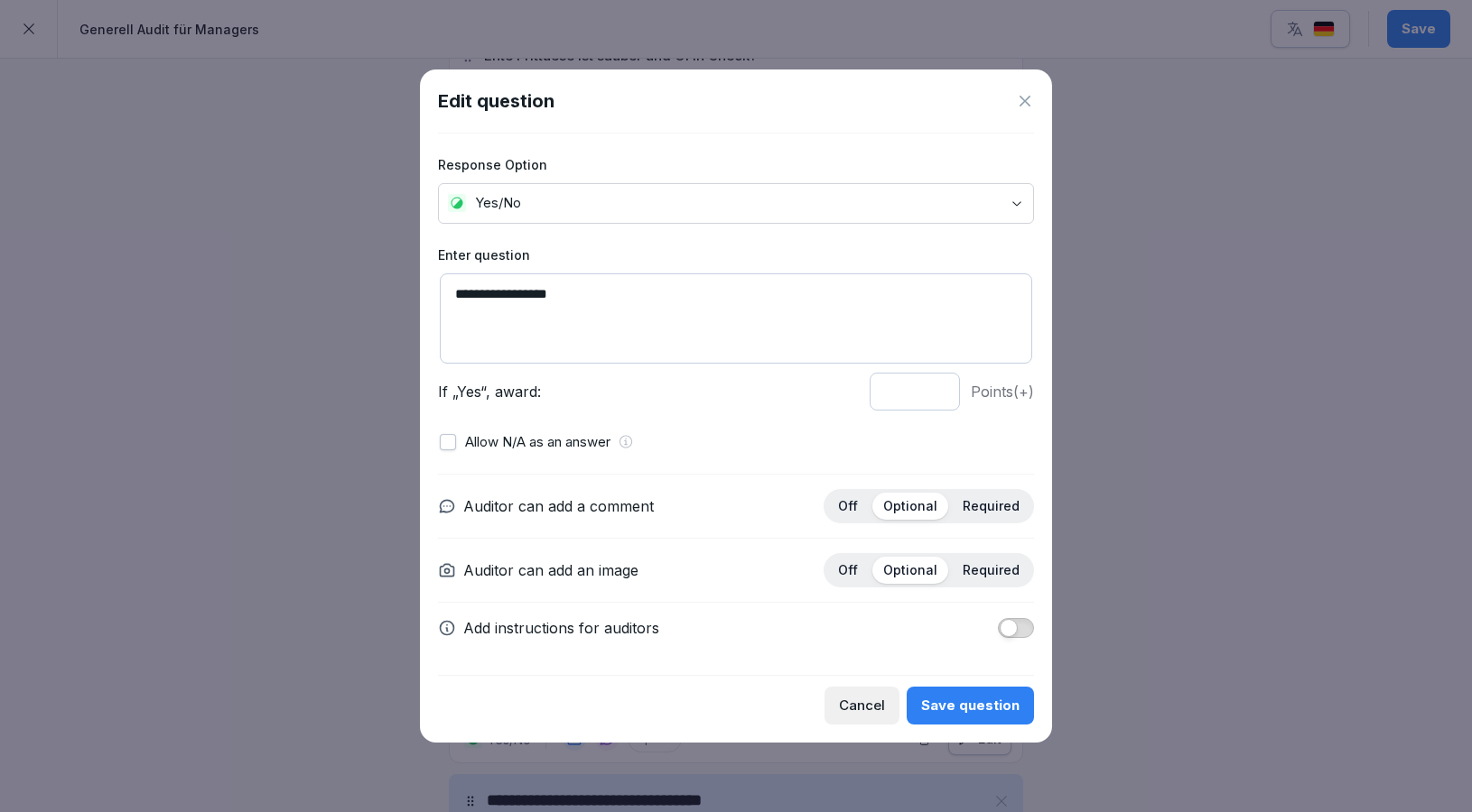
click at [453, 290] on textarea "**********" at bounding box center [735, 318] width 592 height 90
type textarea "**********"
click at [990, 701] on div "Save question" at bounding box center [969, 706] width 98 height 20
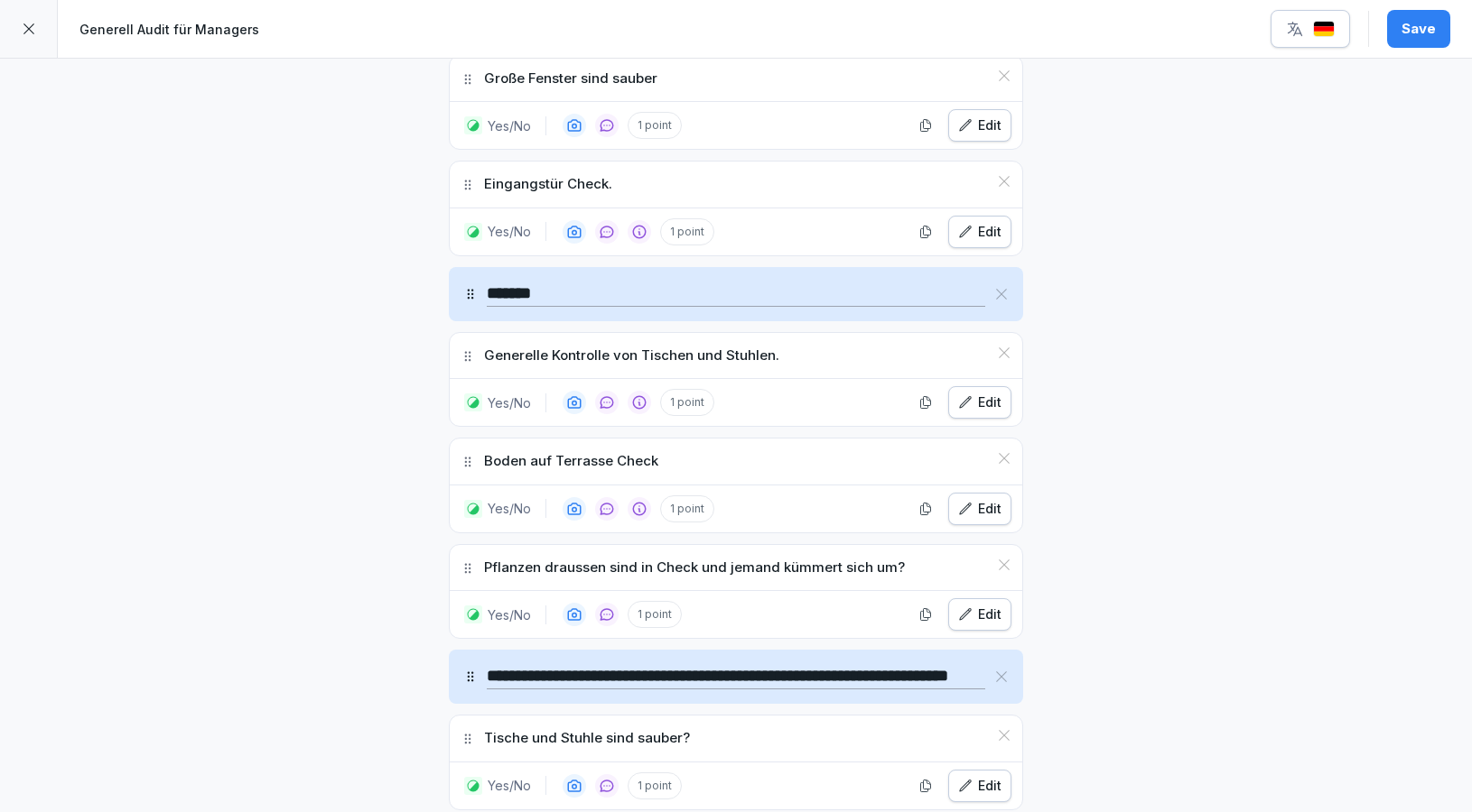
scroll to position [8935, 0]
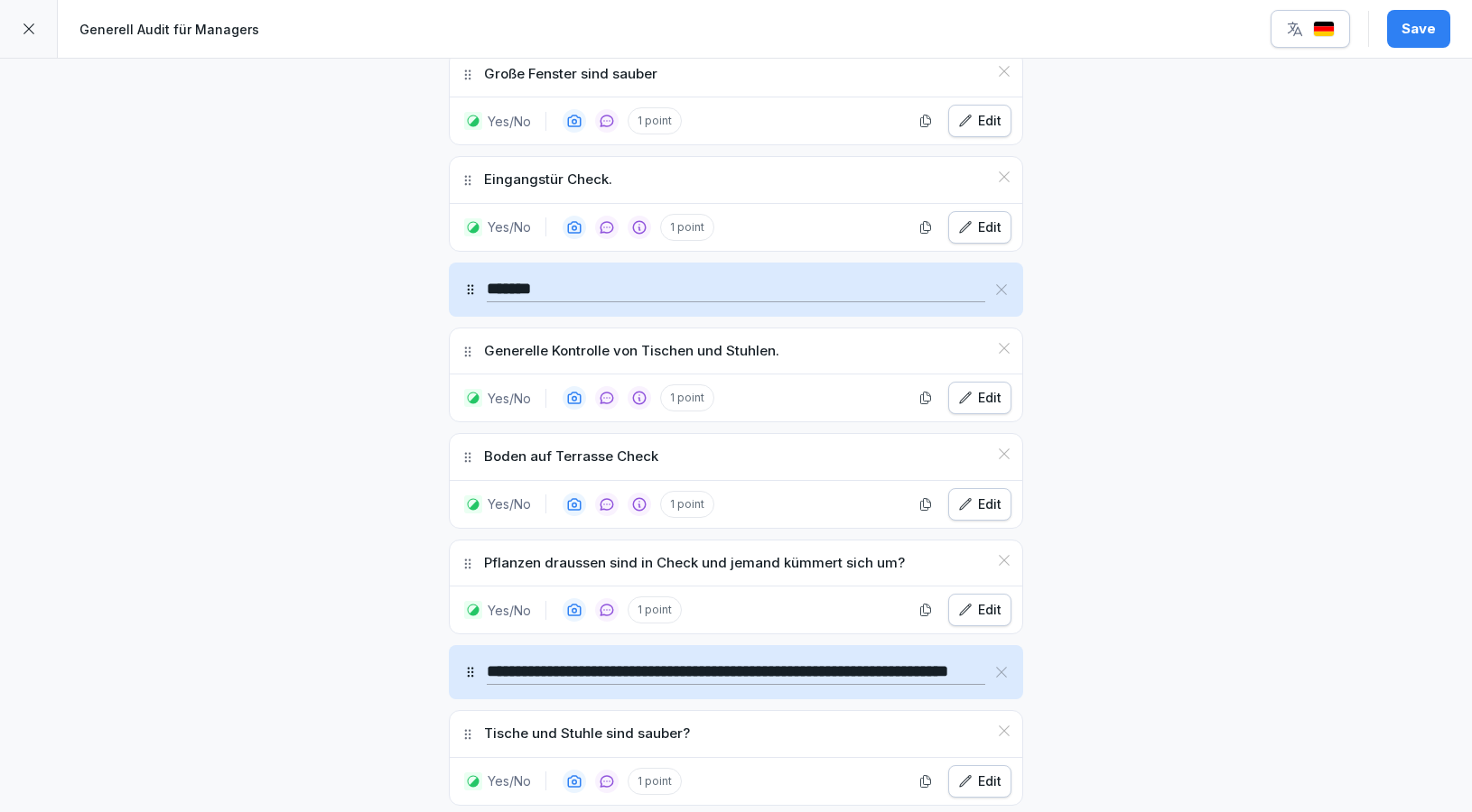
click at [970, 488] on button "Edit" at bounding box center [980, 504] width 63 height 33
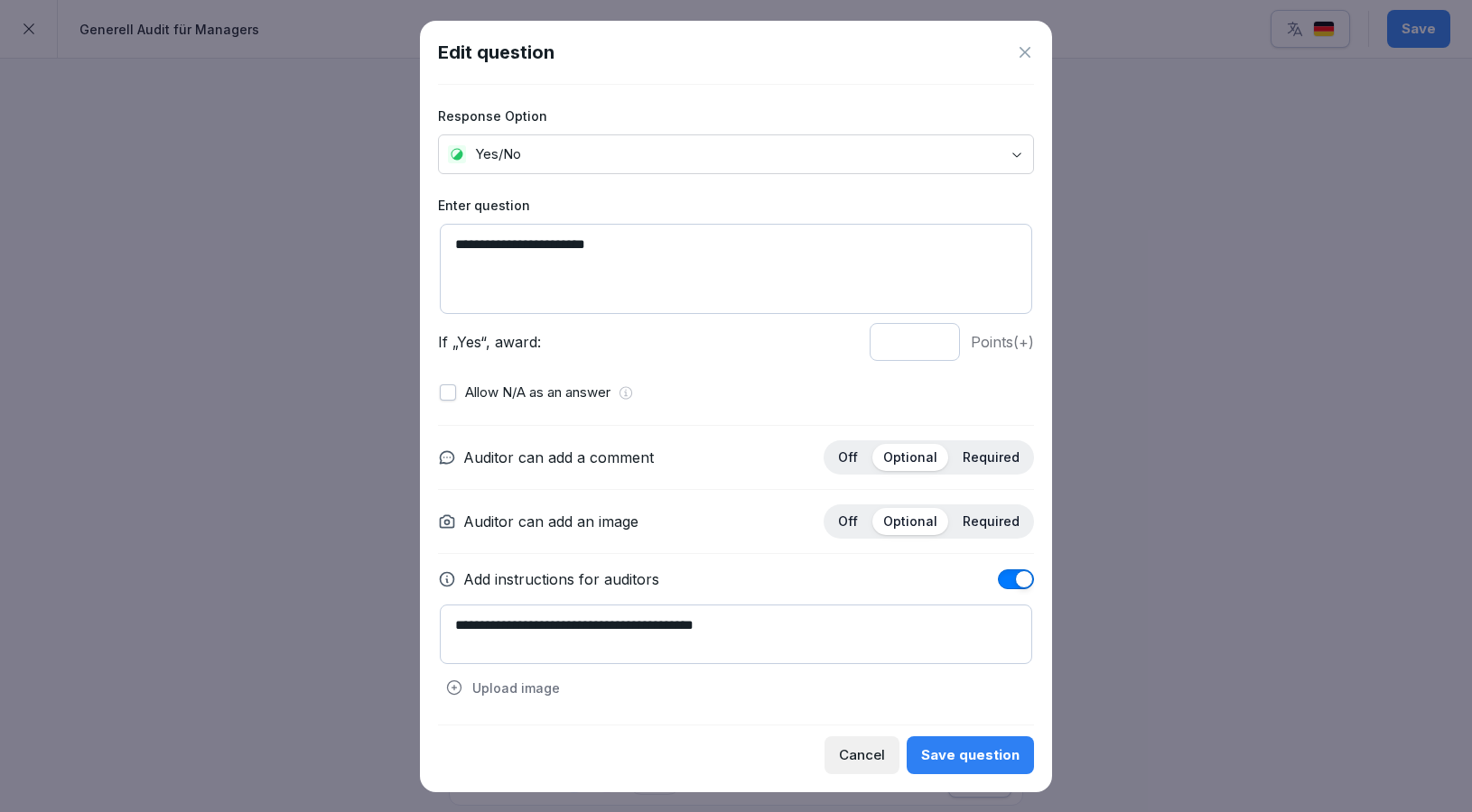
click at [1022, 48] on icon at bounding box center [1025, 53] width 18 height 18
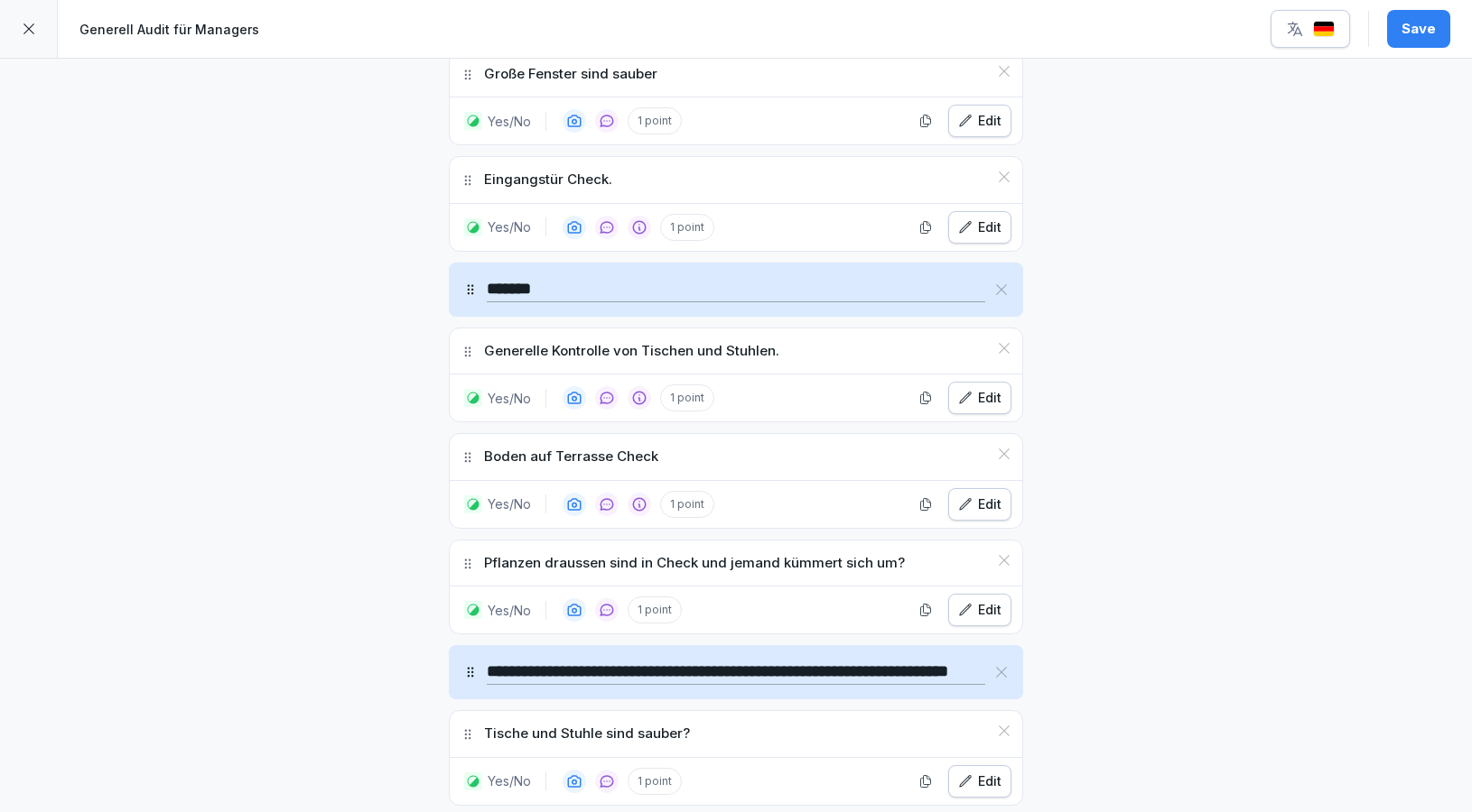
click at [986, 600] on div "Edit" at bounding box center [980, 610] width 44 height 20
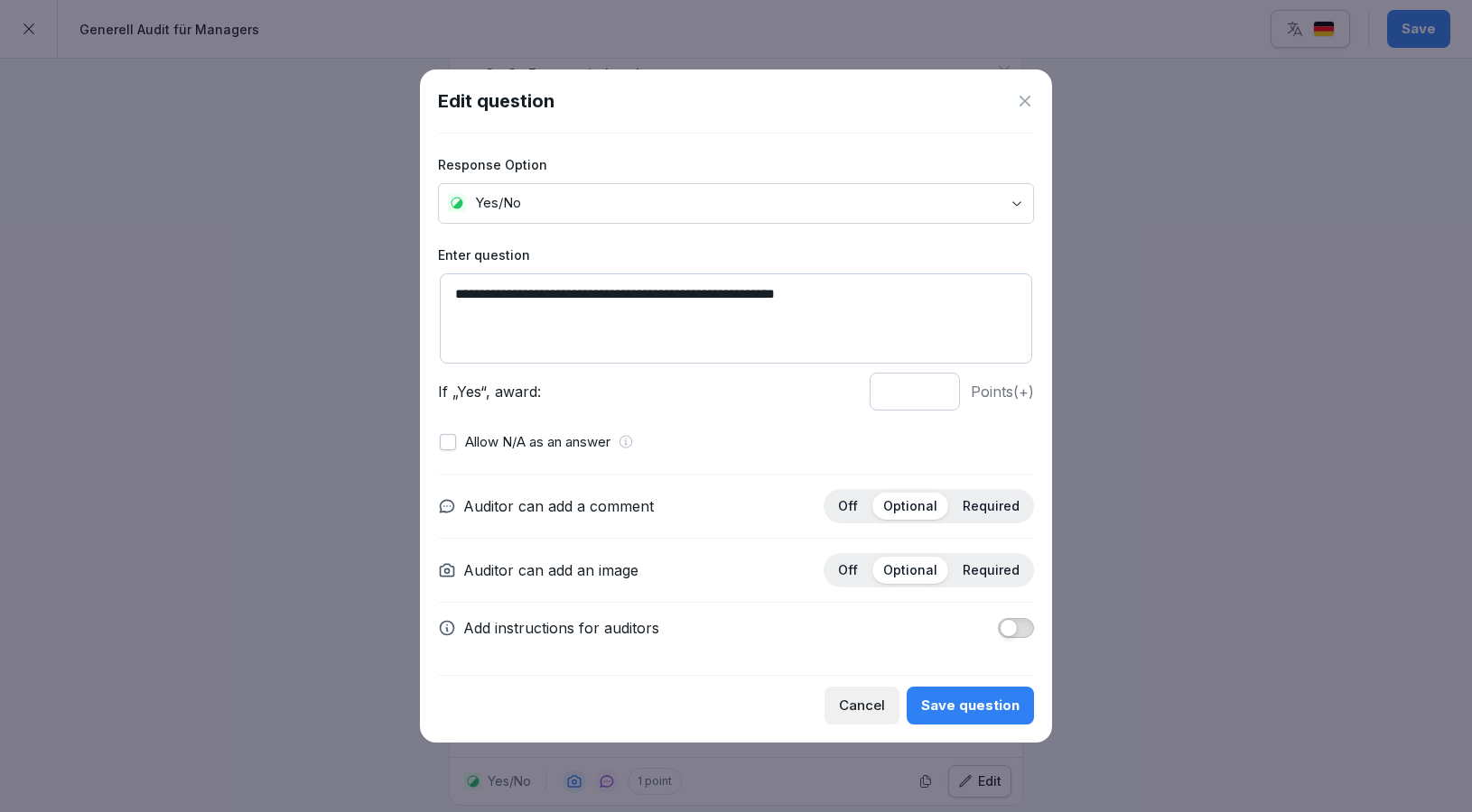
click at [1027, 641] on div "Auditor can add a comment Off Optional Required Auditor can add an image Off Op…" at bounding box center [735, 563] width 596 height 179
click at [1021, 633] on button "button" at bounding box center [1016, 629] width 36 height 20
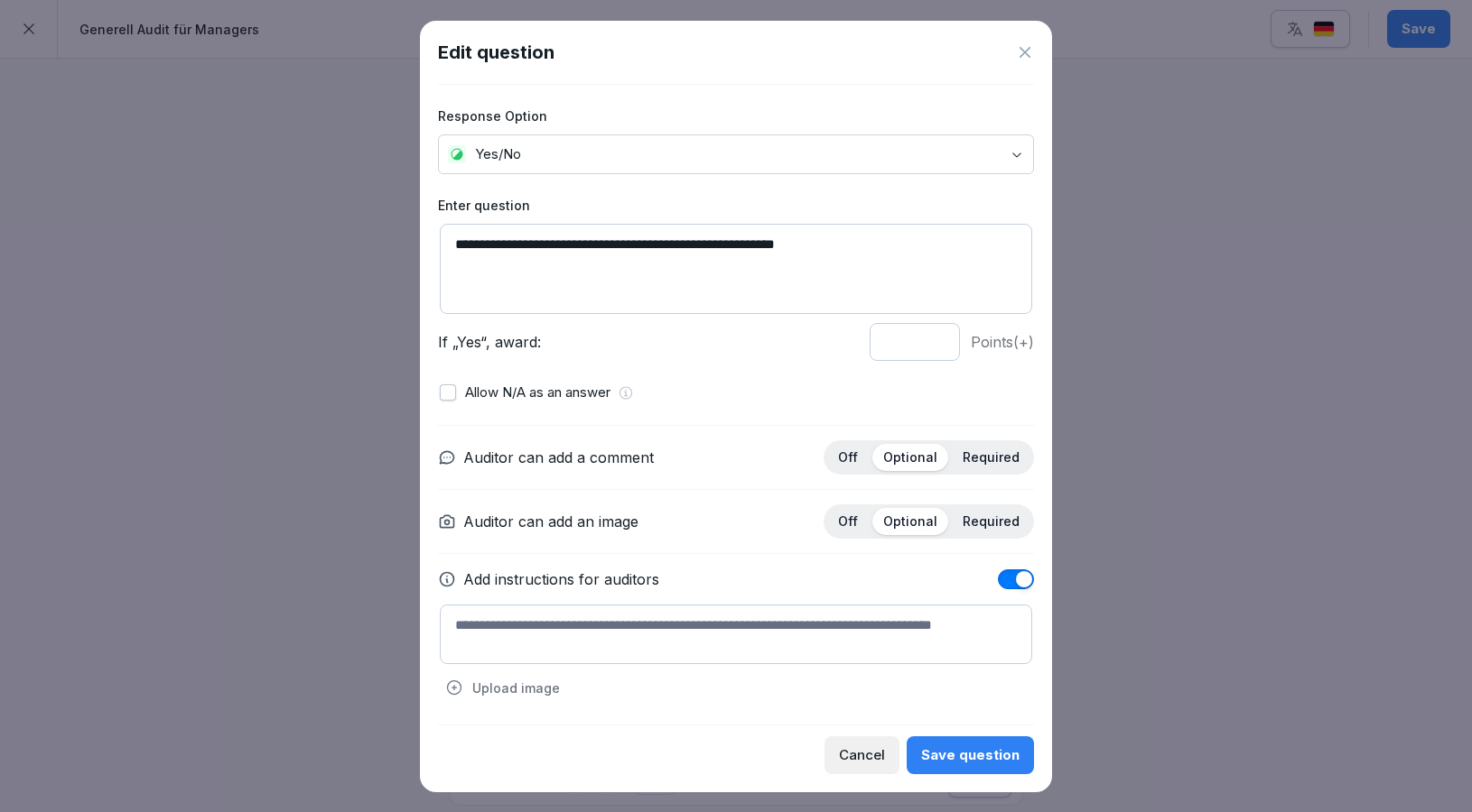
click at [774, 645] on textarea at bounding box center [735, 635] width 592 height 59
click at [539, 625] on textarea "**********" at bounding box center [735, 635] width 592 height 59
type textarea "**********"
click at [935, 742] on button "Save question" at bounding box center [970, 755] width 127 height 38
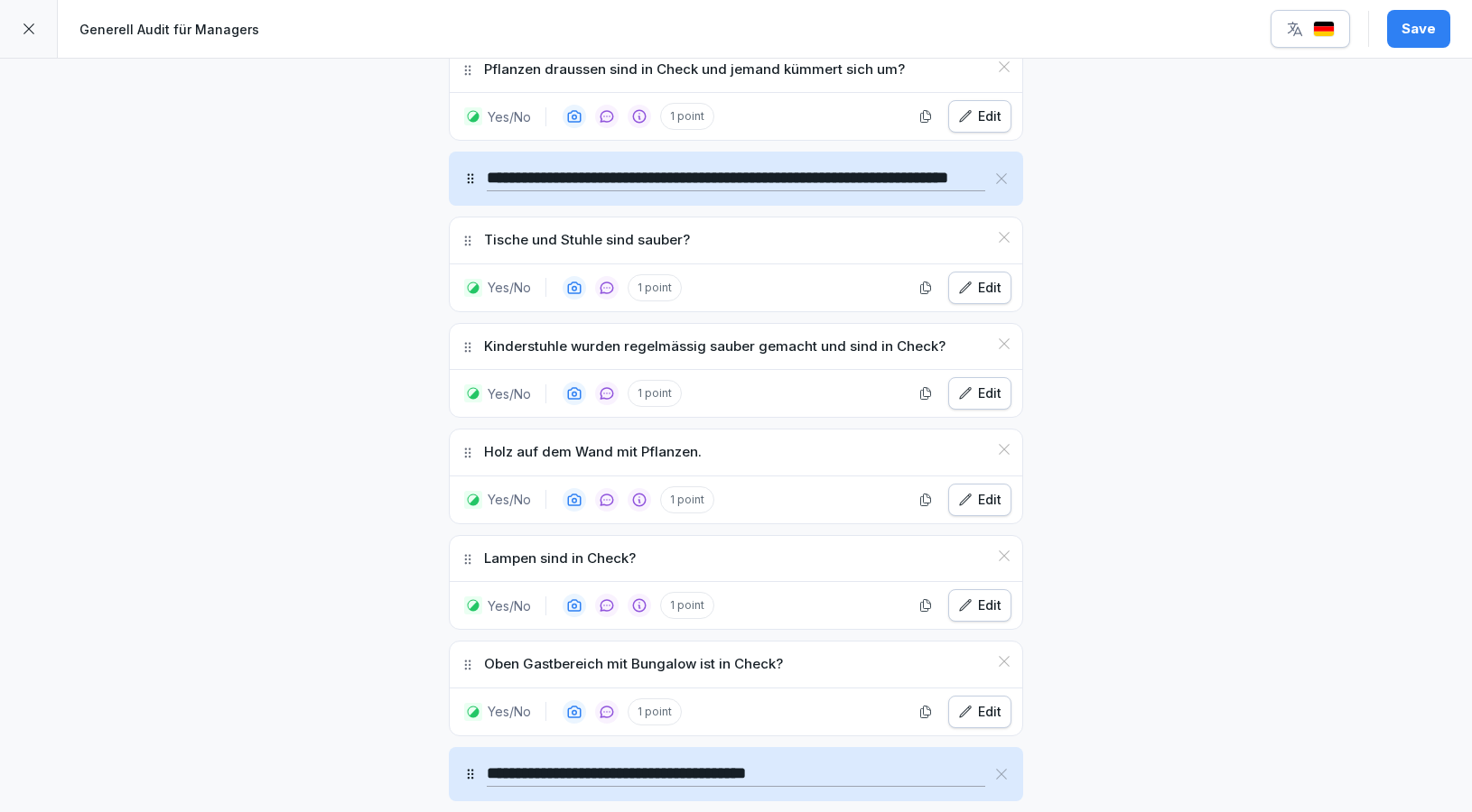
scroll to position [9461, 0]
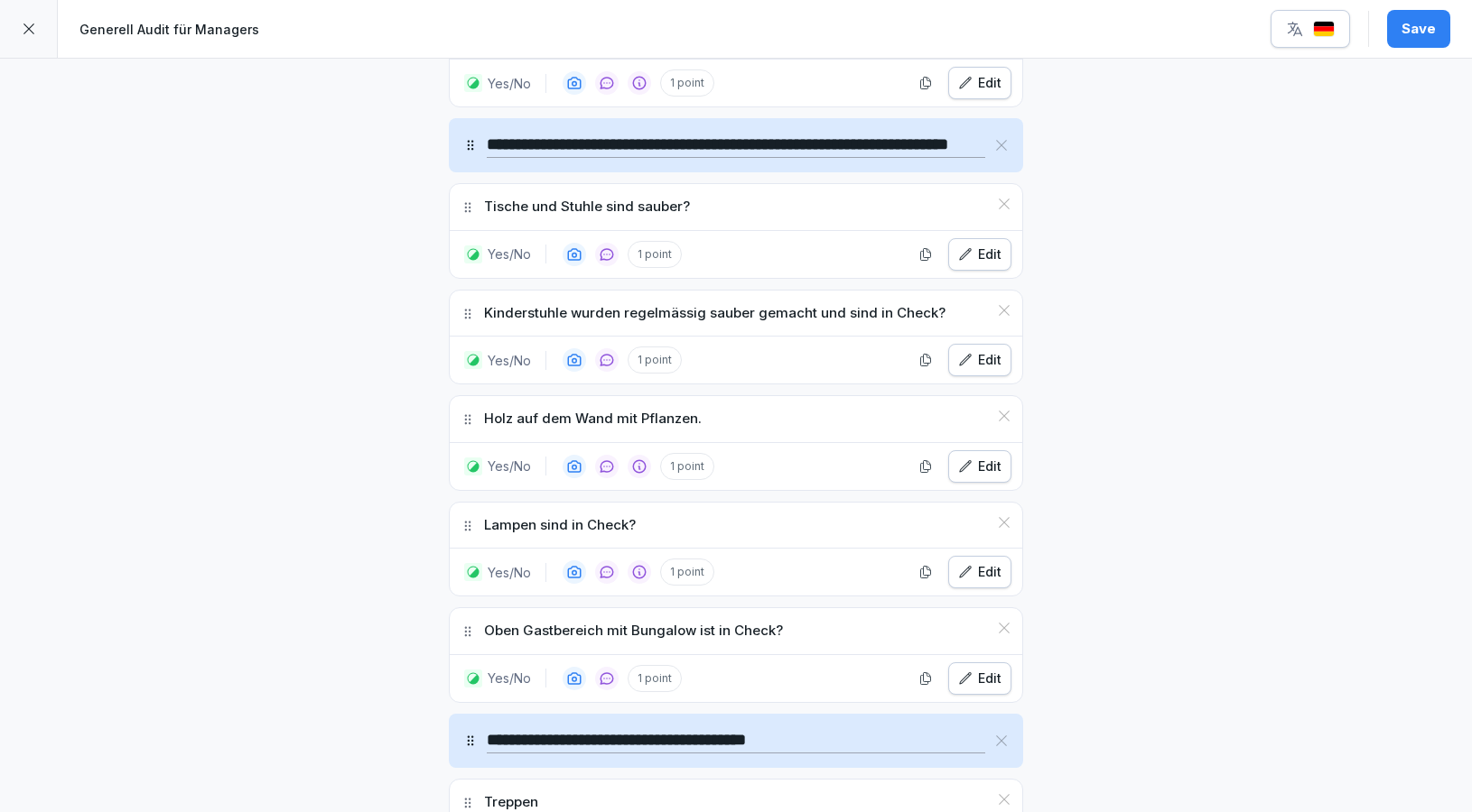
click at [998, 562] on div "Edit" at bounding box center [980, 572] width 44 height 20
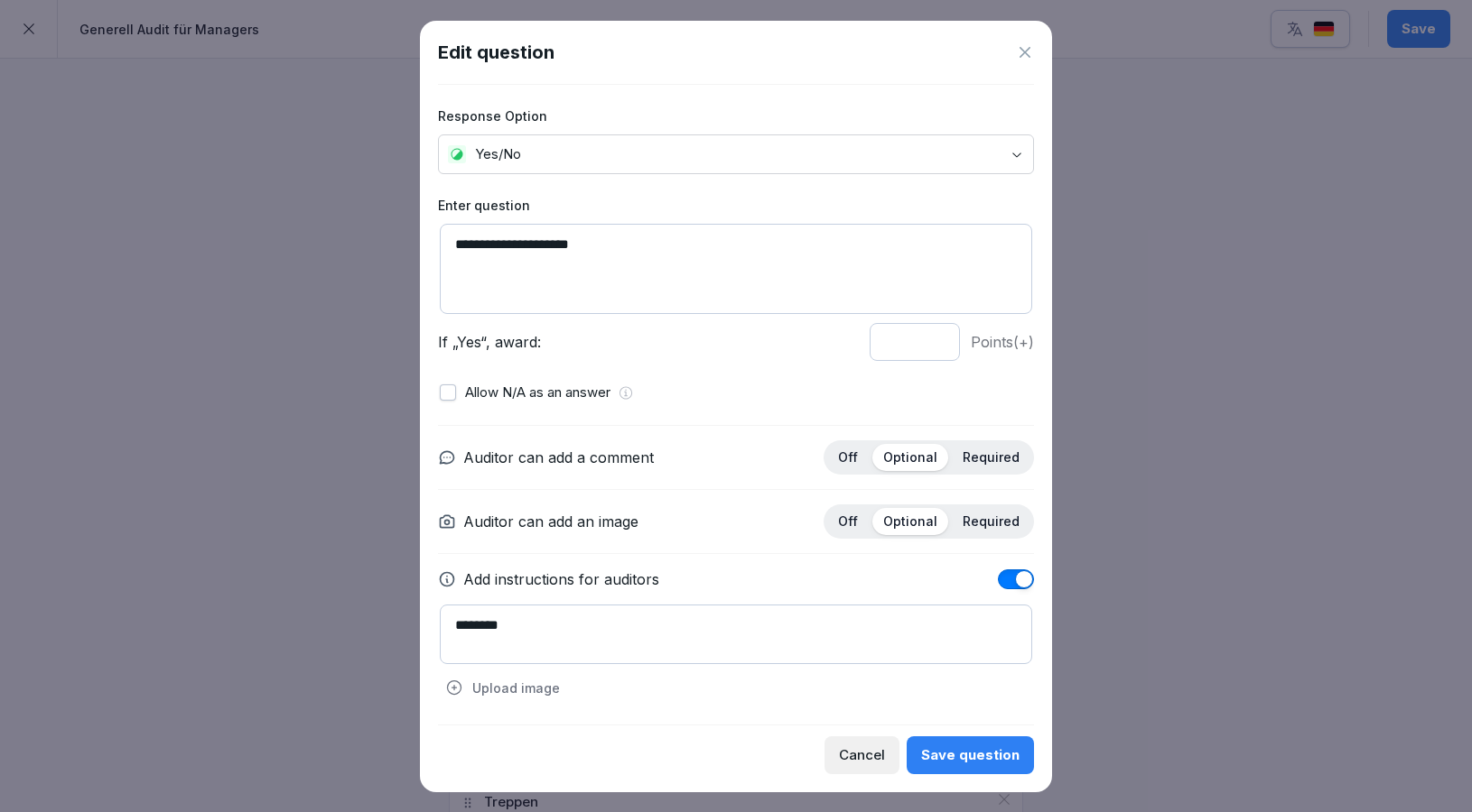
click at [566, 631] on textarea "********" at bounding box center [735, 635] width 592 height 59
type textarea "**********"
click at [951, 750] on div "Save question" at bounding box center [969, 755] width 98 height 20
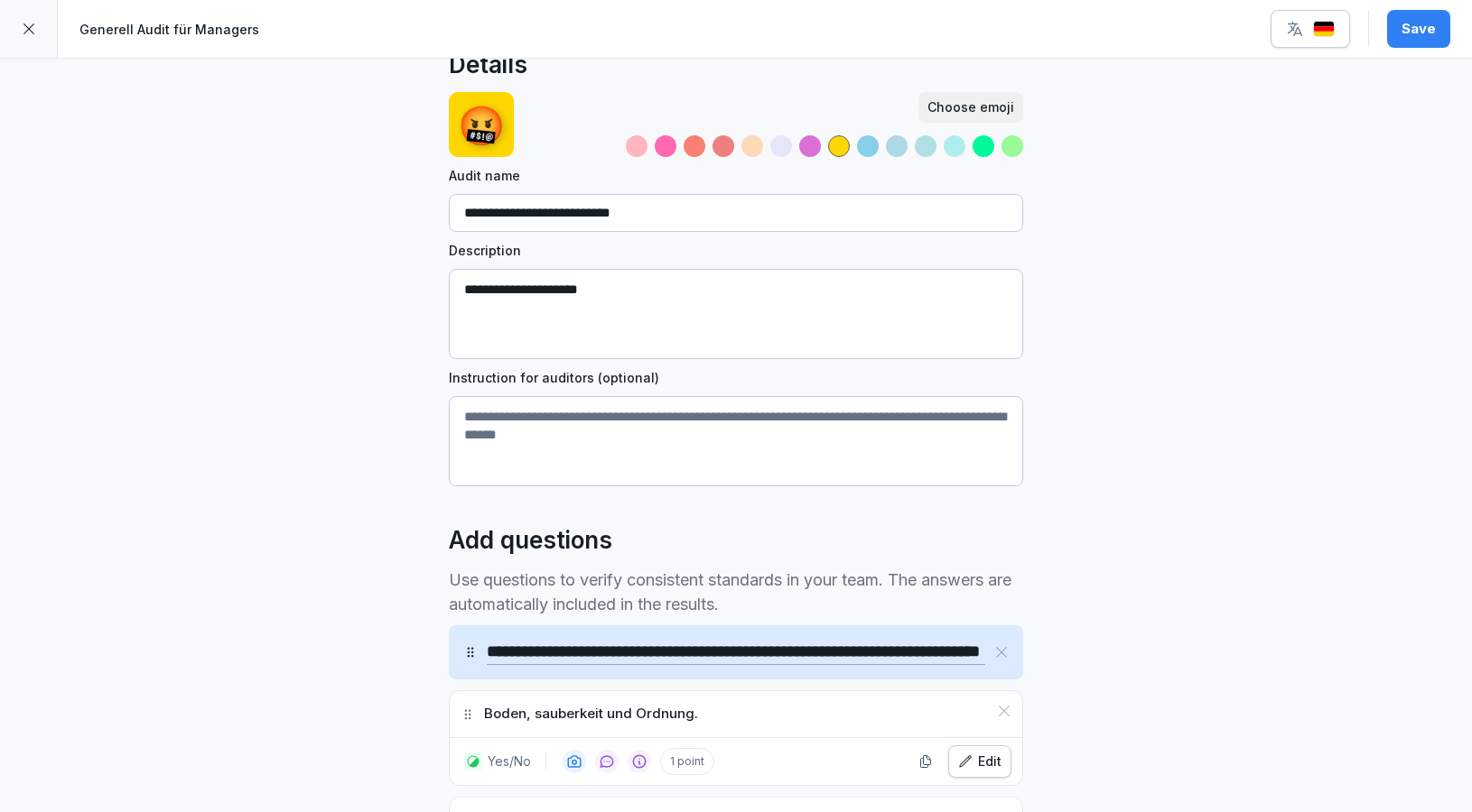
scroll to position [0, 0]
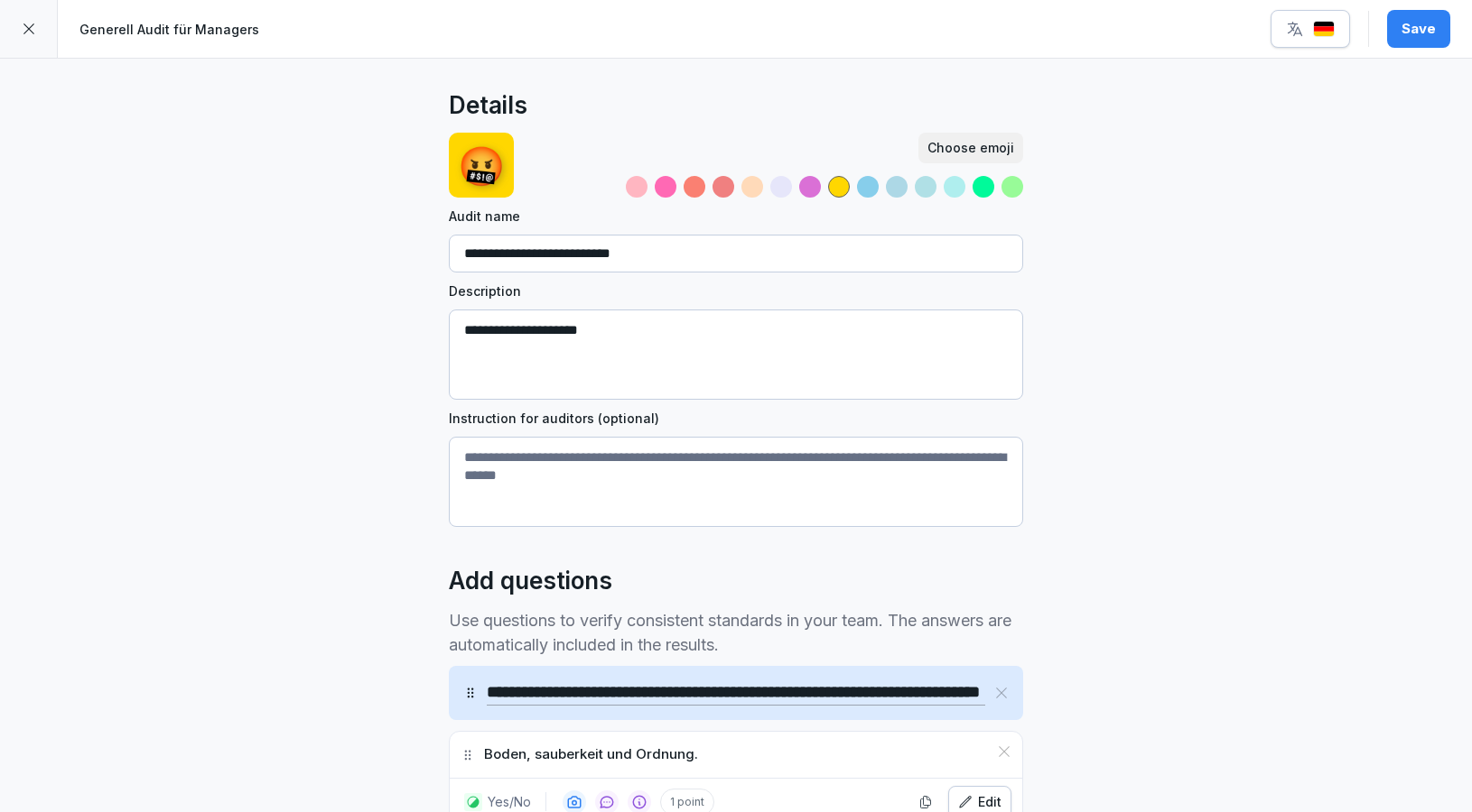
click at [1426, 42] on button "Save" at bounding box center [1418, 29] width 63 height 38
click at [24, 31] on icon at bounding box center [29, 29] width 15 height 15
